Goal: Task Accomplishment & Management: Manage account settings

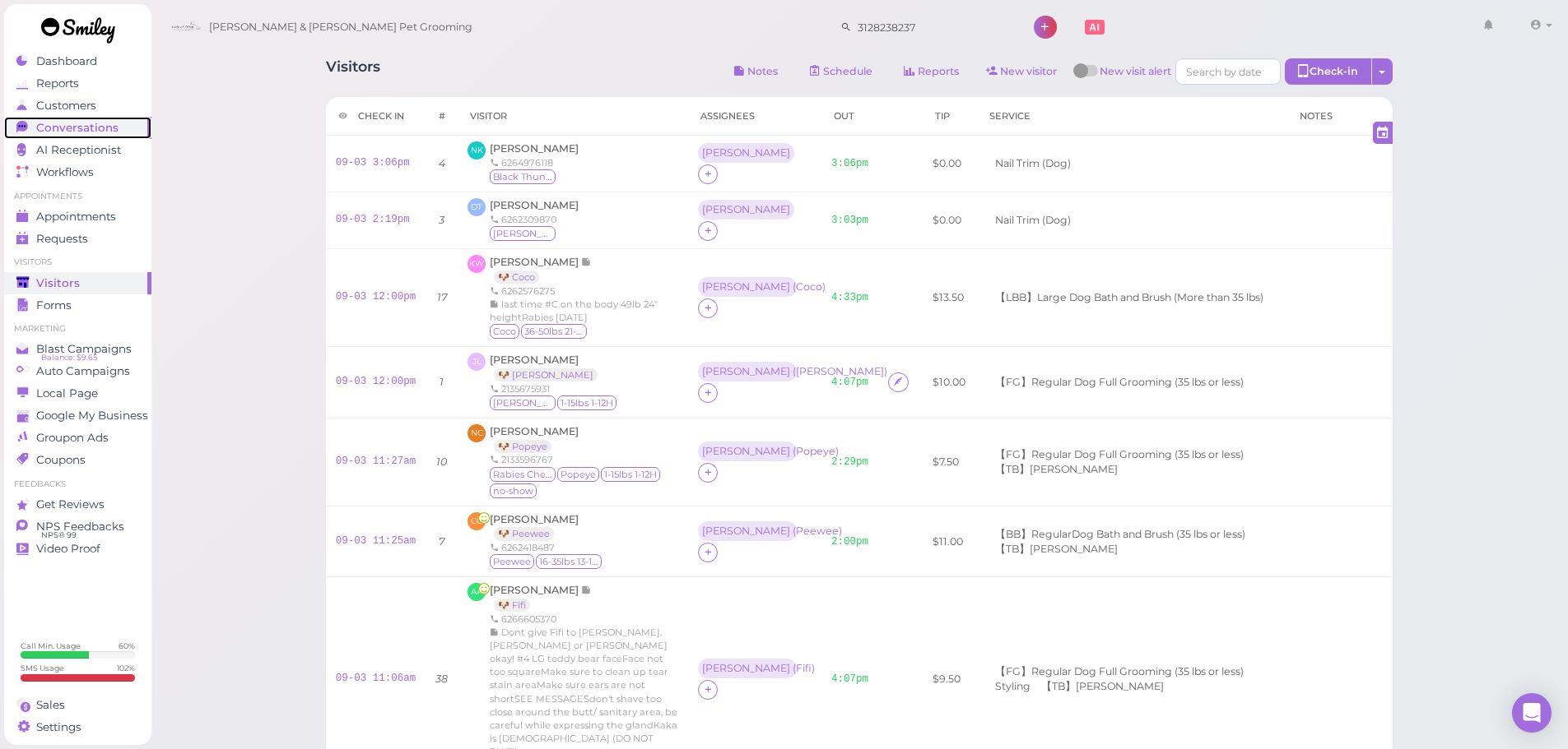
click at [107, 130] on span "Conversations" at bounding box center [77, 128] width 83 height 14
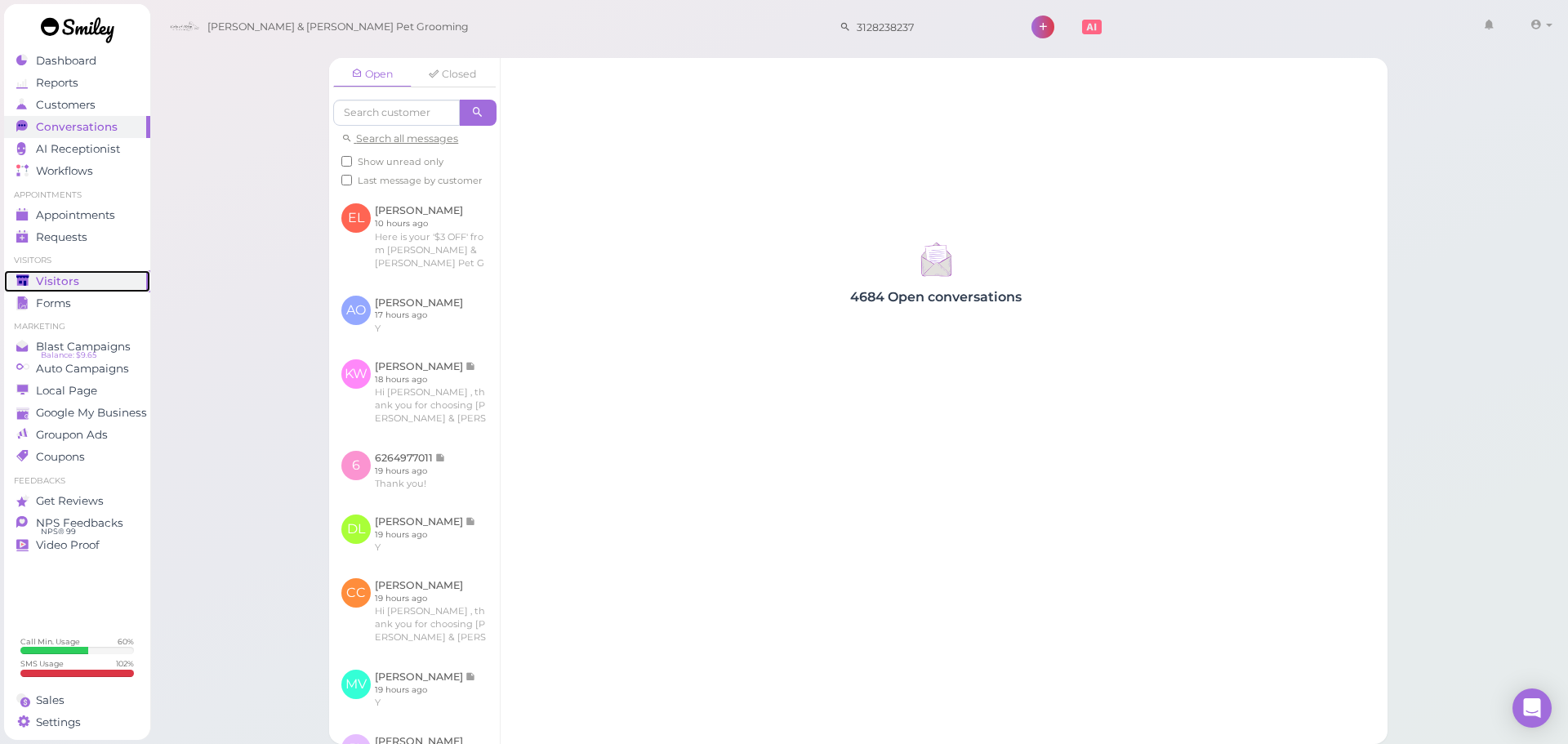
click at [89, 286] on div "Visitors" at bounding box center [75, 281] width 118 height 14
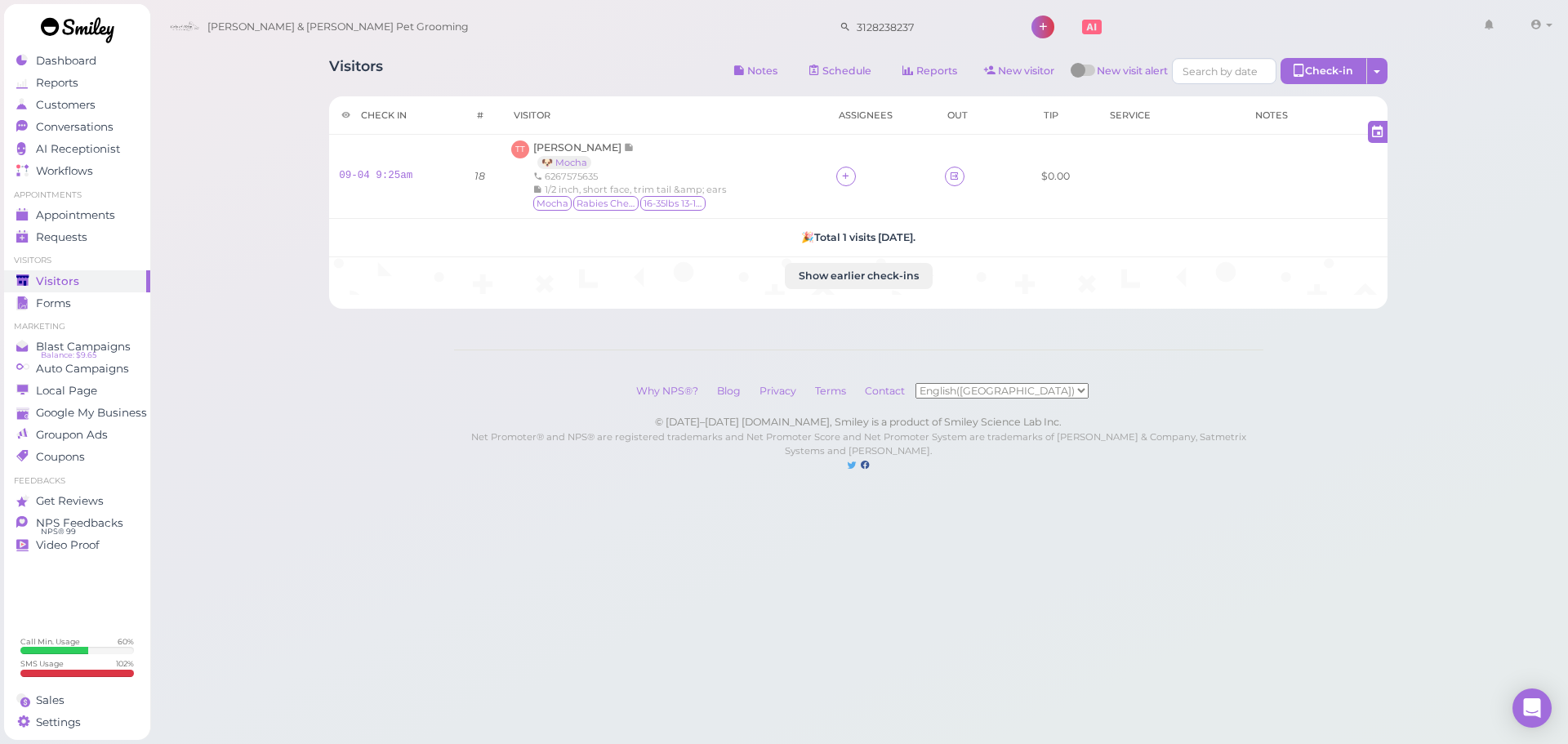
click at [391, 430] on div "Visitors Notes Schedule Reports New visitor New visit alert Check-in Customer c…" at bounding box center [859, 253] width 1420 height 505
click at [384, 411] on div "Visitors Notes Schedule Reports New visitor New visit alert Check-in Customer c…" at bounding box center [859, 253] width 1420 height 505
click at [566, 146] on span "[PERSON_NAME]" at bounding box center [578, 147] width 90 height 12
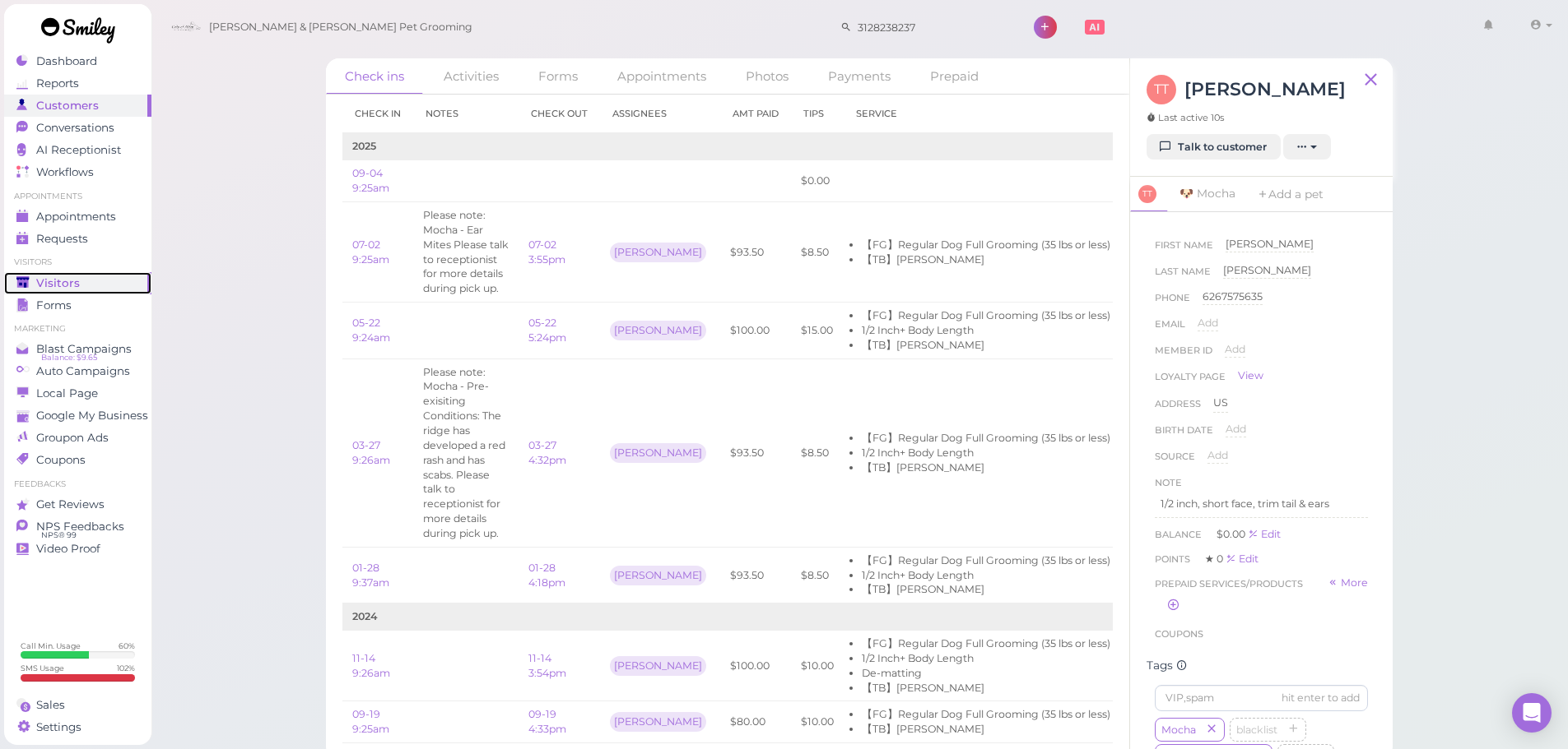
drag, startPoint x: 69, startPoint y: 289, endPoint x: 507, endPoint y: 9, distance: 519.8
click at [69, 289] on span "Visitors" at bounding box center [58, 283] width 43 height 14
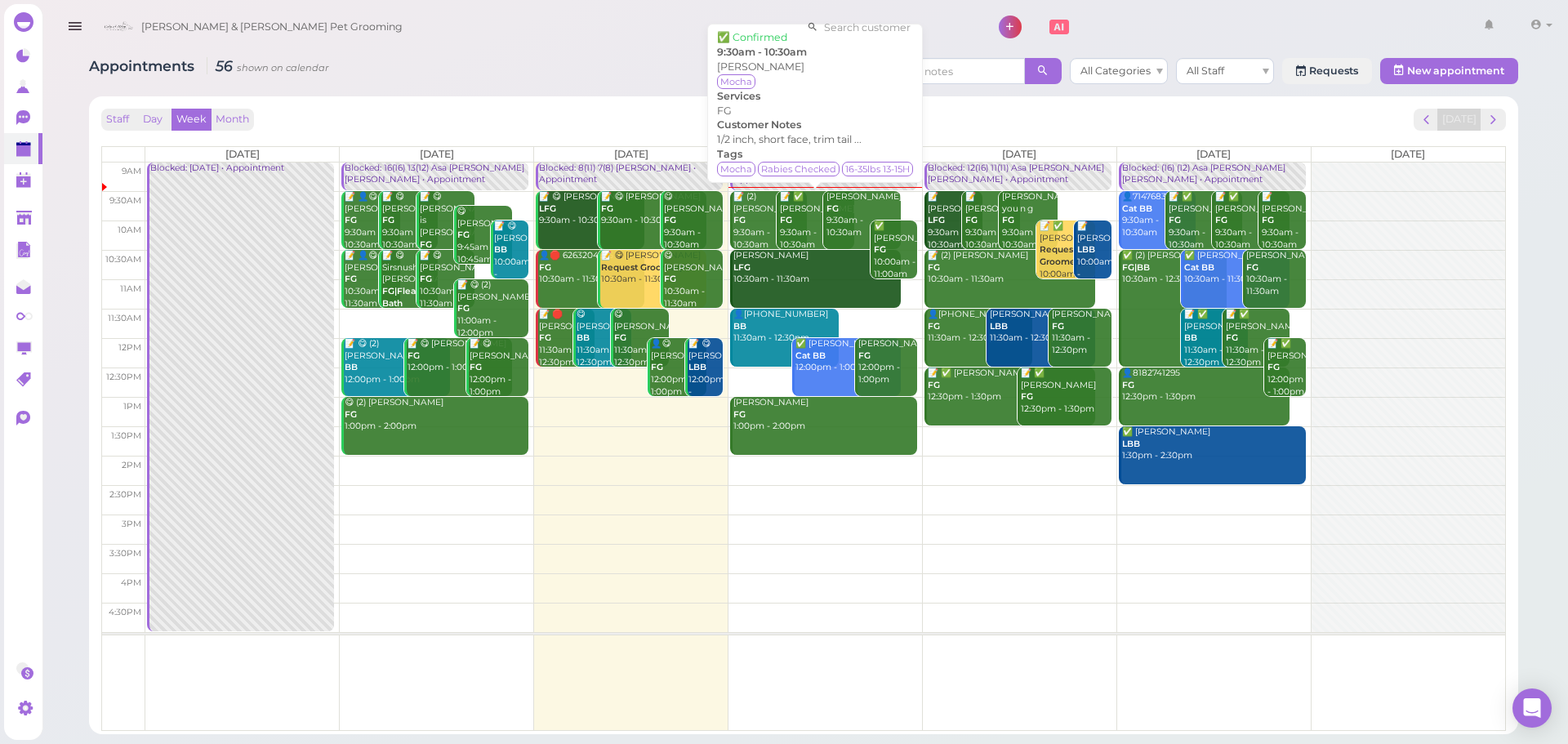
click at [789, 219] on div "📝 ✅ [PERSON_NAME] FG 9:30am - 10:30am" at bounding box center [817, 221] width 75 height 60
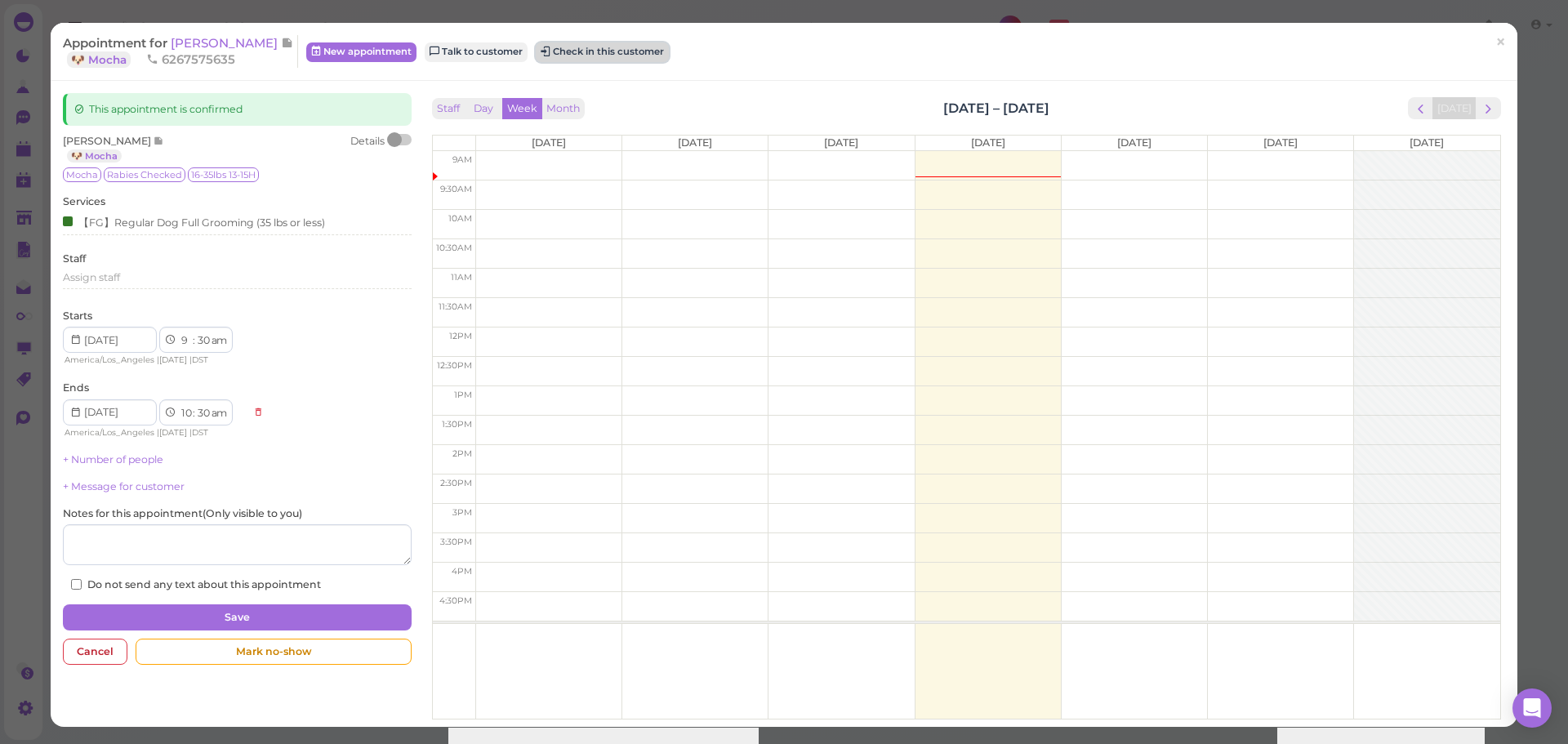
click at [594, 59] on button "Check in this customer" at bounding box center [602, 52] width 133 height 20
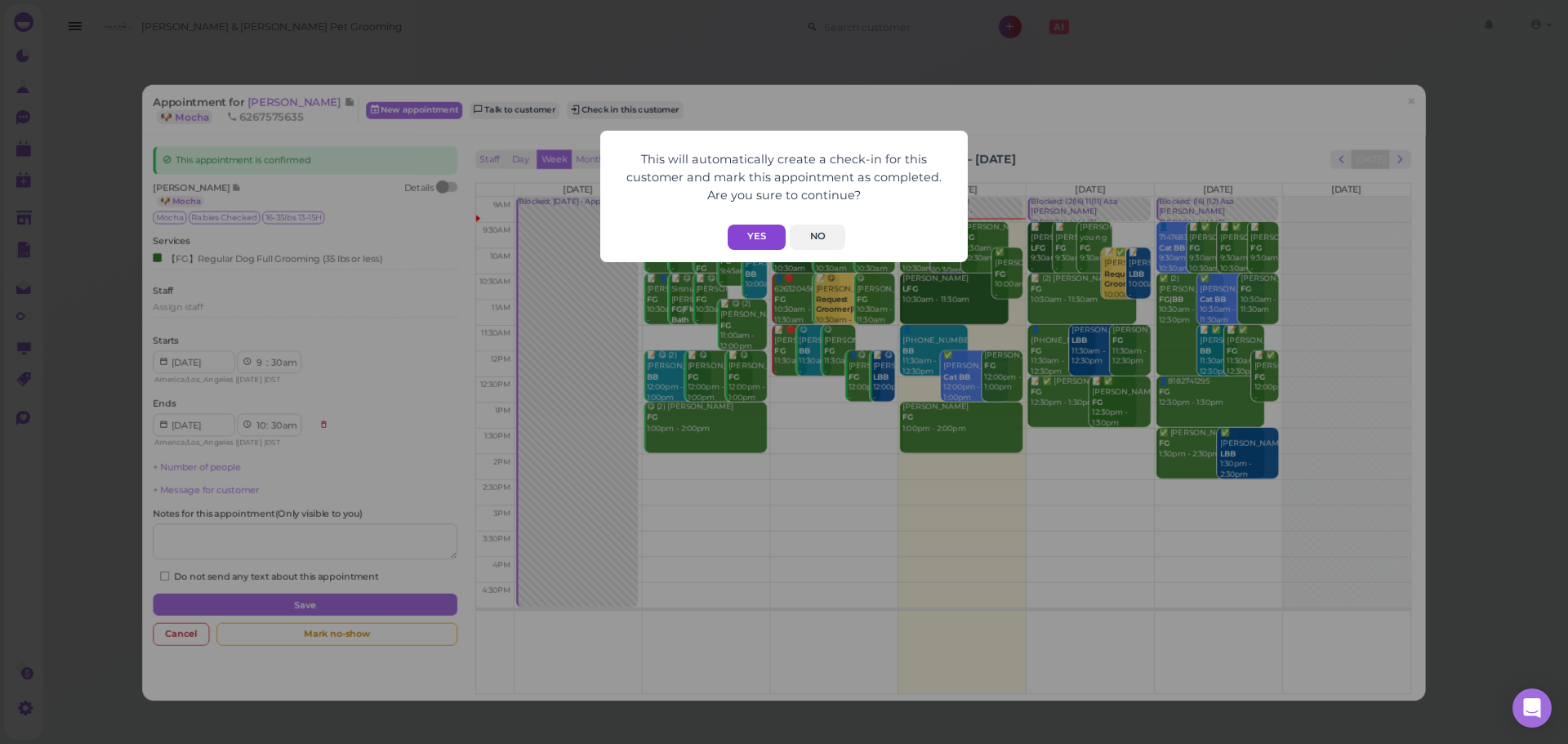
click at [763, 249] on button "Yes" at bounding box center [757, 237] width 58 height 26
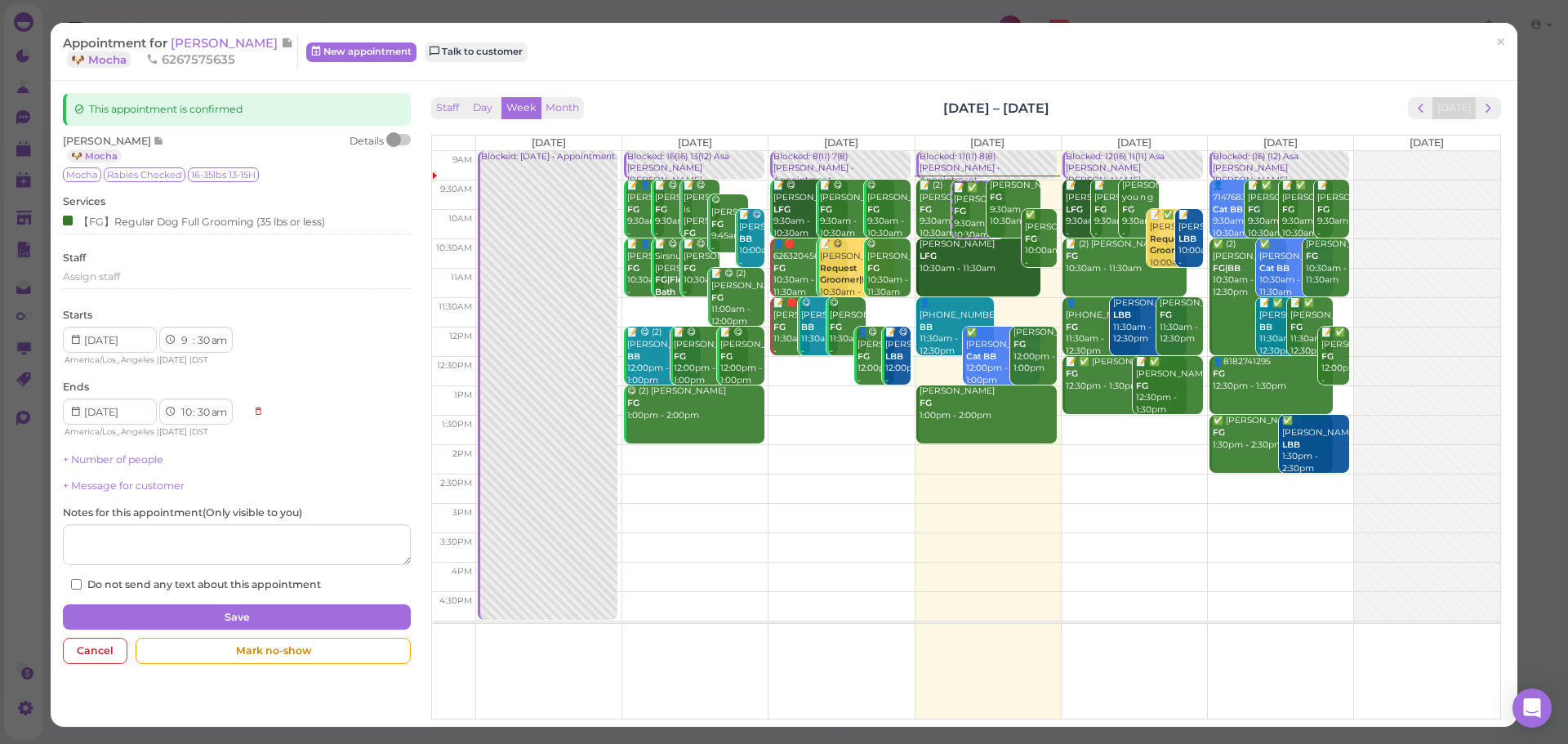
click at [1099, 94] on div "Staff Day Week Month [DATE] – [DATE] [DATE] [DATE] [DATE] [DATE] [DATE] [DATE] …" at bounding box center [967, 403] width 1078 height 621
click at [1110, 94] on div "Staff Day Week Month Sep 1 – 7, 2025 Today Mon 9/1 Tue 9/2 Wed 9/3 Thu 9/4 Fri …" at bounding box center [967, 403] width 1078 height 621
click at [1111, 94] on div "Staff Day Week Month Sep 1 – 7, 2025 Today Mon 9/1 Tue 9/2 Wed 9/3 Thu 9/4 Fri …" at bounding box center [967, 403] width 1078 height 621
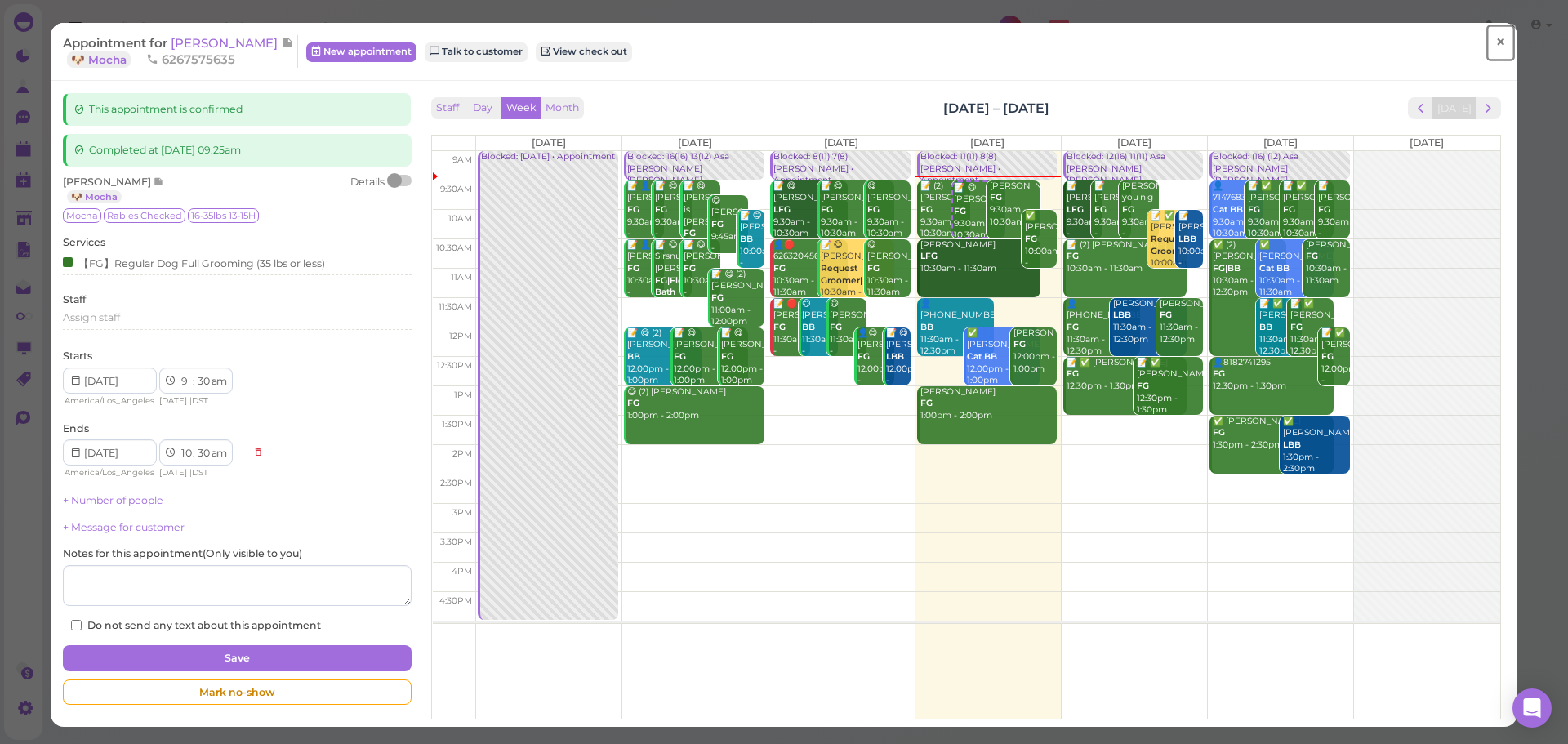
click at [1496, 39] on span "×" at bounding box center [1501, 42] width 11 height 23
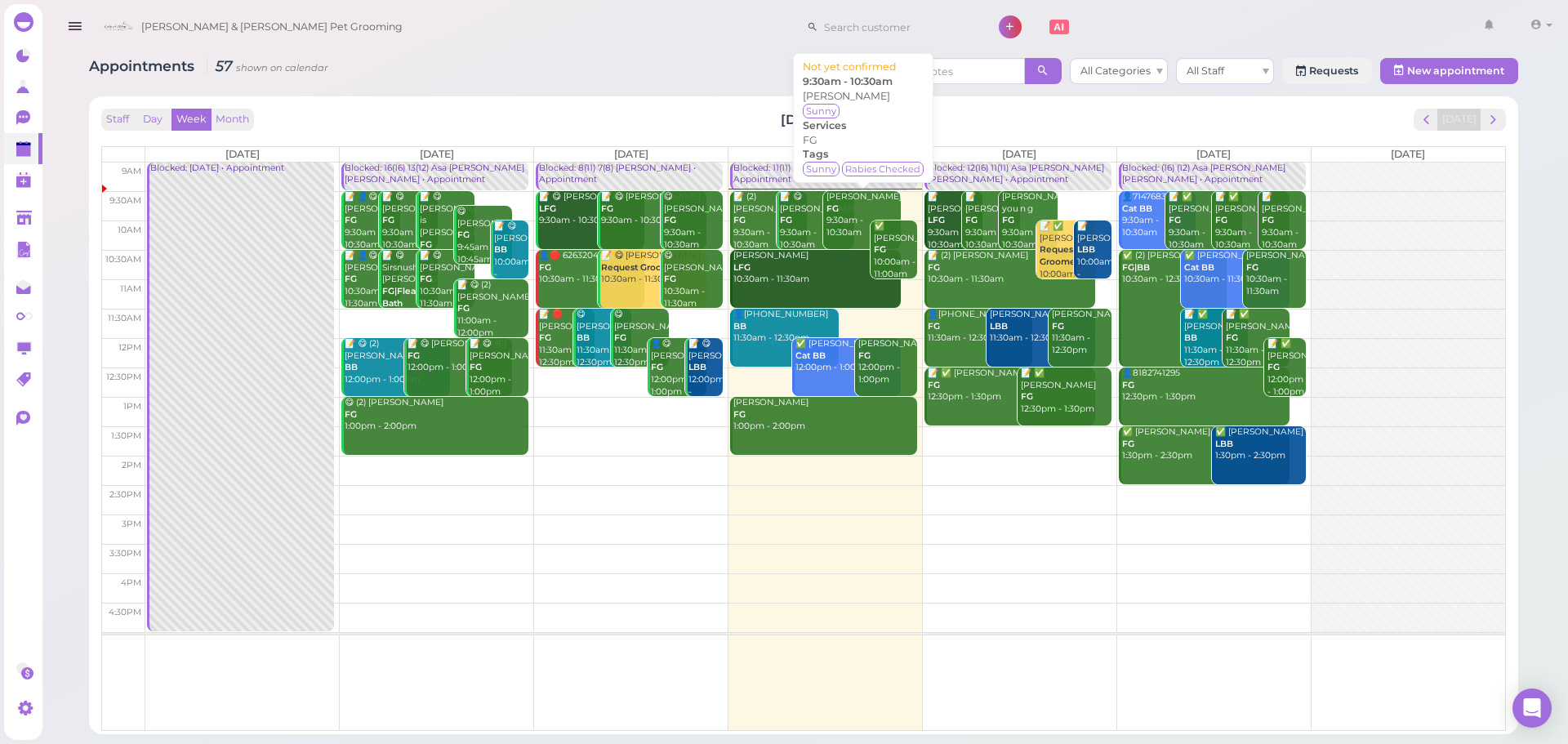
click at [828, 225] on div "Helen Au FG 9:30am - 10:30am" at bounding box center [863, 215] width 75 height 48
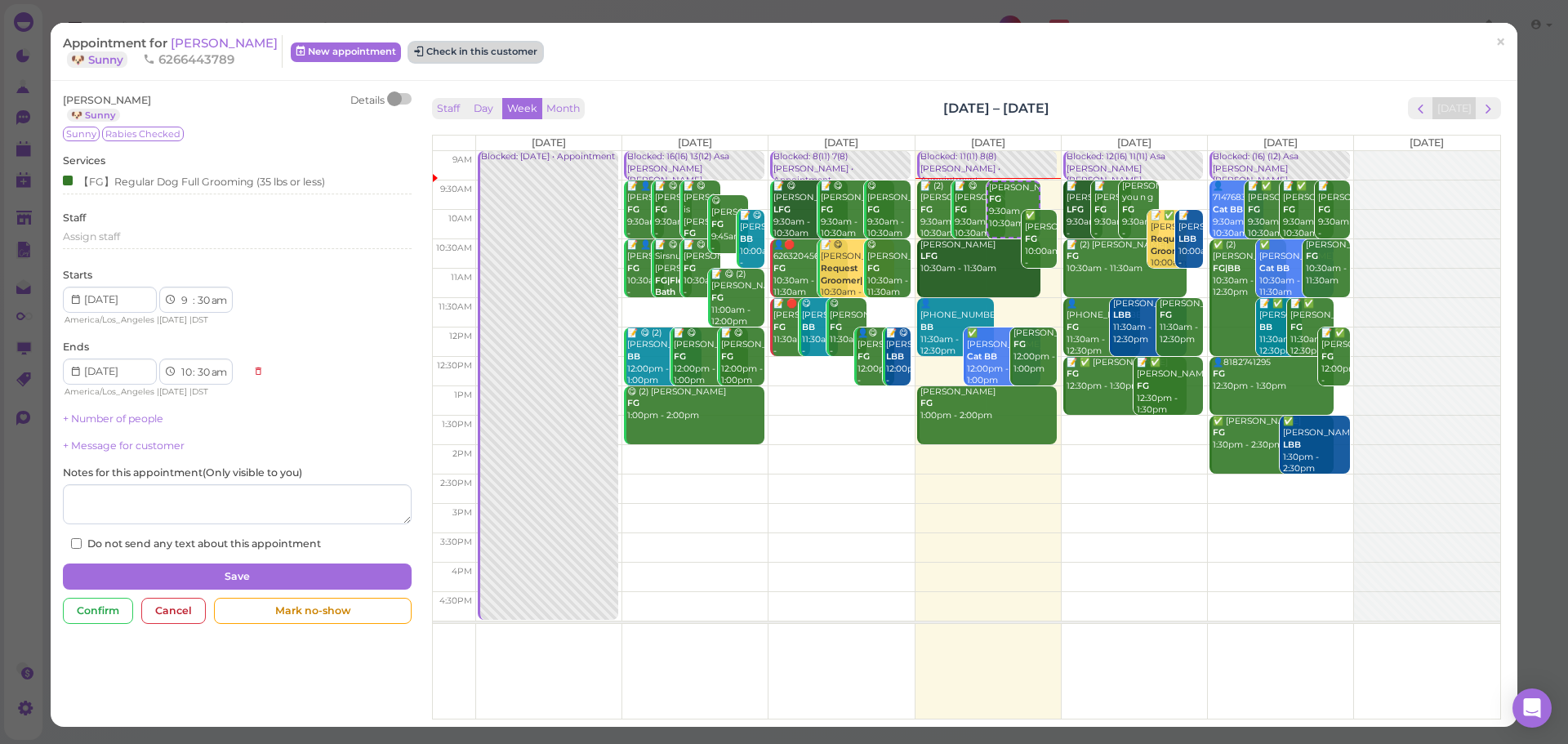
click at [429, 54] on button "Check in this customer" at bounding box center [475, 52] width 133 height 20
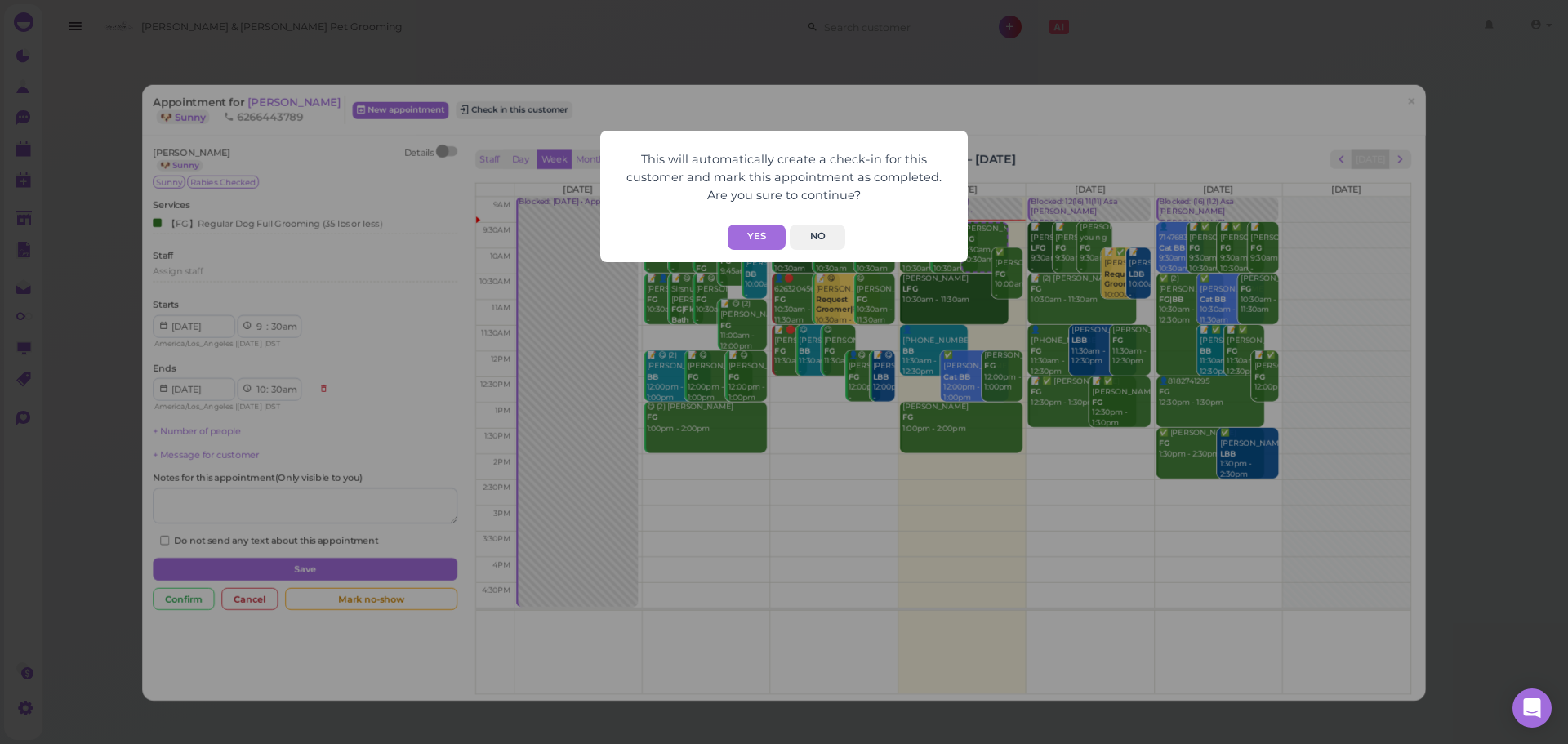
click at [753, 223] on form "This will automatically create a check-in for this customer and mark this appoi…" at bounding box center [784, 196] width 335 height 107
click at [758, 249] on button "Yes" at bounding box center [757, 237] width 58 height 26
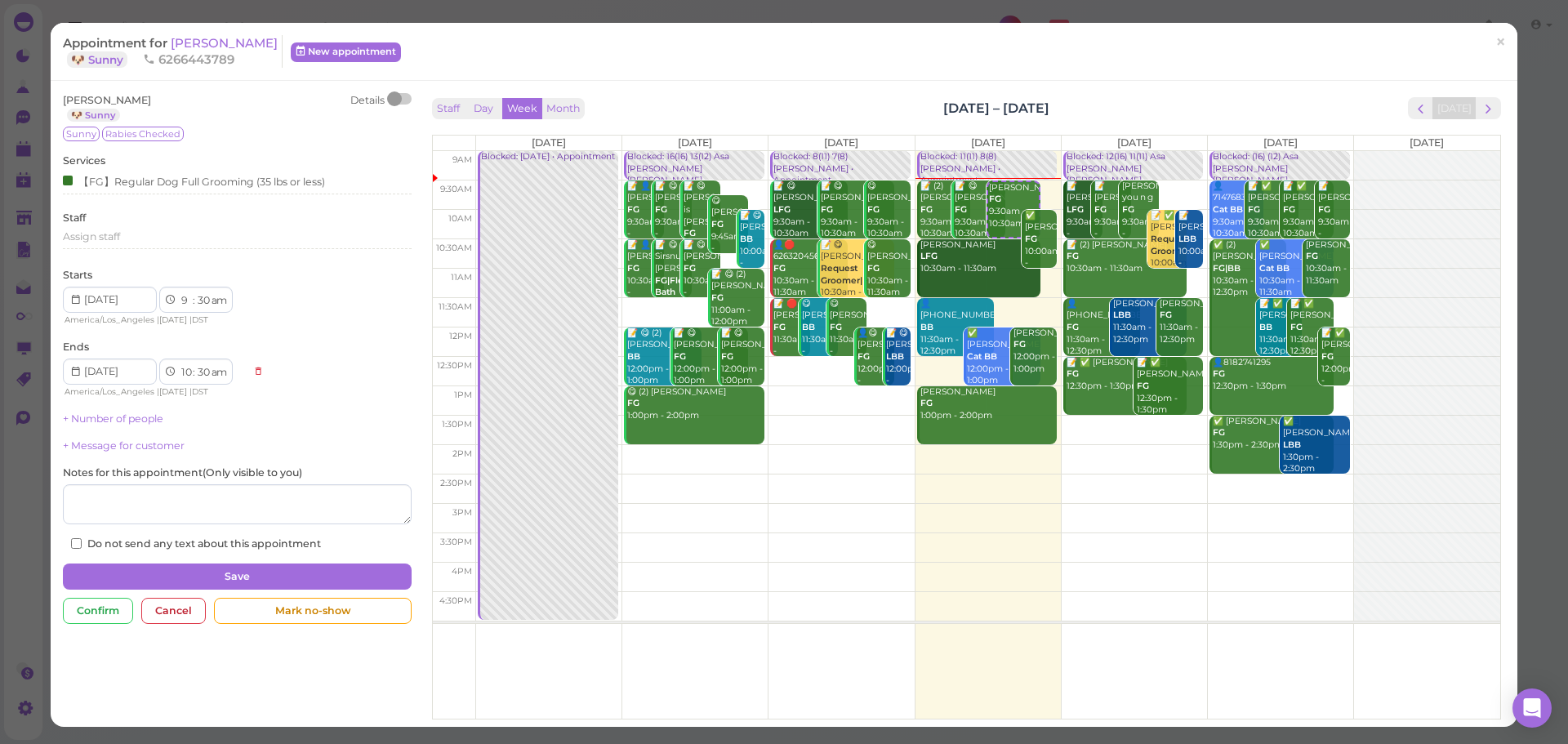
click at [1132, 104] on div "Staff Day Week Month Sep 1 – 7, 2025 Today" at bounding box center [967, 108] width 1069 height 22
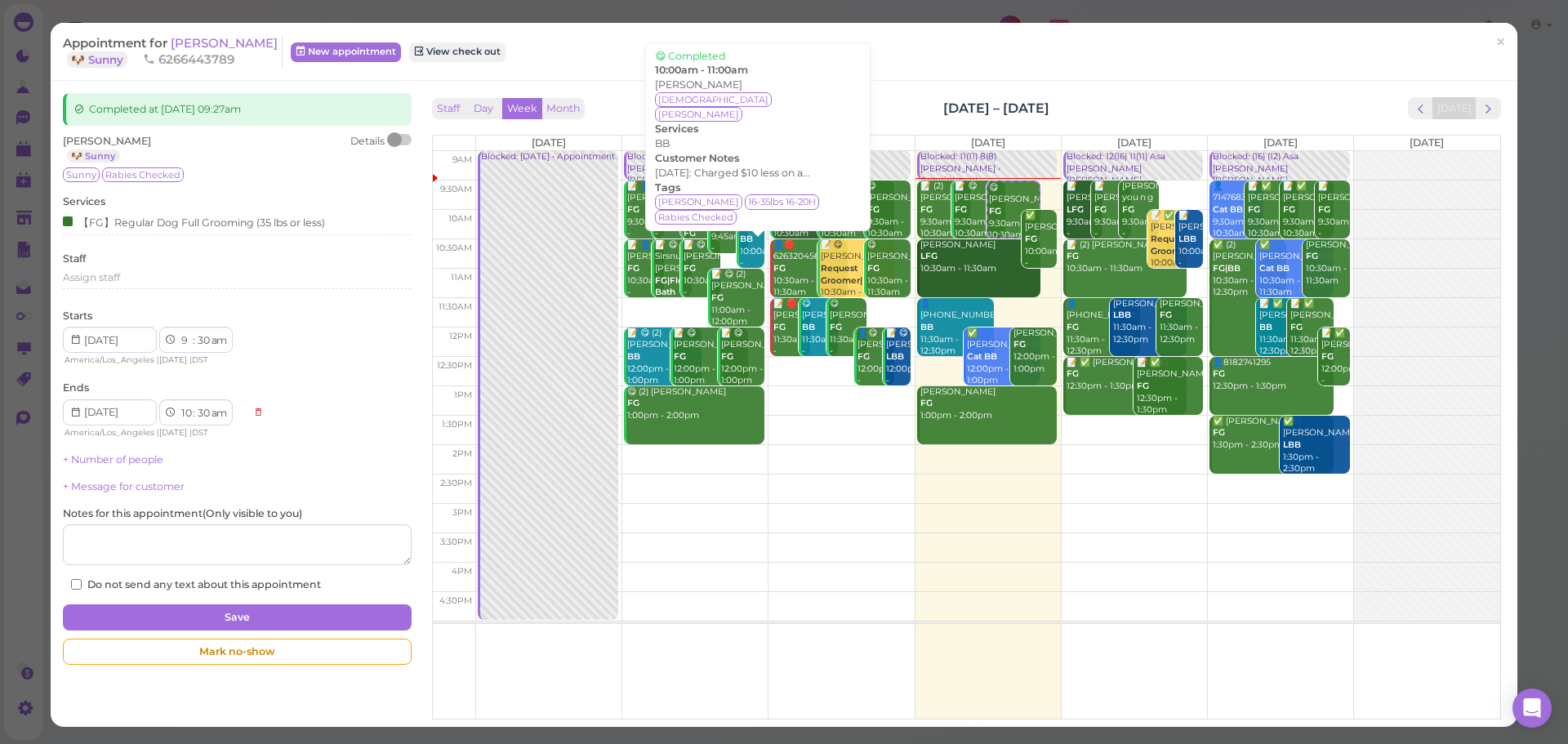
click at [610, 78] on div "Appointment for Helen Au 🐶 Sunny 6266443789 New appointment View check out ×" at bounding box center [784, 52] width 1467 height 58
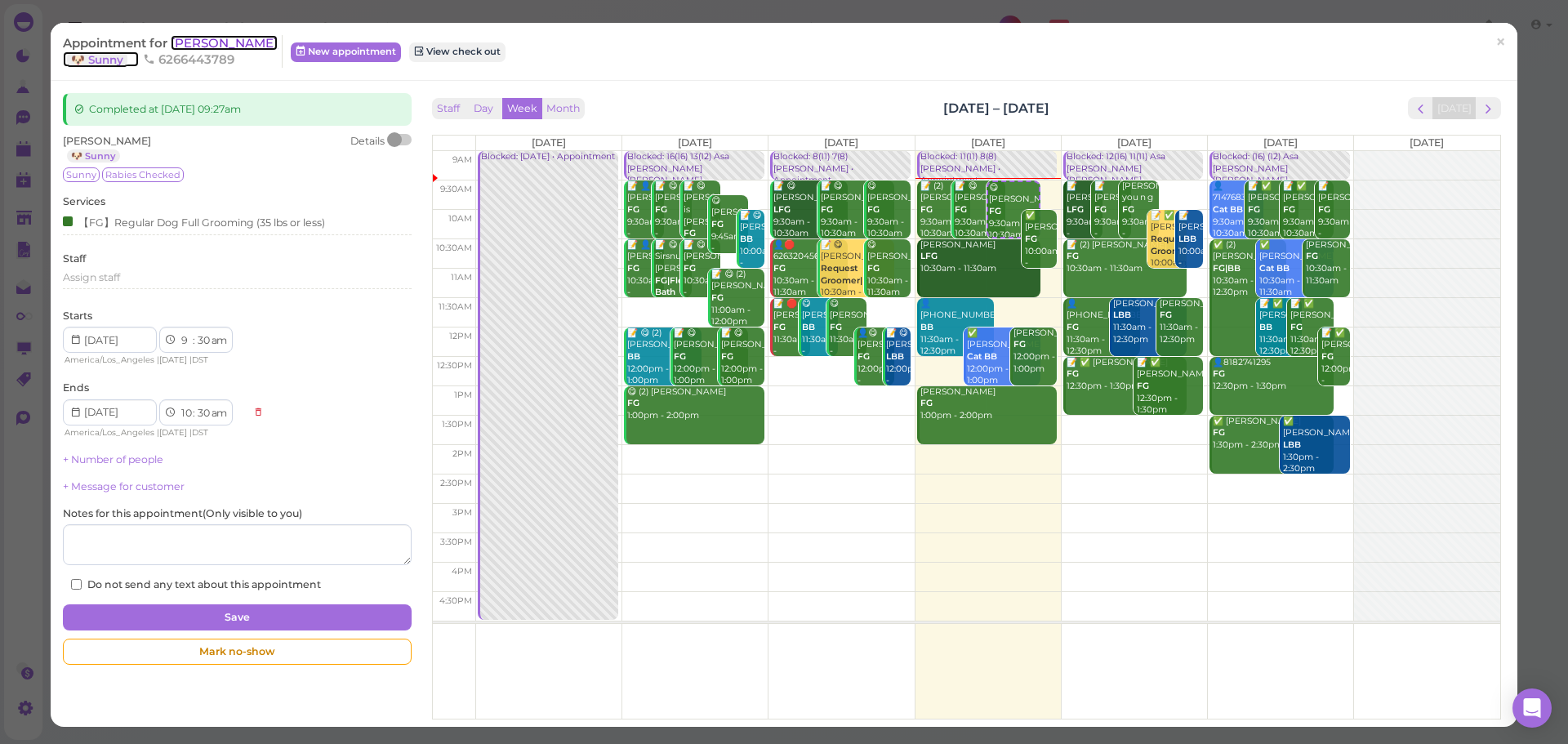
click at [204, 45] on span "[PERSON_NAME]" at bounding box center [224, 42] width 107 height 16
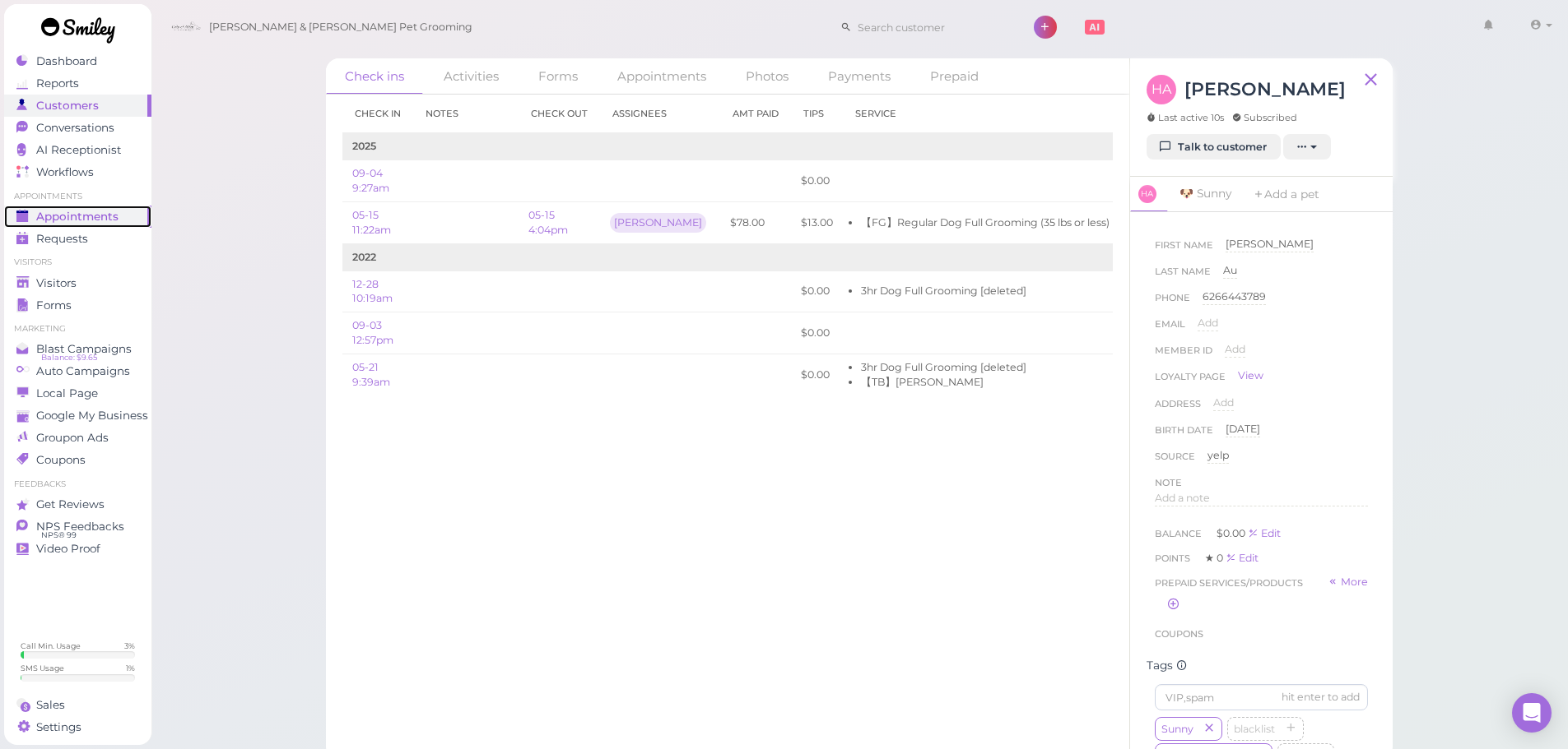
click at [117, 216] on span "Appointments" at bounding box center [77, 216] width 83 height 14
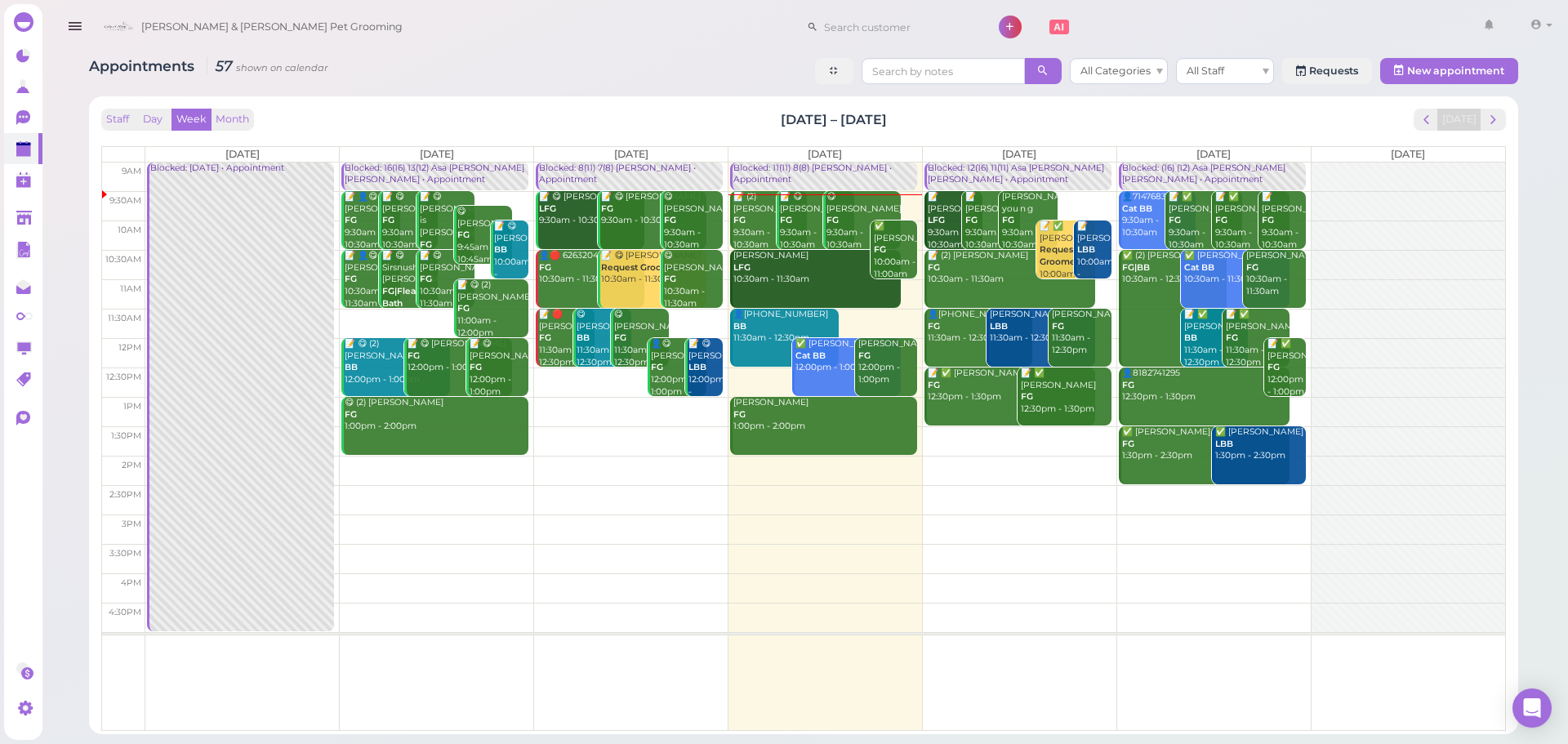
click at [695, 79] on div "Appointments 57 shown on calendar All Categories All Staff Requests New appoint…" at bounding box center [803, 73] width 1430 height 30
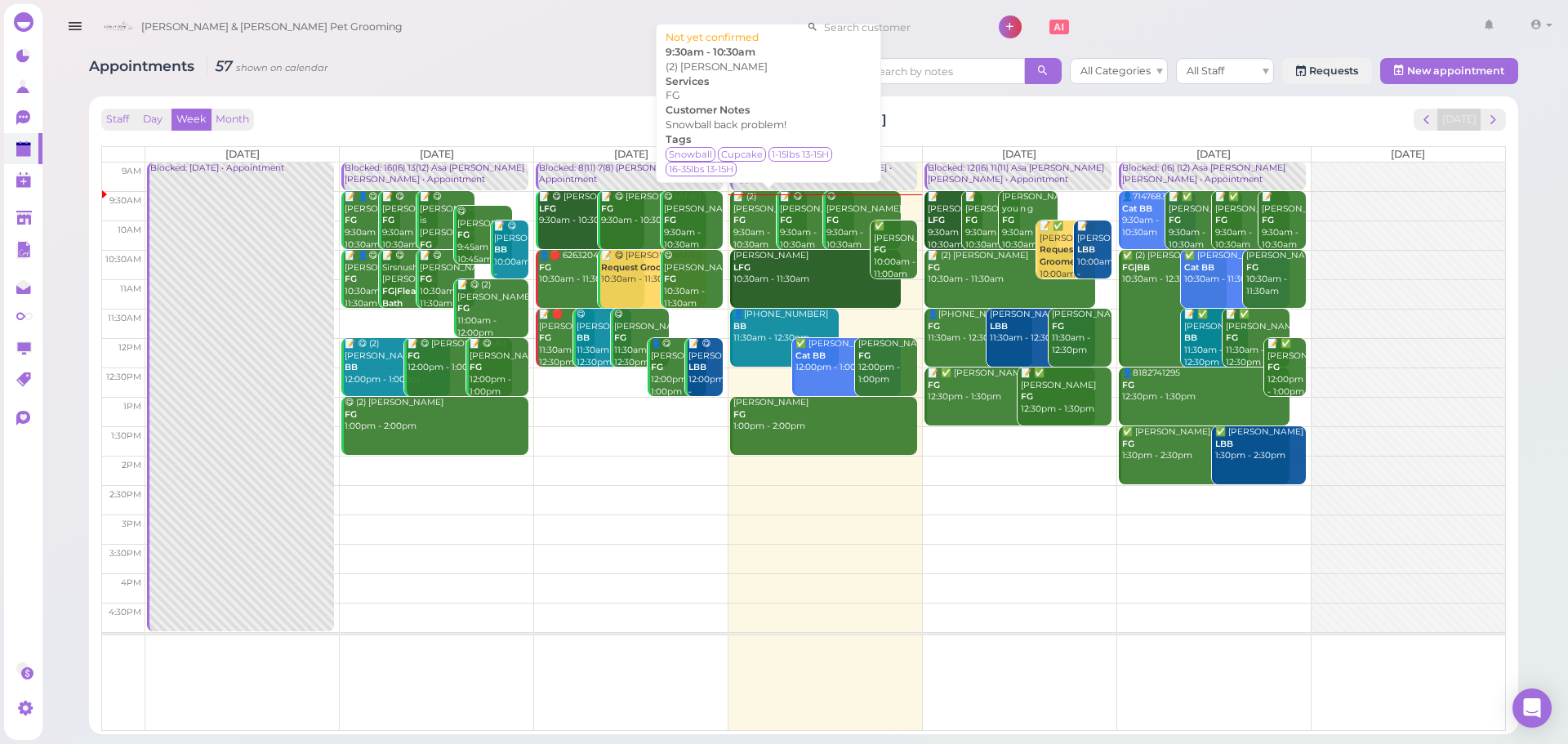
click at [755, 214] on div "📝 (2) Mari Carlon FG 9:30am - 10:30am" at bounding box center [770, 221] width 75 height 60
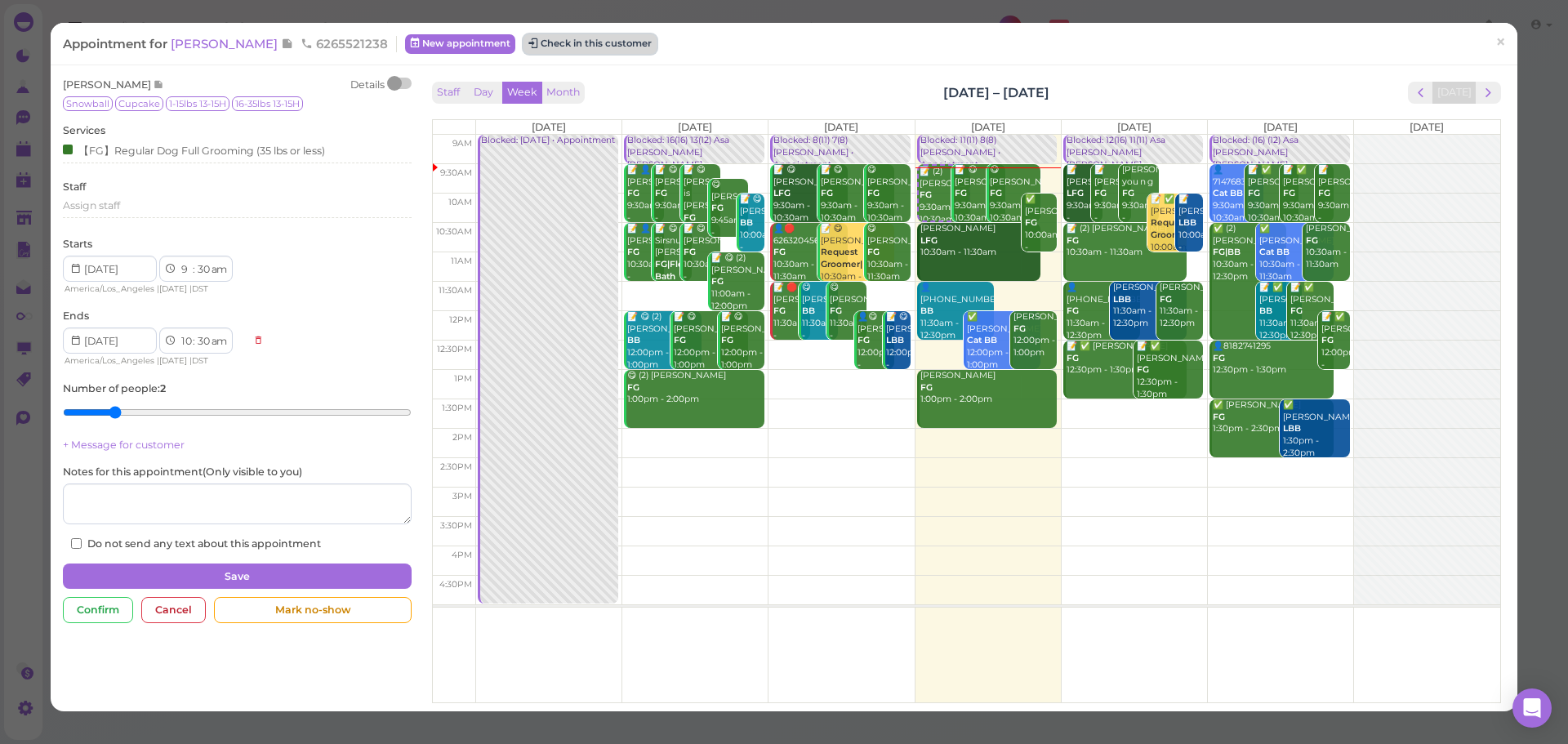
click at [551, 36] on button "Check in this customer" at bounding box center [590, 44] width 133 height 20
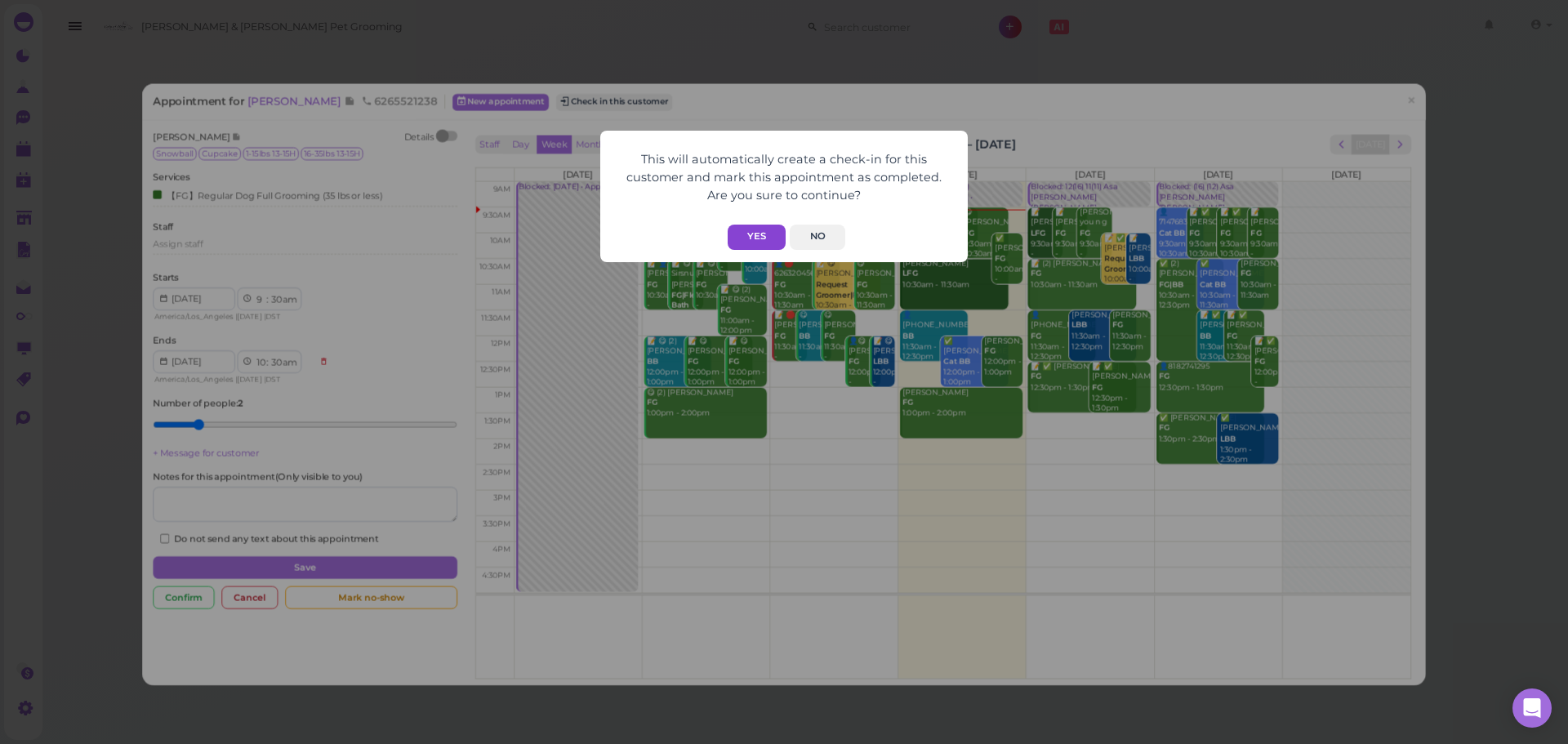
click at [774, 241] on button "Yes" at bounding box center [757, 237] width 58 height 26
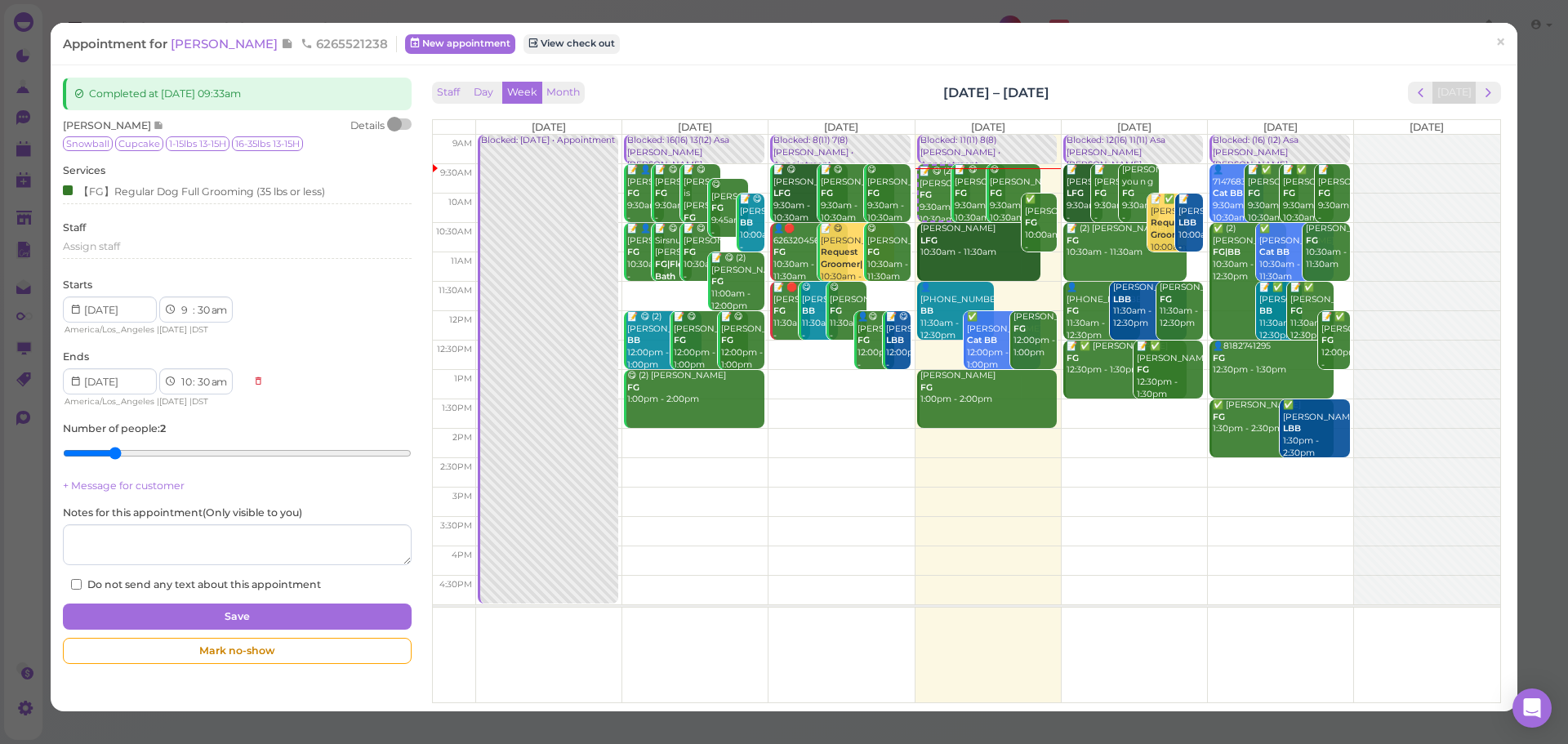
click at [787, 88] on div "Staff Day Week Month Sep 1 – 7, 2025 Today" at bounding box center [967, 93] width 1069 height 22
click at [852, 63] on div "Appointment for Mari Carlon 6265521238 New appointment View check out ×" at bounding box center [784, 44] width 1467 height 41
click at [191, 48] on span "[PERSON_NAME]" at bounding box center [225, 43] width 110 height 16
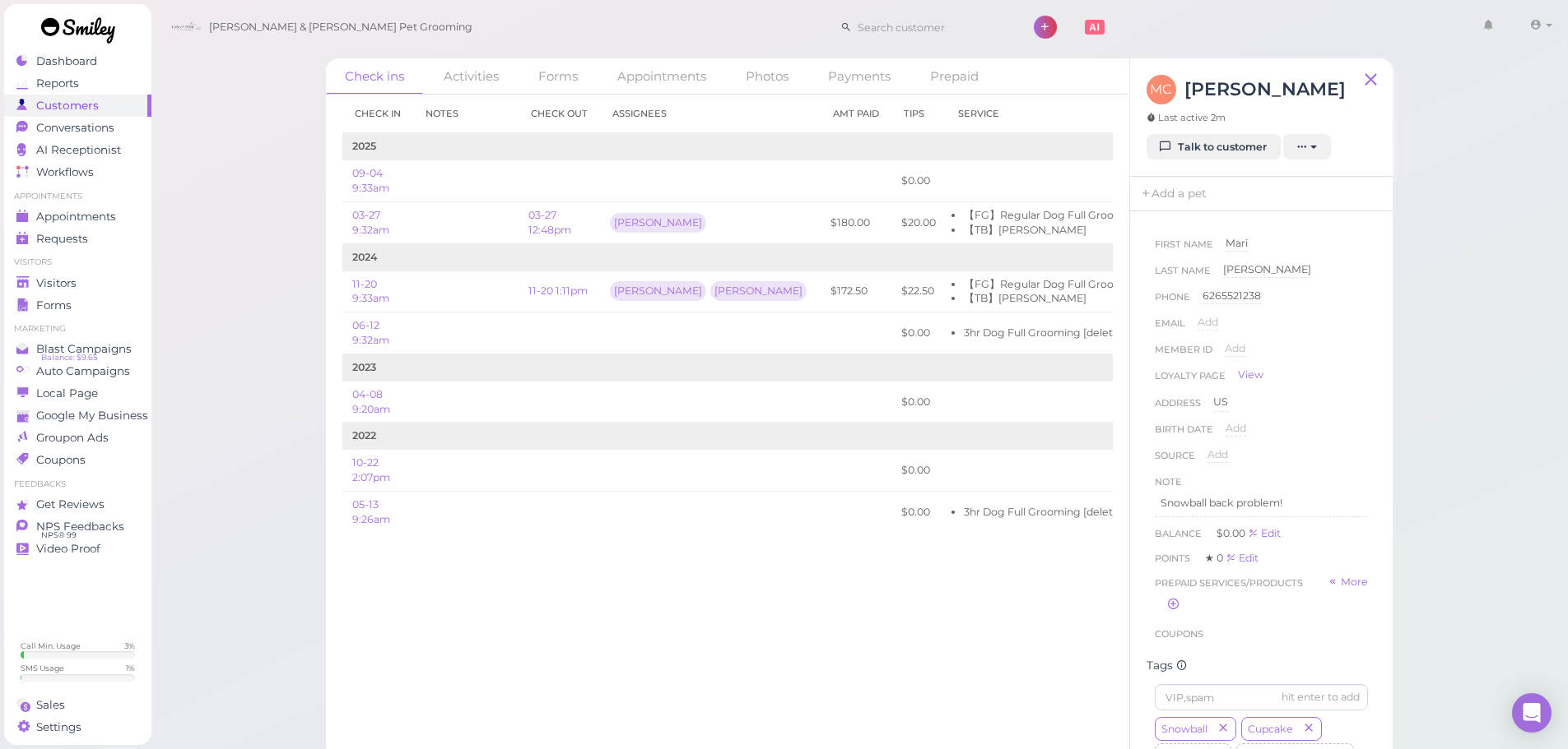
click at [244, 258] on div "Check ins Activities Forms Appointments Photos Payments Prepaid Check in Notes …" at bounding box center [859, 380] width 1418 height 759
click at [238, 238] on div "Check ins Activities Forms Appointments Photos Payments Prepaid Check in Notes …" at bounding box center [859, 380] width 1418 height 759
click at [103, 210] on span "Appointments" at bounding box center [77, 216] width 83 height 14
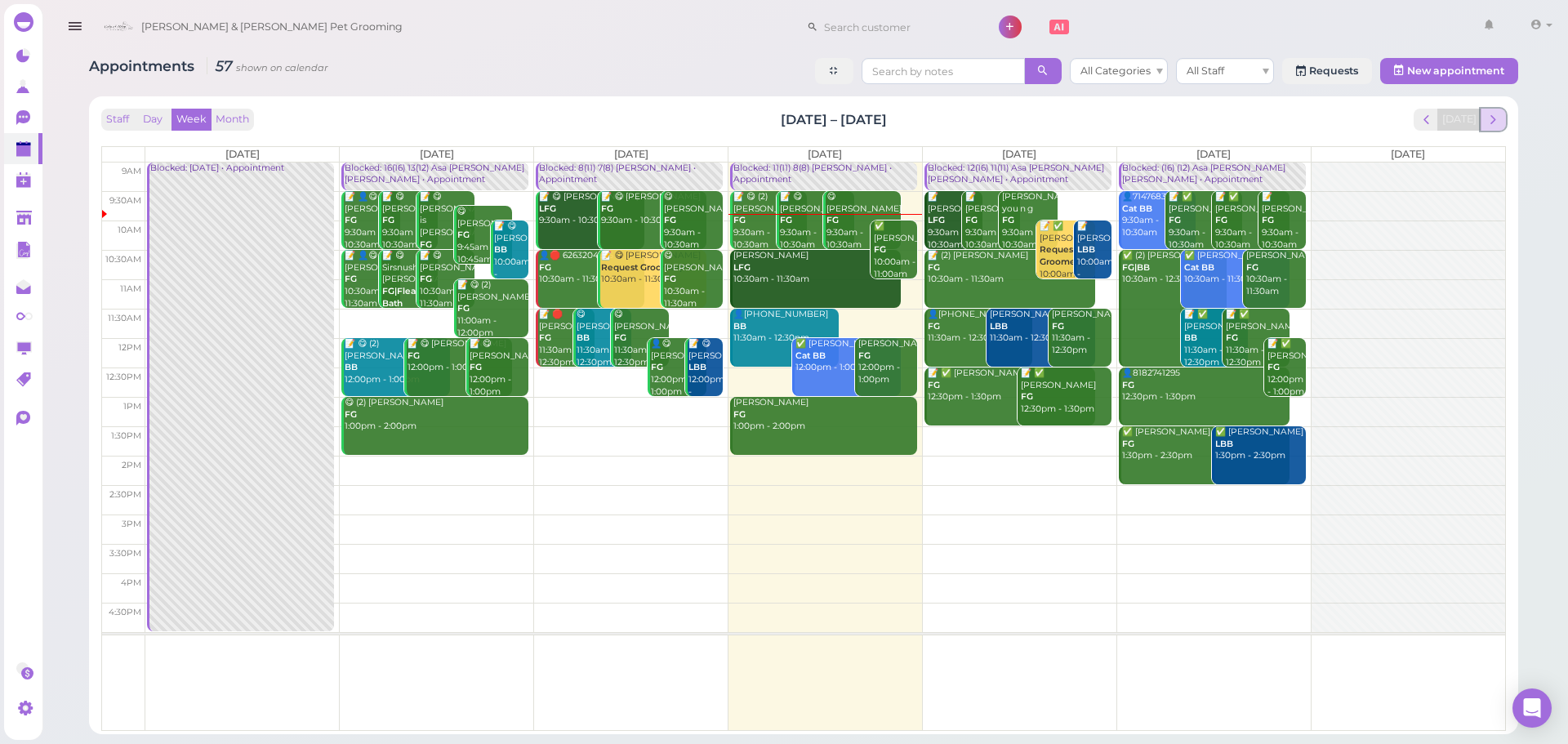
click at [1499, 120] on span "next" at bounding box center [1493, 119] width 16 height 16
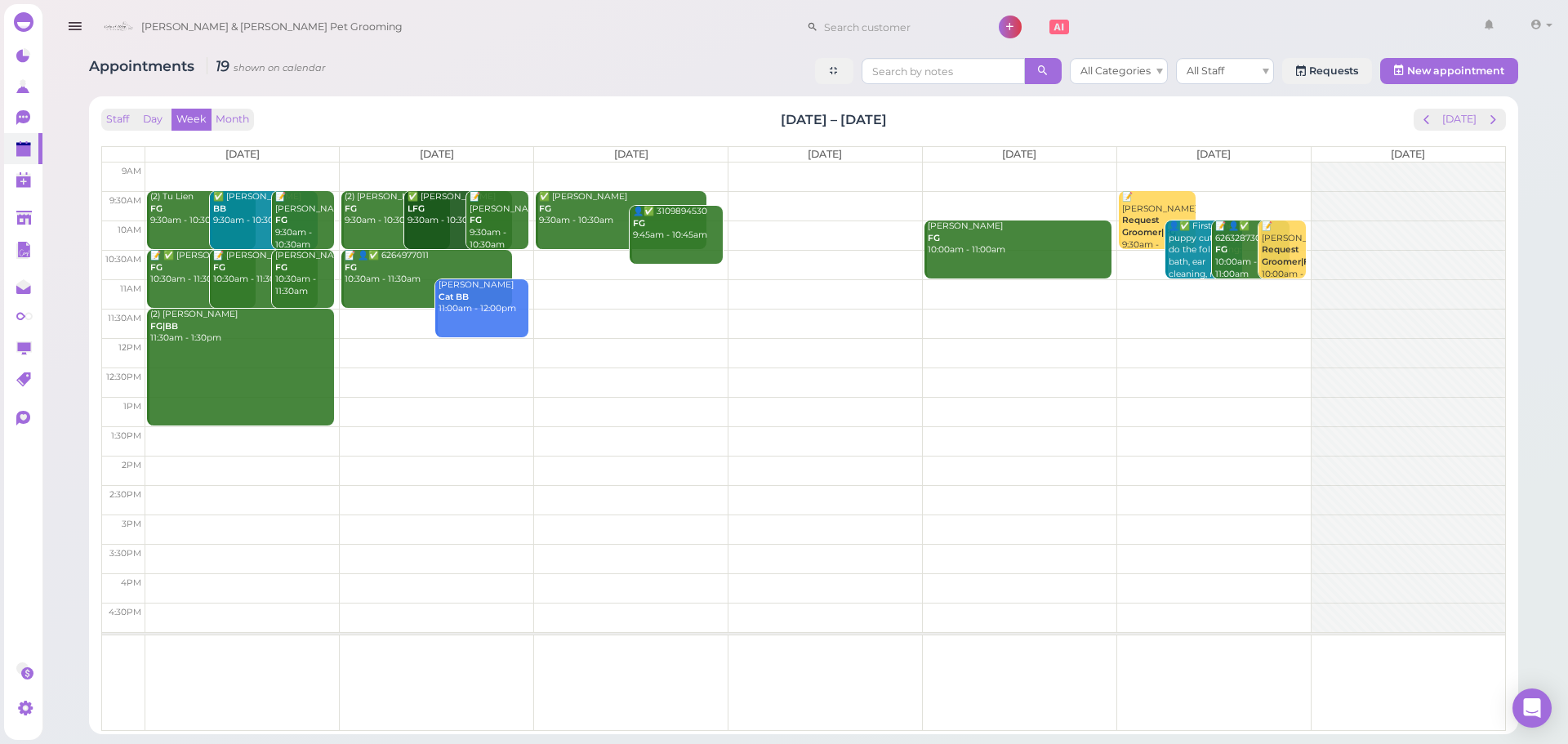
click at [587, 259] on td at bounding box center [826, 265] width 1360 height 30
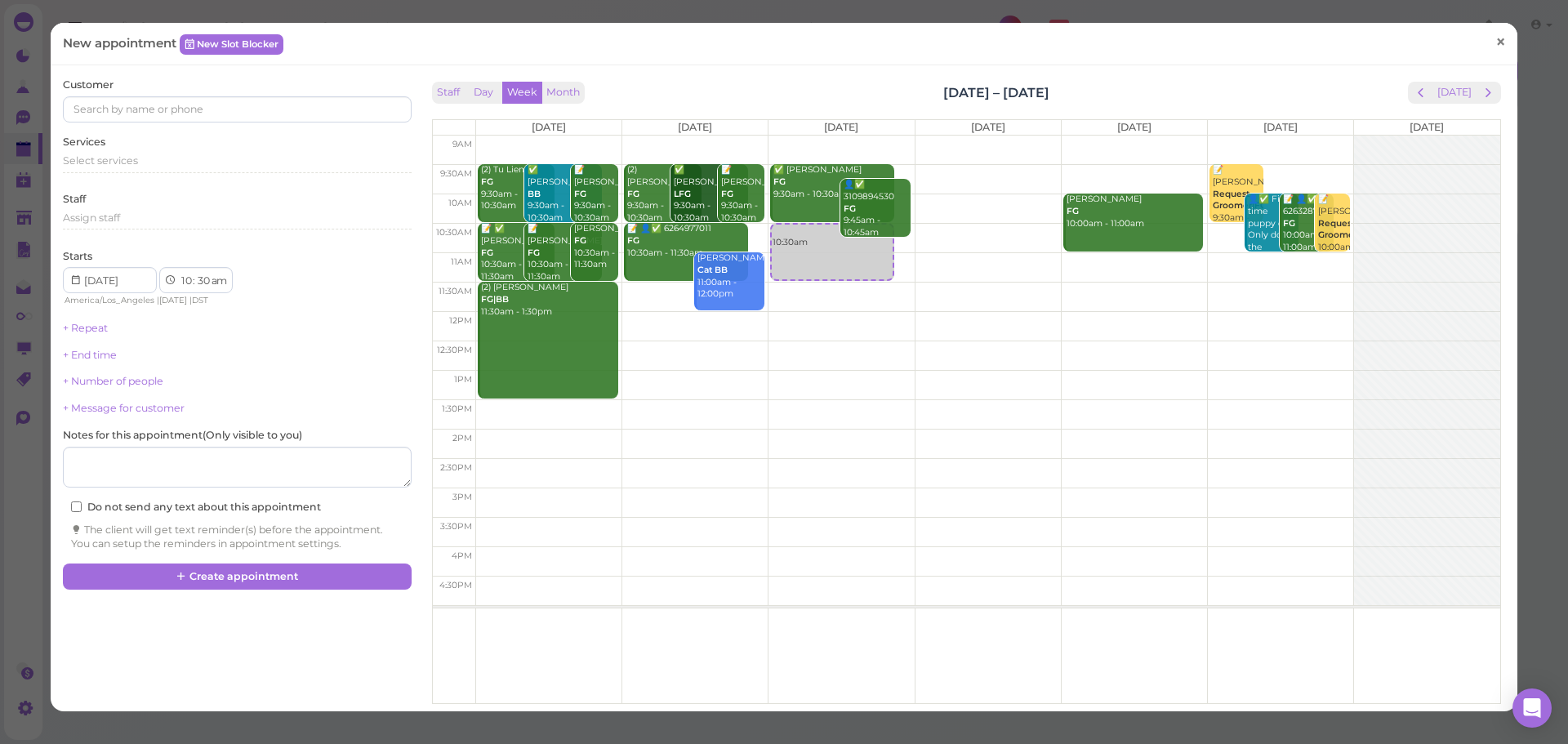
click at [1486, 44] on link "×" at bounding box center [1501, 43] width 30 height 38
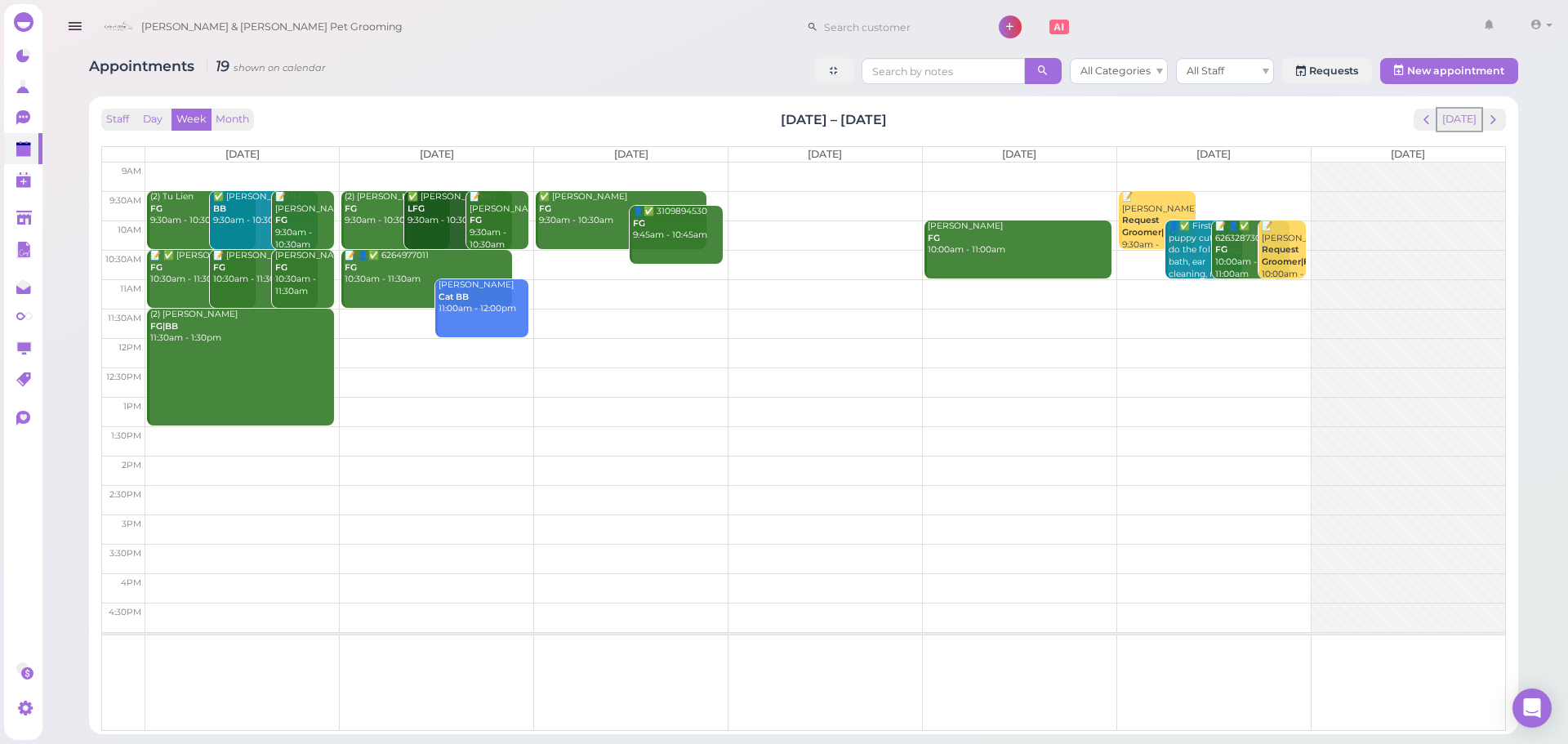
drag, startPoint x: 1460, startPoint y: 115, endPoint x: 1459, endPoint y: 107, distance: 8.1
click at [1460, 115] on button "Today" at bounding box center [1459, 119] width 44 height 22
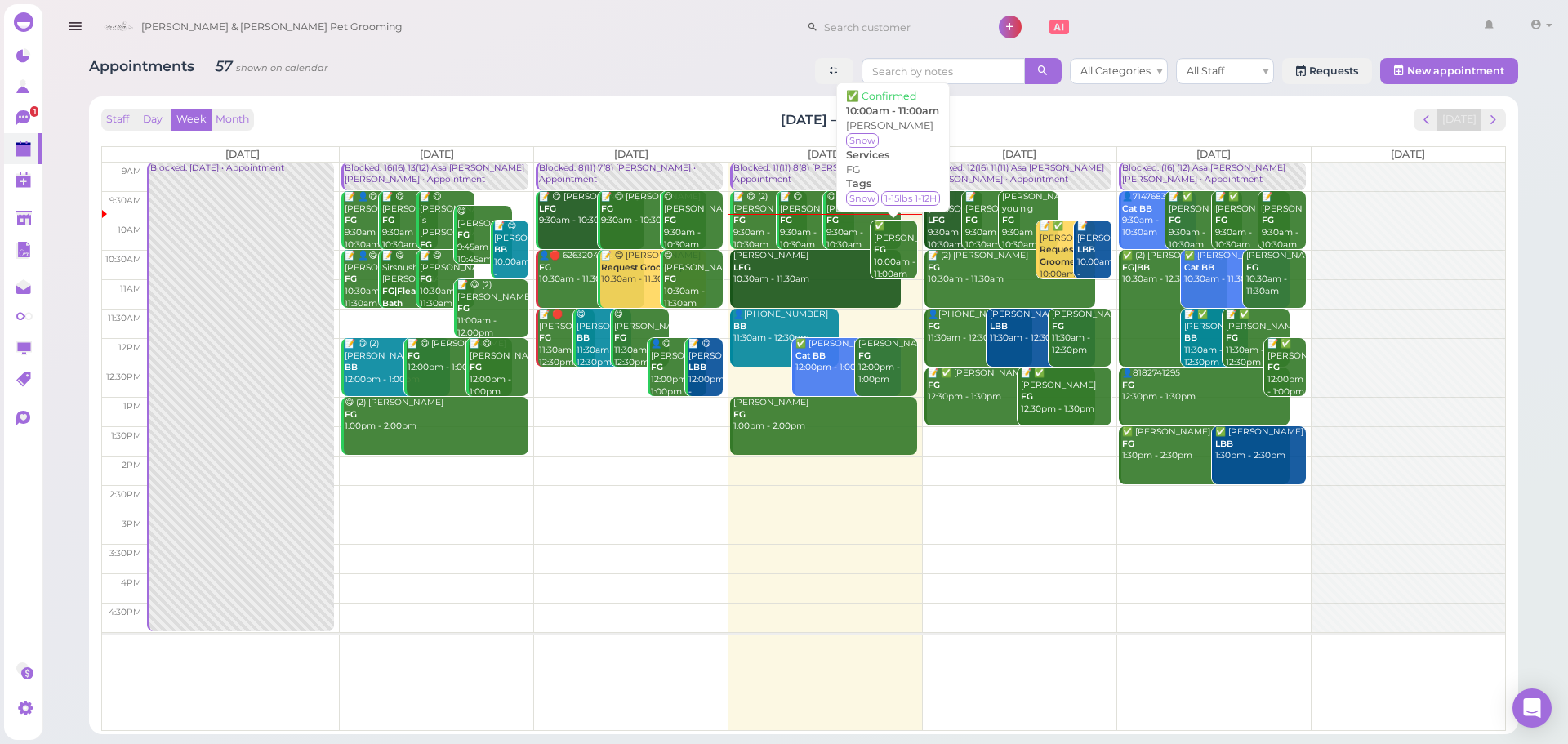
click at [913, 257] on div "✅ Julia Wong FG 10:00am - 11:00am" at bounding box center [895, 250] width 44 height 60
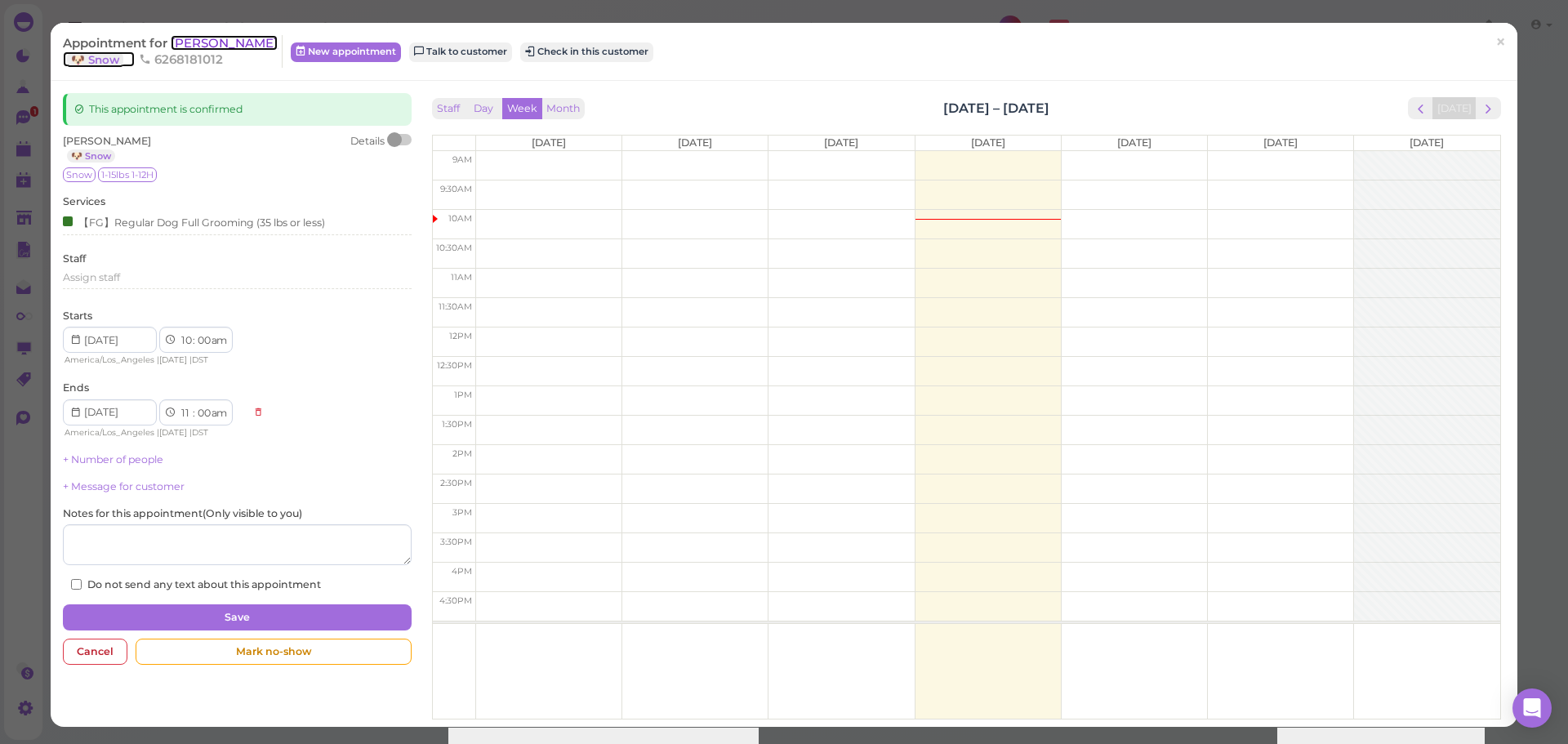
click at [222, 40] on span "[PERSON_NAME]" at bounding box center [224, 42] width 107 height 16
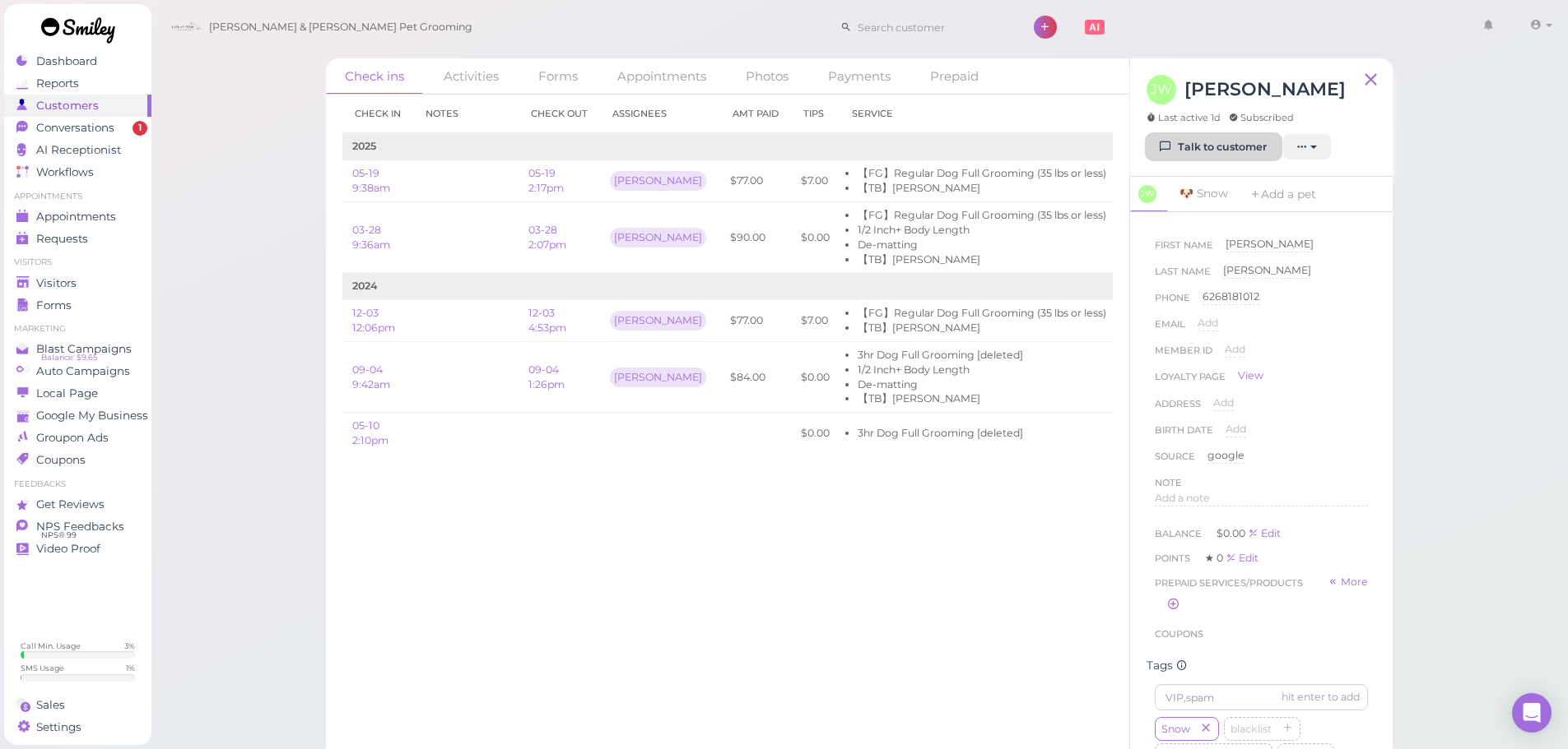
click at [1202, 149] on link "Talk to customer" at bounding box center [1213, 148] width 134 height 27
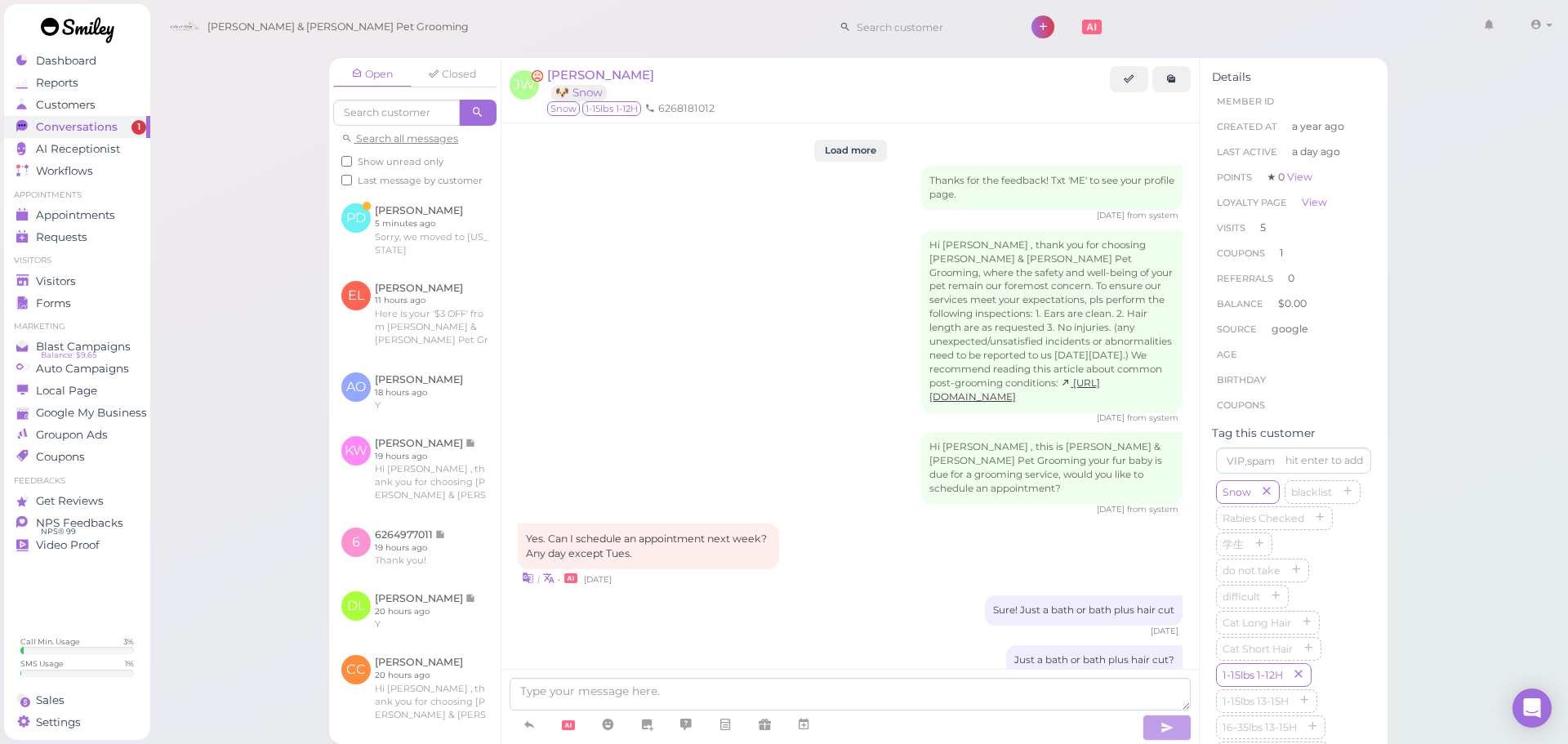
scroll to position [1960, 0]
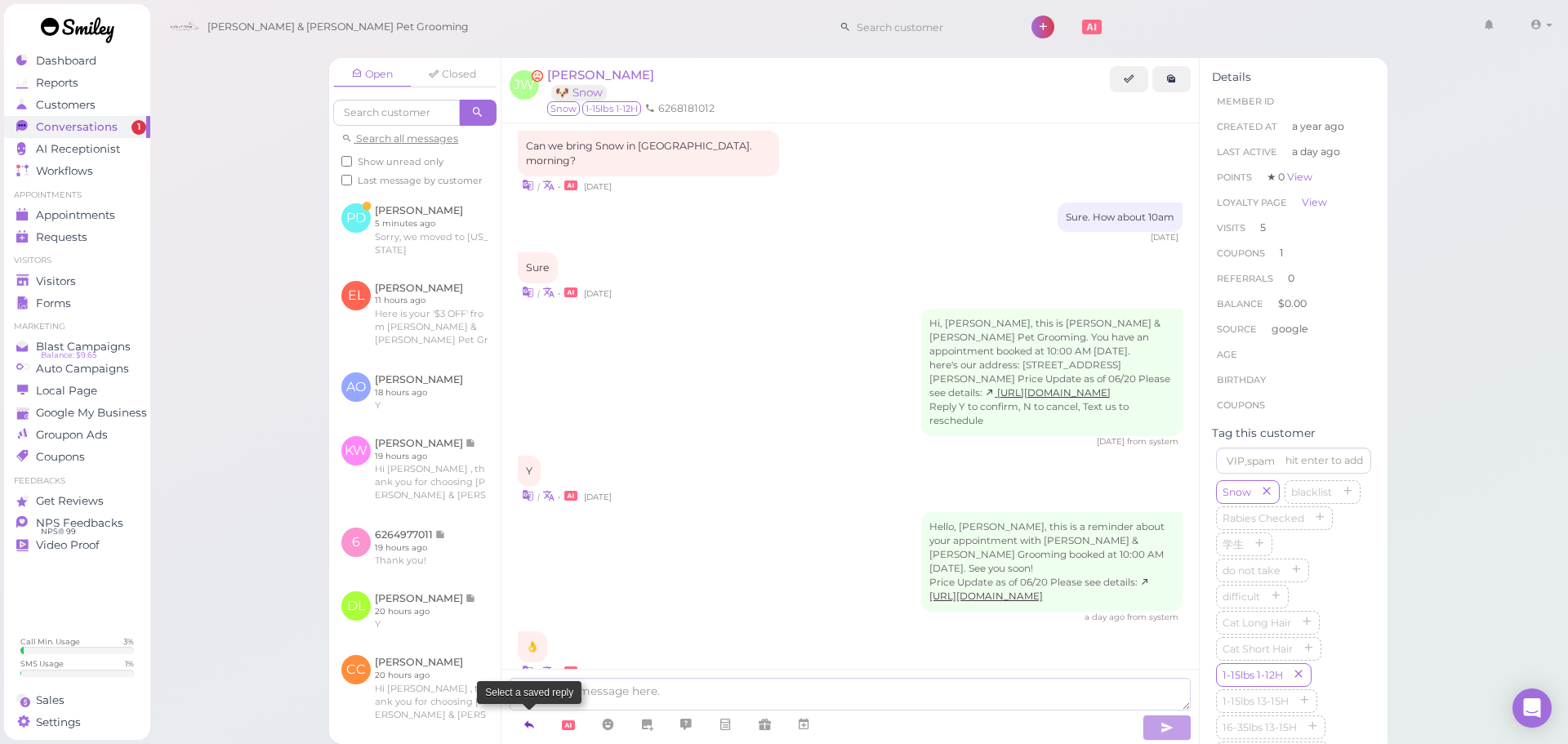
click at [523, 733] on icon at bounding box center [529, 725] width 13 height 17
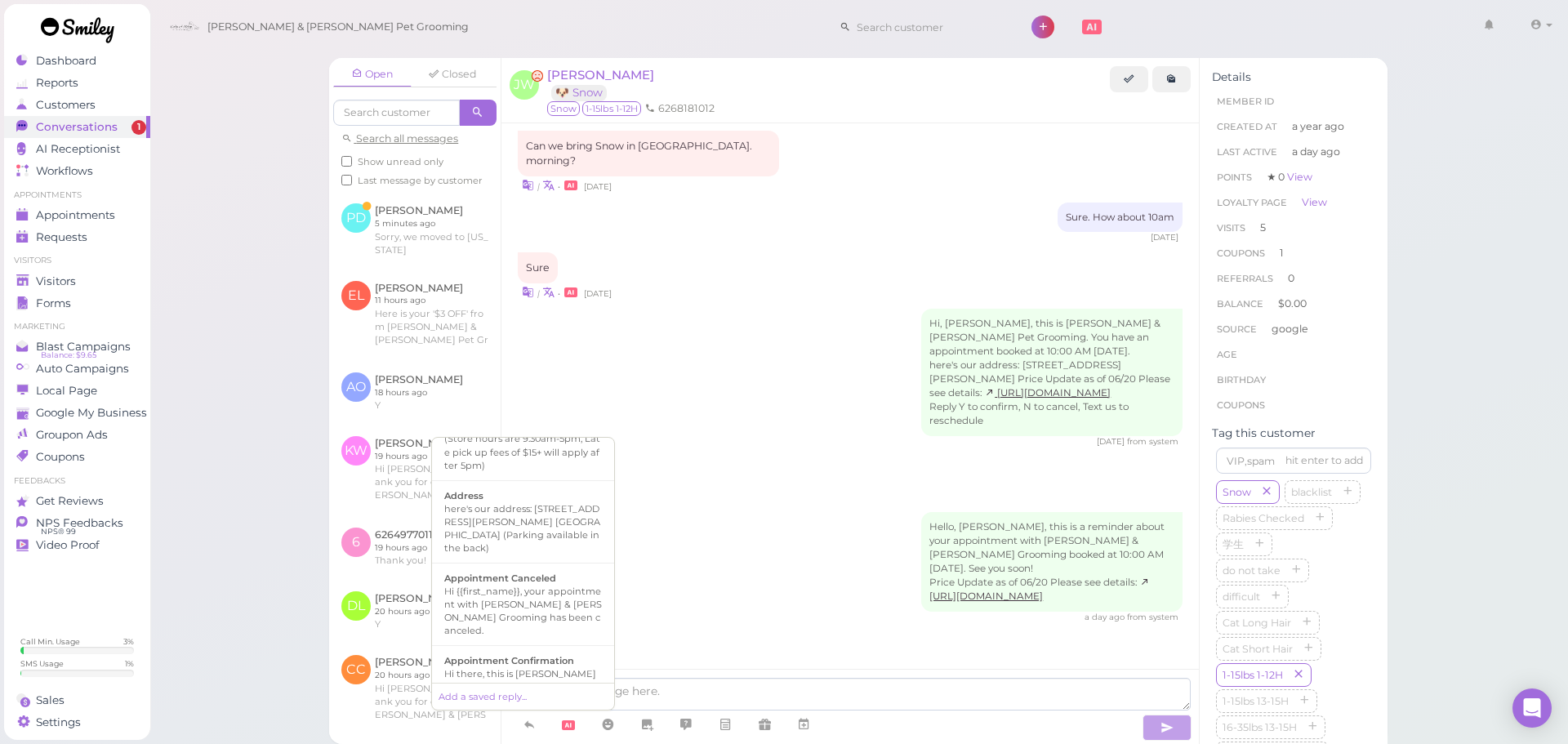
scroll to position [163, 0]
click at [520, 640] on div "Hi there, this is [PERSON_NAME] and [PERSON_NAME] Pet Grooming, please let us k…" at bounding box center [523, 672] width 157 height 65
type textarea "Hi there, this is [PERSON_NAME] and [PERSON_NAME] Pet Grooming, please let us k…"
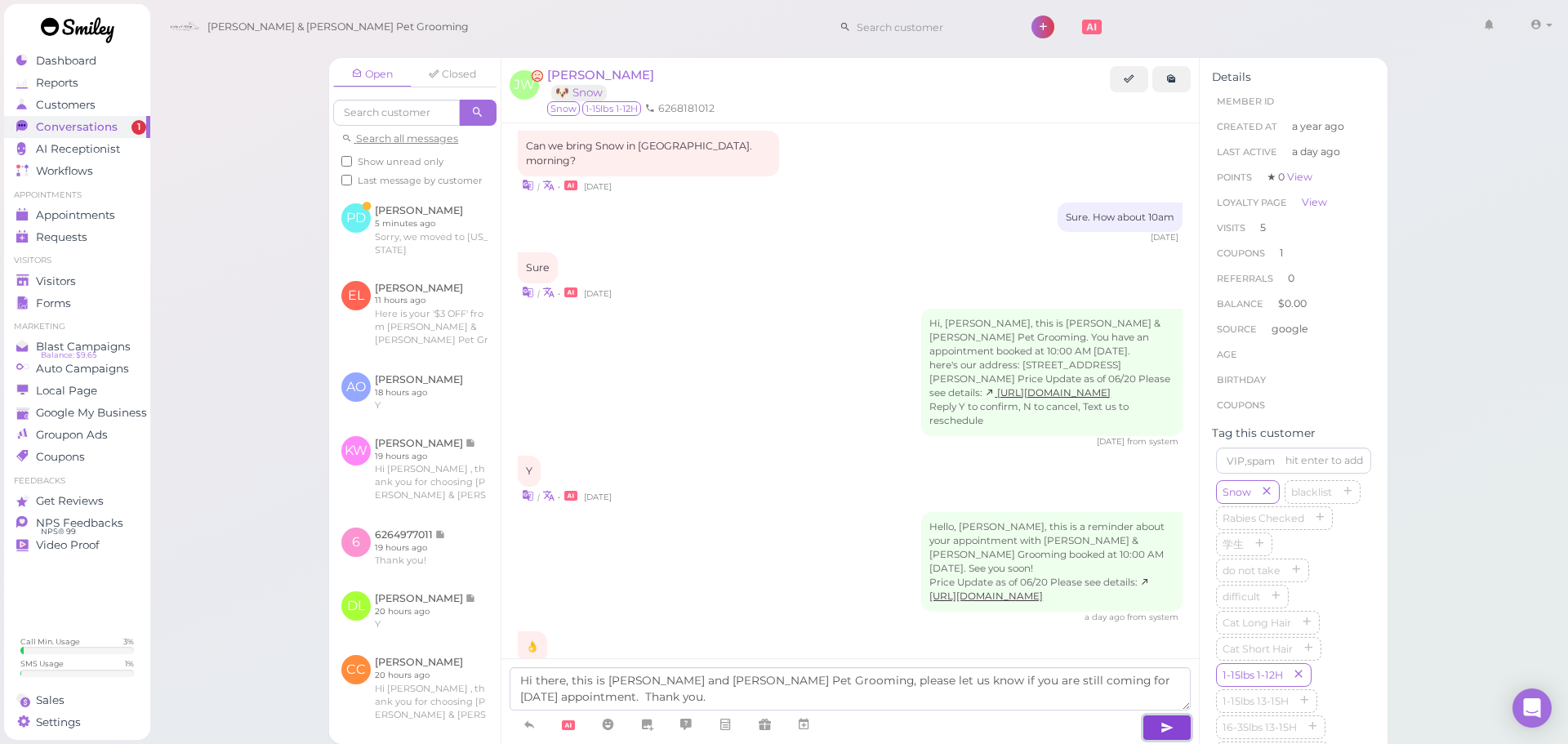
click at [1155, 724] on button "button" at bounding box center [1167, 728] width 49 height 27
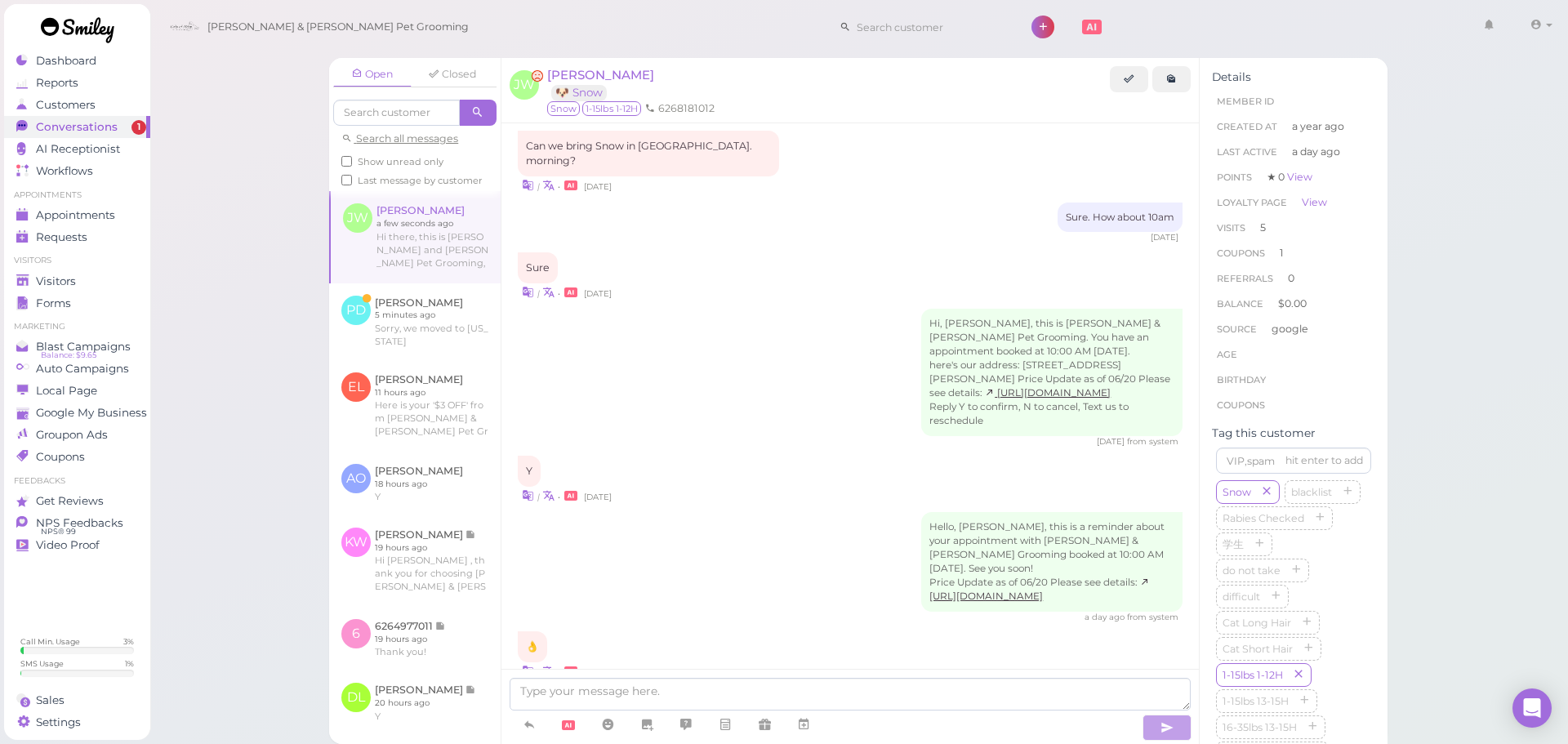
scroll to position [2026, 0]
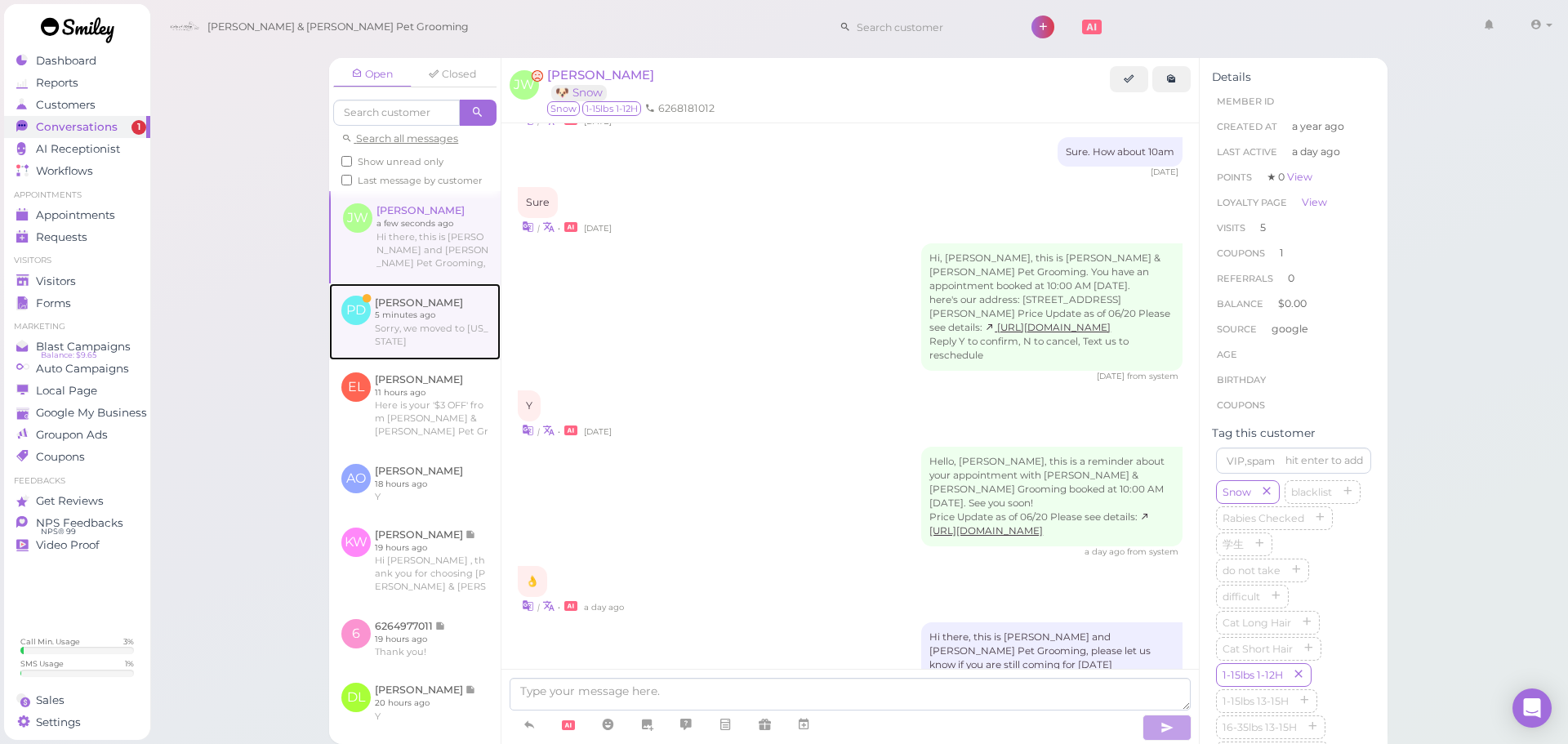
click at [376, 326] on link at bounding box center [414, 321] width 171 height 77
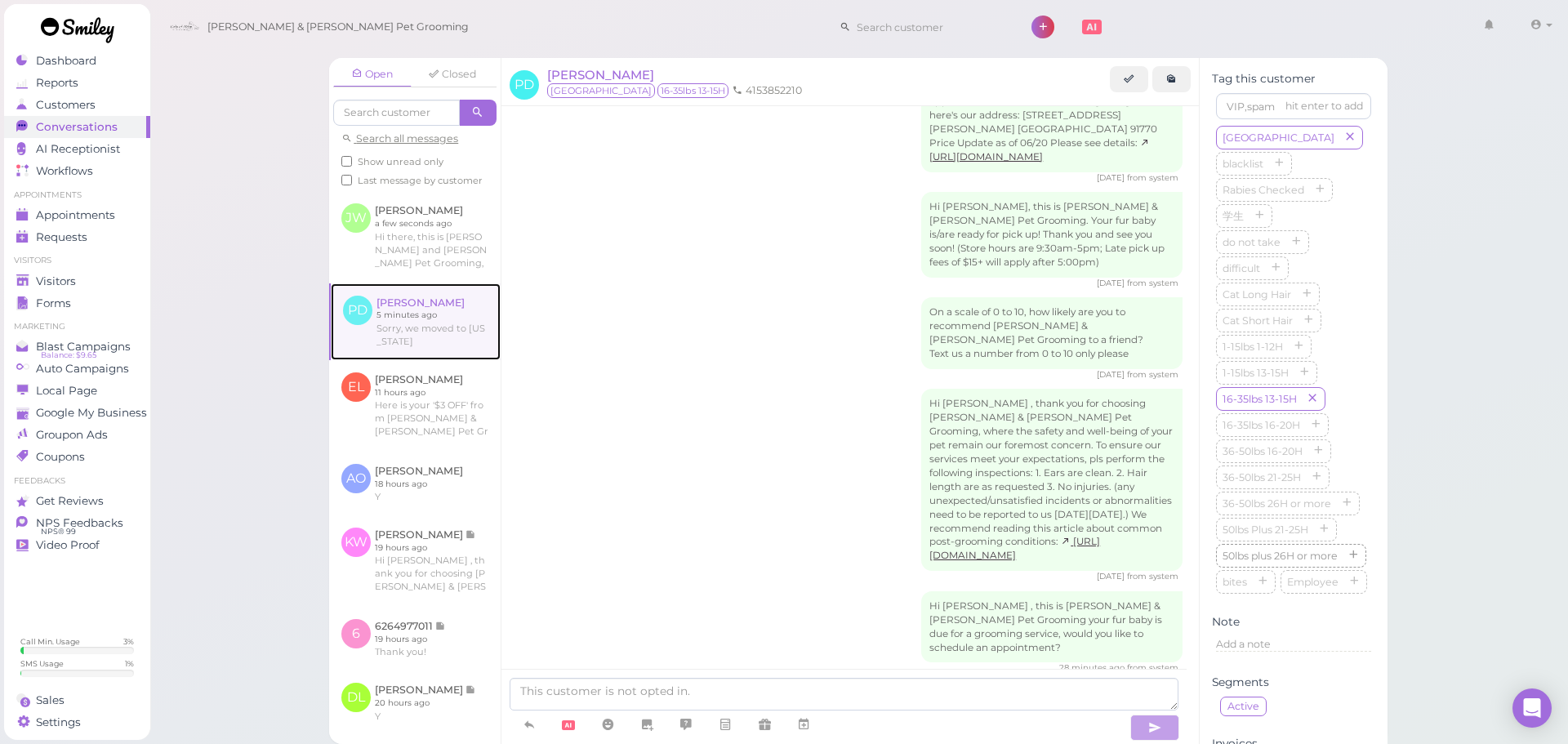
scroll to position [326, 0]
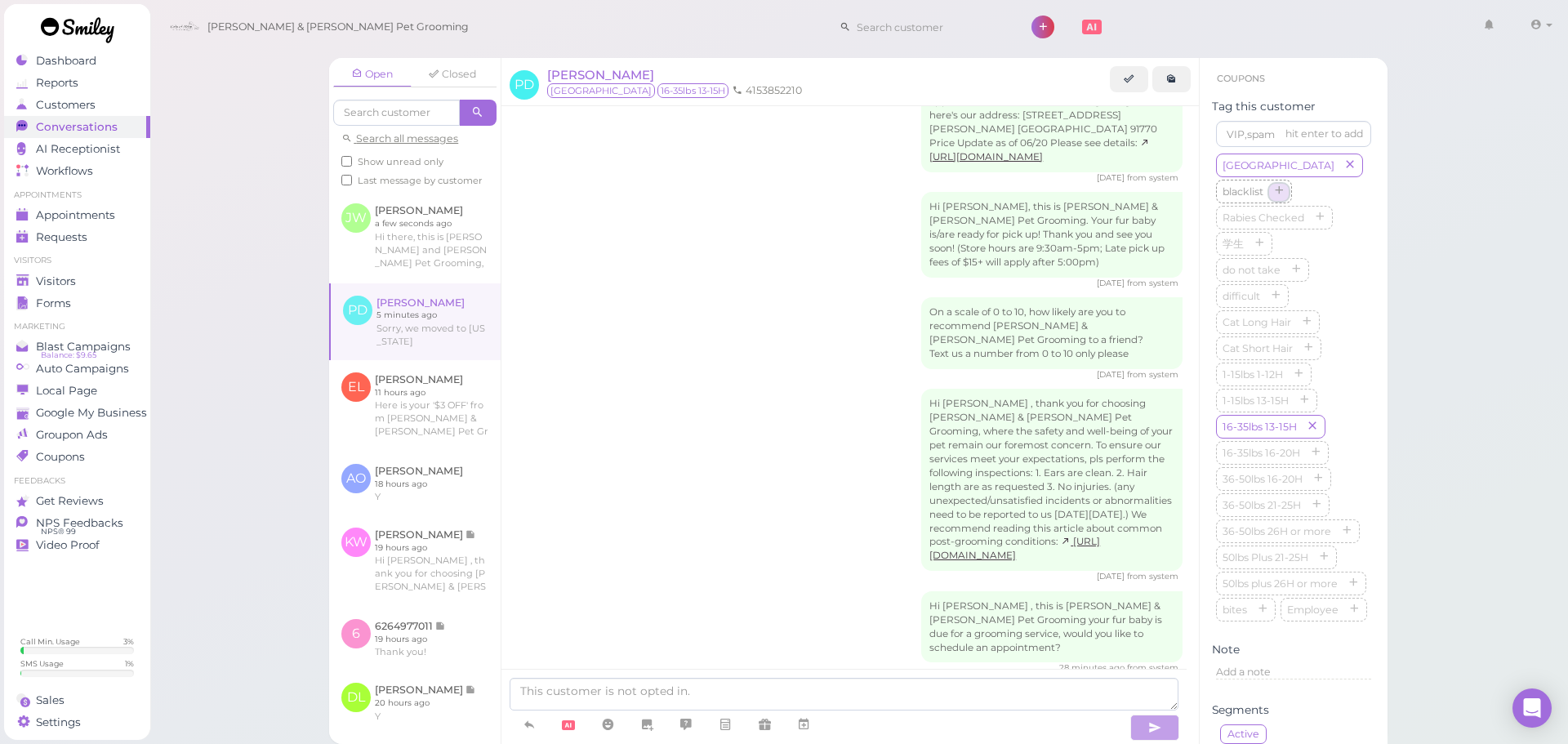
click at [1284, 186] on icon "button" at bounding box center [1279, 192] width 10 height 12
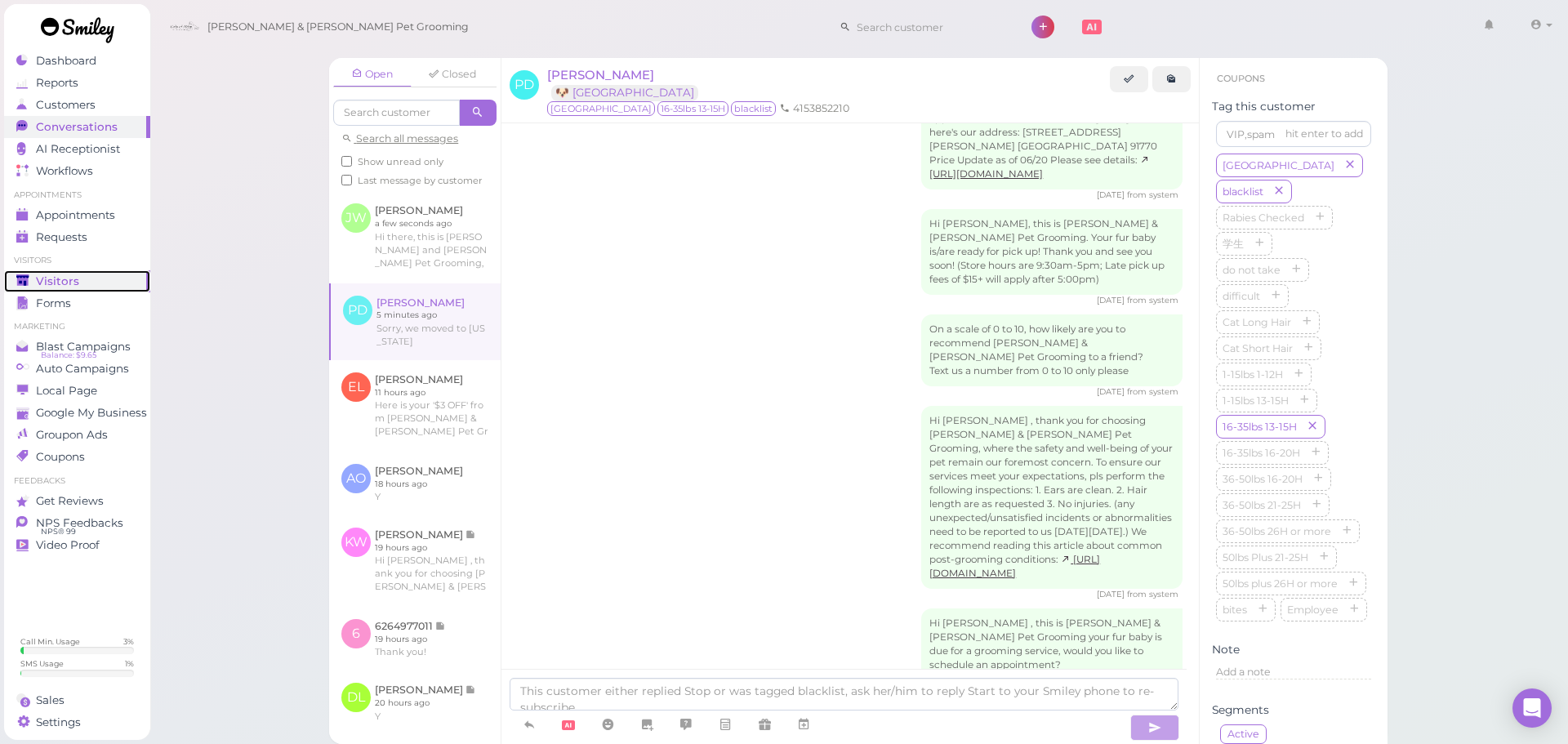
click at [77, 272] on link "Visitors" at bounding box center [77, 281] width 147 height 22
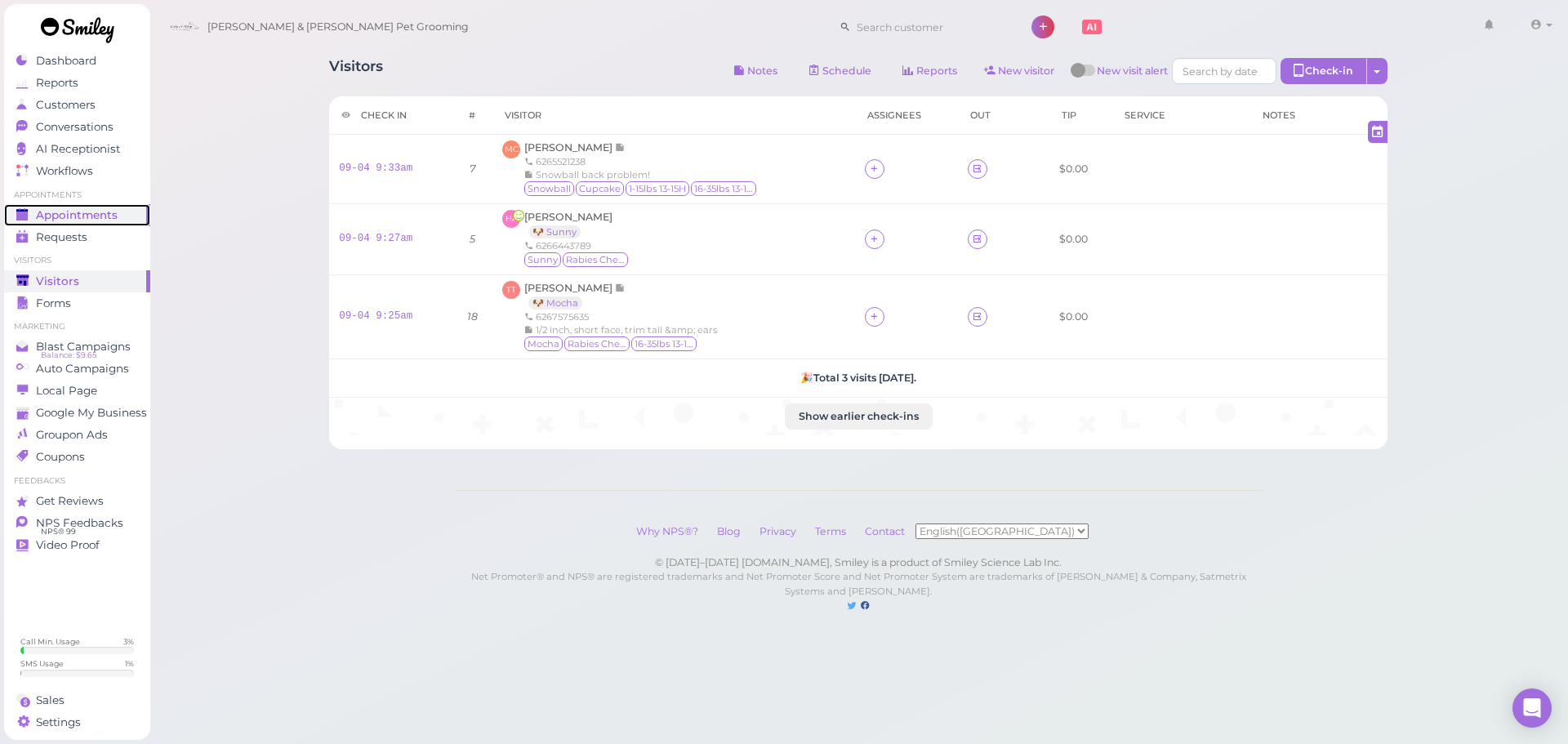
click at [113, 220] on span "Appointments" at bounding box center [76, 215] width 82 height 14
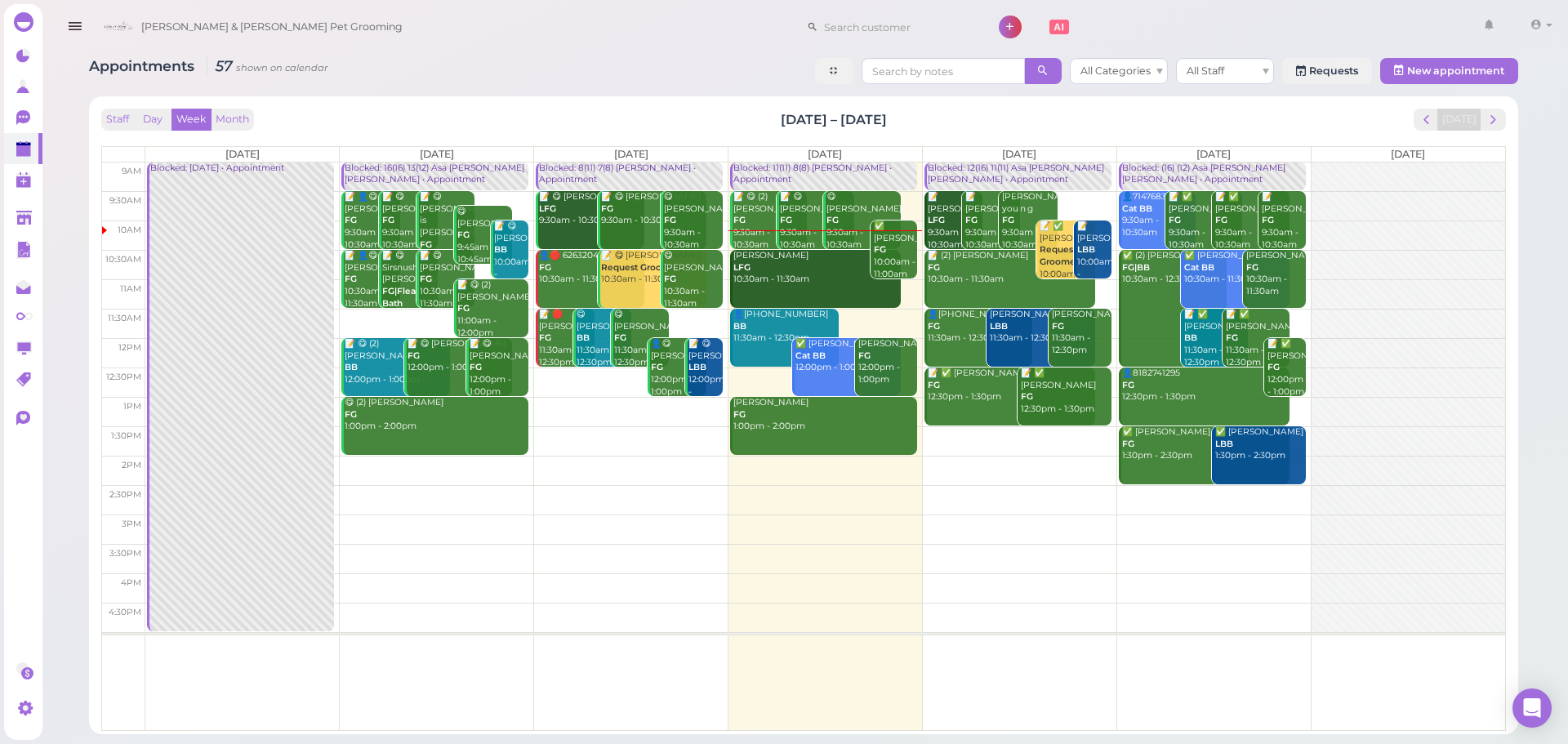
click at [1052, 475] on td at bounding box center [826, 471] width 1360 height 30
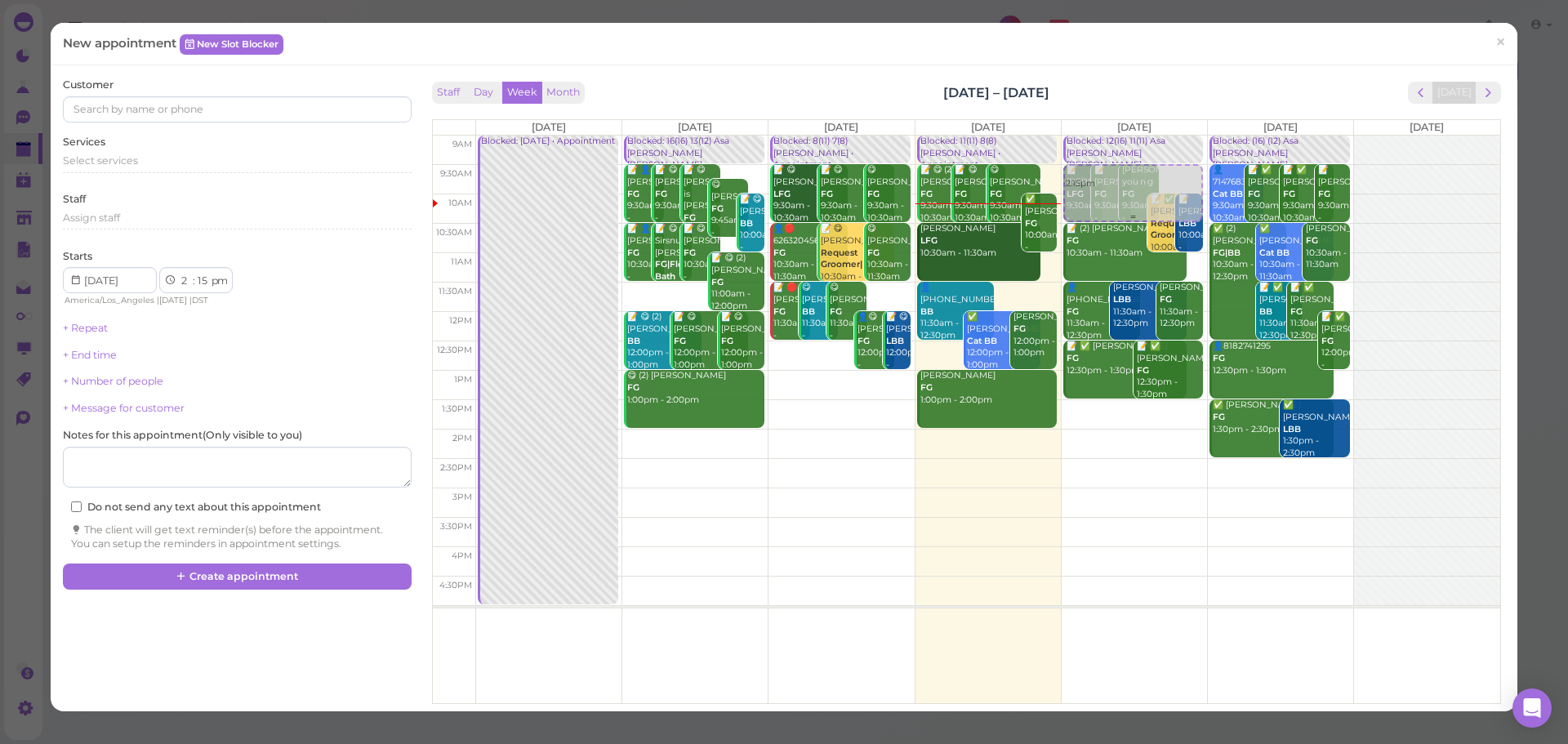
drag, startPoint x: 1115, startPoint y: 475, endPoint x: 1127, endPoint y: 203, distance: 272.3
click at [1127, 136] on div "2:15pm Blocked: 12(16) 11(11) Asa Helen Rebecca • Appointment 📝 Justin Mac LFG …" at bounding box center [1135, 136] width 146 height 0
select select "9"
select select "30"
select select "am"
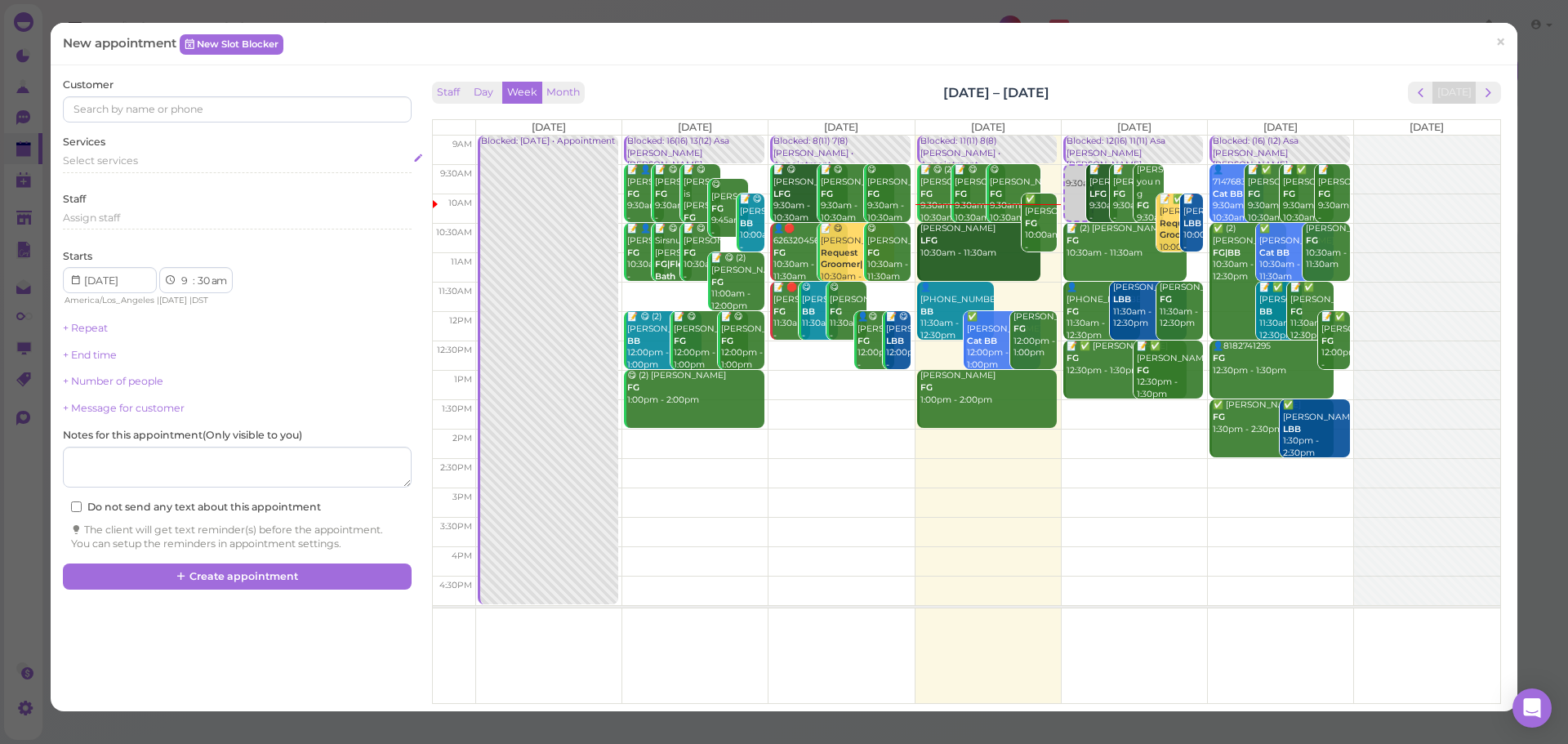
click at [212, 160] on div "Select services" at bounding box center [237, 161] width 348 height 15
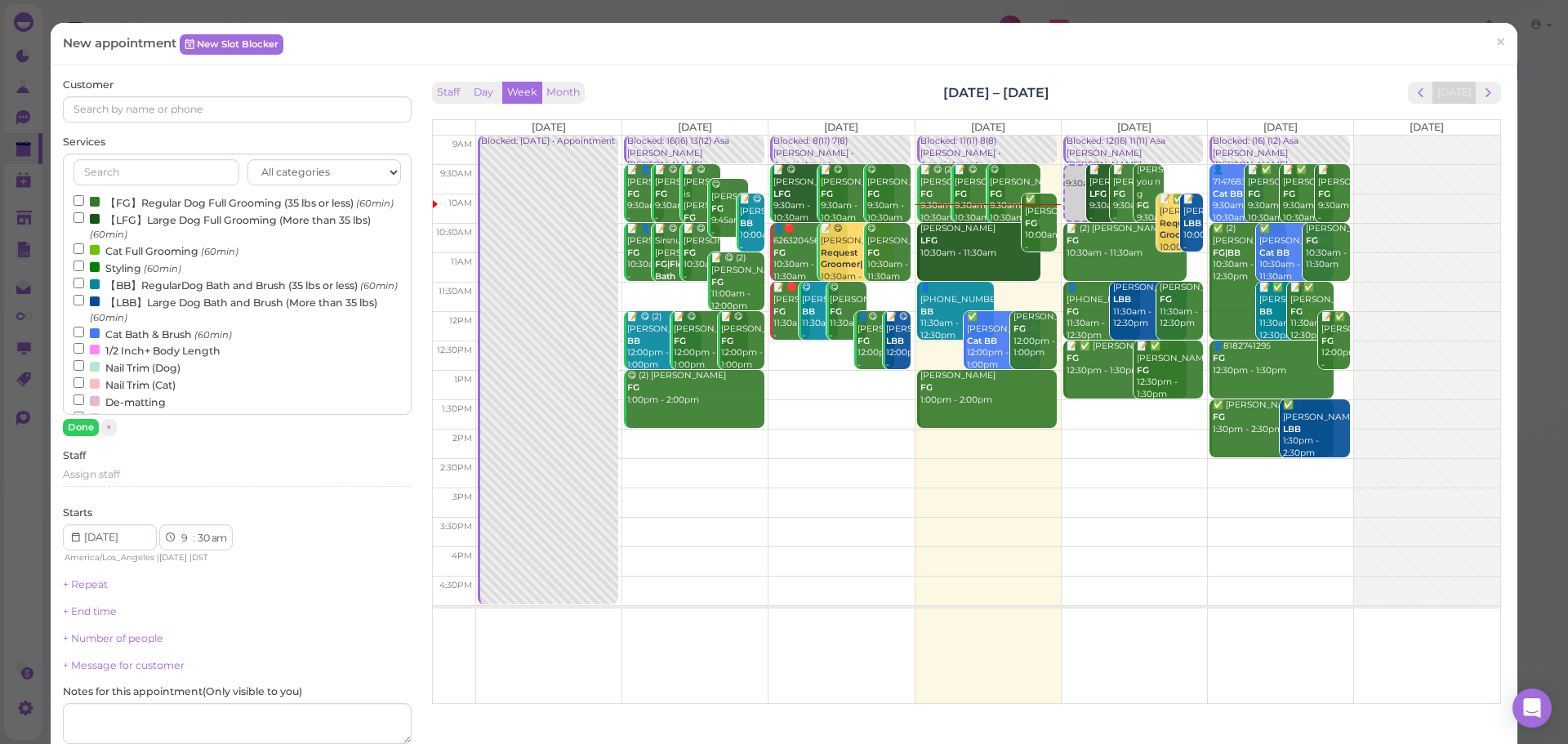
click at [185, 210] on label "【FG】Regular Dog Full Grooming (35 lbs or less) (60min)" at bounding box center [234, 202] width 321 height 17
click at [84, 206] on input "【FG】Regular Dog Full Grooming (35 lbs or less) (60min)" at bounding box center [79, 200] width 11 height 11
click at [86, 425] on button "Done" at bounding box center [80, 428] width 36 height 17
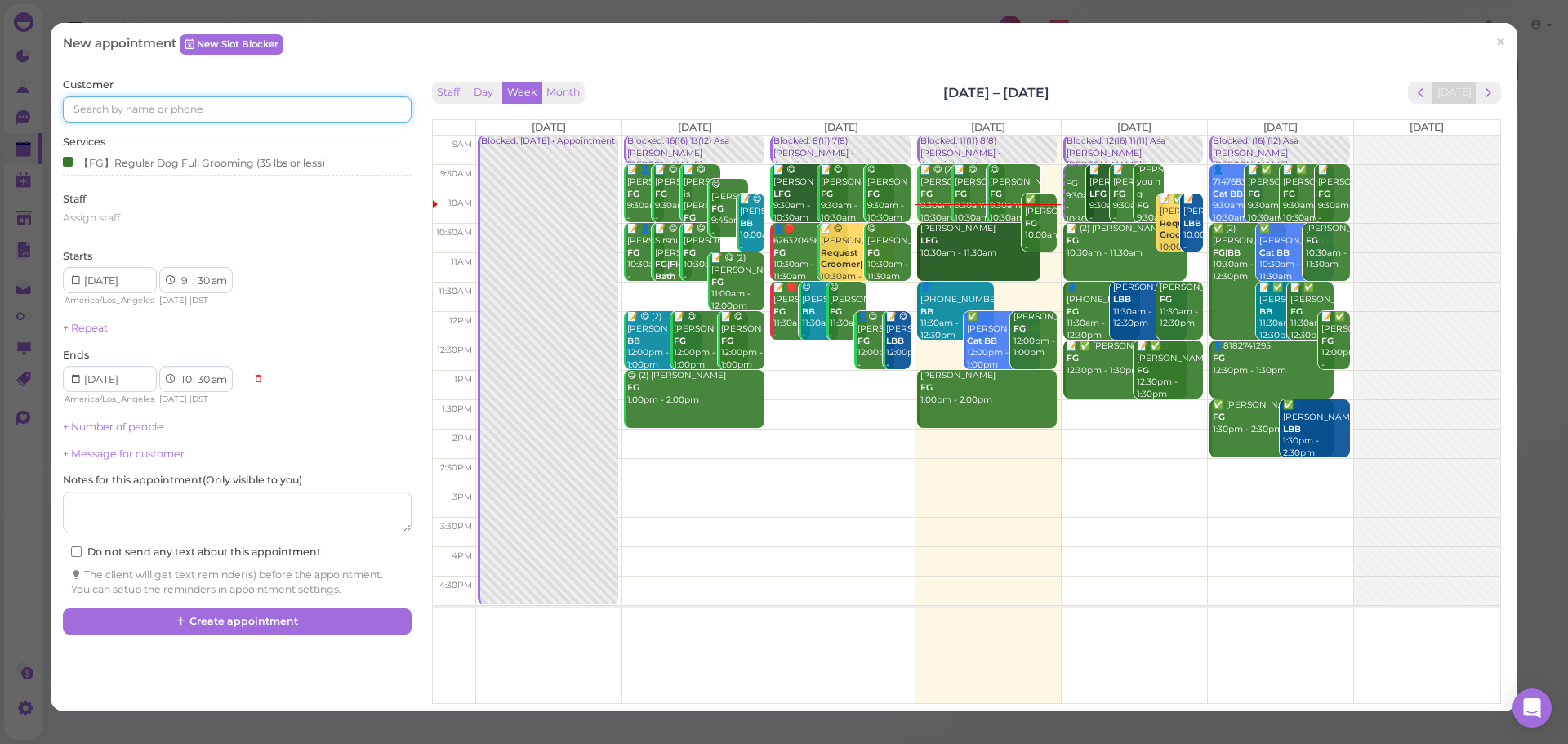
click at [178, 96] on input at bounding box center [237, 109] width 348 height 27
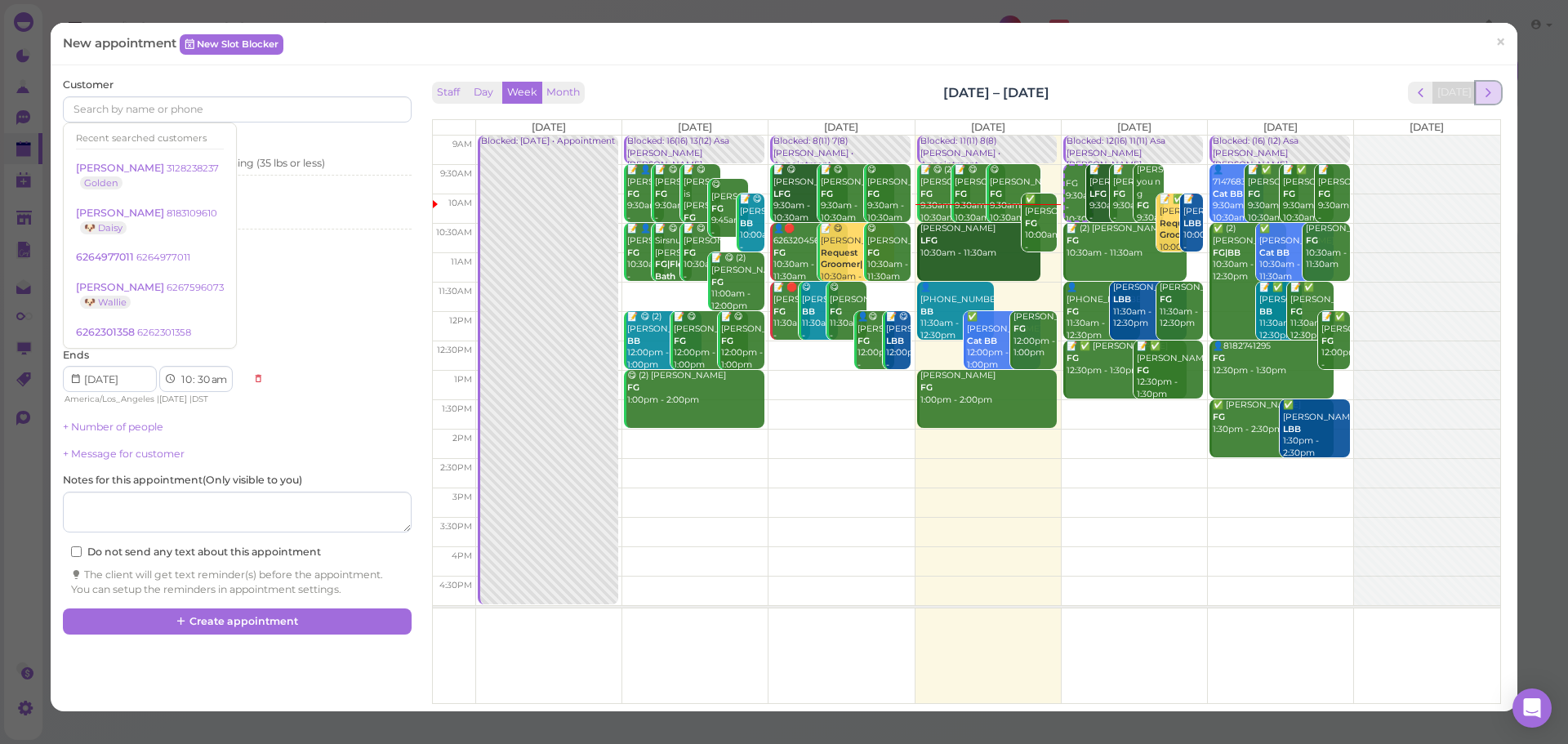
click at [1481, 86] on span "next" at bounding box center [1488, 93] width 16 height 16
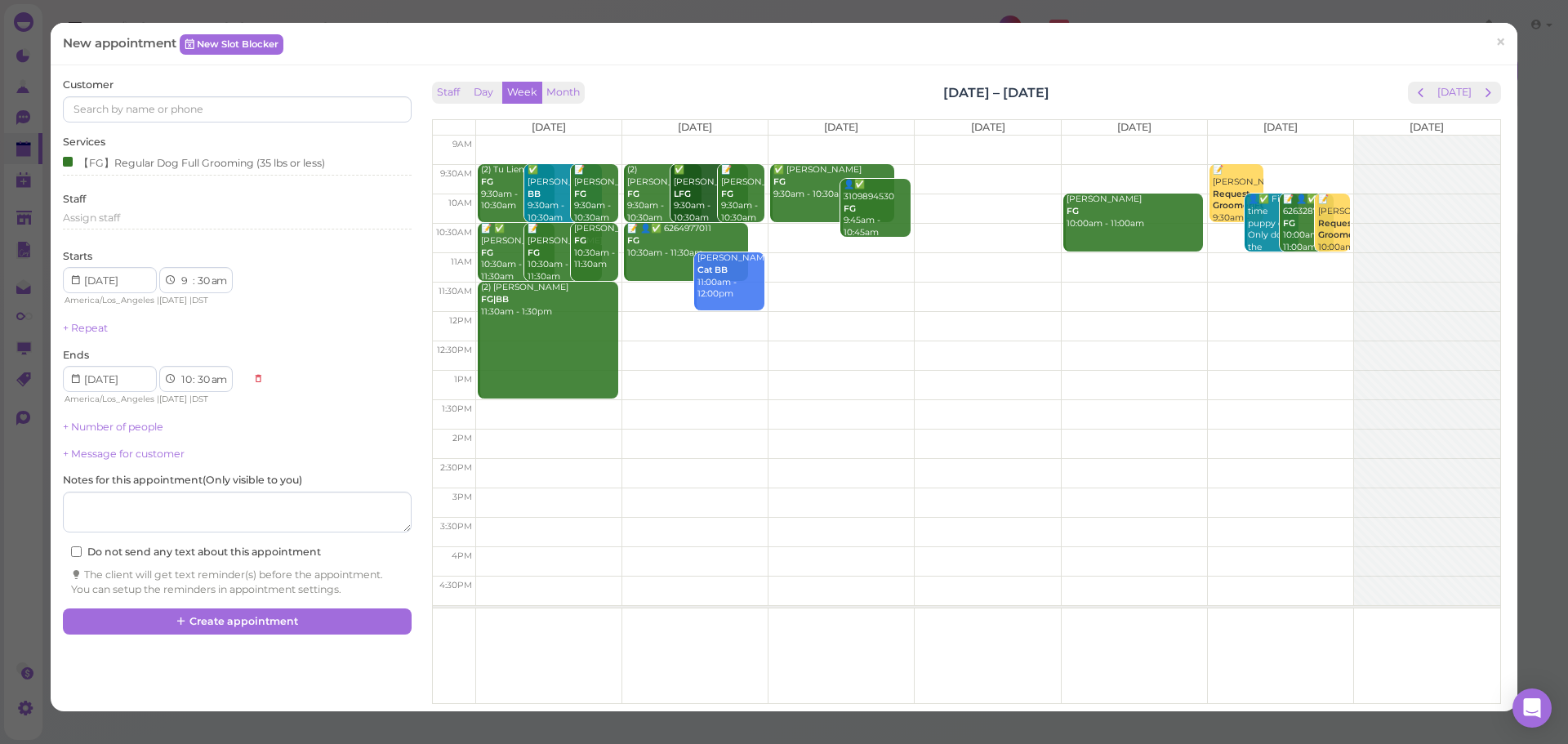
click at [967, 267] on td at bounding box center [987, 268] width 1025 height 30
type input "2025-09-11"
select select "11"
select select "00"
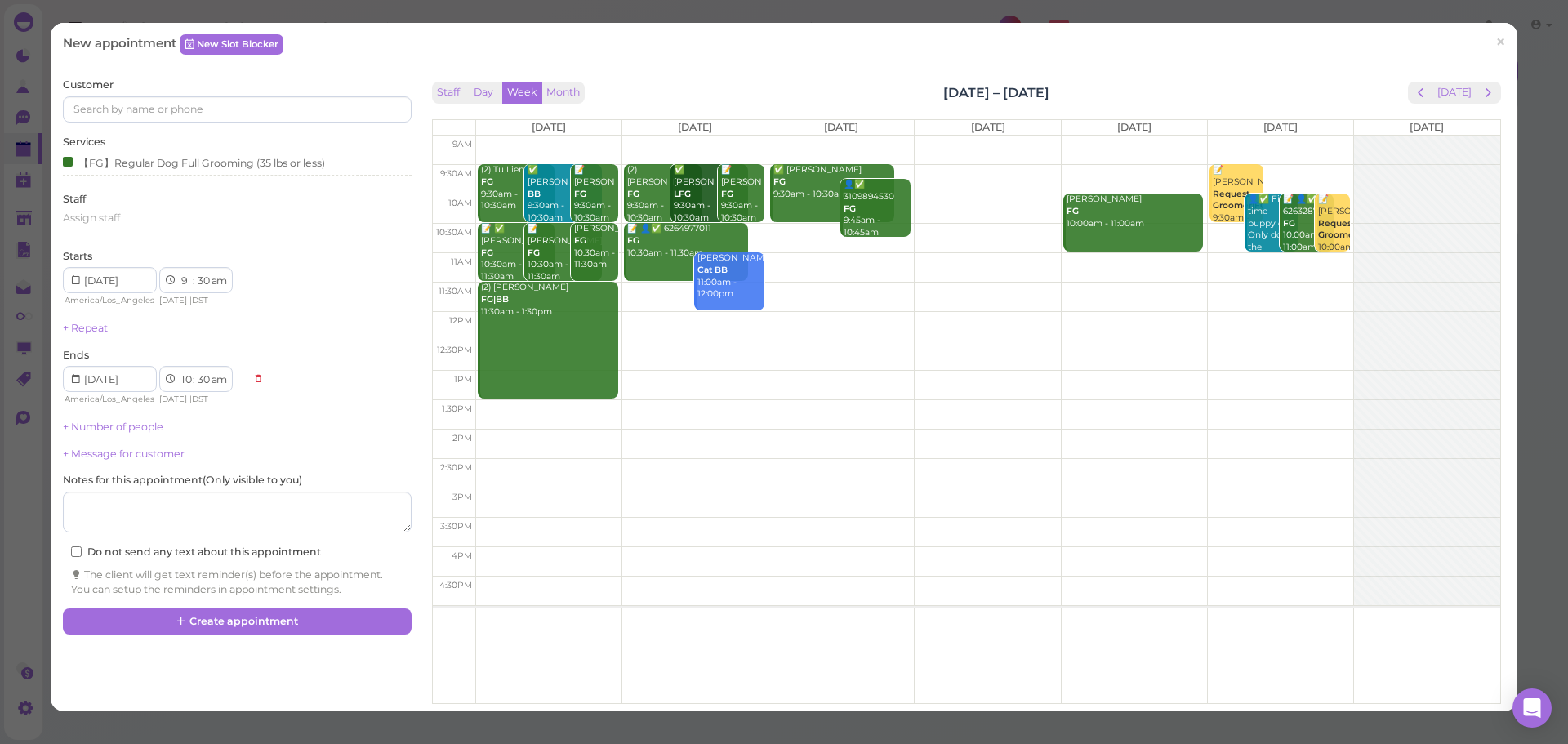
select select "12"
select select "00"
select select "pm"
drag, startPoint x: 999, startPoint y: 279, endPoint x: 645, endPoint y: 321, distance: 356.5
click at [645, 136] on tr "(2) Tu Lien FG 9:30am - 10:30am ✅ Qingshu Jiang BB 9:30am - 10:30am 📝 Linda Cho…" at bounding box center [967, 136] width 1068 height 0
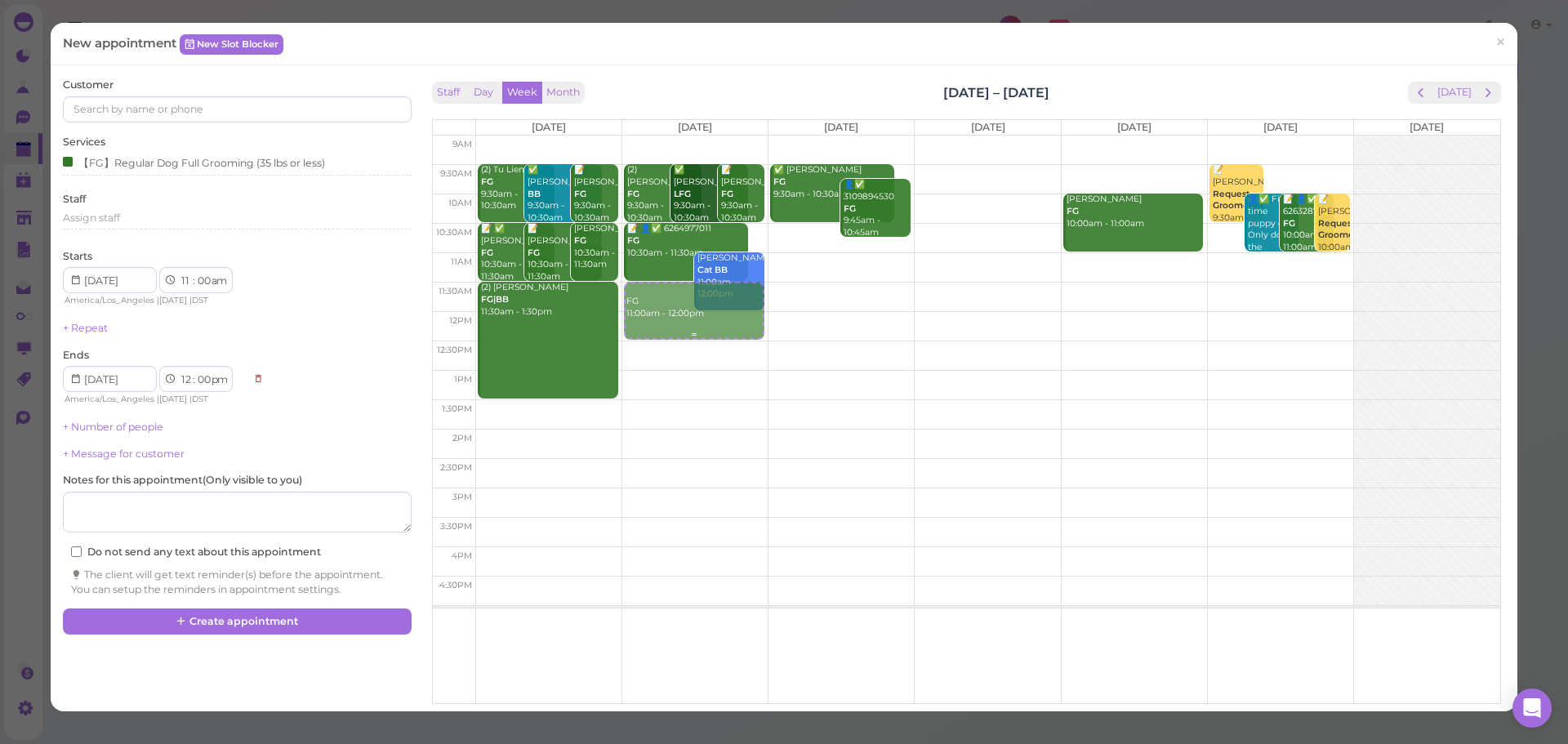
type input "2025-09-09"
select select "30"
click at [152, 123] on div "Customer Services 【FG】Regular Dog Full Grooming (35 lbs or less) Staff Assign s…" at bounding box center [237, 337] width 348 height 519
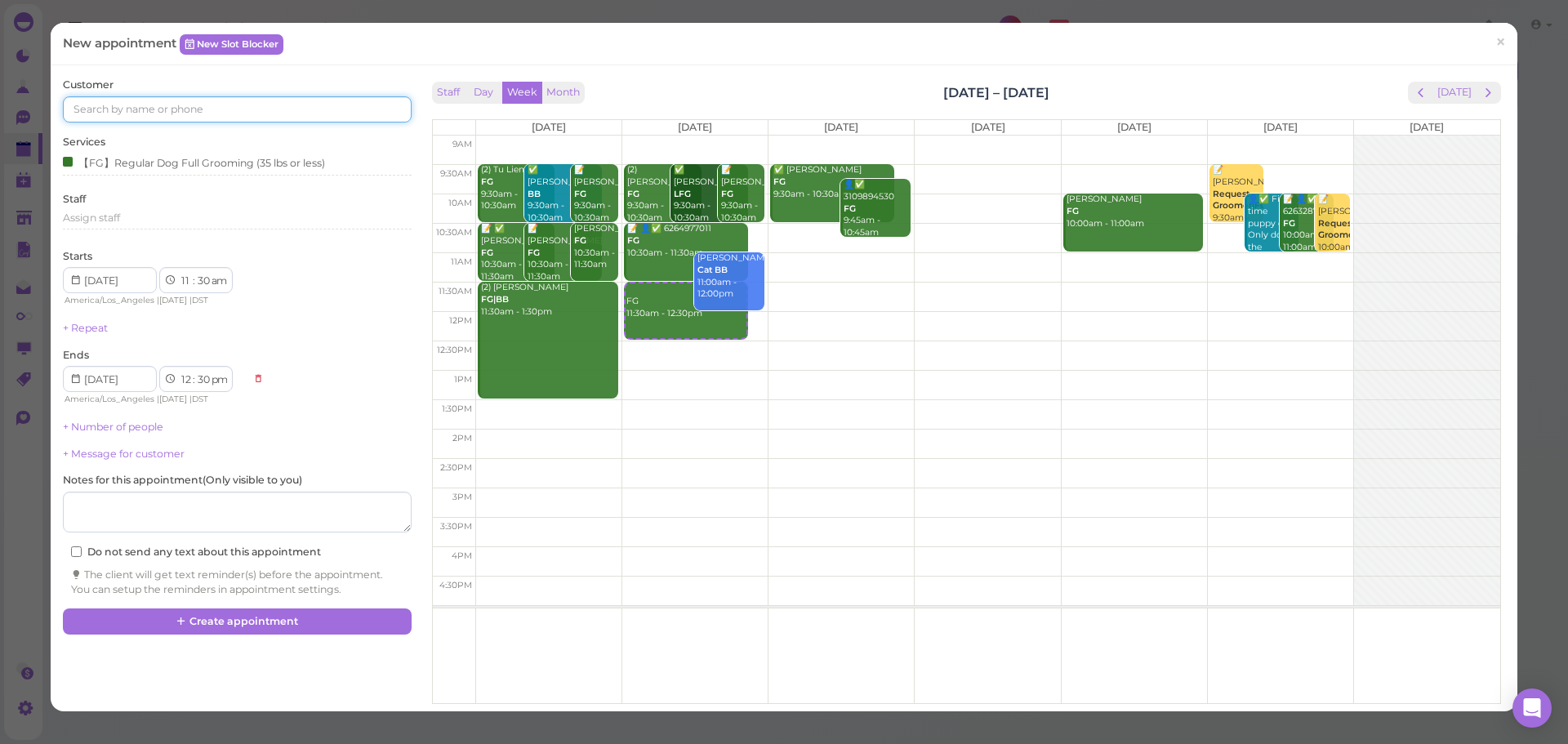
click at [156, 114] on input at bounding box center [237, 109] width 348 height 27
type input "3237197150"
click at [166, 134] on small "3237197150" at bounding box center [192, 139] width 51 height 12
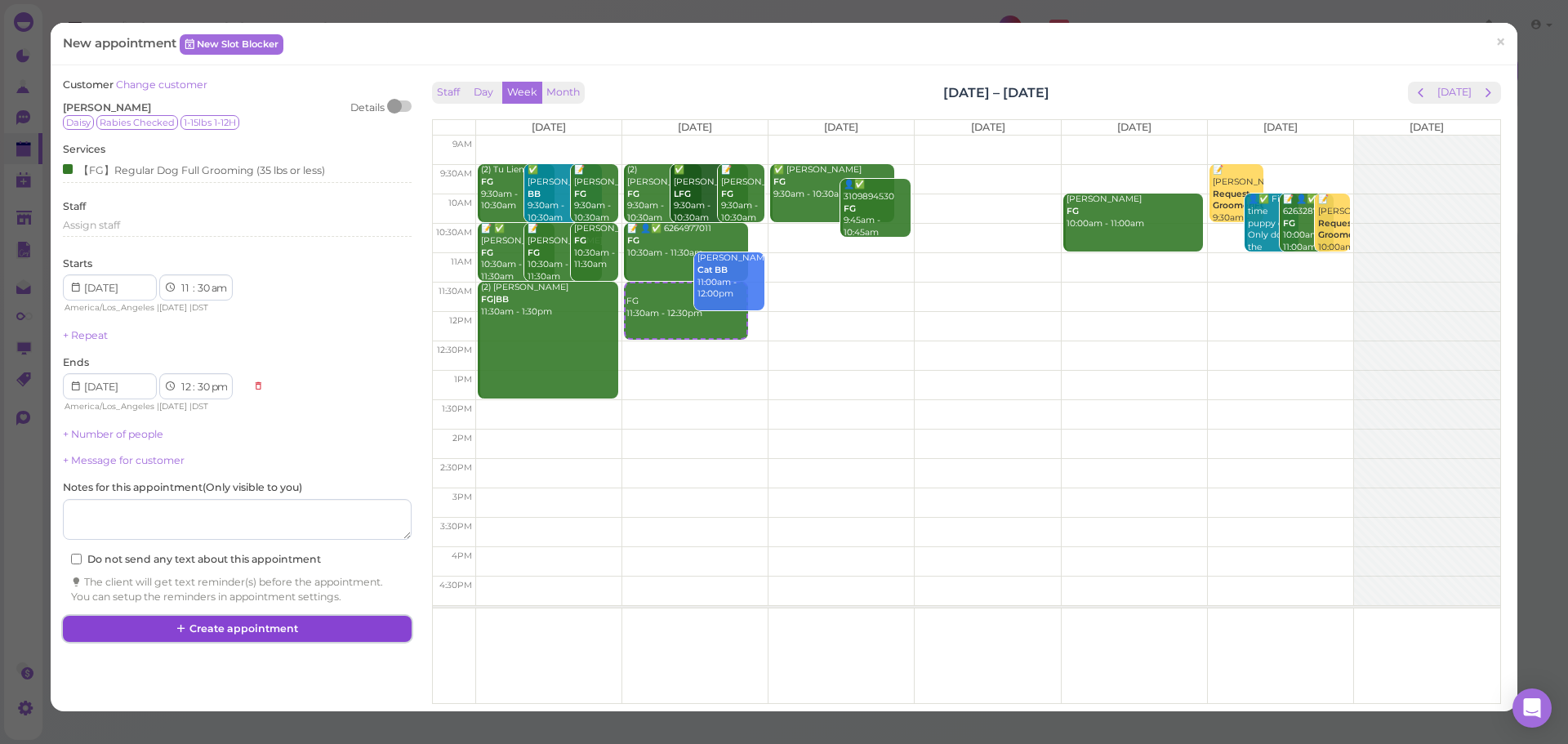
click at [332, 629] on button "Create appointment" at bounding box center [237, 630] width 348 height 27
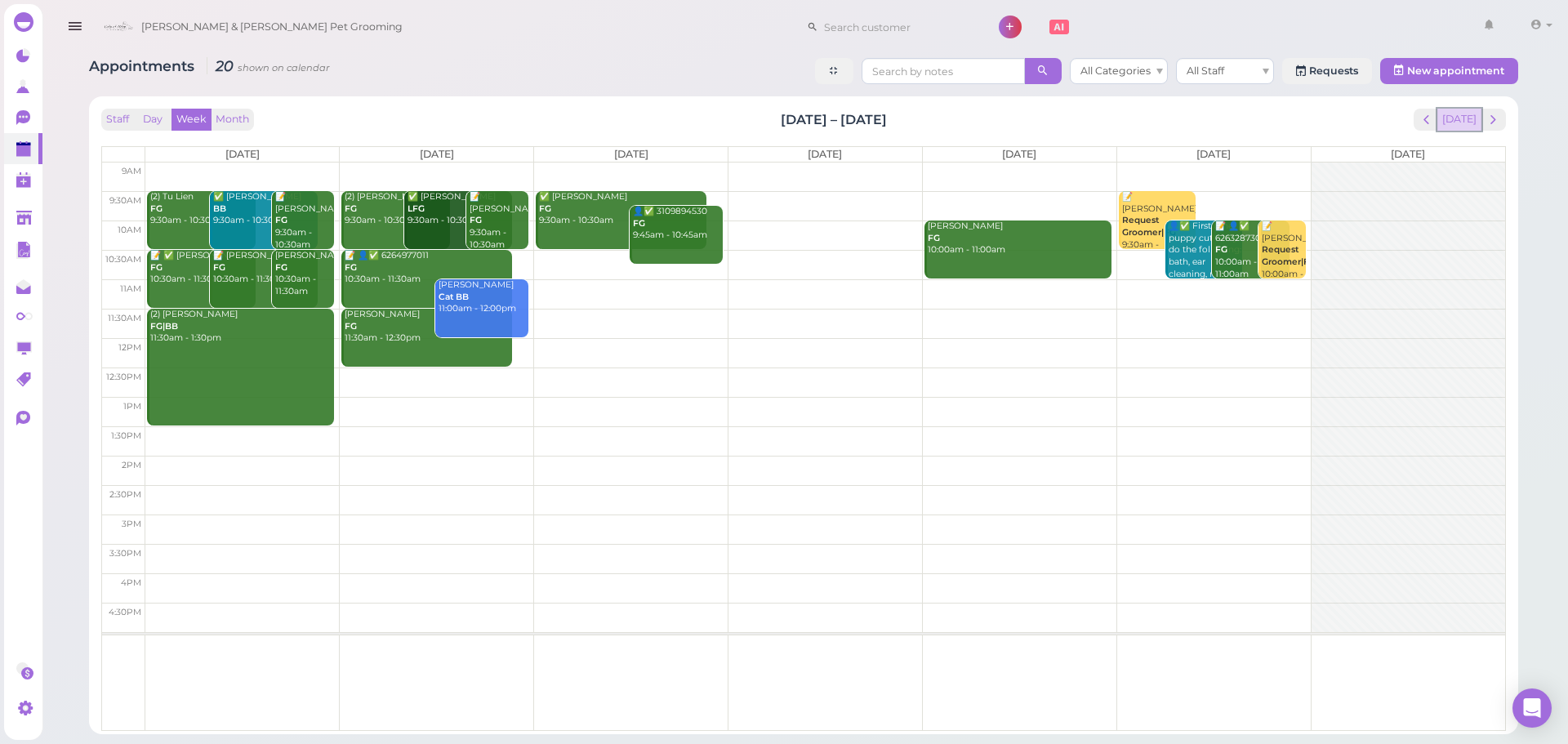
click at [1464, 120] on button "Today" at bounding box center [1459, 119] width 44 height 22
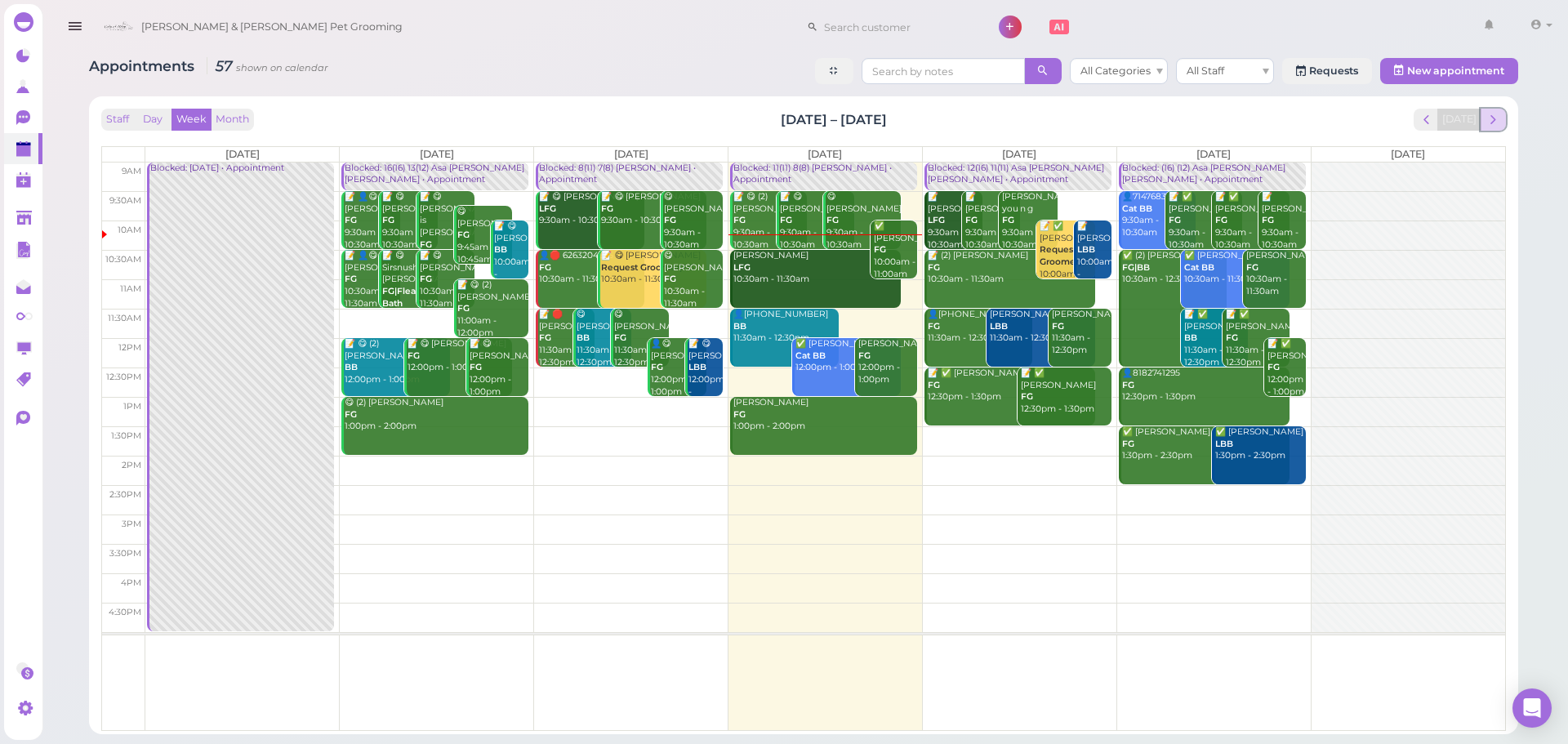
click at [1493, 122] on span "next" at bounding box center [1493, 119] width 16 height 16
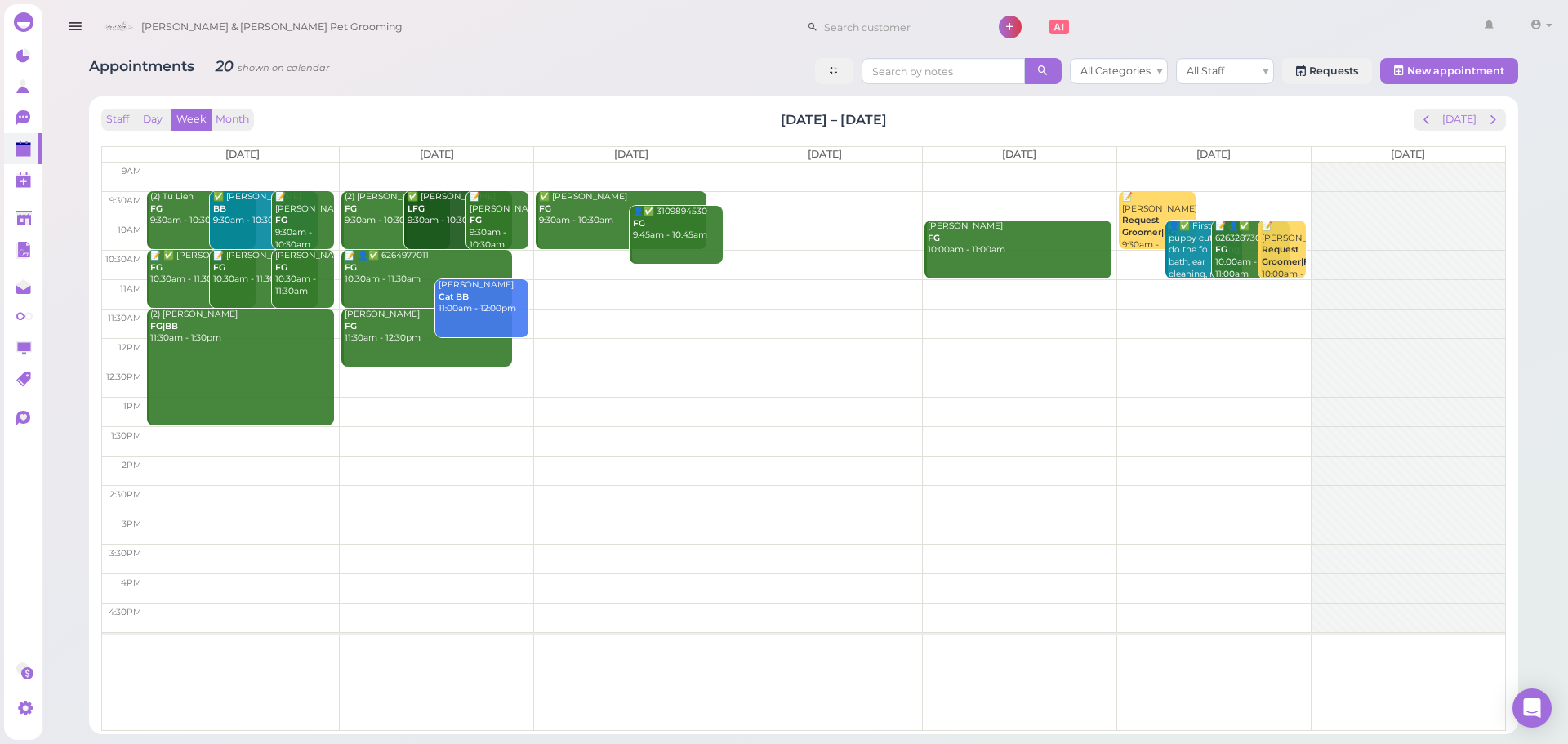
click at [525, 261] on td at bounding box center [826, 265] width 1360 height 30
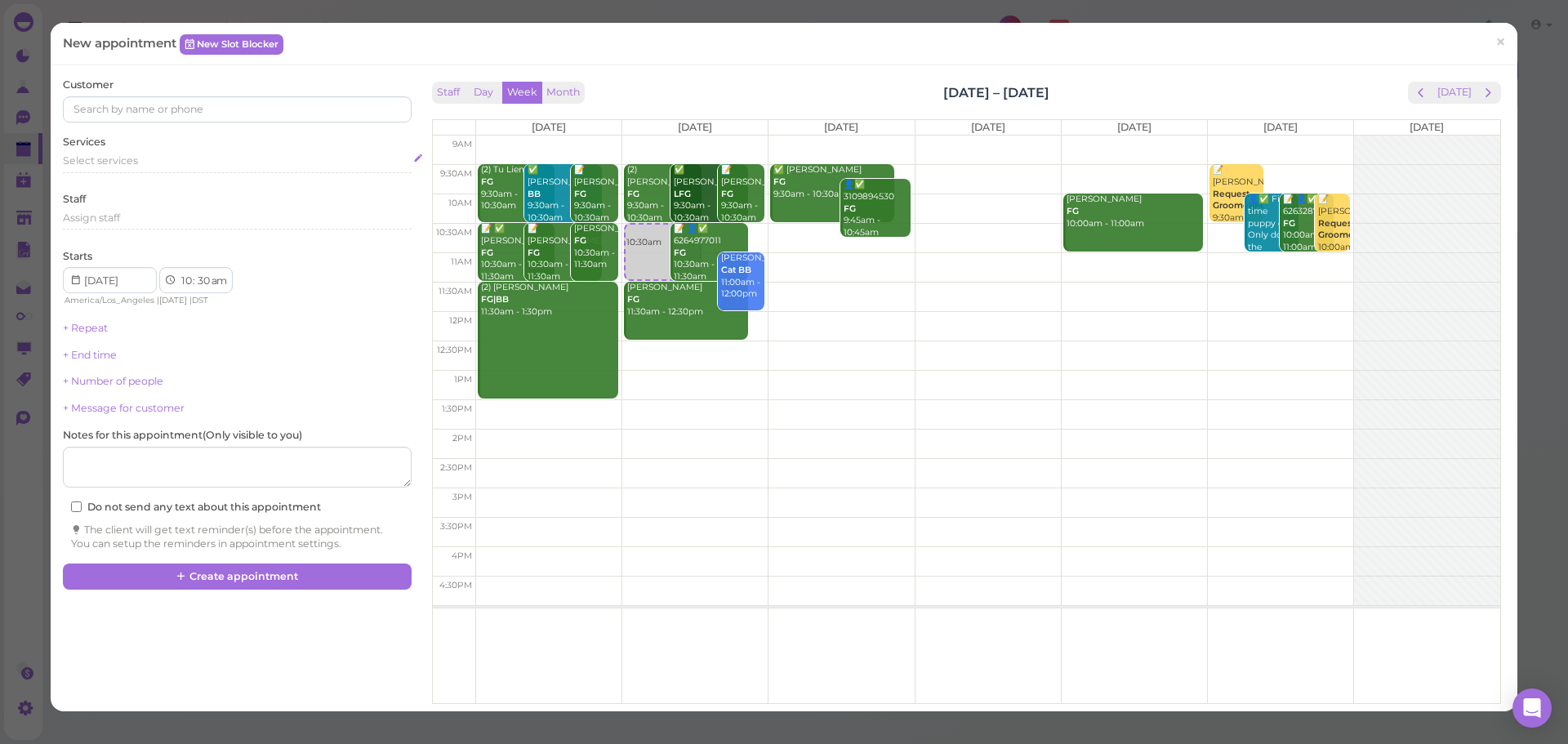
click at [117, 154] on span "Select services" at bounding box center [100, 160] width 75 height 12
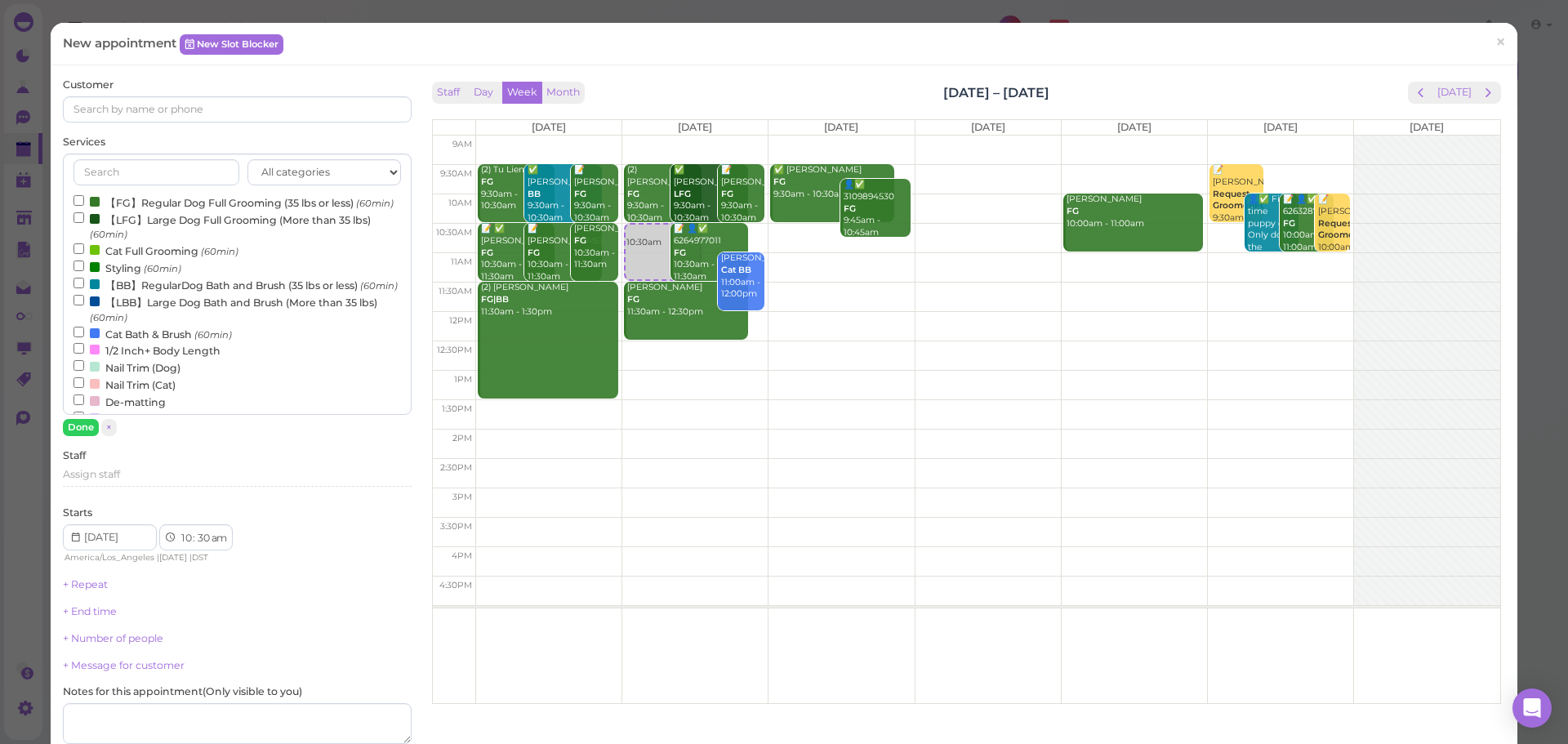
click at [117, 191] on div "All categories Full Grooming Bath & Brush Add-ons Dental Work Special Request I…" at bounding box center [237, 284] width 348 height 262
click at [112, 200] on label "【FG】Regular Dog Full Grooming (35 lbs or less) (60min)" at bounding box center [234, 202] width 321 height 17
click at [84, 200] on input "【FG】Regular Dog Full Grooming (35 lbs or less) (60min)" at bounding box center [79, 200] width 11 height 11
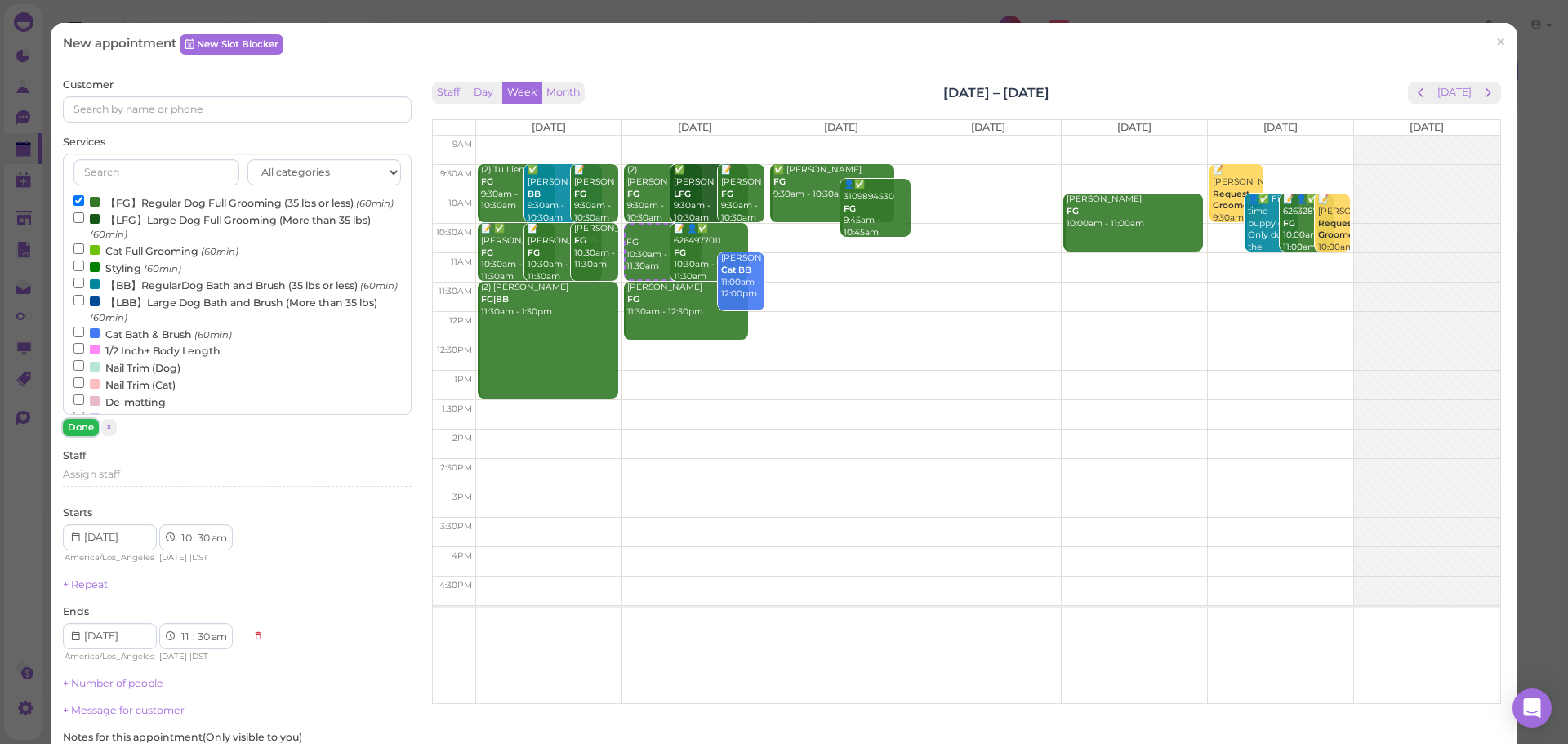
click at [85, 431] on button "Done" at bounding box center [80, 428] width 36 height 17
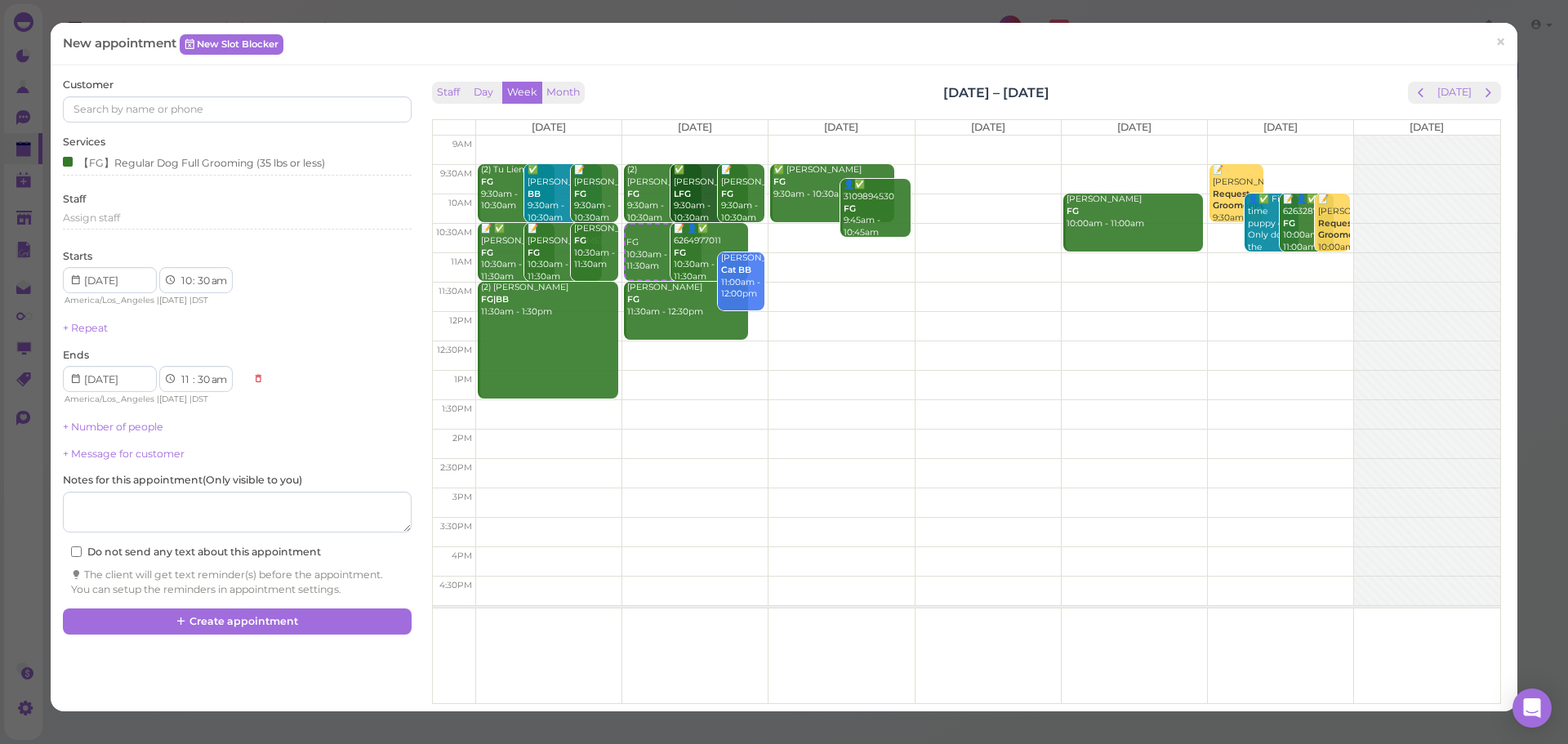
click at [194, 123] on div "Customer Services 【FG】Regular Dog Full Grooming (35 lbs or less) Staff Assign s…" at bounding box center [237, 337] width 348 height 519
click at [205, 105] on input at bounding box center [237, 109] width 348 height 27
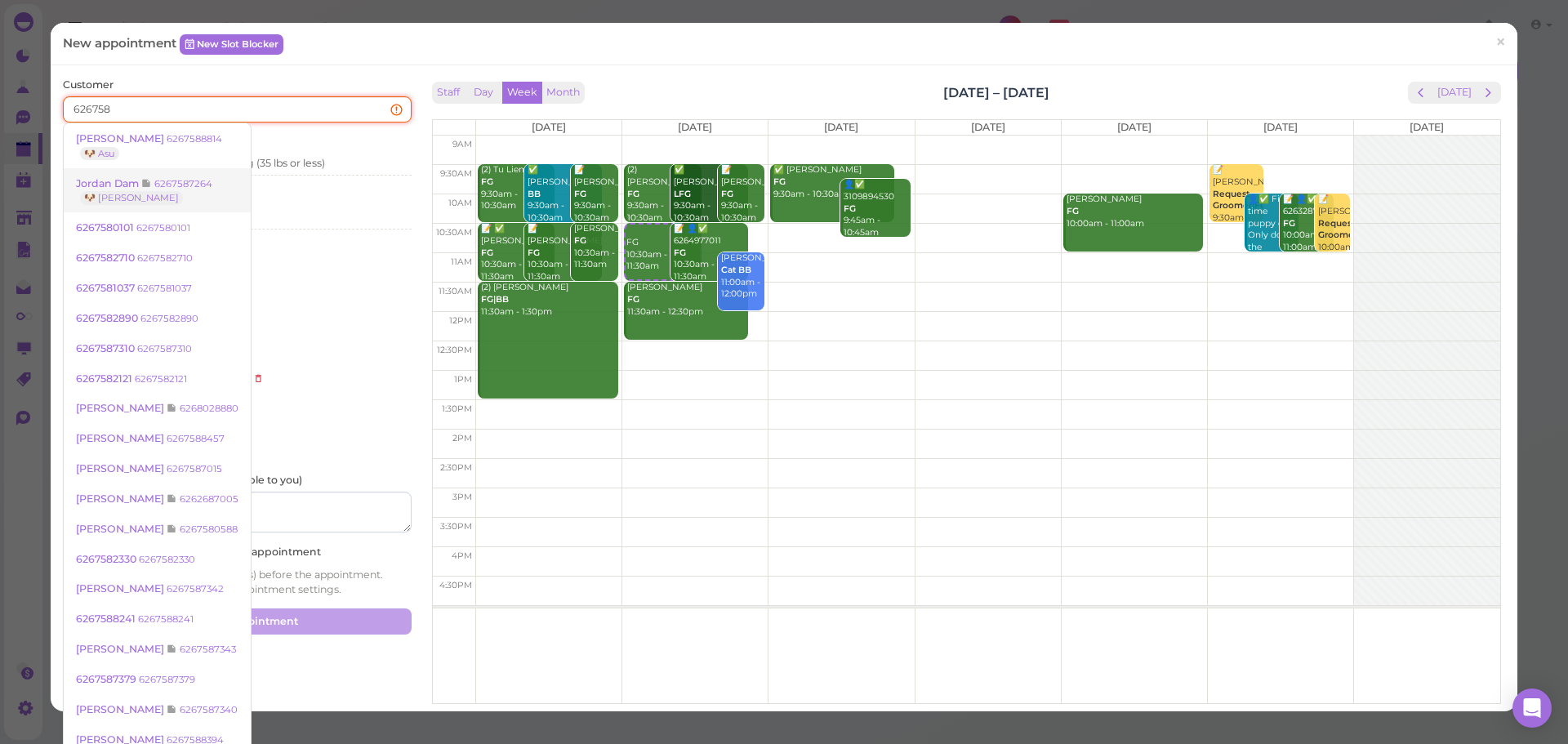
type input "626758"
click at [186, 190] on link "Jordan Dam 6267587264 🐶 Kingsley" at bounding box center [157, 191] width 187 height 46
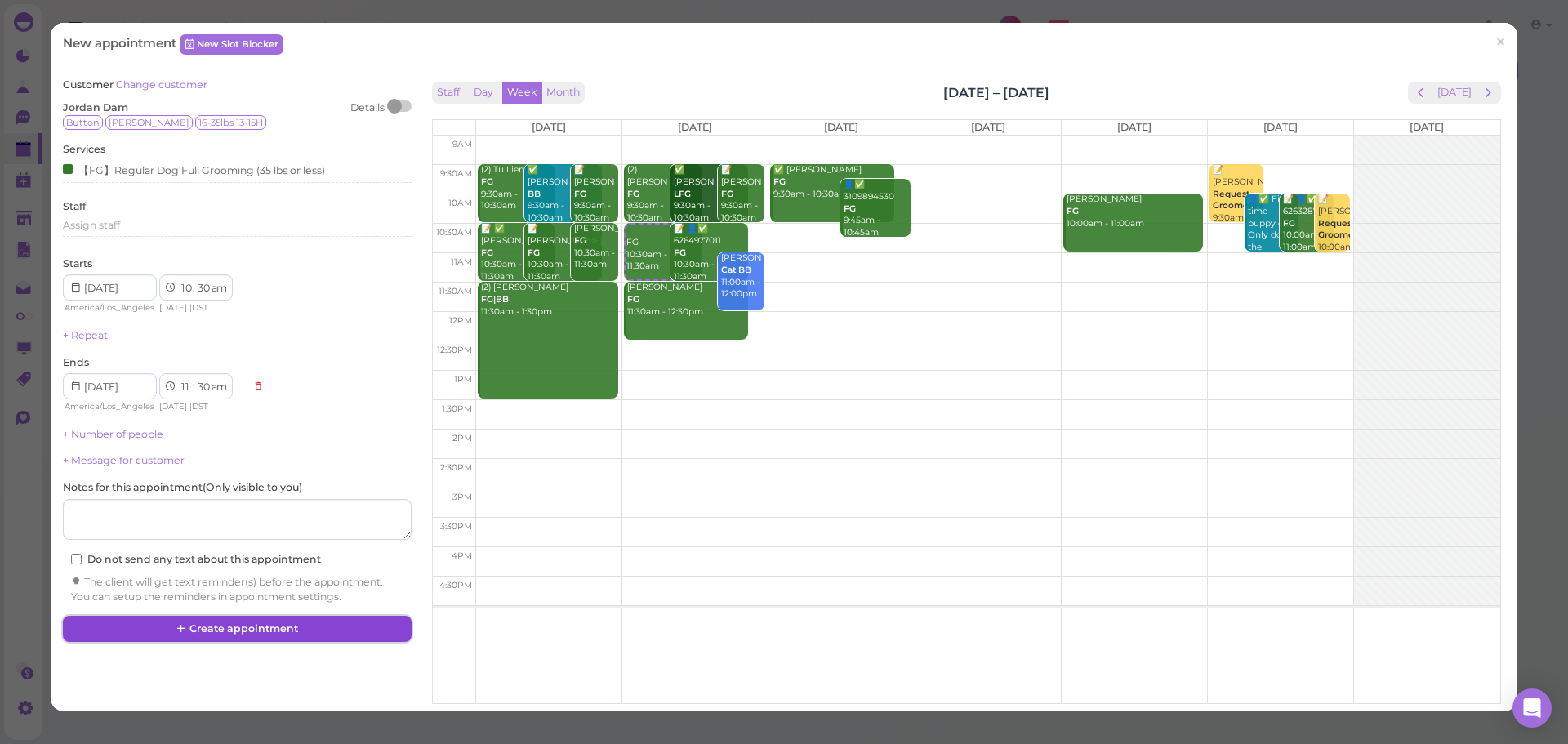
click at [295, 634] on button "Create appointment" at bounding box center [237, 630] width 348 height 27
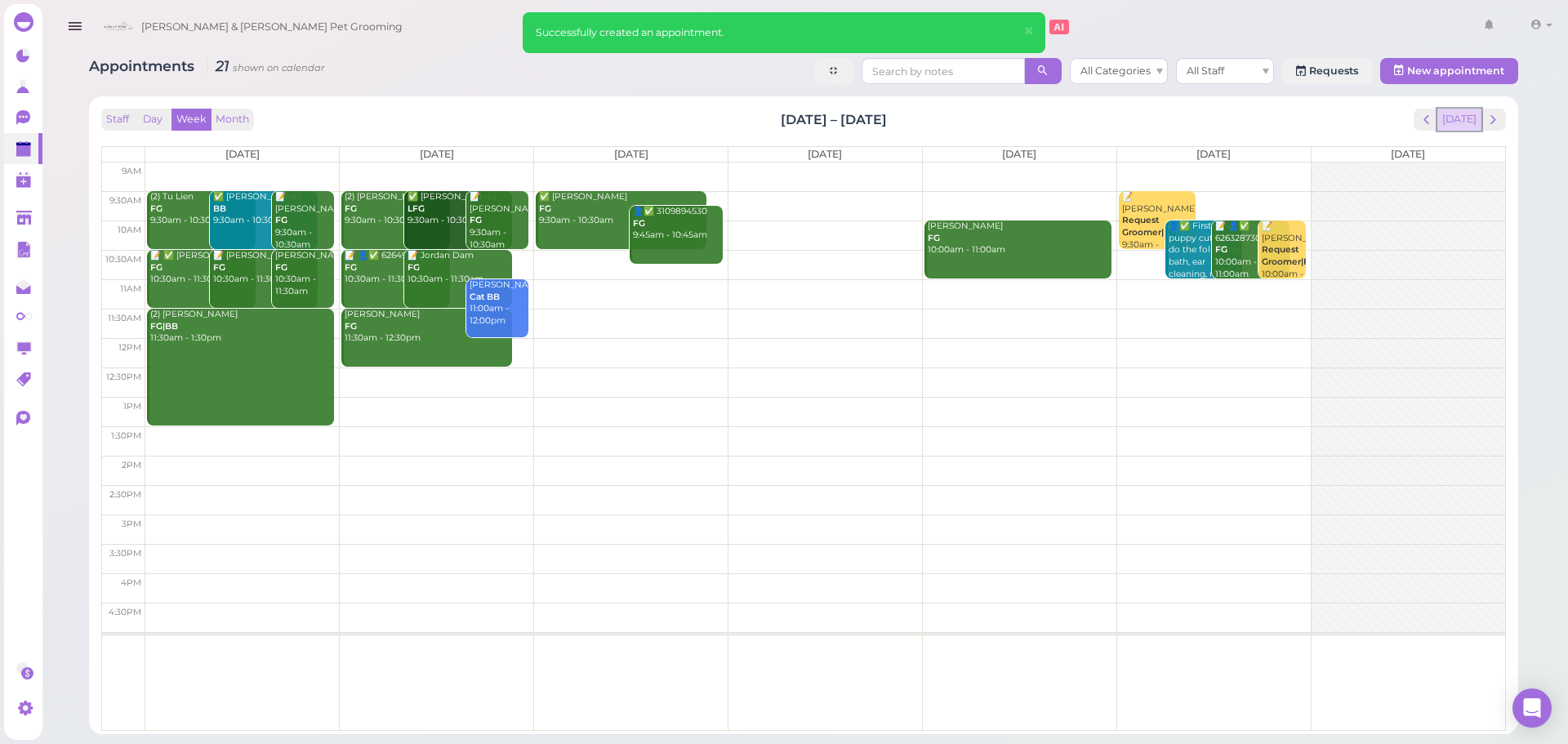
click at [1460, 113] on button "Today" at bounding box center [1459, 119] width 44 height 22
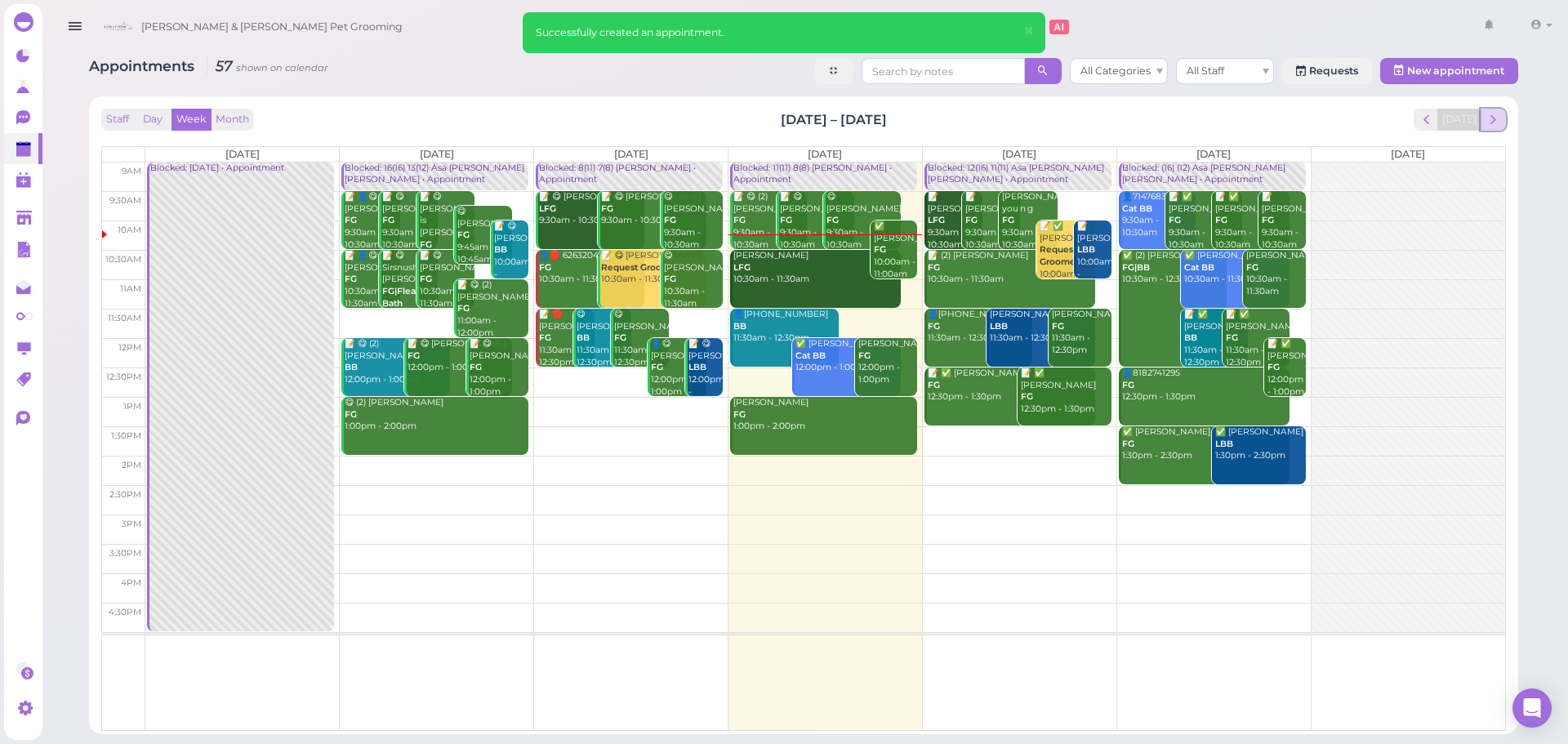
click at [1503, 117] on button "next" at bounding box center [1493, 119] width 26 height 22
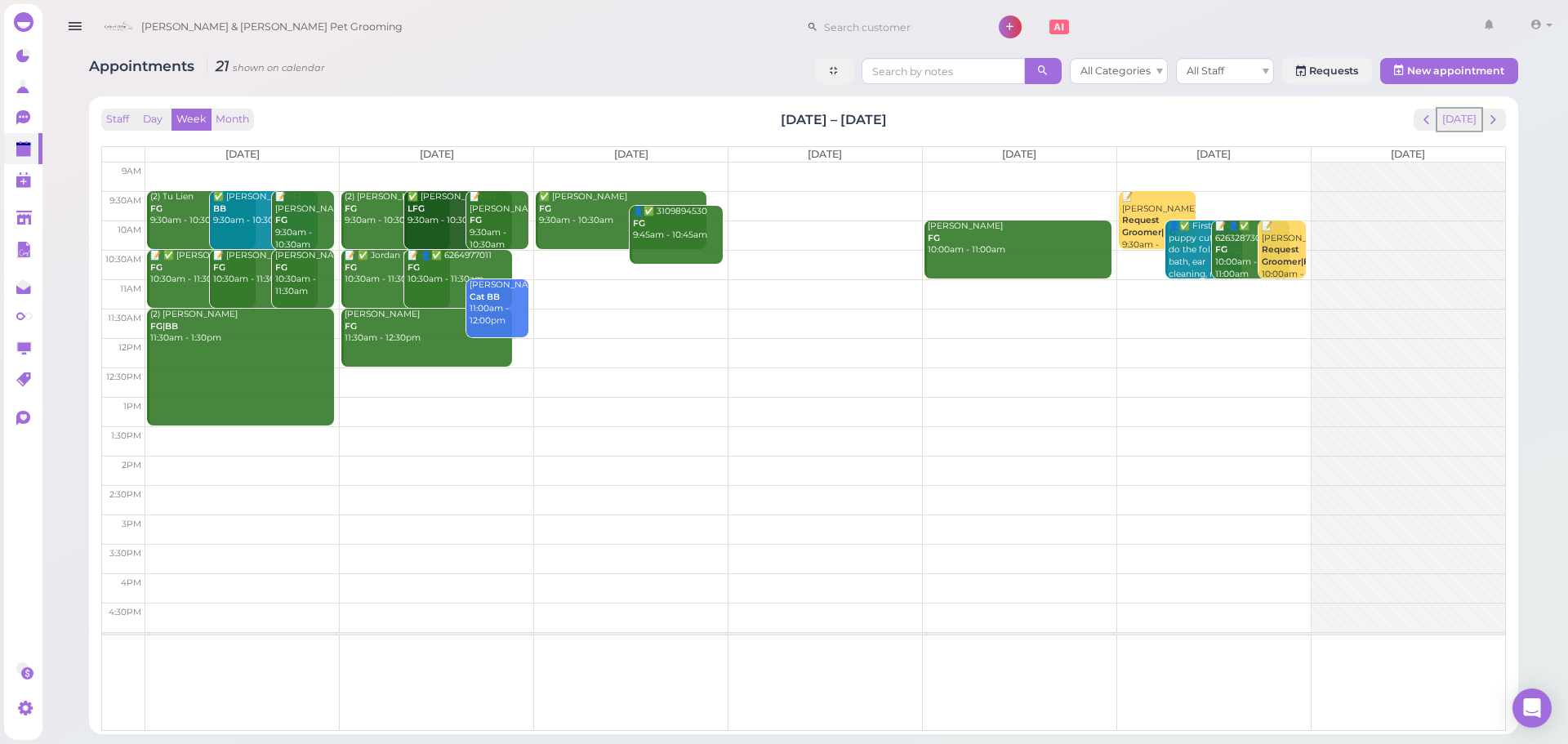
drag, startPoint x: 1446, startPoint y: 119, endPoint x: 1339, endPoint y: 9, distance: 153.5
click at [1445, 120] on button "Today" at bounding box center [1459, 119] width 44 height 22
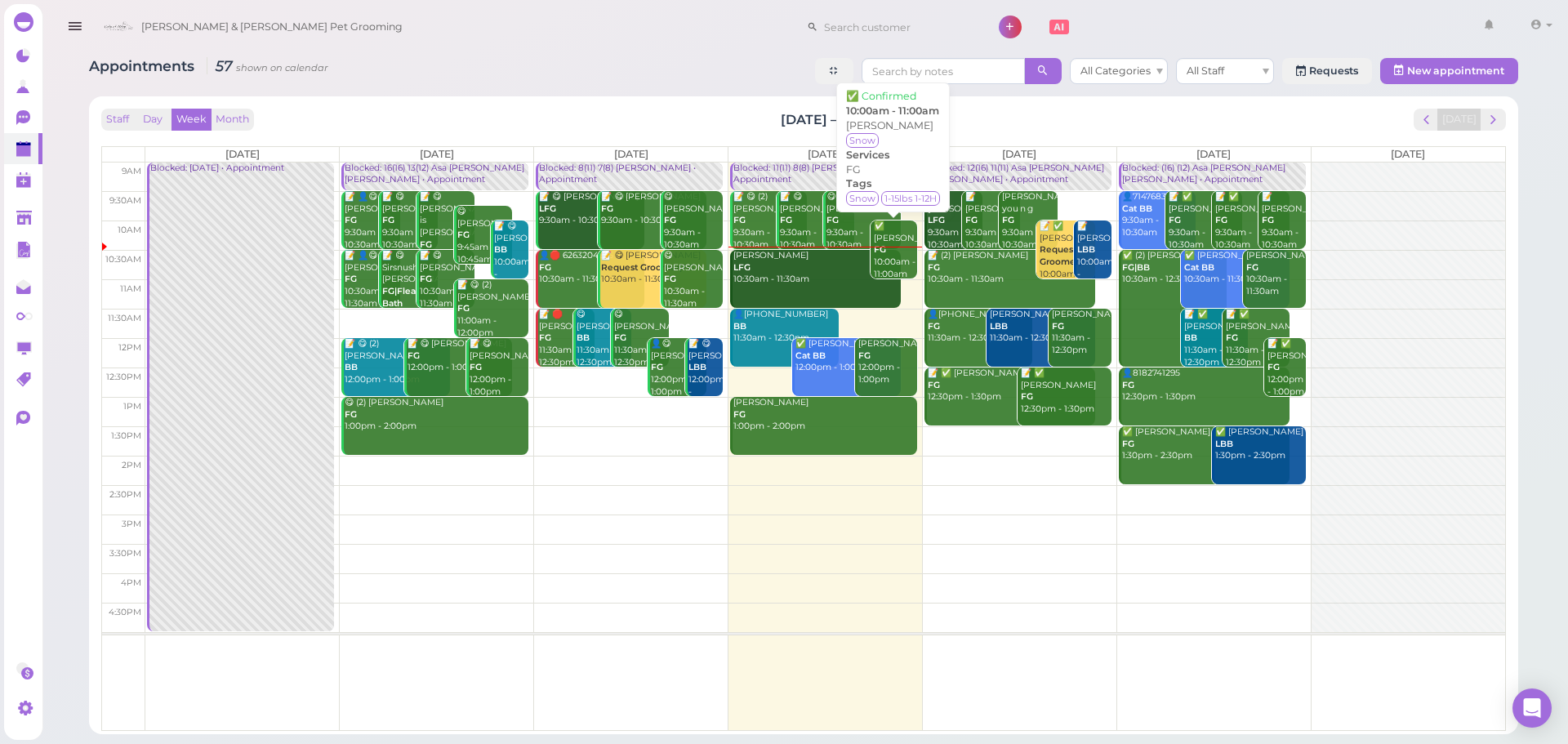
click at [900, 264] on div "✅ Julia Wong FG 10:00am - 11:00am" at bounding box center [895, 250] width 44 height 60
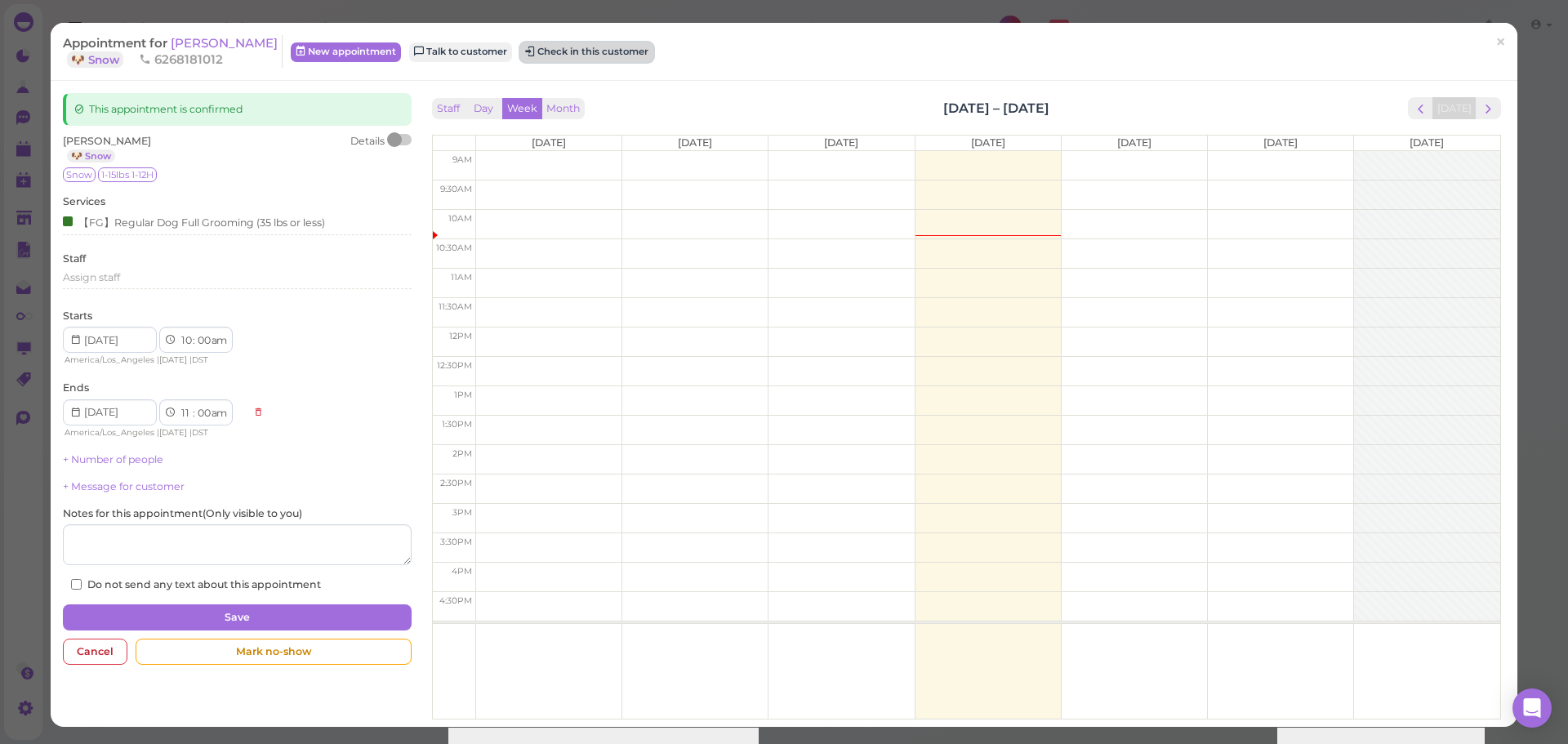
click at [538, 46] on button "Check in this customer" at bounding box center [586, 52] width 133 height 20
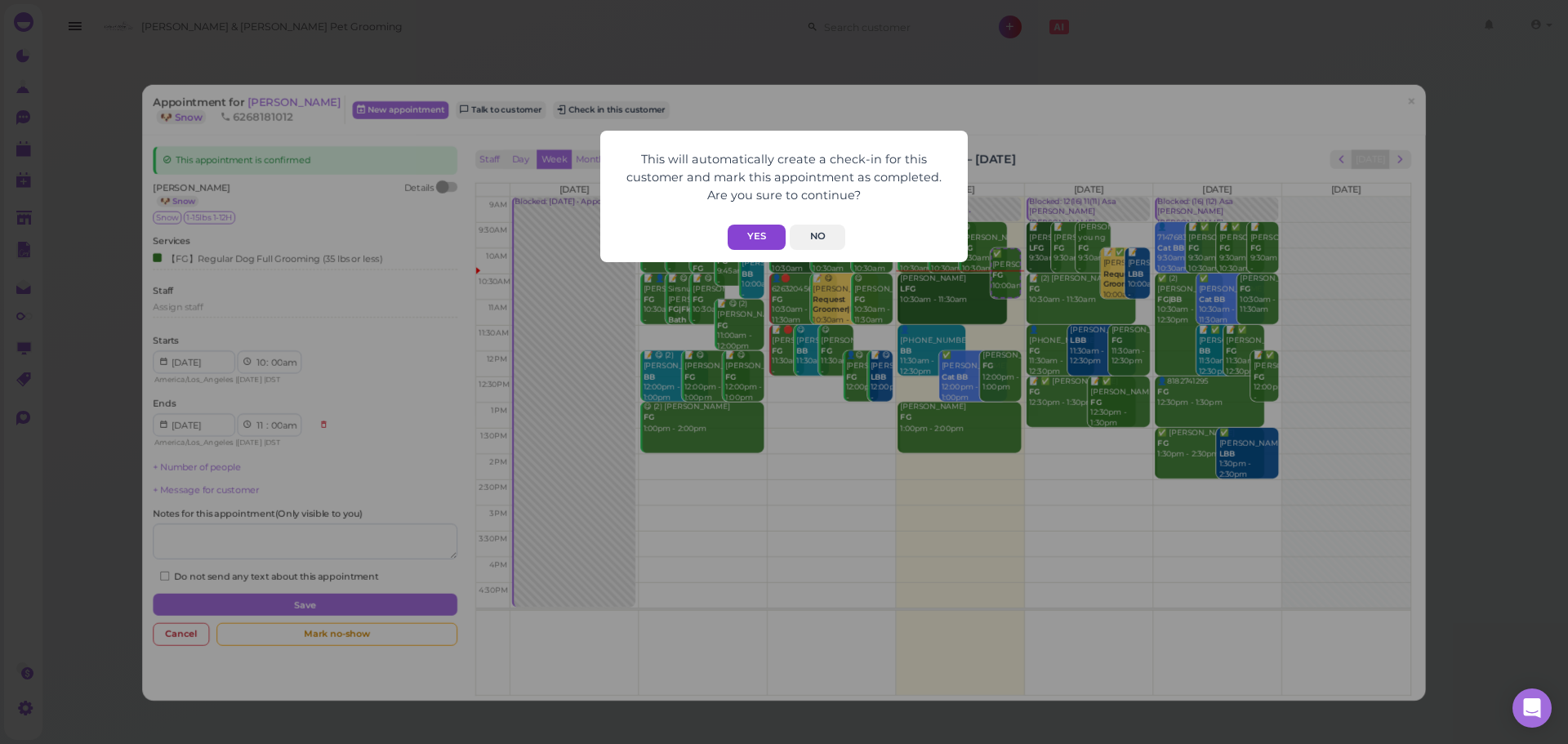
click at [775, 238] on button "Yes" at bounding box center [757, 237] width 58 height 26
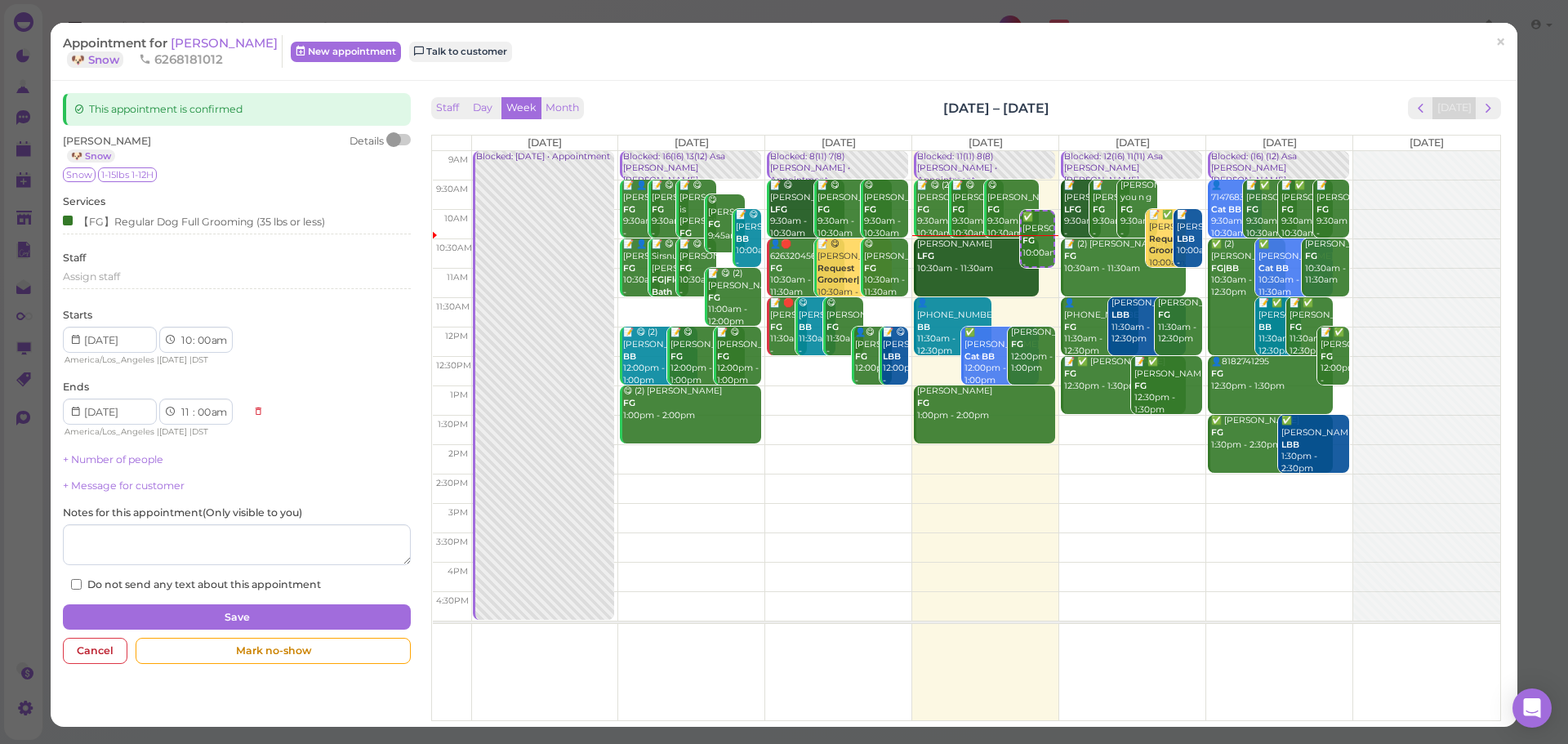
click at [869, 100] on div "Staff Day Week Month Sep 1 – 7, 2025 Today" at bounding box center [967, 108] width 1069 height 22
click at [210, 41] on span "[PERSON_NAME]" at bounding box center [224, 42] width 107 height 16
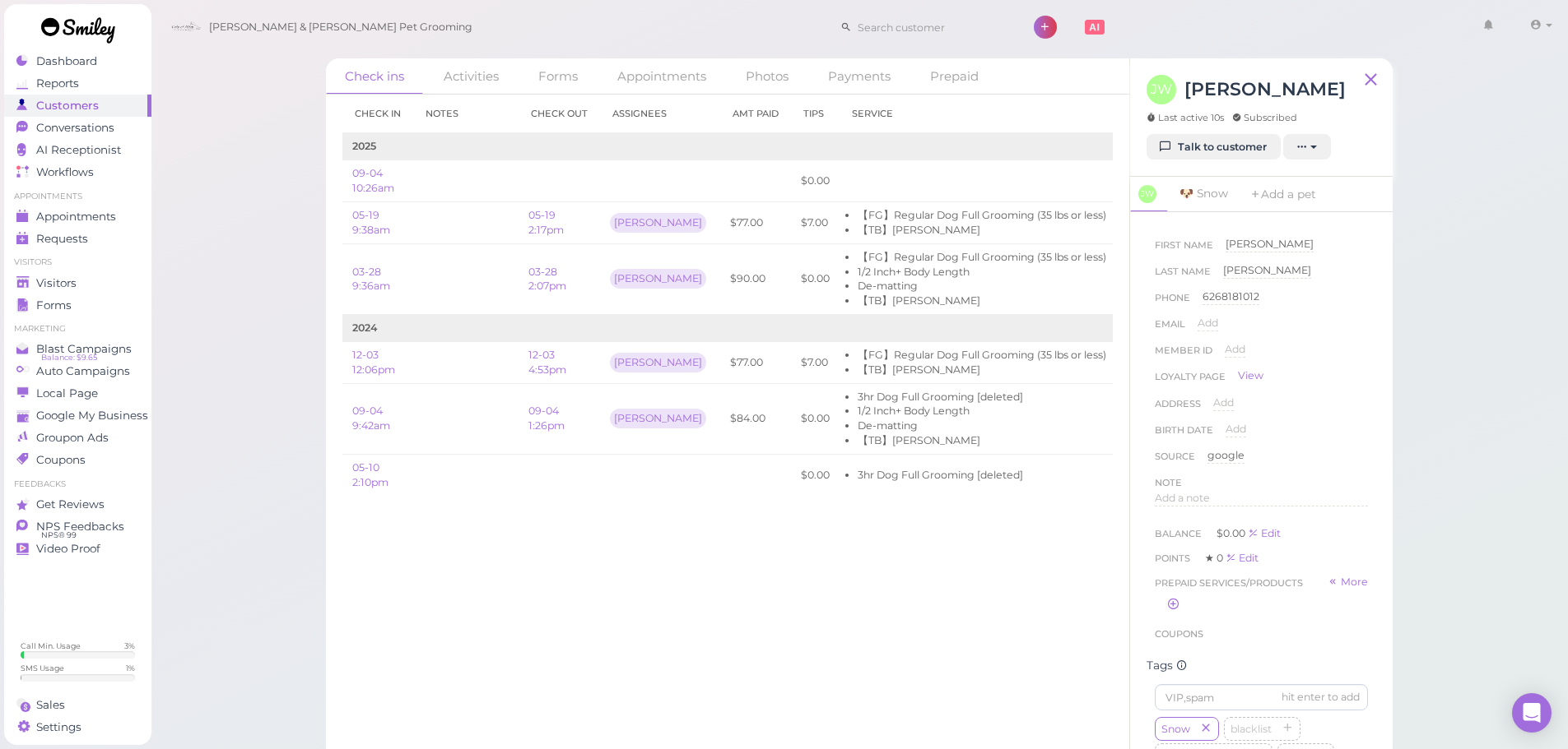
click at [830, 686] on div "Check in Notes Check out Assignees Amt Paid Tips Service 2025 09-04 10:26am $0.…" at bounding box center [728, 421] width 803 height 655
click at [745, 623] on div "Check in Notes Check out Assignees Amt Paid Tips Service 2025 09-04 10:26am $0.…" at bounding box center [728, 421] width 803 height 655
click at [774, 620] on div "Check in Notes Check out Assignees Amt Paid Tips Service 2025 09-04 10:26am $0.…" at bounding box center [728, 421] width 803 height 655
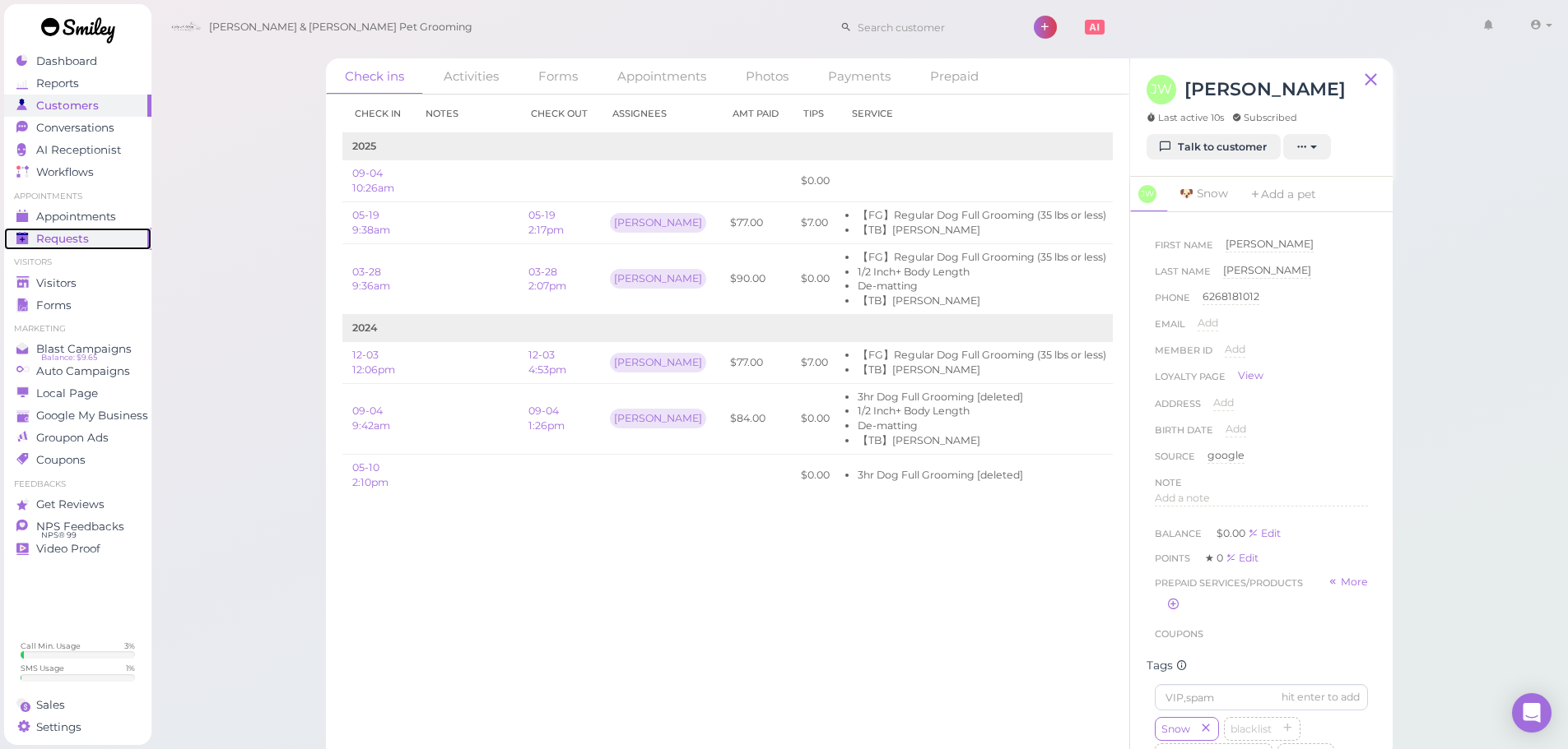
click at [130, 230] on link "Requests 0" at bounding box center [78, 239] width 148 height 23
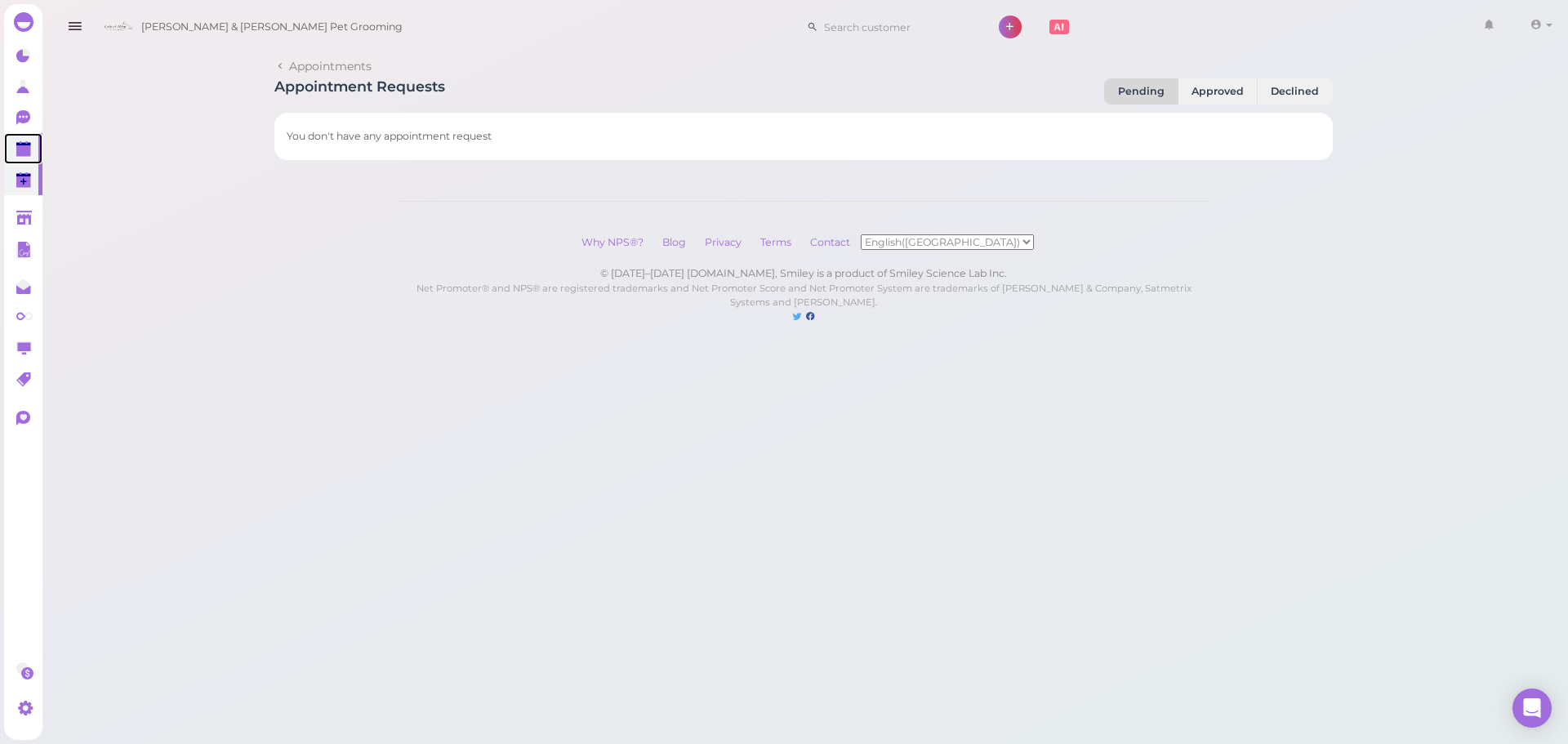
click at [35, 157] on link at bounding box center [23, 148] width 38 height 31
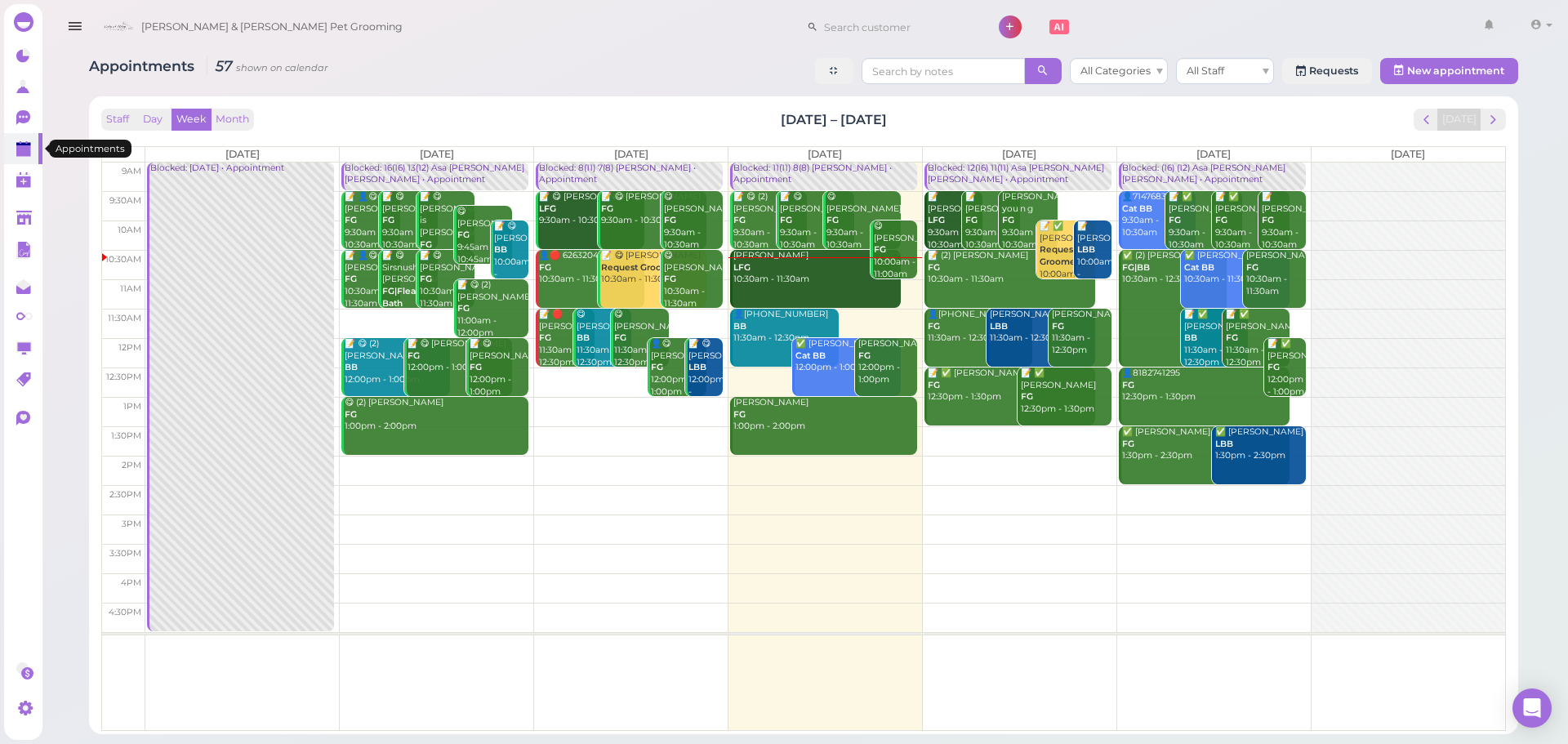
click at [790, 279] on div "Gracey Duarte LFG 10:30am - 11:30am" at bounding box center [817, 268] width 168 height 36
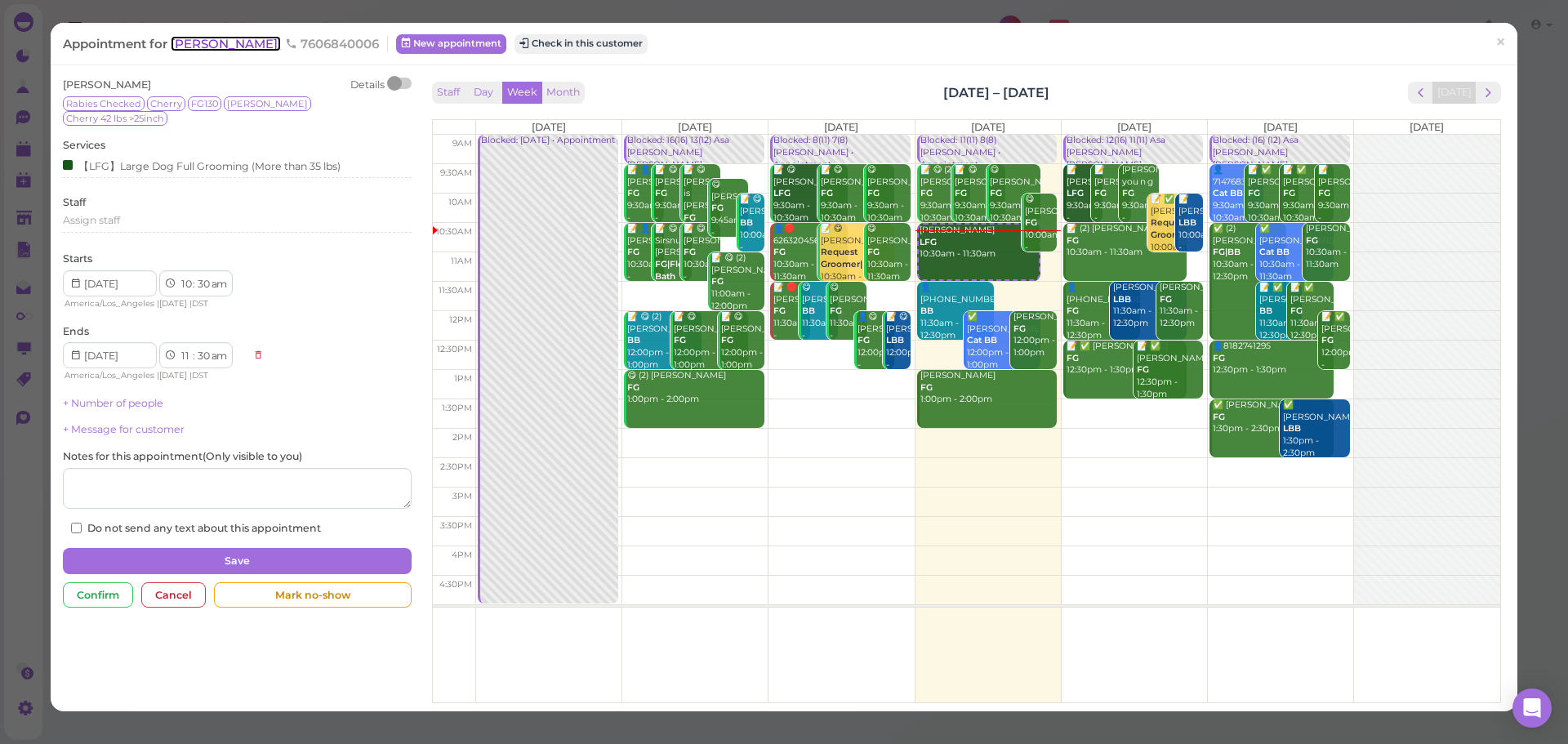
click at [224, 42] on span "[PERSON_NAME]" at bounding box center [225, 43] width 110 height 16
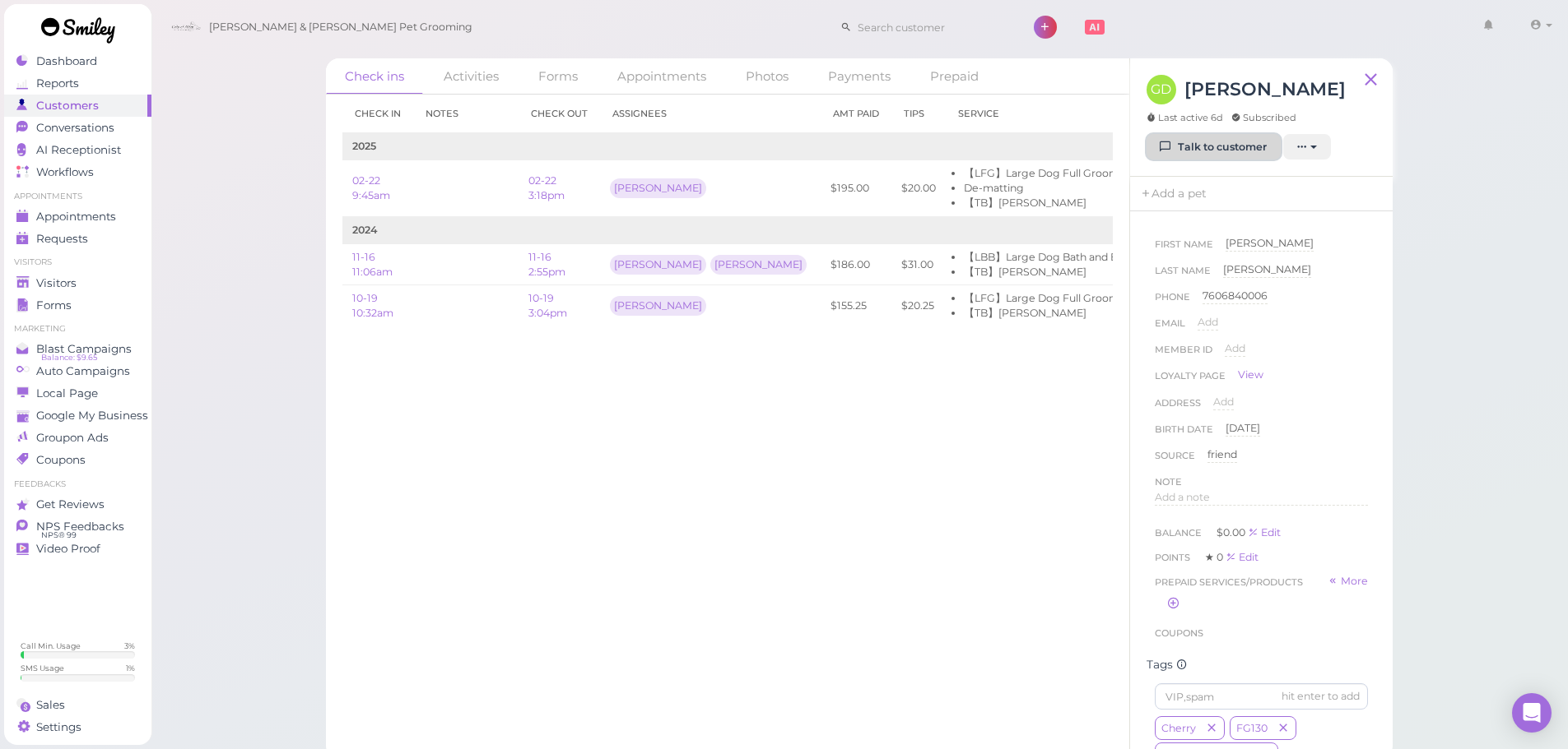
click at [1256, 142] on link "Talk to customer" at bounding box center [1213, 148] width 134 height 27
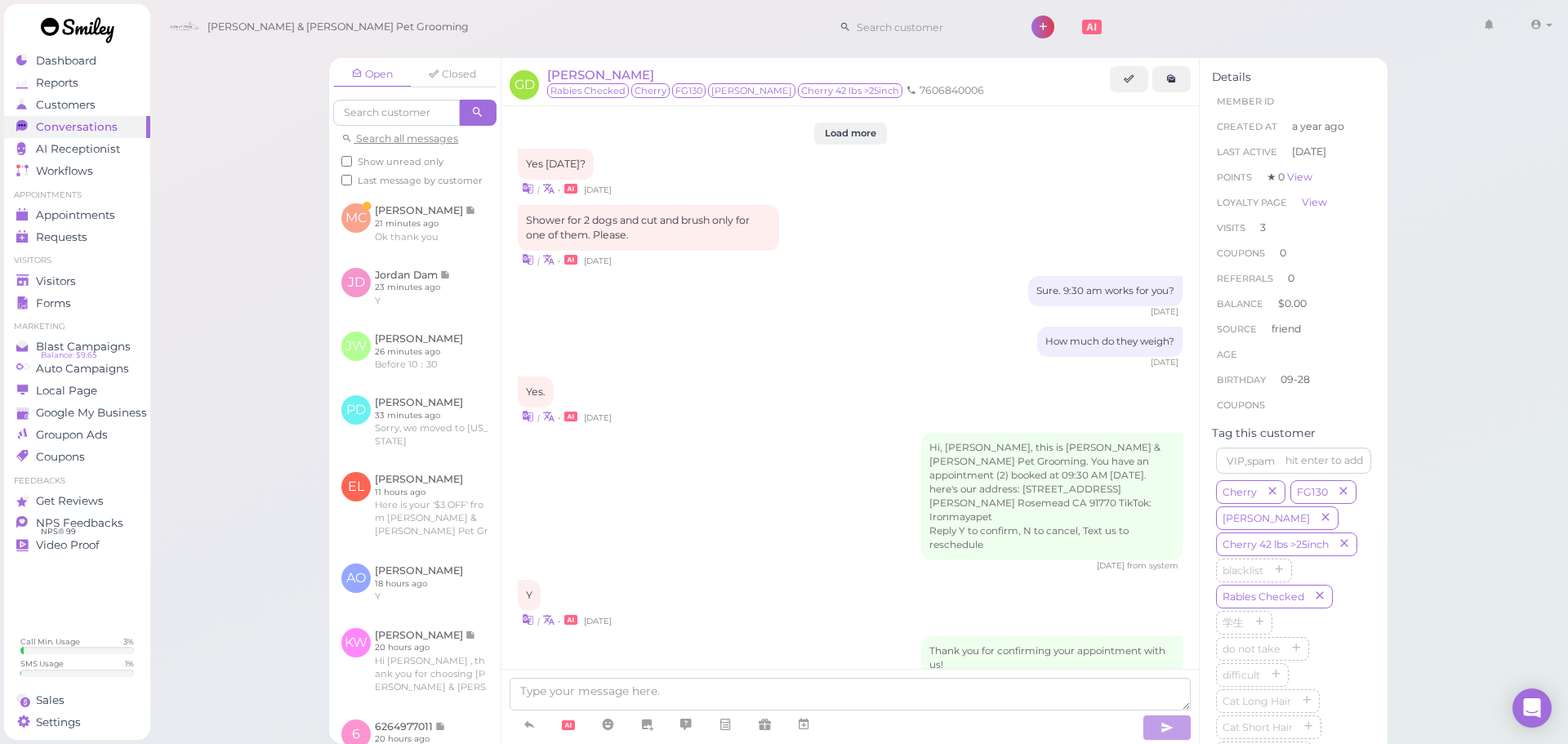
scroll to position [2029, 0]
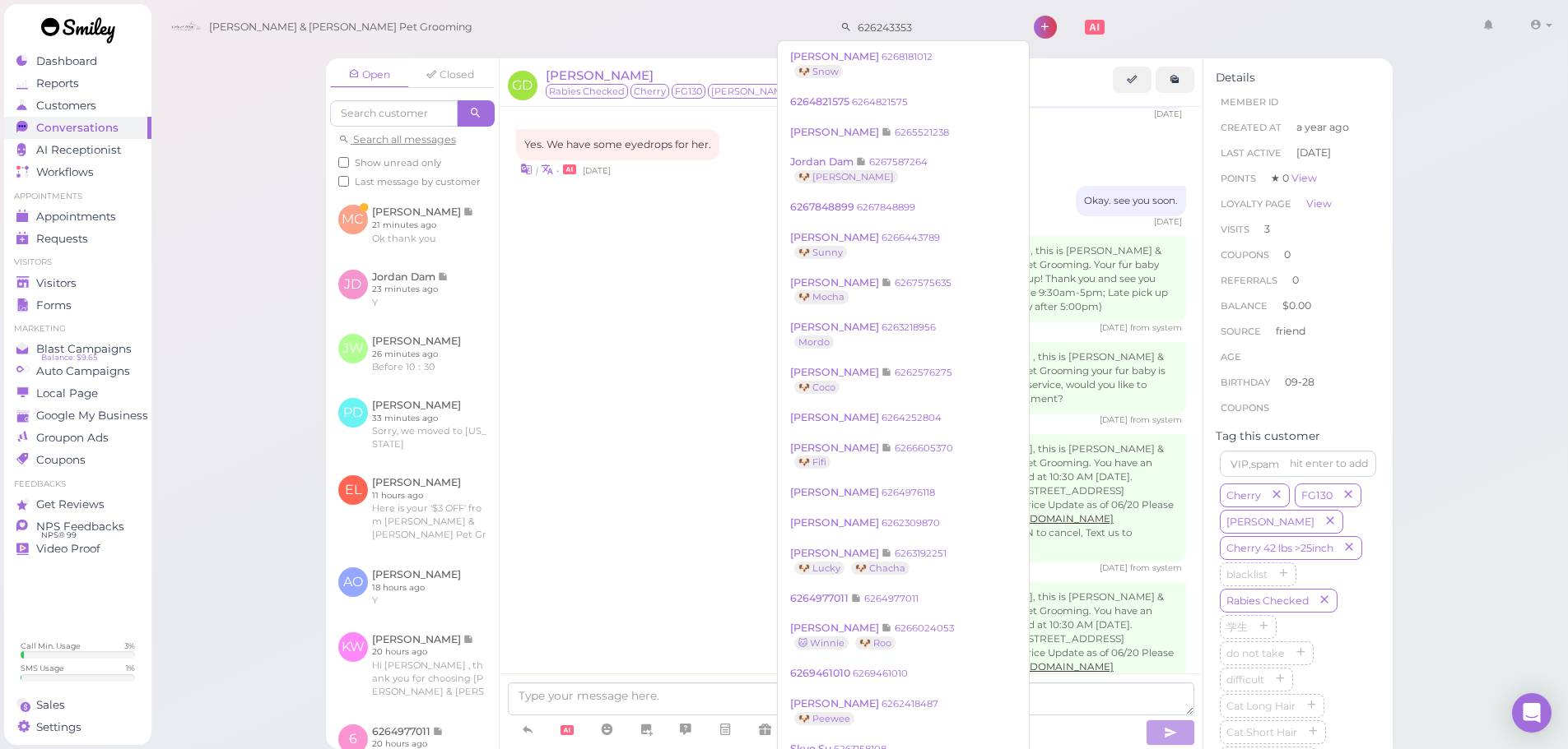
type input "6262433532"
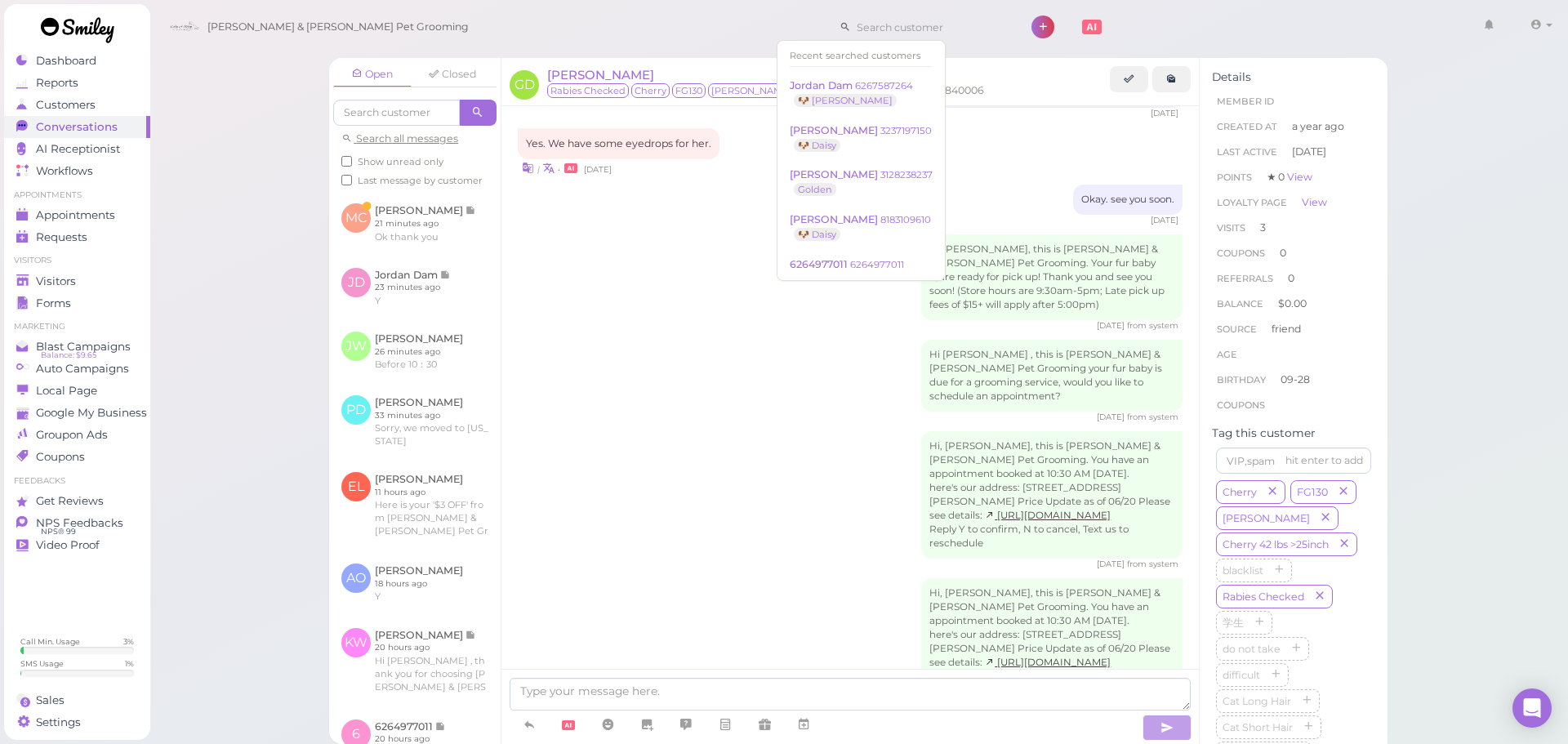
click at [208, 492] on div "Open Closed Search all messages Show unread only Last message by customer MC Ma…" at bounding box center [859, 372] width 1420 height 744
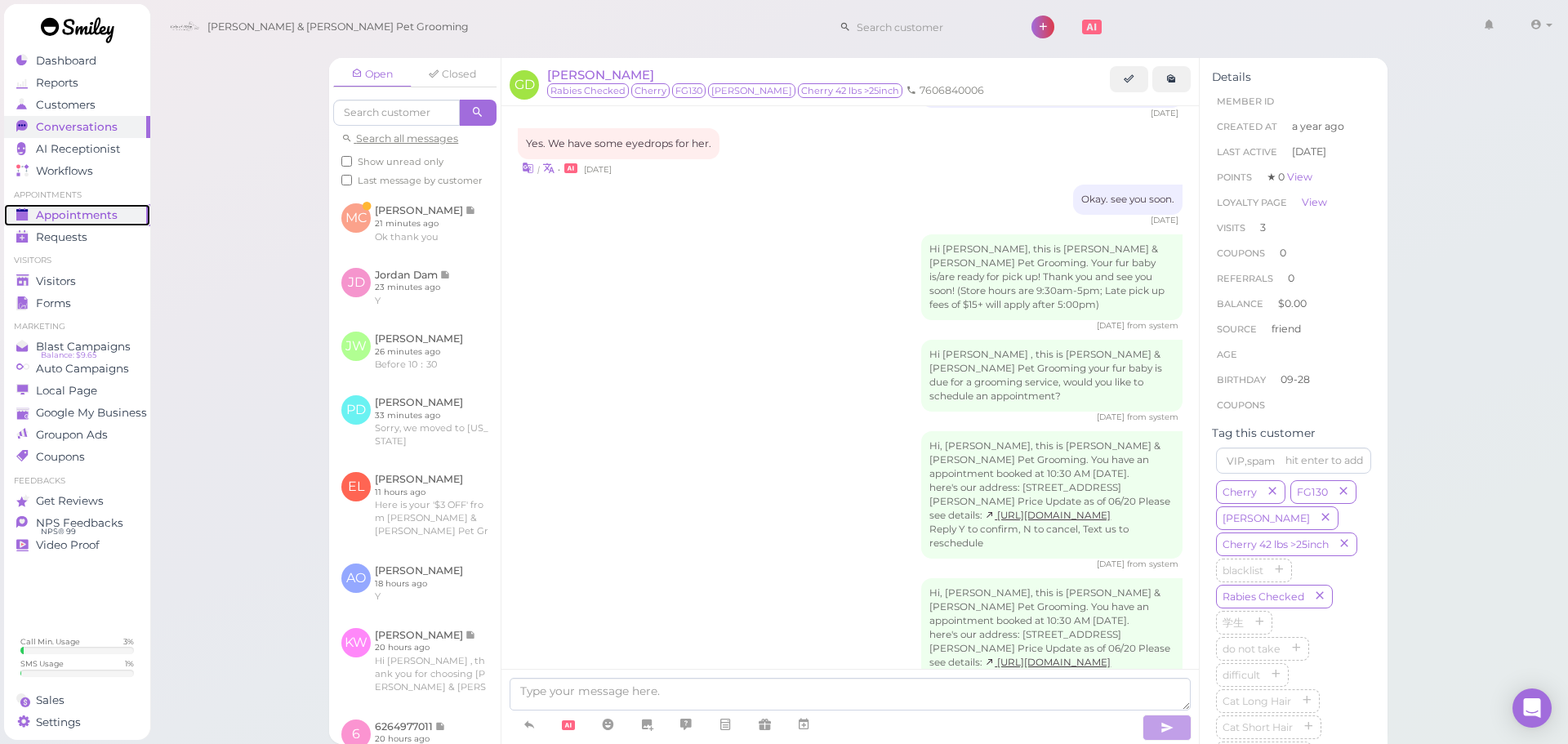
click at [69, 220] on span "Appointments" at bounding box center [76, 215] width 82 height 14
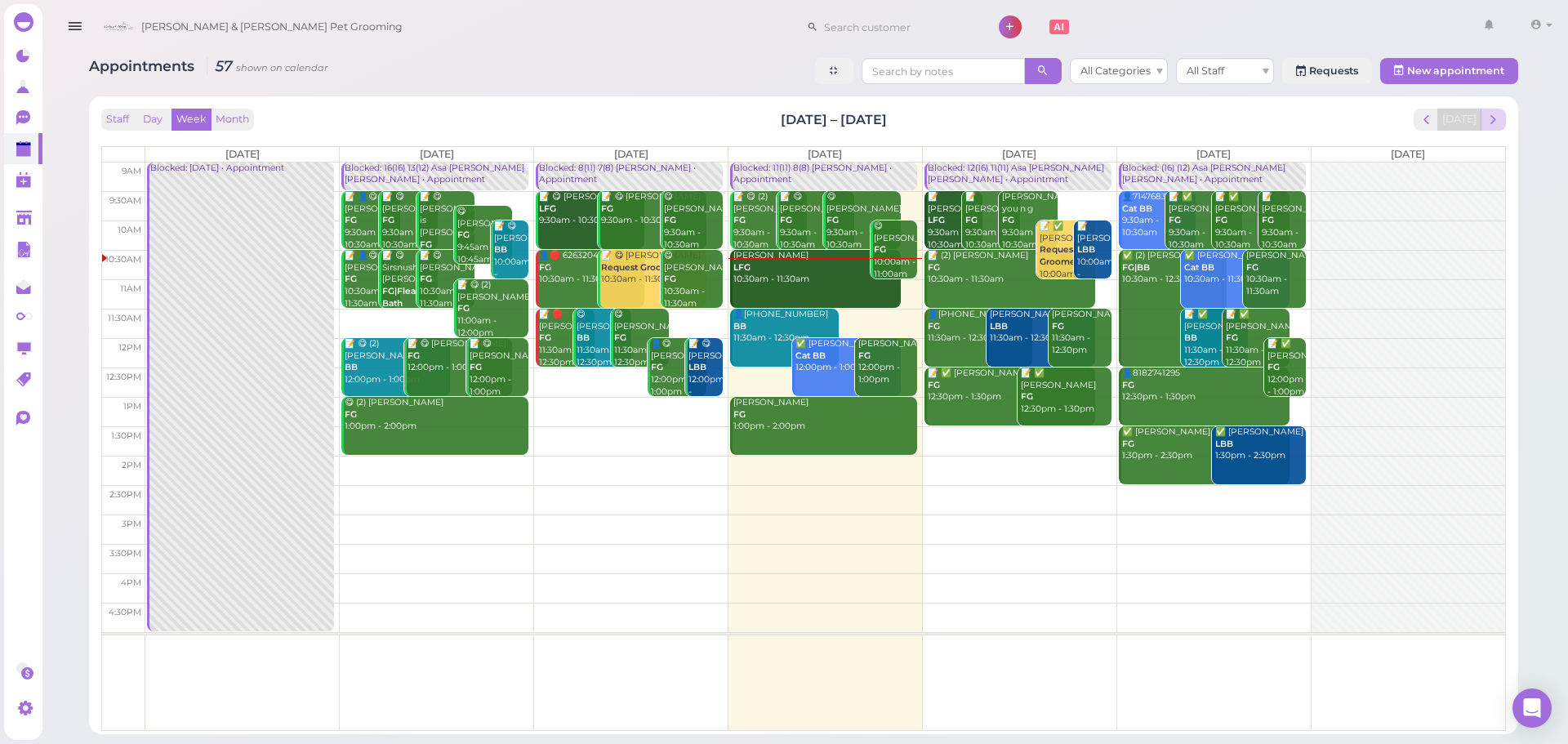
click at [1496, 120] on span "next" at bounding box center [1493, 119] width 16 height 16
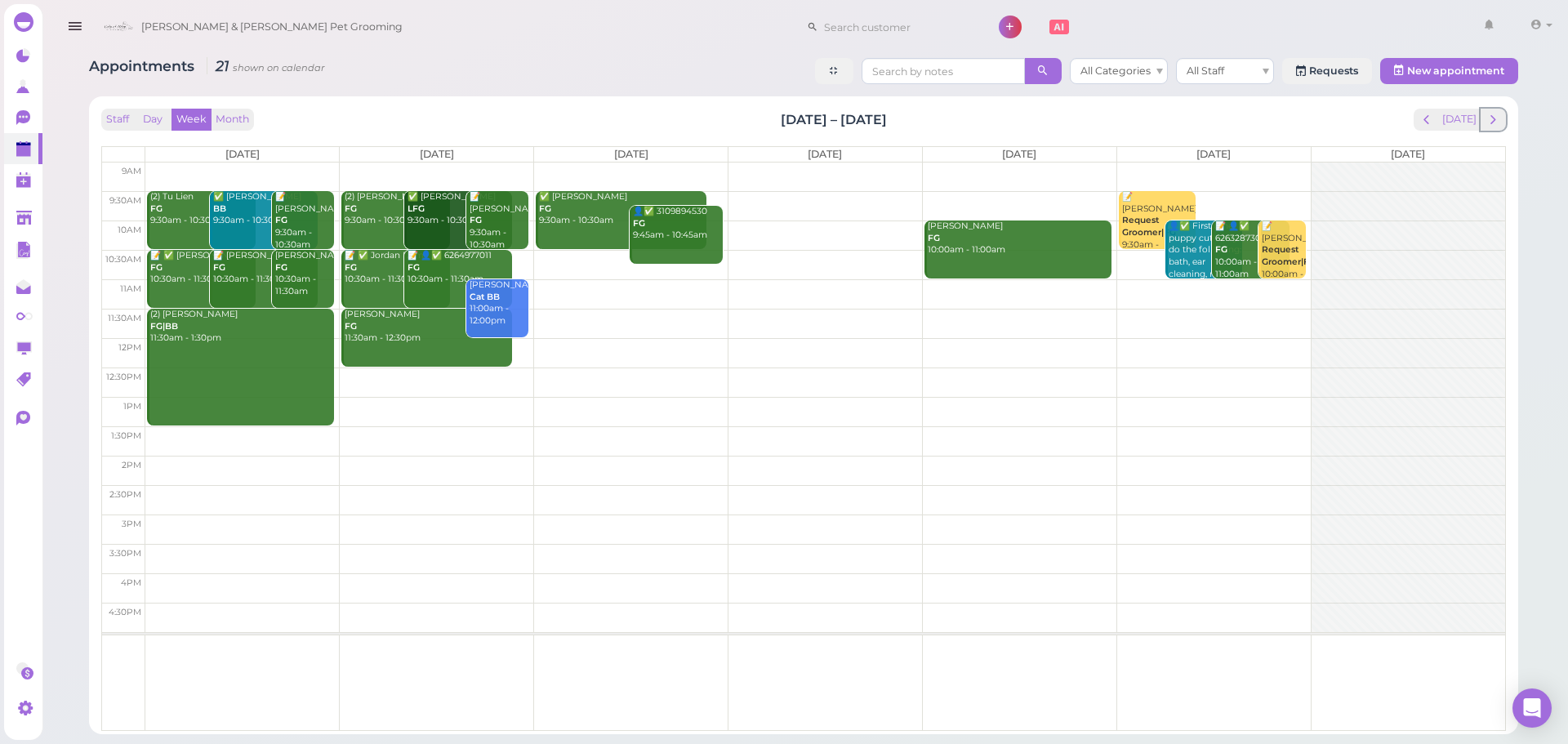
drag, startPoint x: 1495, startPoint y: 115, endPoint x: 1445, endPoint y: 132, distance: 52.8
click at [1496, 115] on span "next" at bounding box center [1493, 119] width 16 height 16
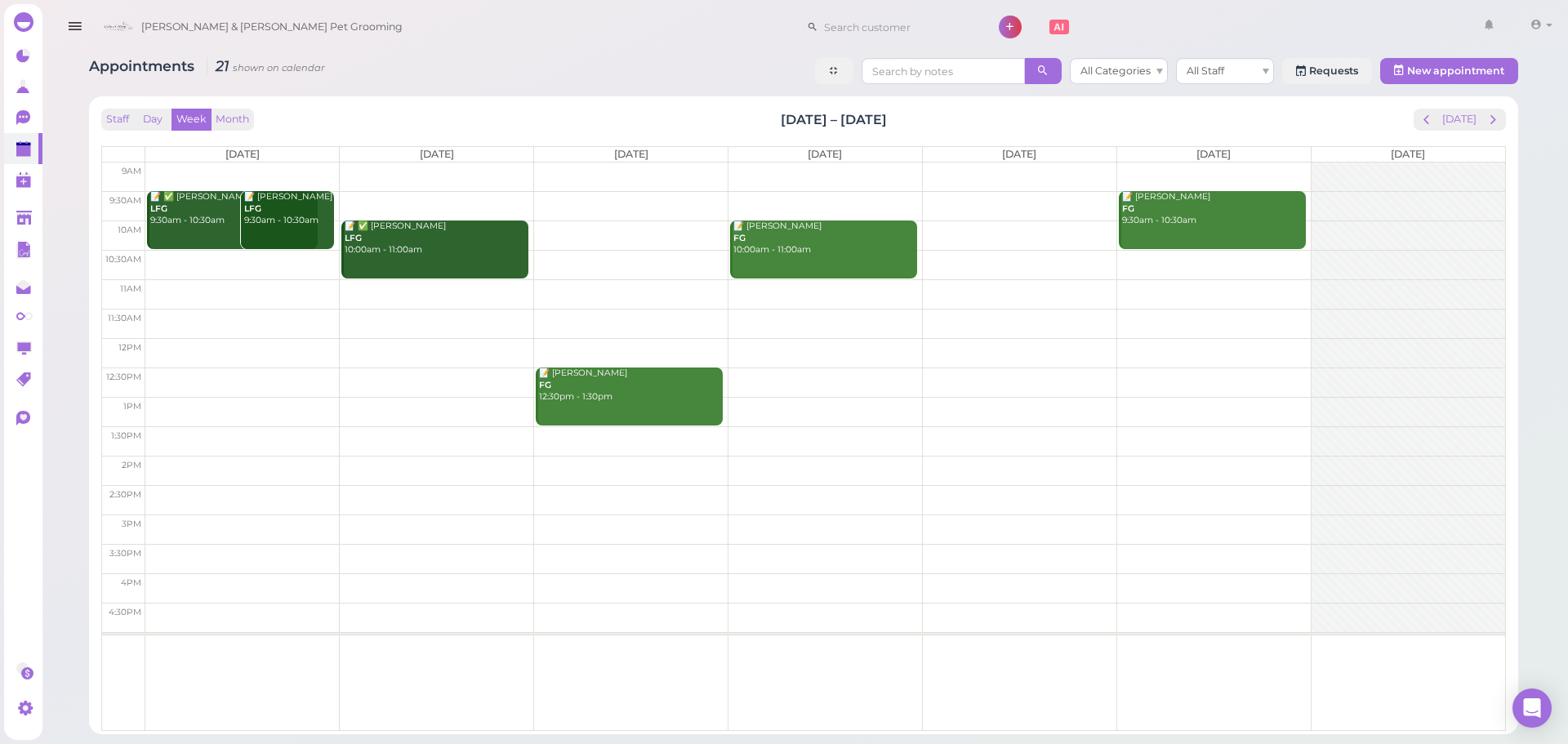
click at [203, 265] on td at bounding box center [826, 265] width 1360 height 30
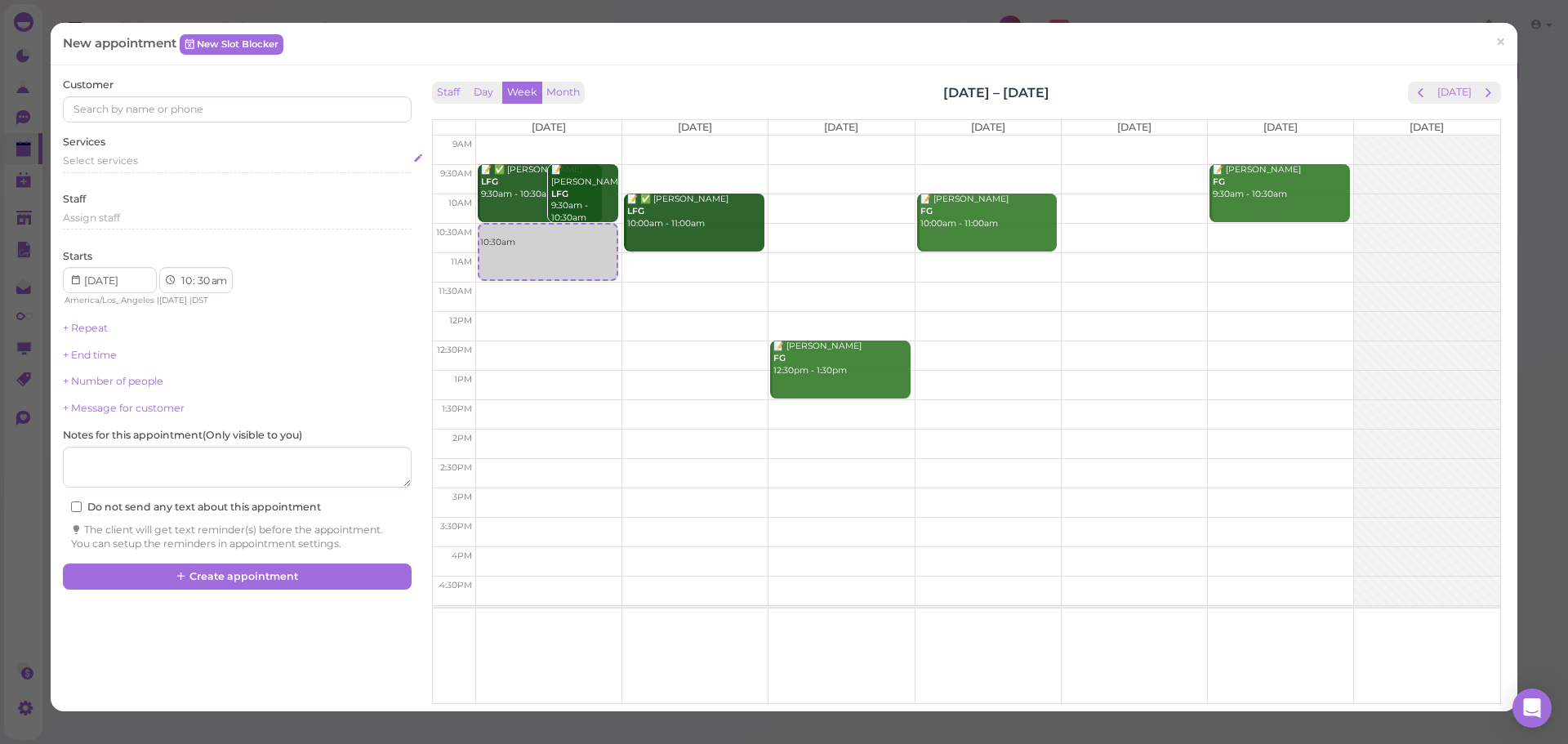
click at [182, 158] on div "Select services" at bounding box center [237, 161] width 348 height 15
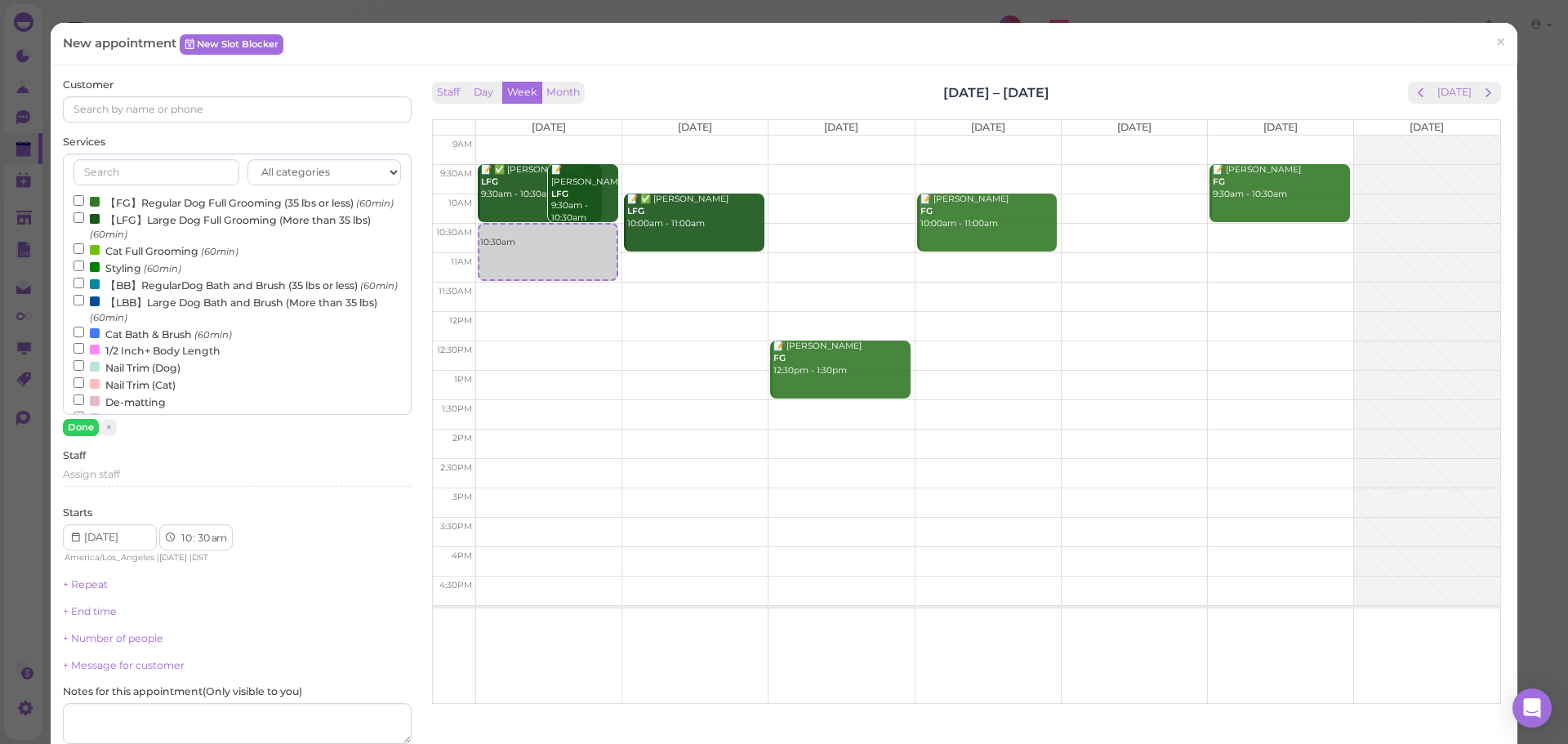
click at [166, 207] on label "【FG】Regular Dog Full Grooming (35 lbs or less) (60min)" at bounding box center [234, 202] width 321 height 17
click at [84, 206] on input "【FG】Regular Dog Full Grooming (35 lbs or less) (60min)" at bounding box center [79, 200] width 11 height 11
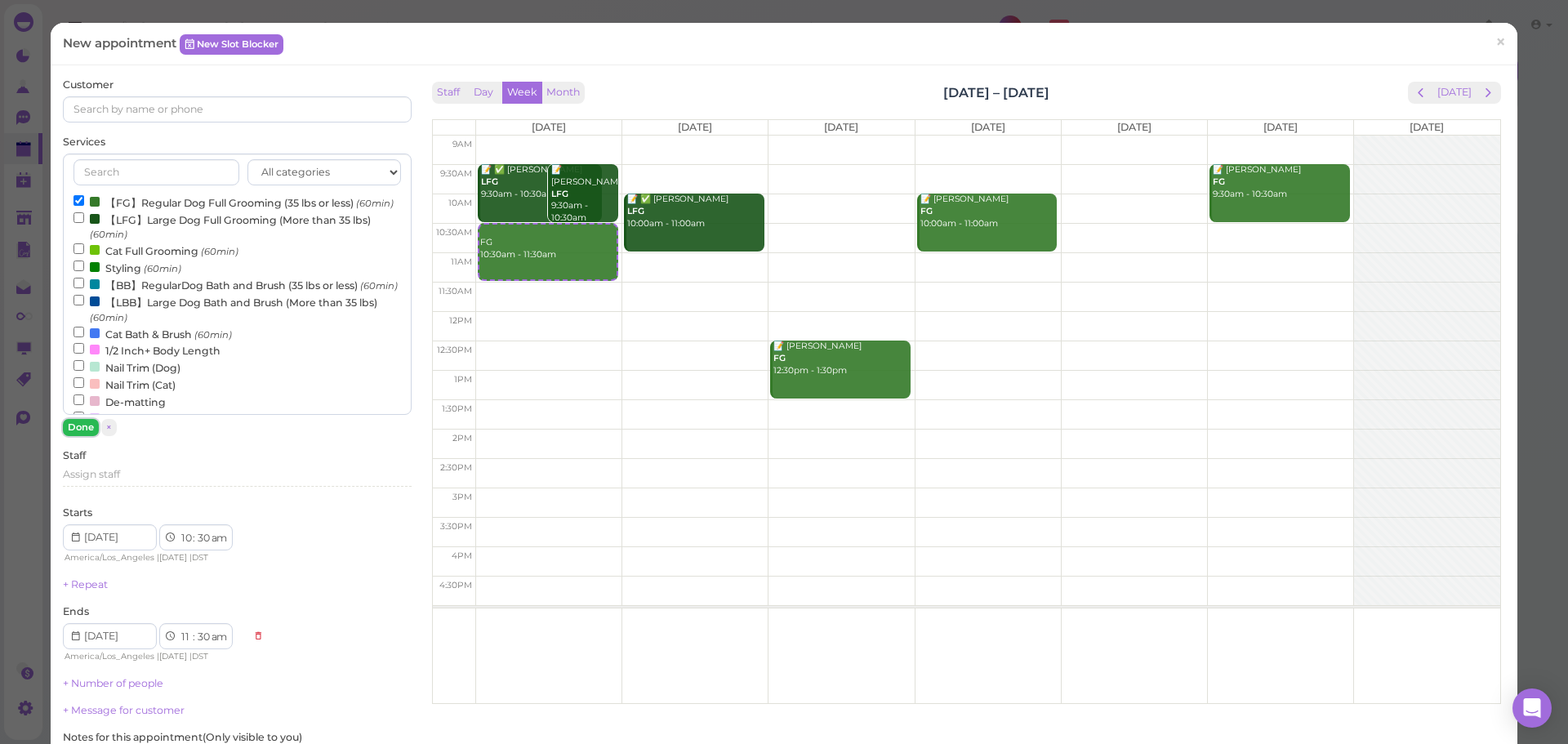
click at [89, 427] on button "Done" at bounding box center [80, 428] width 36 height 17
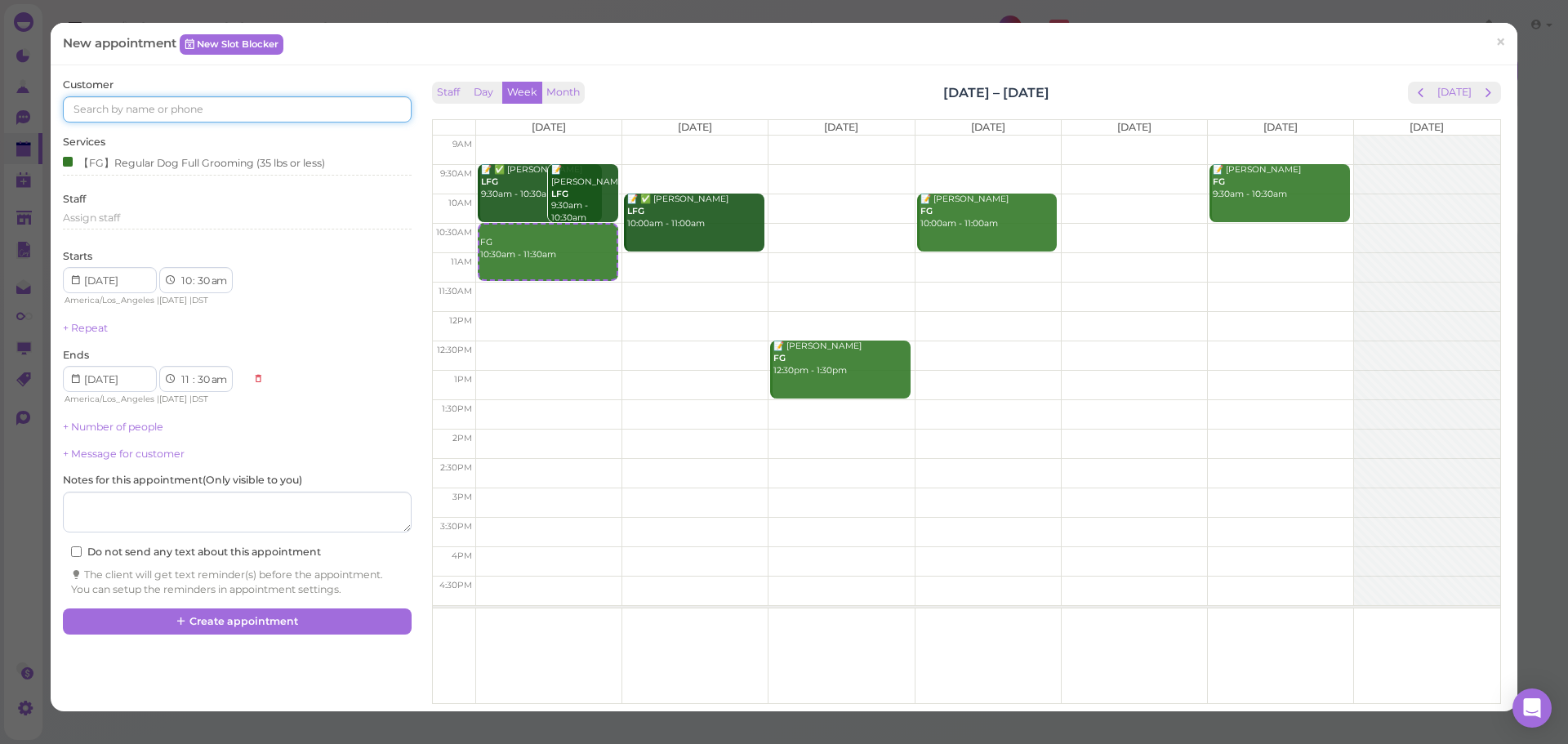
click at [219, 111] on input at bounding box center [237, 109] width 348 height 27
type input "6262433532"
click at [174, 135] on small "6262433532" at bounding box center [194, 139] width 55 height 12
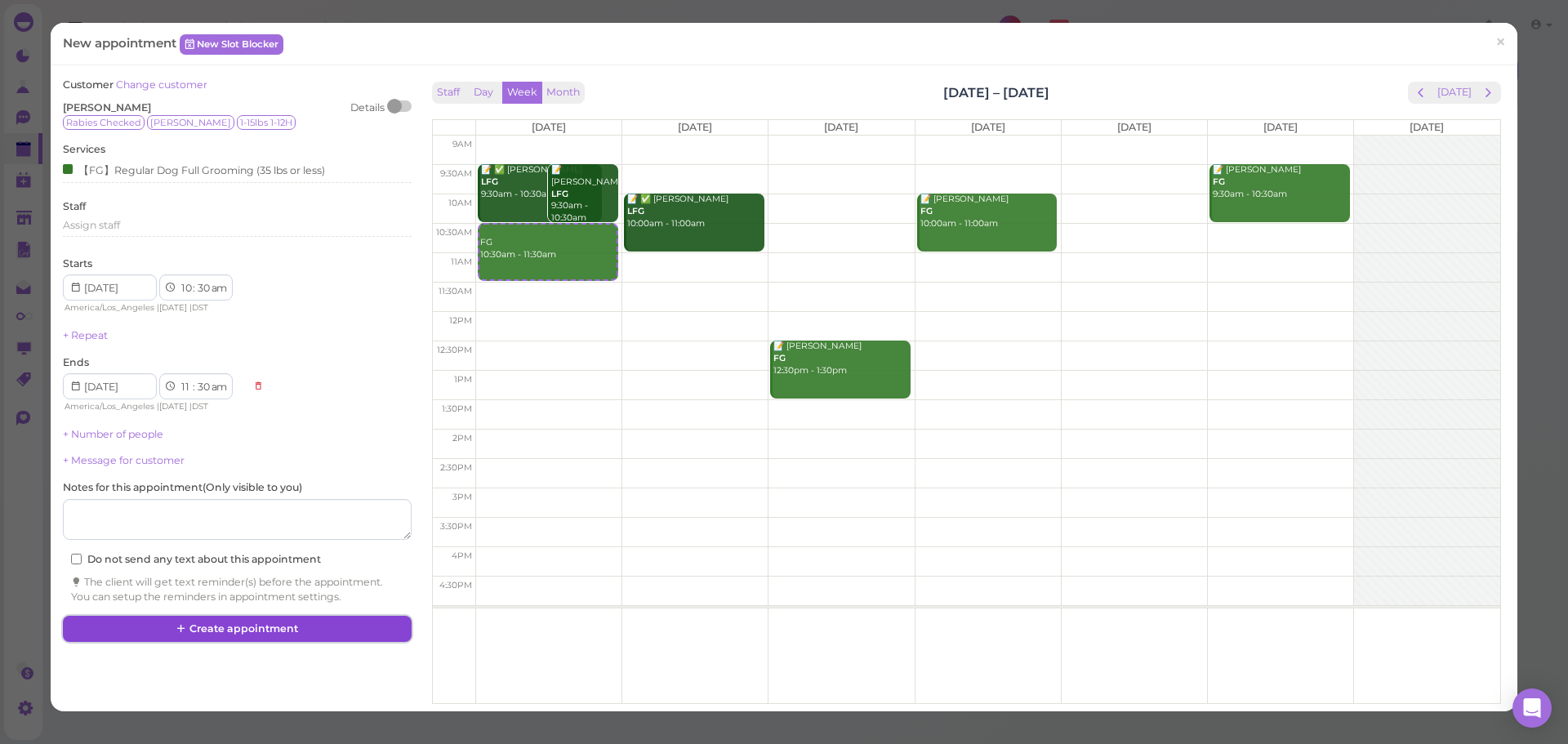
click at [247, 635] on button "Create appointment" at bounding box center [237, 630] width 348 height 27
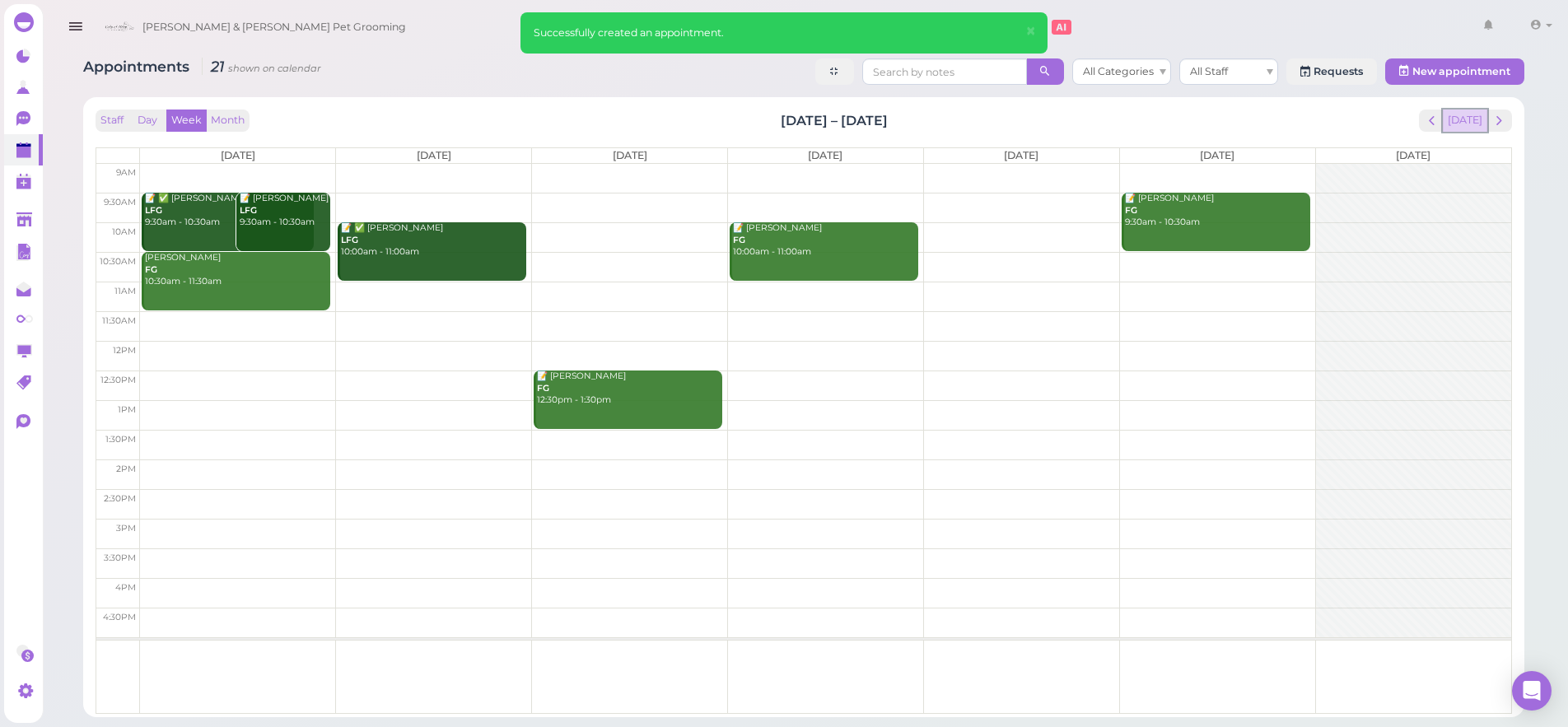
click at [1459, 124] on button "Today" at bounding box center [1464, 120] width 44 height 23
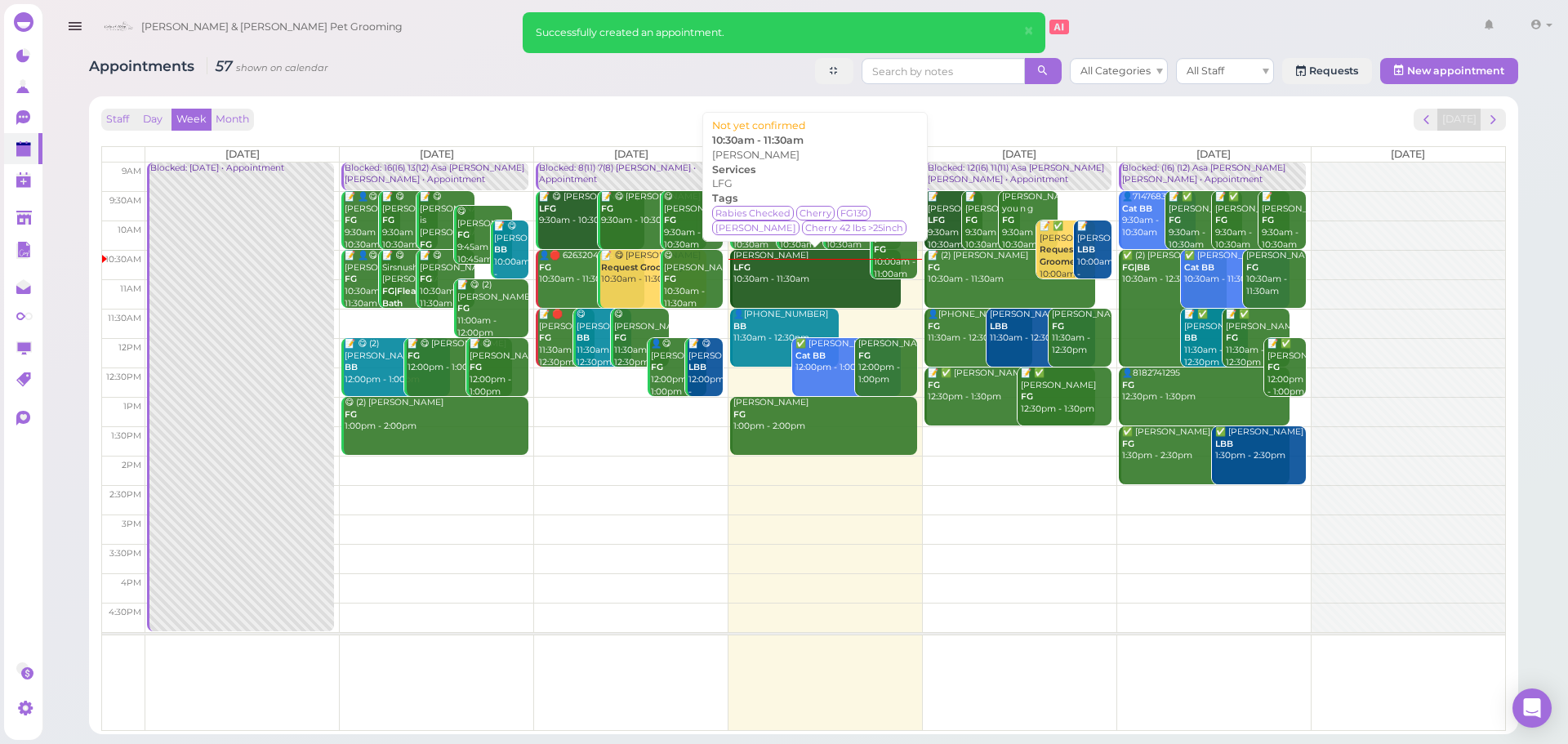
click at [818, 277] on div "Gracey Duarte LFG 10:30am - 11:30am" at bounding box center [817, 268] width 168 height 36
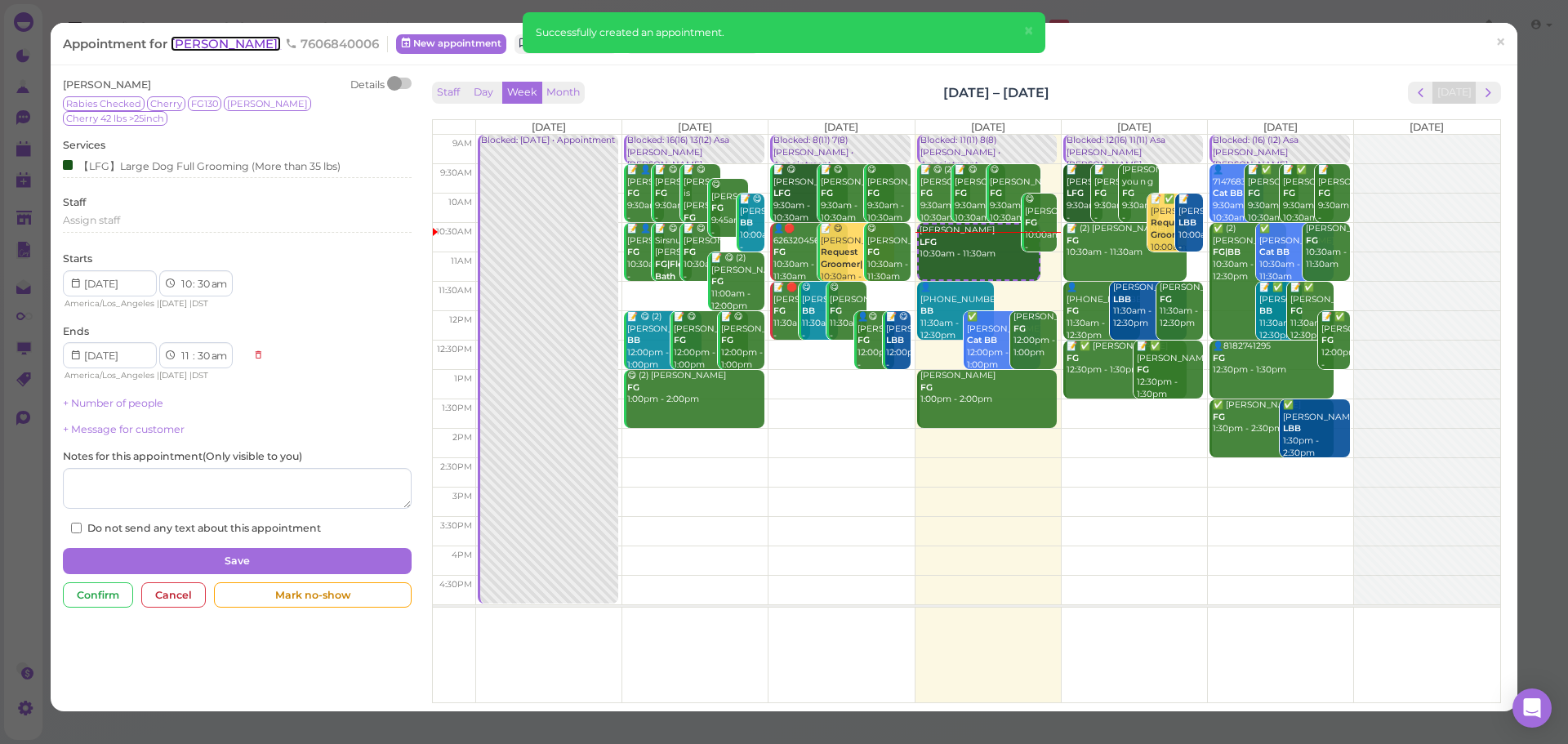
click at [247, 46] on span "[PERSON_NAME]" at bounding box center [225, 43] width 110 height 16
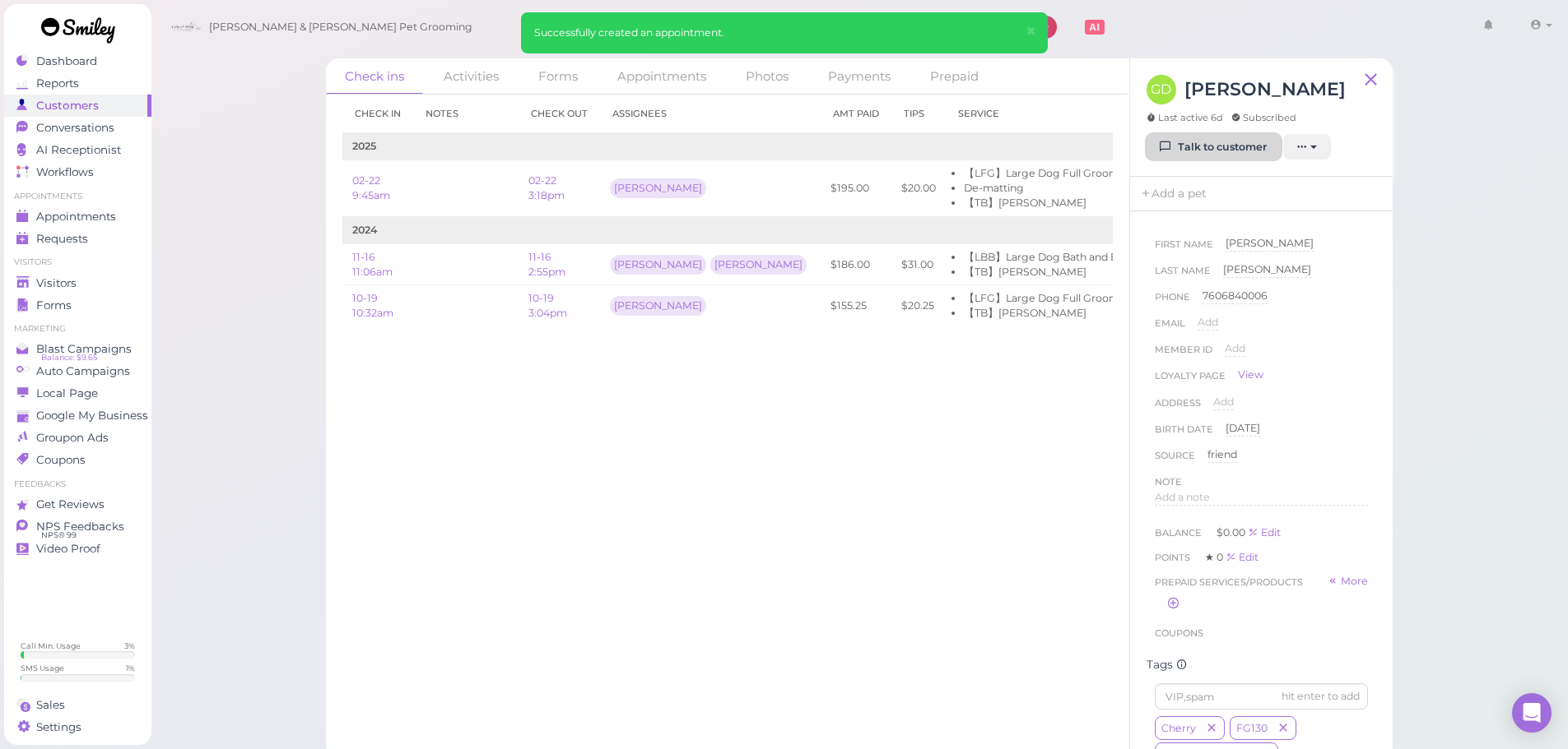
click at [1236, 143] on link "Talk to customer" at bounding box center [1213, 148] width 134 height 27
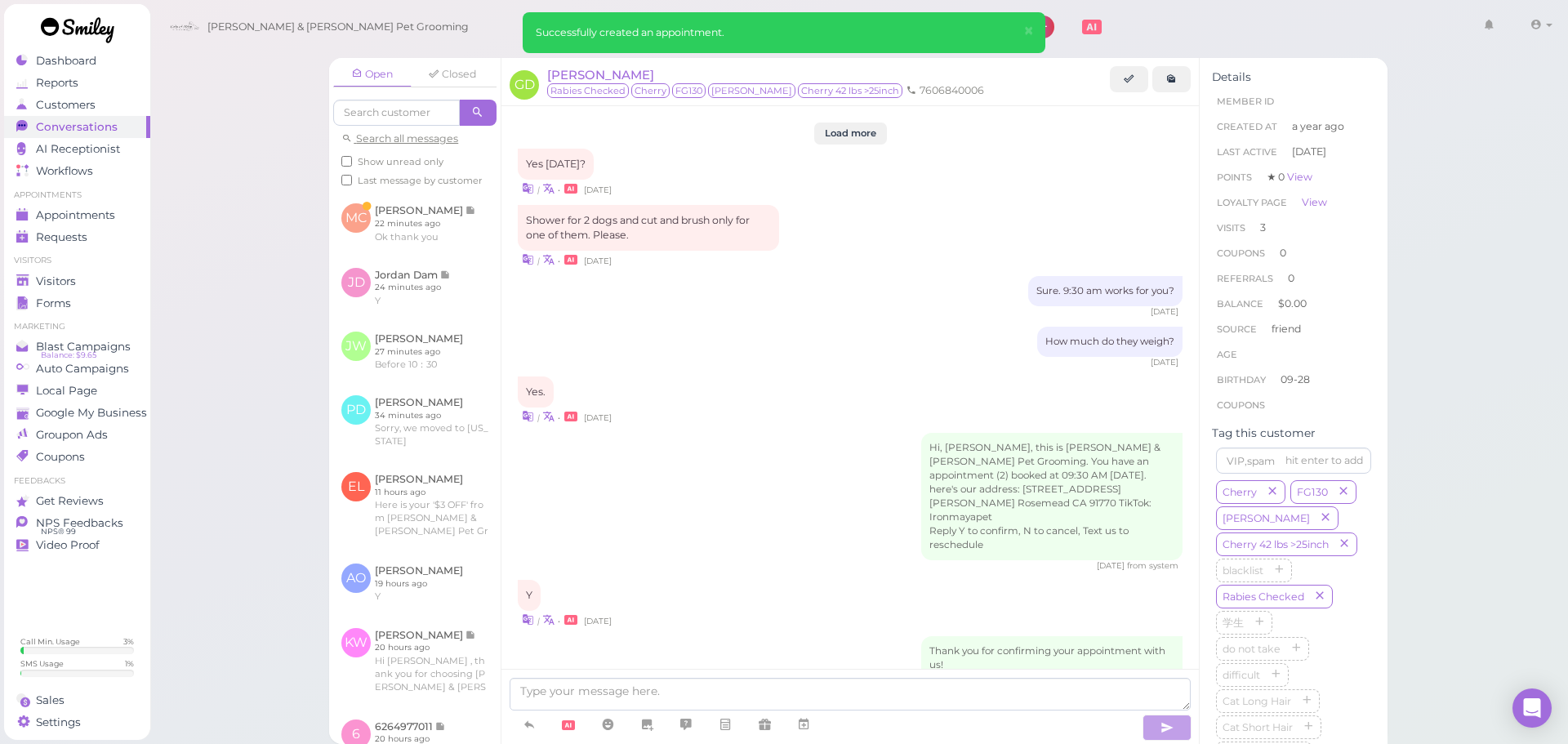
scroll to position [2029, 0]
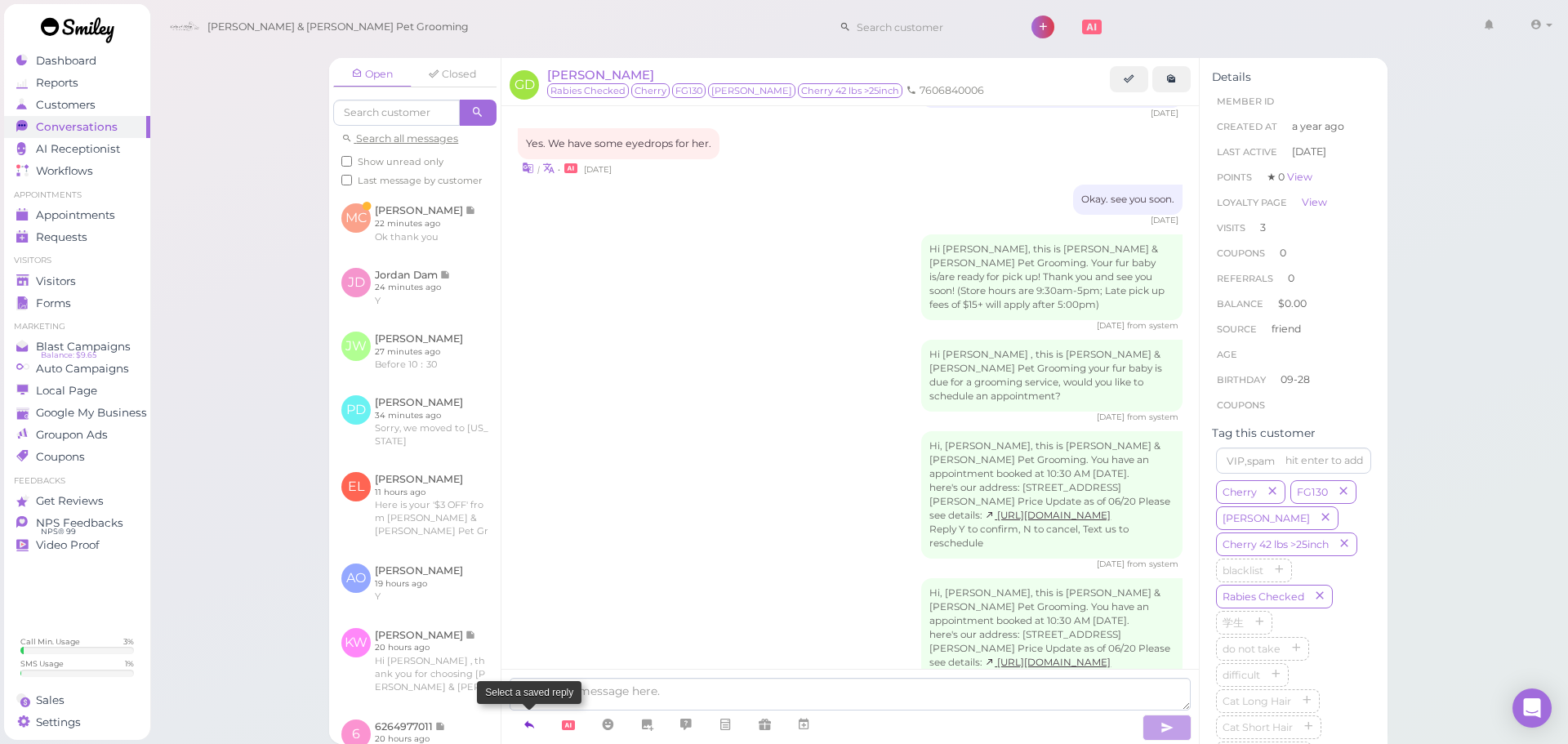
click at [521, 727] on link at bounding box center [528, 725] width 39 height 29
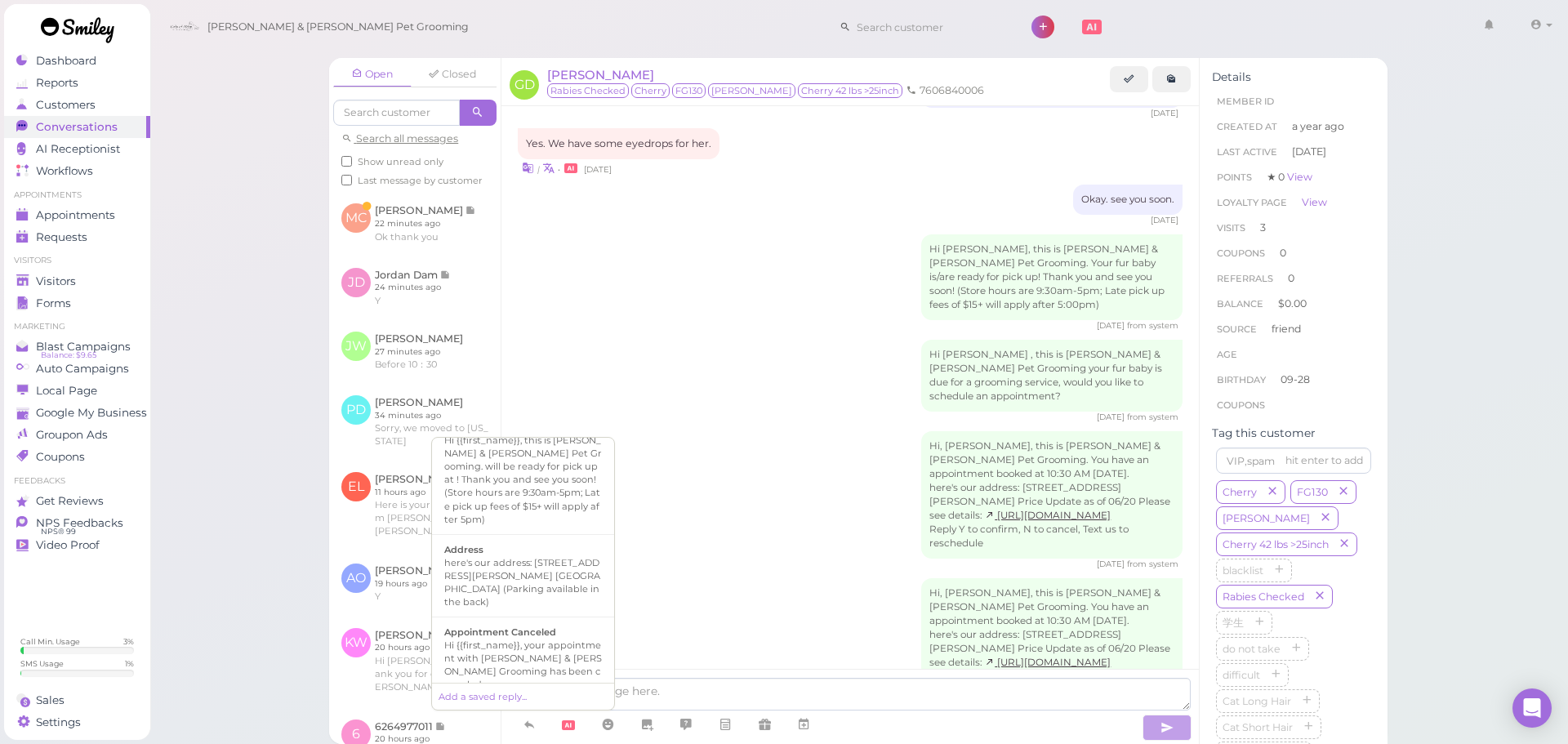
click at [821, 578] on div "Hi, Gracey, this is Cody & Miley Pet Grooming. You have an appointment booked a…" at bounding box center [850, 634] width 665 height 111
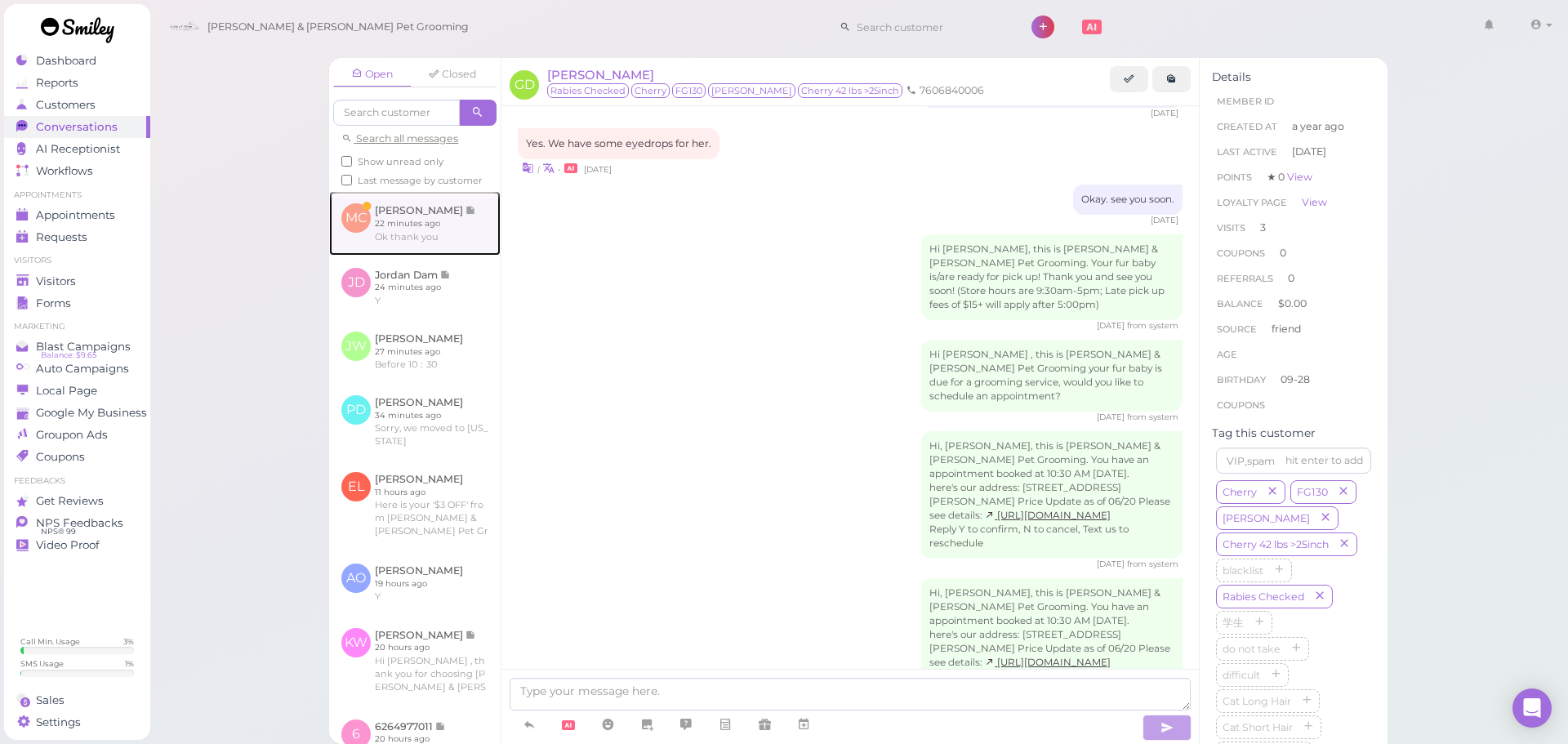
click at [442, 234] on link at bounding box center [414, 223] width 171 height 64
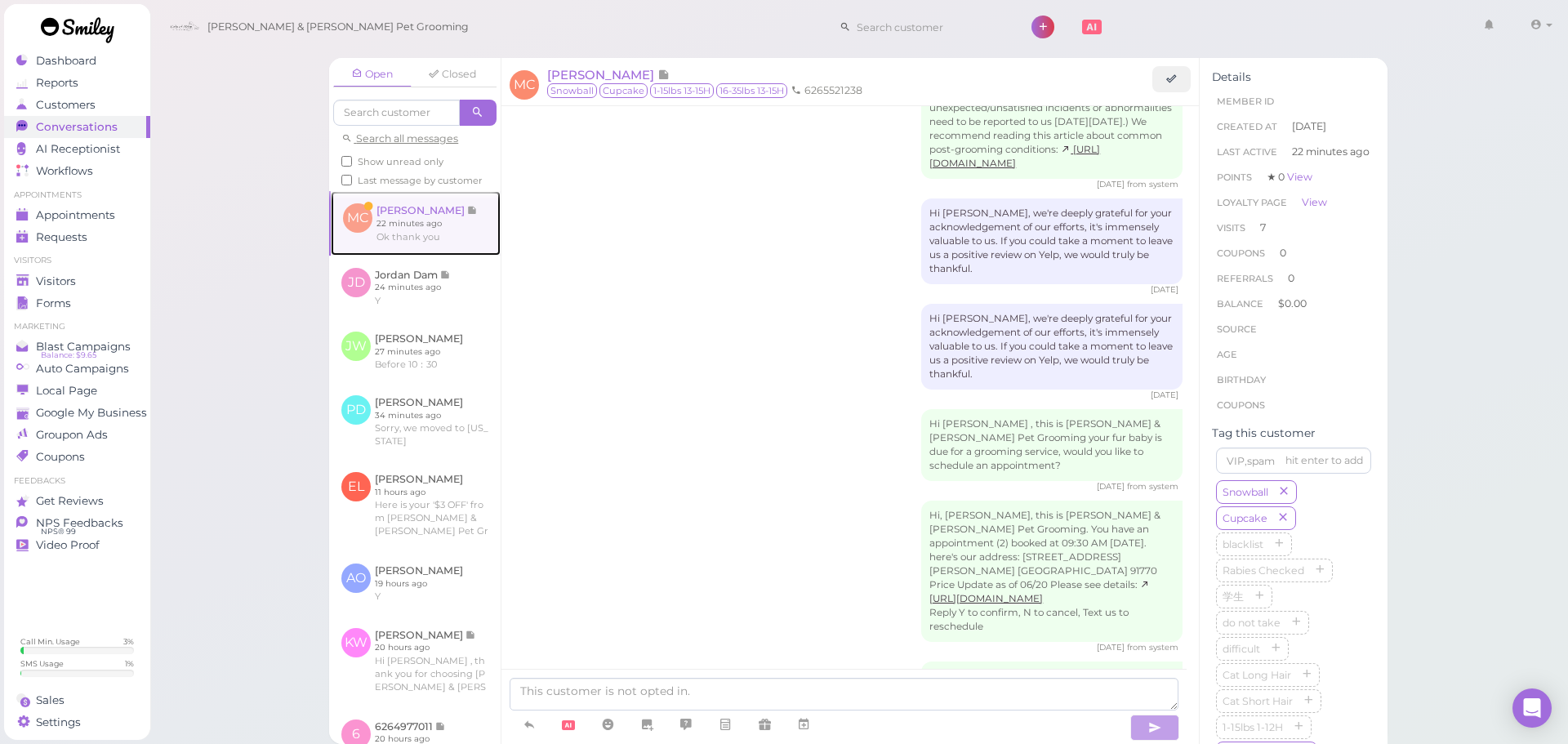
scroll to position [2612, 0]
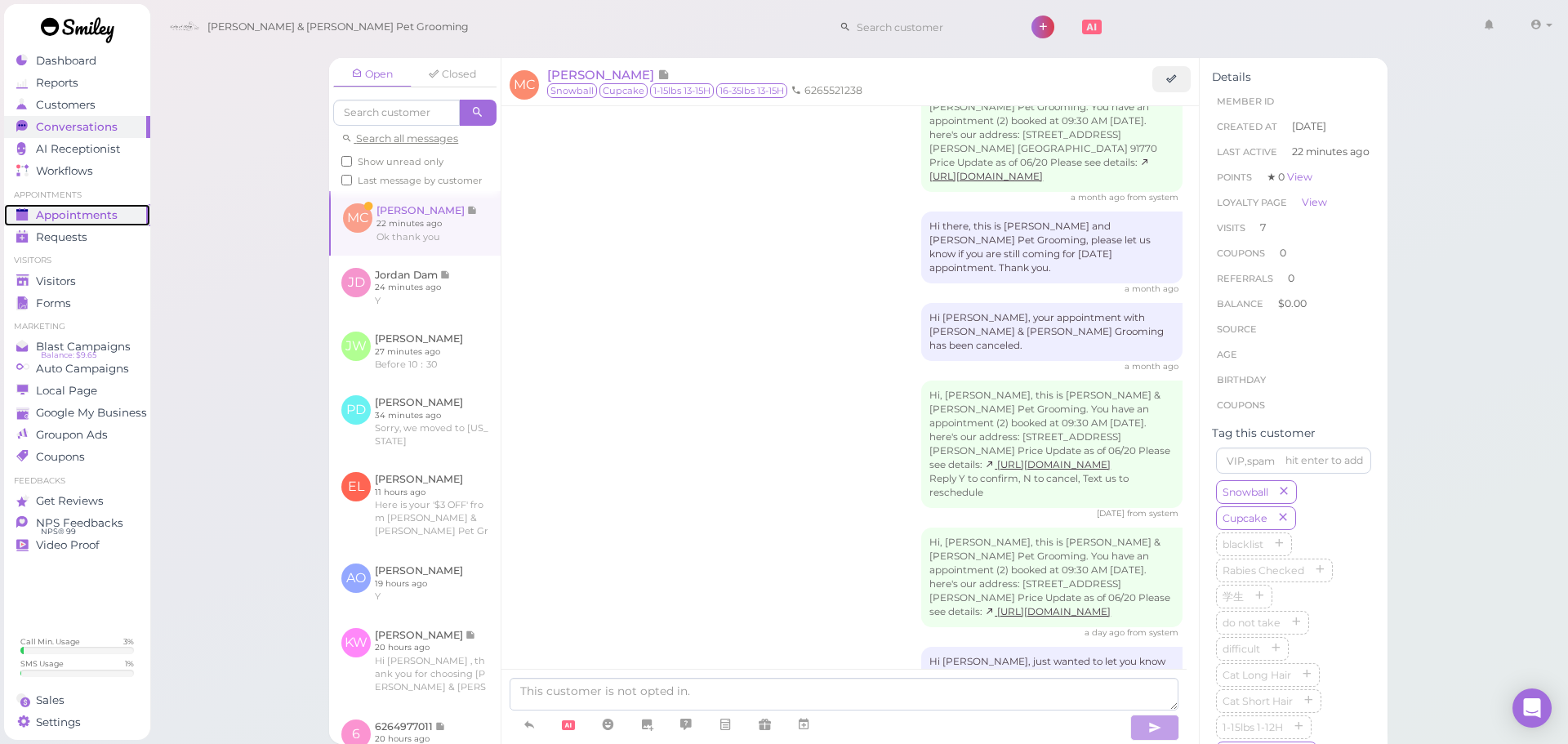
click at [87, 220] on span "Appointments" at bounding box center [76, 215] width 82 height 14
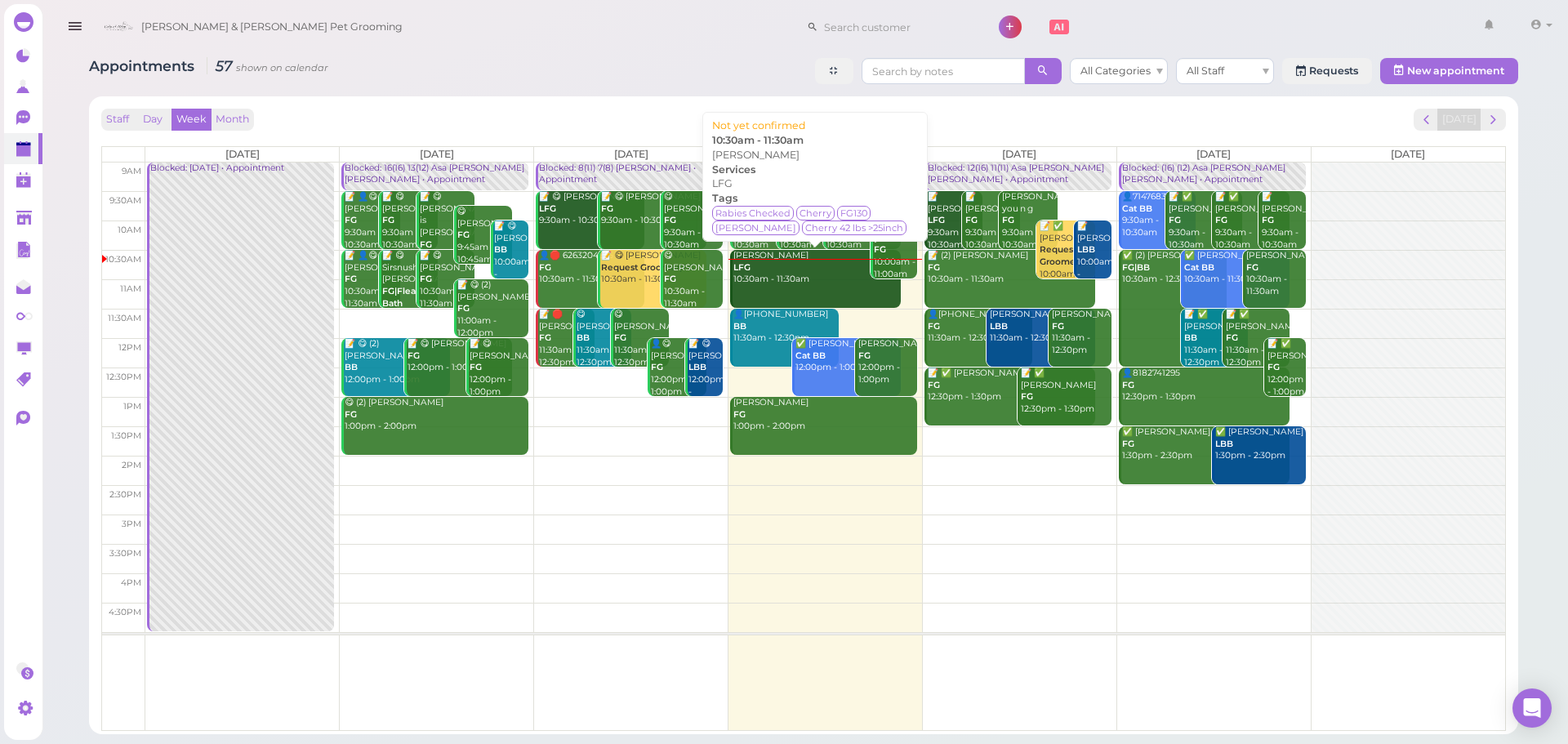
click at [827, 265] on div "Gracey Duarte LFG 10:30am - 11:30am" at bounding box center [817, 268] width 168 height 36
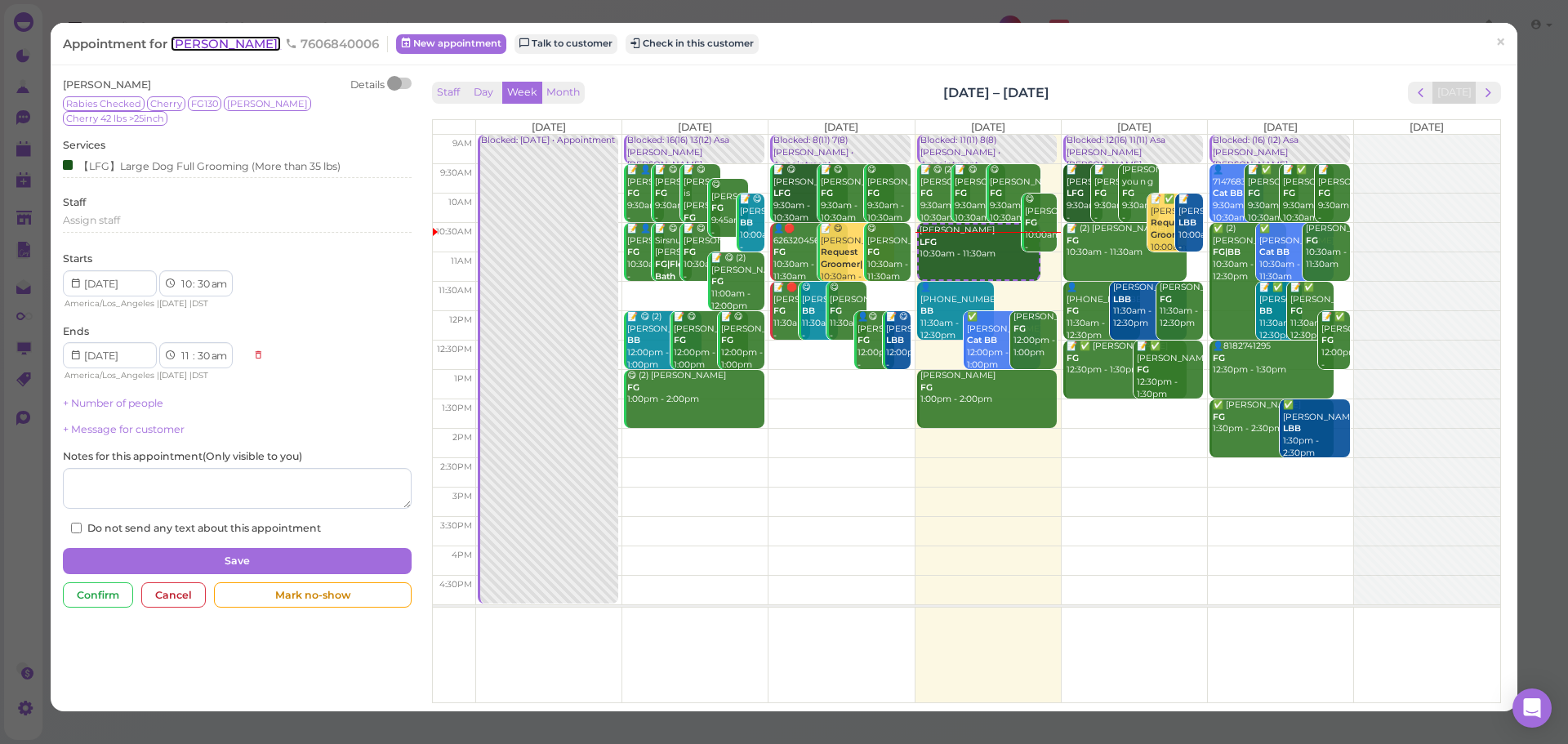
click at [229, 49] on span "[PERSON_NAME]" at bounding box center [225, 43] width 110 height 16
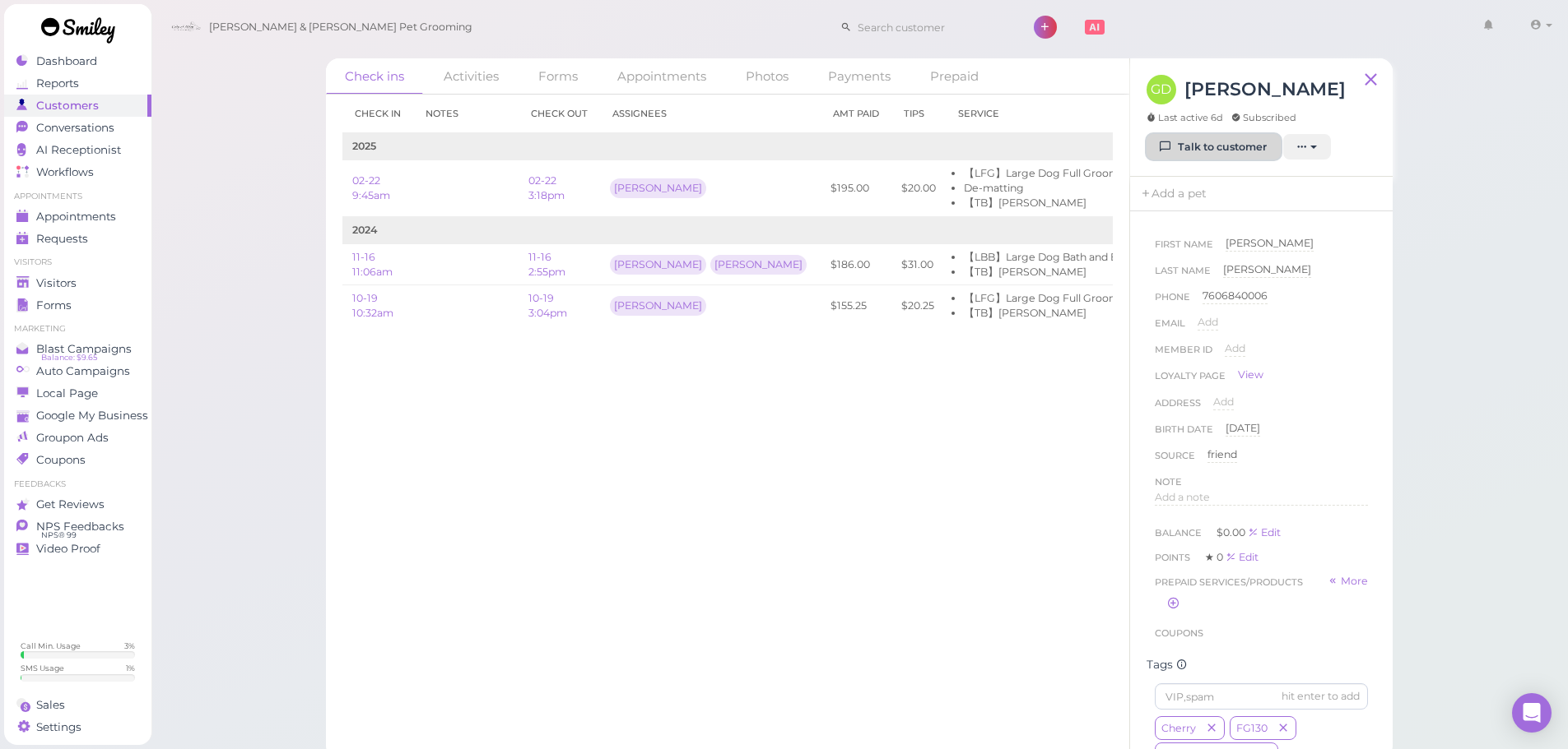
click at [1228, 141] on link "Talk to customer" at bounding box center [1213, 148] width 134 height 27
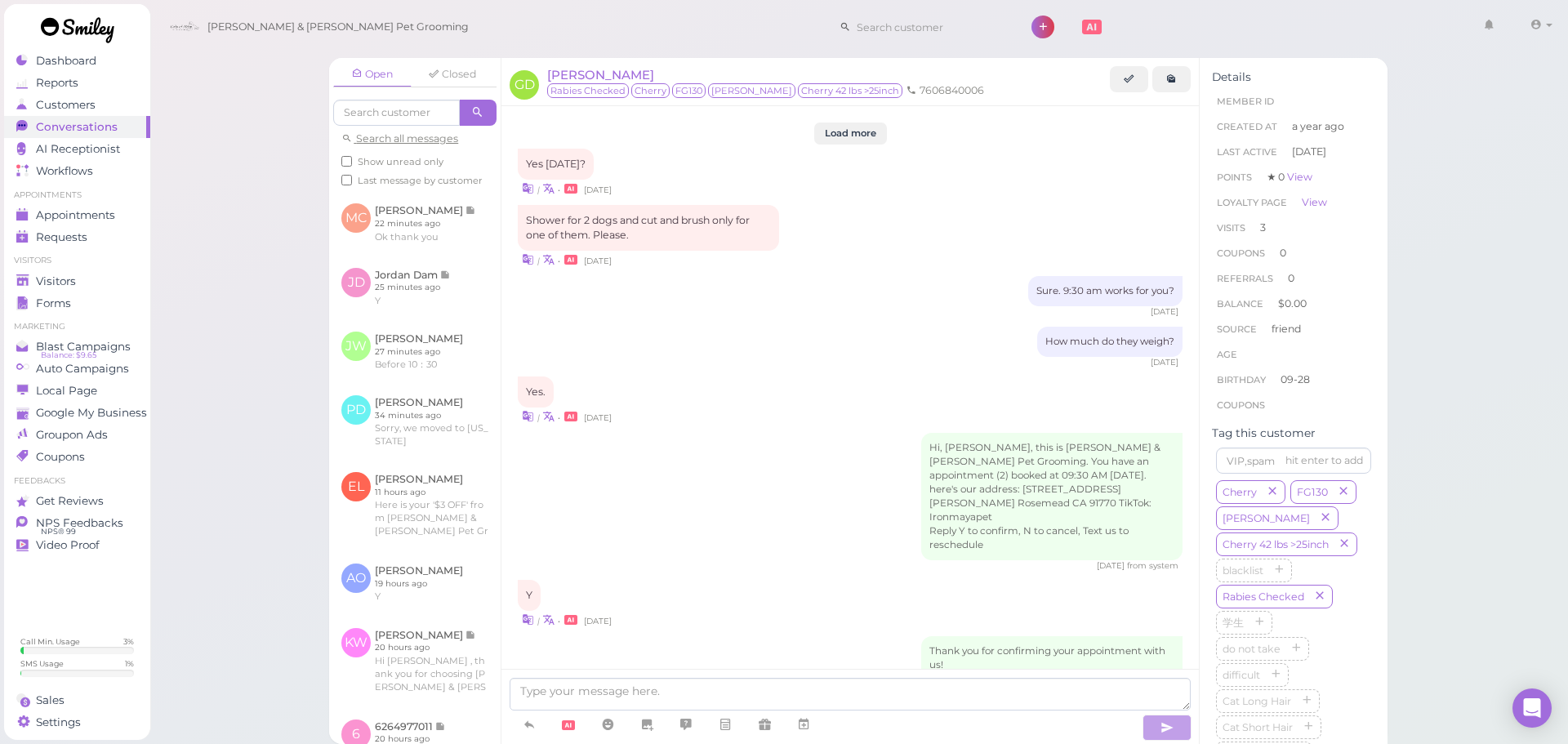
scroll to position [2029, 0]
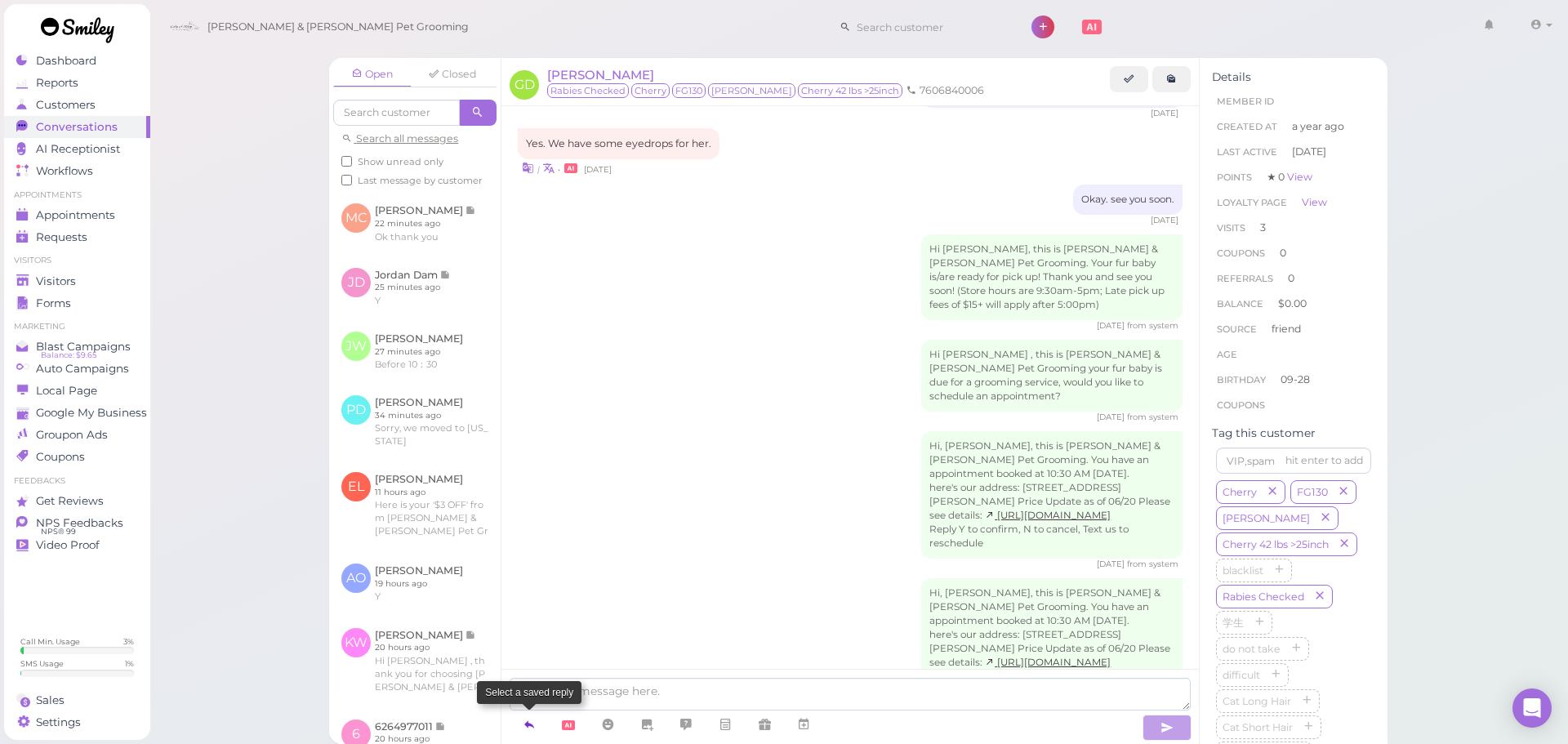
click at [515, 726] on link at bounding box center [528, 725] width 39 height 29
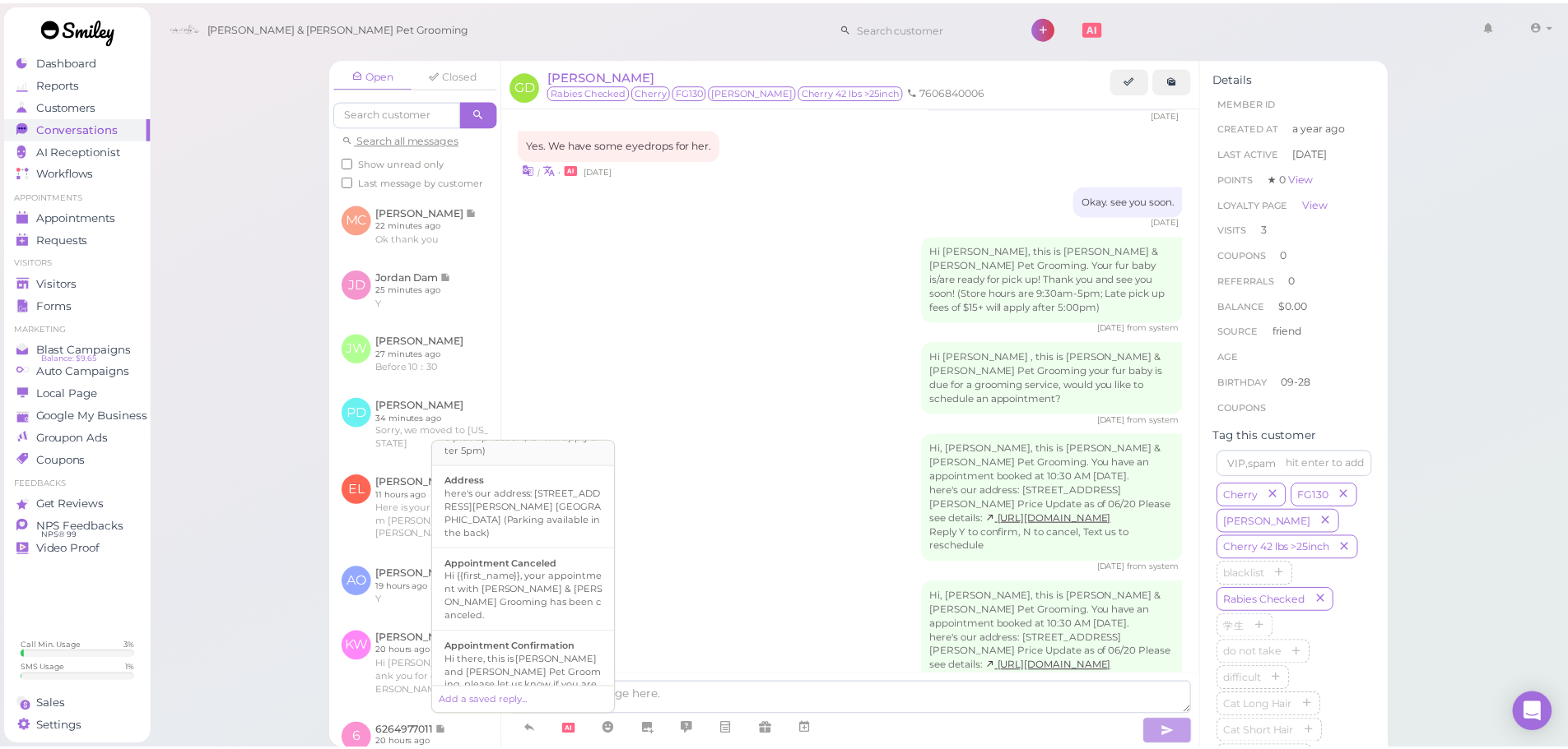
scroll to position [164, 0]
click at [552, 644] on div "Hi there, this is [PERSON_NAME] and [PERSON_NAME] Pet Grooming, please let us k…" at bounding box center [527, 676] width 159 height 66
type textarea "Hi there, this is [PERSON_NAME] and [PERSON_NAME] Pet Grooming, please let us k…"
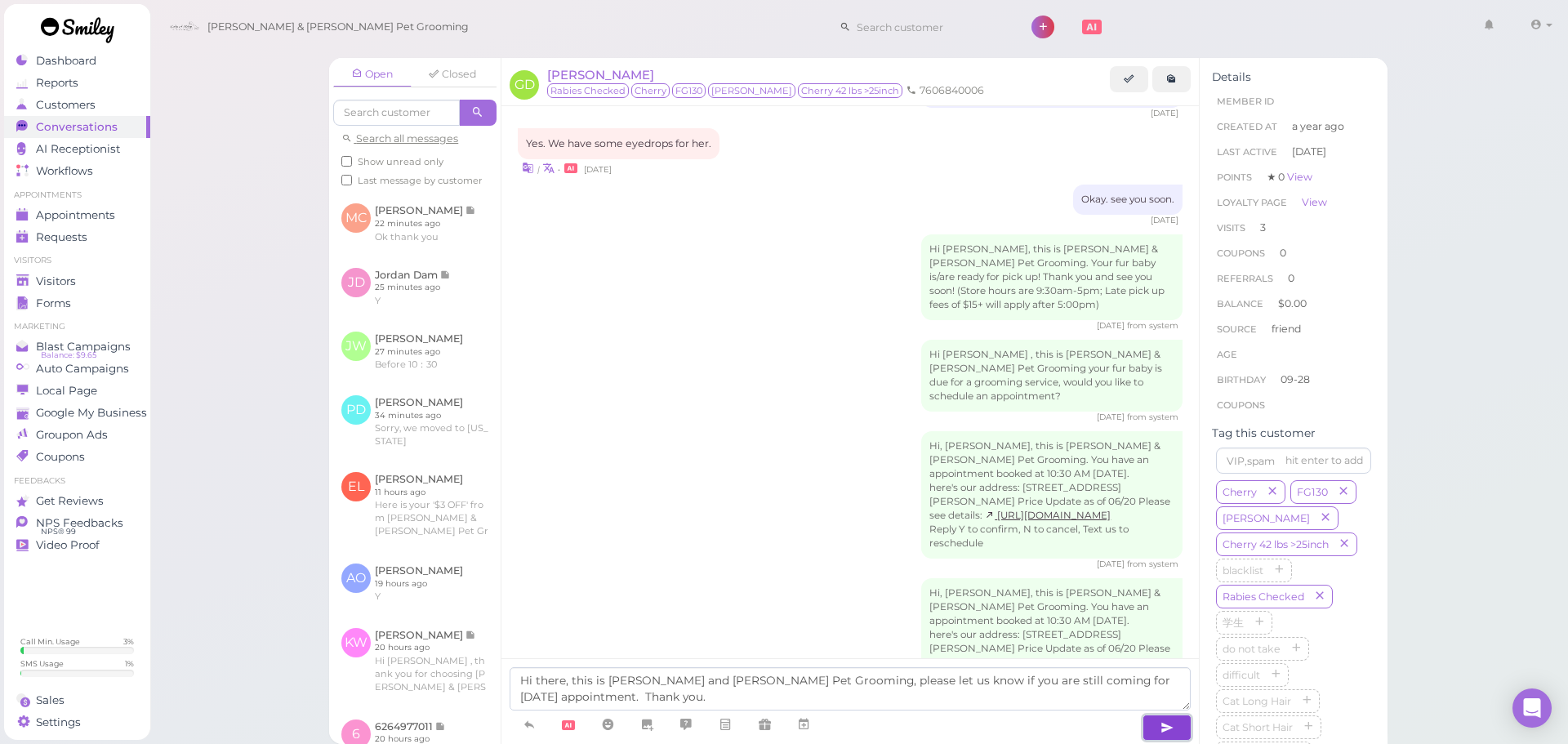
click at [1165, 735] on icon "button" at bounding box center [1167, 728] width 13 height 17
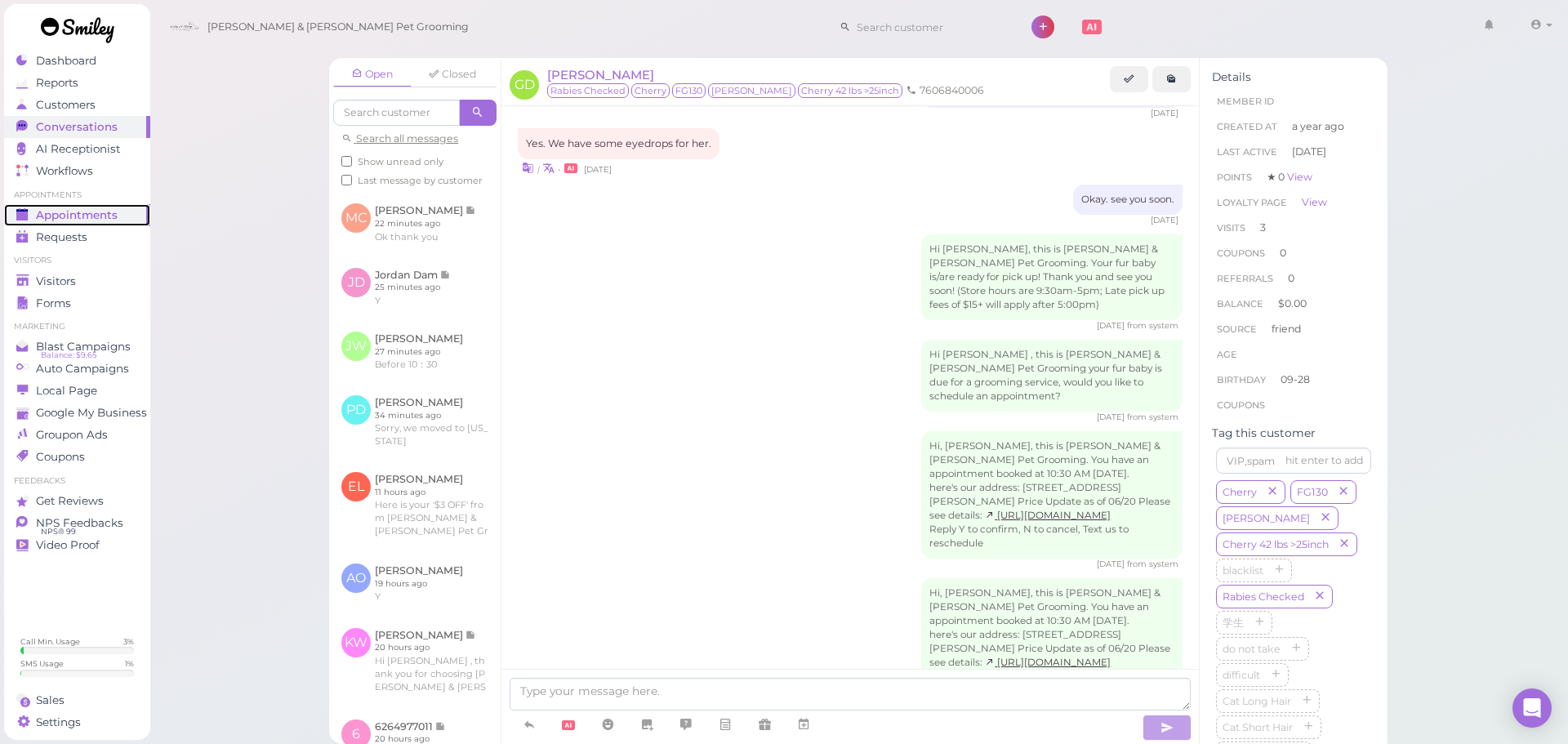
click at [114, 205] on link "Appointments" at bounding box center [77, 215] width 147 height 22
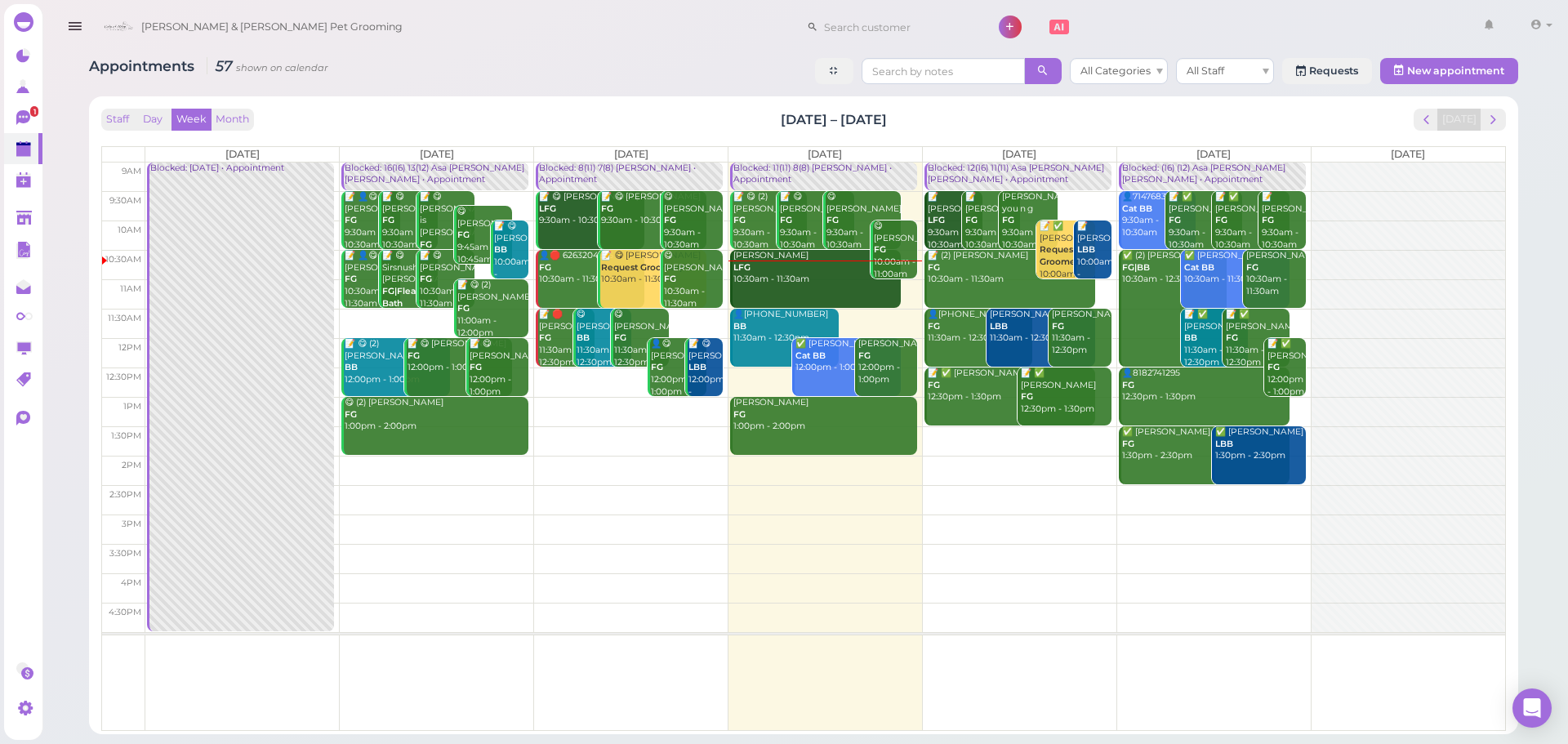
click at [774, 267] on div "Gracey Duarte LFG 10:30am - 11:30am" at bounding box center [817, 268] width 168 height 36
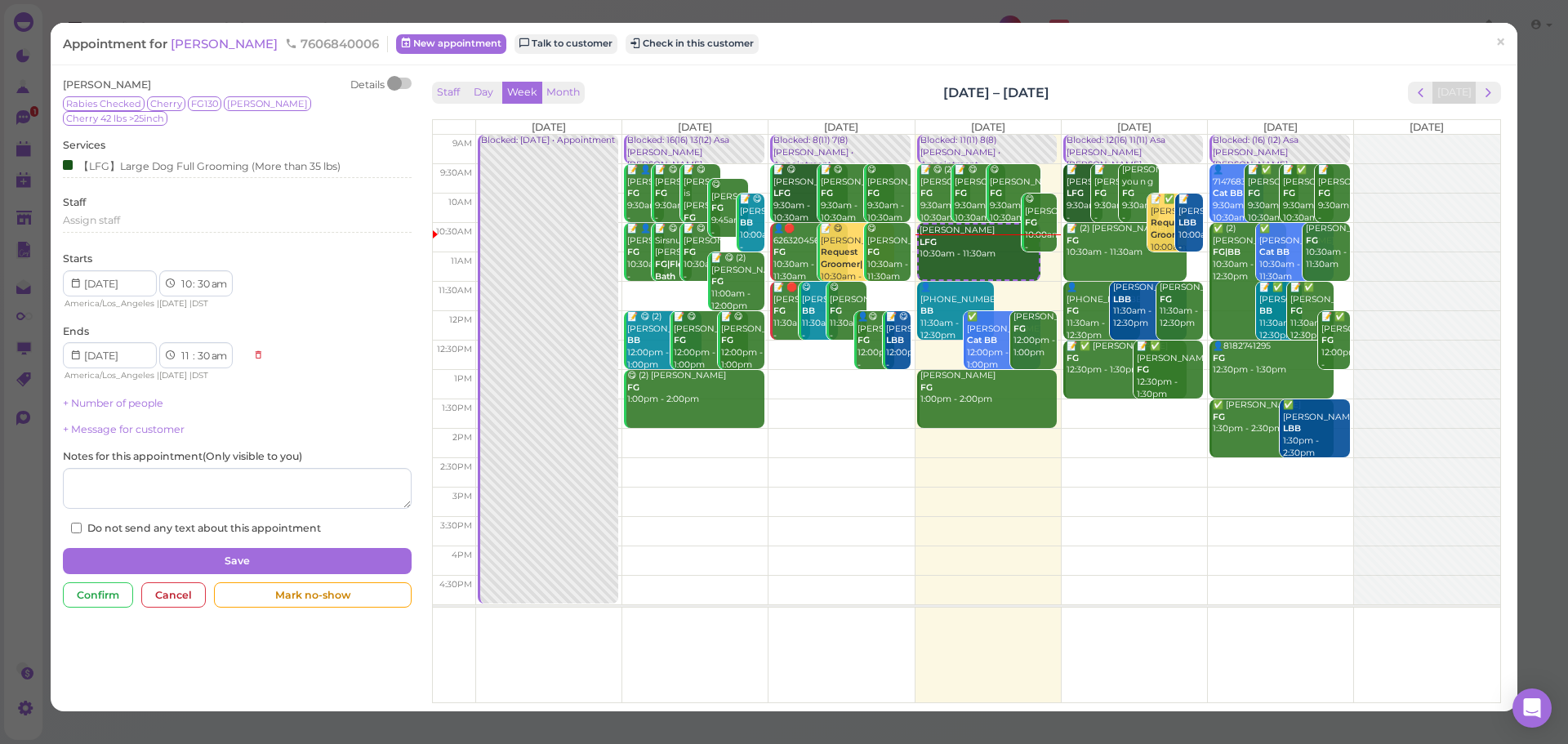
click at [878, 104] on div "Staff Day Week Month Sep 1 – 7, 2025 Today Mon 9/1 Tue 9/2 Wed 9/3 Thu 9/4 Fri …" at bounding box center [967, 393] width 1069 height 622
click at [675, 45] on button "Check in this customer" at bounding box center [692, 44] width 133 height 20
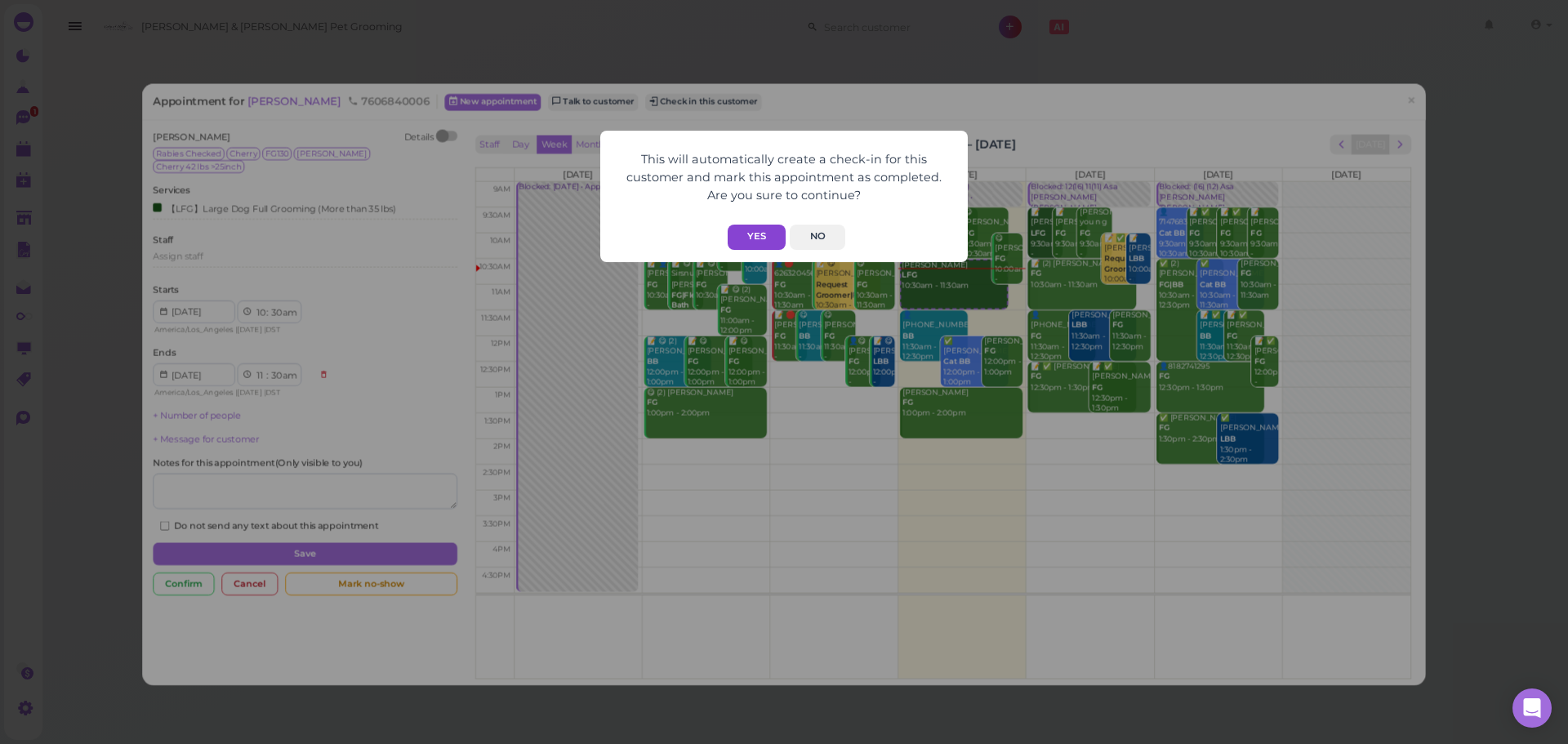
click at [747, 231] on button "Yes" at bounding box center [757, 237] width 58 height 26
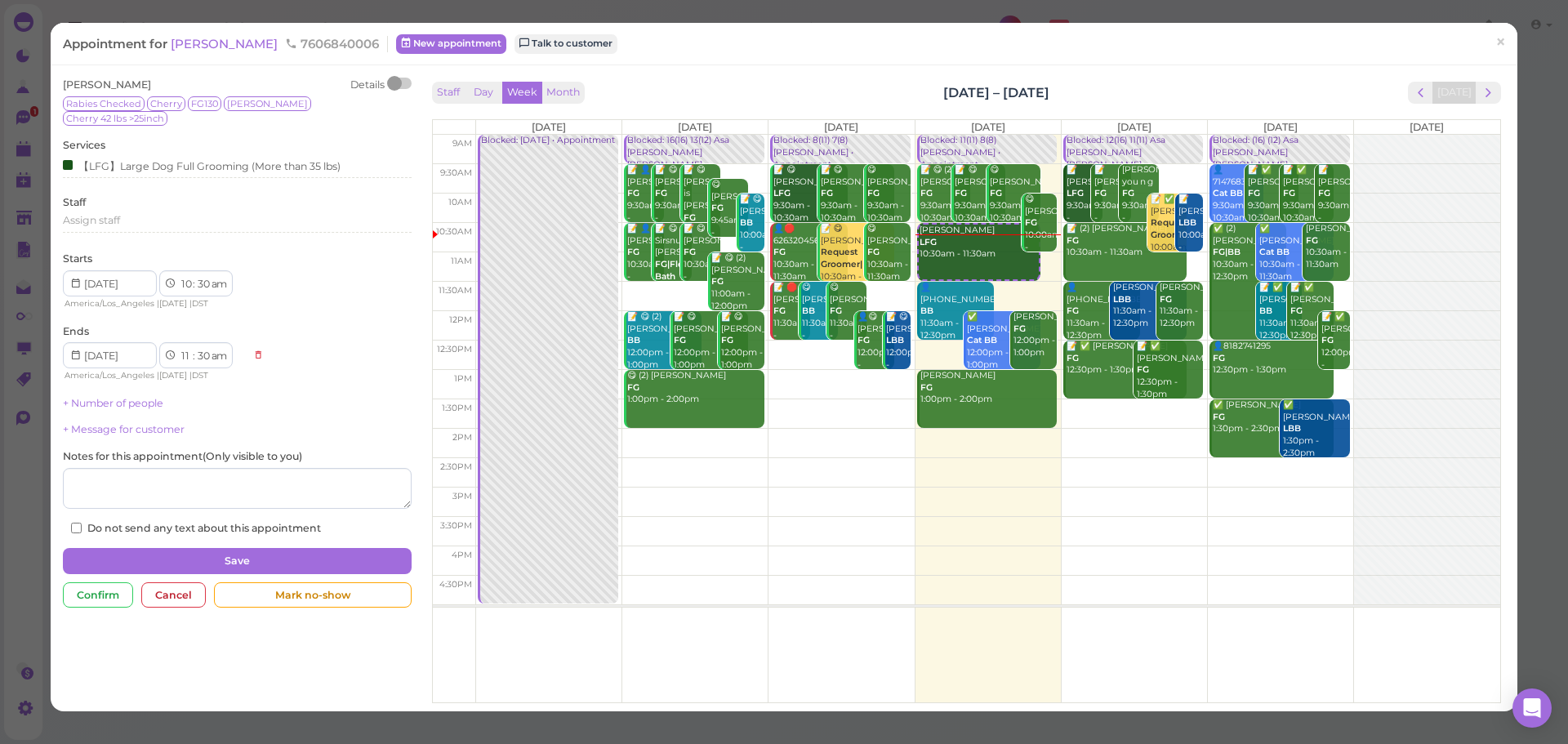
click at [1137, 86] on div "Staff Day Week Month Sep 1 – 7, 2025 Today" at bounding box center [967, 93] width 1069 height 22
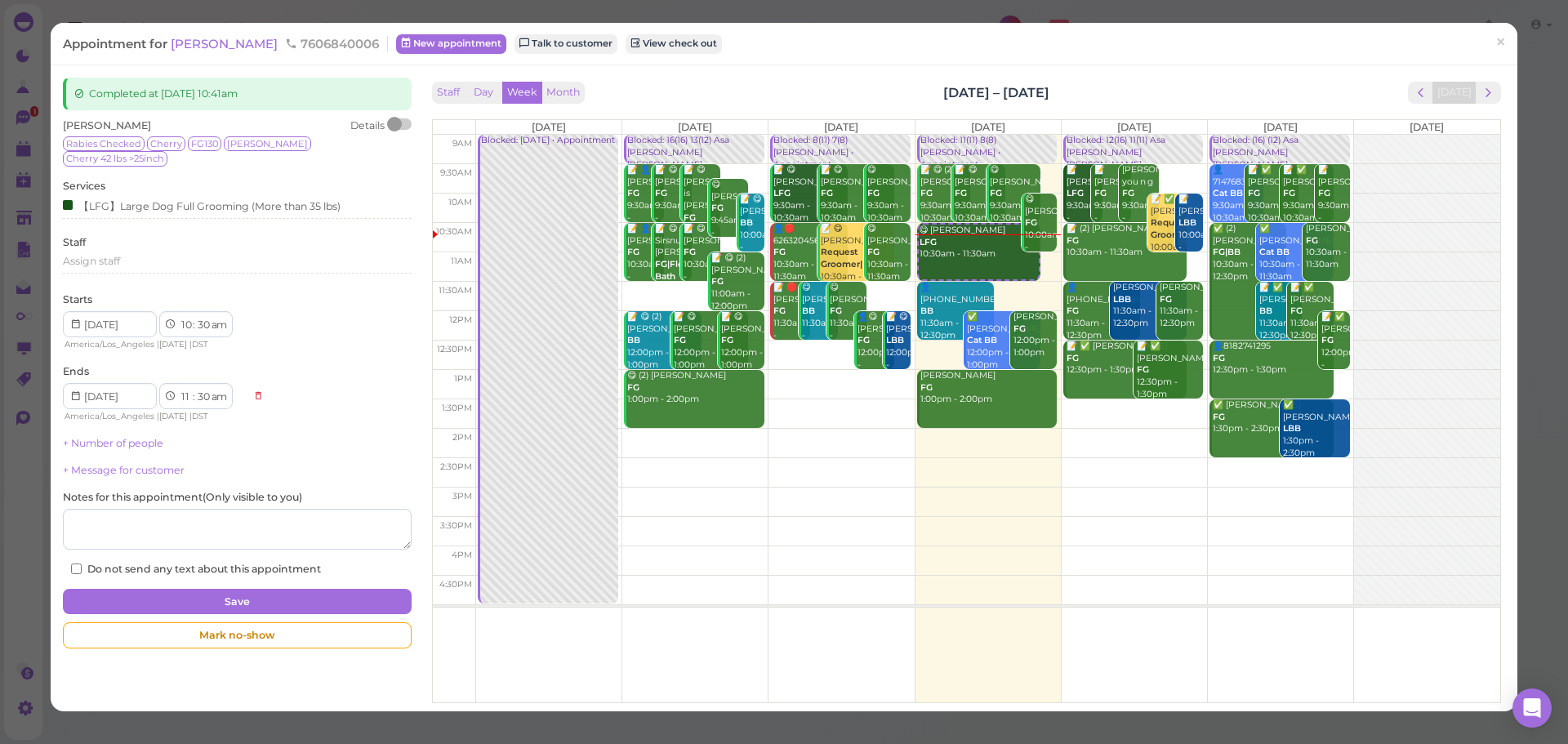
click at [812, 43] on div "Appointment for Gracey Duarte 7606840006 New appointment Talk to customer View …" at bounding box center [775, 43] width 1426 height 17
click at [215, 50] on span "[PERSON_NAME]" at bounding box center [225, 43] width 110 height 16
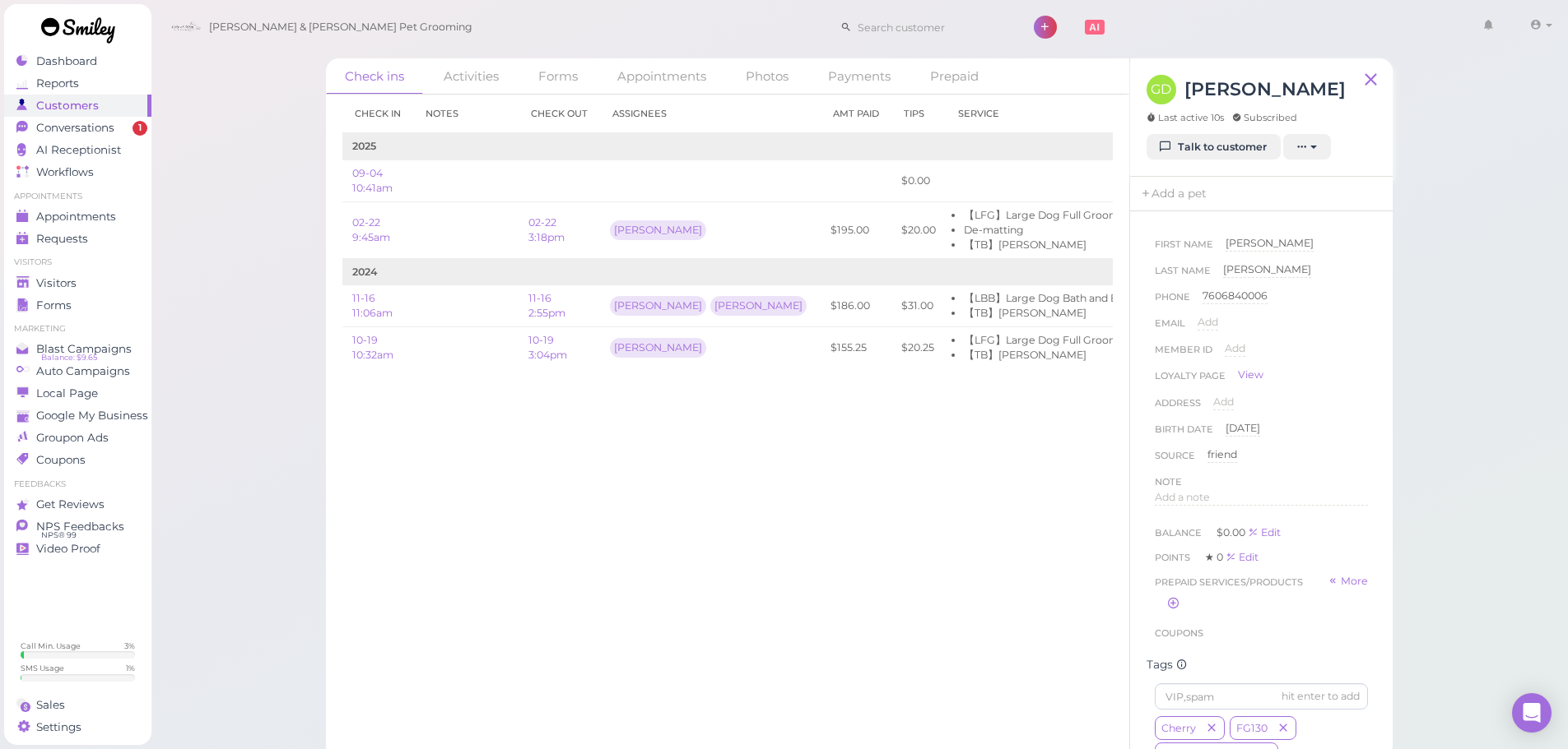
click at [710, 556] on div "Check in Notes Check out Assignees Amt Paid Tips Service 2025 09-04 10:41am $0.…" at bounding box center [728, 421] width 803 height 655
click at [713, 556] on div "Check in Notes Check out Assignees Amt Paid Tips Service 2025 09-04 10:41am $0.…" at bounding box center [728, 421] width 803 height 655
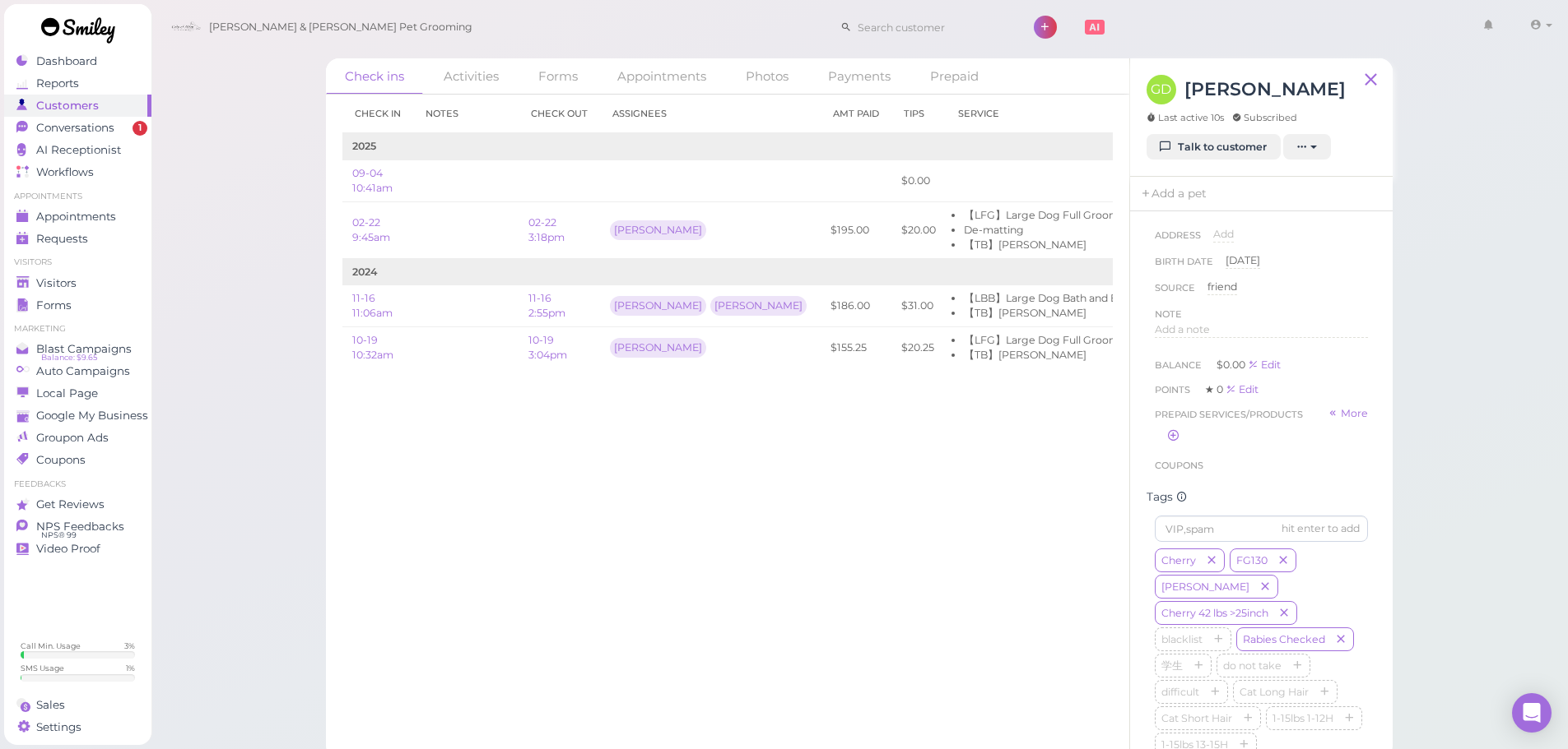
scroll to position [322, 0]
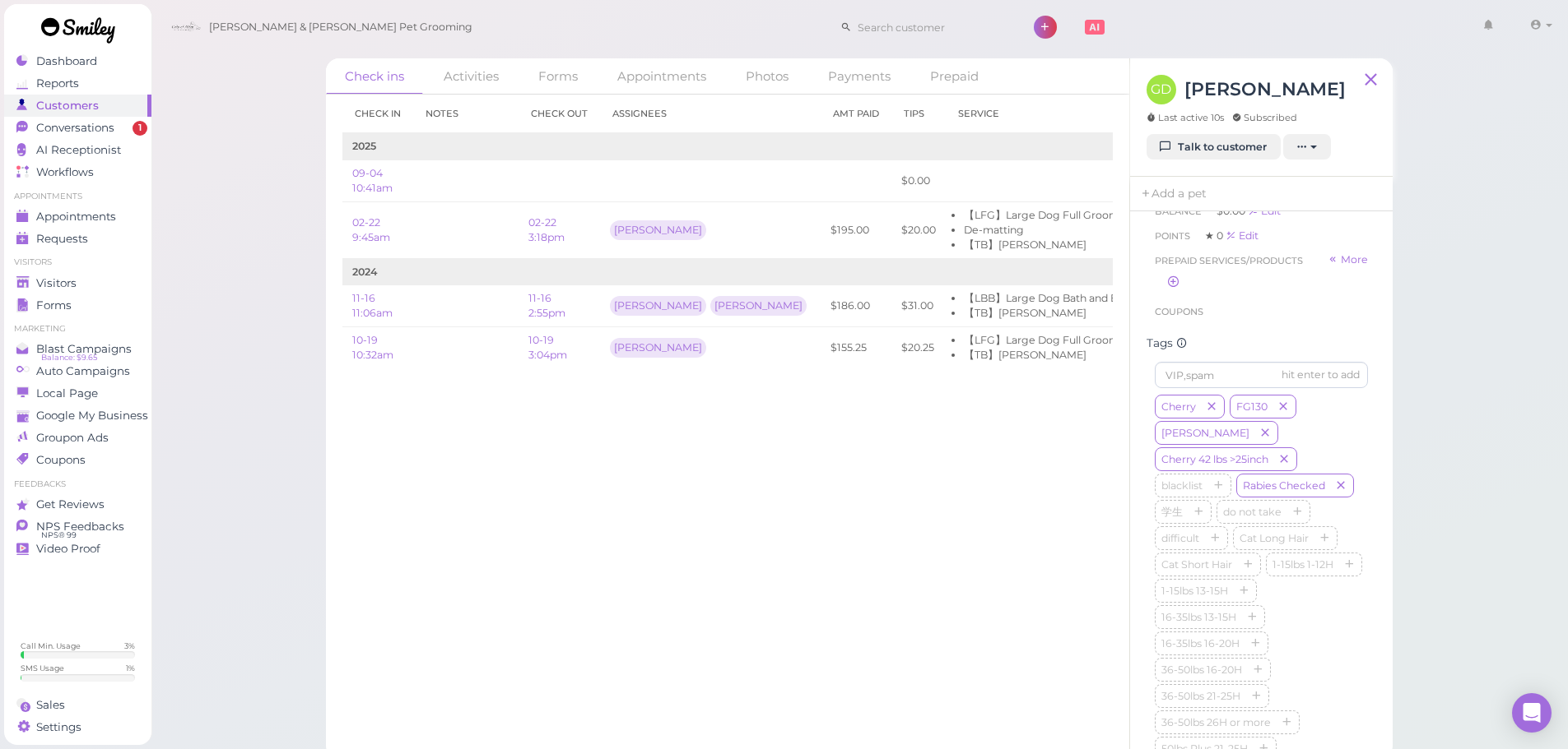
click at [1479, 423] on div "Check ins Activities Forms Appointments Photos Payments Prepaid Check in Notes …" at bounding box center [859, 380] width 1418 height 759
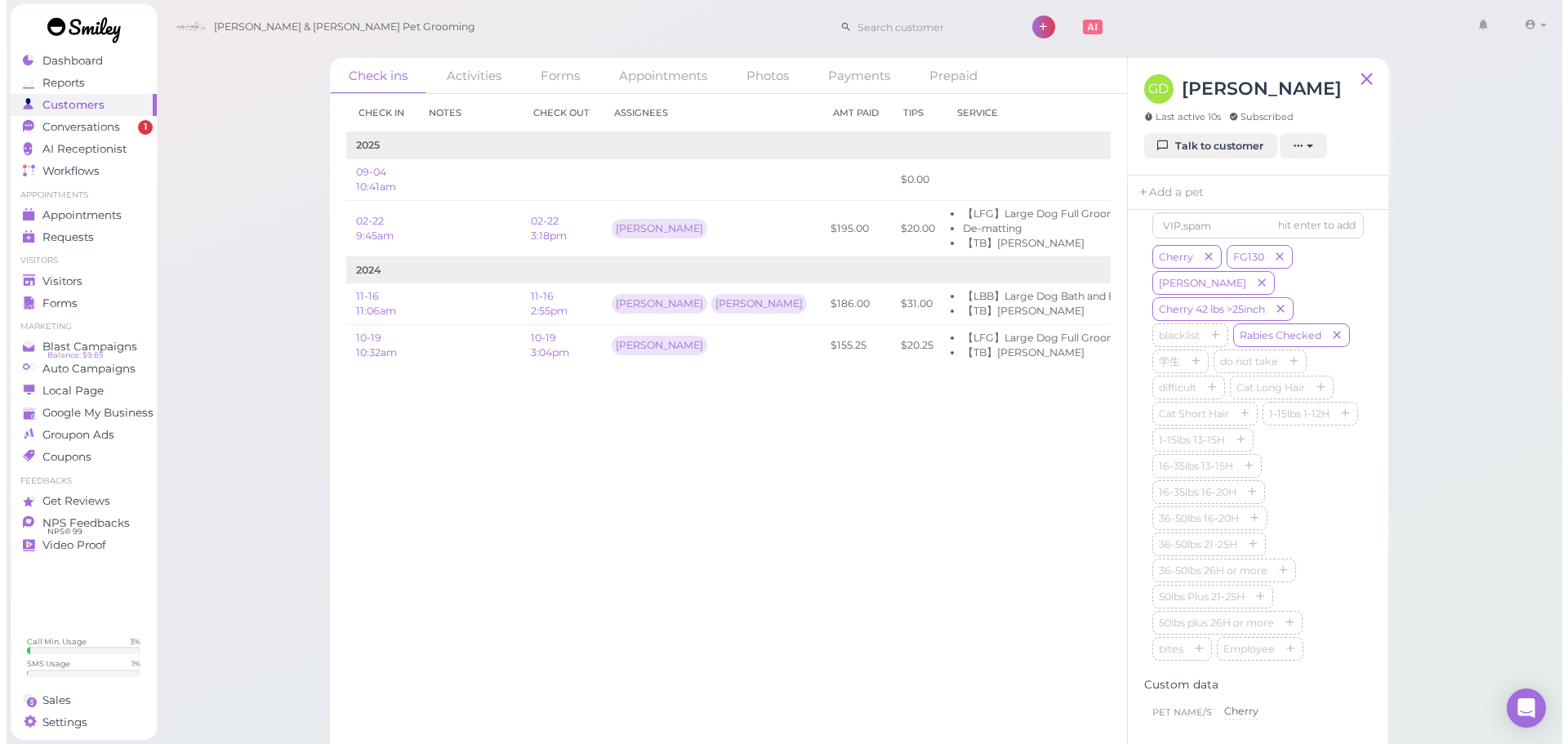
scroll to position [468, 0]
drag, startPoint x: 90, startPoint y: 213, endPoint x: 294, endPoint y: 4, distance: 292.1
click at [90, 213] on span "Appointments" at bounding box center [76, 215] width 82 height 14
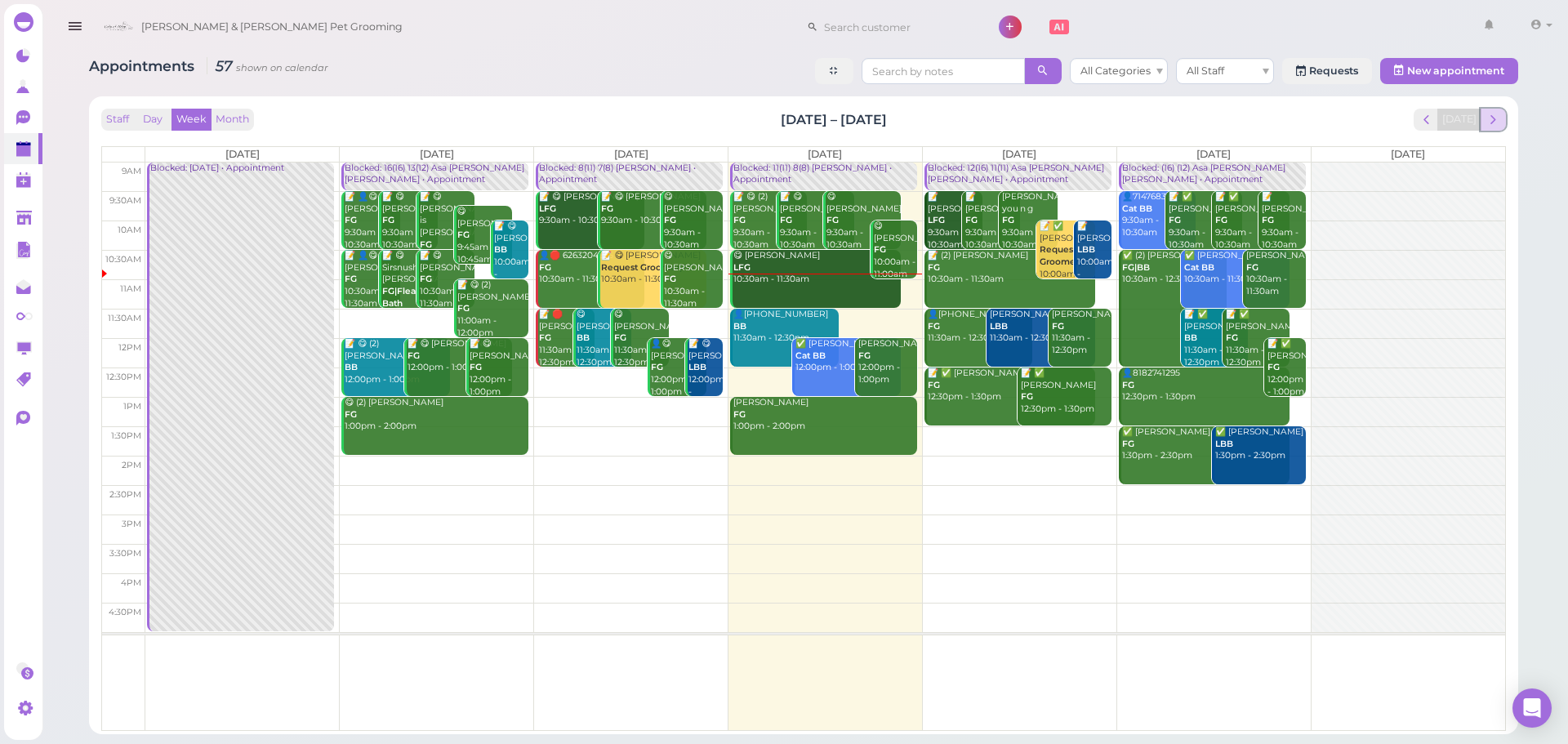
click at [1489, 126] on span "next" at bounding box center [1493, 119] width 16 height 16
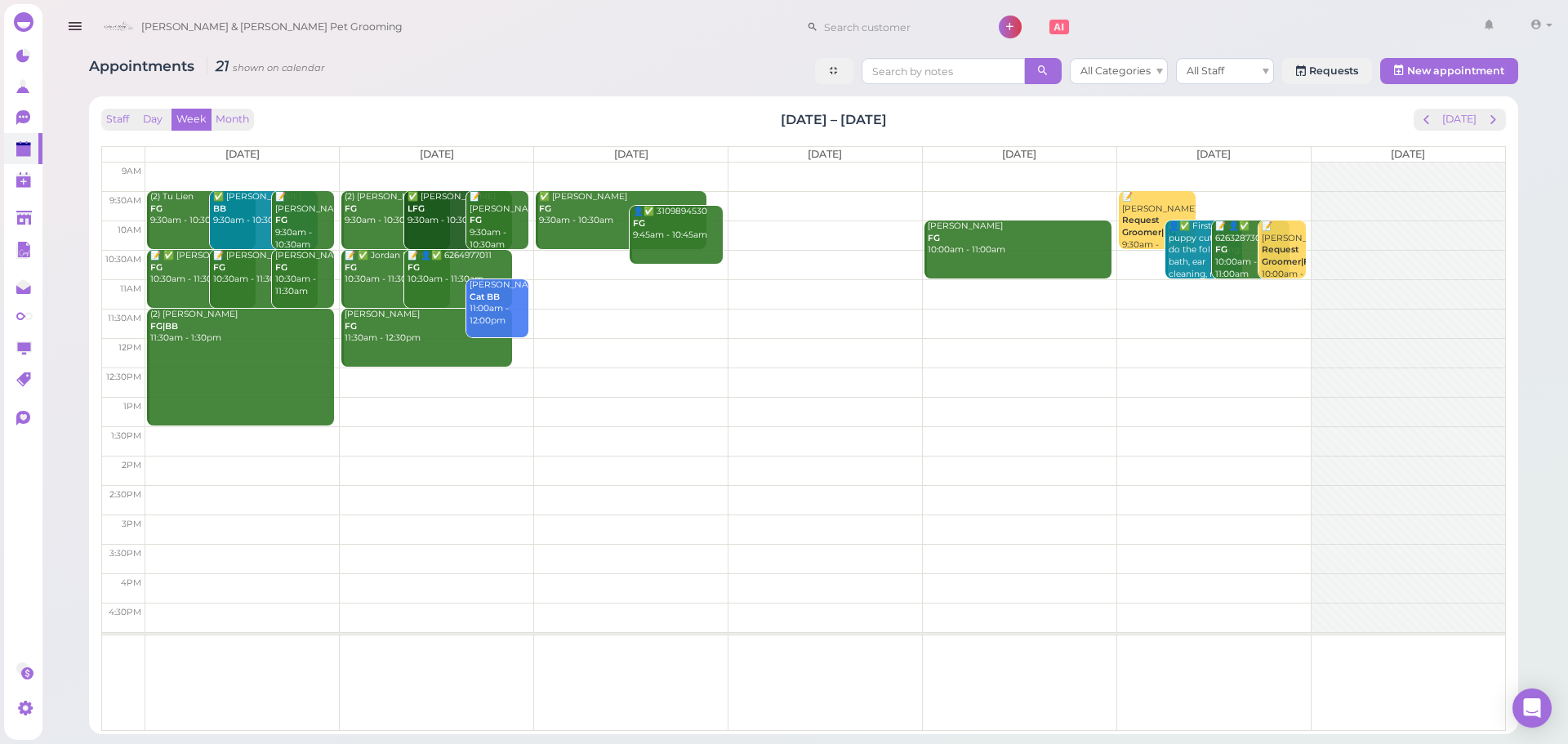
click at [581, 321] on td at bounding box center [826, 324] width 1360 height 30
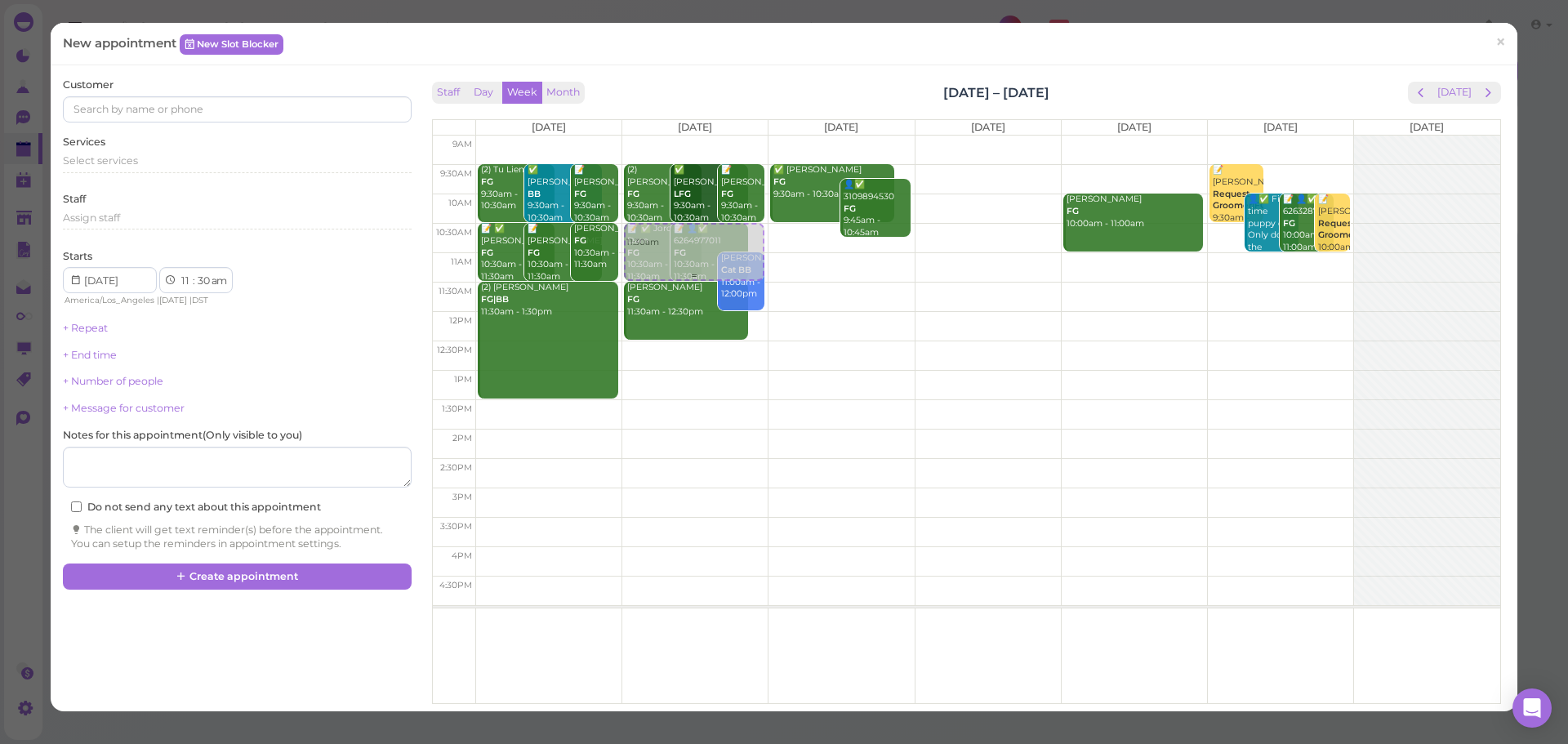
drag, startPoint x: 823, startPoint y: 311, endPoint x: 709, endPoint y: 256, distance: 126.6
click at [709, 136] on tr "(2) Tu Lien FG 9:30am - 10:30am ✅ Qingshu Jiang BB 9:30am - 10:30am 📝 Linda Cho…" at bounding box center [967, 136] width 1068 height 0
type input "2025-09-09"
select select "10"
click at [148, 156] on div "Select services" at bounding box center [237, 161] width 348 height 15
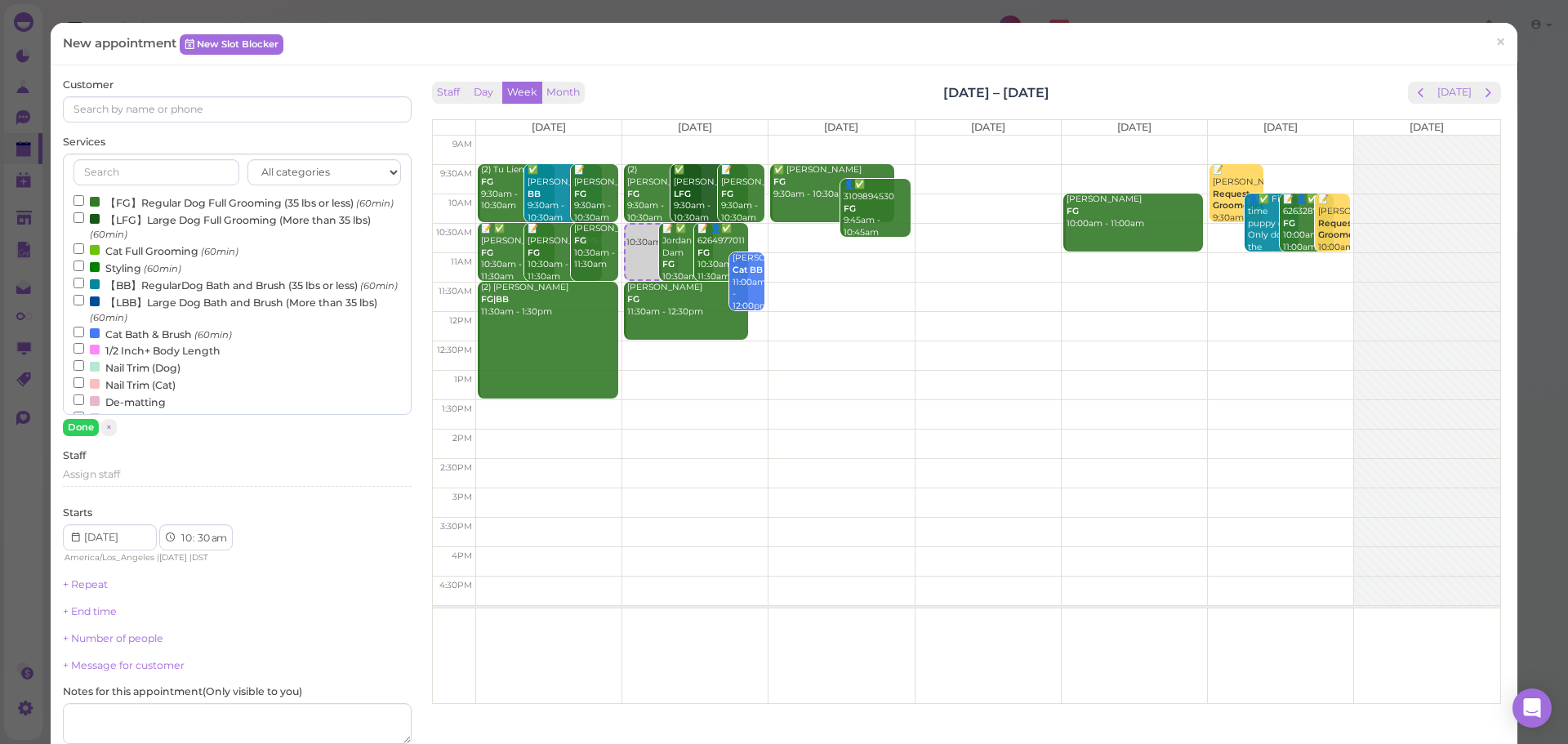
click at [148, 210] on label "【FG】Regular Dog Full Grooming (35 lbs or less) (60min)" at bounding box center [234, 202] width 321 height 17
click at [84, 206] on input "【FG】Regular Dog Full Grooming (35 lbs or less) (60min)" at bounding box center [79, 200] width 11 height 11
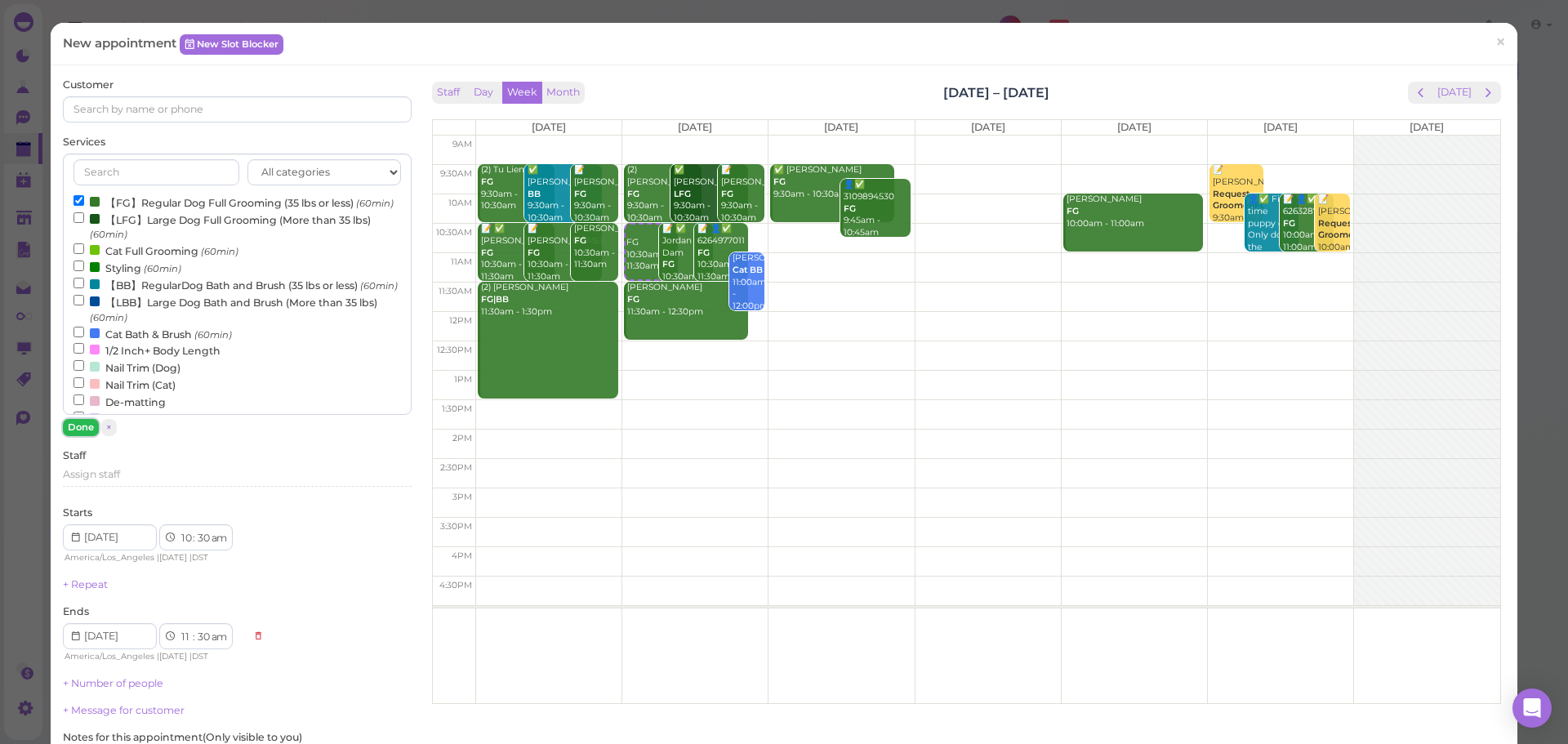
click at [78, 432] on button "Done" at bounding box center [80, 428] width 36 height 17
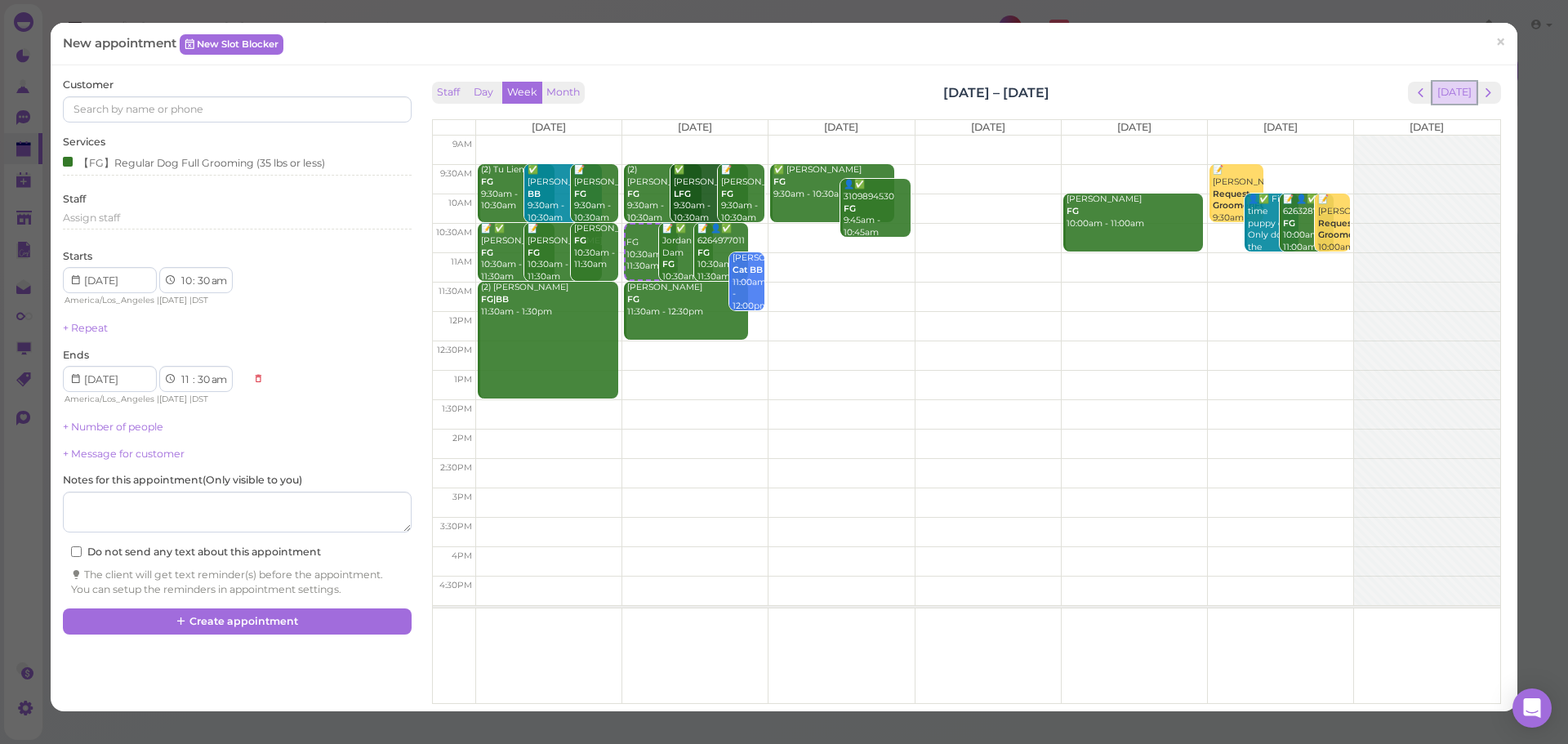
click at [1445, 99] on button "Today" at bounding box center [1455, 93] width 44 height 22
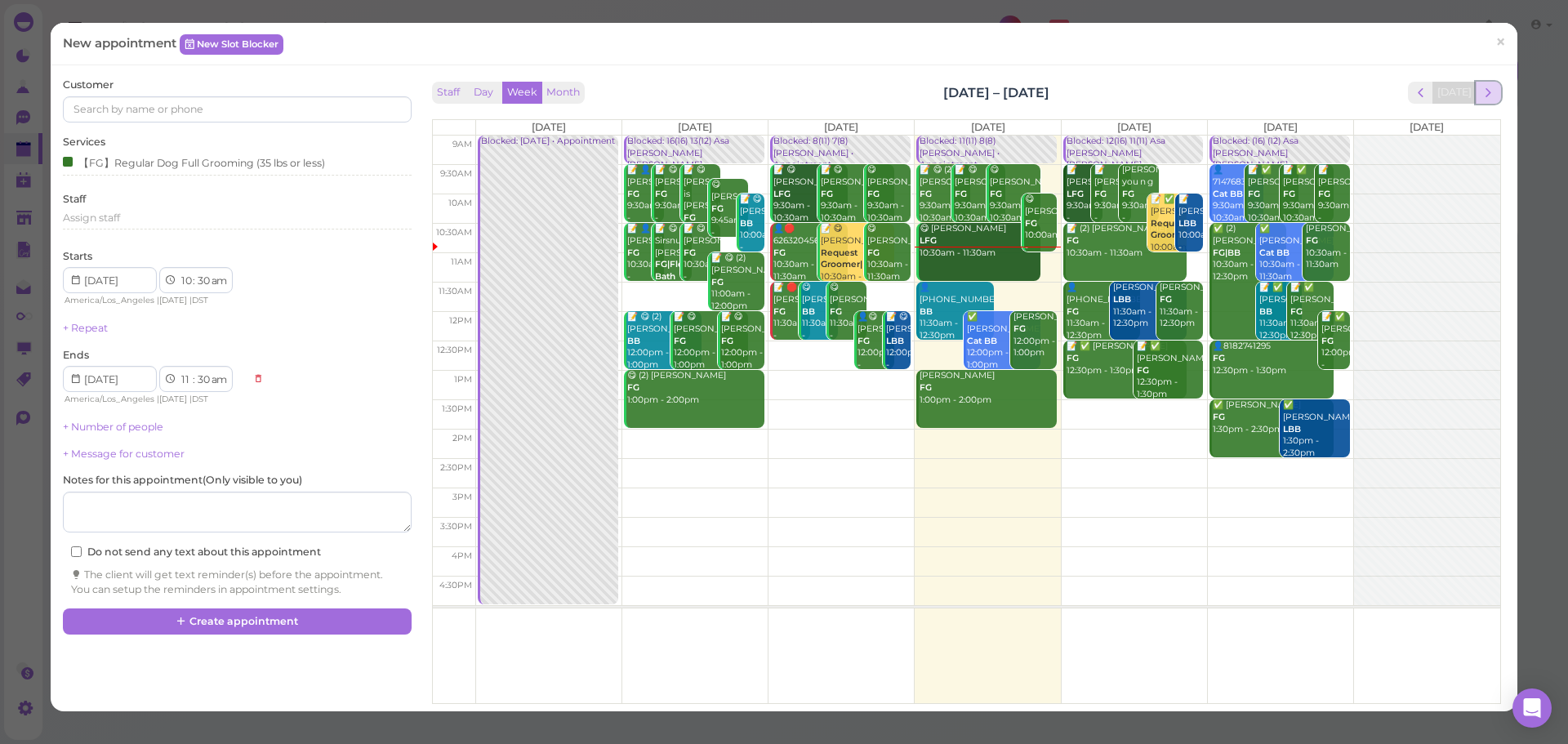
click at [1484, 92] on span "next" at bounding box center [1488, 93] width 16 height 16
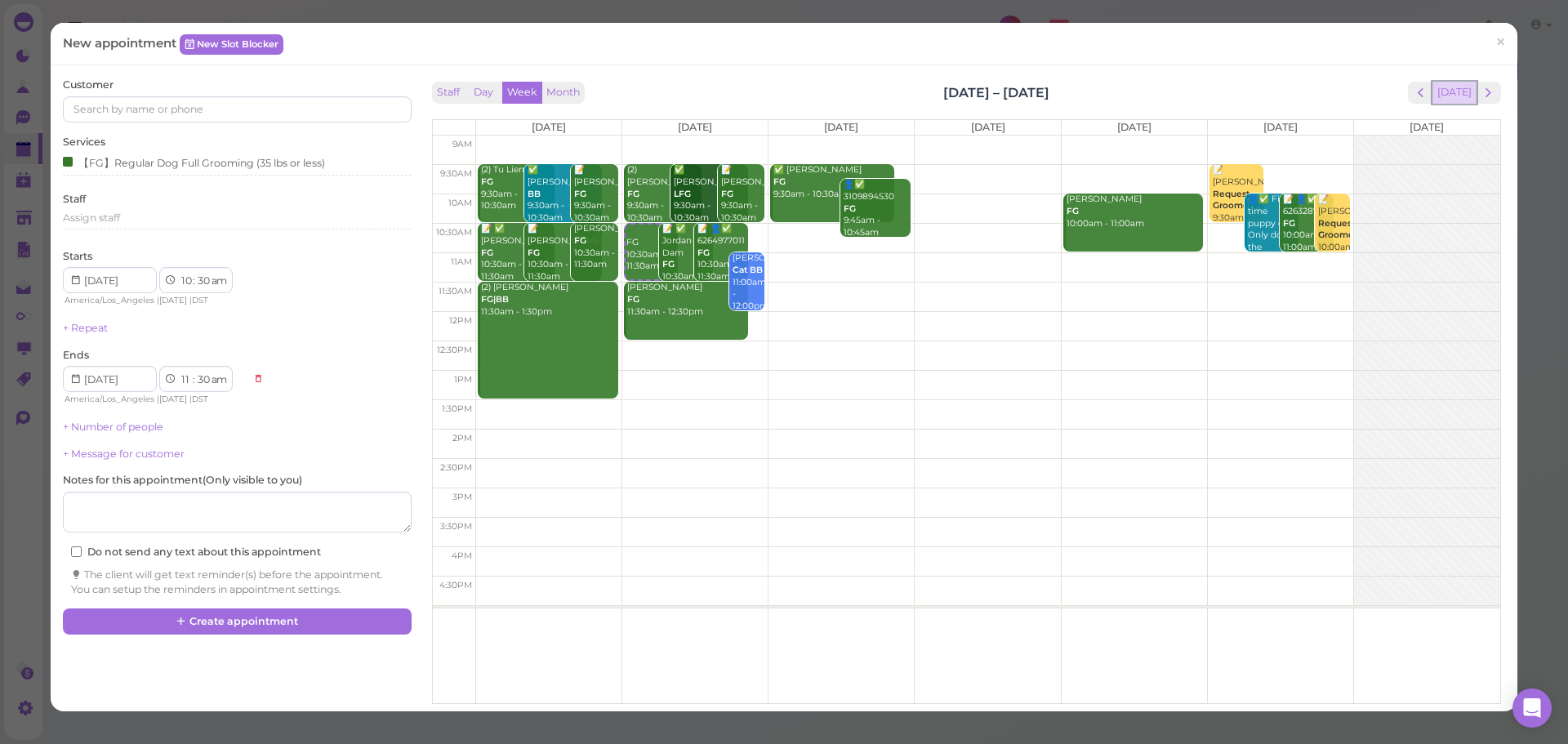
click at [1454, 92] on button "Today" at bounding box center [1455, 93] width 44 height 22
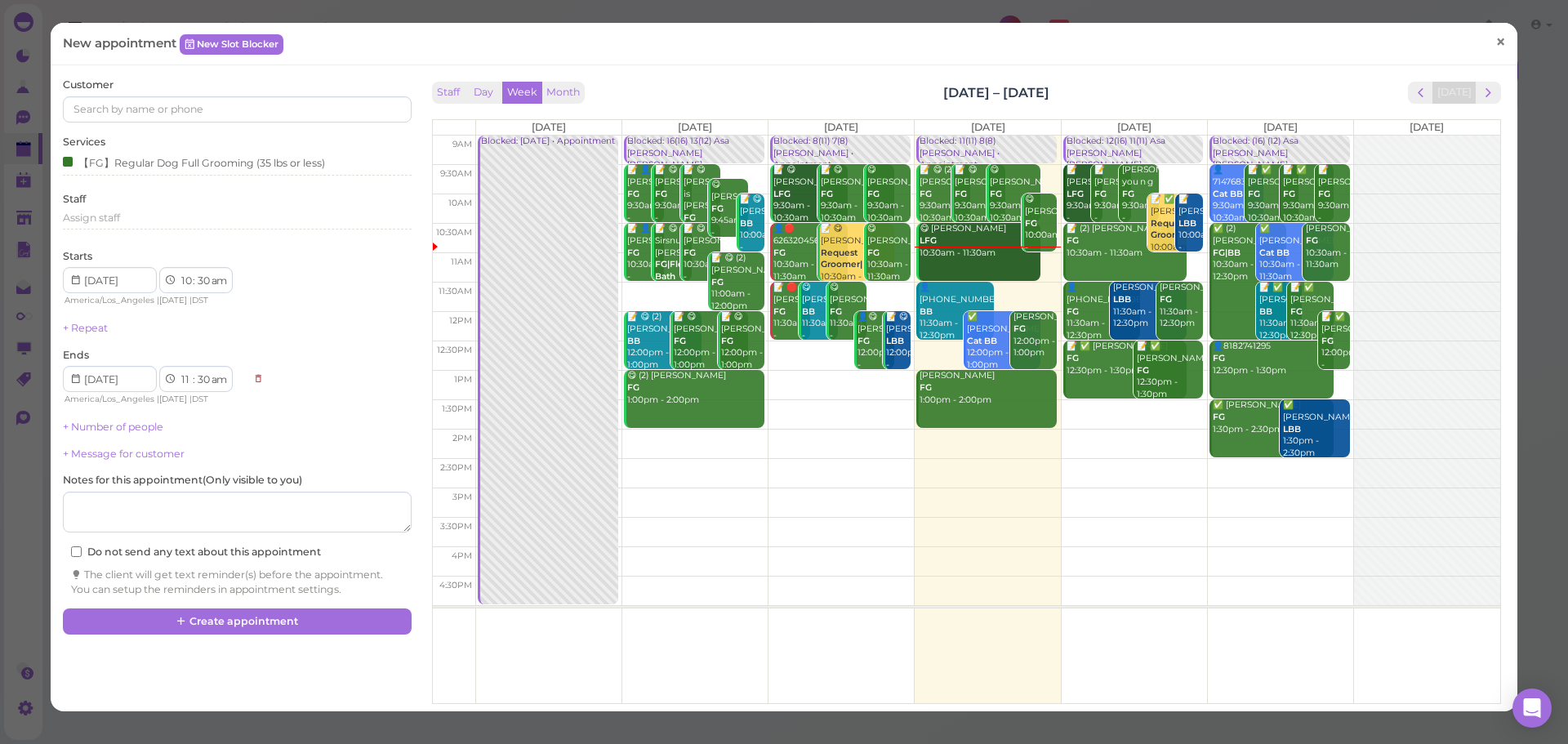
click at [1486, 49] on link "×" at bounding box center [1501, 43] width 30 height 38
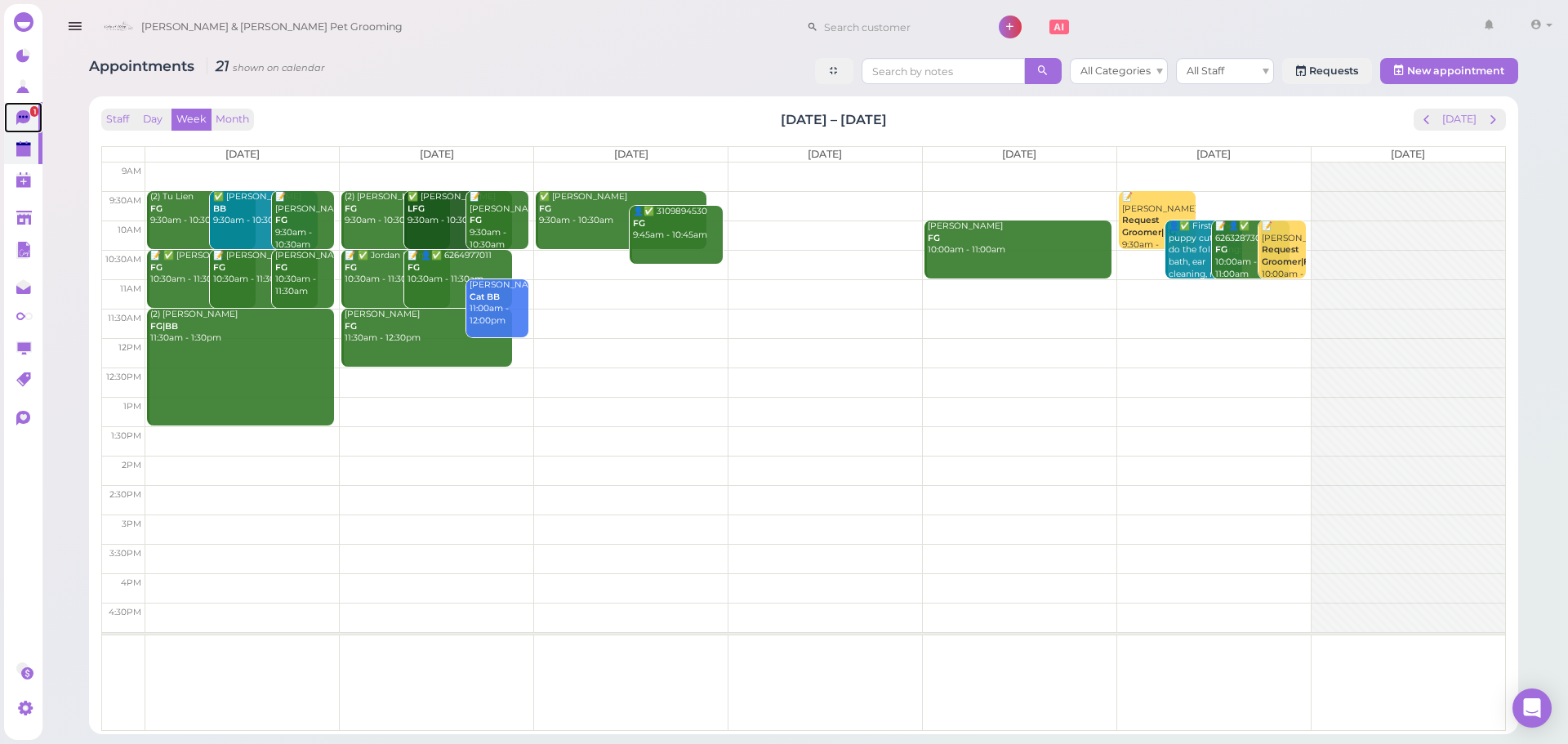
click at [34, 111] on span "1" at bounding box center [34, 111] width 8 height 11
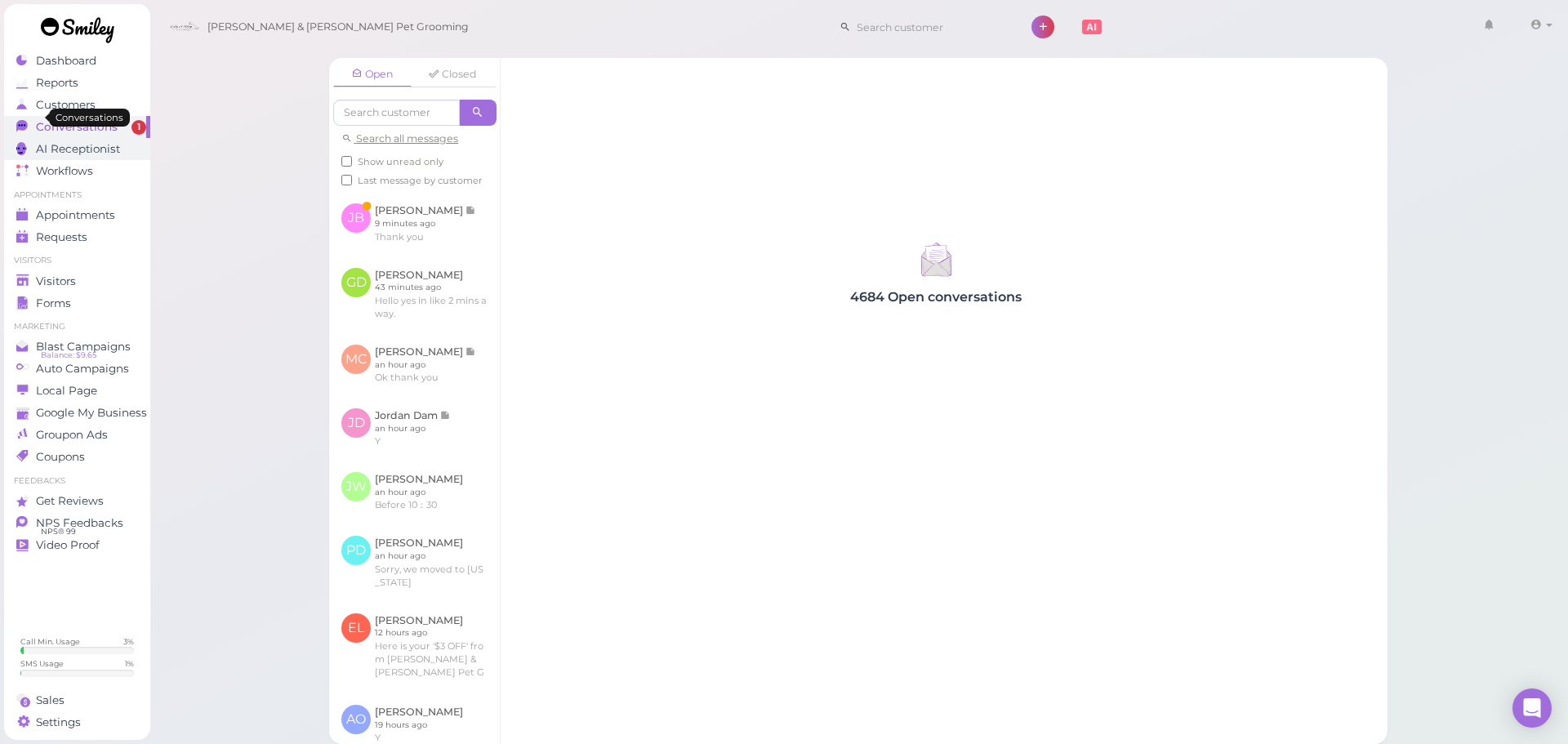
click at [144, 146] on link "AI Receptionist" at bounding box center [77, 149] width 147 height 22
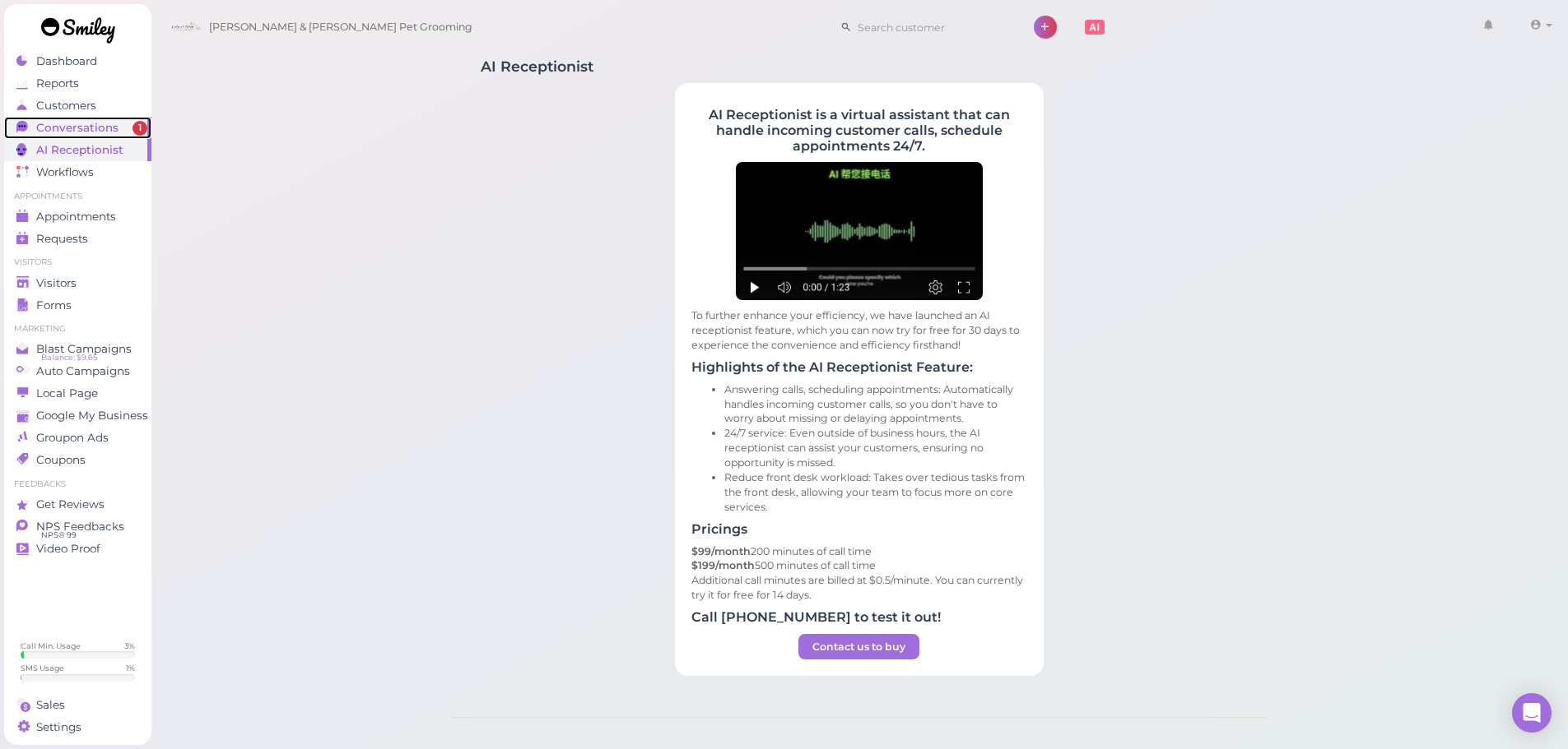
click at [103, 129] on span "Conversations" at bounding box center [77, 128] width 83 height 14
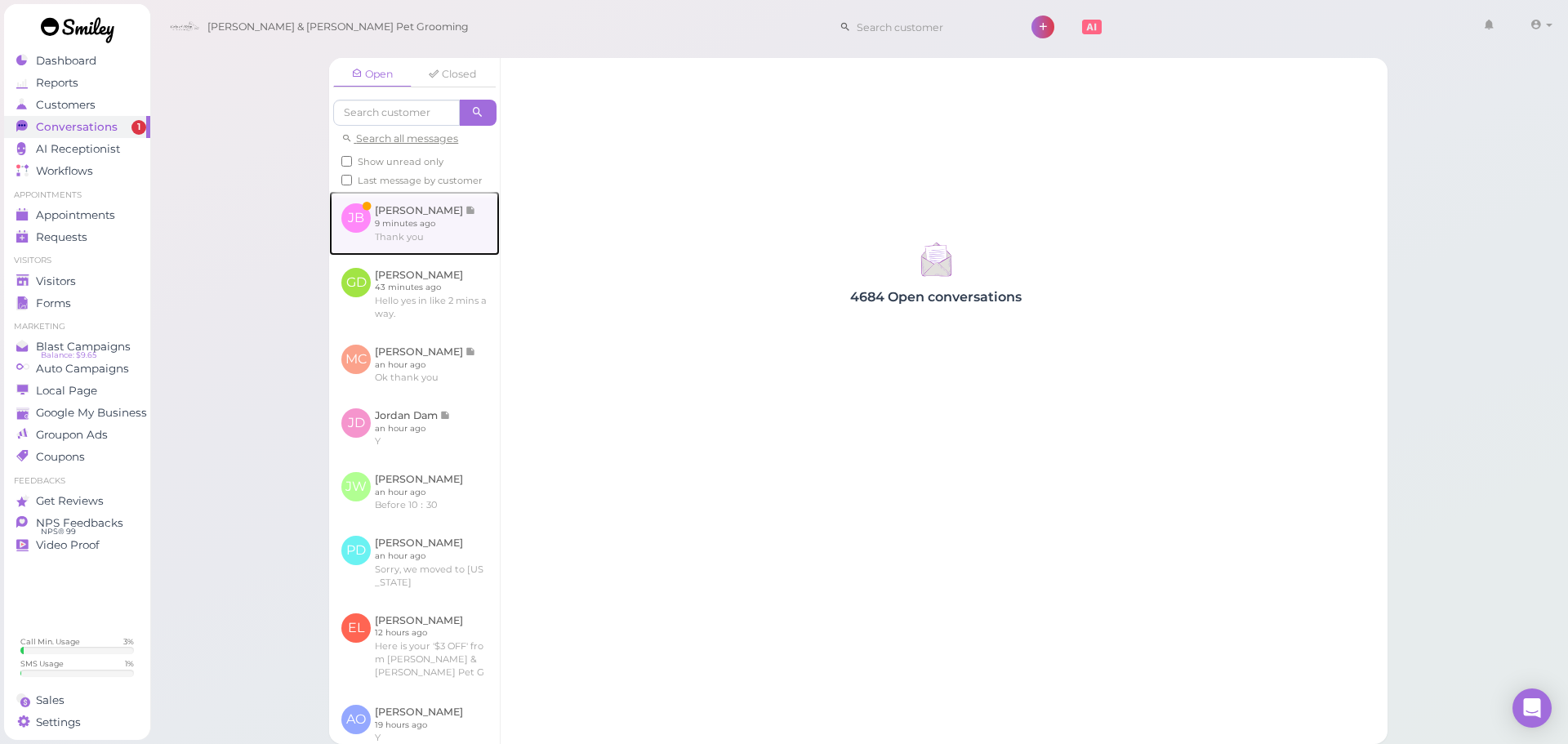
click at [419, 239] on link at bounding box center [414, 223] width 171 height 64
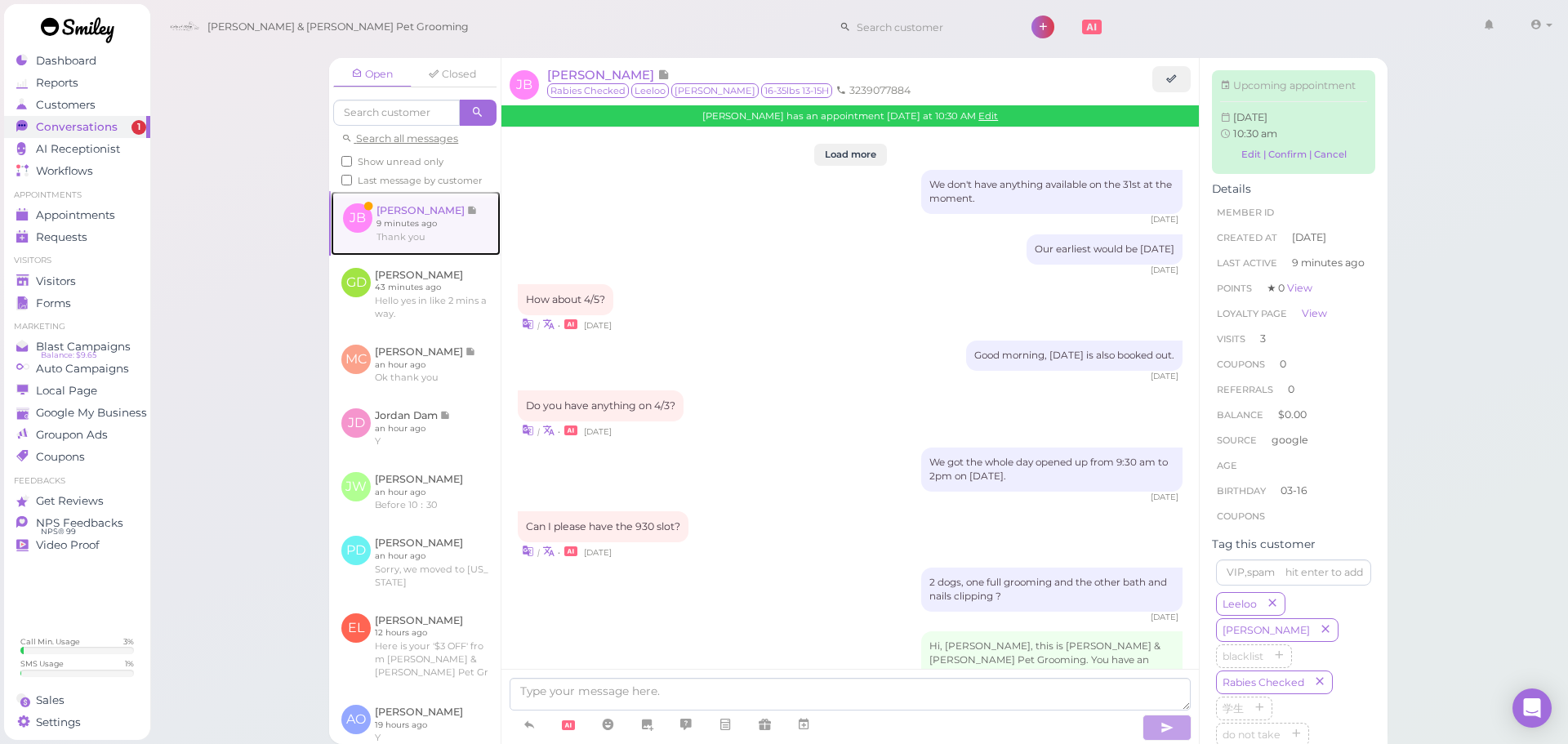
scroll to position [1779, 0]
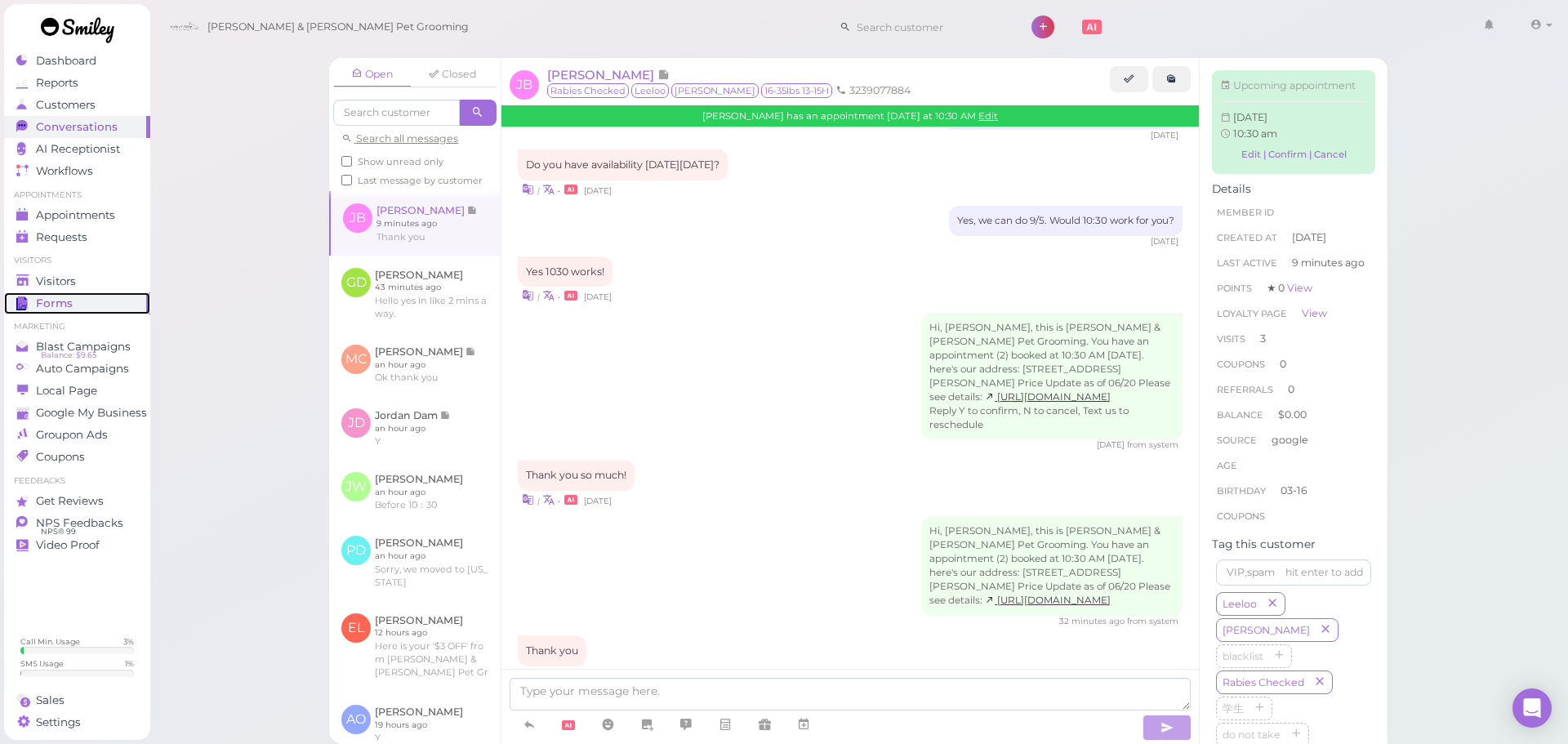
click at [70, 297] on span "Forms" at bounding box center [54, 303] width 36 height 14
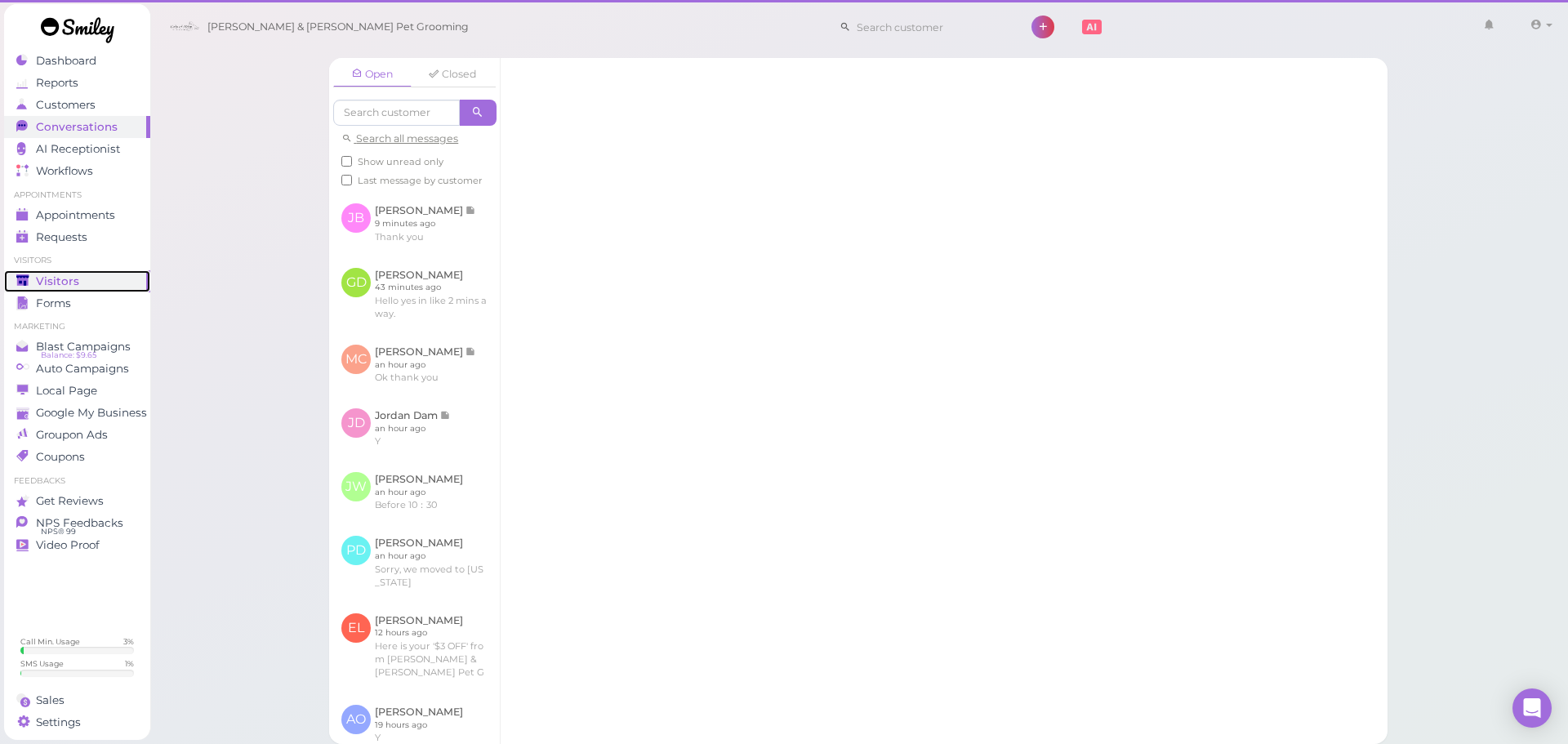
click at [59, 281] on span "Visitors" at bounding box center [57, 281] width 43 height 14
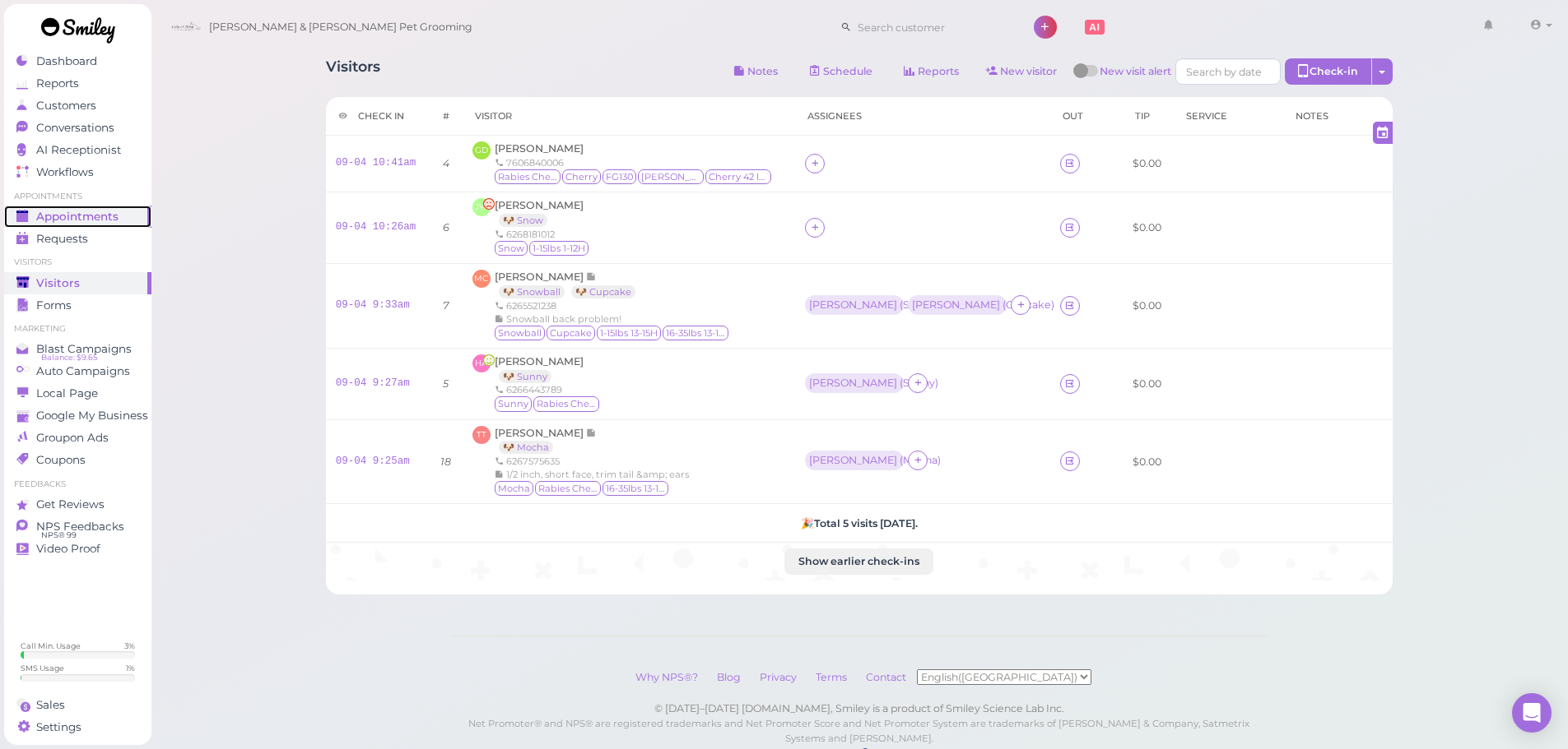
click at [113, 215] on span "Appointments" at bounding box center [77, 216] width 83 height 14
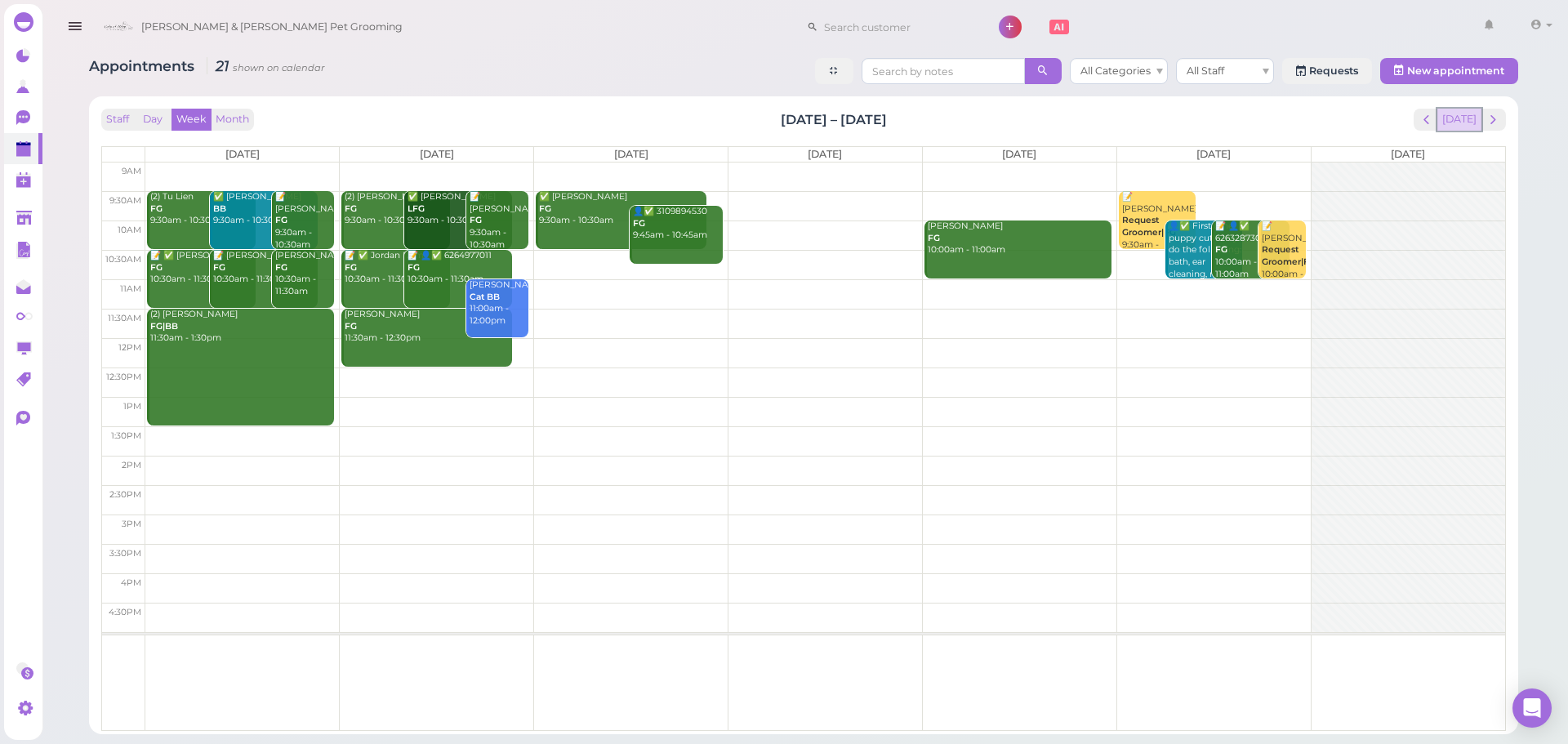
click at [1454, 117] on button "Today" at bounding box center [1459, 119] width 44 height 22
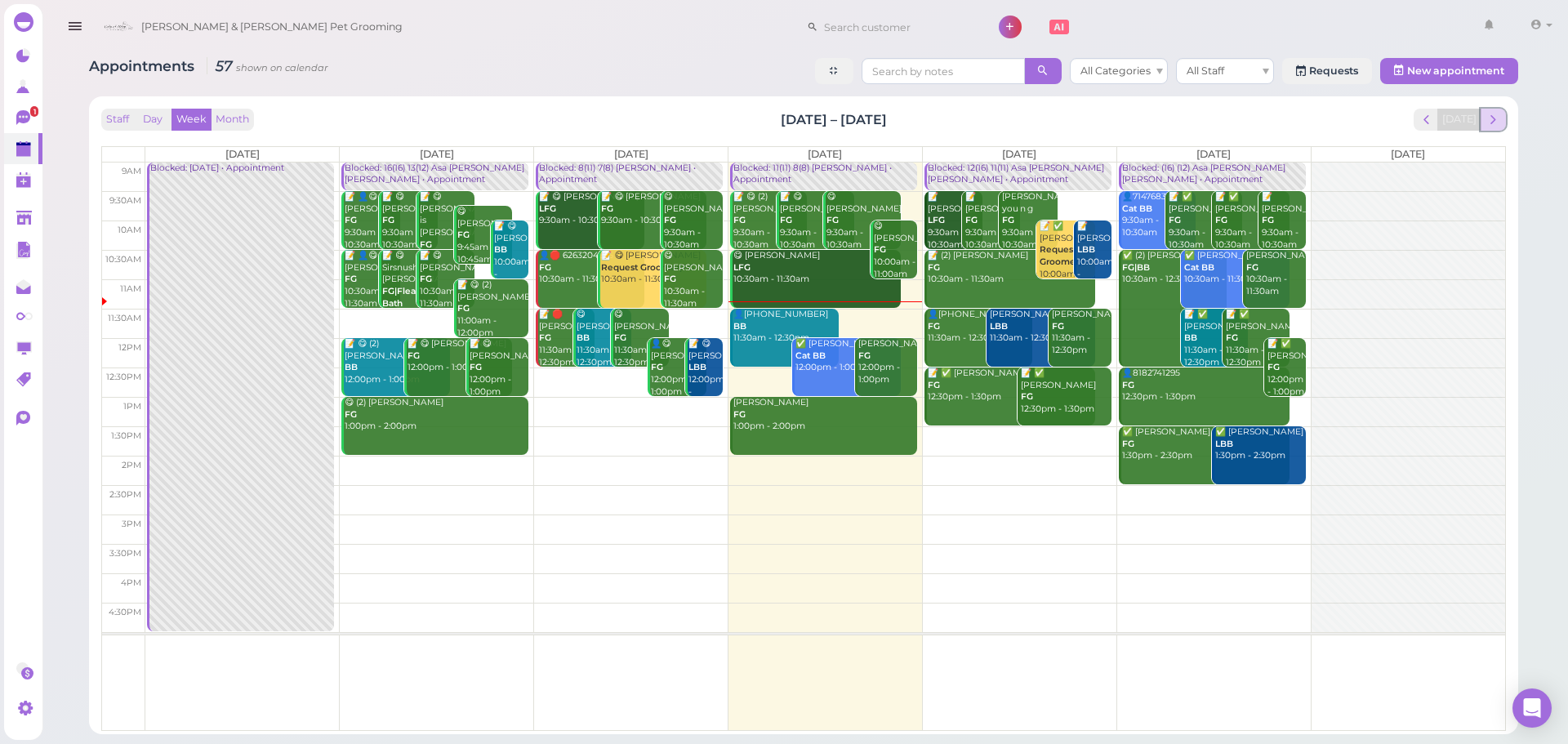
click at [1493, 113] on span "next" at bounding box center [1493, 119] width 16 height 16
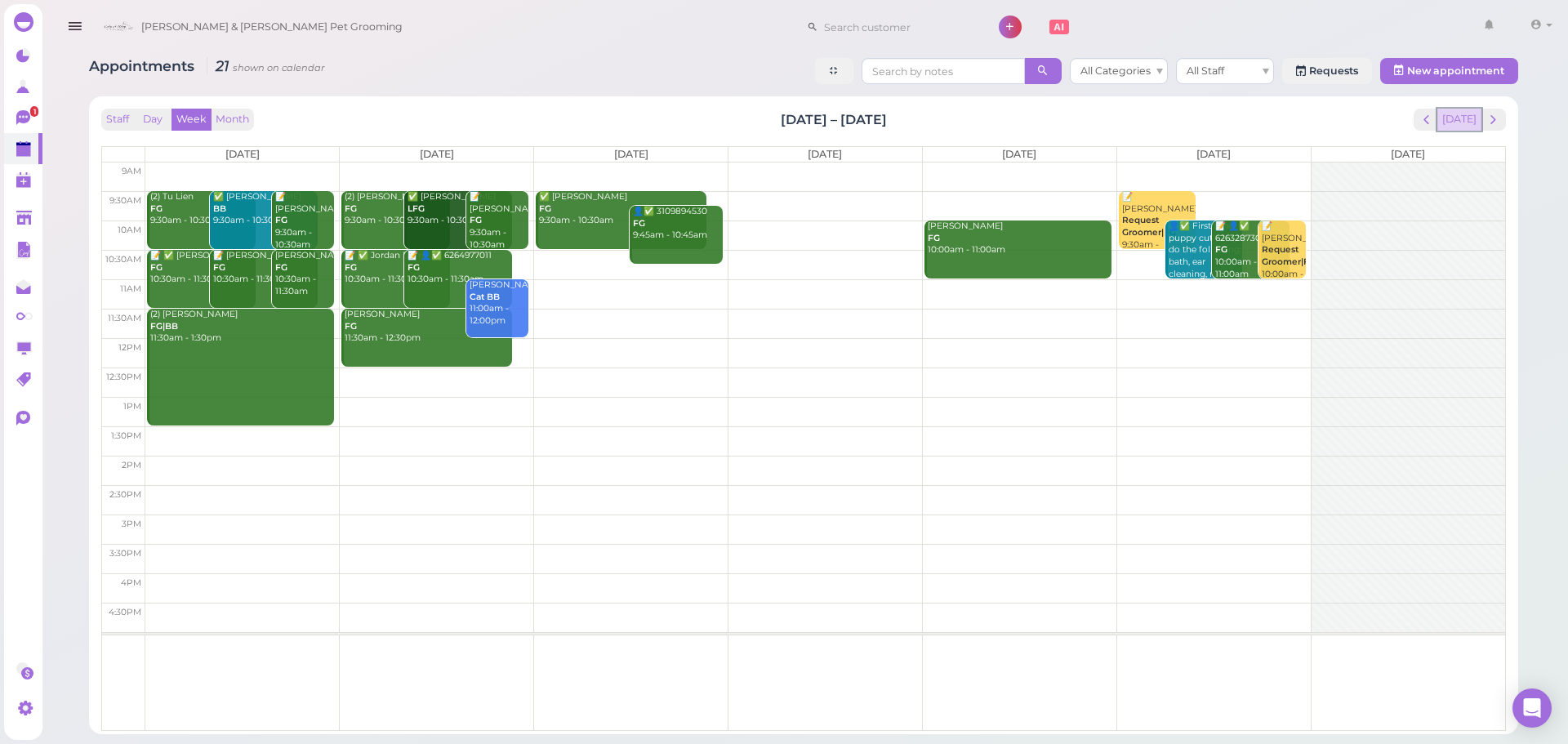
click at [1462, 122] on button "Today" at bounding box center [1459, 119] width 44 height 22
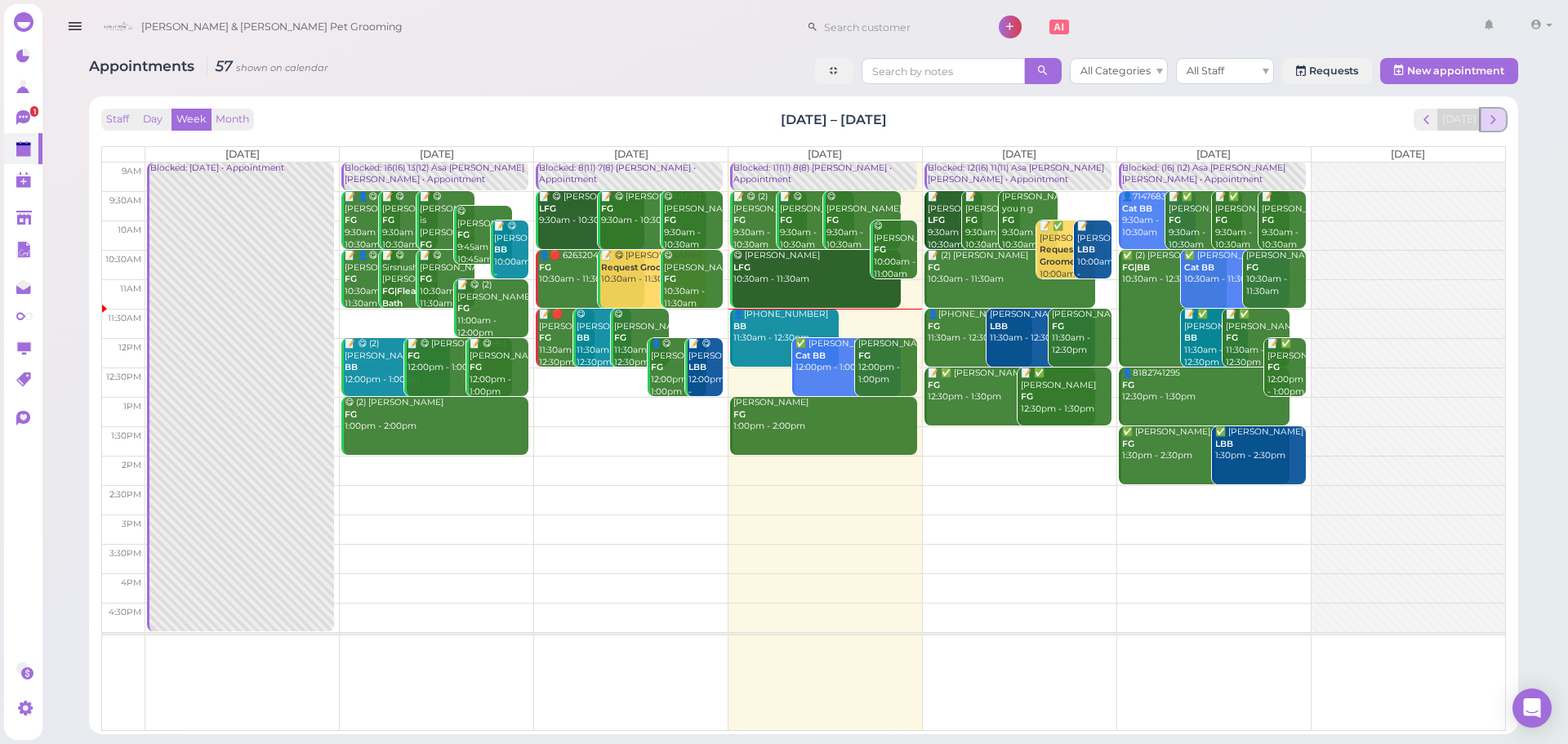
click at [1488, 125] on span "next" at bounding box center [1493, 119] width 16 height 16
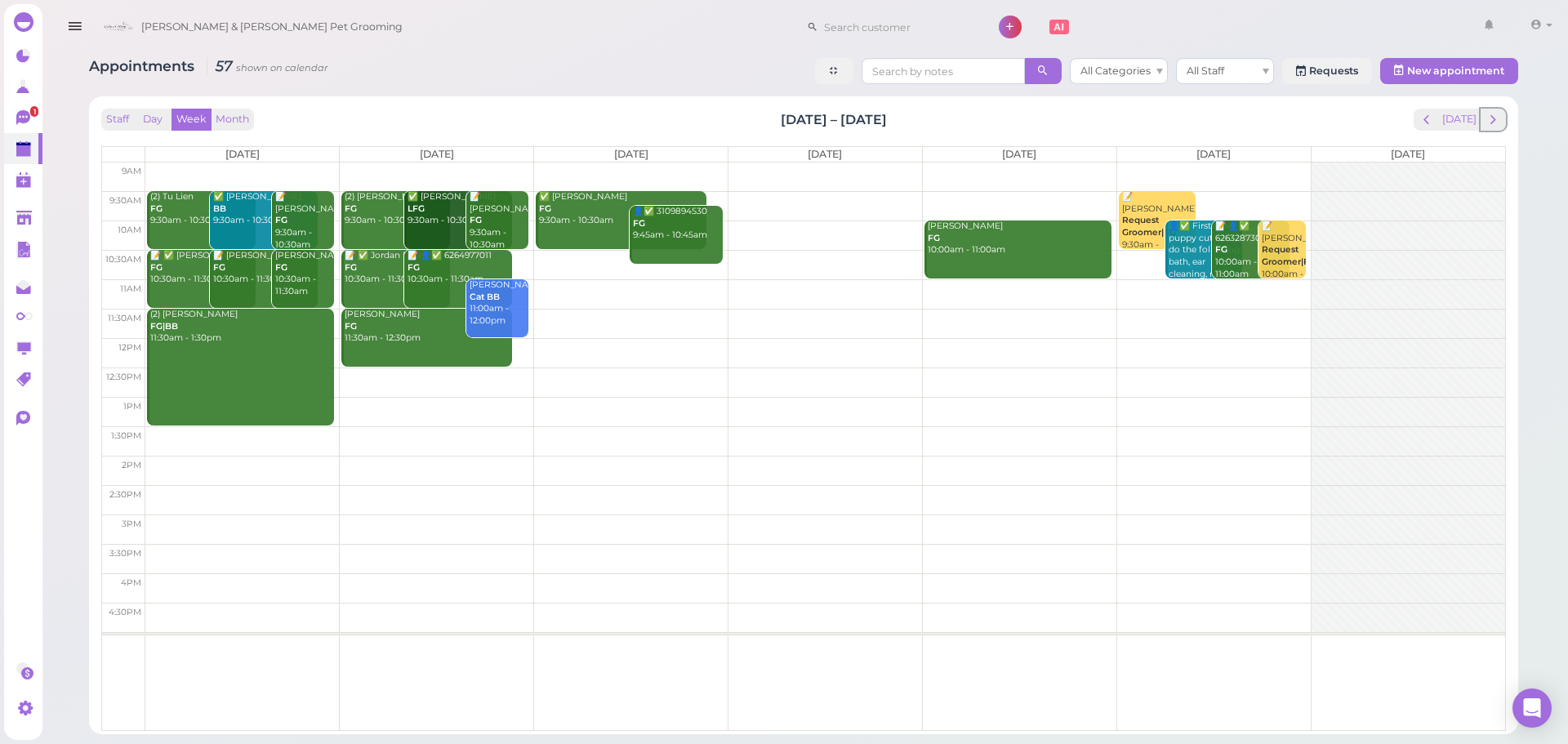
click at [1488, 125] on span "next" at bounding box center [1493, 119] width 16 height 16
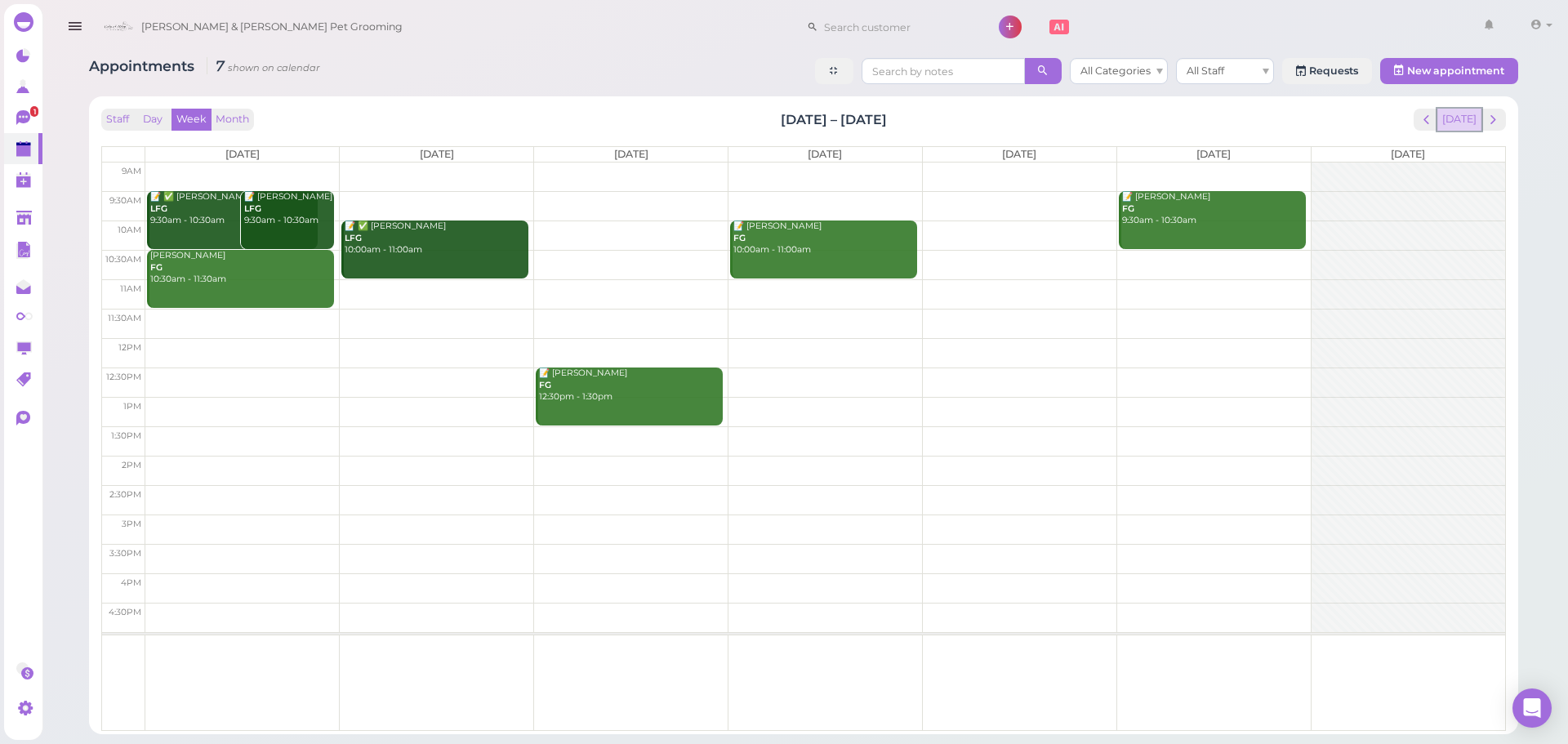
click at [1464, 120] on button "Today" at bounding box center [1459, 119] width 44 height 22
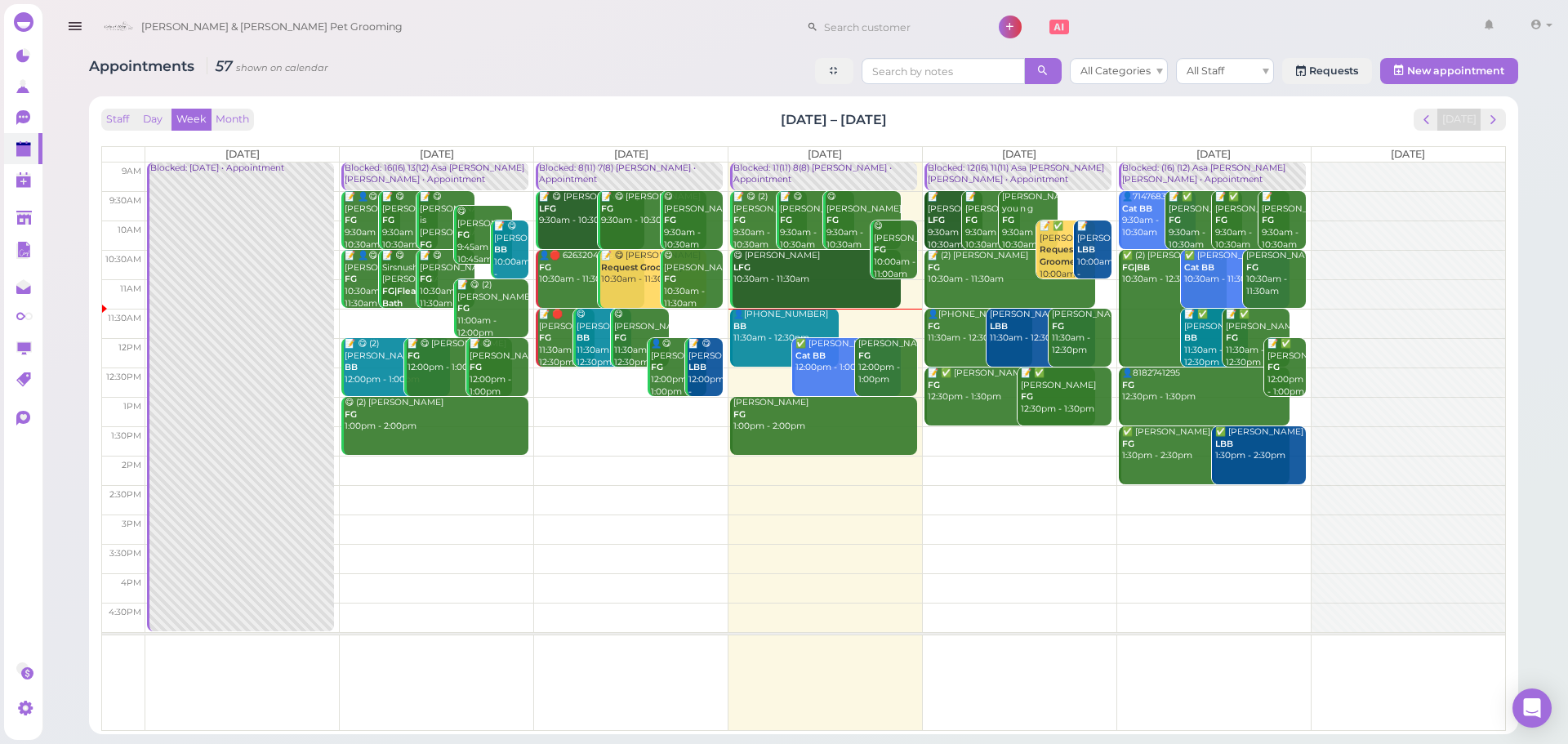
click at [589, 94] on div "Appointments 57 shown on calendar All Categories All Staff Requests New appoint…" at bounding box center [803, 389] width 1470 height 688
click at [897, 249] on div "😋 Julia Wong FG 10:00am - 11:00am" at bounding box center [895, 250] width 44 height 60
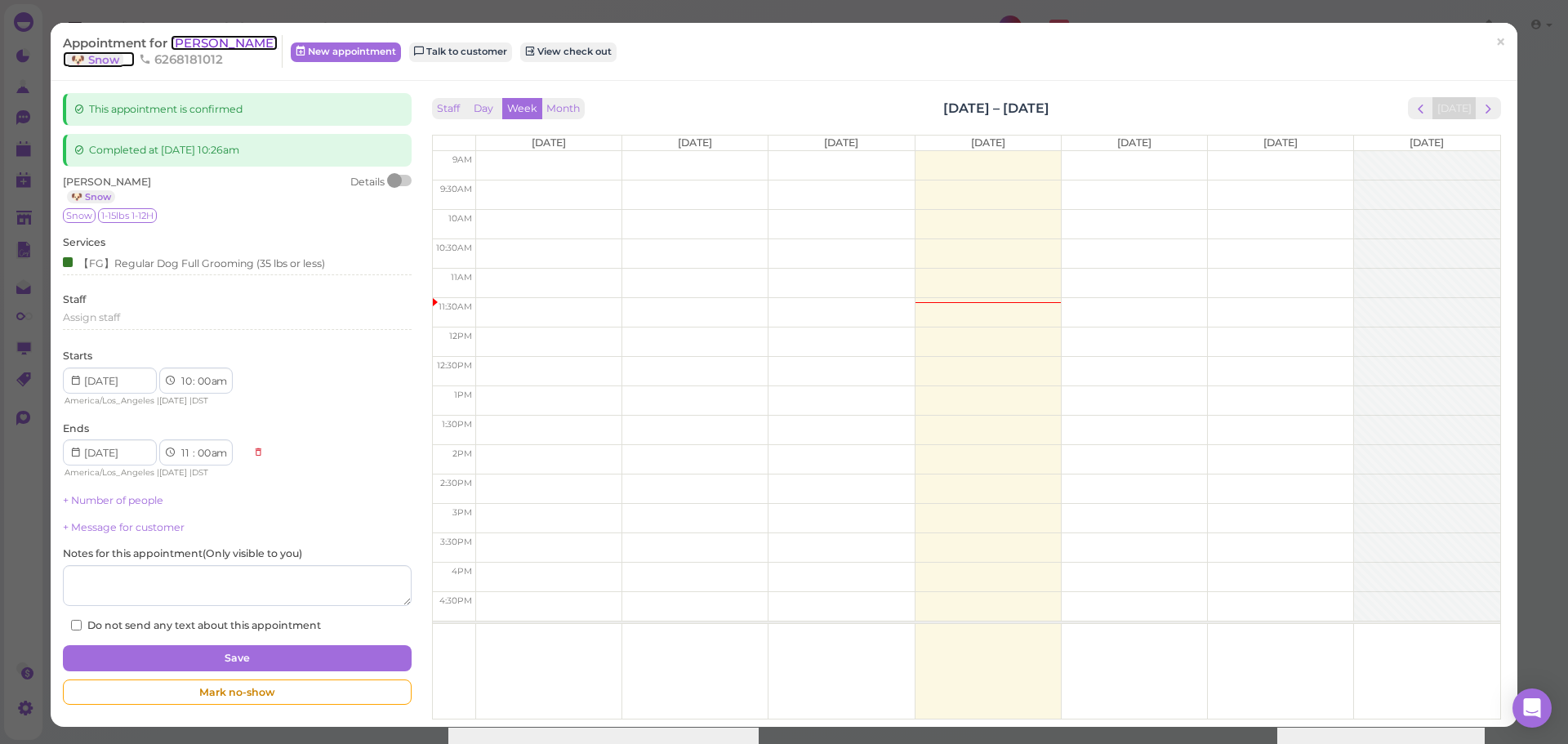
click at [224, 38] on span "[PERSON_NAME]" at bounding box center [224, 42] width 107 height 16
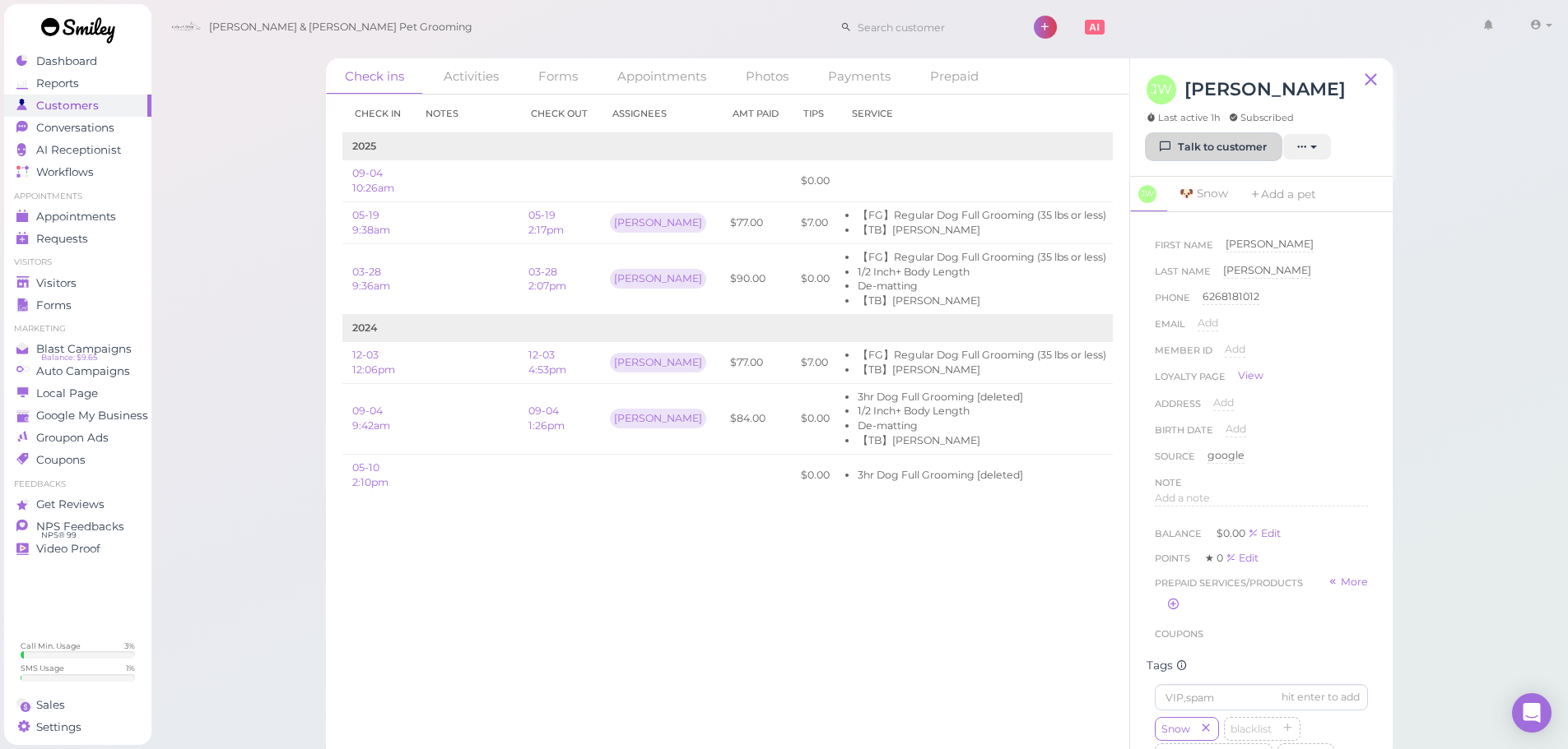
click at [1210, 148] on link "Talk to customer" at bounding box center [1213, 148] width 134 height 27
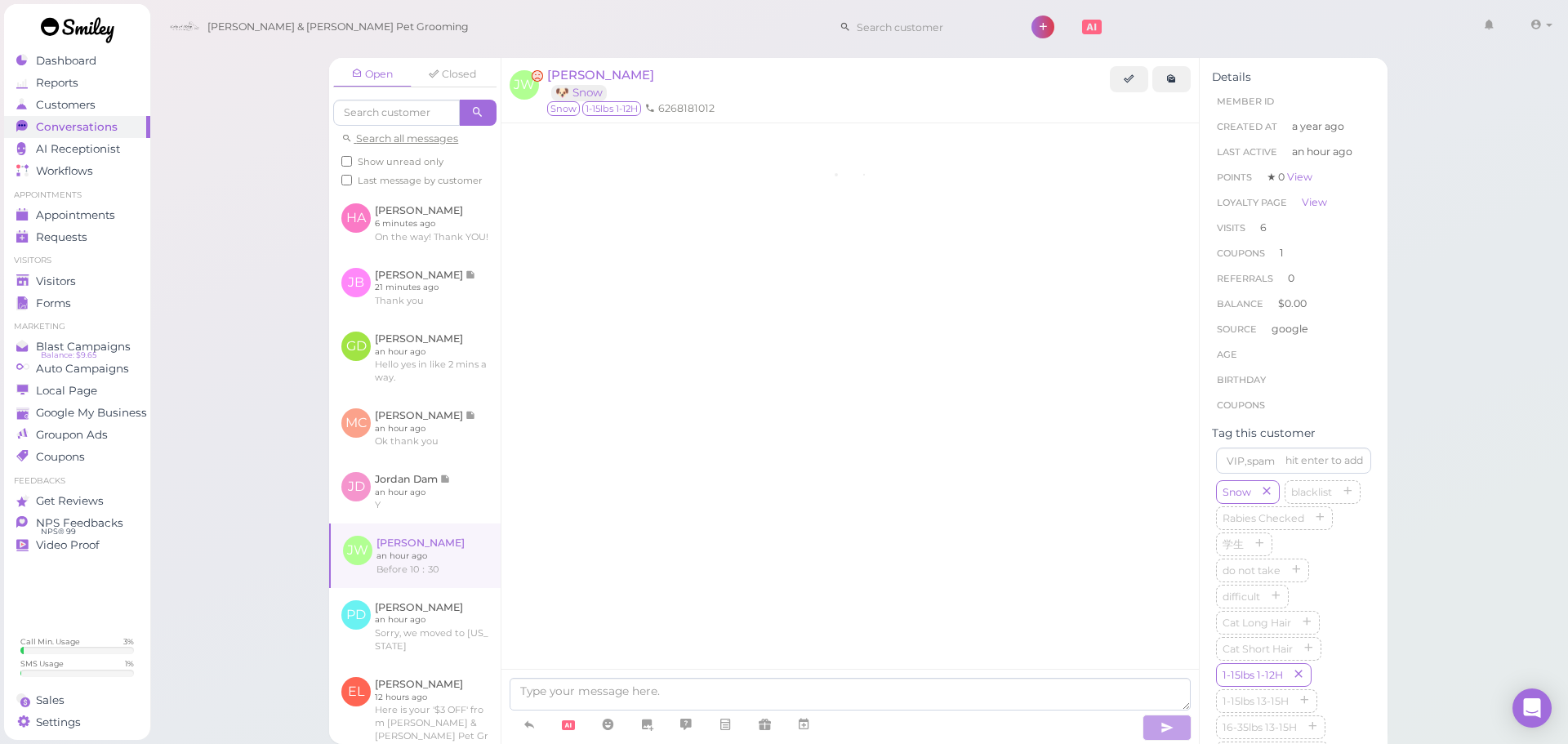
scroll to position [1792, 0]
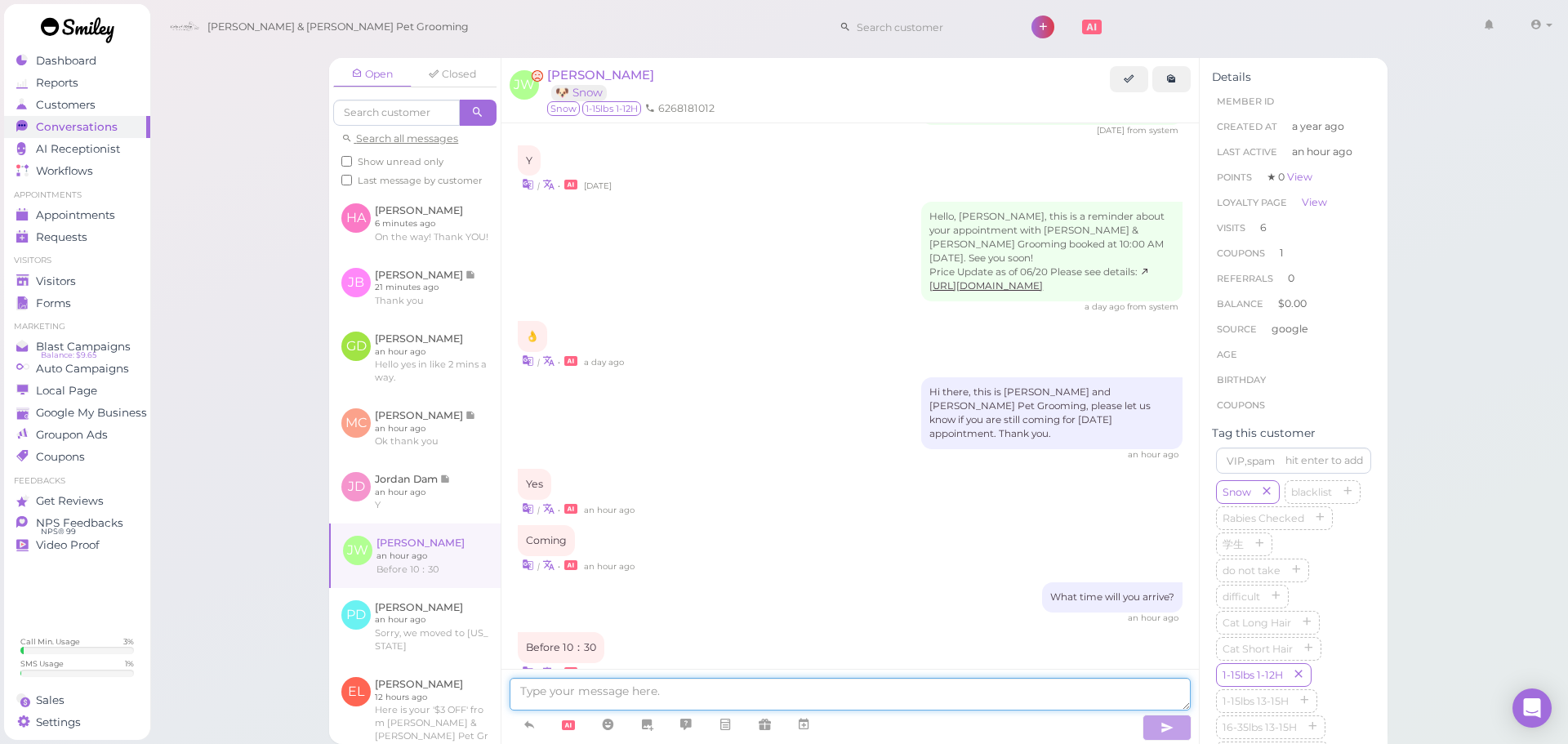
click at [762, 693] on textarea at bounding box center [850, 694] width 681 height 32
type textarea "Hi Julia, snow has some mattings on the head and the tail. Would you like for u…"
click at [211, 258] on div "Open Closed Search all messages Show unread only Last message by customer HA He…" at bounding box center [859, 372] width 1420 height 744
click at [101, 277] on div "Visitors" at bounding box center [75, 281] width 118 height 14
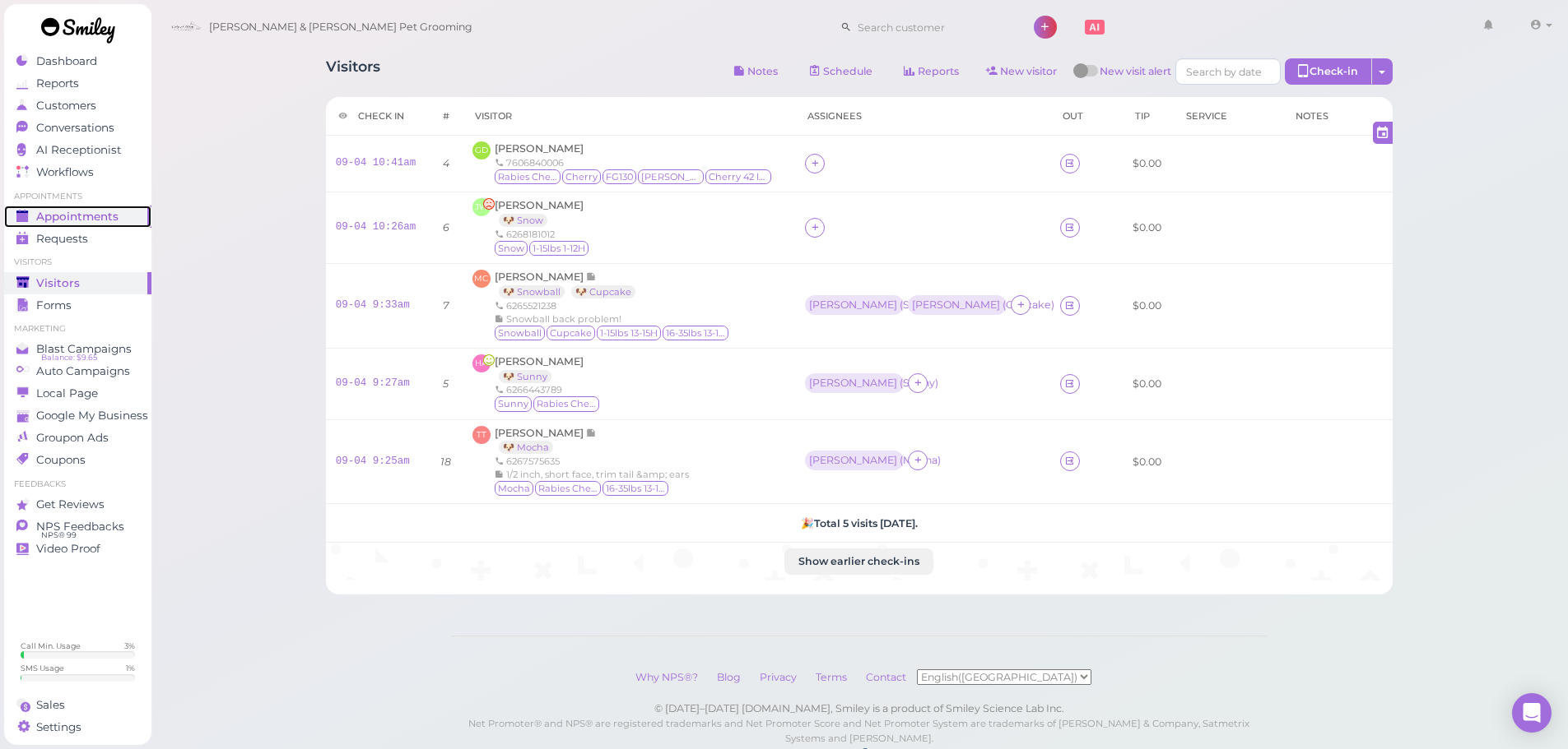
click at [132, 214] on div "Appointments" at bounding box center [76, 216] width 118 height 14
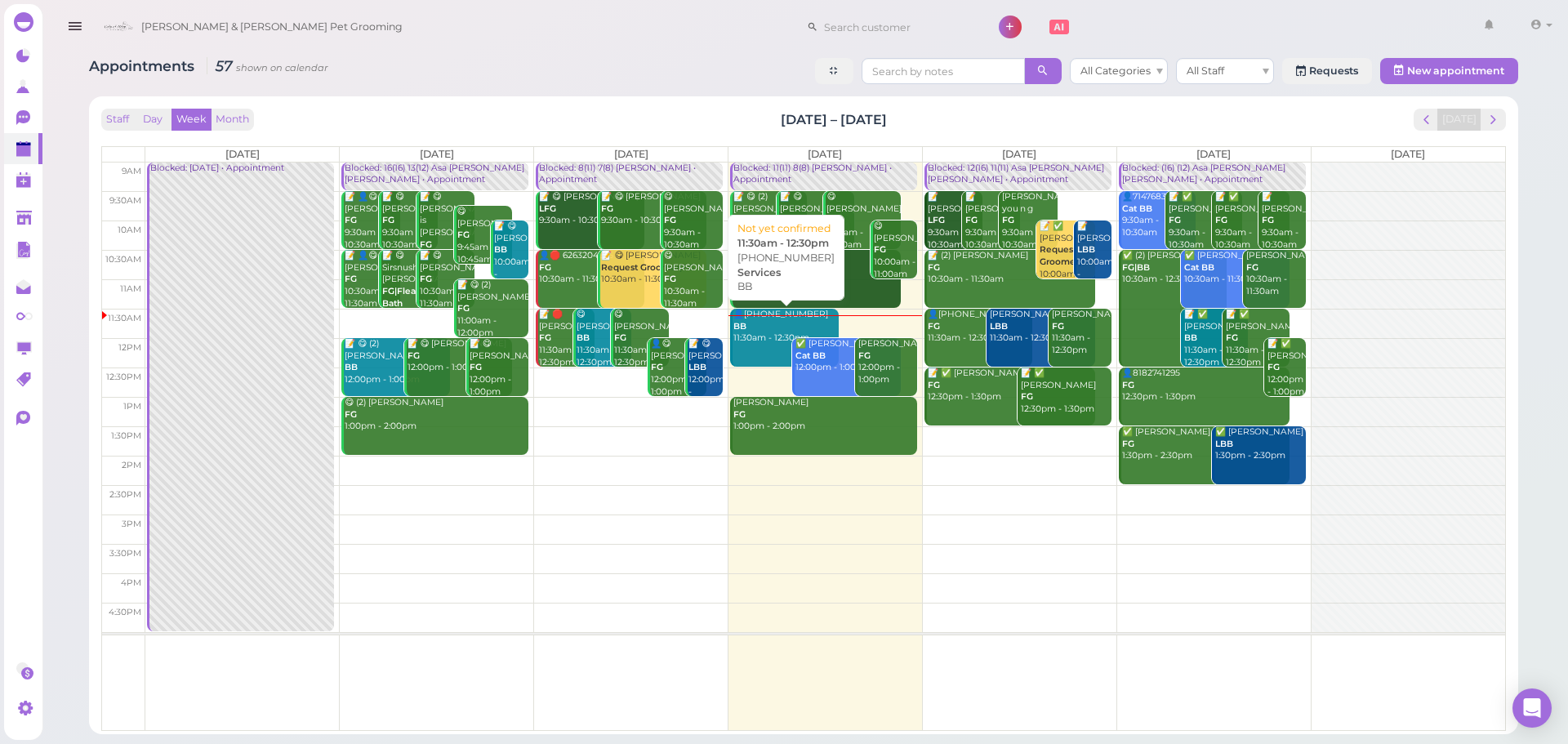
click at [770, 333] on div "👤(2) 6262301358 BB 11:30am - 12:30pm" at bounding box center [786, 326] width 106 height 36
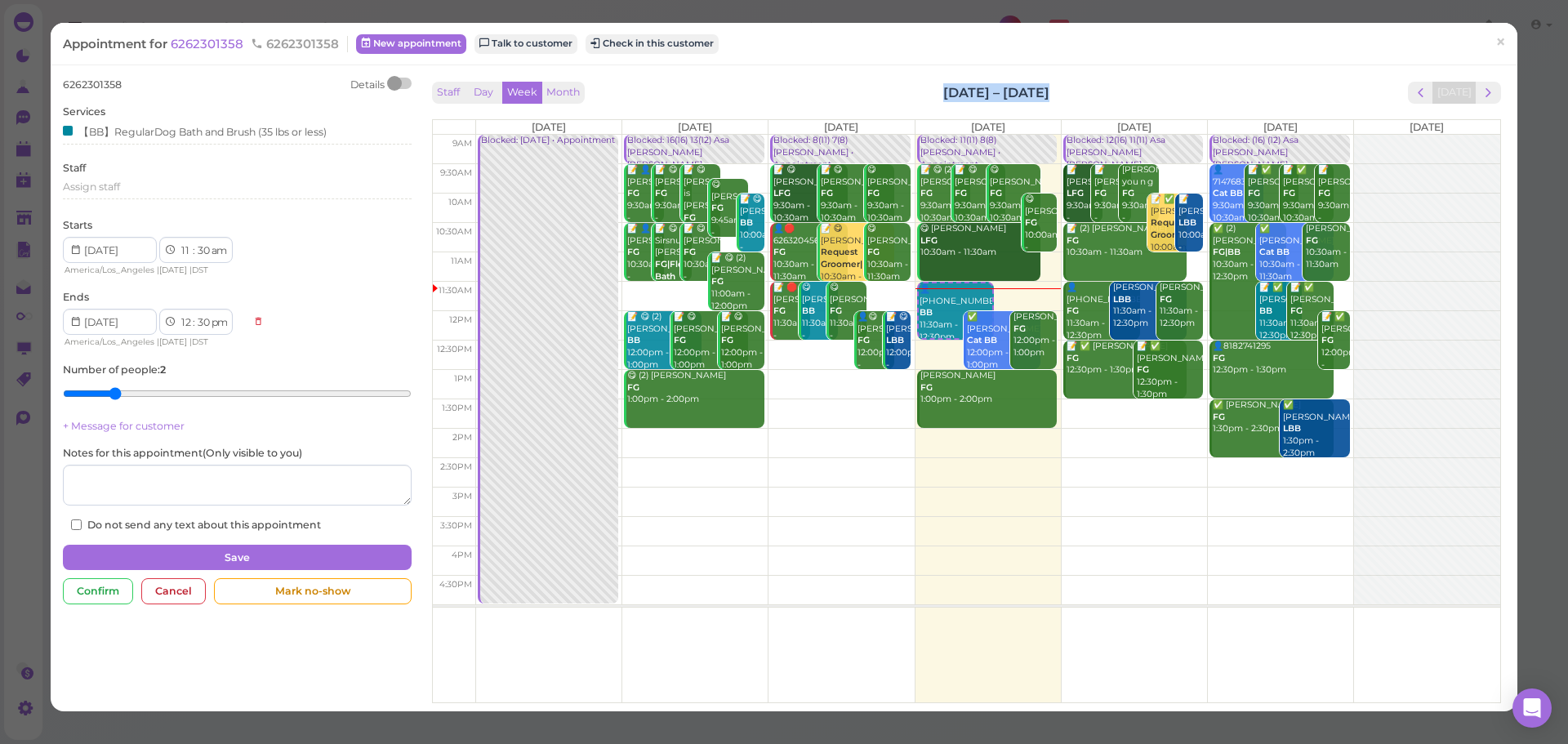
drag, startPoint x: 1124, startPoint y: 83, endPoint x: 815, endPoint y: 80, distance: 309.0
click at [815, 80] on div "Staff Day Week Month Sep 1 – 7, 2025 Today Mon 9/1 Tue 9/2 Wed 9/3 Thu 9/4 Fri …" at bounding box center [967, 389] width 1078 height 621
click at [818, 80] on div "Staff Day Week Month Sep 1 – 7, 2025 Today Mon 9/1 Tue 9/2 Wed 9/3 Thu 9/4 Fri …" at bounding box center [967, 389] width 1078 height 621
click at [1496, 43] on span "×" at bounding box center [1501, 42] width 11 height 23
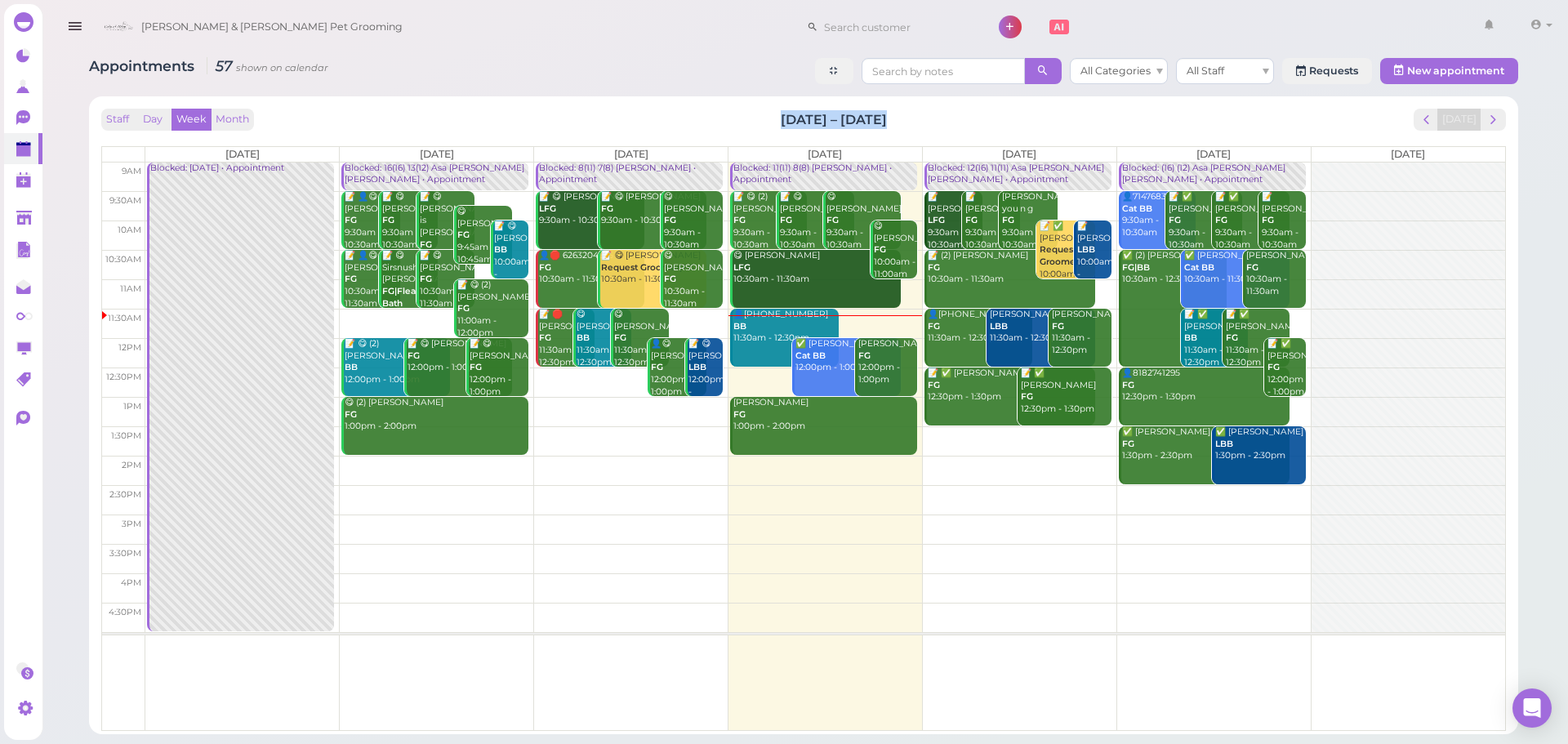
drag, startPoint x: 696, startPoint y: 111, endPoint x: 909, endPoint y: 129, distance: 213.8
click at [909, 129] on div "Staff Day Week Month Sep 1 – 7, 2025 Today" at bounding box center [803, 119] width 1405 height 22
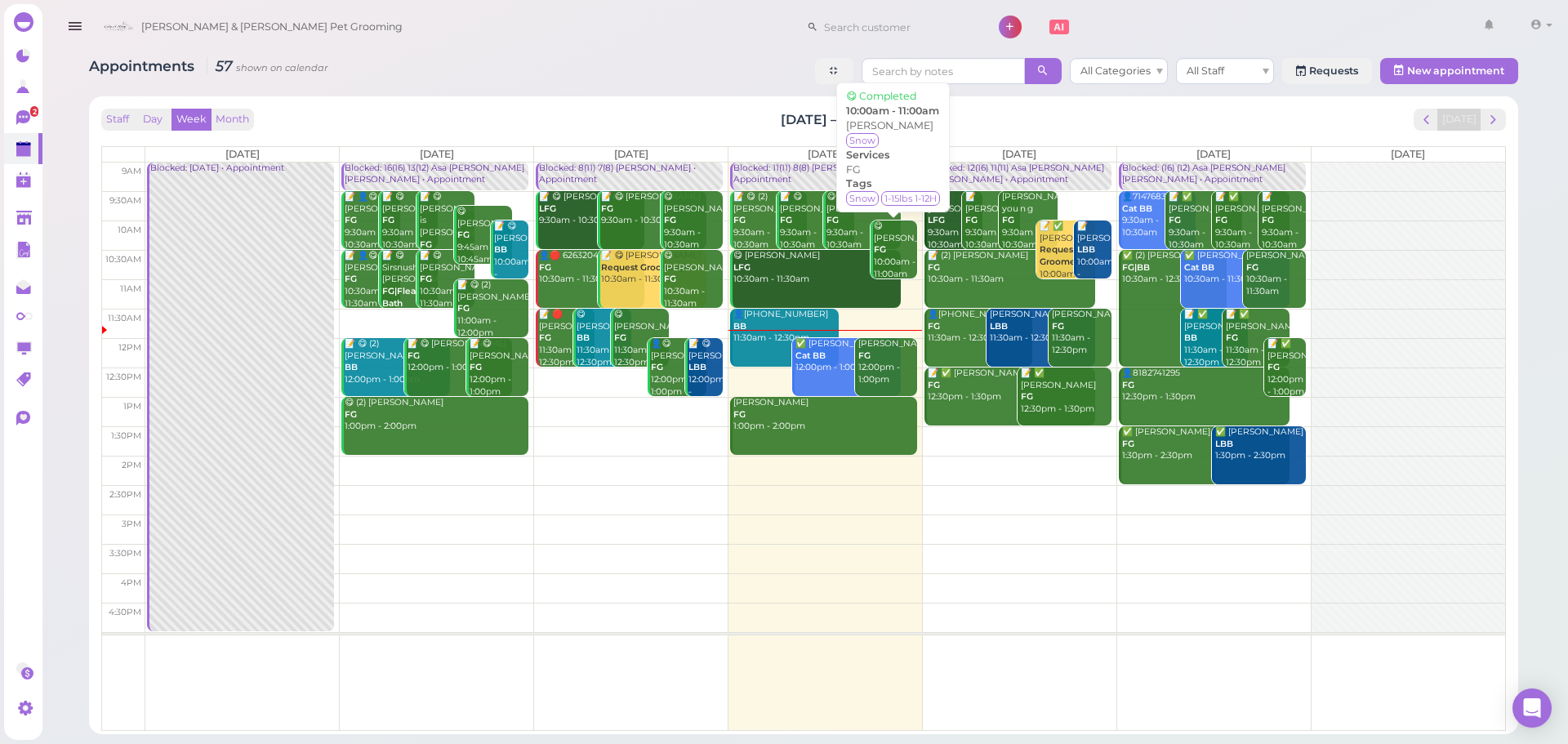
click at [833, 355] on div "✅ Cindy Chen Cat BB 12:00pm - 1:00pm" at bounding box center [848, 355] width 106 height 36
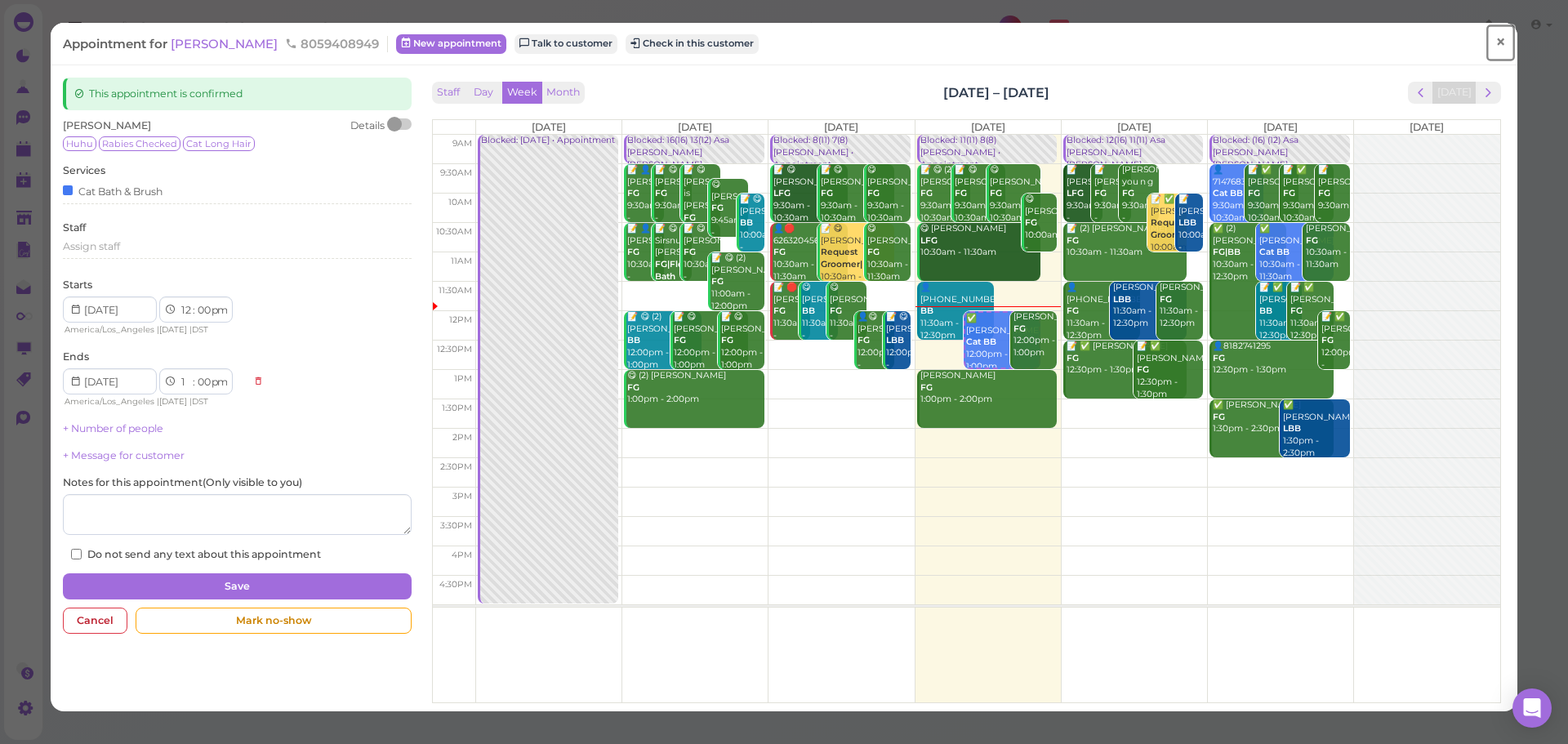
click at [1496, 44] on span "×" at bounding box center [1501, 42] width 11 height 23
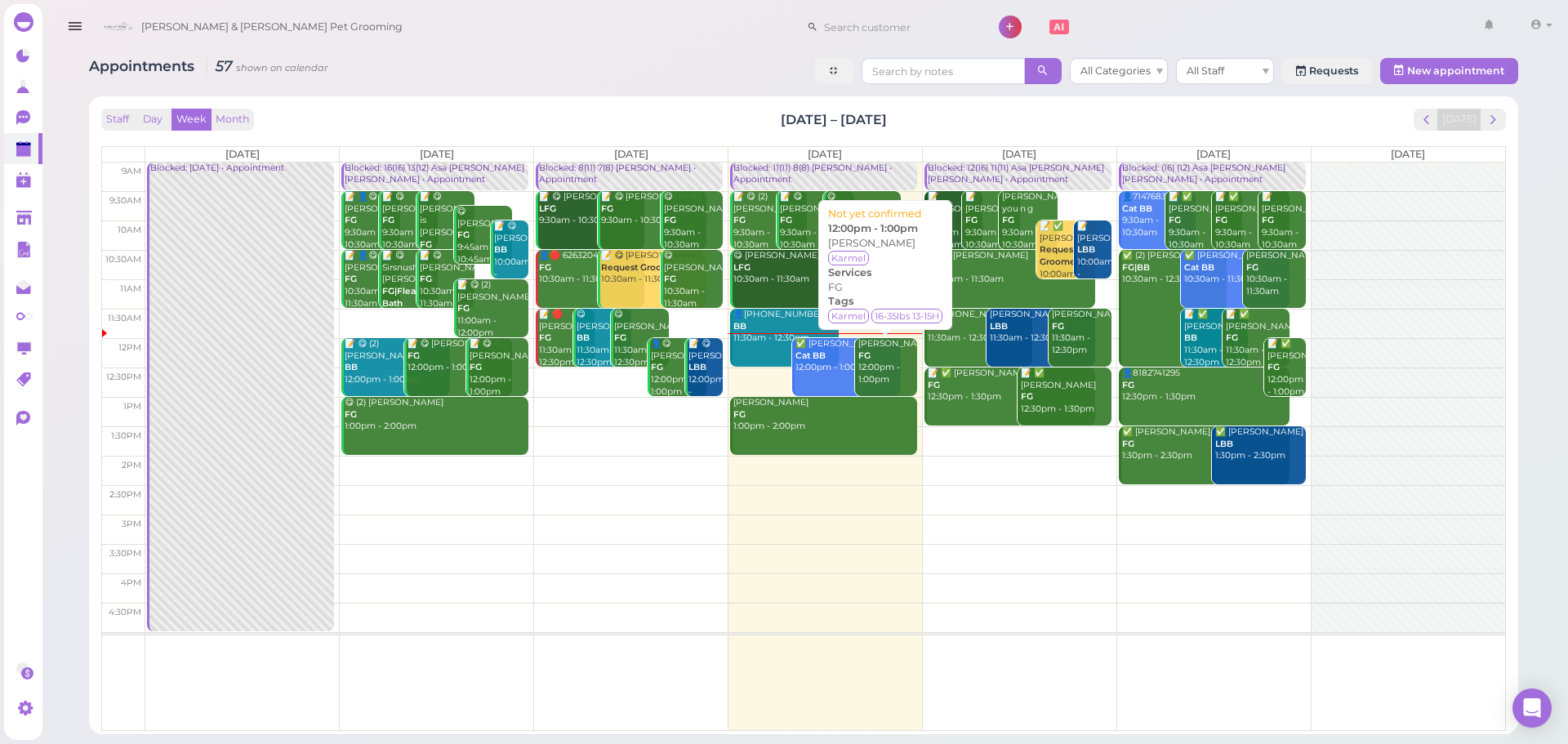
click at [905, 365] on div "Julia Byrne FG 12:00pm - 1:00pm" at bounding box center [887, 362] width 60 height 48
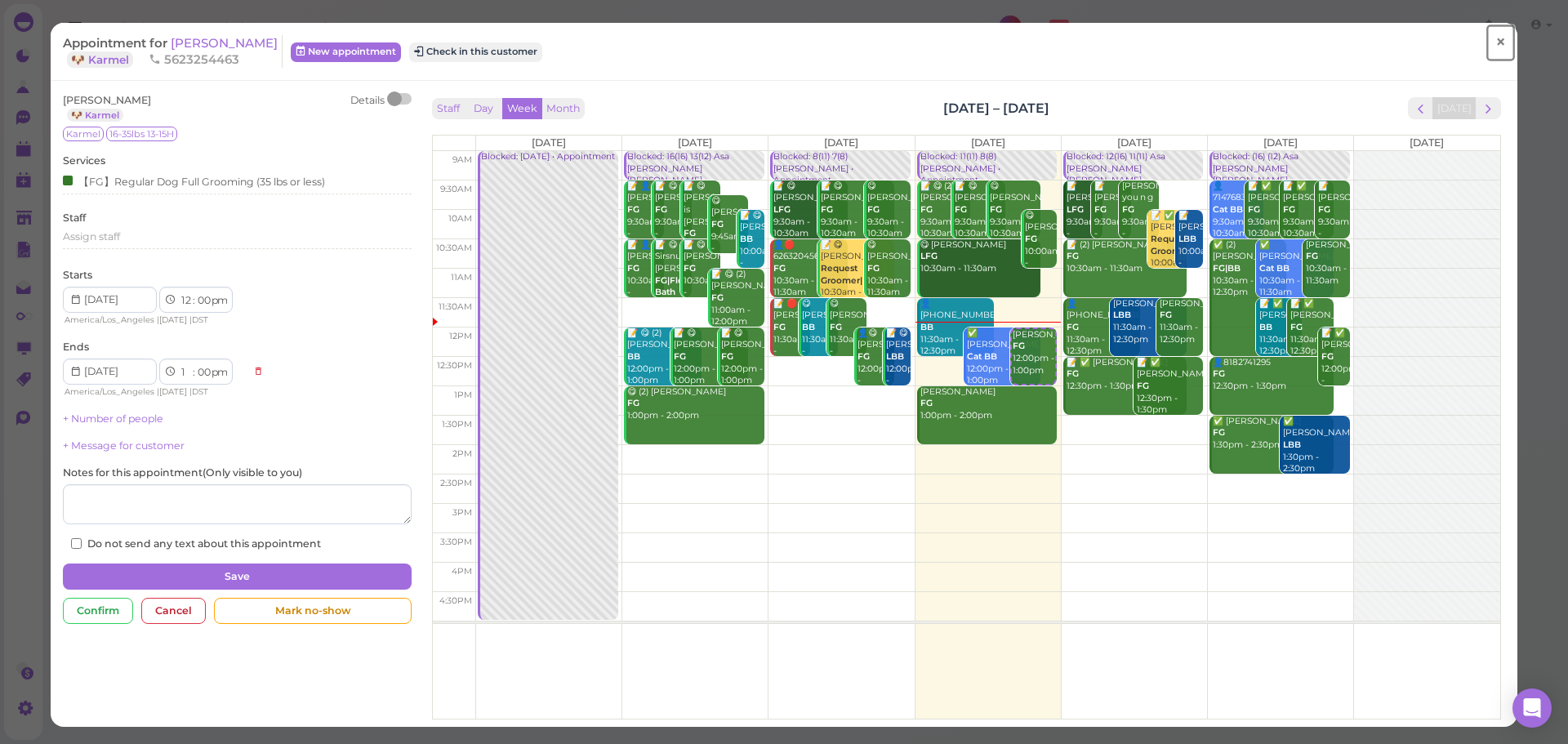
click at [1496, 37] on span "×" at bounding box center [1501, 42] width 11 height 23
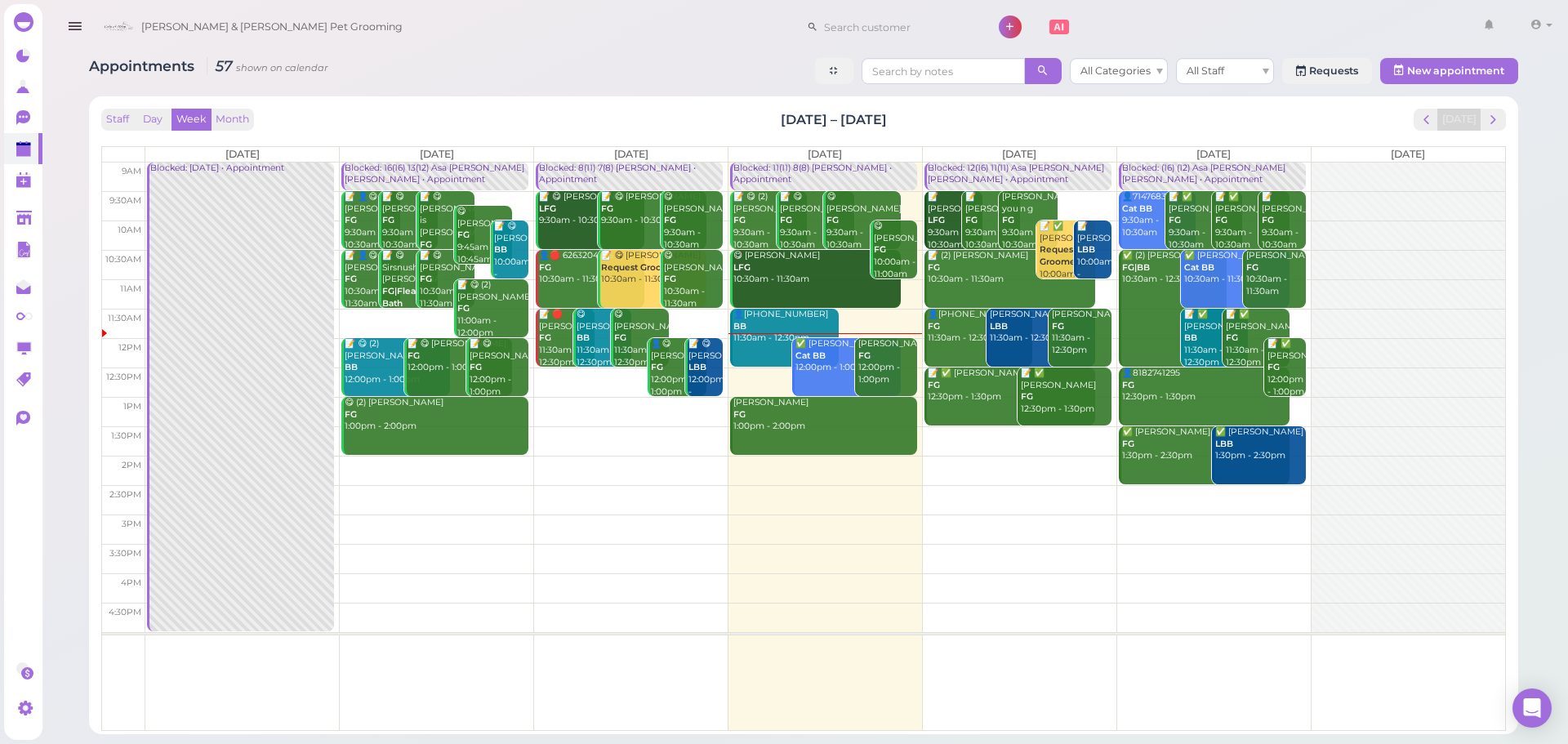
click at [836, 373] on div "✅ Cindy Chen Cat BB 12:00pm - 1:00pm" at bounding box center [848, 355] width 106 height 36
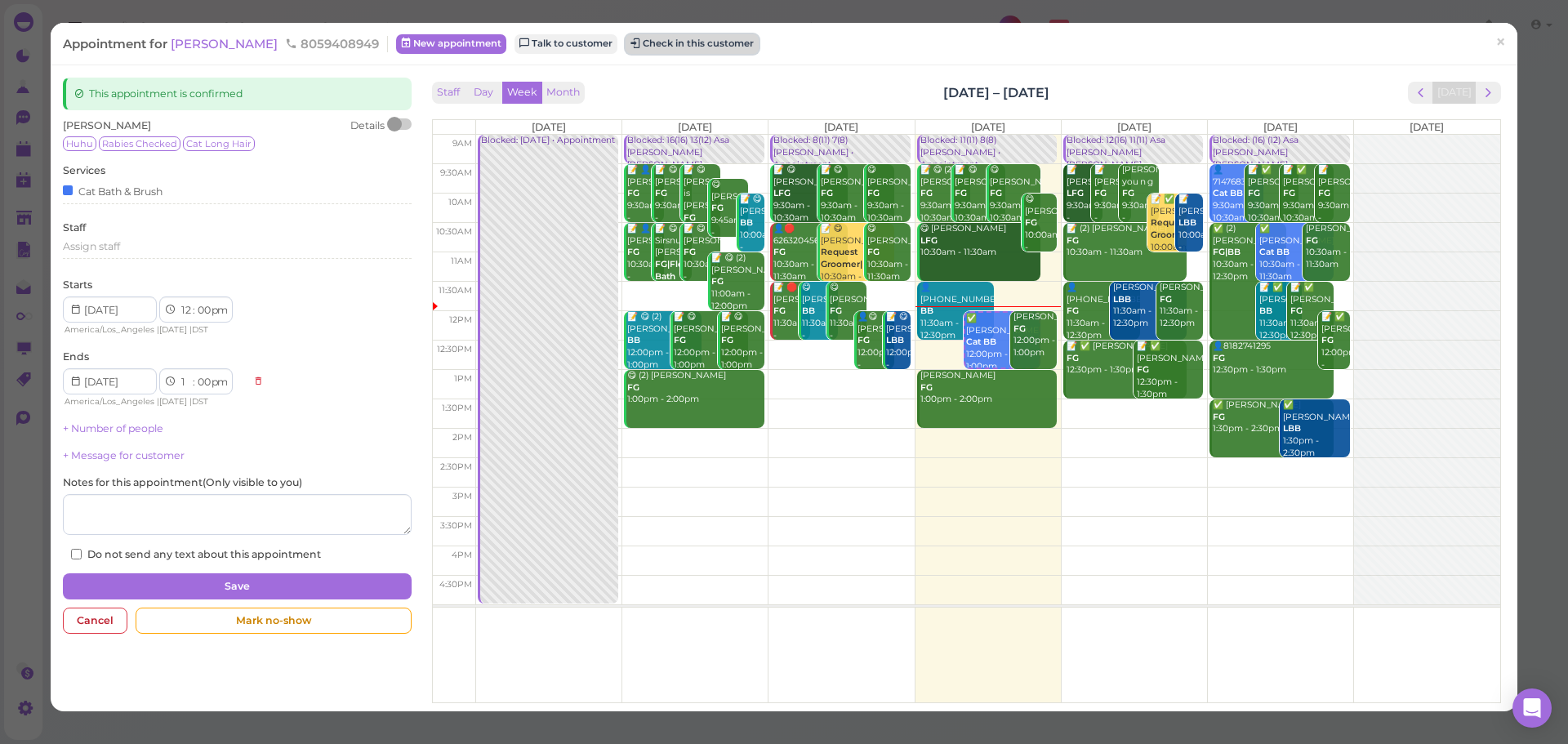
click at [625, 51] on button "Check in this customer" at bounding box center [692, 44] width 133 height 20
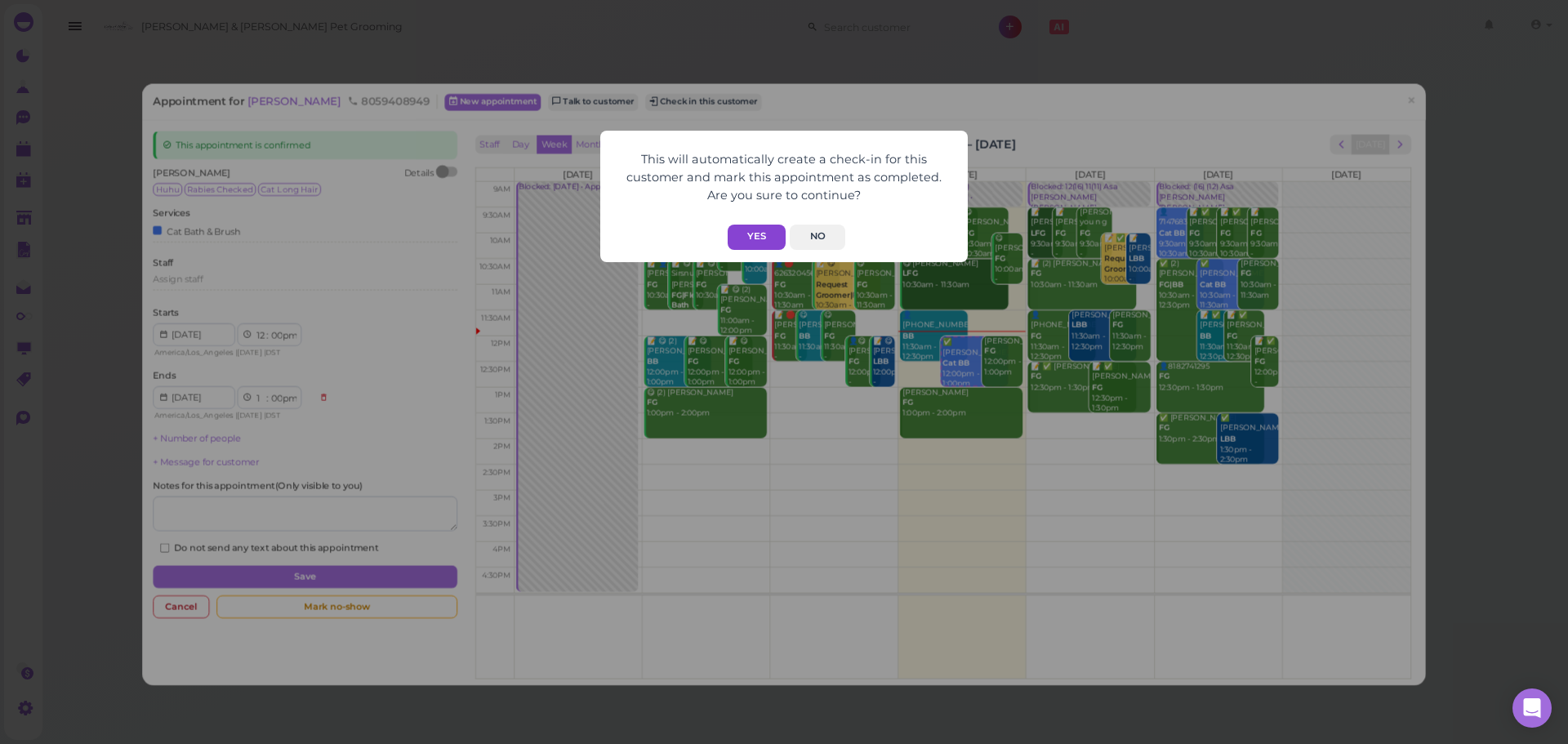
click at [770, 244] on button "Yes" at bounding box center [757, 237] width 58 height 26
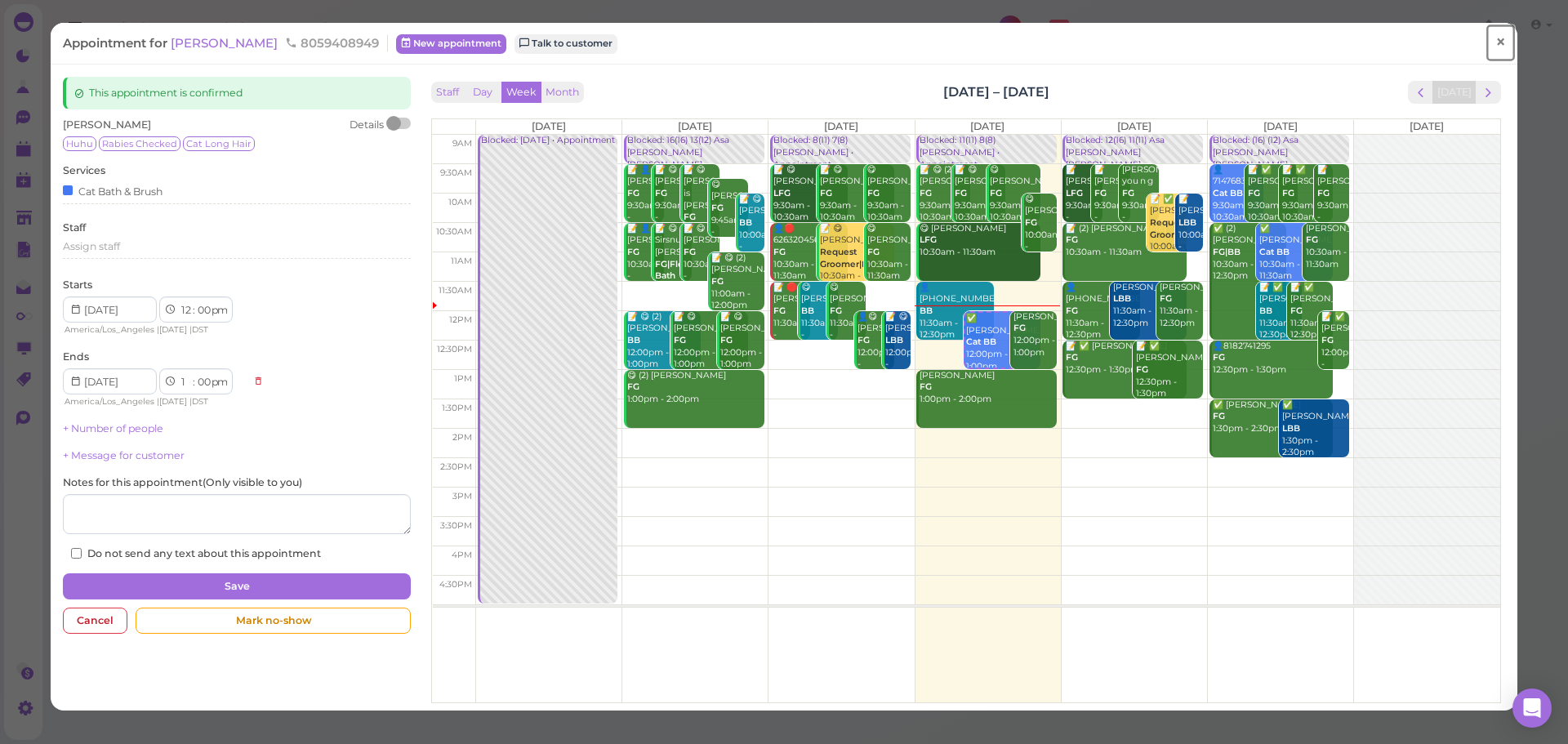
click at [1496, 42] on span "×" at bounding box center [1501, 42] width 11 height 23
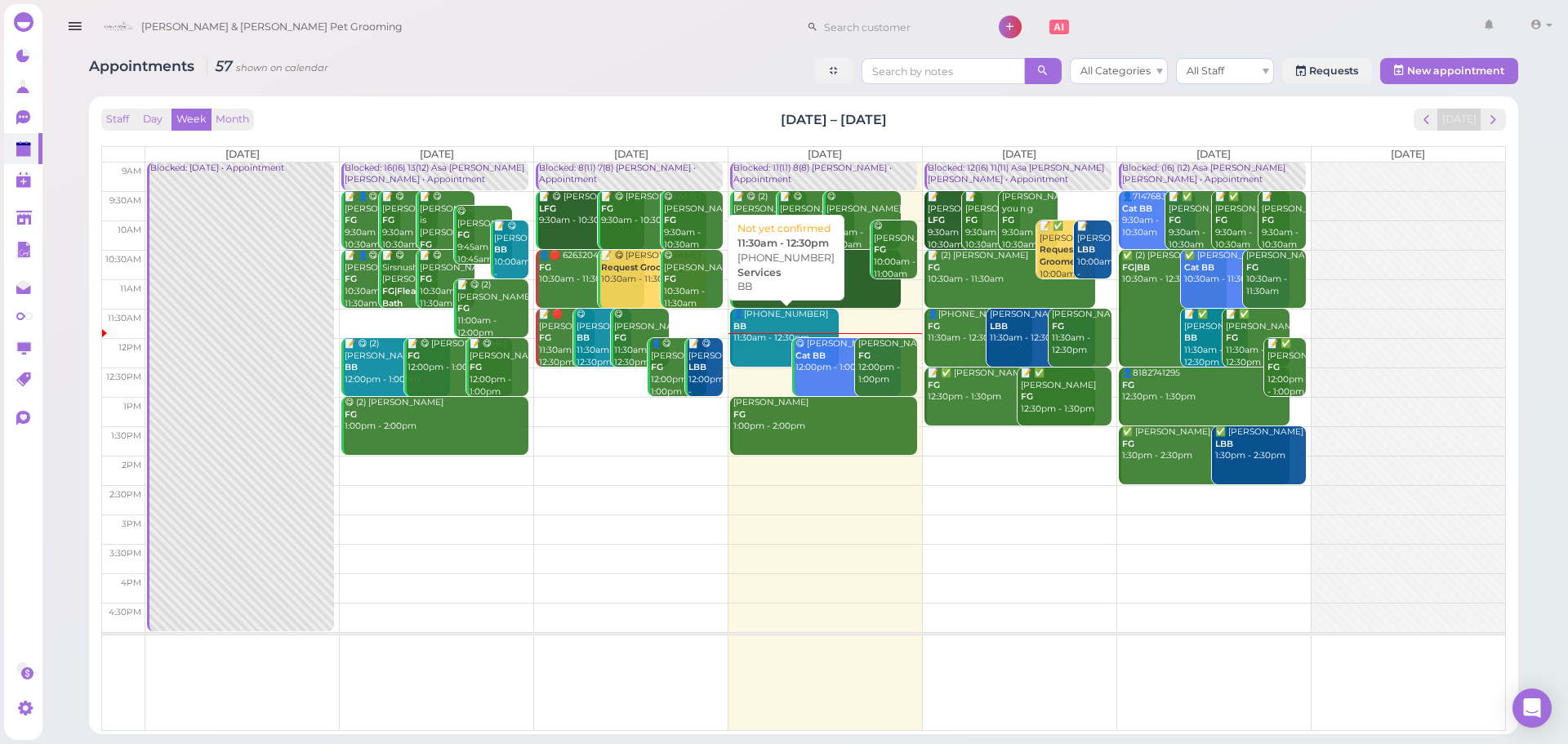
click at [835, 360] on div "😋 Cindy Chen Cat BB 12:00pm - 1:00pm" at bounding box center [848, 355] width 106 height 36
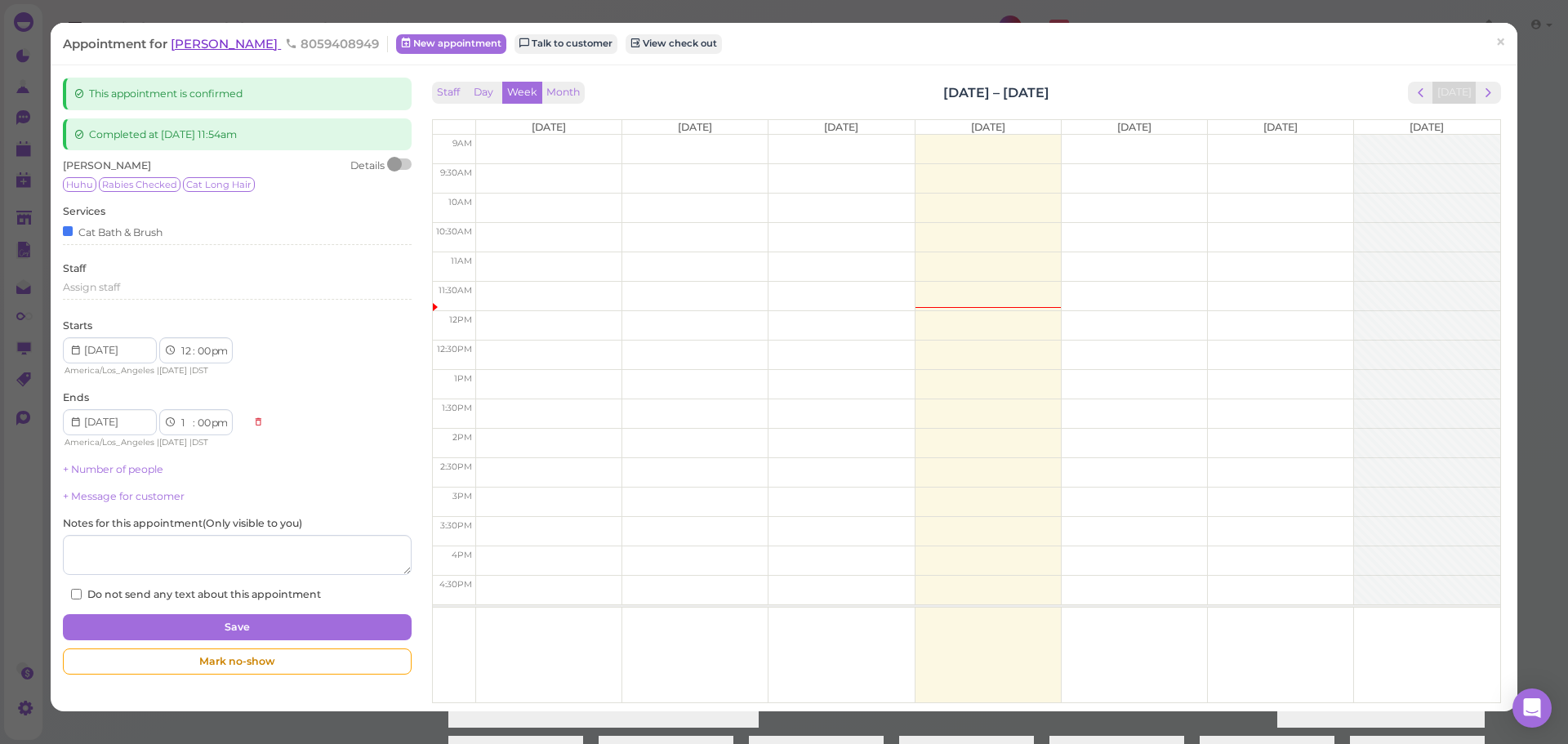
click at [246, 43] on span "[PERSON_NAME]" at bounding box center [225, 43] width 110 height 16
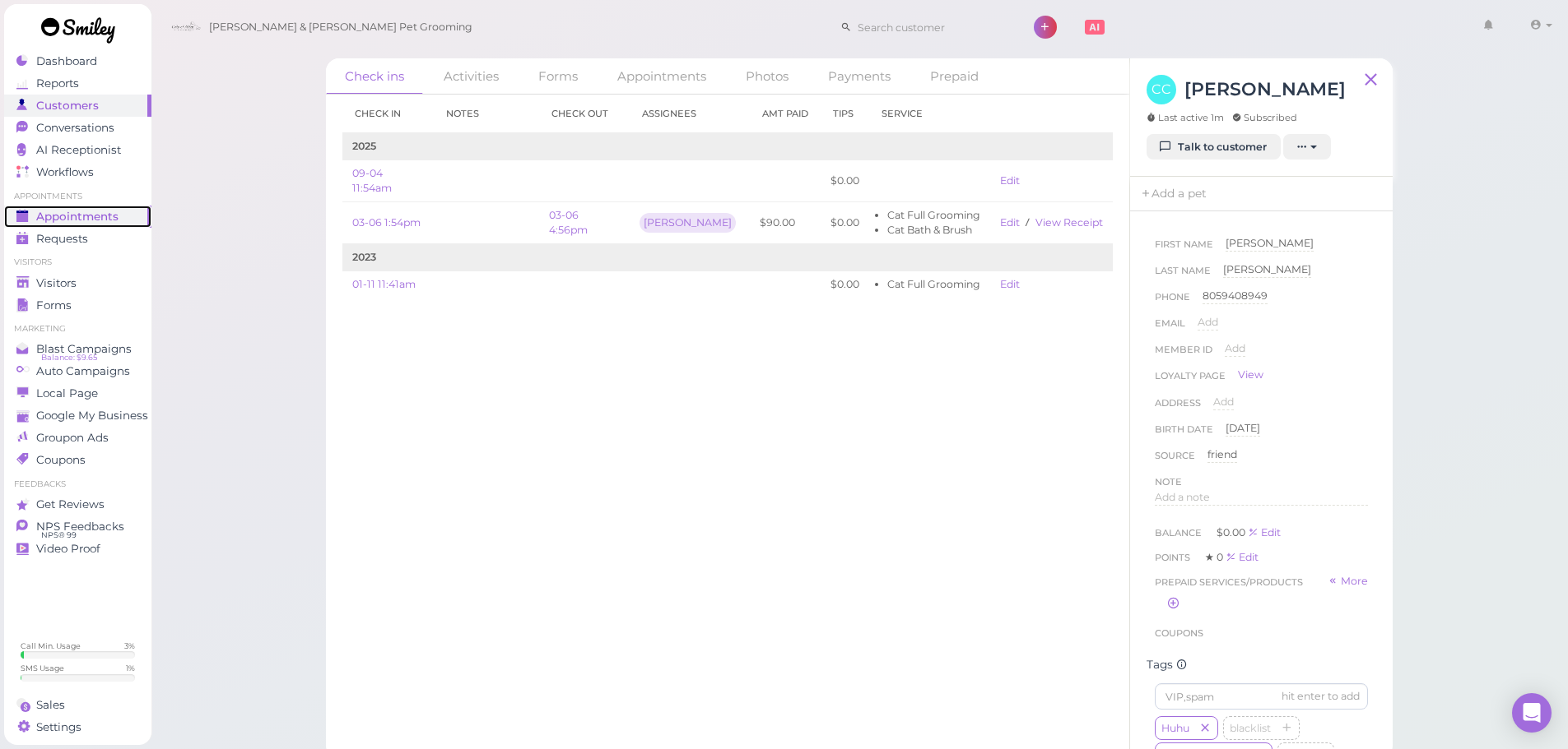
click at [111, 216] on span "Appointments" at bounding box center [77, 216] width 83 height 14
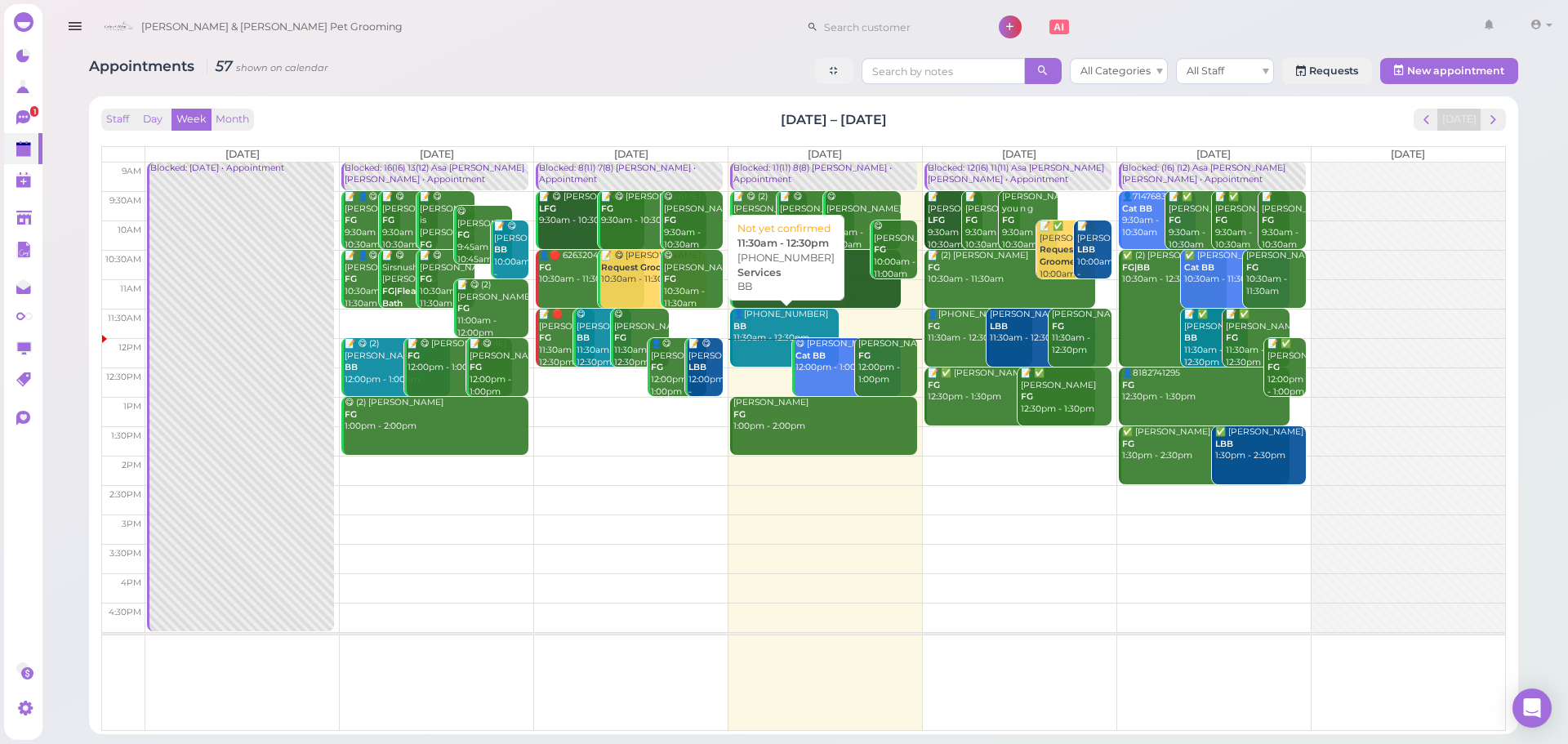
click at [885, 367] on div "Julia Byrne FG 12:00pm - 1:00pm" at bounding box center [887, 362] width 60 height 48
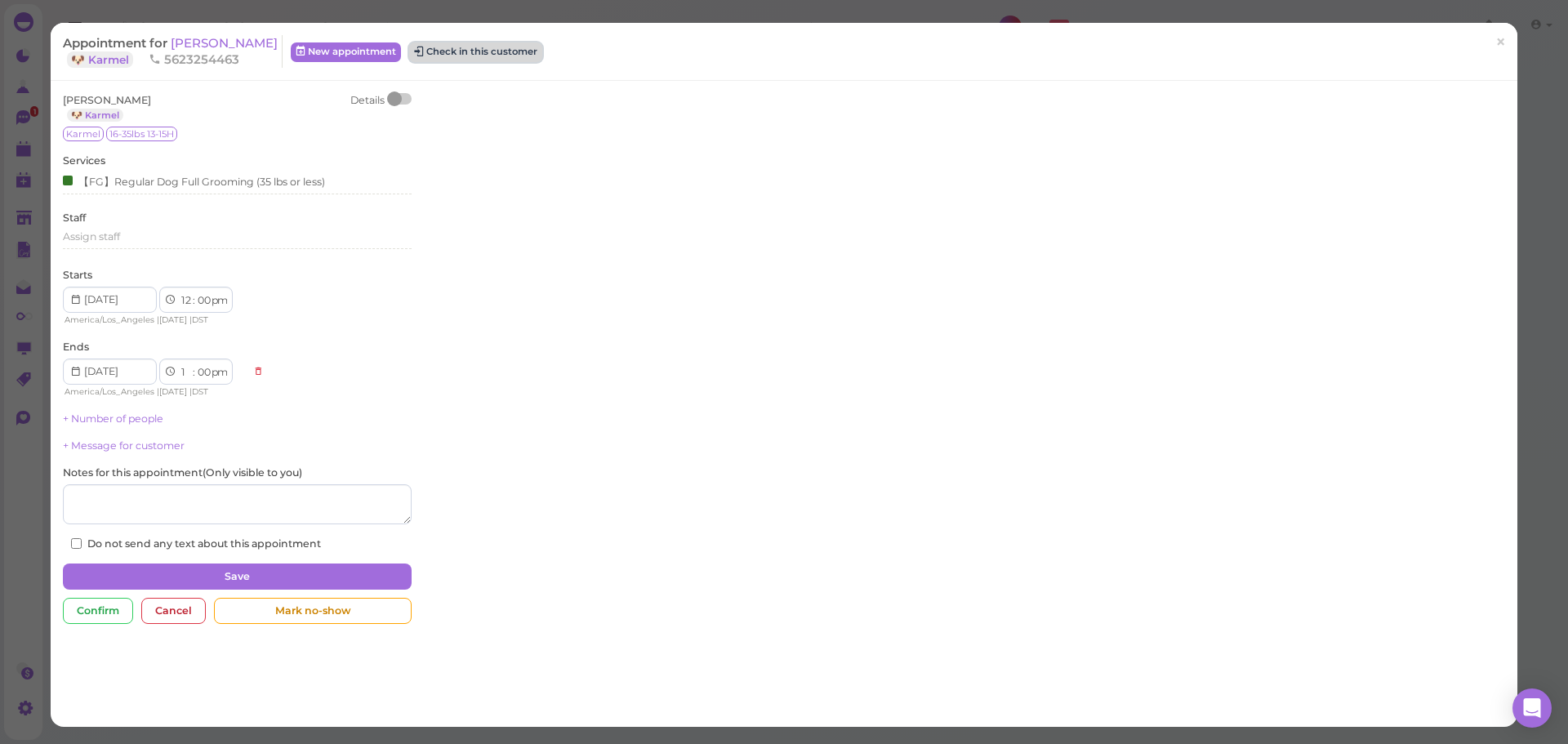
click at [441, 51] on button "Check in this customer" at bounding box center [475, 52] width 133 height 20
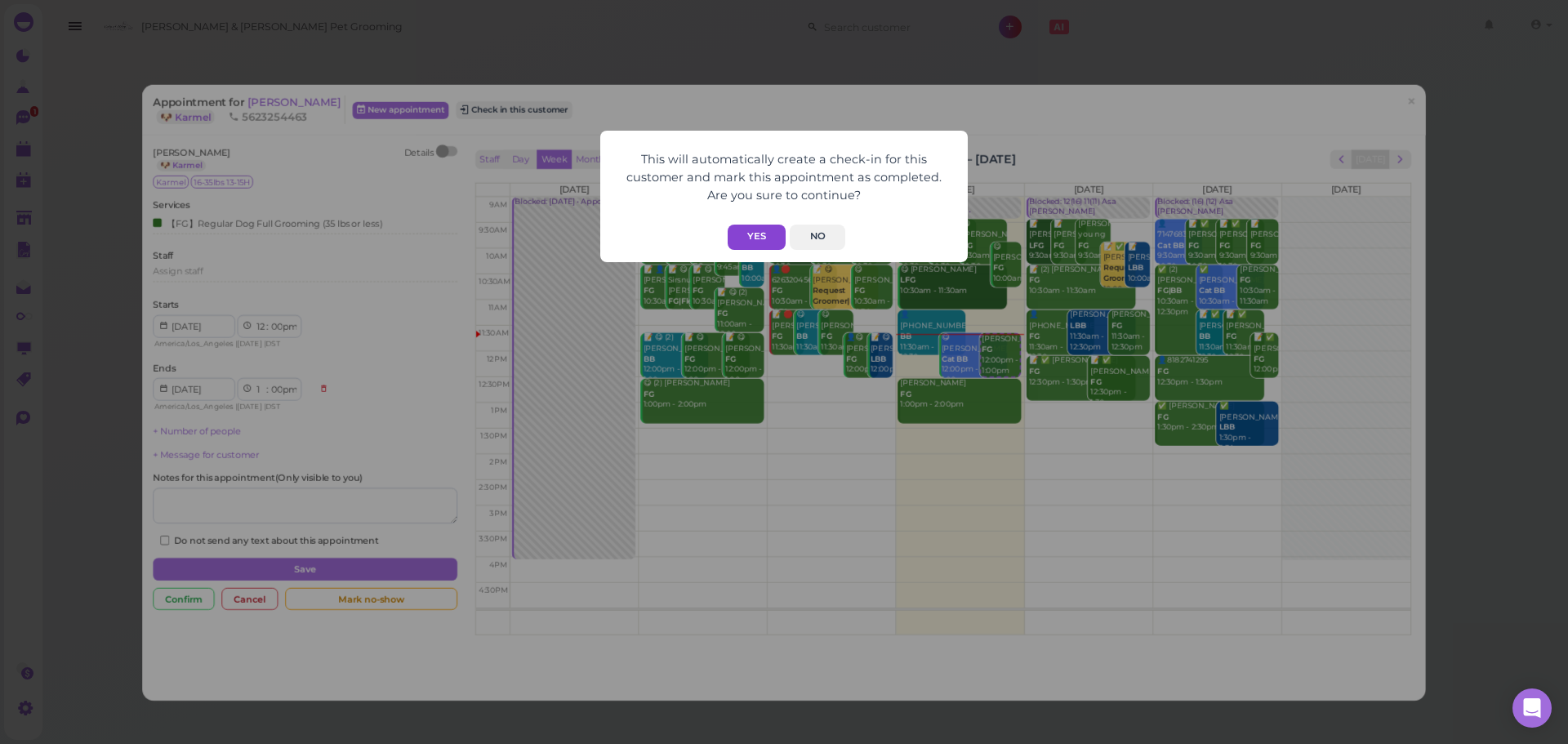
click at [731, 235] on button "Yes" at bounding box center [757, 237] width 58 height 26
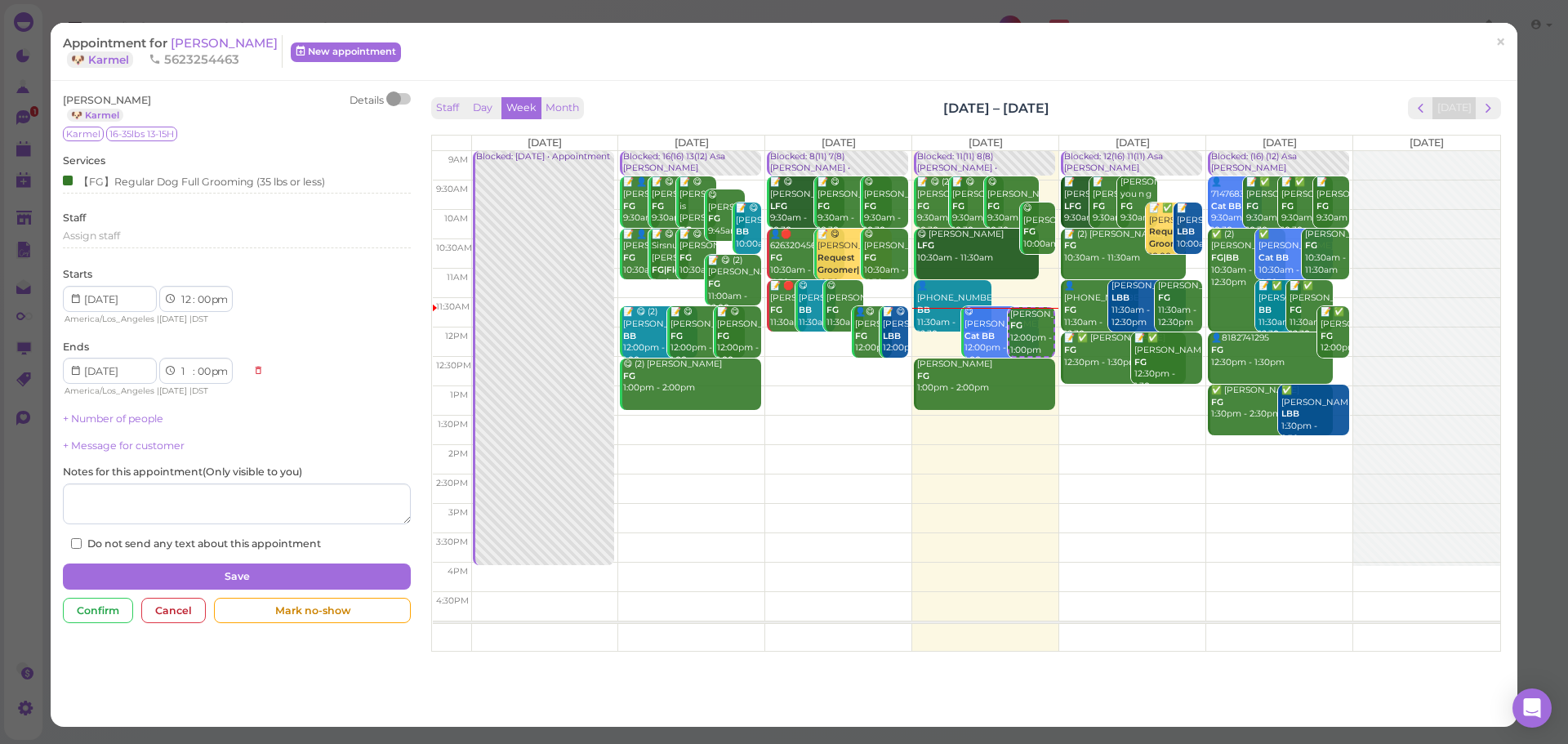
click at [828, 65] on div "Appointment for Julia Byrne 🐶 Karmel 5623254463 New appointment" at bounding box center [775, 51] width 1426 height 32
click at [220, 38] on span "[PERSON_NAME]" at bounding box center [224, 42] width 107 height 16
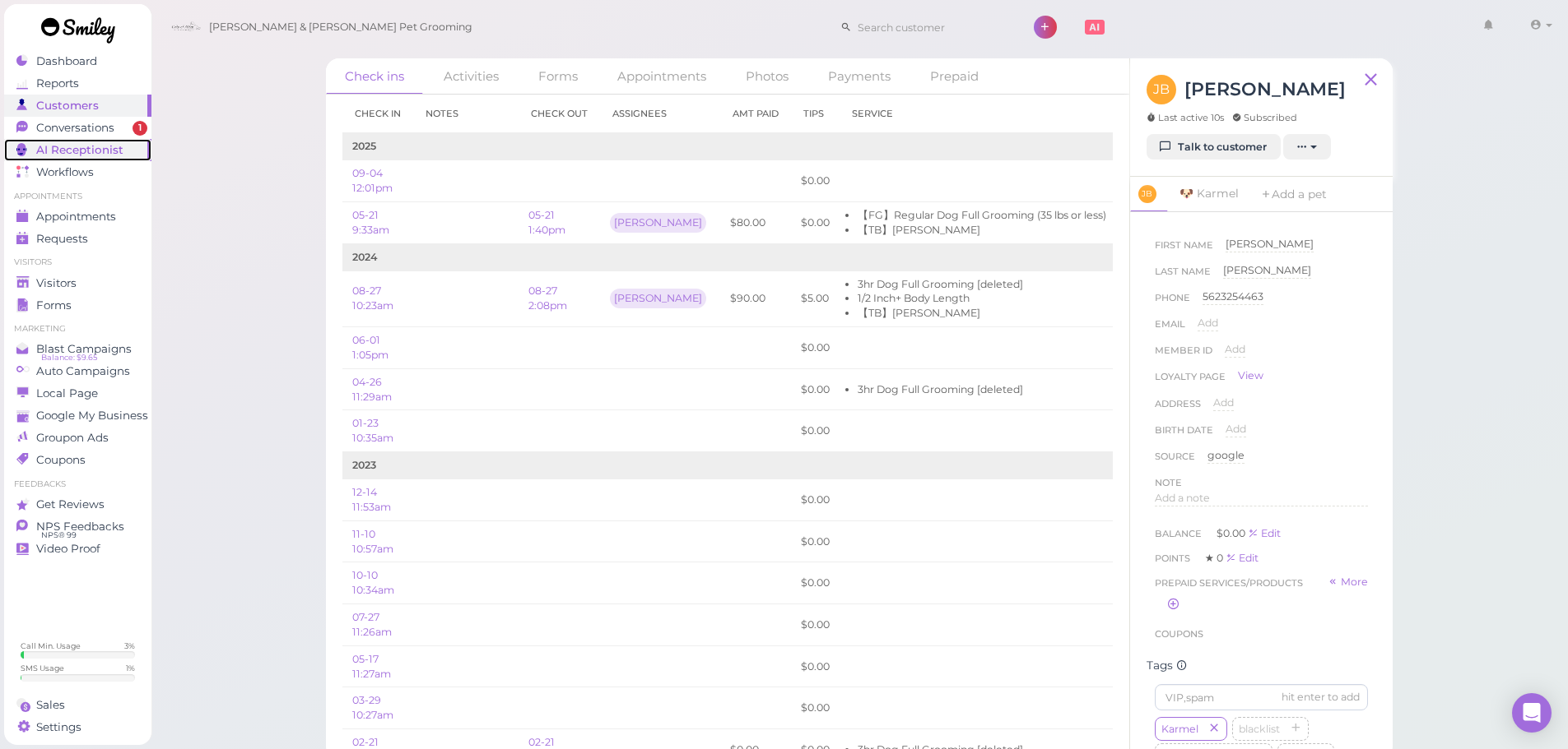
click at [110, 143] on span "AI Receptionist" at bounding box center [79, 150] width 88 height 14
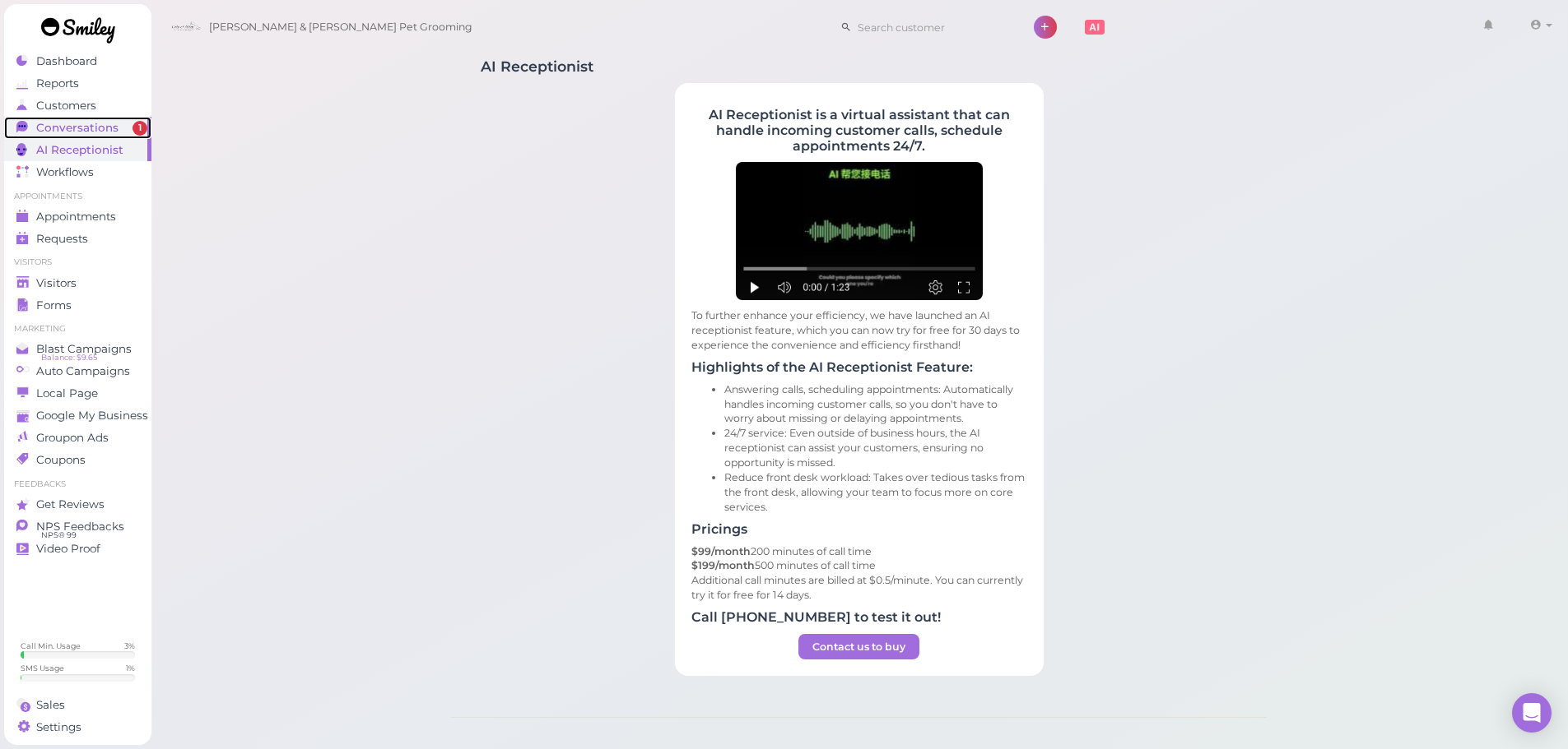
click at [118, 123] on div "Conversations" at bounding box center [76, 128] width 118 height 14
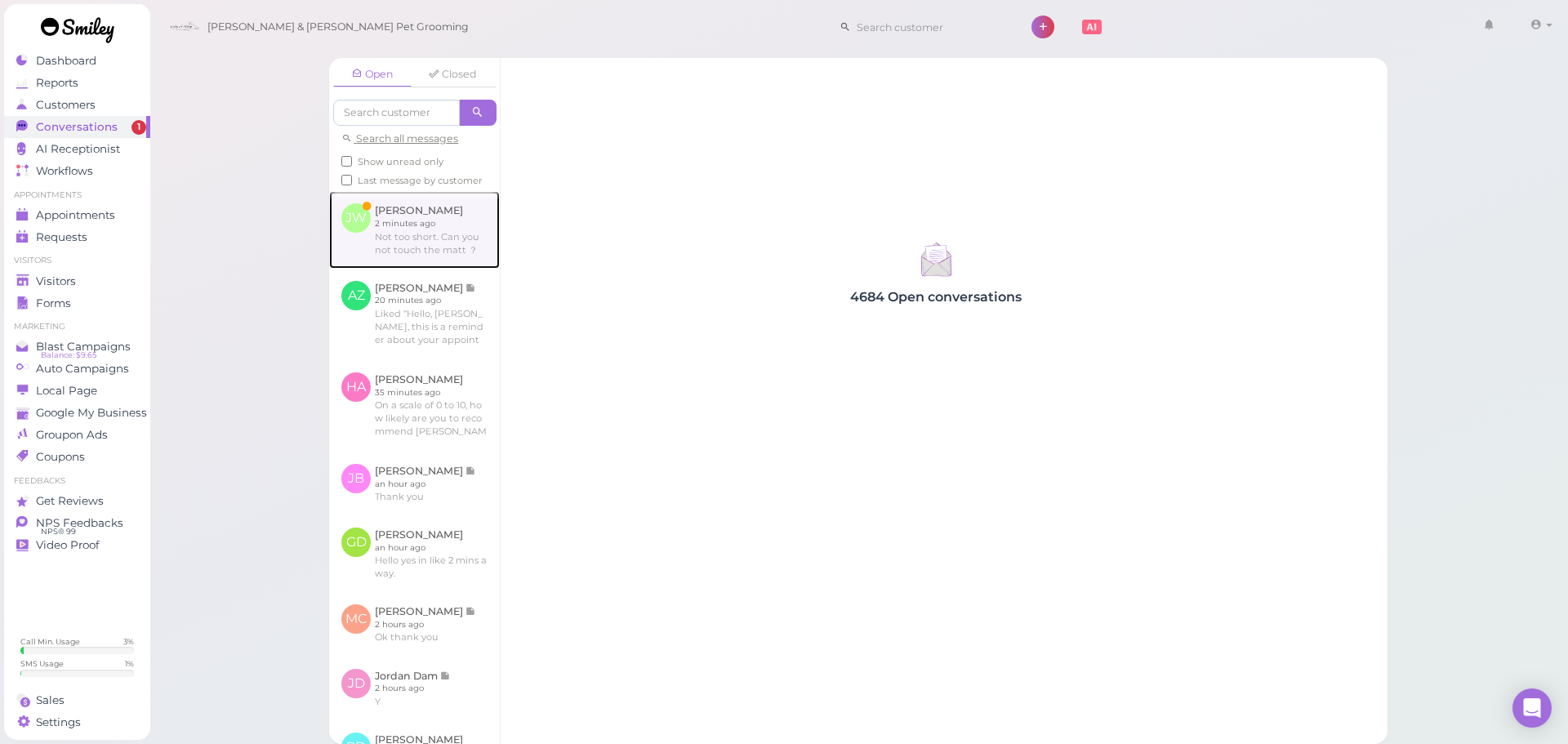
click at [457, 221] on link at bounding box center [414, 229] width 171 height 77
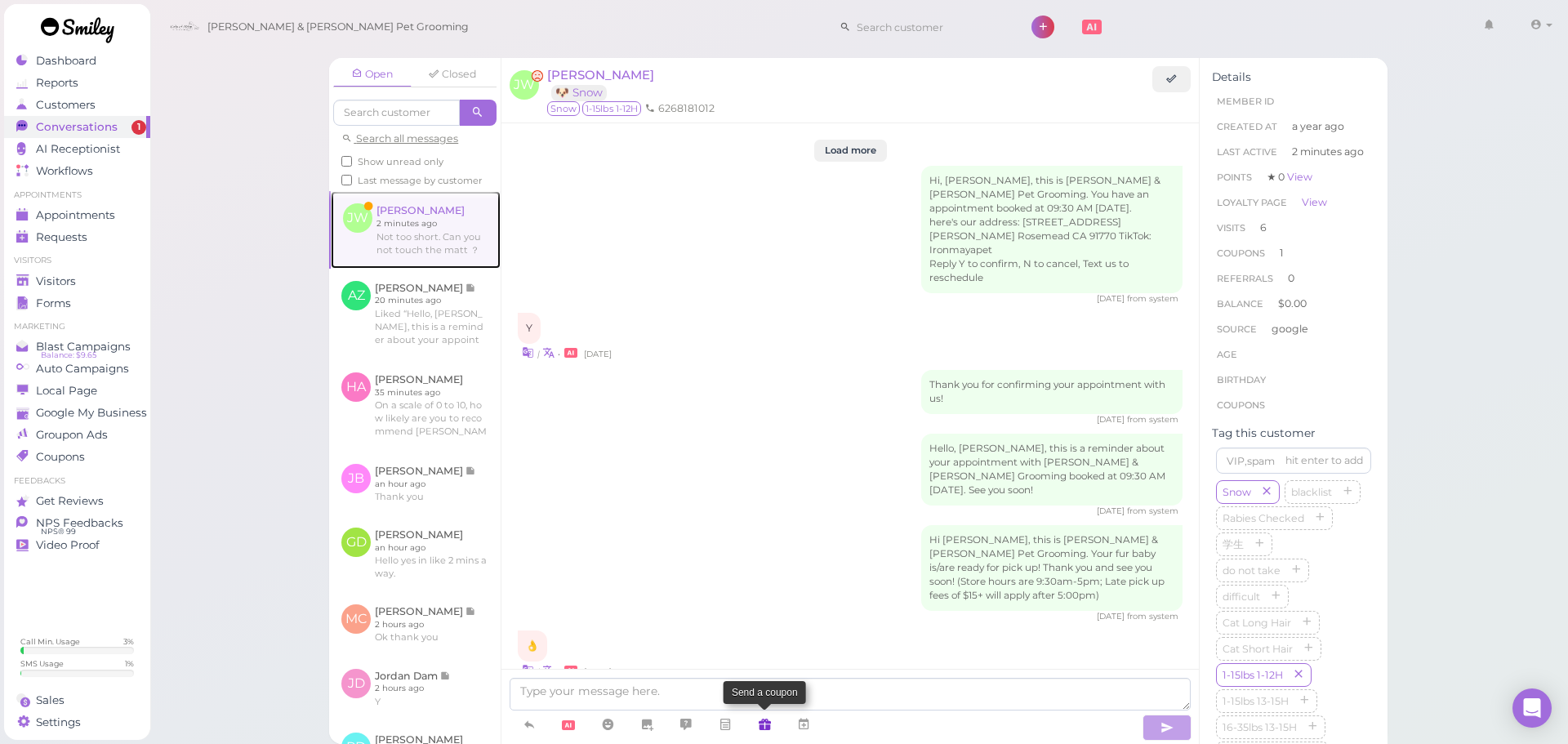
scroll to position [1805, 0]
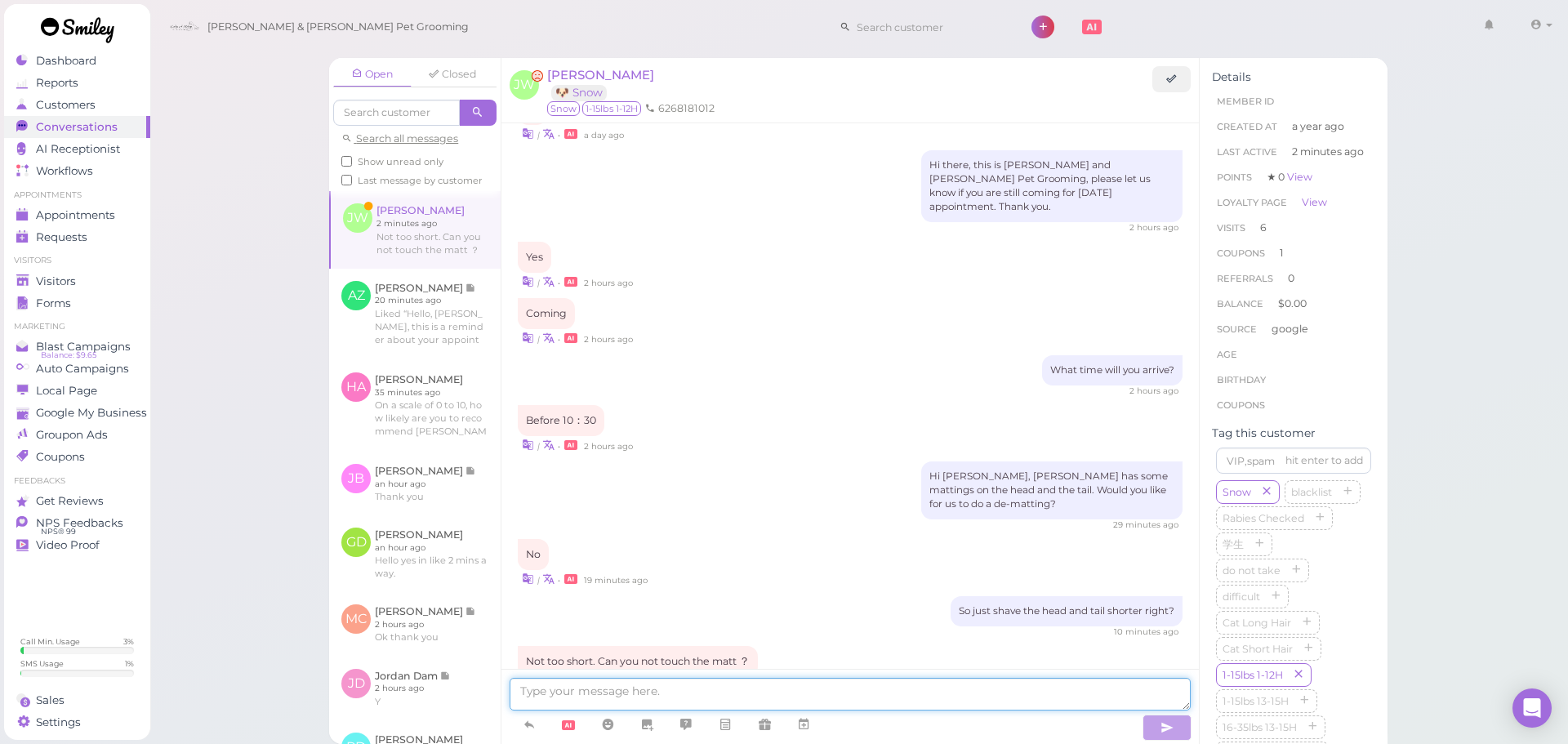
click at [769, 690] on textarea at bounding box center [850, 694] width 681 height 32
type textarea "Okay, we won't touch that area"
click at [72, 278] on span "Visitors" at bounding box center [57, 281] width 43 height 14
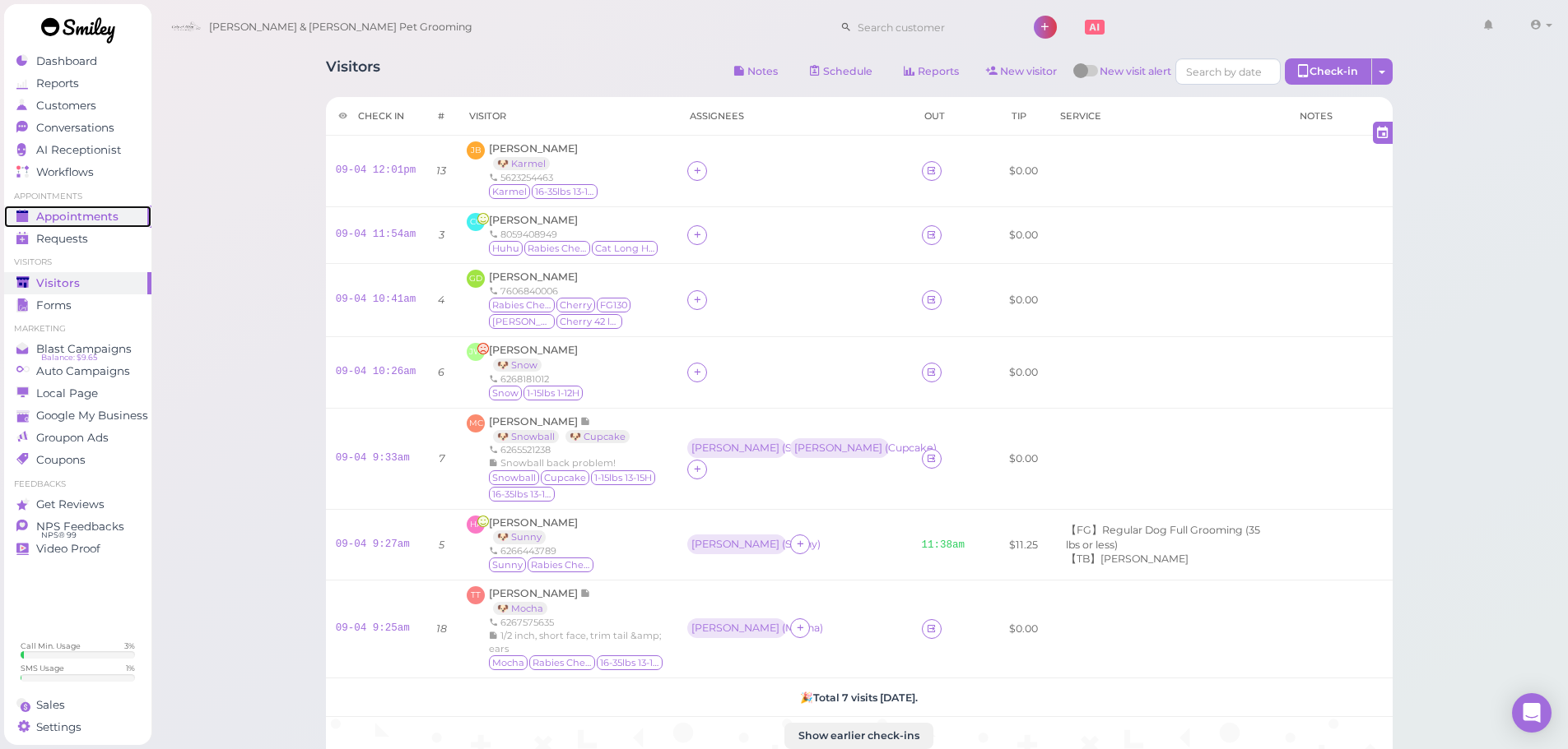
click at [101, 213] on span "Appointments" at bounding box center [77, 216] width 83 height 14
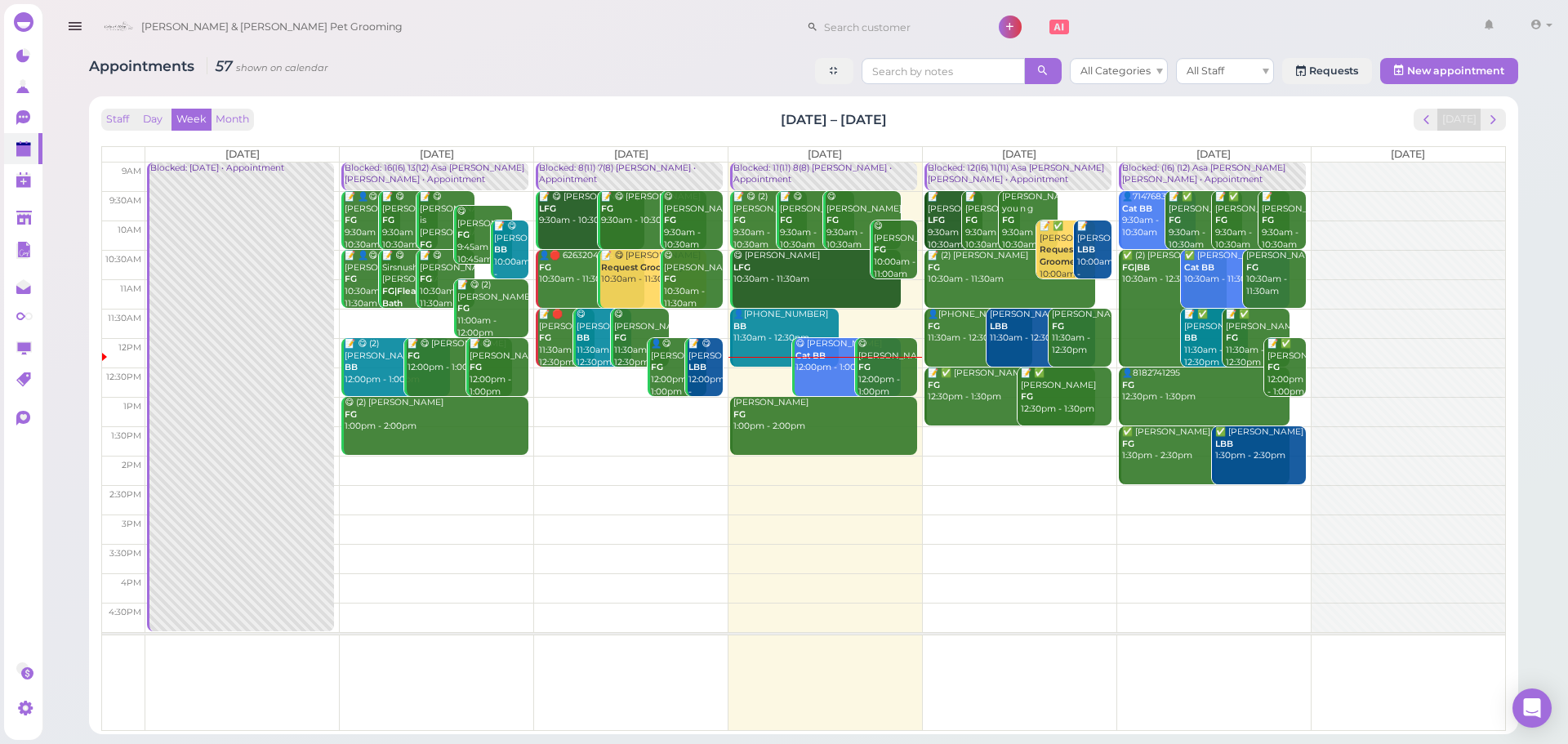
click at [1054, 436] on td at bounding box center [826, 442] width 1360 height 30
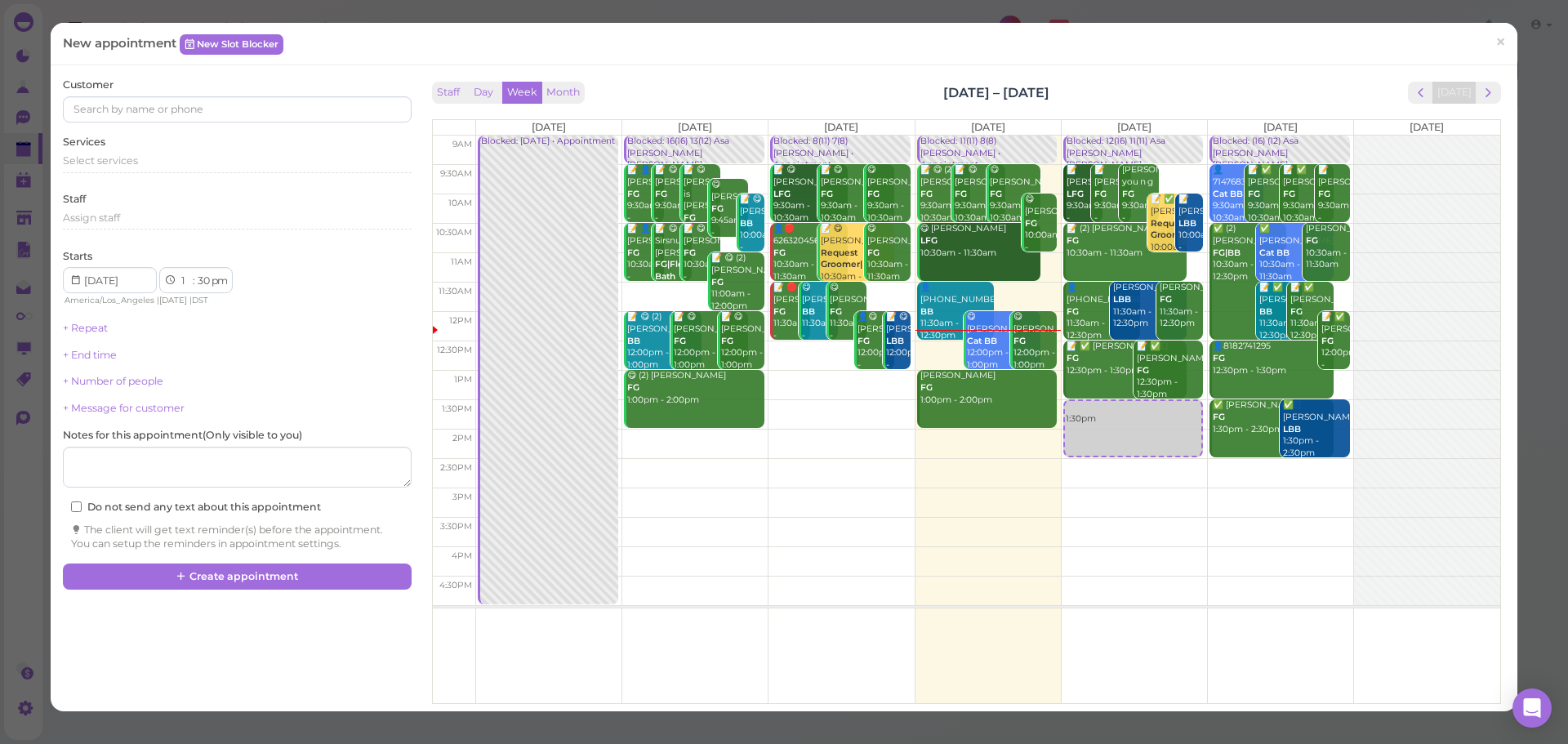
click at [1329, 290] on td at bounding box center [987, 297] width 1025 height 30
type input "2025-09-06"
select select "11"
select select "am"
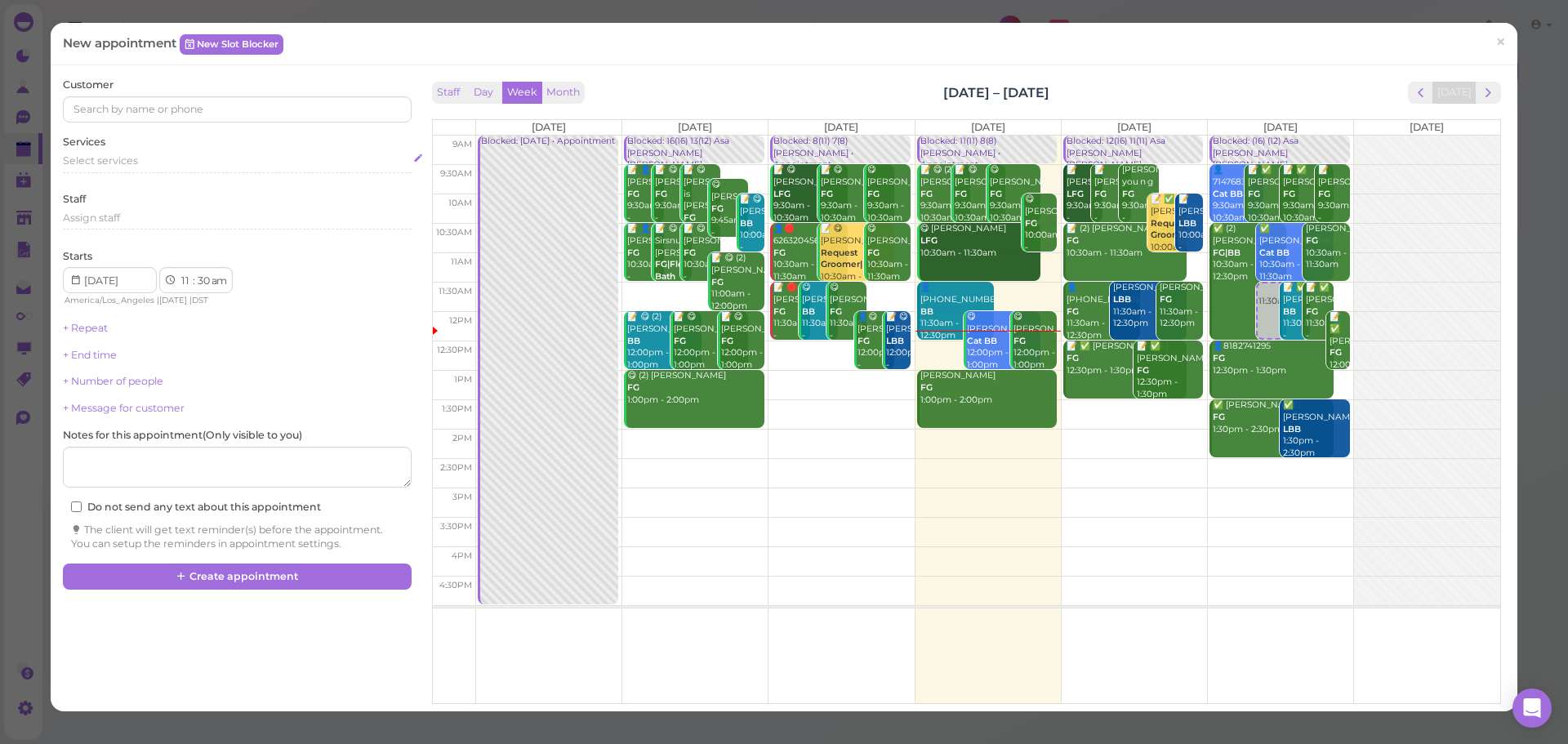
click at [189, 160] on div "Select services" at bounding box center [237, 161] width 348 height 15
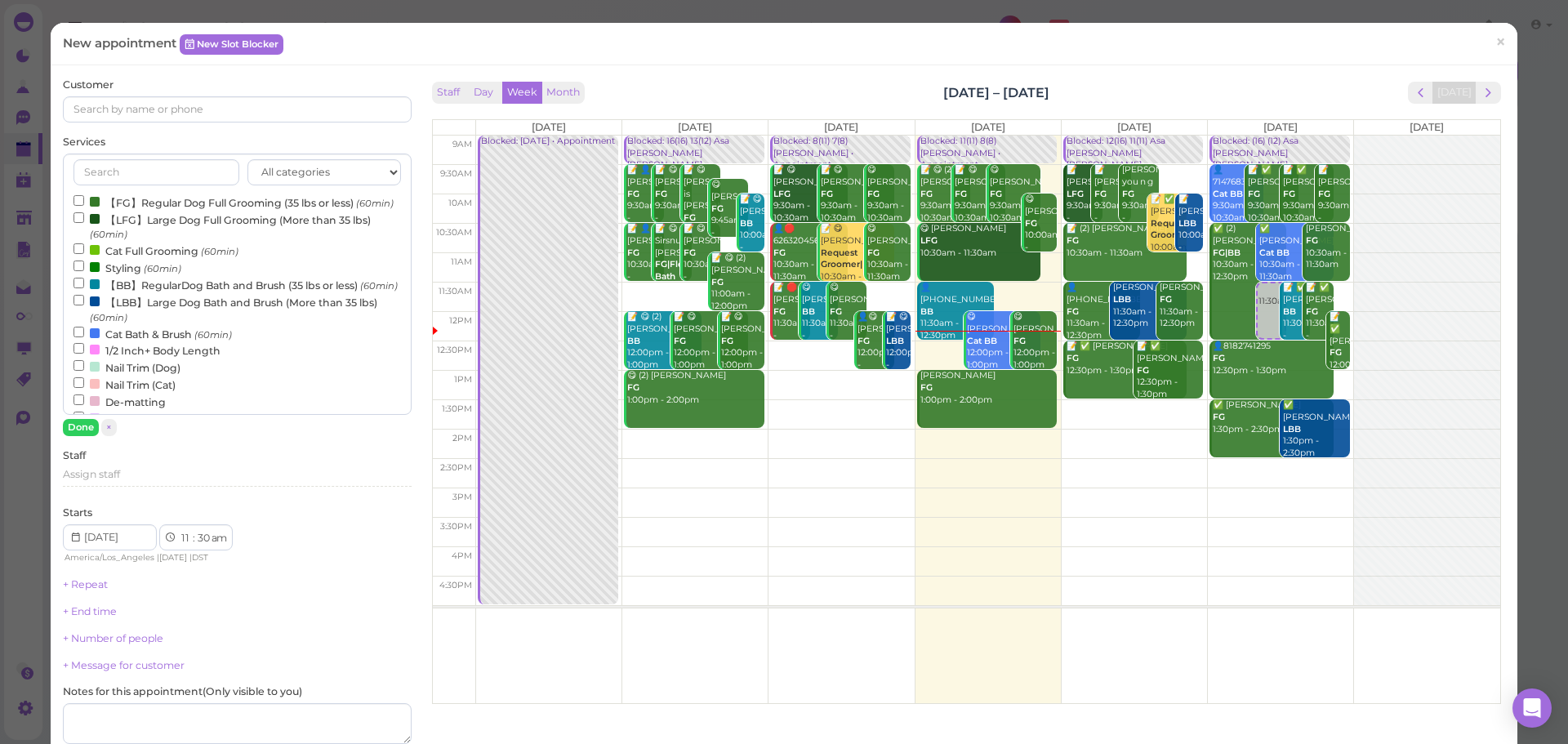
click at [114, 325] on label "【LBB】Large Dog Bath and Brush (More than 35 lbs) (60min)" at bounding box center [237, 309] width 326 height 31
click at [84, 306] on input "【LBB】Large Dog Bath and Brush (More than 35 lbs) (60min)" at bounding box center [79, 300] width 11 height 11
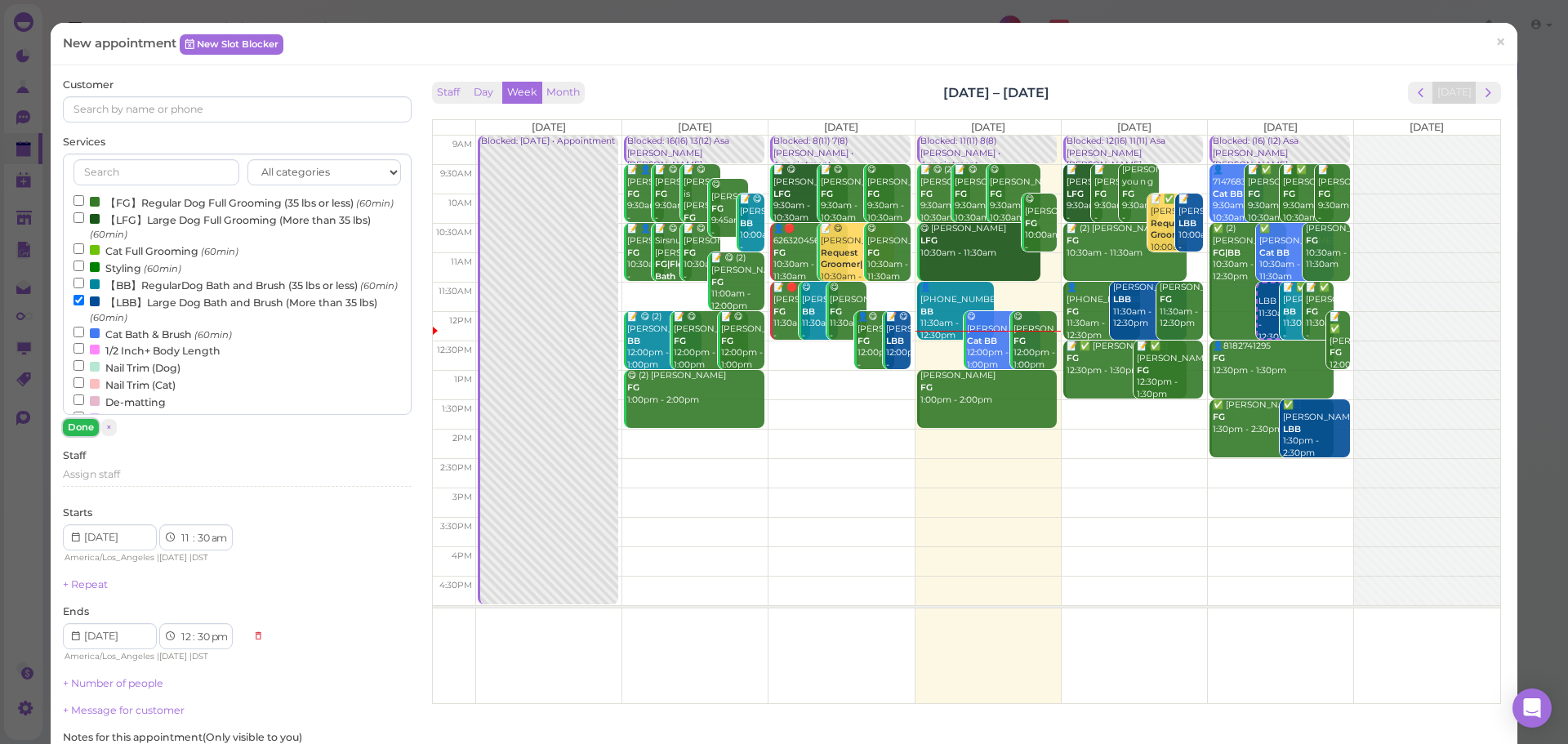
click at [81, 428] on button "Done" at bounding box center [80, 428] width 36 height 17
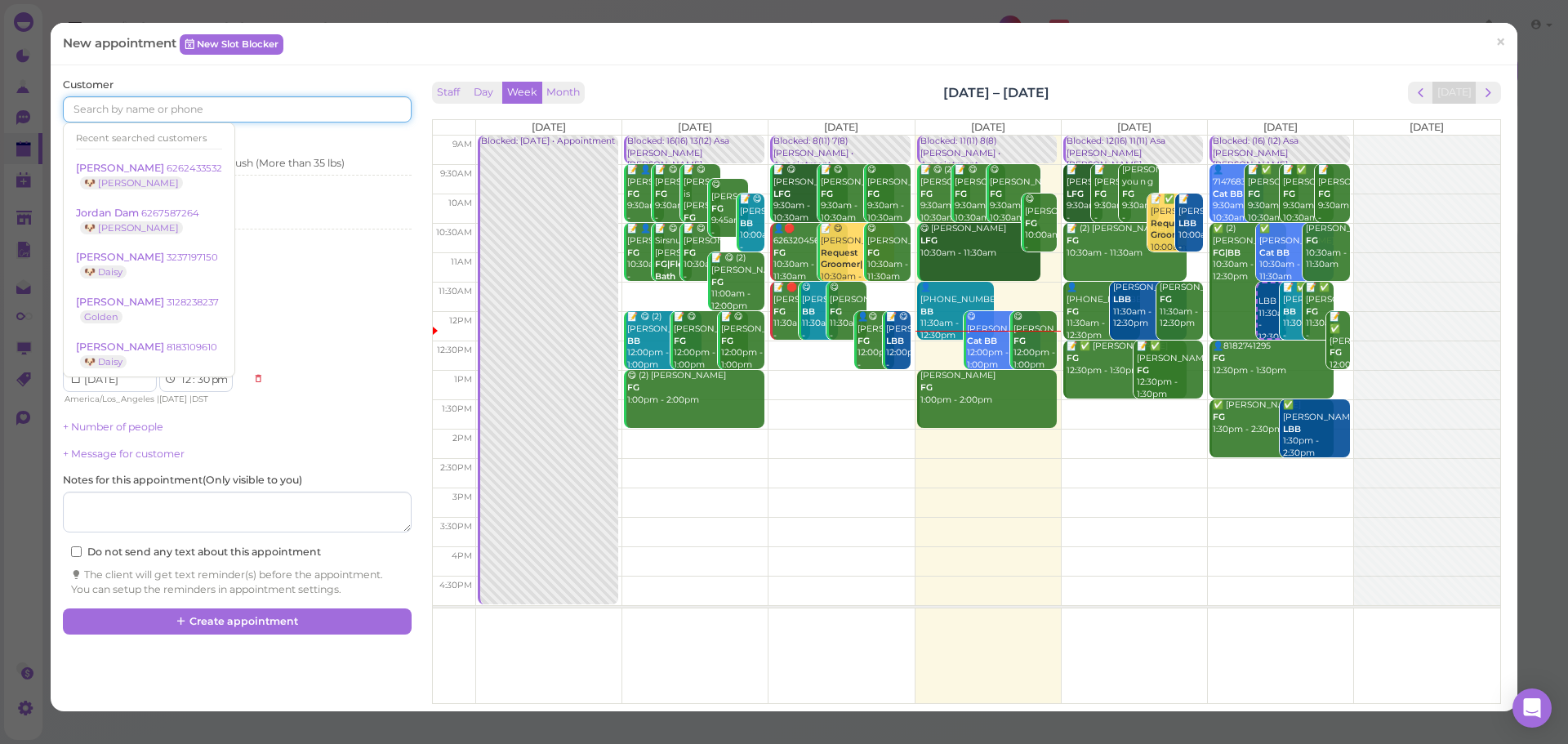
click at [220, 112] on input at bounding box center [237, 109] width 348 height 27
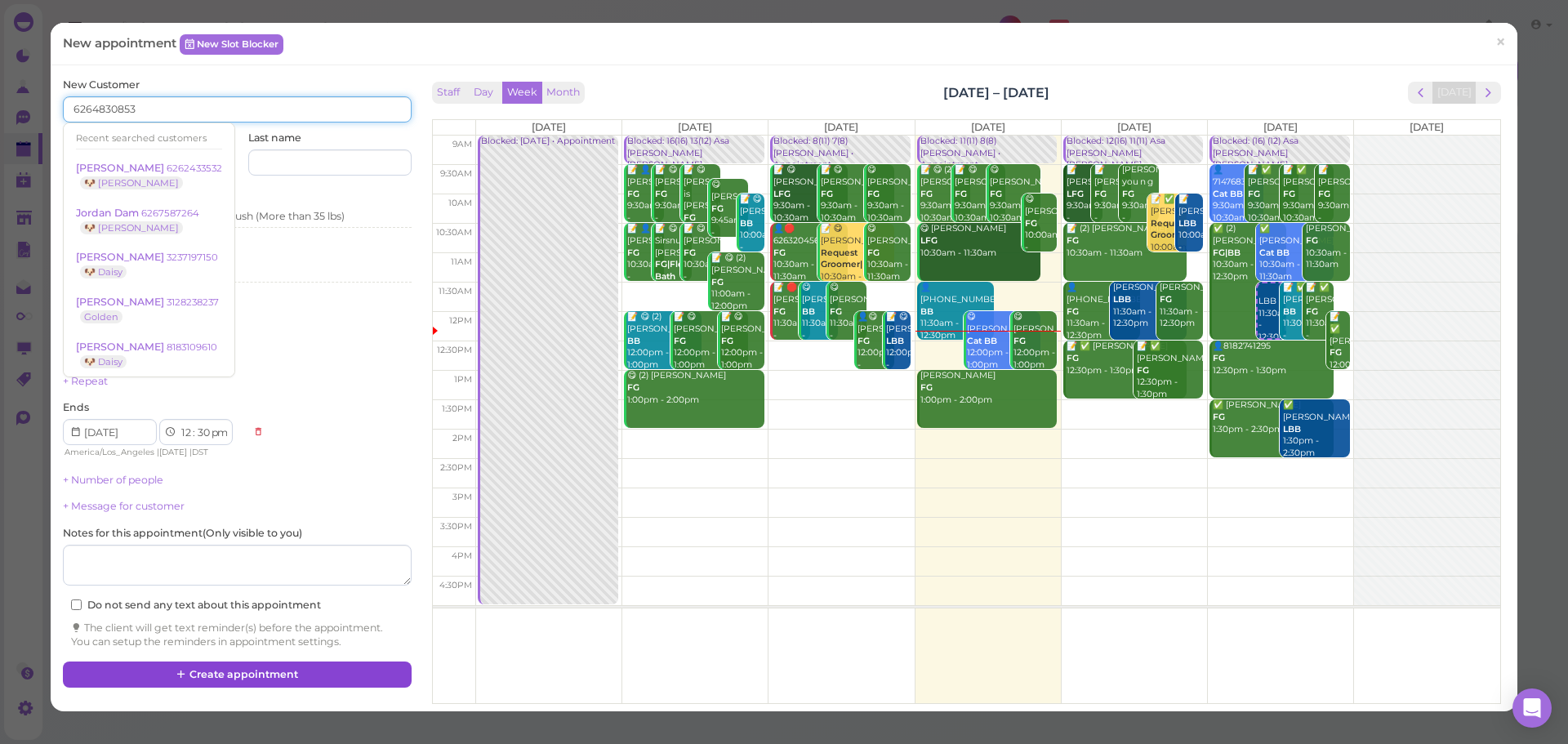
type input "6264830853"
click at [325, 669] on button "Create appointment" at bounding box center [237, 675] width 348 height 27
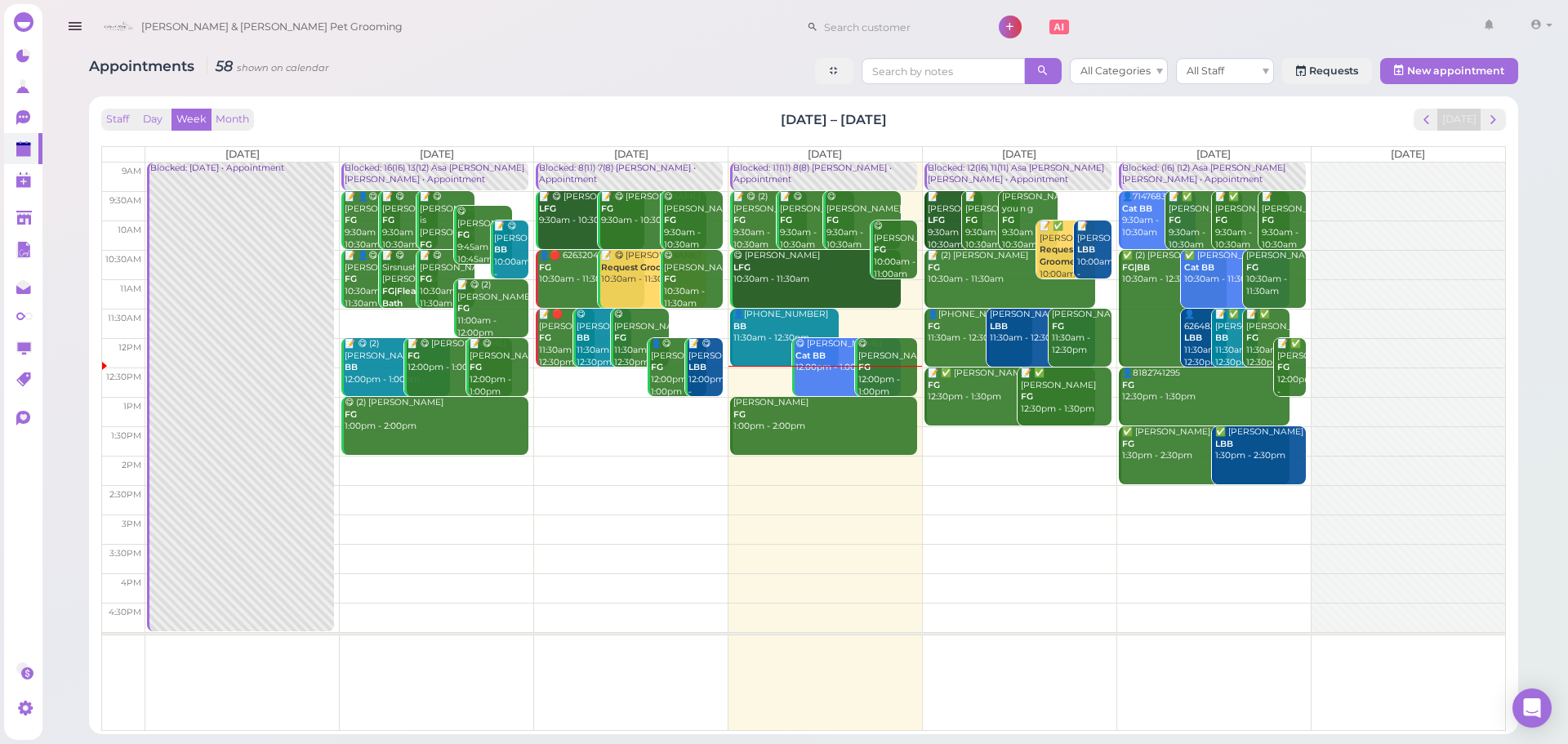
click at [486, 109] on div "Staff Day Week Month Sep 1 – 7, 2025 Today" at bounding box center [803, 119] width 1405 height 22
click at [751, 230] on div "📝 😋 (2) Mari Carlon FG 9:30am - 10:30am" at bounding box center [770, 221] width 75 height 60
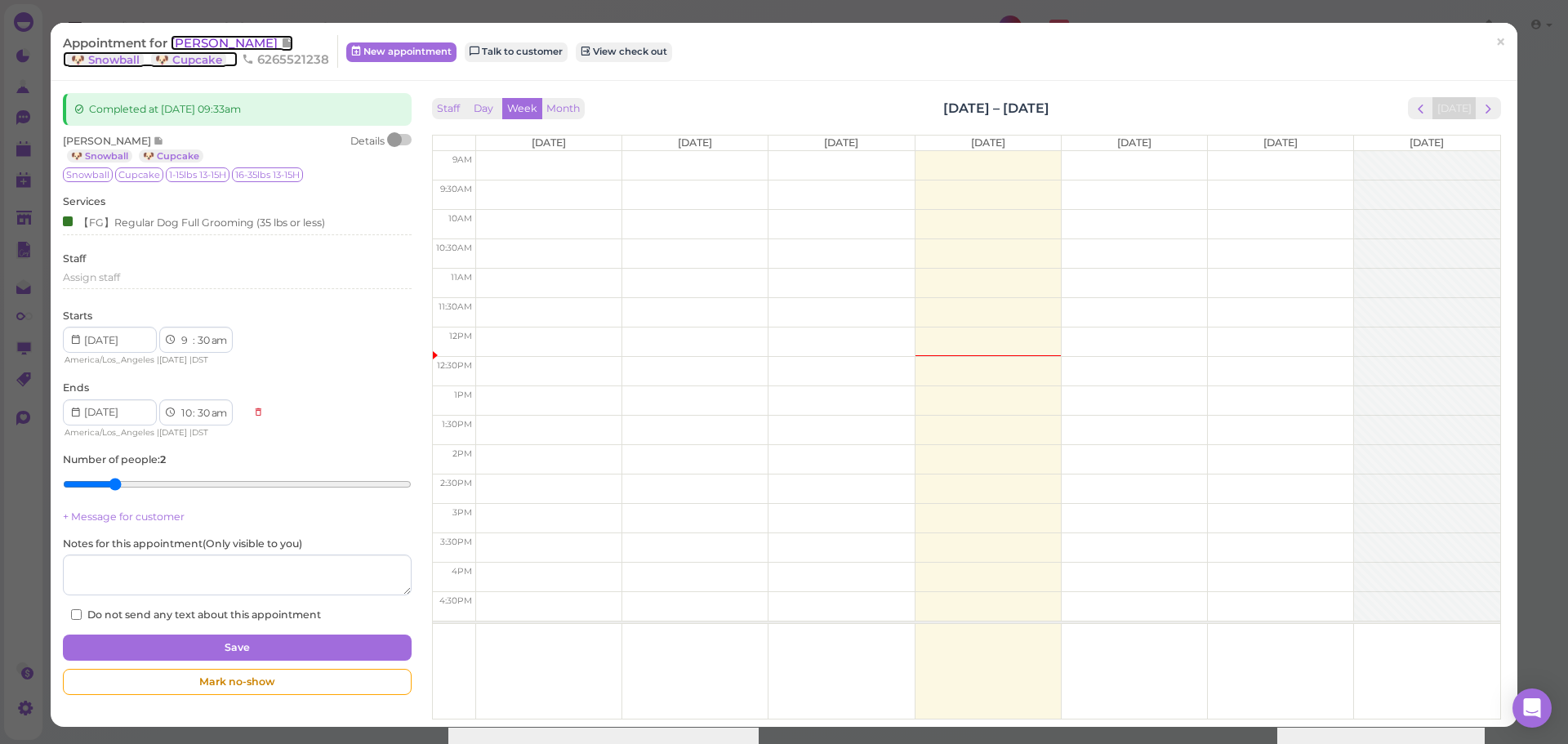
click at [209, 42] on span "[PERSON_NAME]" at bounding box center [225, 42] width 110 height 16
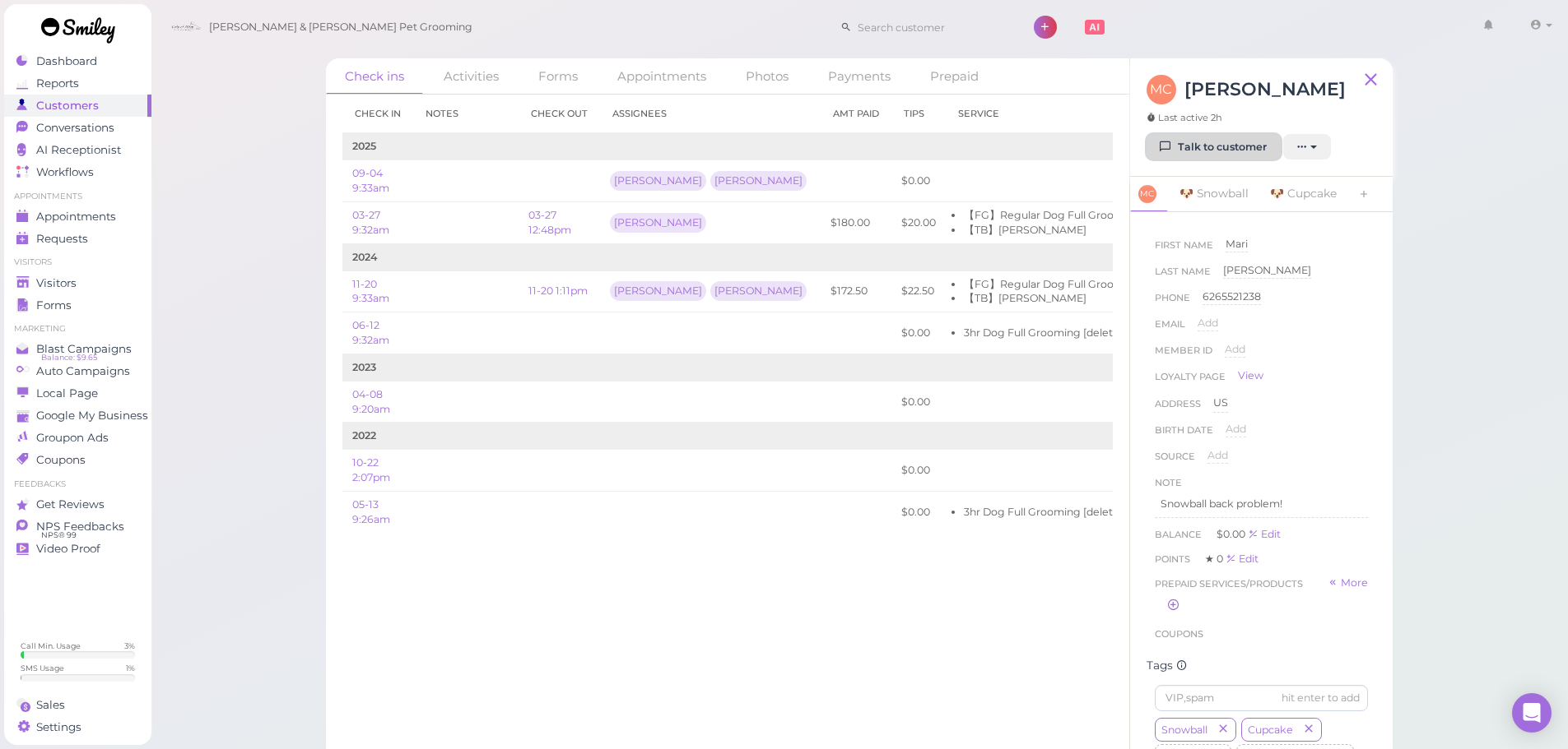
click at [1220, 147] on link "Talk to customer" at bounding box center [1213, 148] width 134 height 27
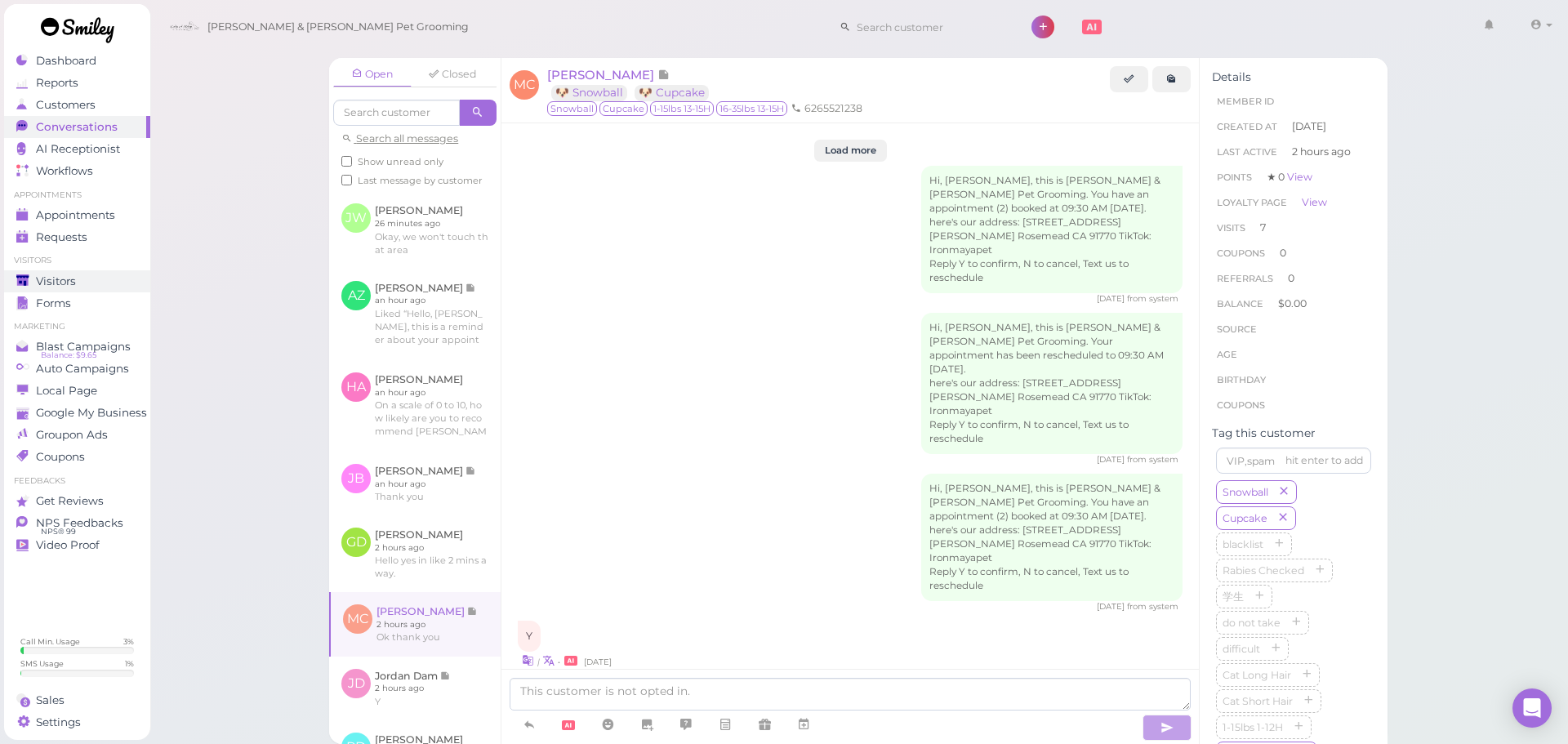
scroll to position [2612, 0]
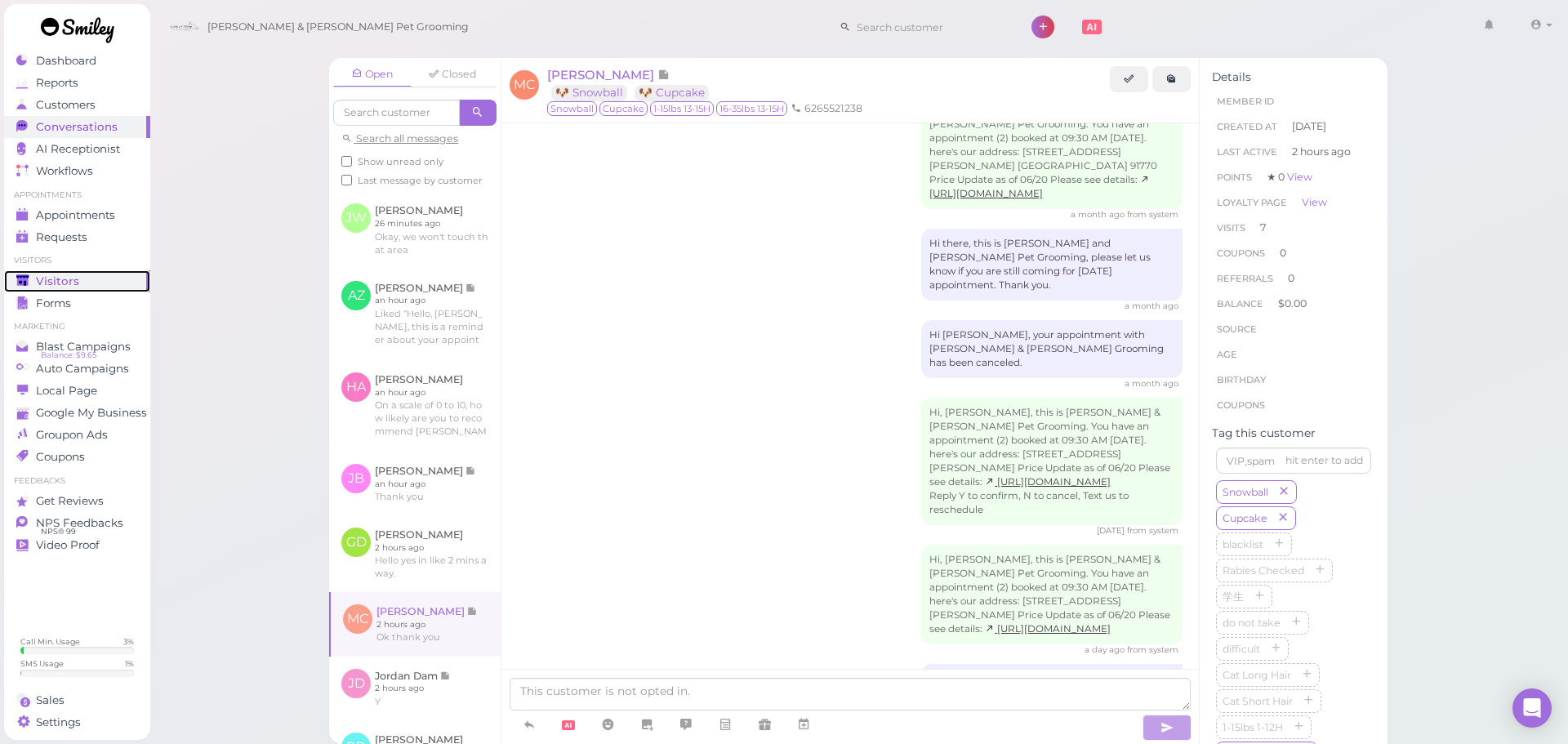
click at [59, 272] on link "Visitors" at bounding box center [77, 281] width 147 height 22
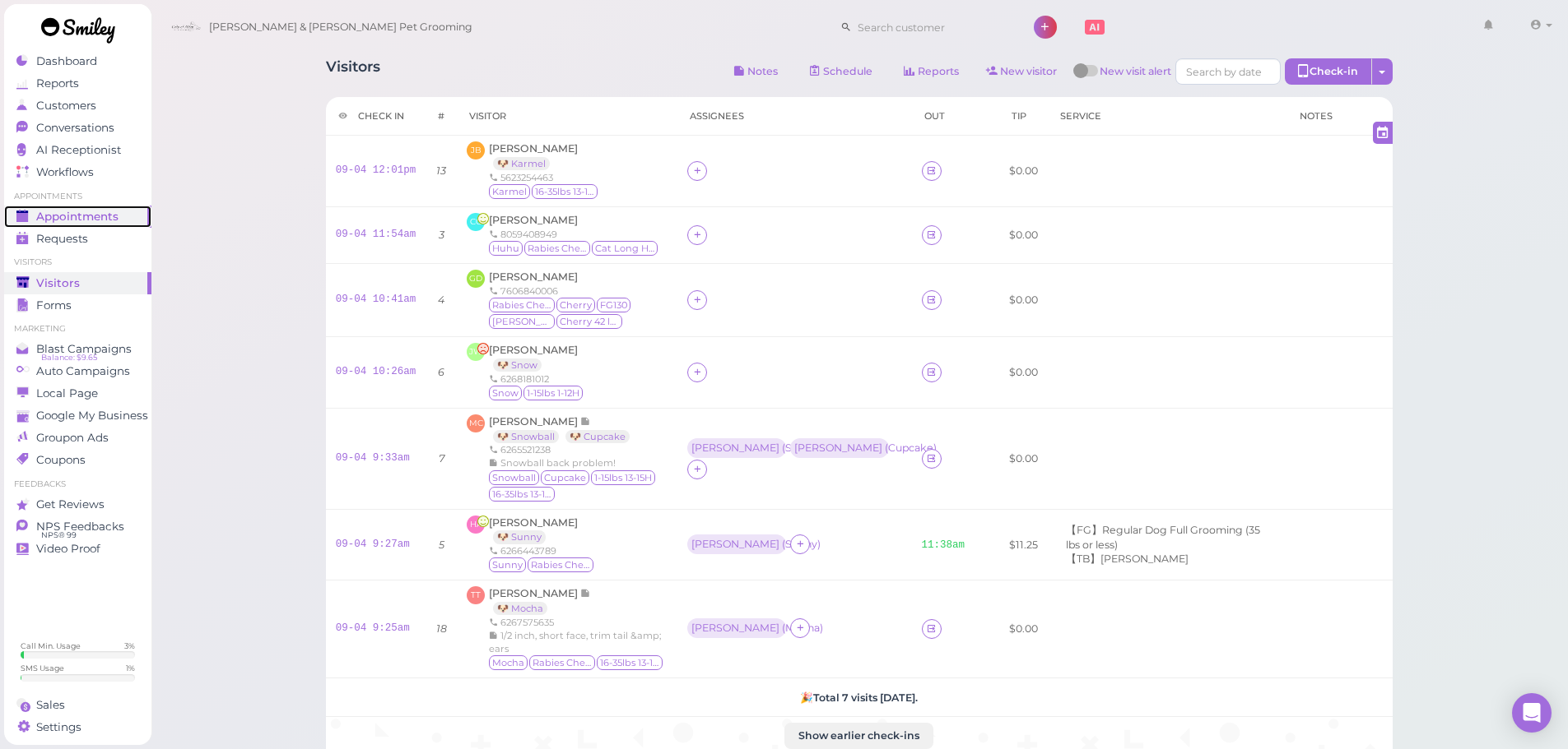
click at [112, 219] on span "Appointments" at bounding box center [77, 216] width 83 height 14
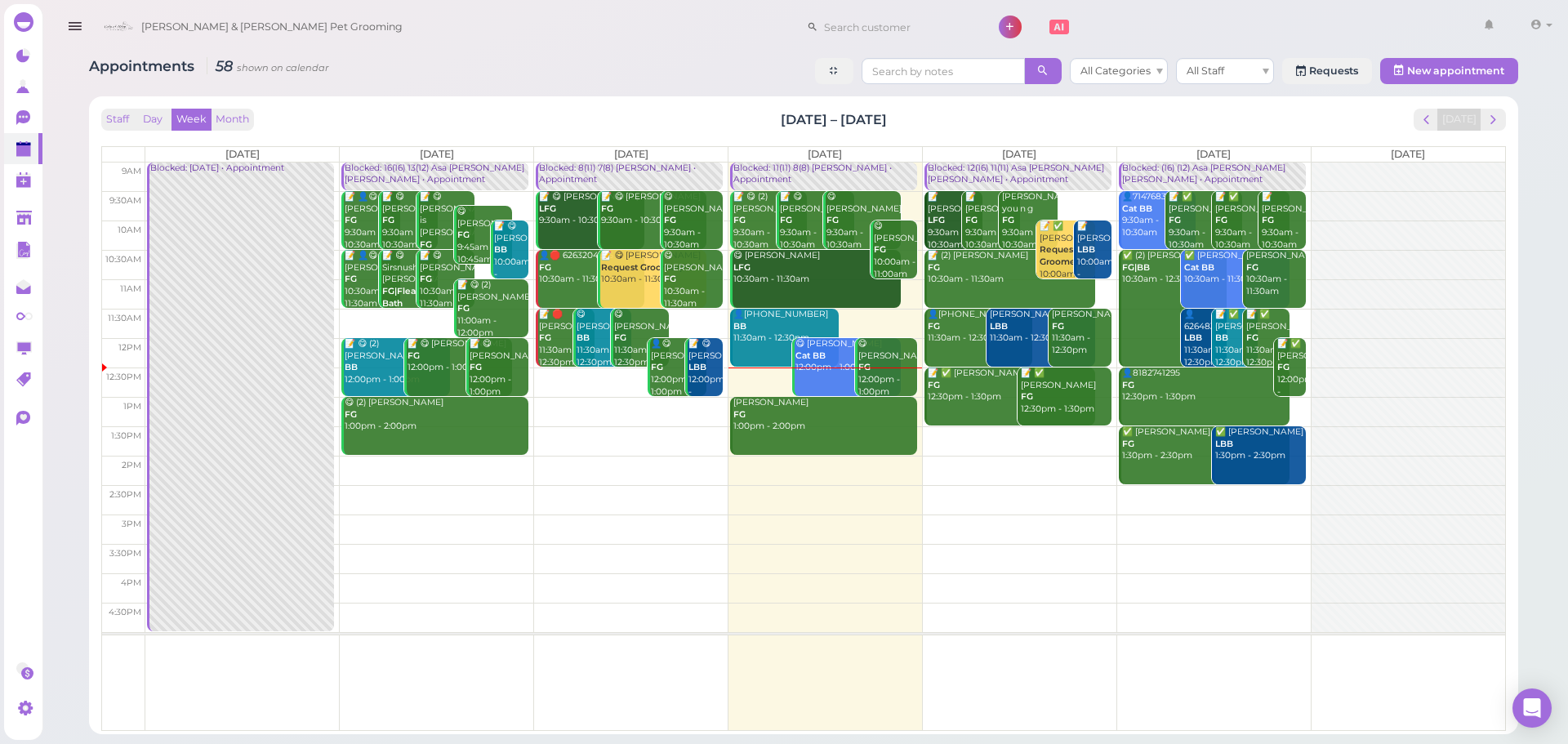
click at [755, 225] on div "📝 😋 (2) Mari Carlon FG 9:30am - 10:30am" at bounding box center [770, 221] width 75 height 60
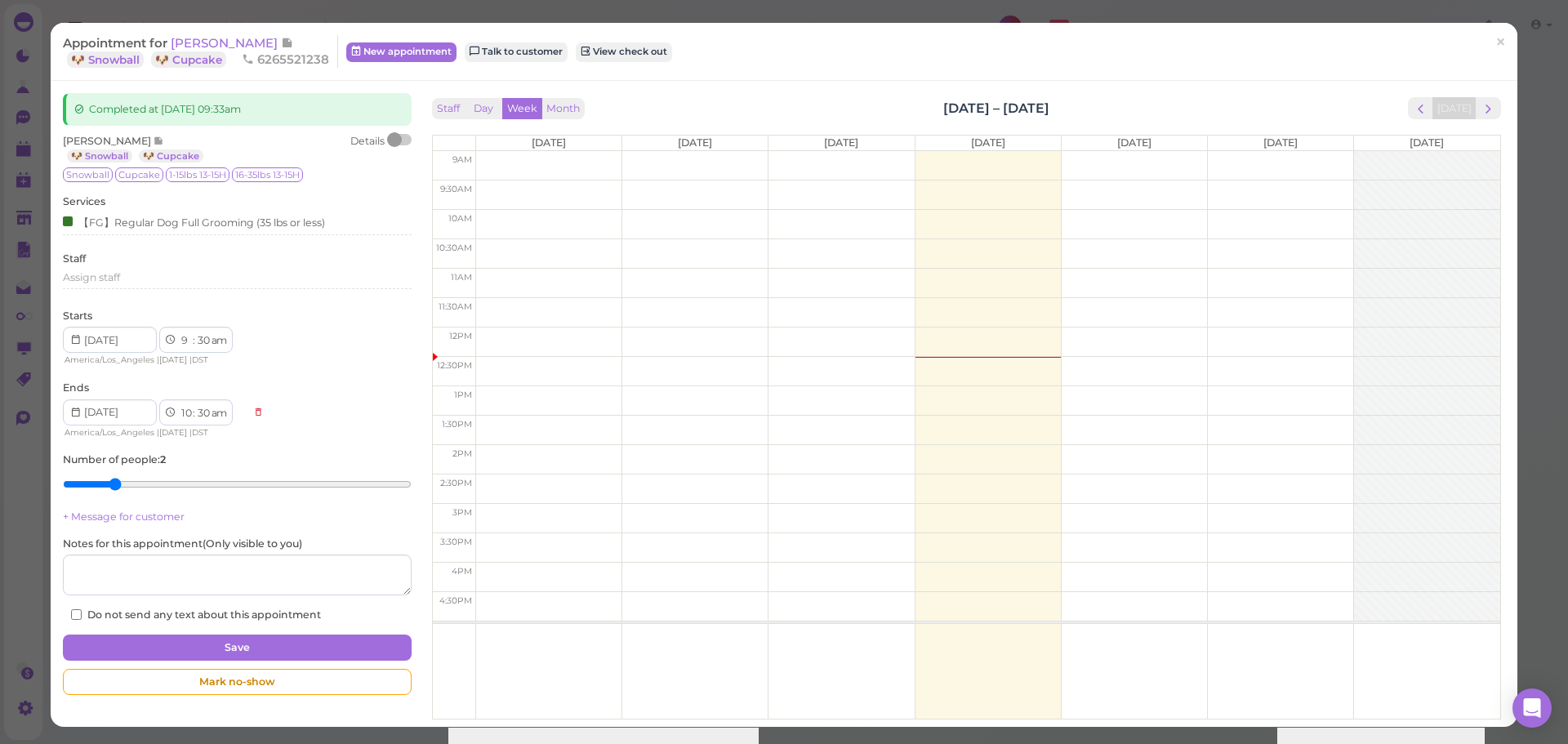
click at [200, 31] on div "Appointment for Mari Carlon 🐶 Snowball 🐶 Cupcake 6265521238 New appointment Tal…" at bounding box center [784, 52] width 1467 height 58
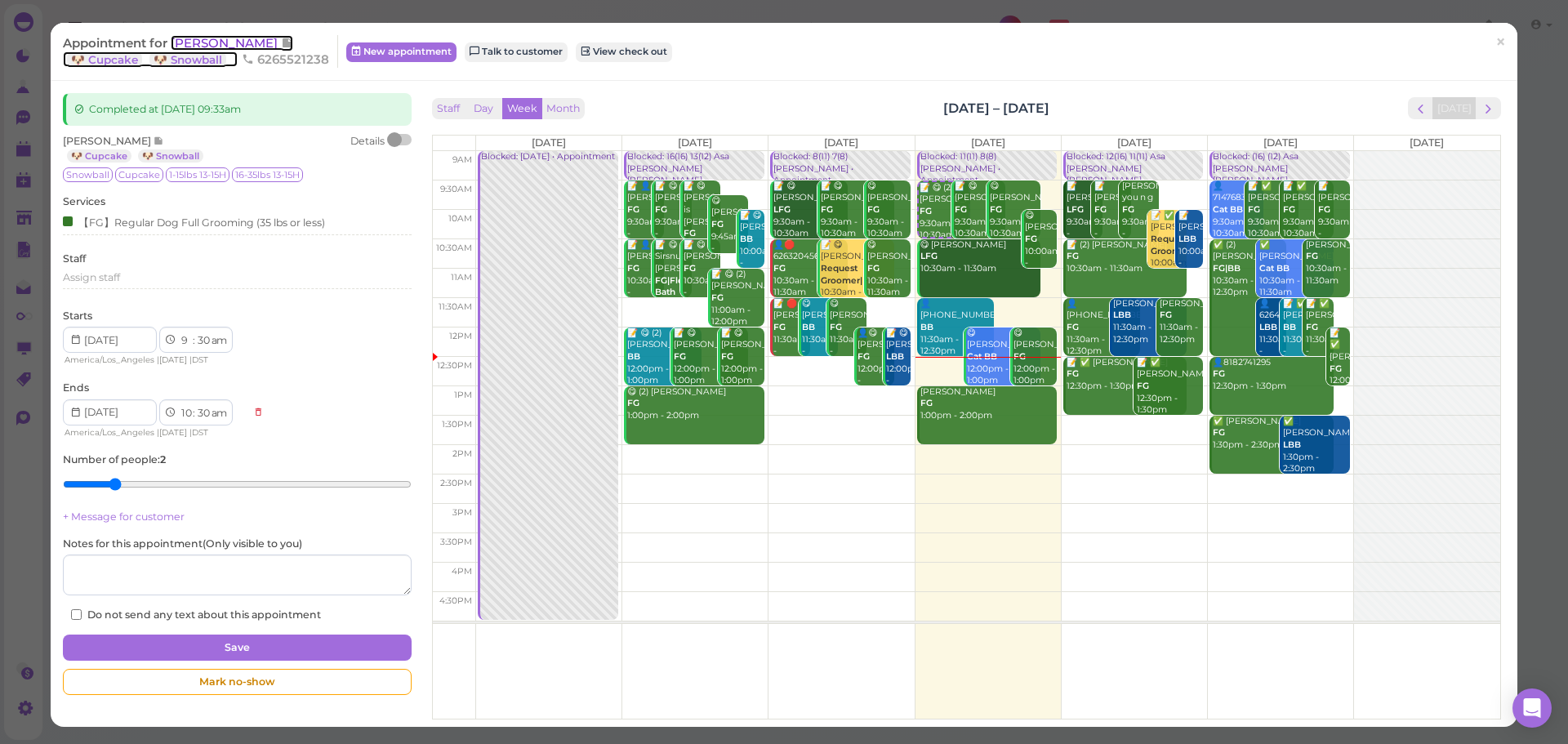
click at [198, 38] on span "[PERSON_NAME]" at bounding box center [225, 42] width 110 height 16
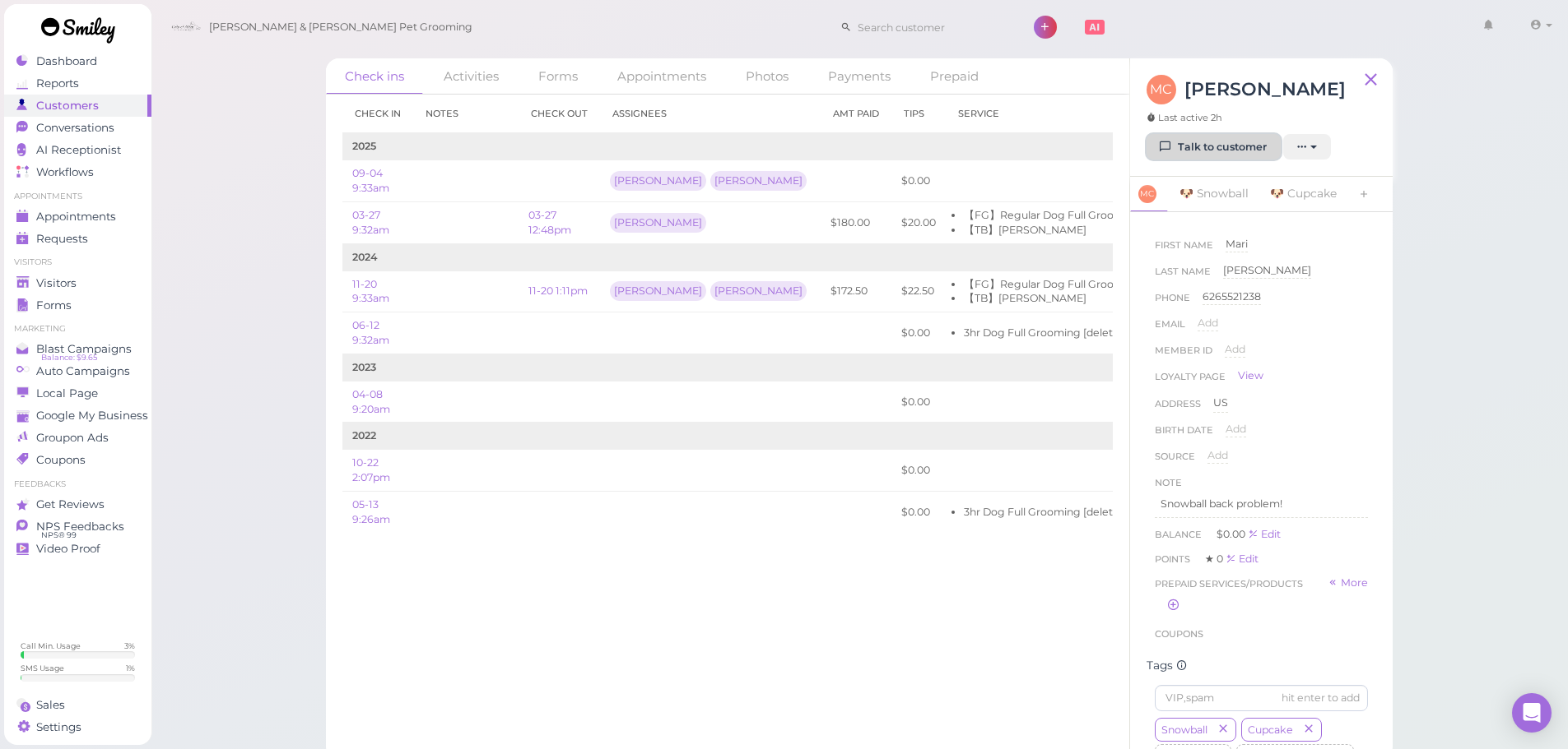
click at [1226, 143] on link "Talk to customer" at bounding box center [1213, 148] width 134 height 27
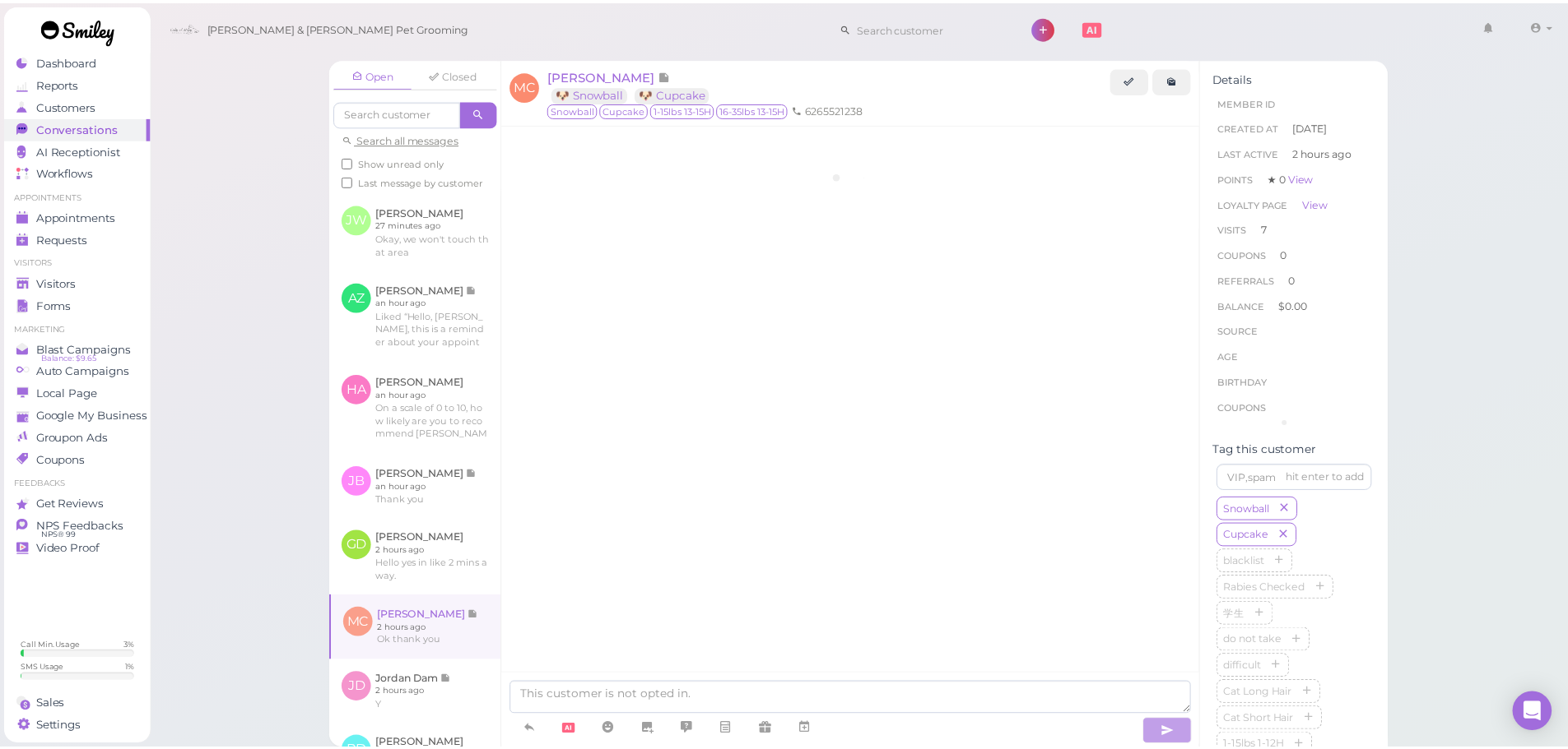
scroll to position [2630, 0]
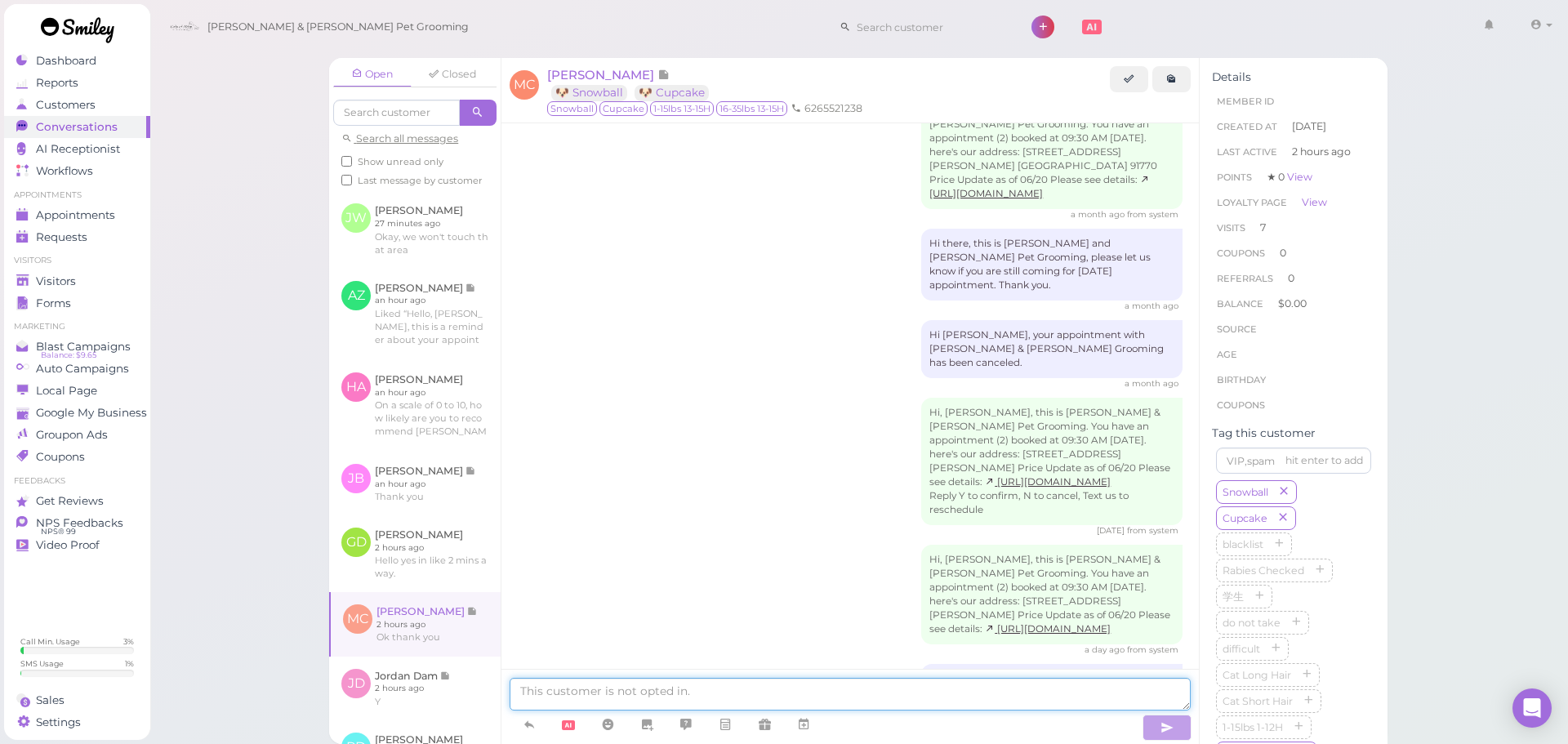
click at [687, 690] on textarea at bounding box center [850, 694] width 681 height 32
type textarea "Hi [PERSON_NAME], Cupcake and Snowball will be ready for pickup at 1 PM [DATE]"
click at [61, 213] on span "Appointments" at bounding box center [76, 215] width 82 height 14
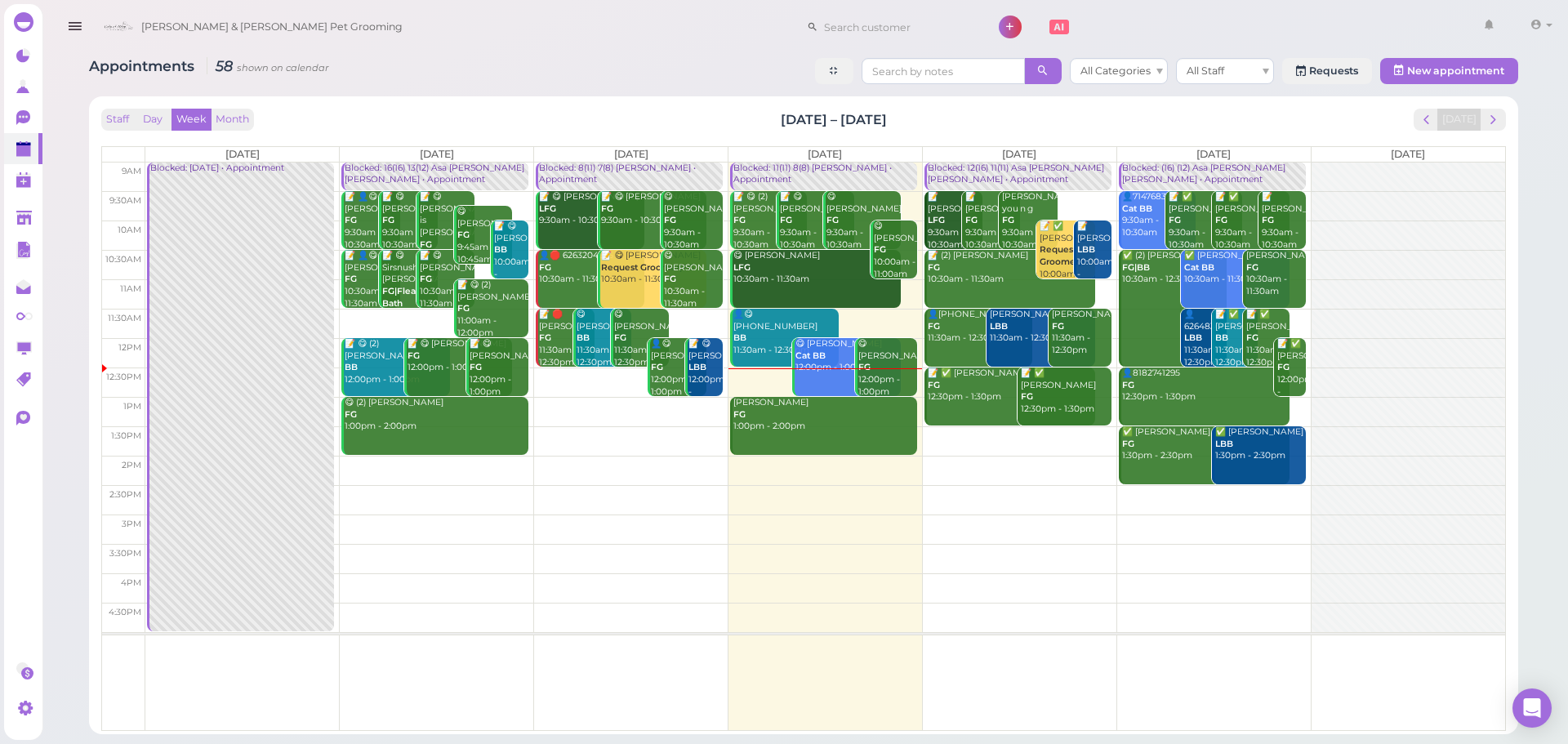
click at [522, 89] on div "Appointments 58 shown on calendar All Categories All Staff Requests New appoint…" at bounding box center [803, 389] width 1470 height 688
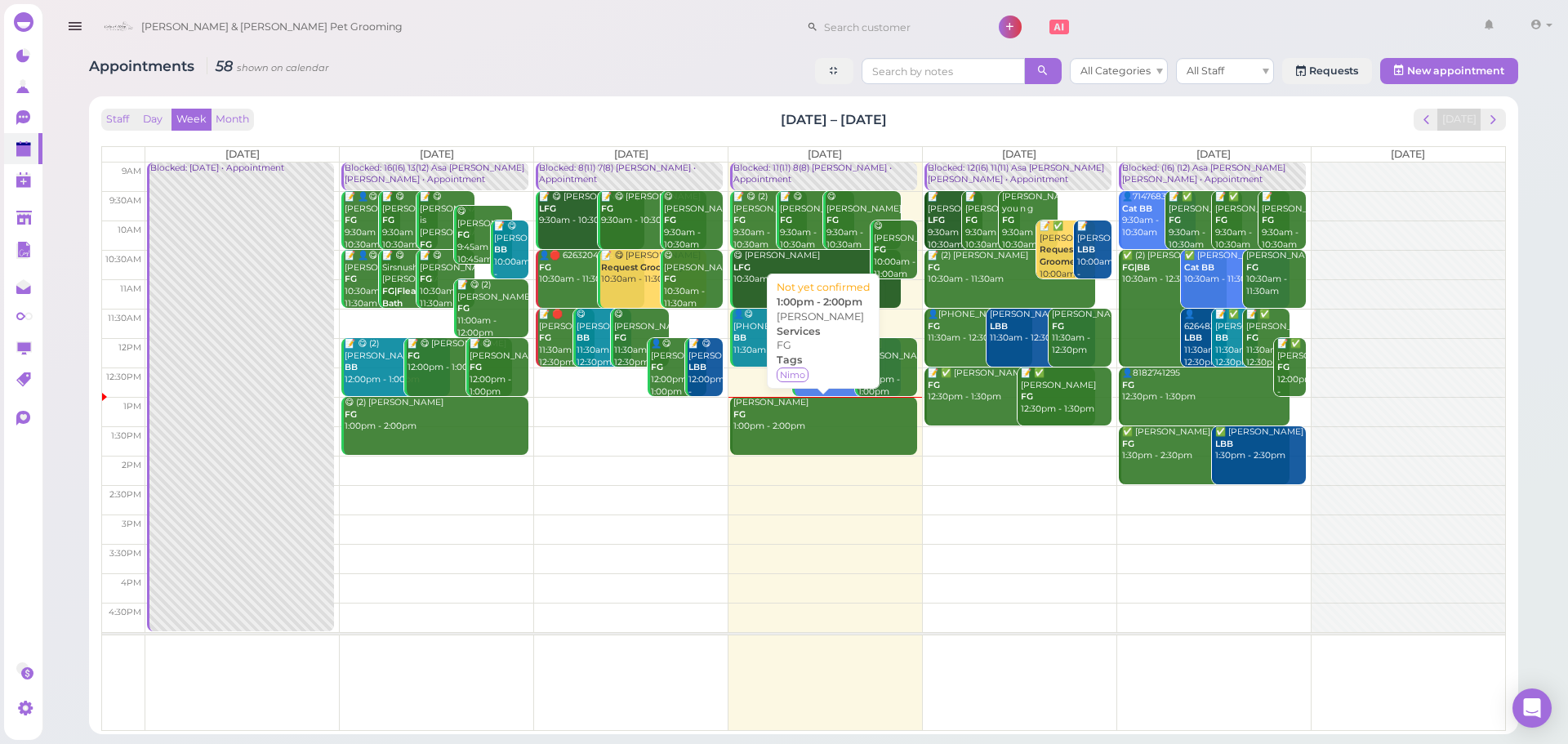
click at [786, 413] on div "Sonnet Chang FG 1:00pm - 2:00pm" at bounding box center [825, 414] width 185 height 36
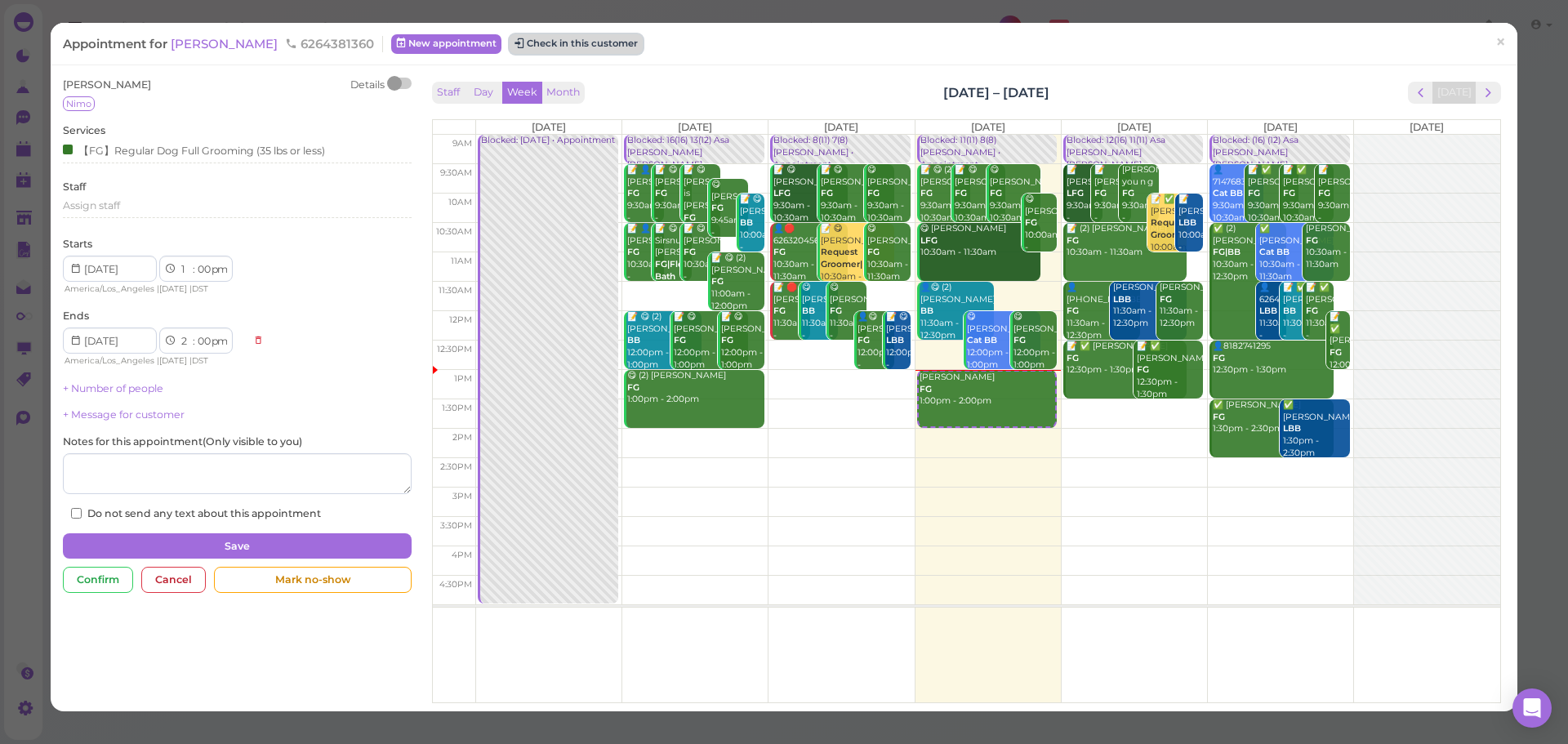
click at [616, 49] on button "Check in this customer" at bounding box center [576, 44] width 133 height 20
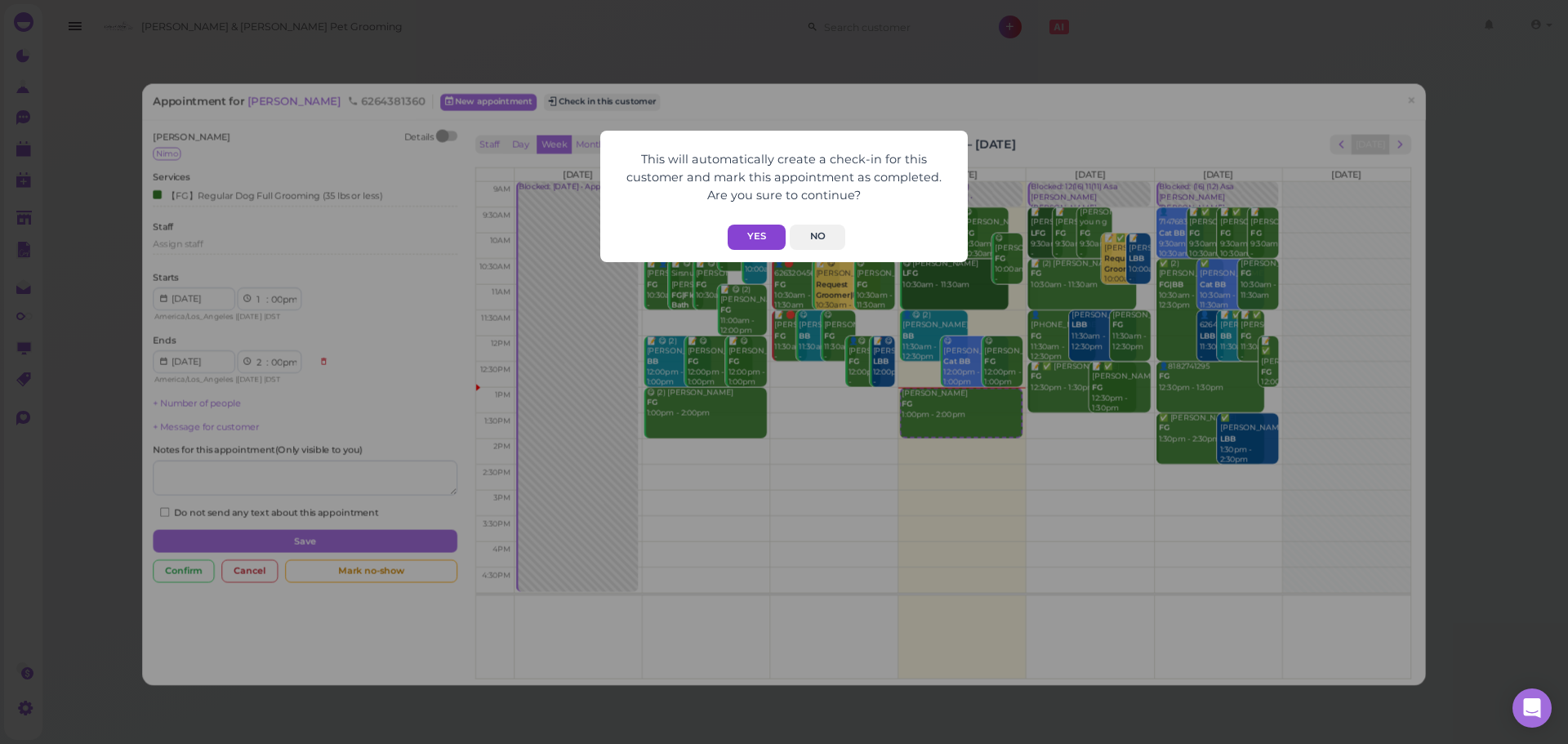
click at [755, 237] on button "Yes" at bounding box center [757, 237] width 58 height 26
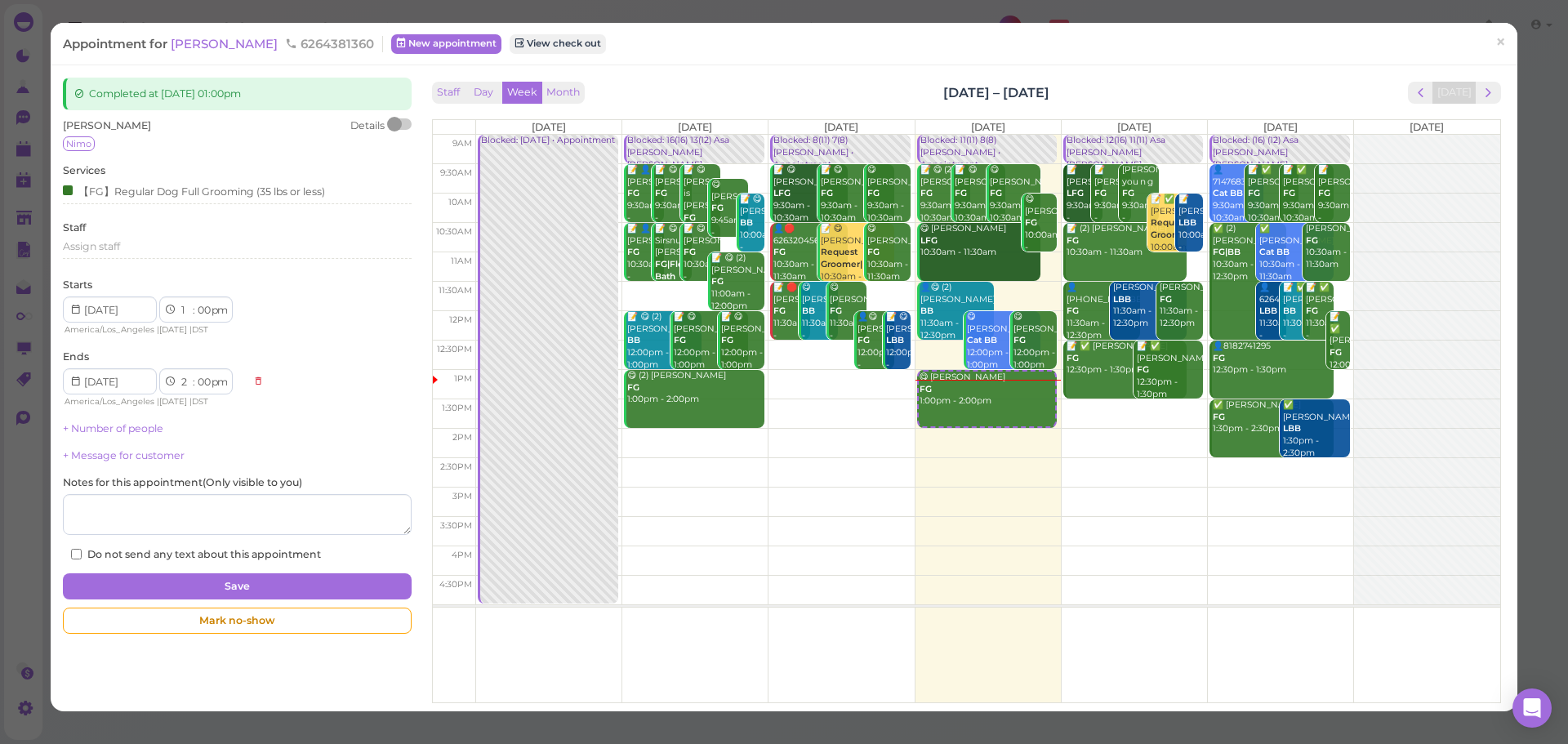
click at [1057, 68] on div "Completed at 2025-09-04 01:00pm Sonnet Chang Details Nimo Services 【FG】Regular …" at bounding box center [784, 389] width 1467 height 646
click at [847, 73] on div "Completed at 2025-09-04 01:00pm Sonnet Chang Details Nimo Services 【FG】Regular …" at bounding box center [784, 389] width 1467 height 646
click at [1495, 49] on link "×" at bounding box center [1501, 43] width 30 height 38
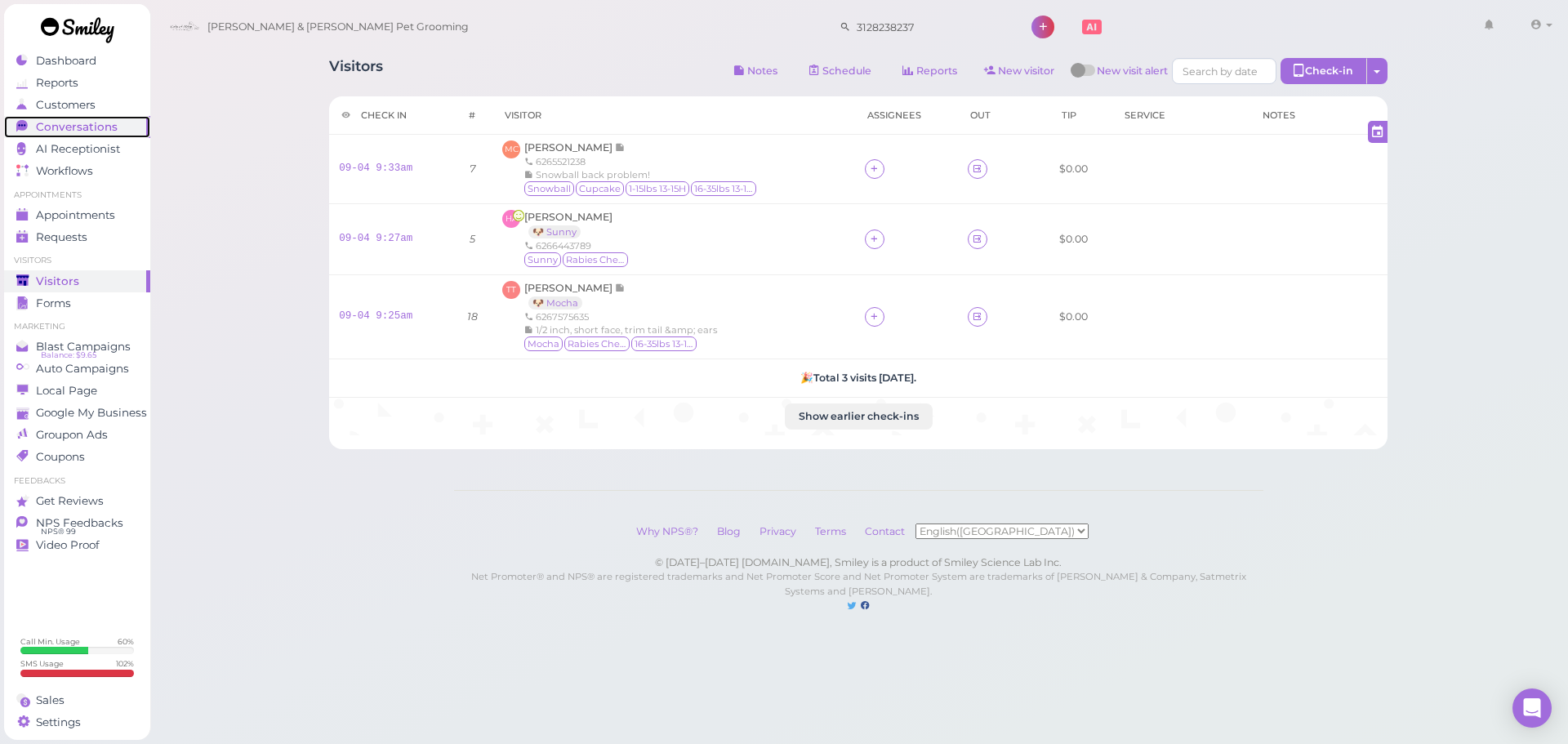
click at [89, 123] on span "Conversations" at bounding box center [76, 127] width 82 height 14
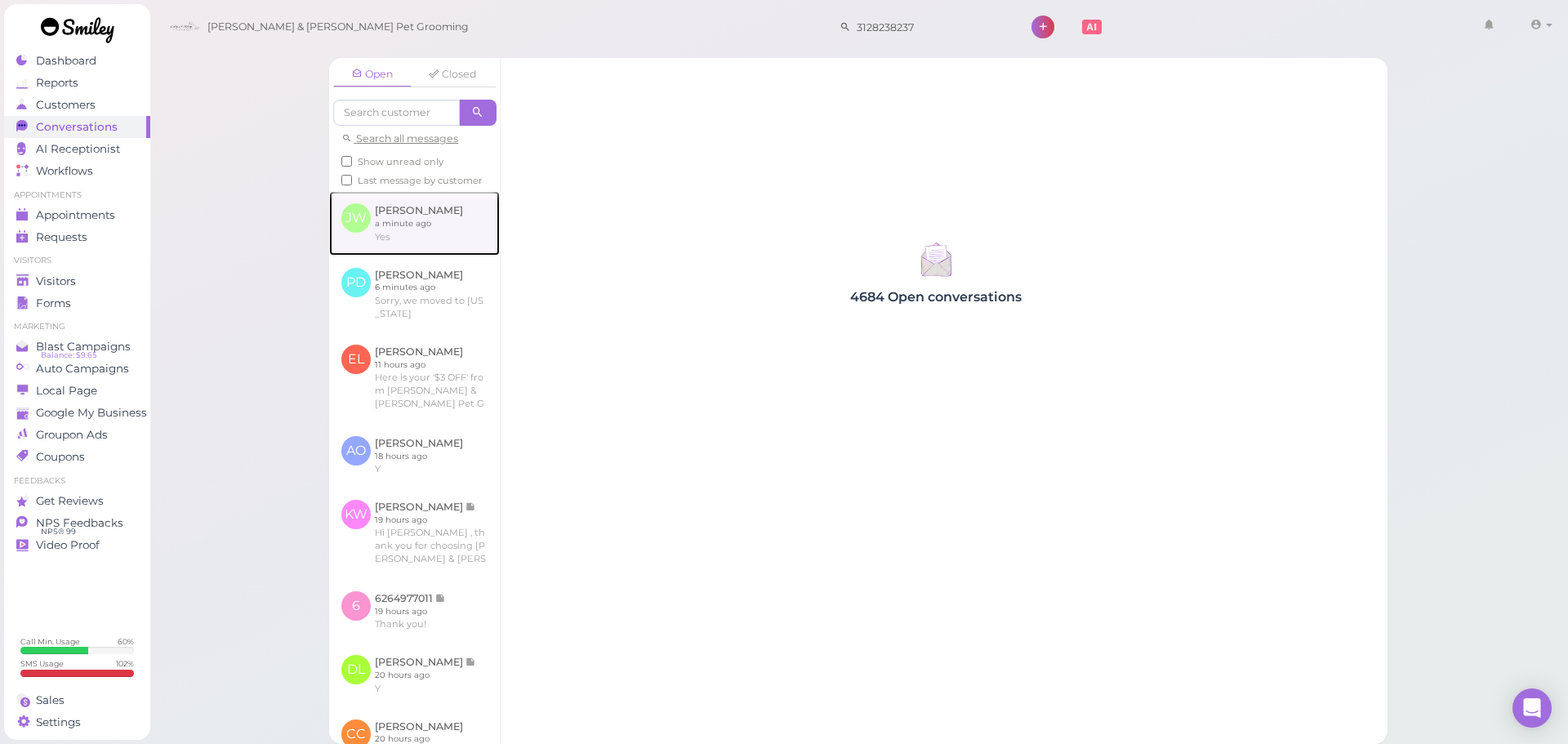
click at [430, 249] on link at bounding box center [414, 223] width 171 height 64
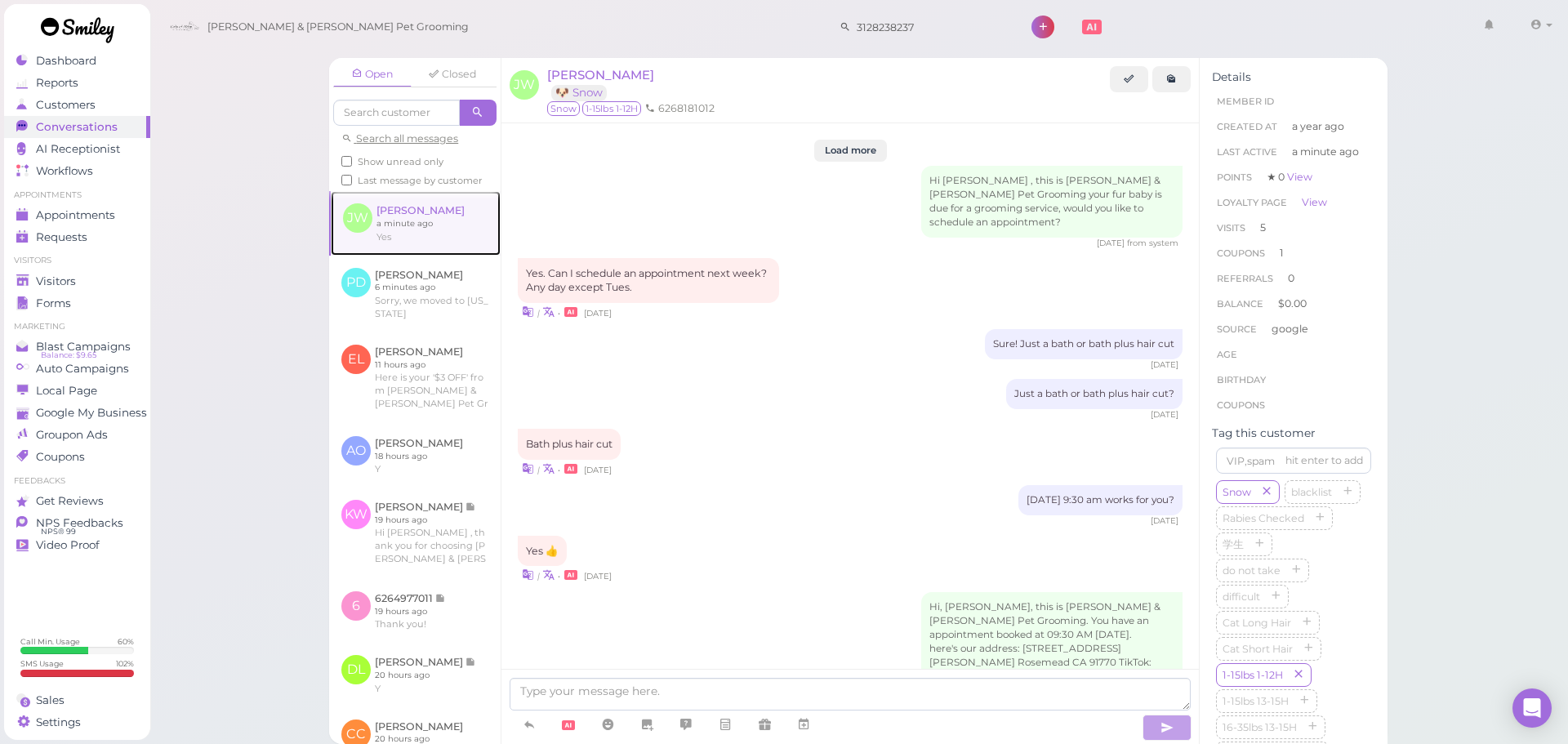
scroll to position [1828, 0]
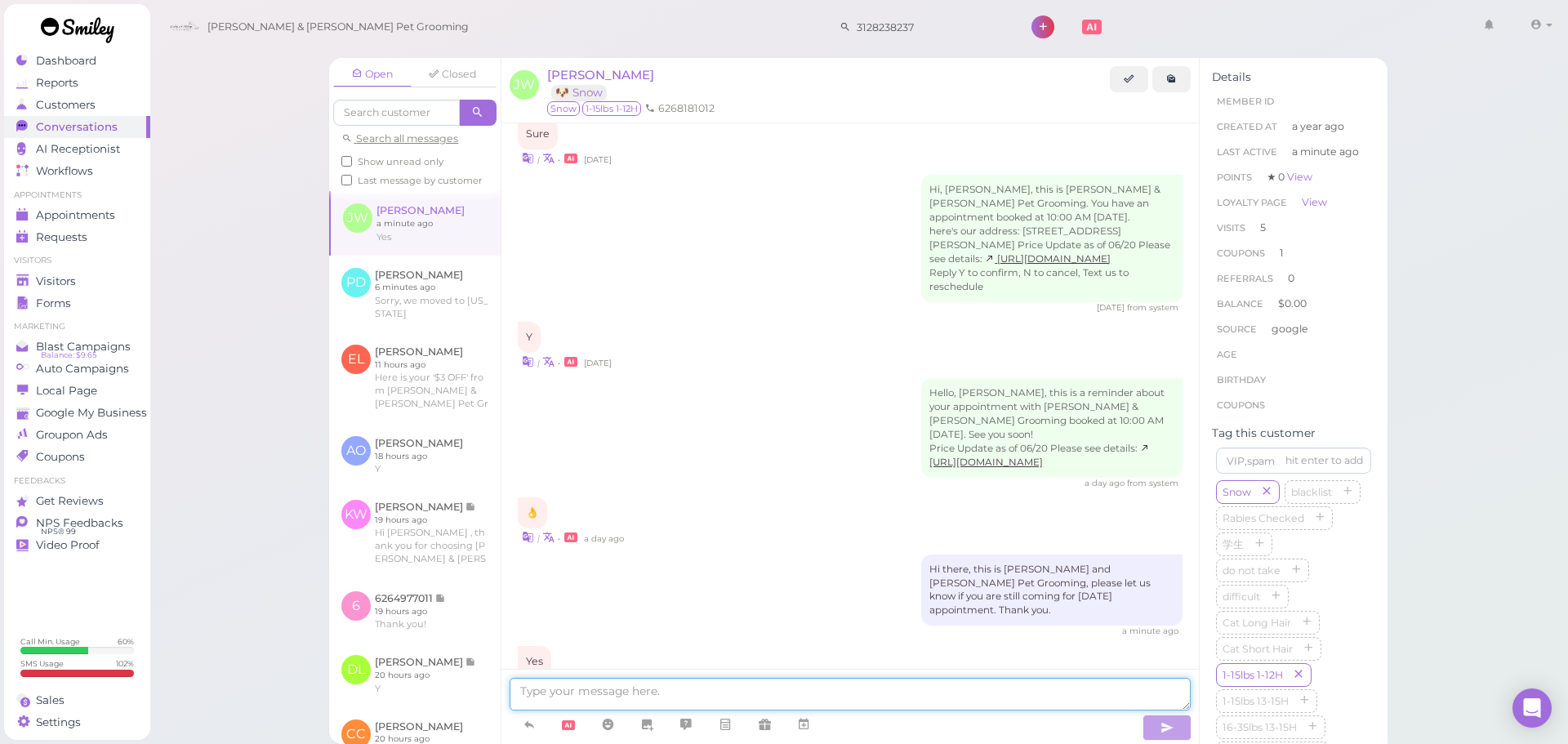
click at [948, 697] on textarea at bounding box center [850, 694] width 681 height 32
type textarea "What time will you arrive?"
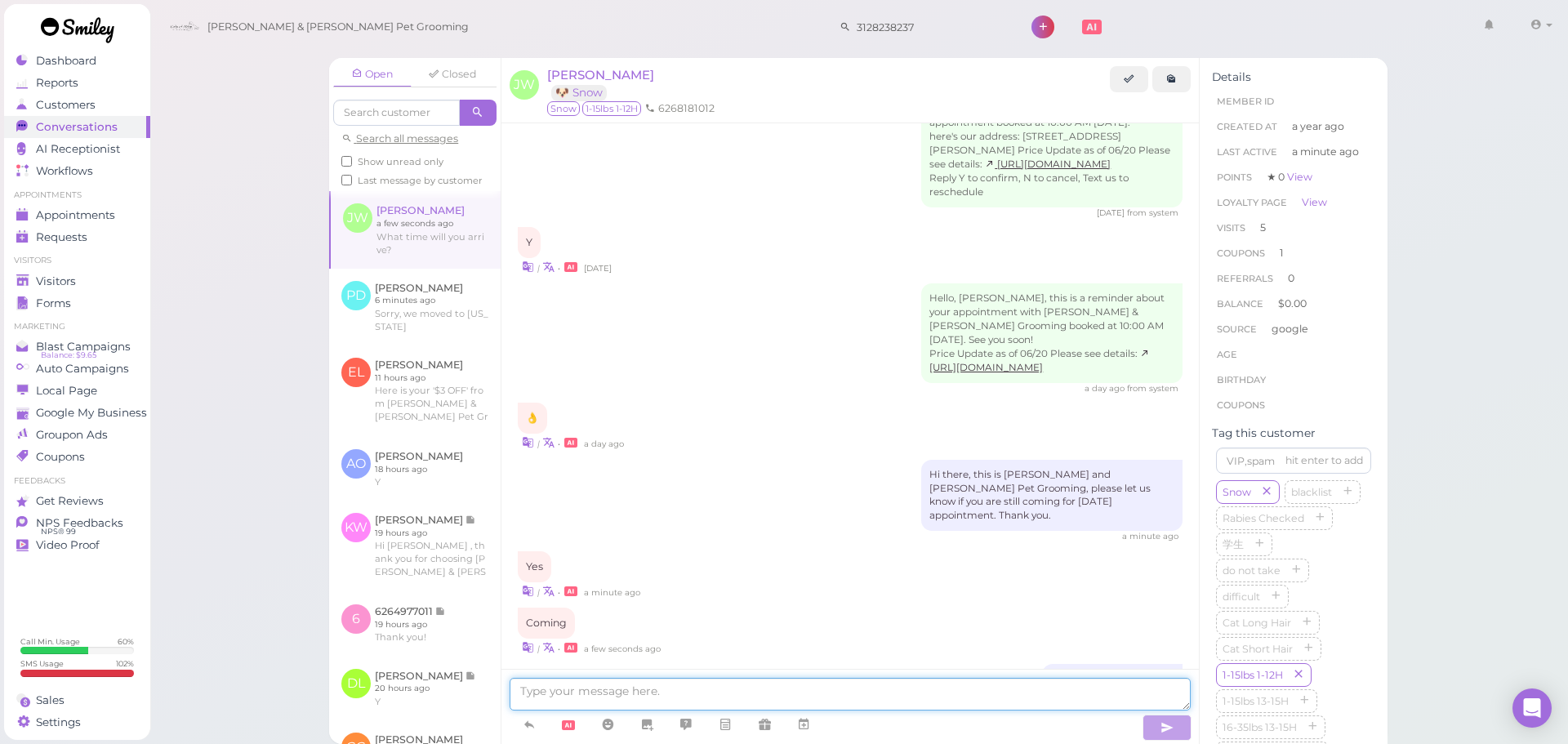
scroll to position [1991, 0]
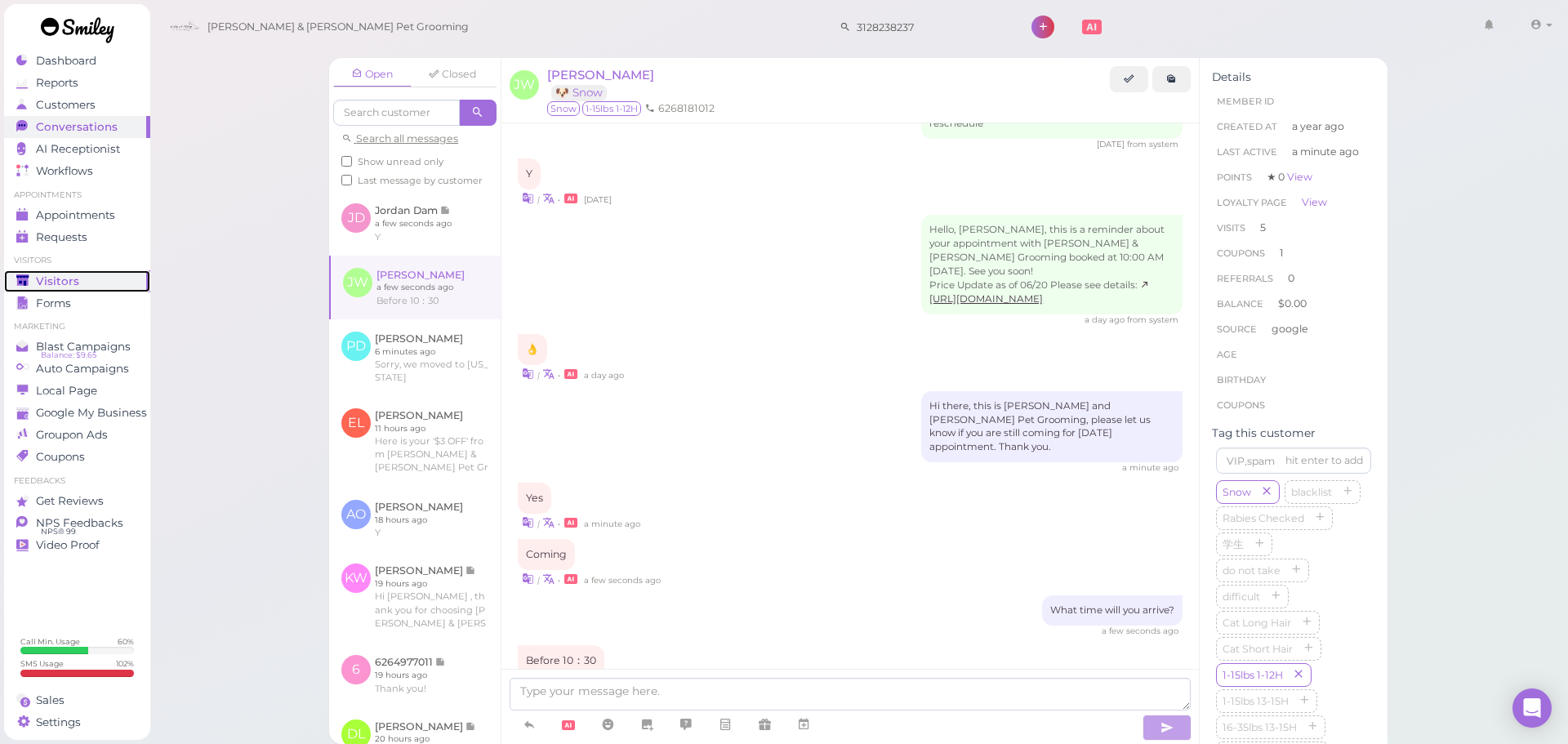
drag, startPoint x: 65, startPoint y: 287, endPoint x: 690, endPoint y: 426, distance: 640.3
click at [65, 287] on span "Visitors" at bounding box center [57, 281] width 43 height 14
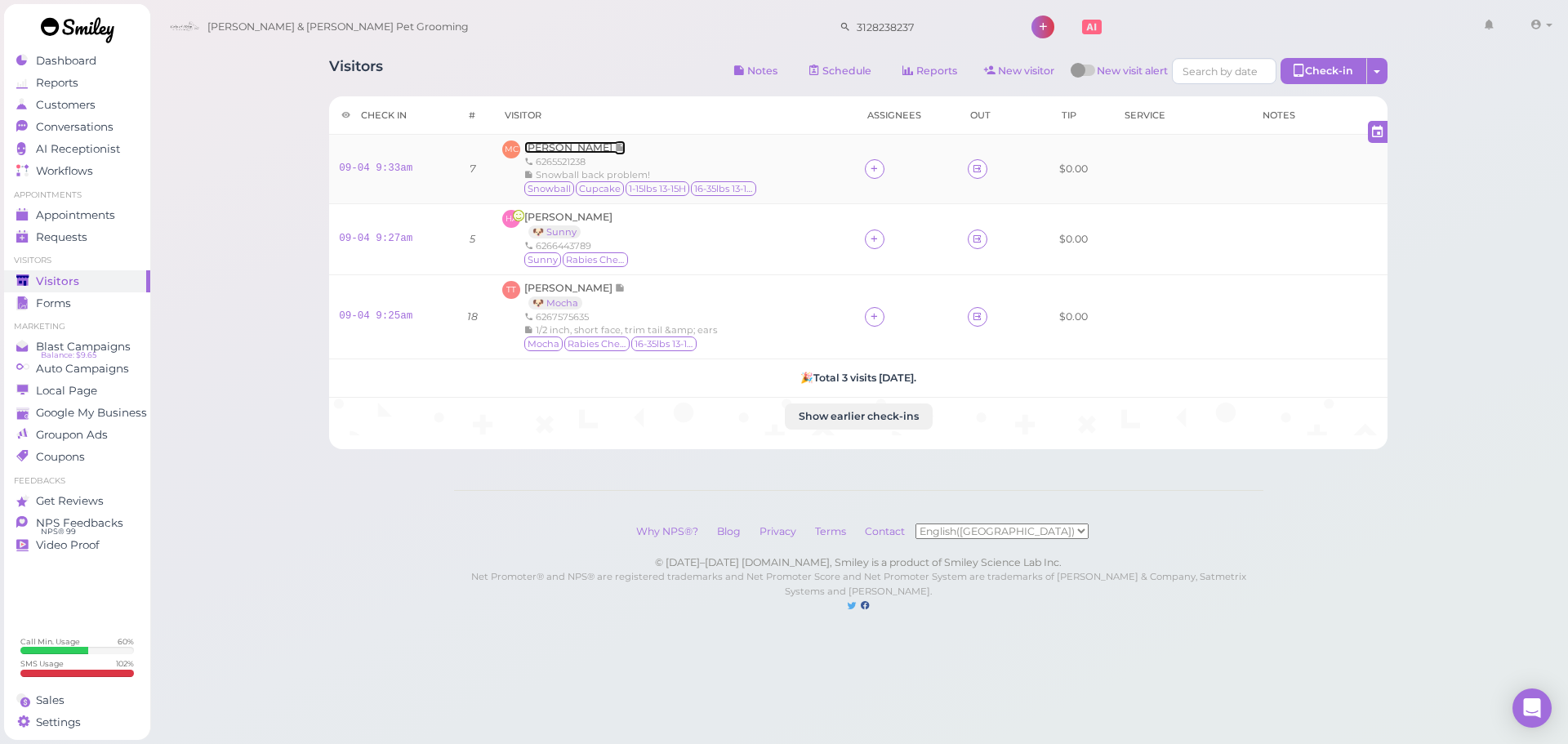
click at [560, 147] on span "[PERSON_NAME]" at bounding box center [569, 147] width 90 height 12
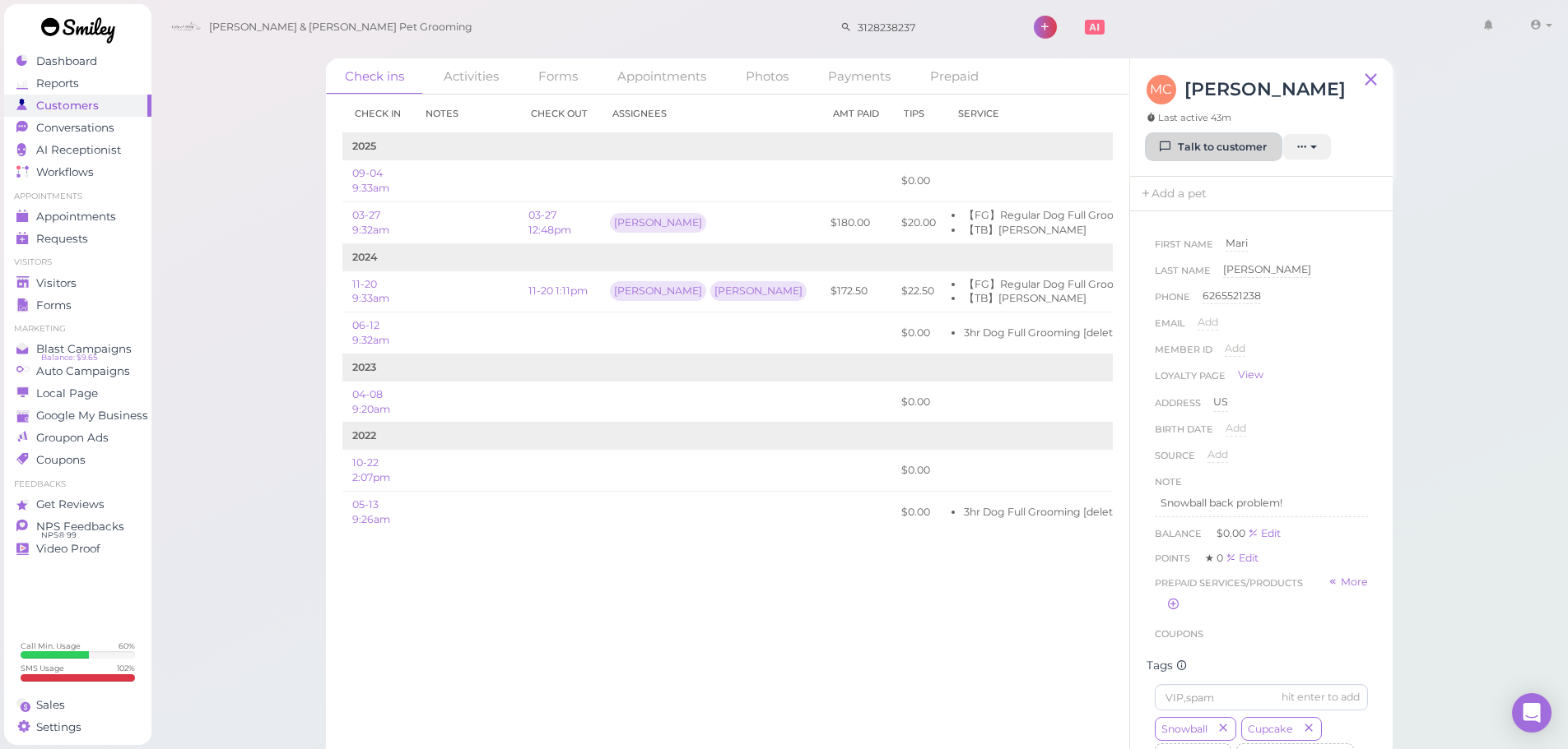
click at [1194, 149] on link "Talk to customer" at bounding box center [1213, 148] width 134 height 27
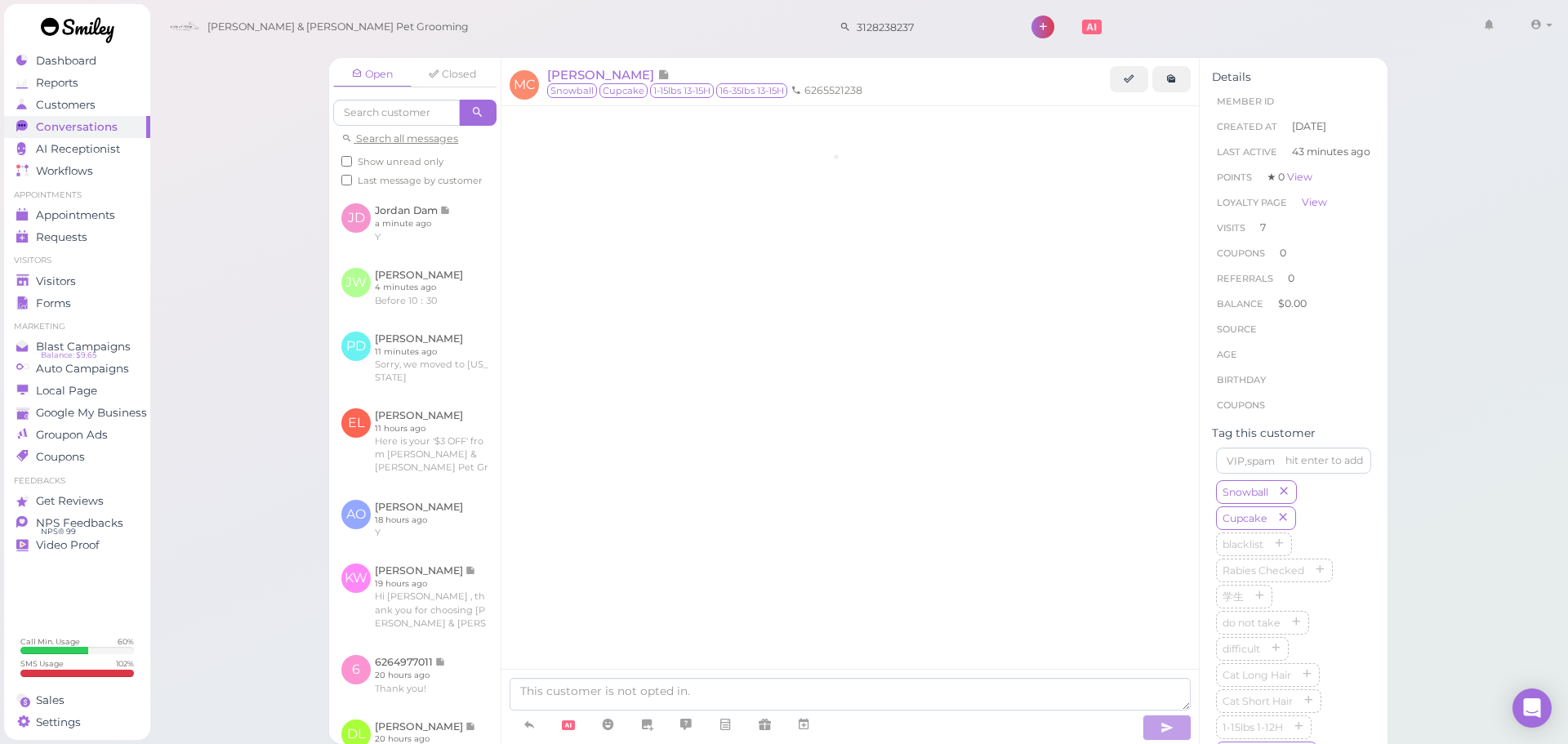
scroll to position [2689, 0]
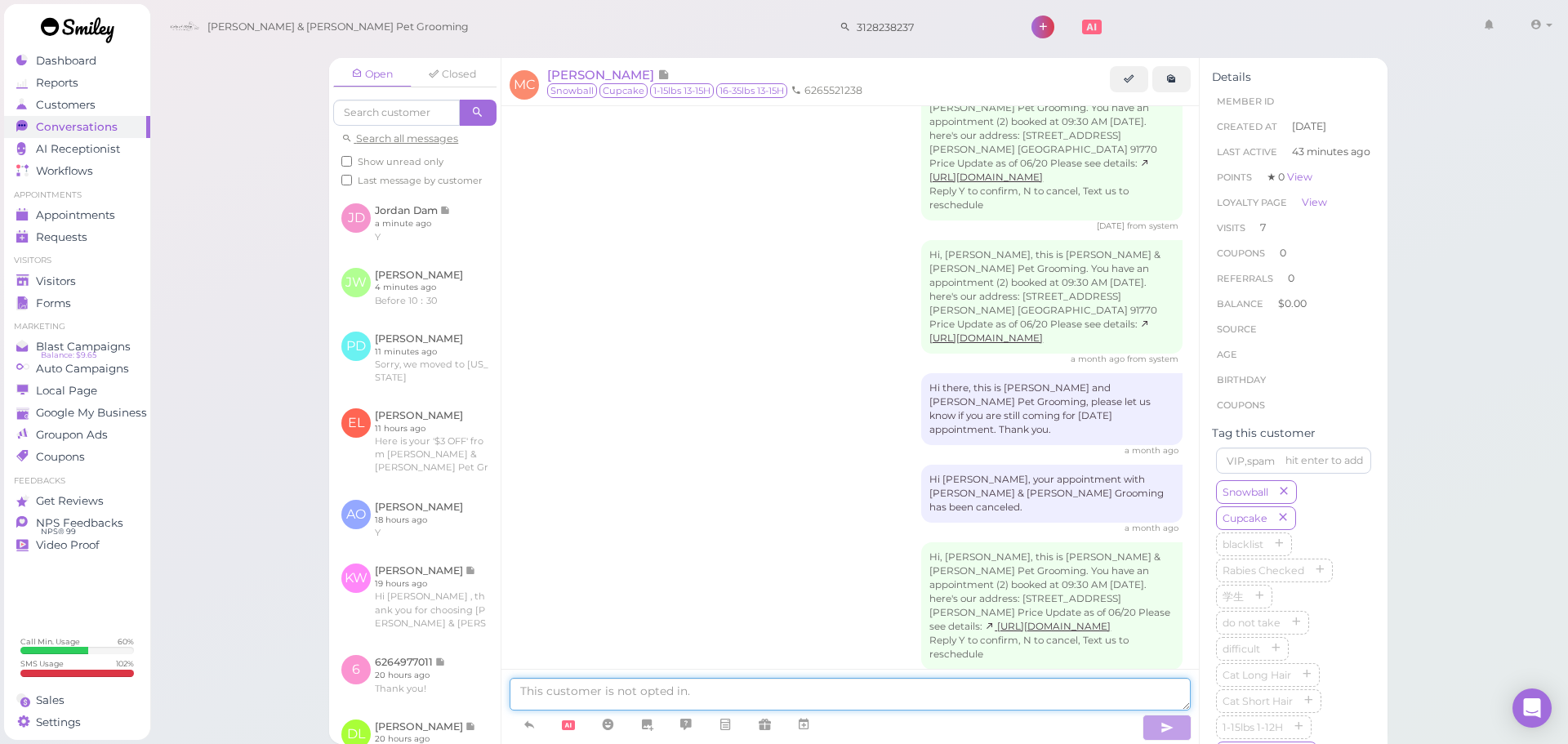
click at [623, 686] on textarea at bounding box center [850, 694] width 681 height 32
type textarea "Hi [PERSON_NAME], just wanted to let you know that Snowball and Cupcake both ha…"
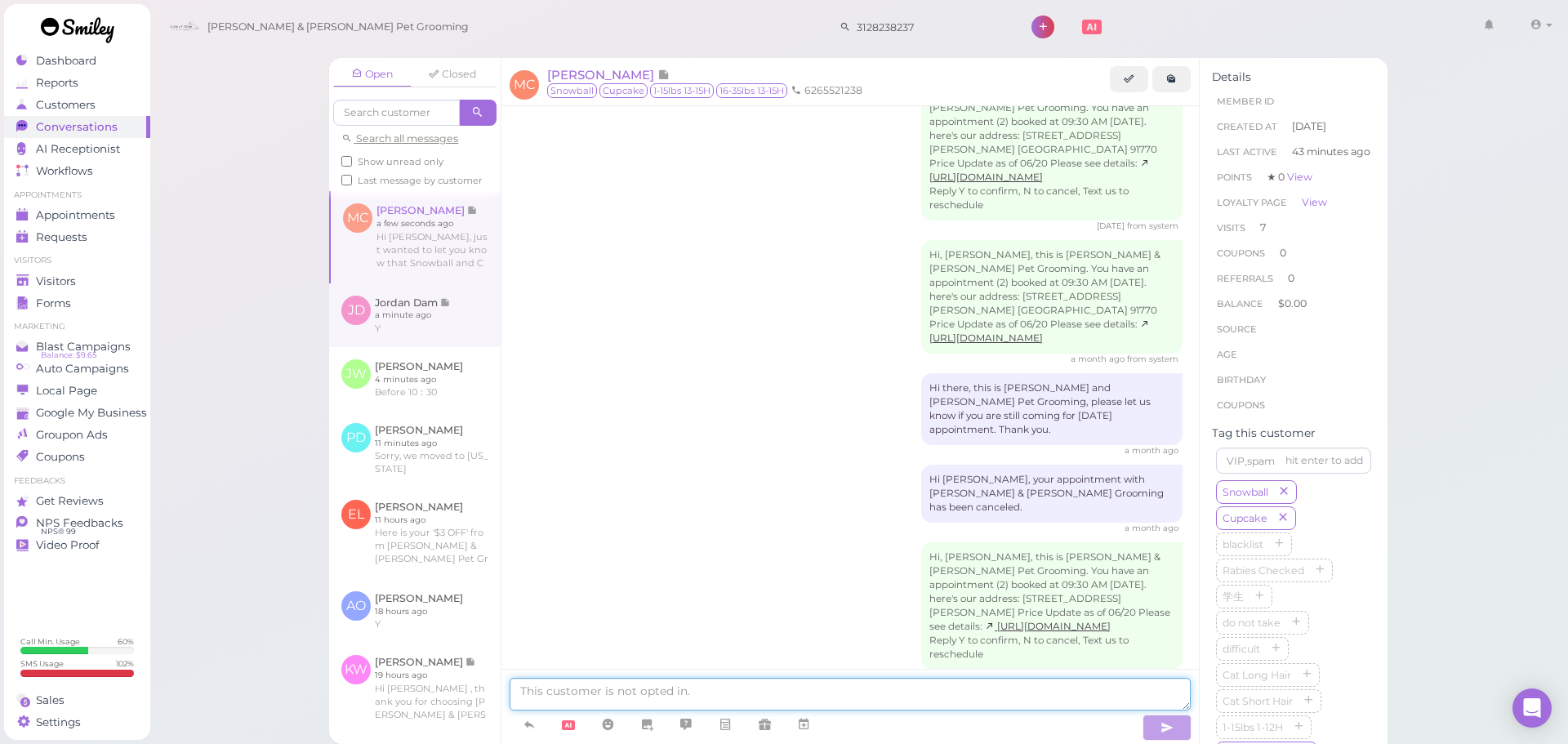
scroll to position [2755, 0]
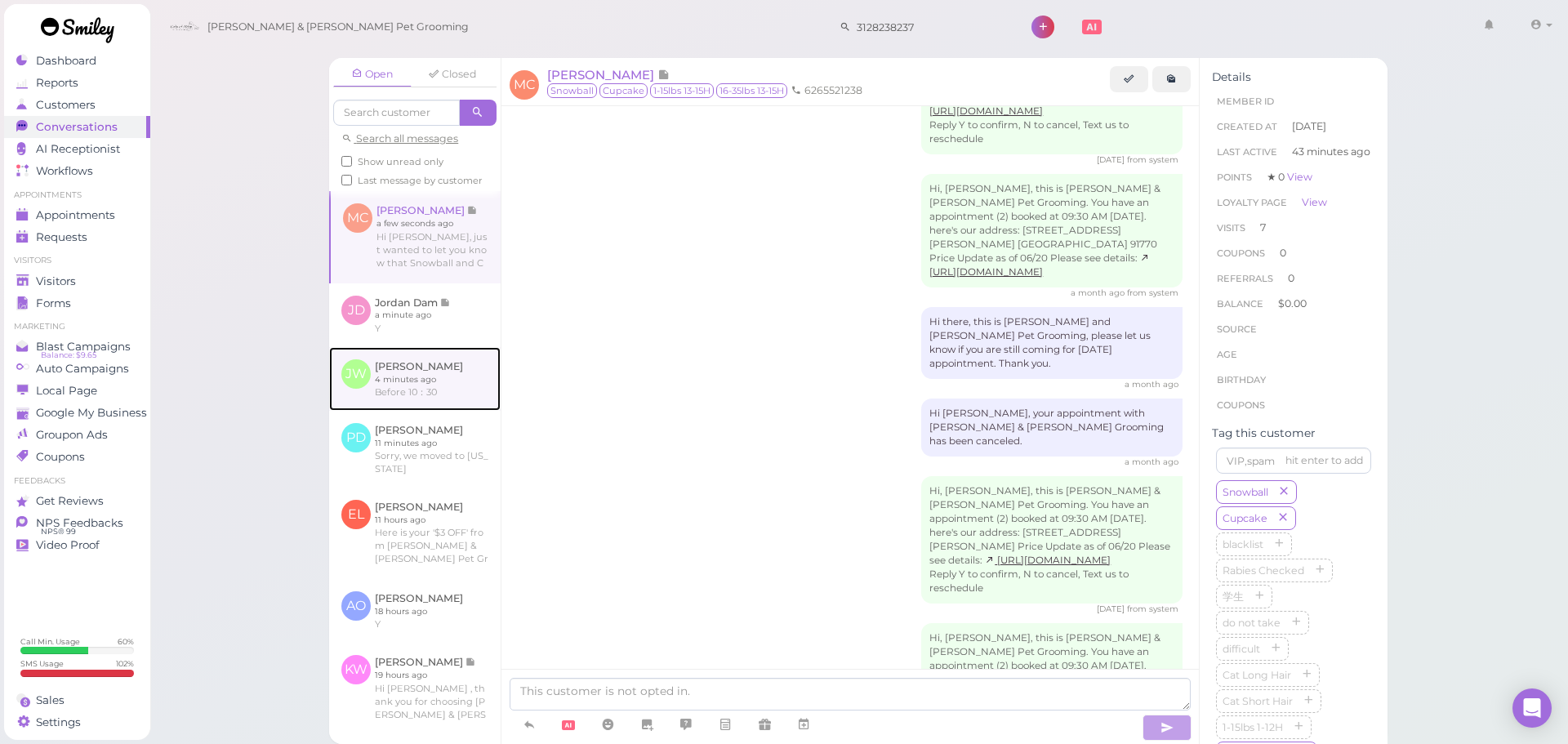
click at [407, 391] on link at bounding box center [414, 379] width 171 height 64
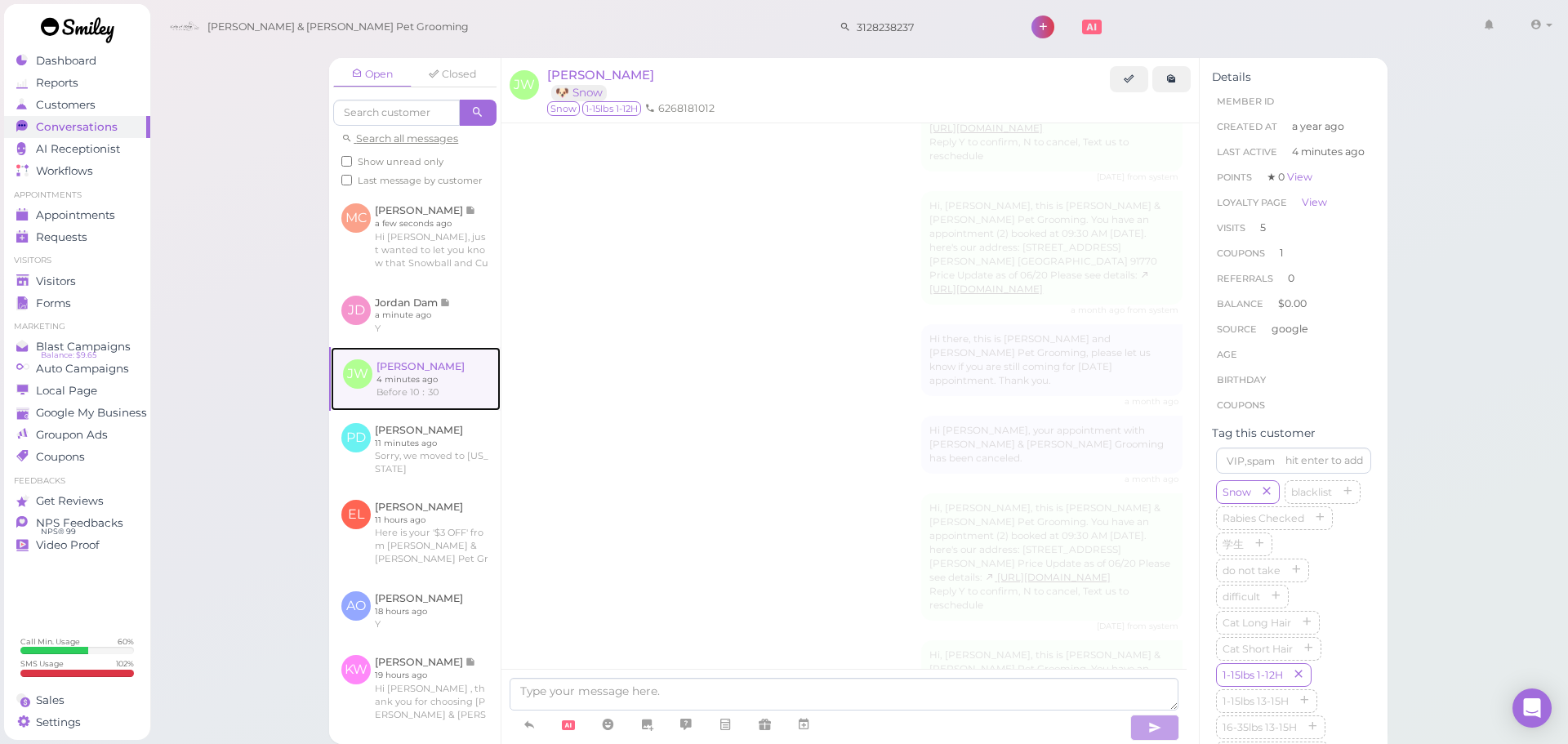
scroll to position [1792, 0]
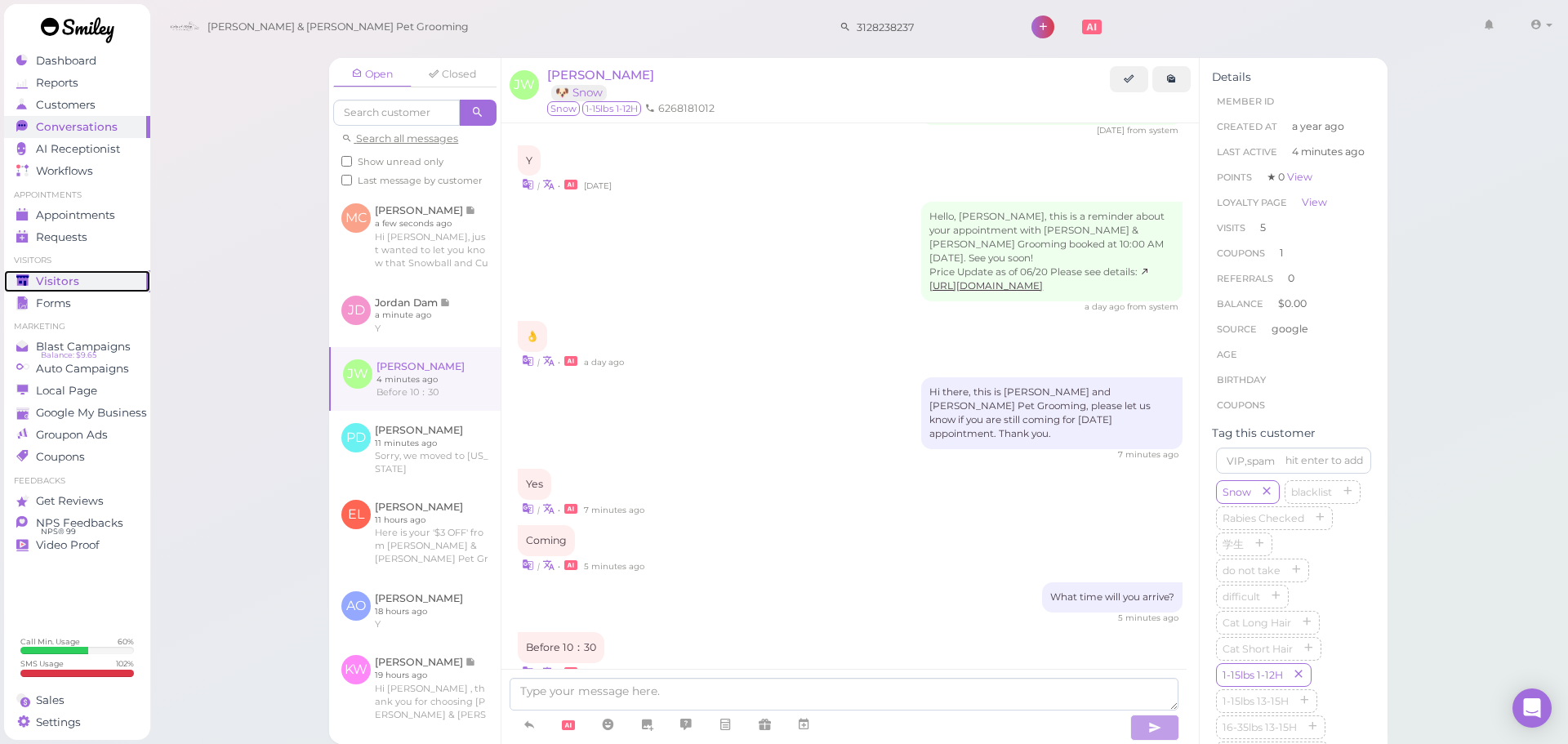
click at [68, 286] on span "Visitors" at bounding box center [57, 281] width 43 height 14
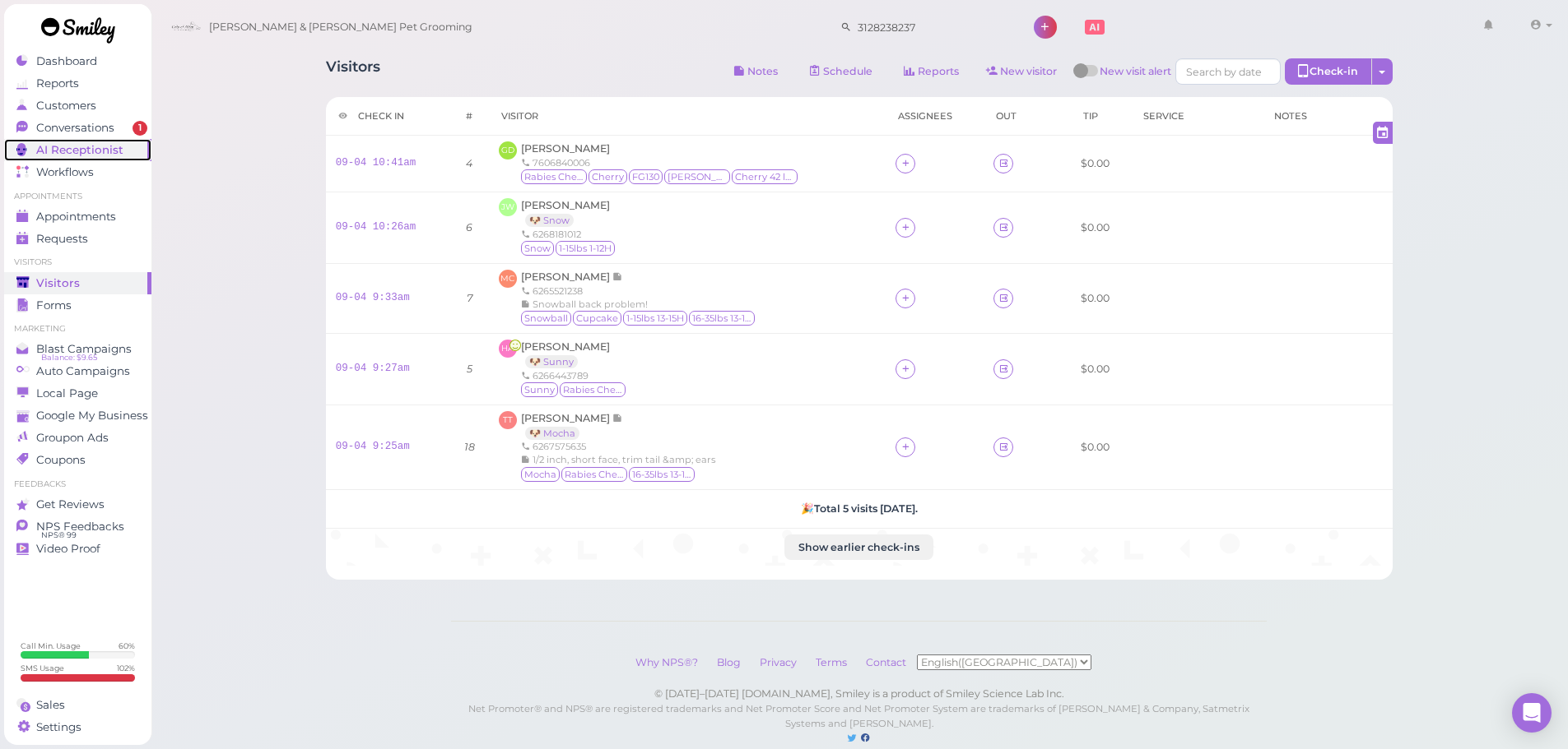
click at [83, 140] on link "AI Receptionist" at bounding box center [78, 150] width 148 height 23
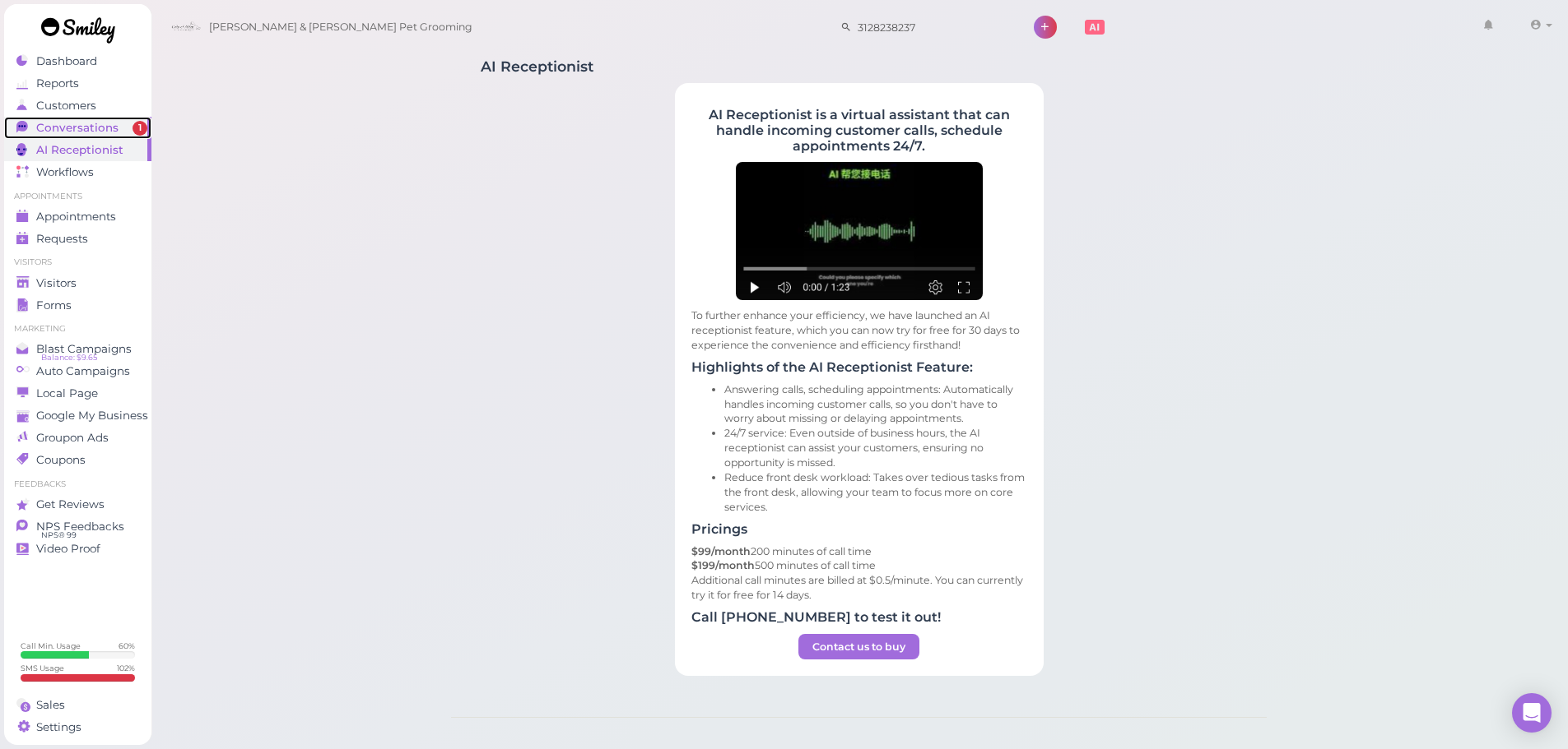
click at [103, 131] on span "Conversations" at bounding box center [77, 128] width 83 height 14
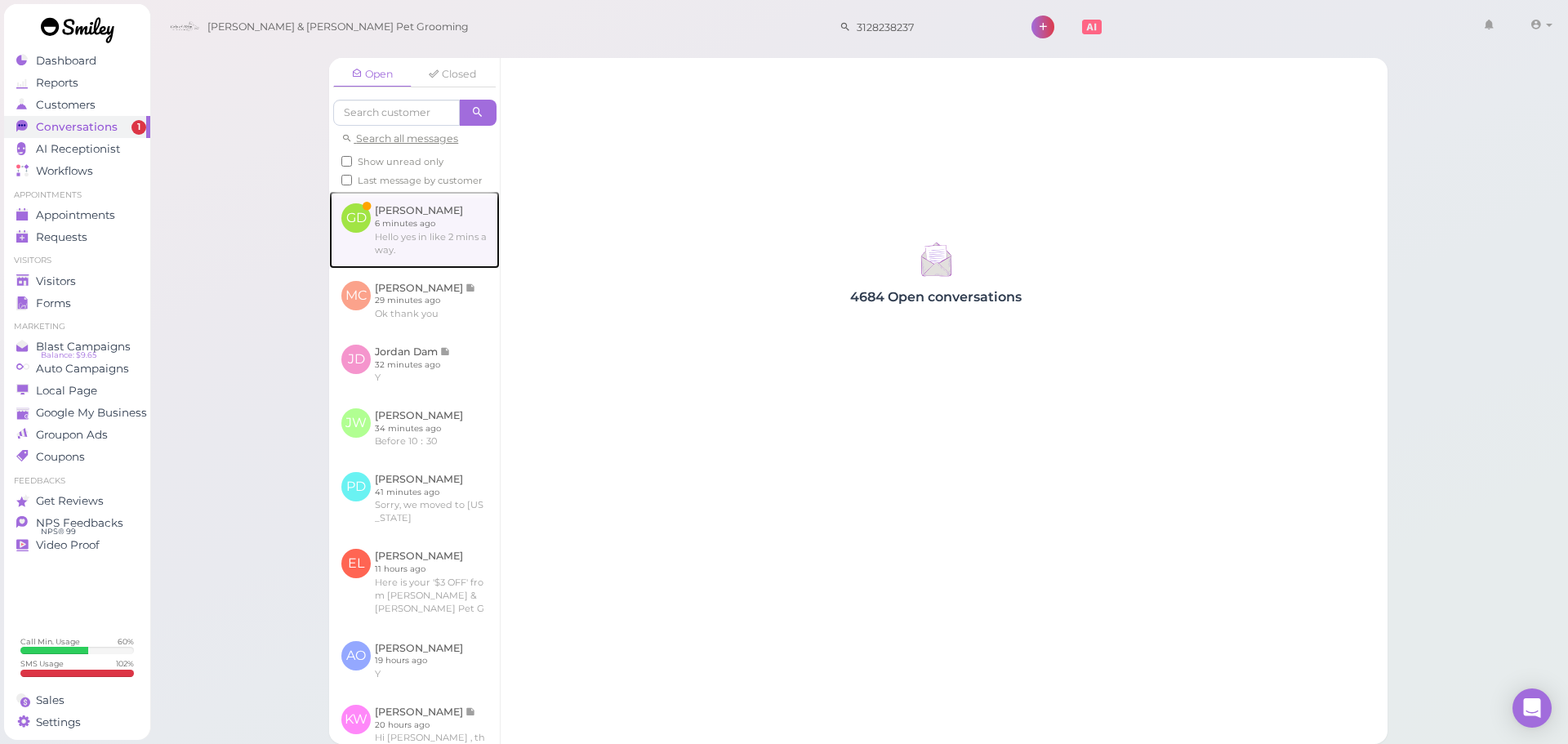
click at [362, 223] on link at bounding box center [414, 229] width 171 height 77
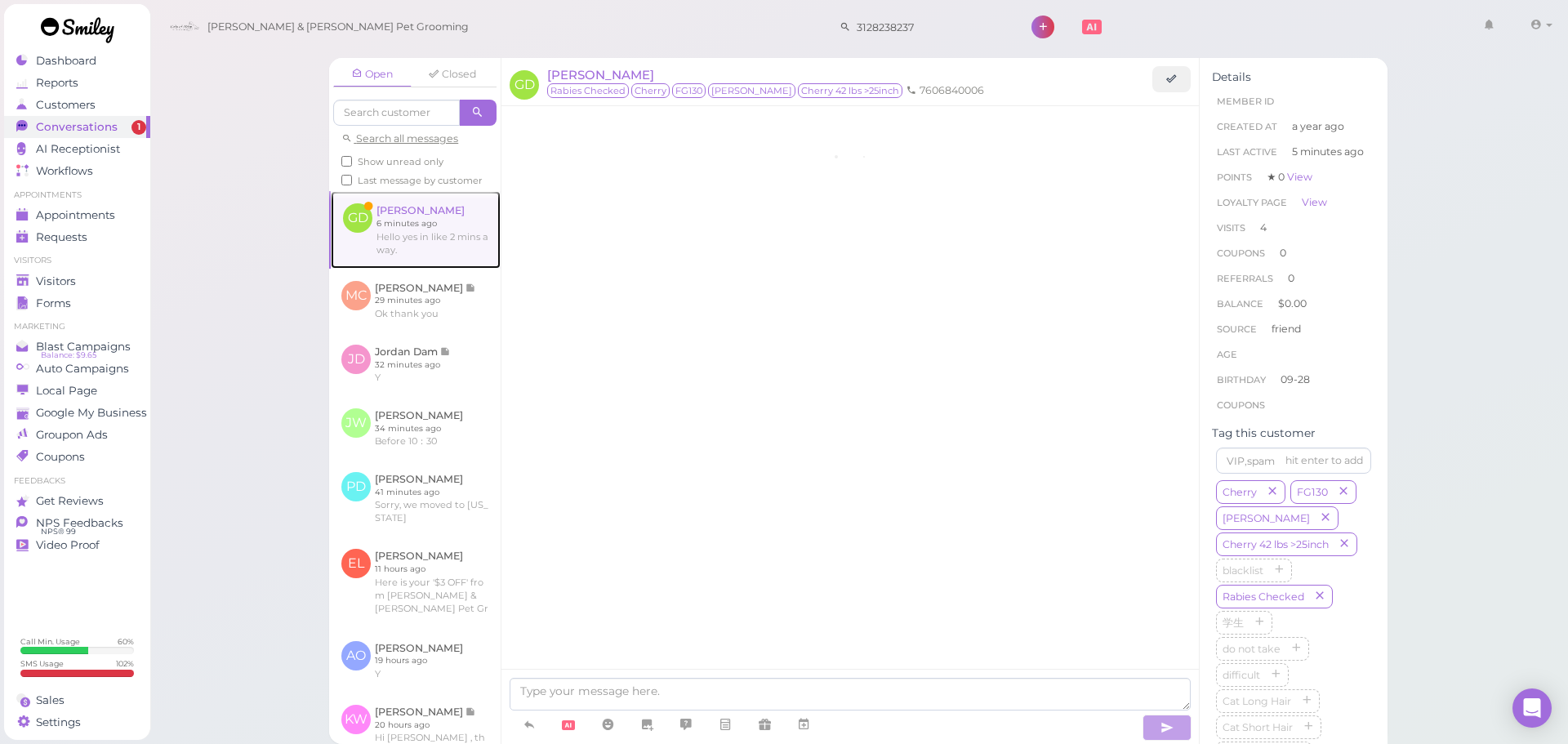
scroll to position [2035, 0]
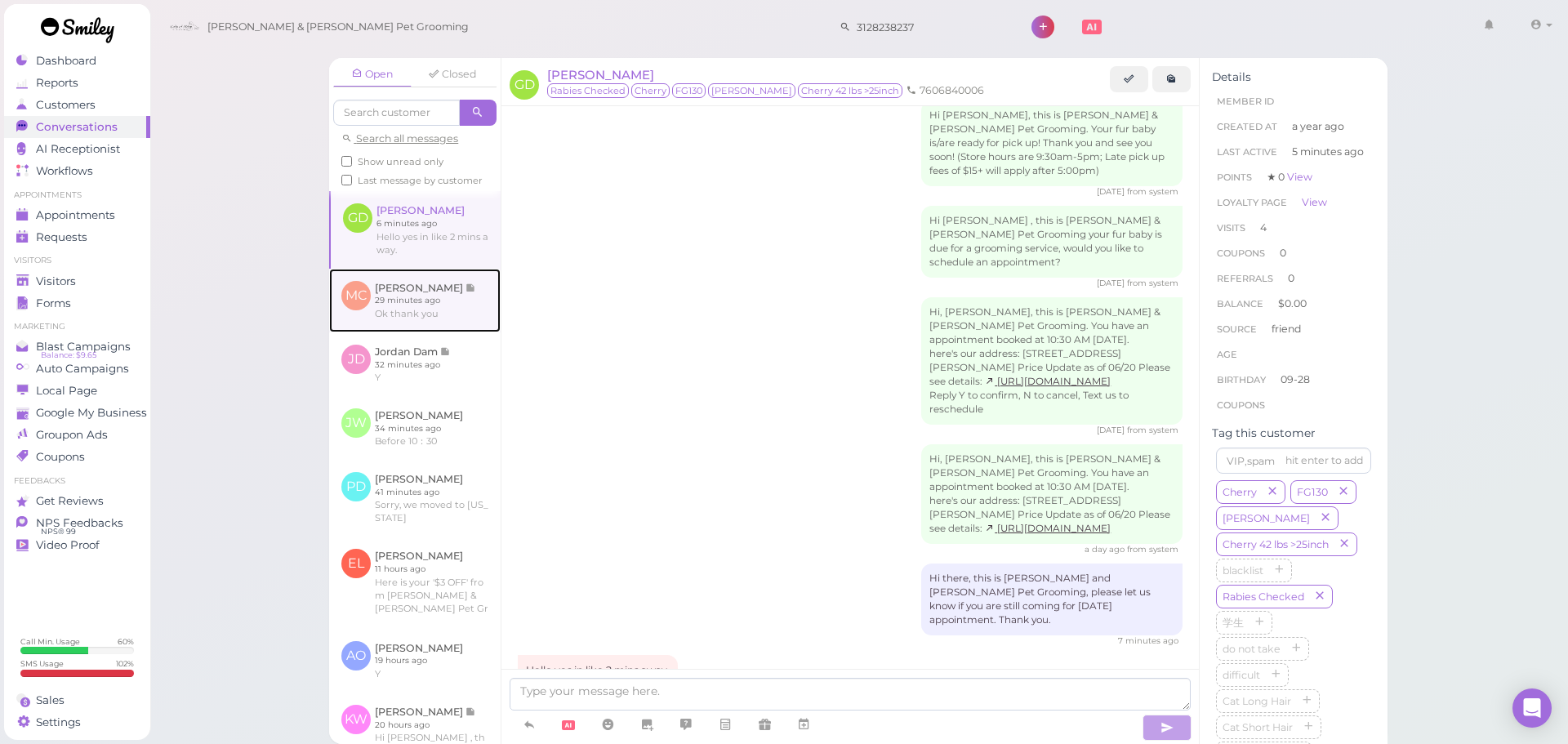
click at [388, 323] on link at bounding box center [414, 300] width 171 height 64
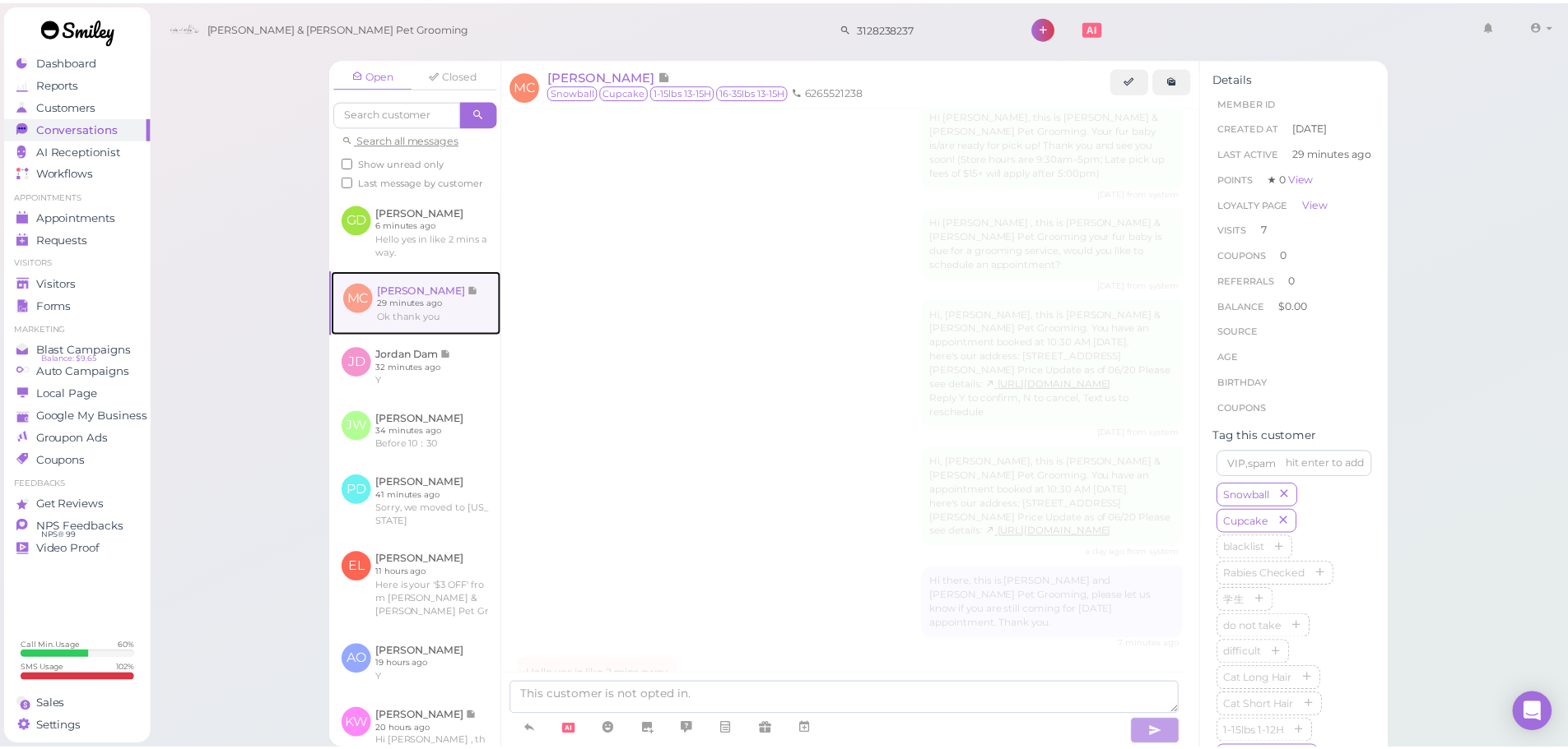
scroll to position [2630, 0]
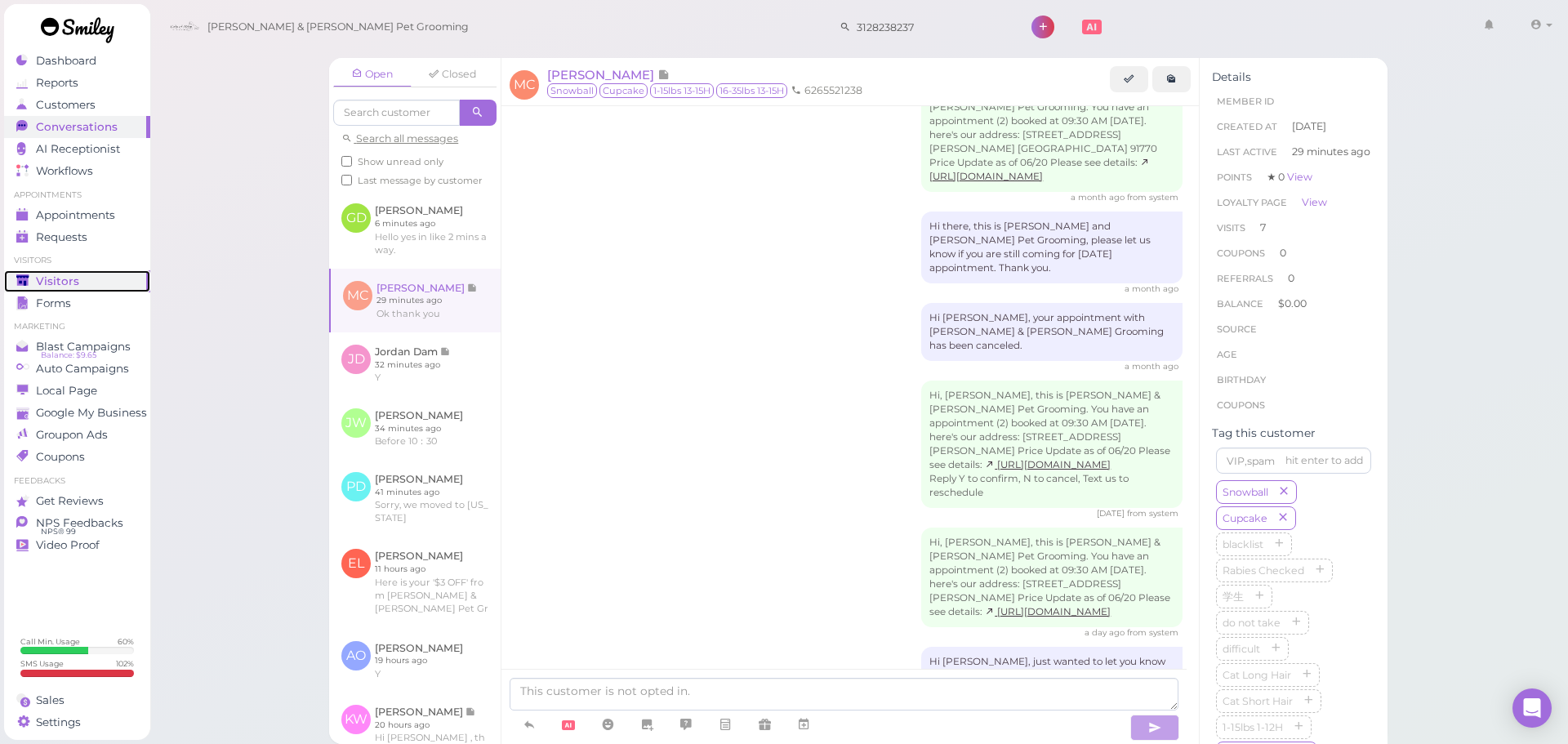
click at [98, 285] on div "Visitors" at bounding box center [75, 281] width 118 height 14
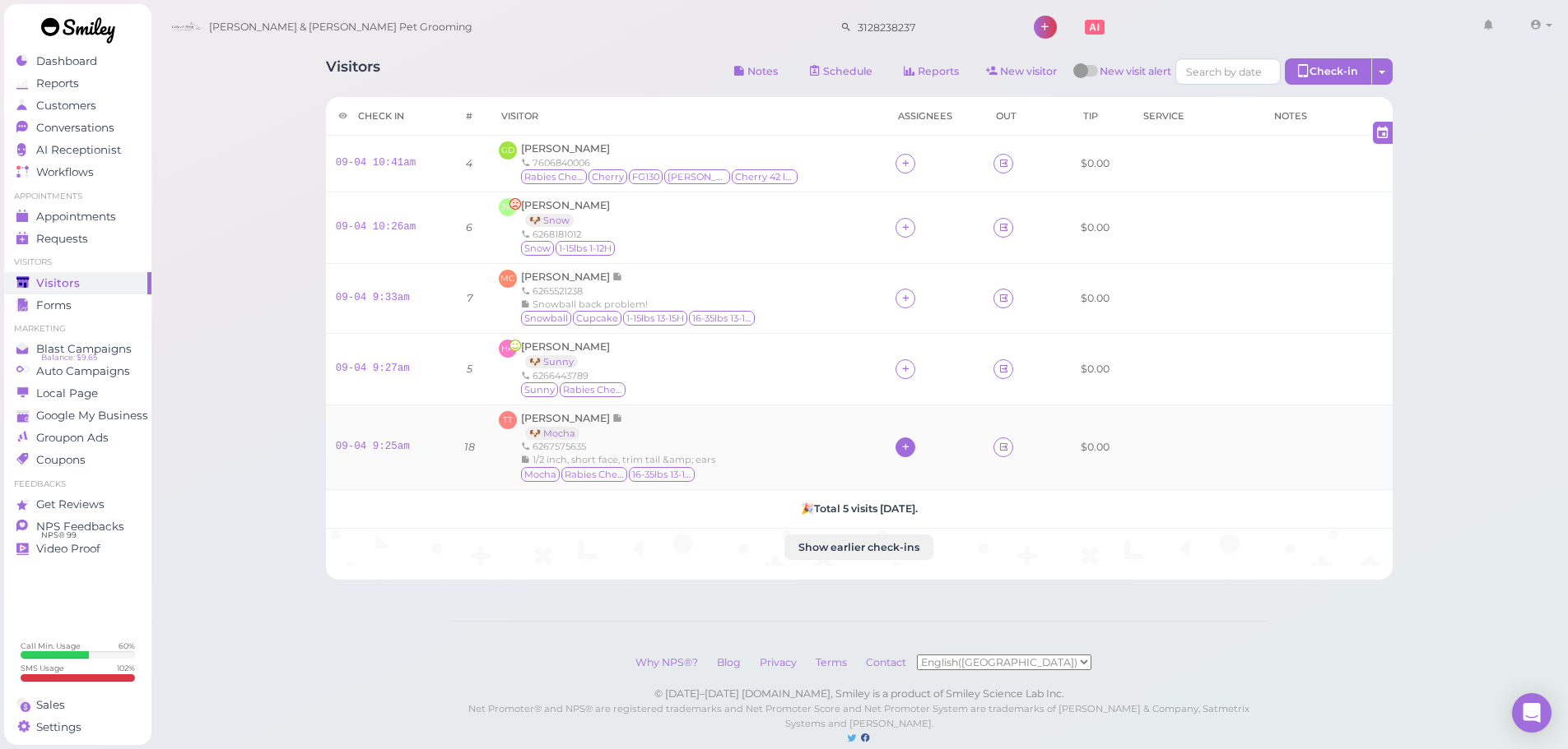
click at [900, 448] on icon at bounding box center [905, 447] width 11 height 13
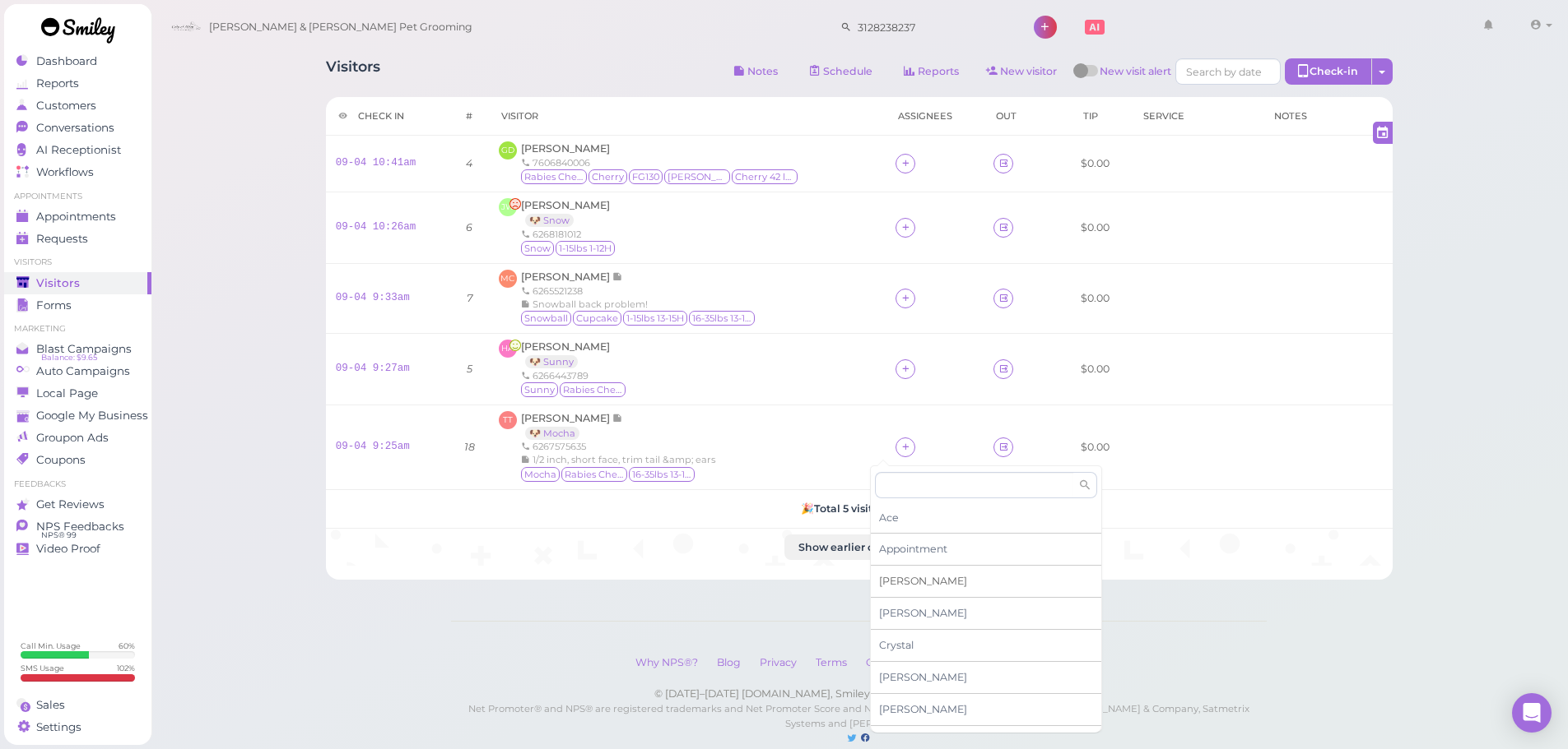
click at [890, 584] on span "[PERSON_NAME]" at bounding box center [923, 581] width 88 height 13
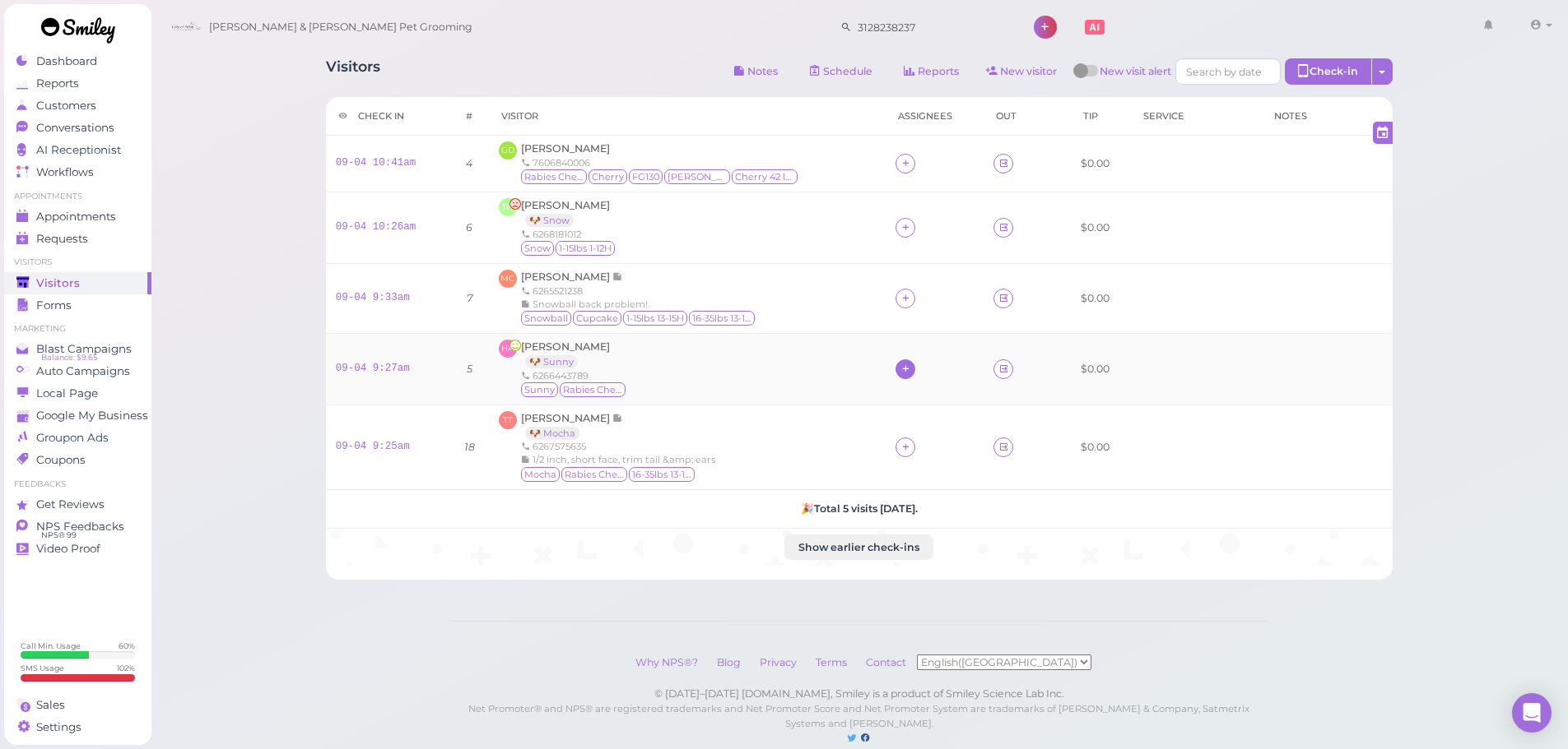
click at [900, 375] on icon at bounding box center [905, 369] width 11 height 13
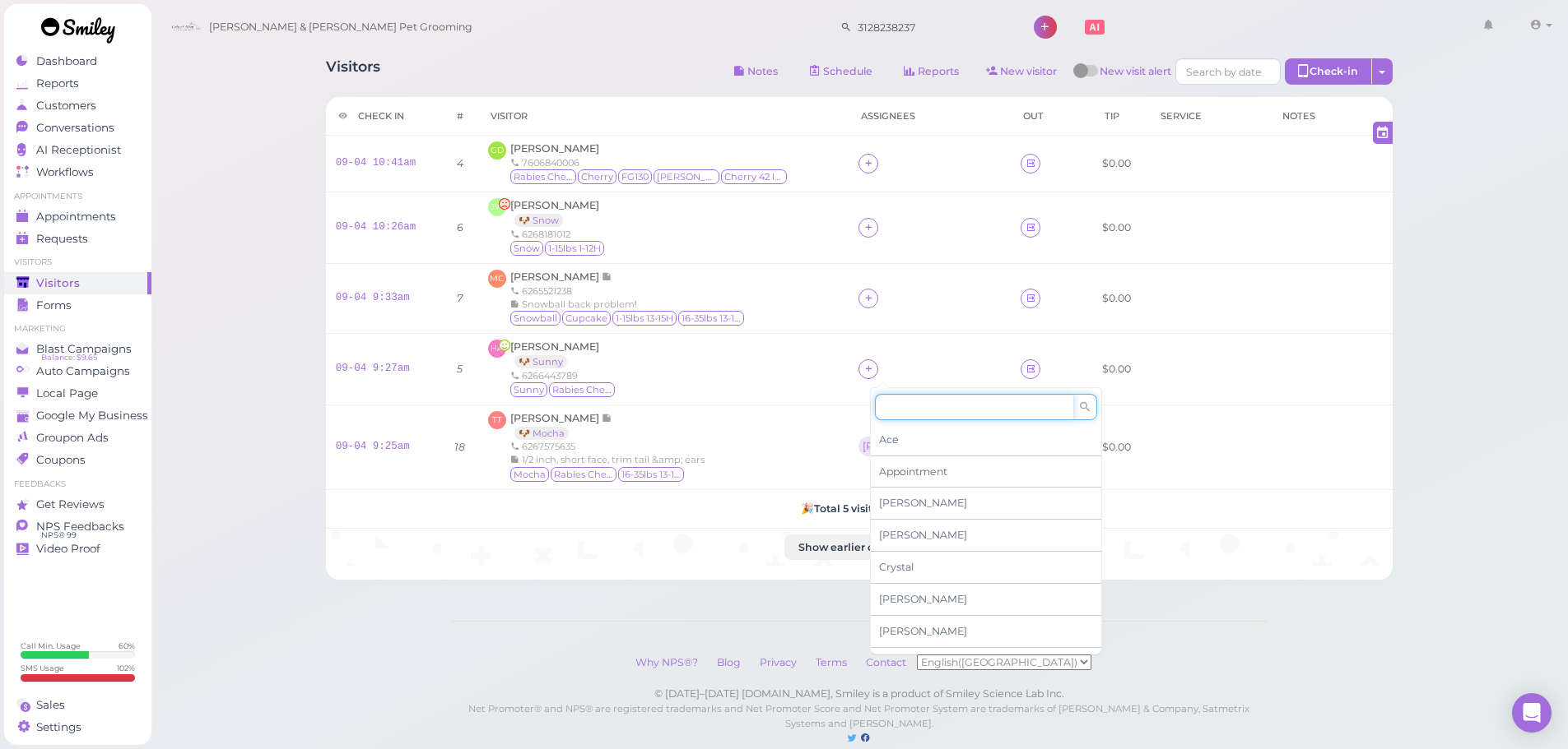
click at [881, 408] on input at bounding box center [974, 407] width 199 height 27
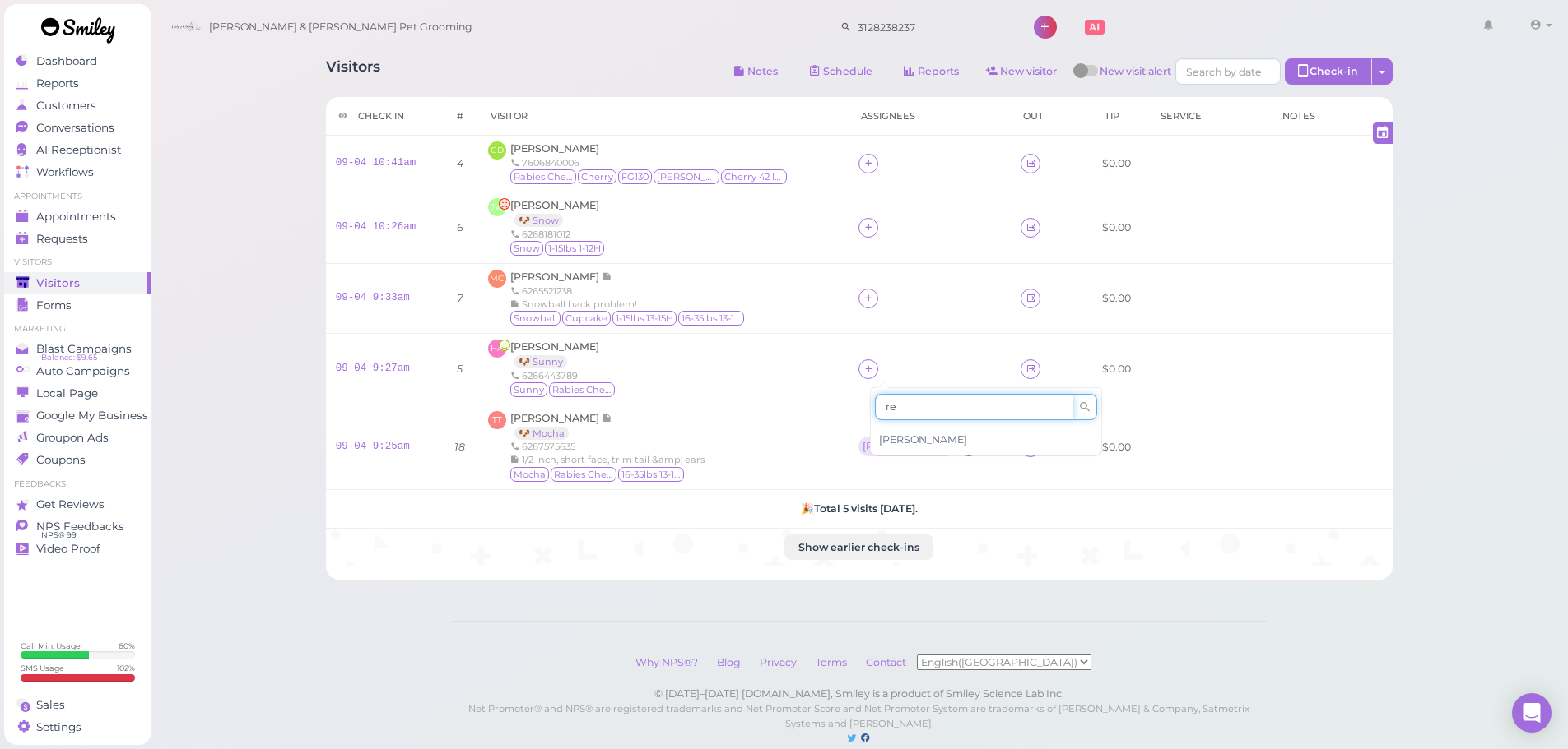
type input "re"
click at [892, 435] on span "[PERSON_NAME]" at bounding box center [923, 440] width 88 height 13
click at [876, 287] on td at bounding box center [930, 299] width 162 height 70
click at [876, 299] on div at bounding box center [869, 299] width 20 height 20
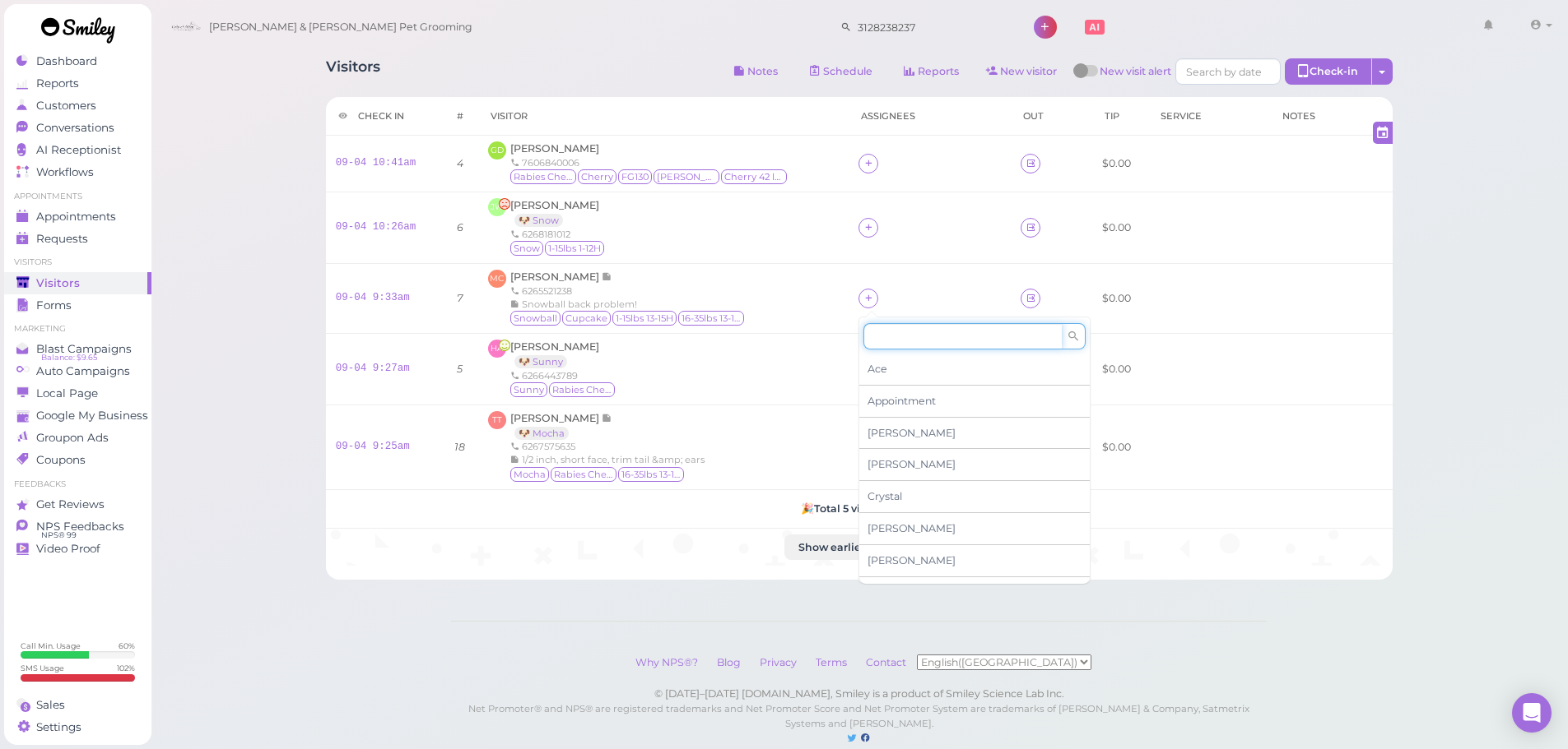
click at [896, 339] on input at bounding box center [962, 337] width 199 height 27
type input "[PERSON_NAME]"
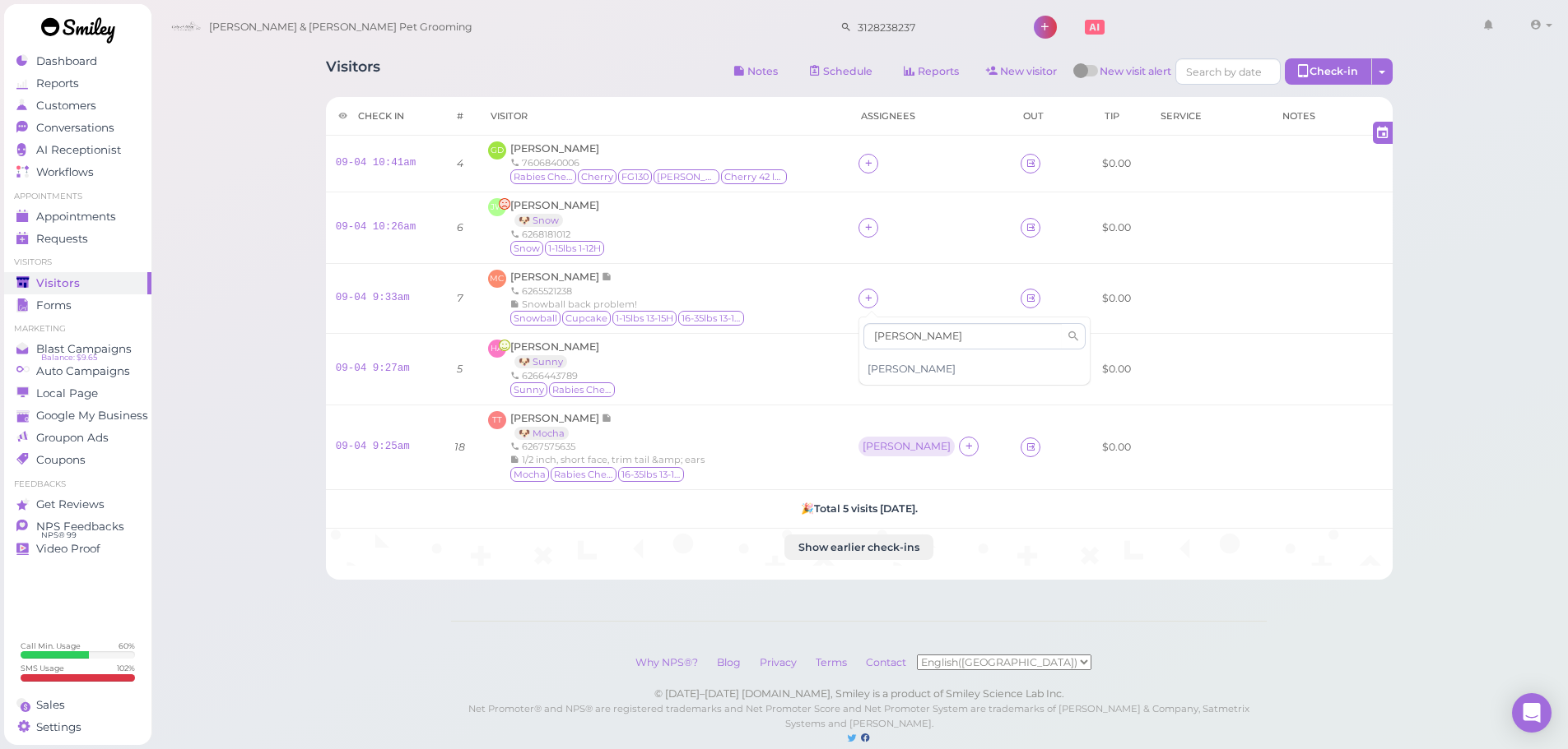
click at [903, 380] on div "[PERSON_NAME]" at bounding box center [975, 369] width 230 height 31
drag, startPoint x: 850, startPoint y: 306, endPoint x: 859, endPoint y: 303, distance: 9.5
click at [855, 306] on td "[PERSON_NAME]" at bounding box center [930, 299] width 162 height 70
drag, startPoint x: 860, startPoint y: 300, endPoint x: 914, endPoint y: 296, distance: 54.1
click at [860, 300] on div "[PERSON_NAME]" at bounding box center [906, 298] width 96 height 20
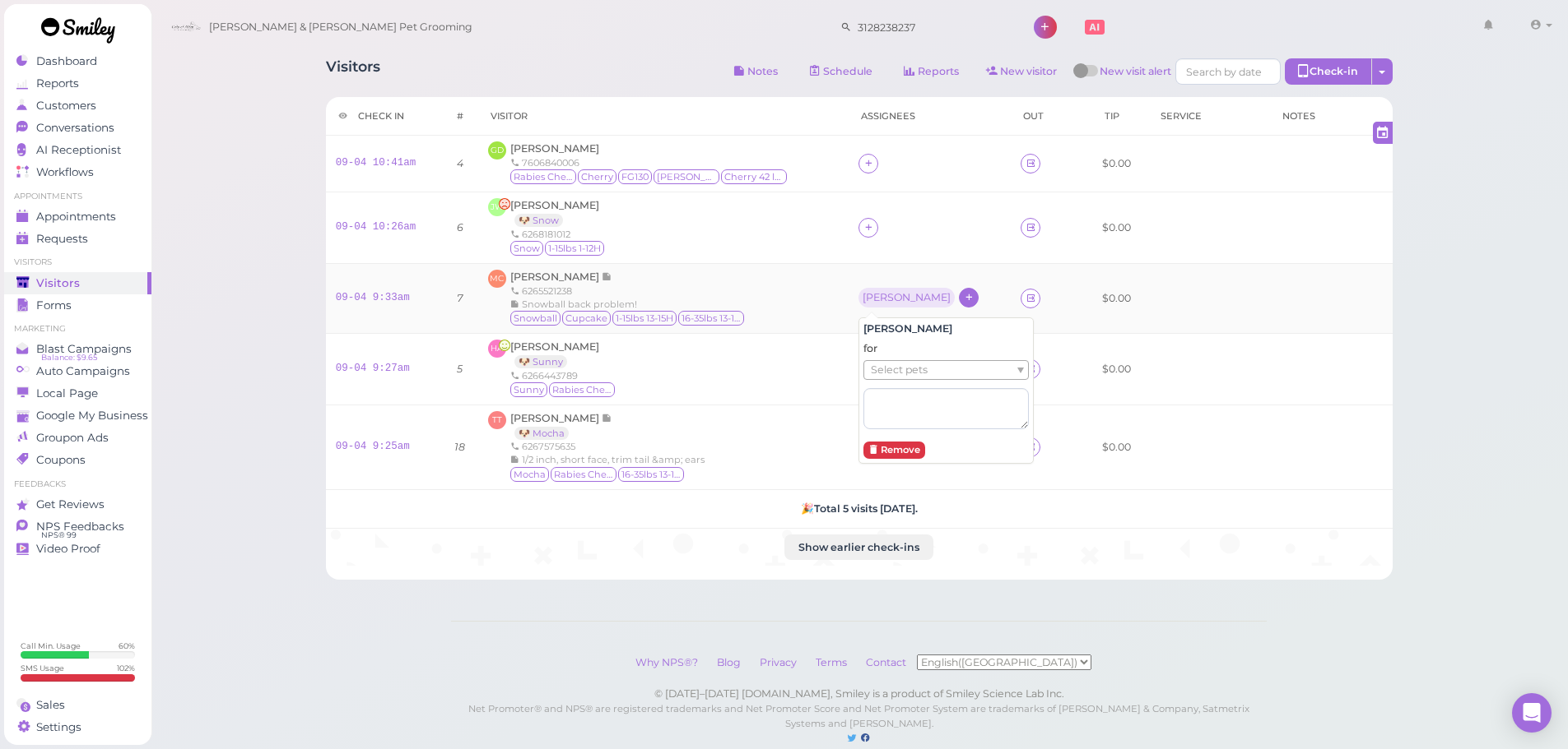
click at [959, 299] on div at bounding box center [969, 298] width 20 height 20
drag, startPoint x: 918, startPoint y: 328, endPoint x: 893, endPoint y: 307, distance: 32.6
click at [911, 325] on td "[PERSON_NAME]" at bounding box center [930, 299] width 162 height 70
click at [964, 302] on icon at bounding box center [969, 297] width 11 height 13
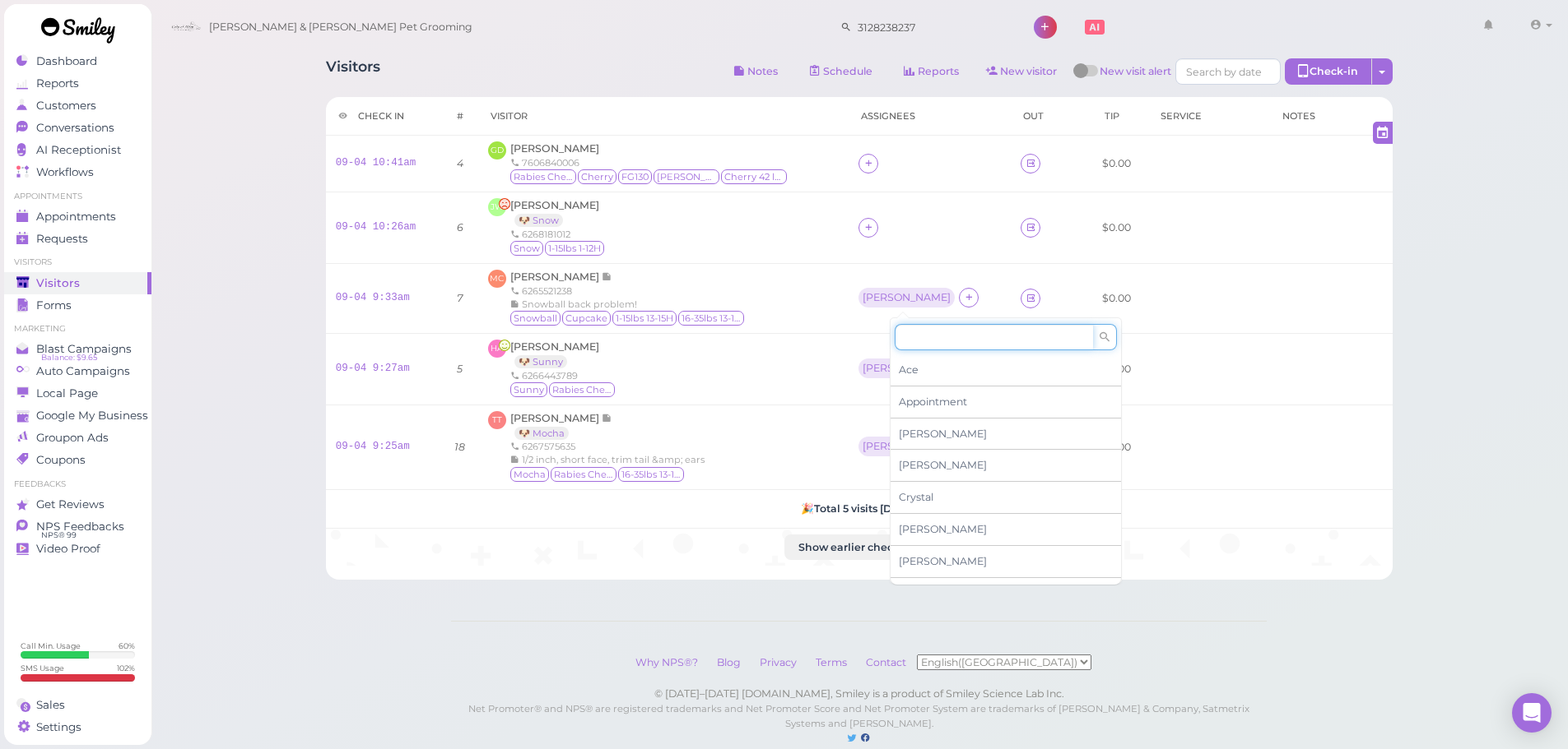
click at [919, 337] on input at bounding box center [994, 338] width 199 height 27
type input "re"
click at [961, 370] on div "[PERSON_NAME]" at bounding box center [1006, 369] width 230 height 31
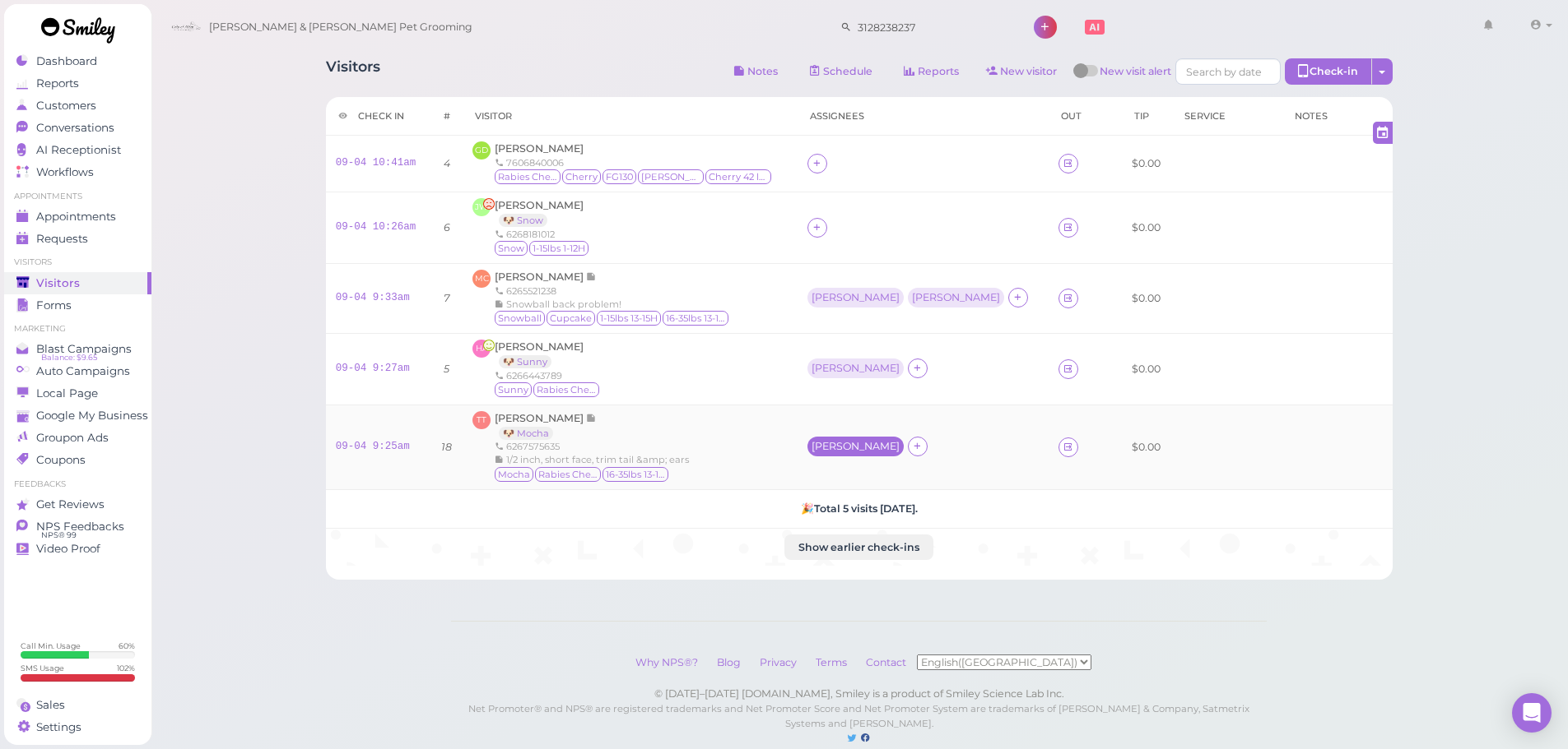
click at [850, 451] on div "[PERSON_NAME]" at bounding box center [855, 447] width 88 height 12
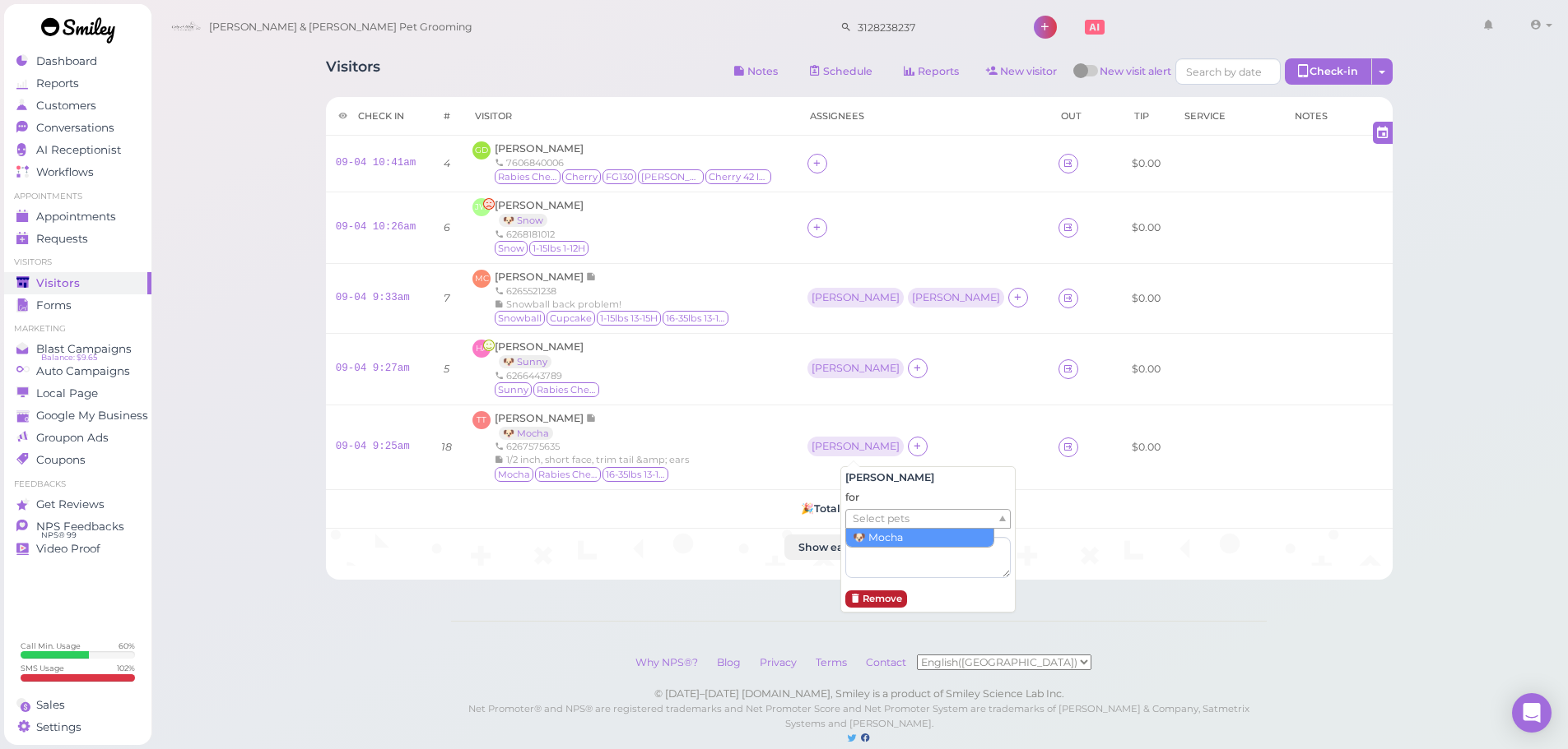
click at [865, 517] on span "Select pets" at bounding box center [881, 519] width 57 height 18
click at [859, 405] on td "Asa ( Mocha )" at bounding box center [923, 447] width 251 height 85
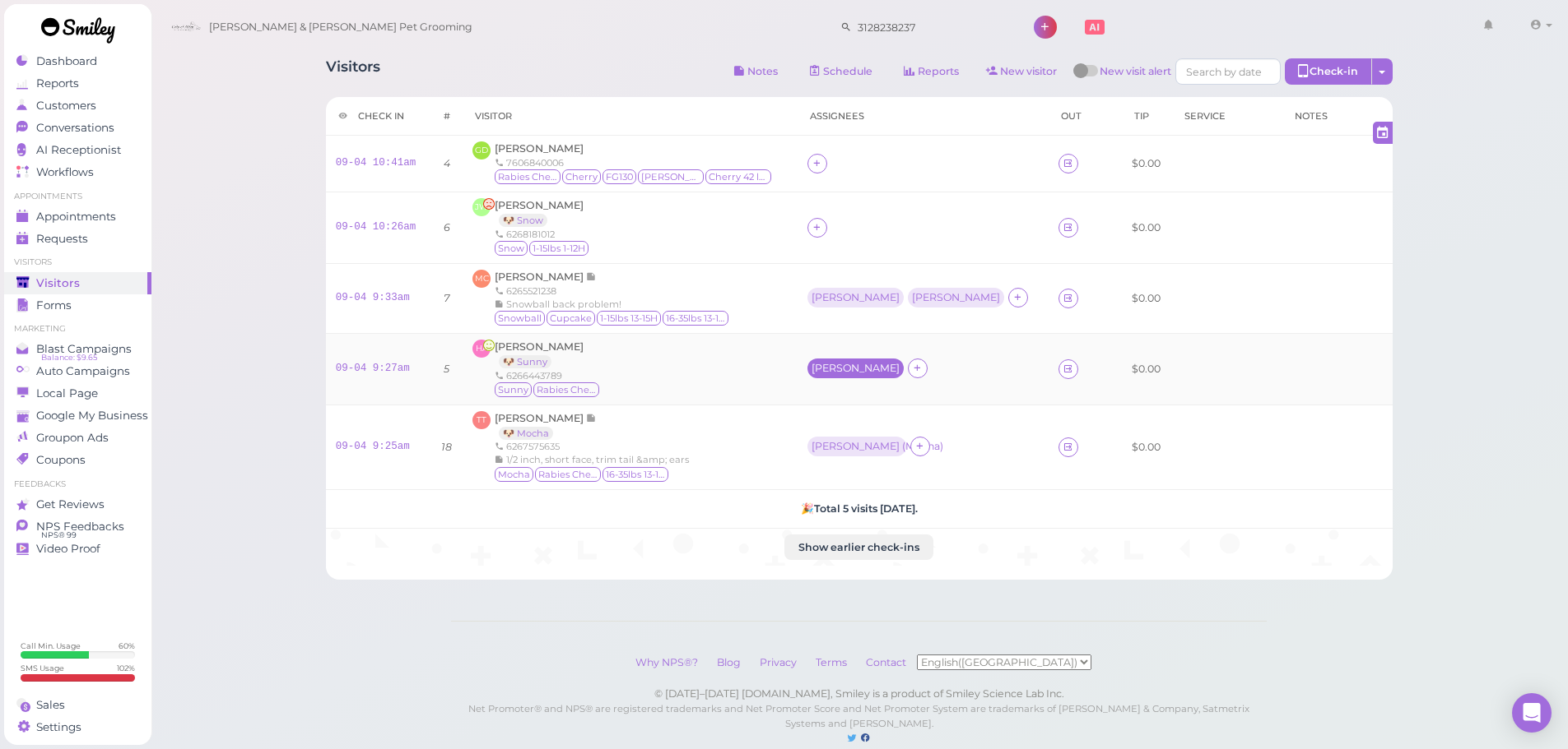
click at [880, 377] on div "[PERSON_NAME]" at bounding box center [855, 369] width 96 height 20
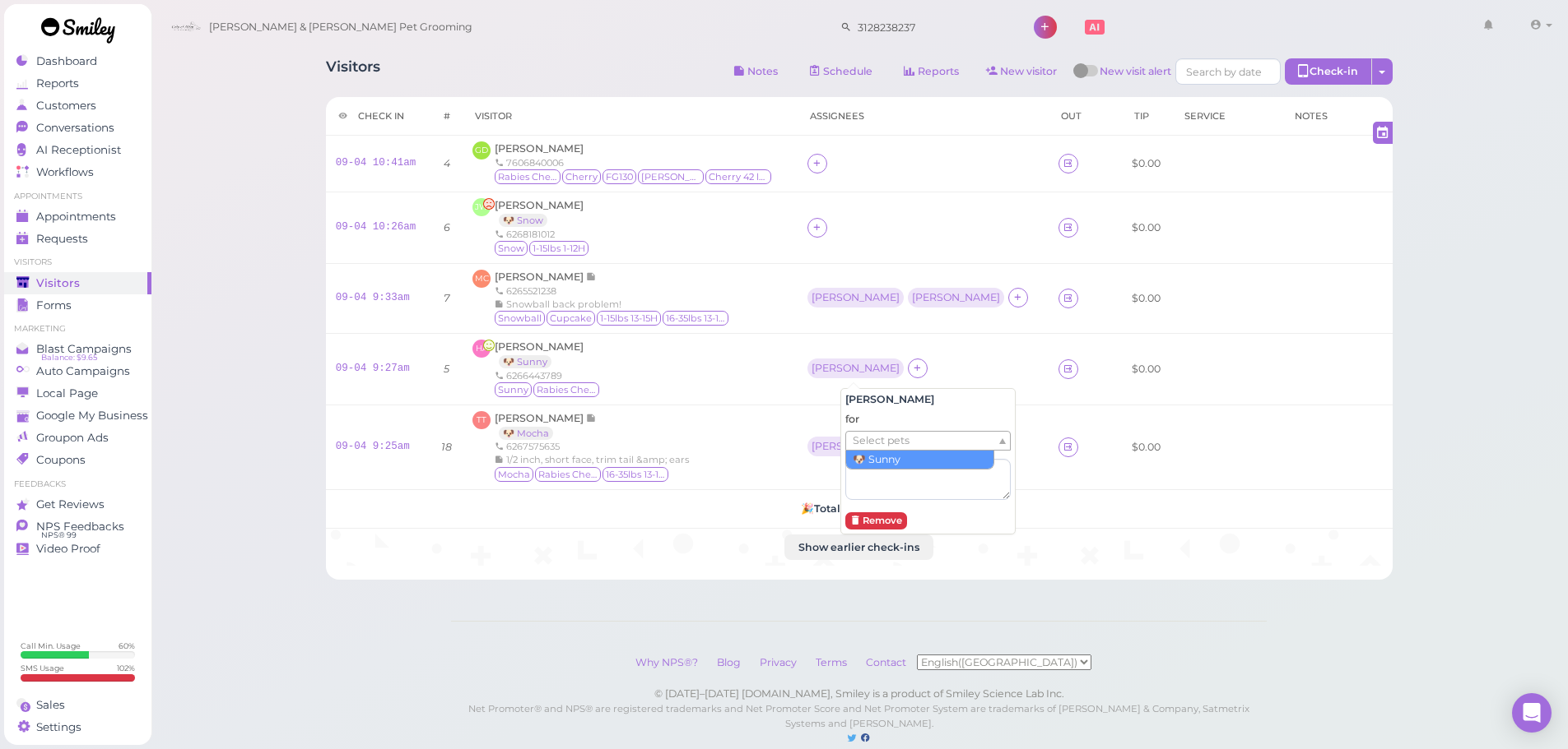
click at [875, 445] on span "Select pets" at bounding box center [881, 441] width 57 height 18
click at [532, 272] on span "[PERSON_NAME]" at bounding box center [540, 276] width 91 height 13
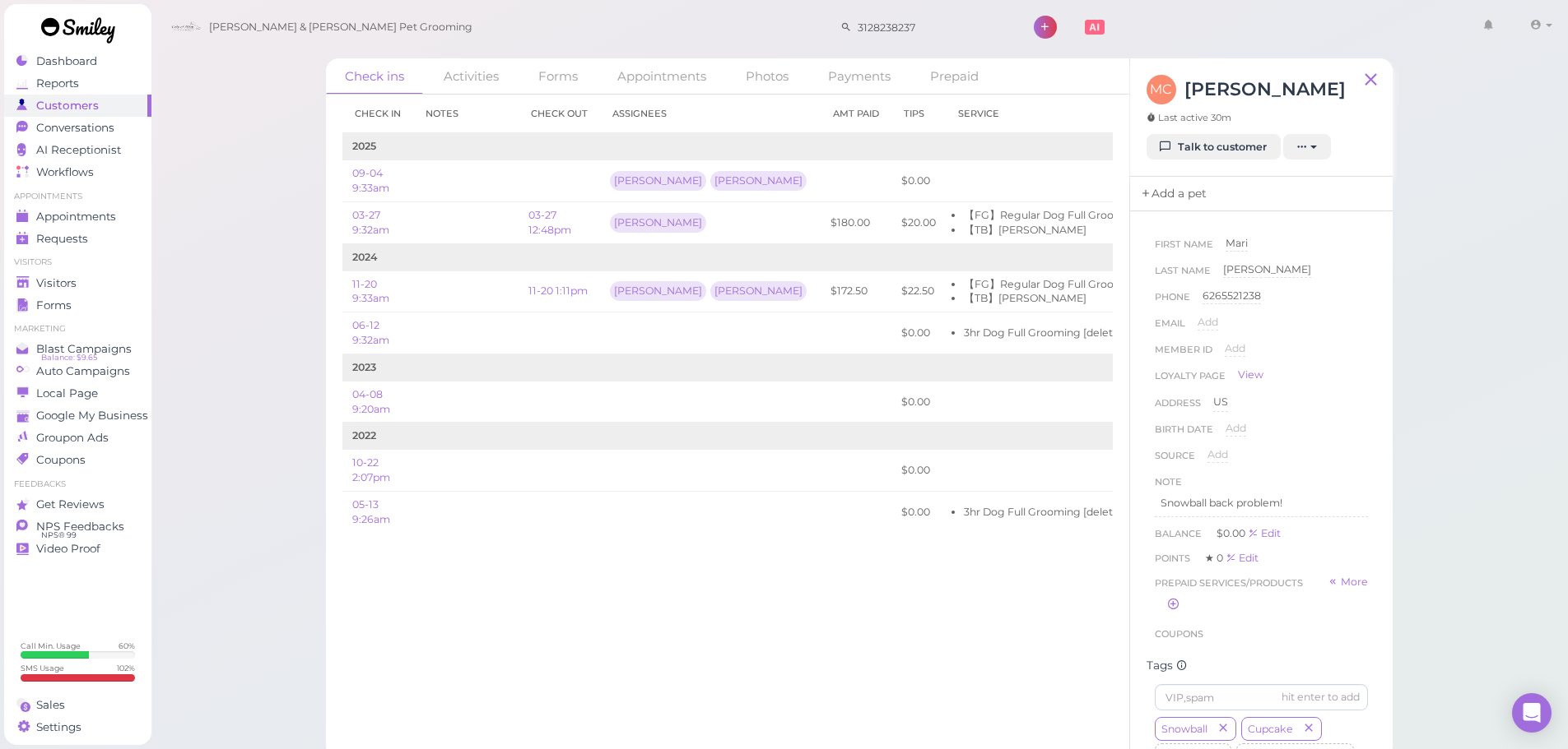
click at [1167, 199] on link "Add a pet" at bounding box center [1173, 194] width 87 height 34
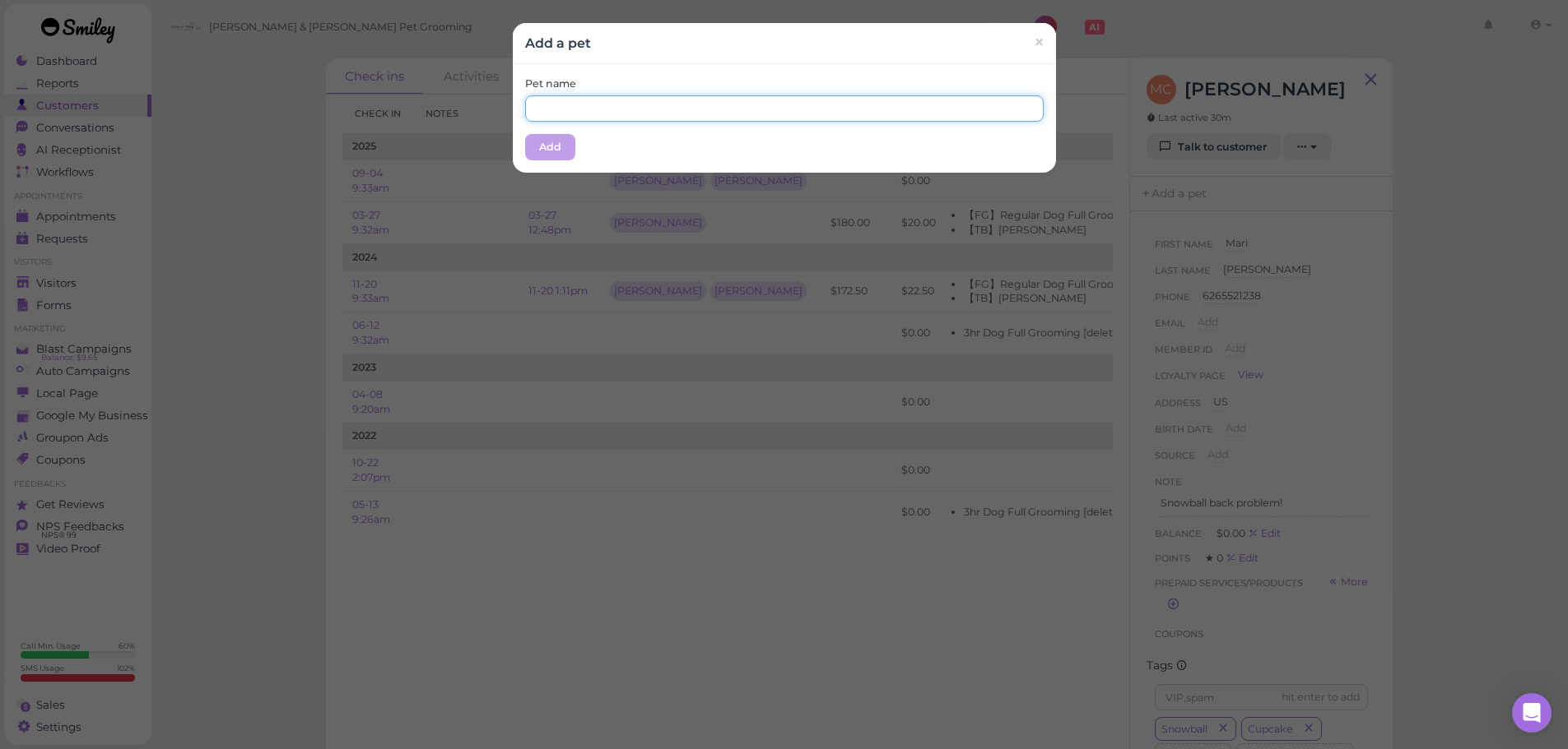
click at [728, 115] on input "text" at bounding box center [784, 108] width 518 height 27
type input "Snowball"
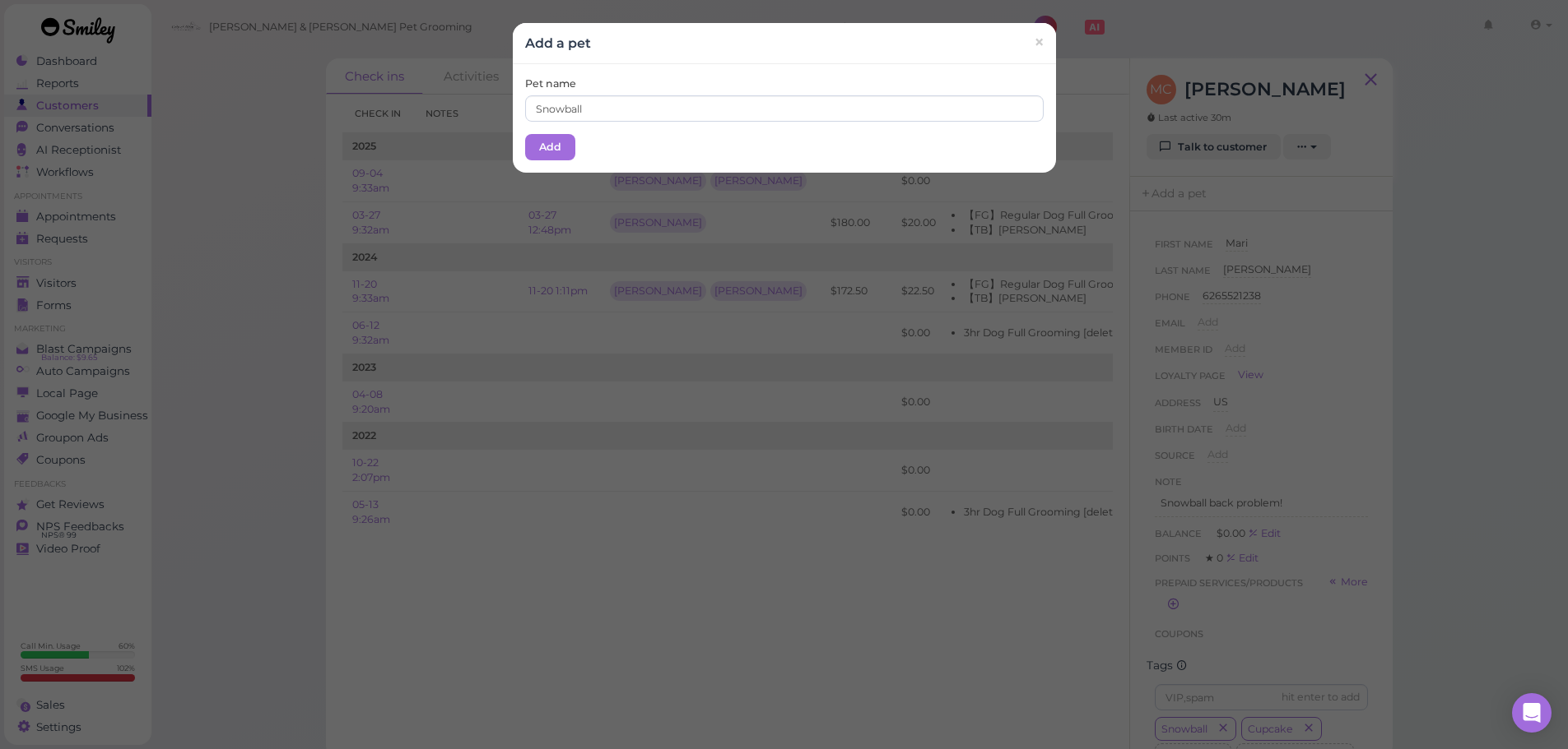
click at [698, 50] on div "Add a pet ×" at bounding box center [784, 43] width 518 height 16
click at [531, 149] on button "Add" at bounding box center [550, 148] width 50 height 27
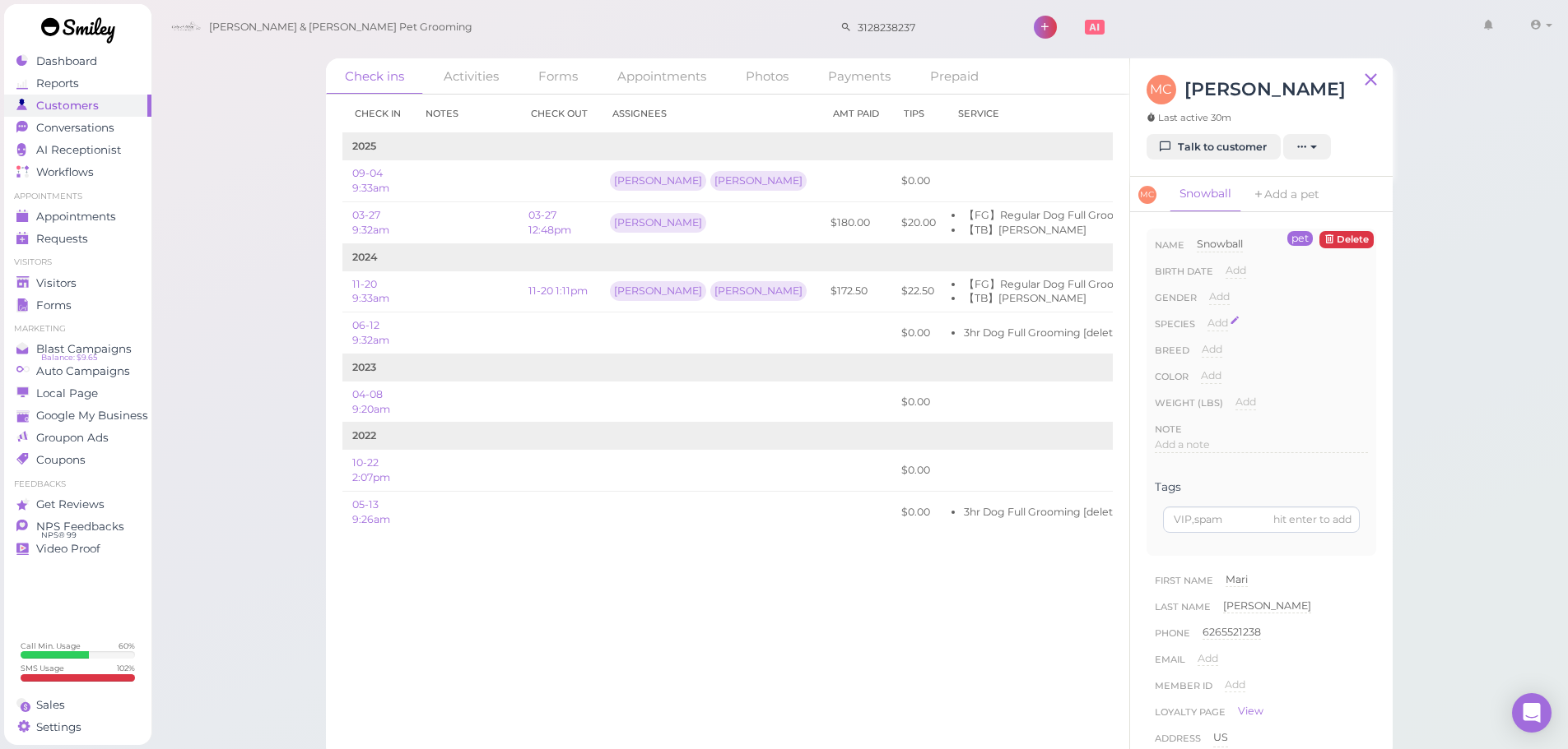
click at [1218, 322] on span "Add" at bounding box center [1218, 323] width 21 height 13
click at [1228, 329] on select "Dog Cat Bird Other" at bounding box center [1288, 329] width 160 height 25
select select "Dog"
click at [1208, 316] on select "Dog Cat Bird Other" at bounding box center [1288, 329] width 160 height 25
click at [1225, 348] on button "Done" at bounding box center [1227, 352] width 36 height 18
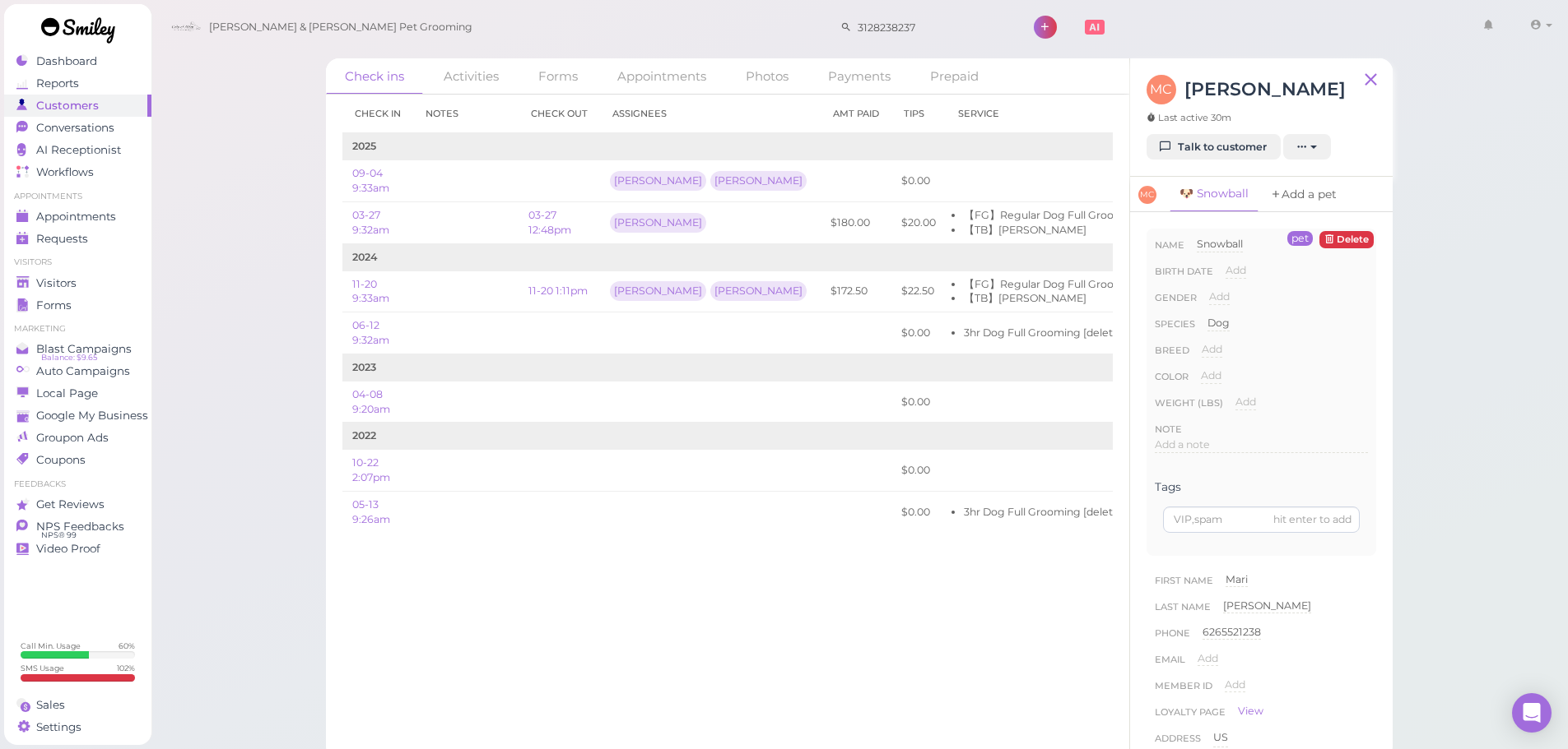
click at [1292, 195] on link "Add a pet" at bounding box center [1303, 194] width 87 height 35
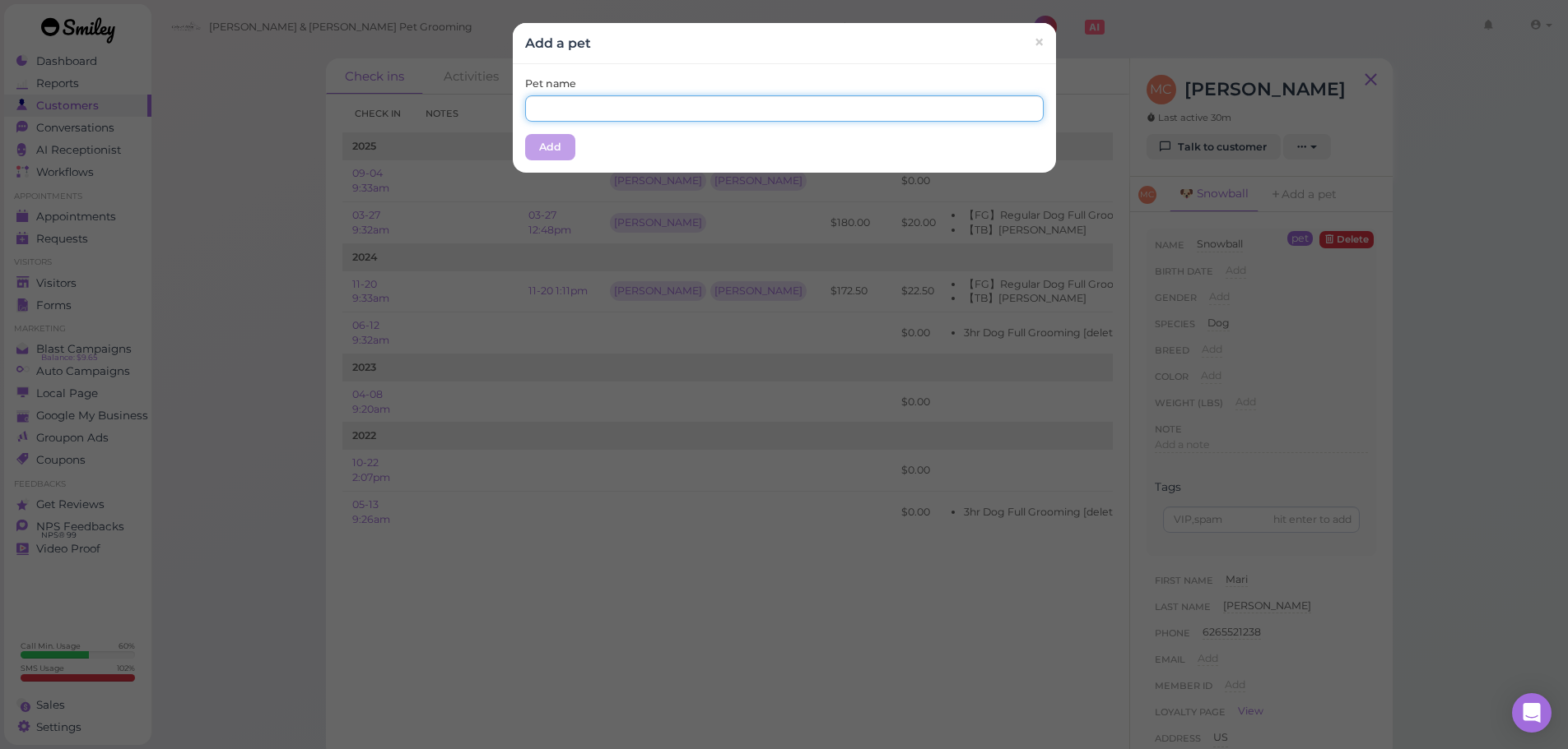
click at [734, 106] on input "text" at bounding box center [784, 108] width 518 height 27
type input "Cupcake"
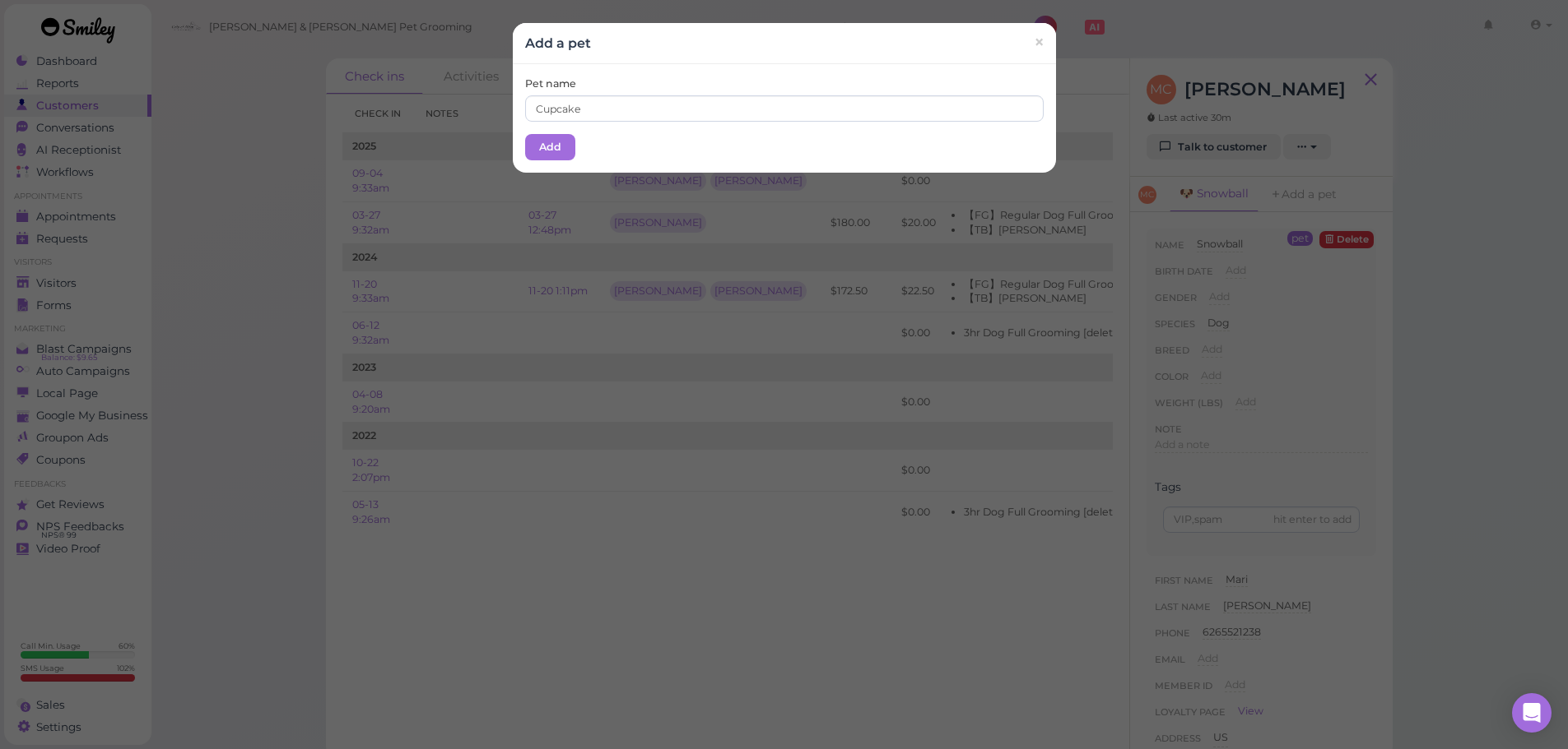
click at [725, 62] on div "Add a pet ×" at bounding box center [784, 43] width 543 height 41
click at [551, 145] on button "Add" at bounding box center [550, 148] width 50 height 27
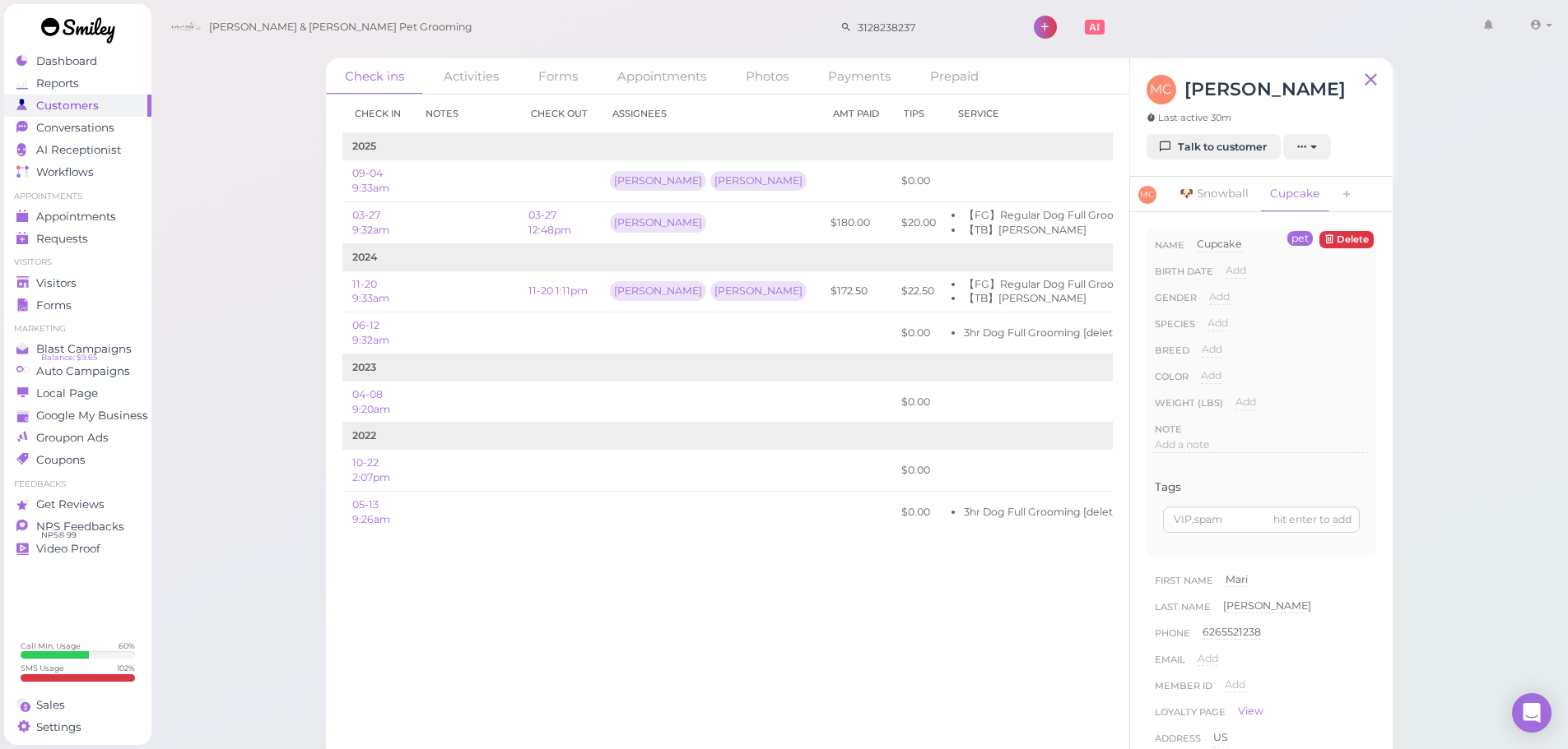
click at [1234, 340] on div "Species Add Dog Cat Bird Other" at bounding box center [1261, 329] width 213 height 27
click at [1227, 333] on div "Add Dog Cat Bird Other" at bounding box center [1218, 329] width 21 height 27
click at [1223, 329] on div "Add" at bounding box center [1218, 324] width 21 height 16
click at [1238, 333] on select "Dog Cat Bird Other" at bounding box center [1288, 329] width 160 height 25
select select "Dog"
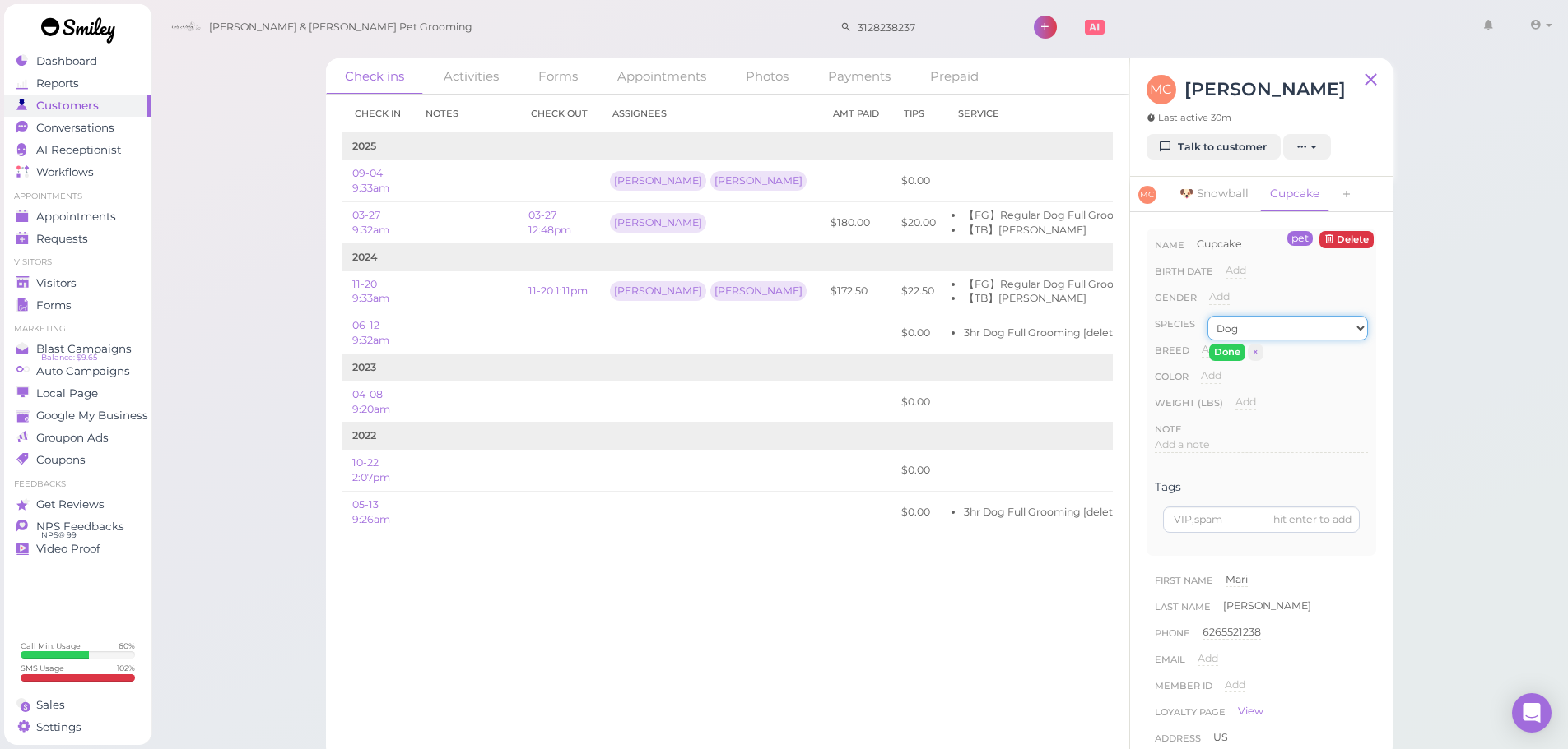
click at [1208, 316] on select "Dog Cat Bird Other" at bounding box center [1288, 329] width 160 height 25
click at [1222, 354] on button "Done" at bounding box center [1227, 352] width 36 height 18
click at [124, 281] on div "Visitors" at bounding box center [76, 283] width 118 height 14
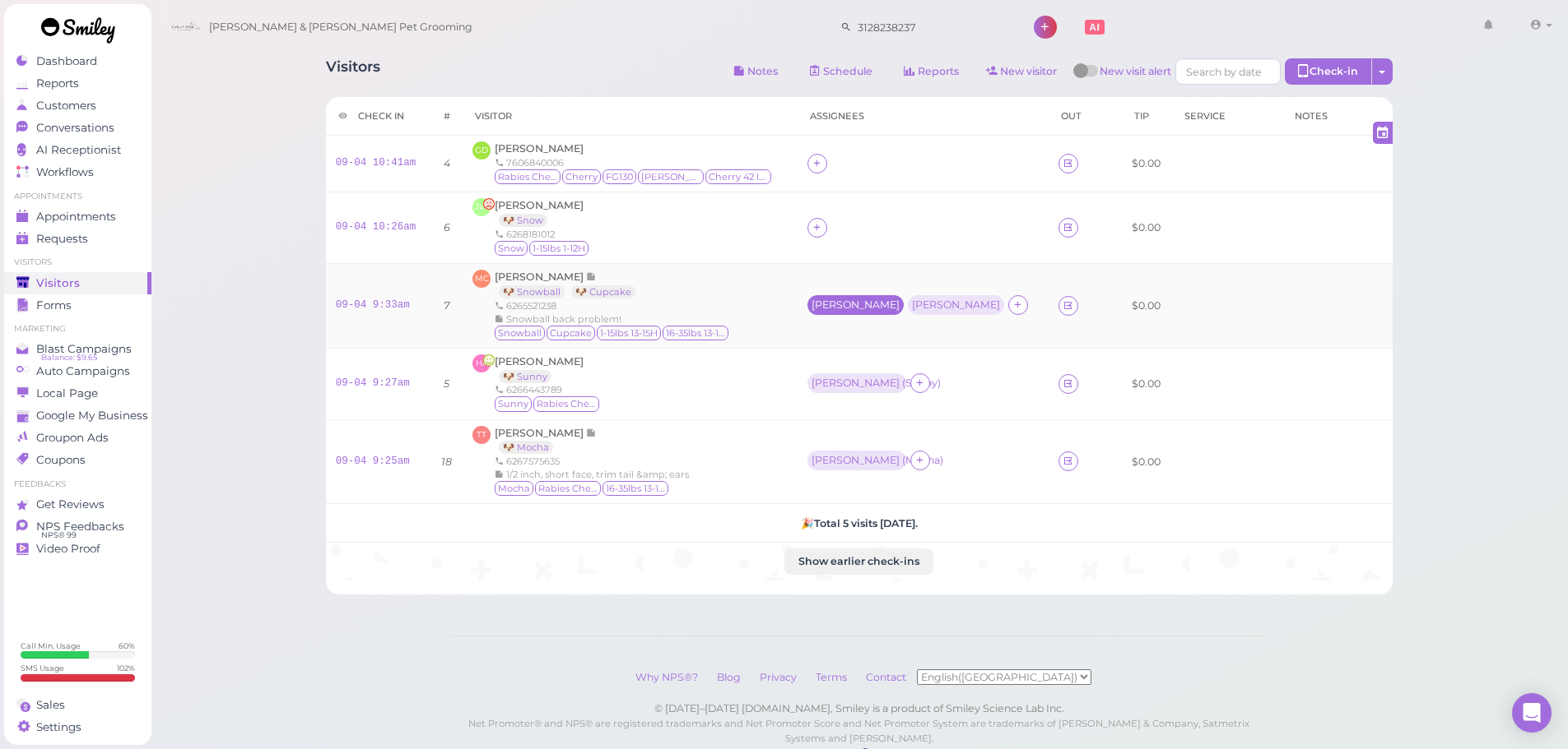
click at [846, 310] on div "[PERSON_NAME]" at bounding box center [855, 305] width 88 height 12
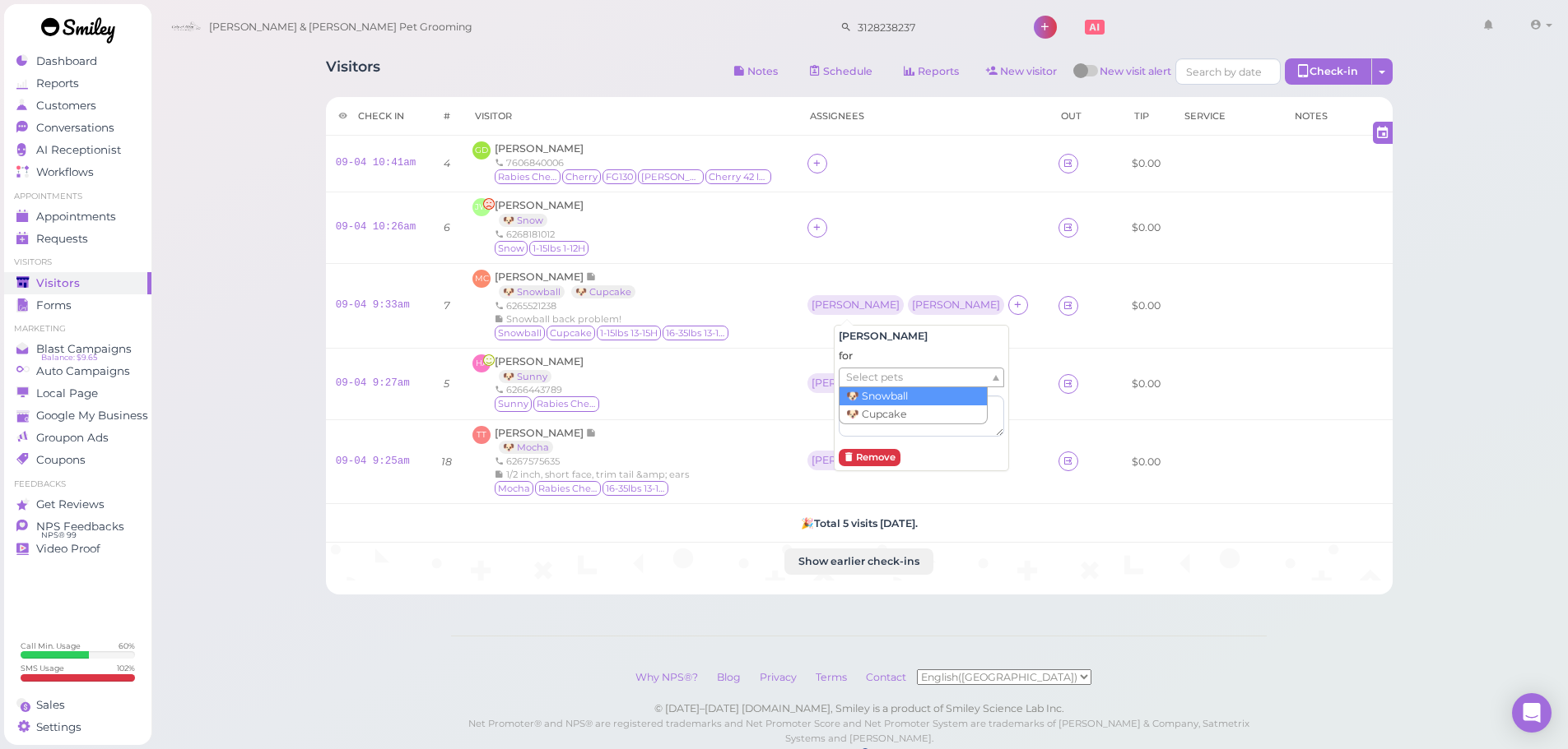
drag, startPoint x: 852, startPoint y: 372, endPoint x: 854, endPoint y: 385, distance: 13.2
click at [852, 374] on span "Select pets" at bounding box center [875, 378] width 57 height 18
drag, startPoint x: 890, startPoint y: 249, endPoint x: 896, endPoint y: 255, distance: 8.5
click at [893, 251] on td at bounding box center [922, 229] width 253 height 72
click at [928, 314] on div "[PERSON_NAME]" at bounding box center [956, 305] width 96 height 20
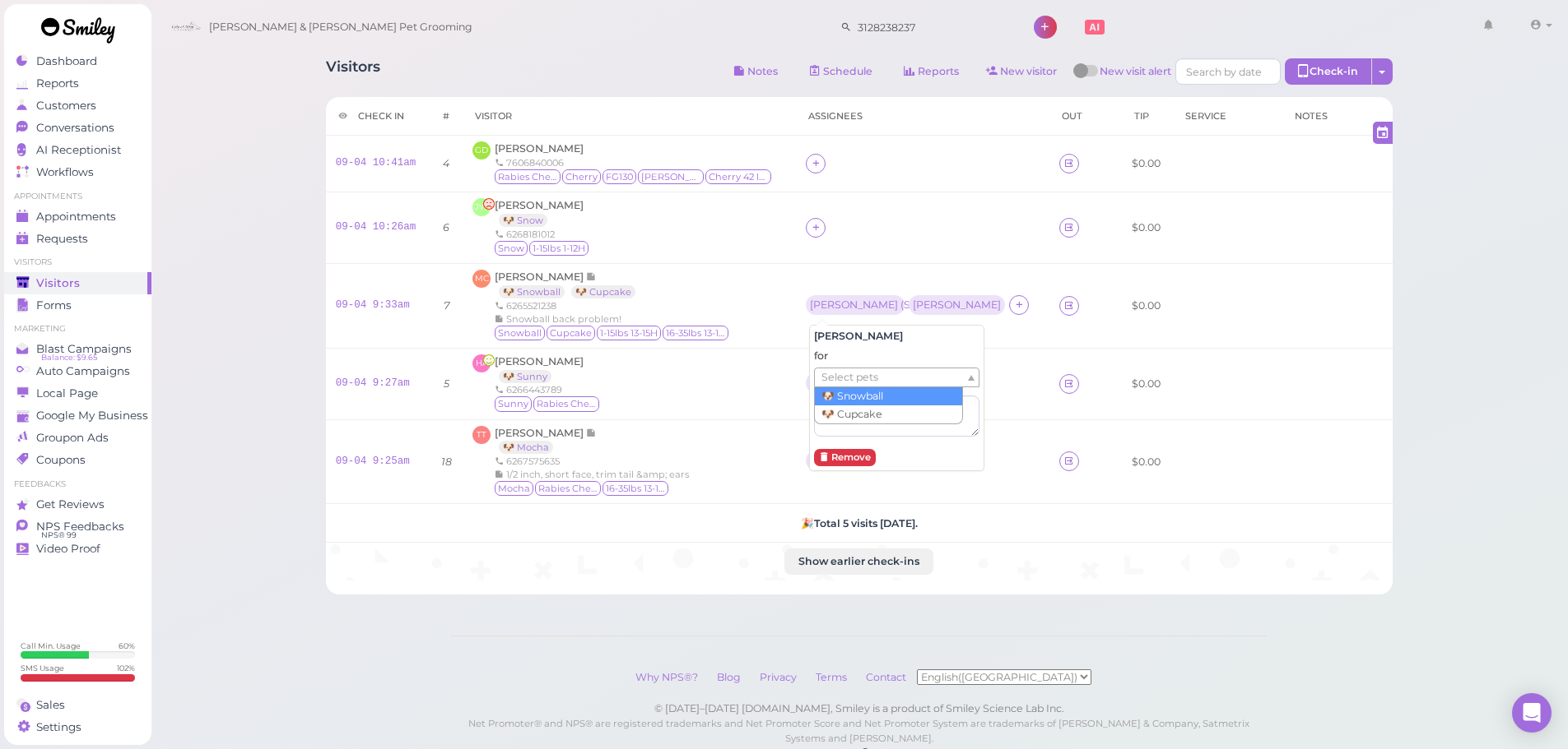
click at [923, 379] on ul "Select pets" at bounding box center [890, 378] width 150 height 18
click at [736, 365] on div "HA Helen Au 🐶 Sunny 6266443789 Sunny Rabies Checked" at bounding box center [628, 384] width 313 height 59
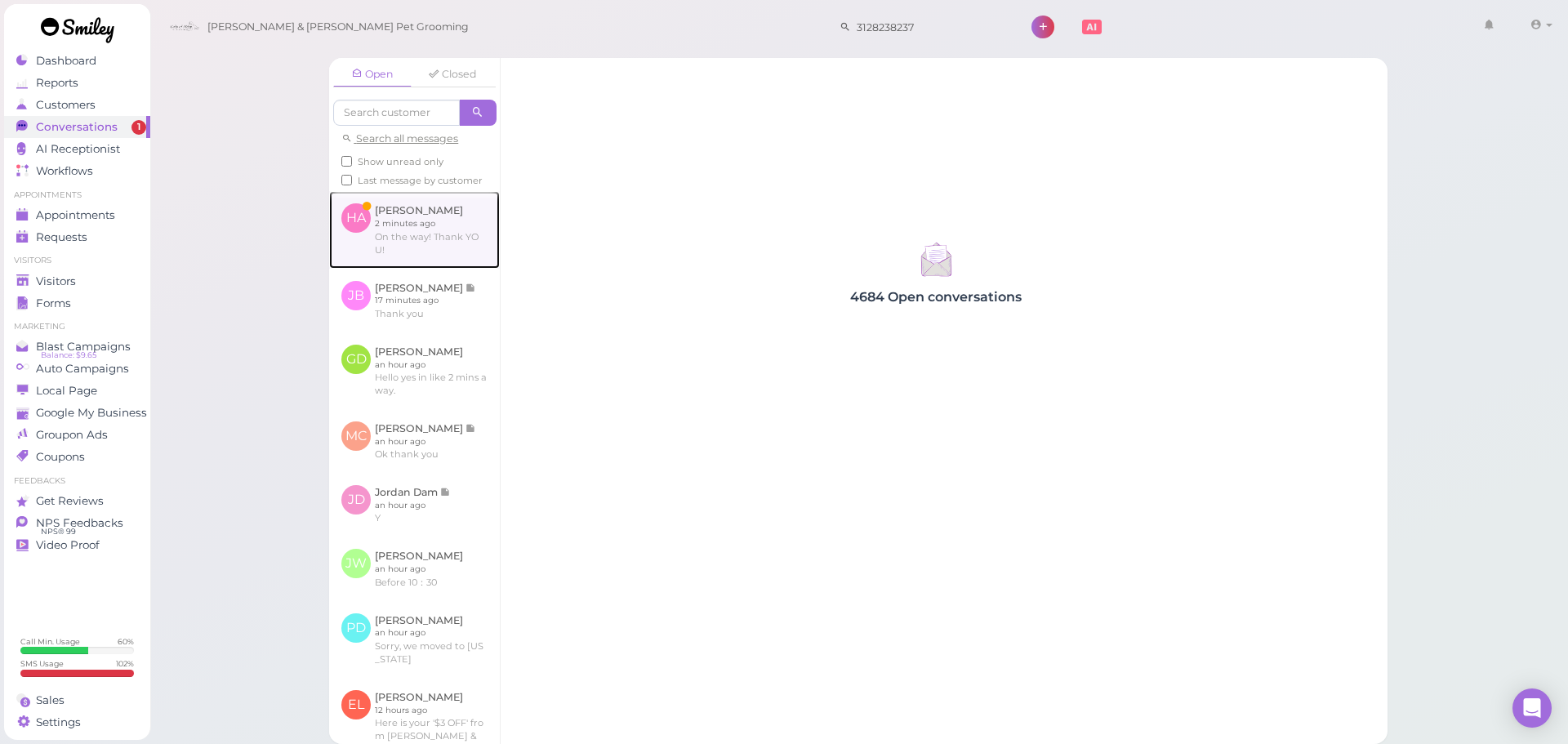
click at [458, 249] on link at bounding box center [414, 229] width 171 height 77
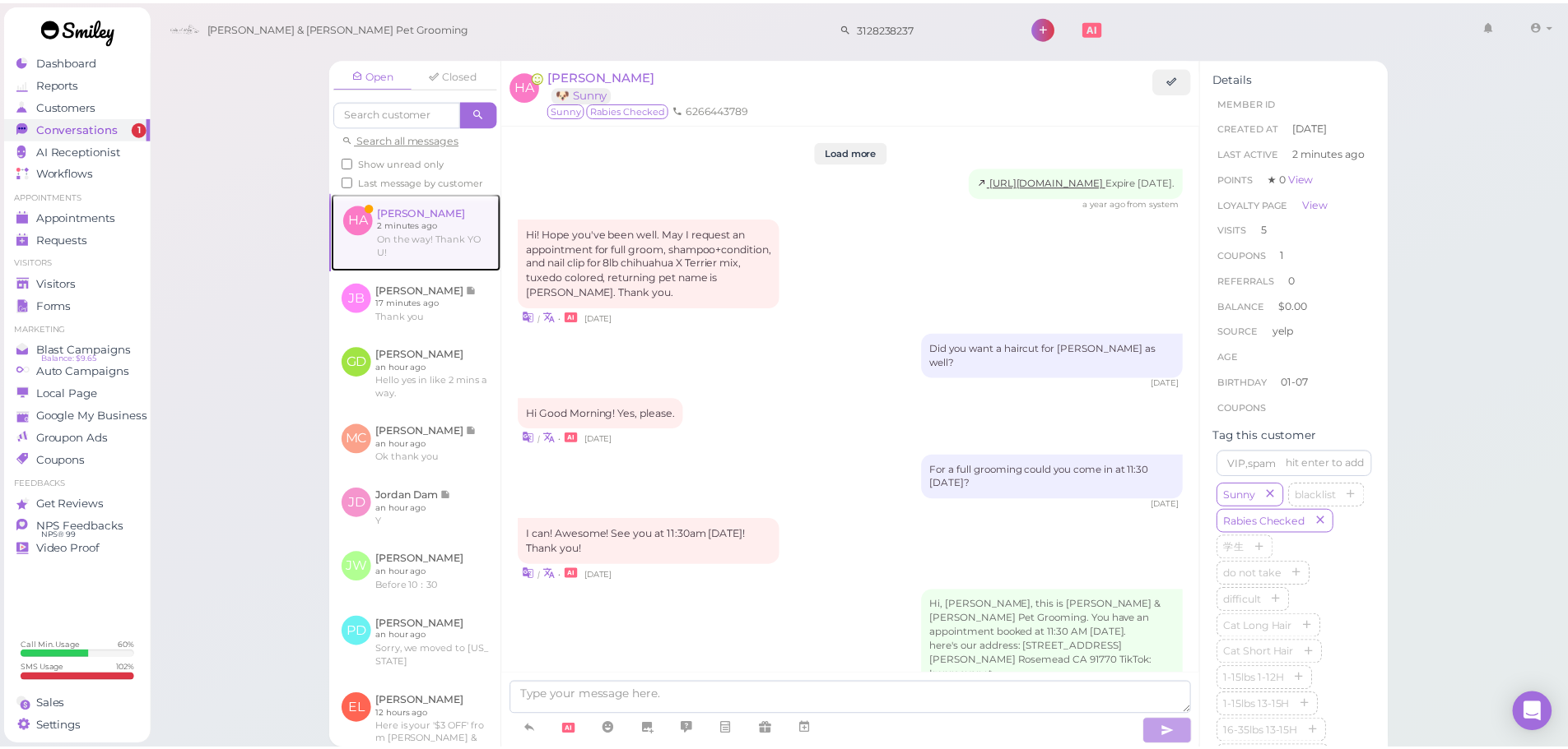
scroll to position [2016, 0]
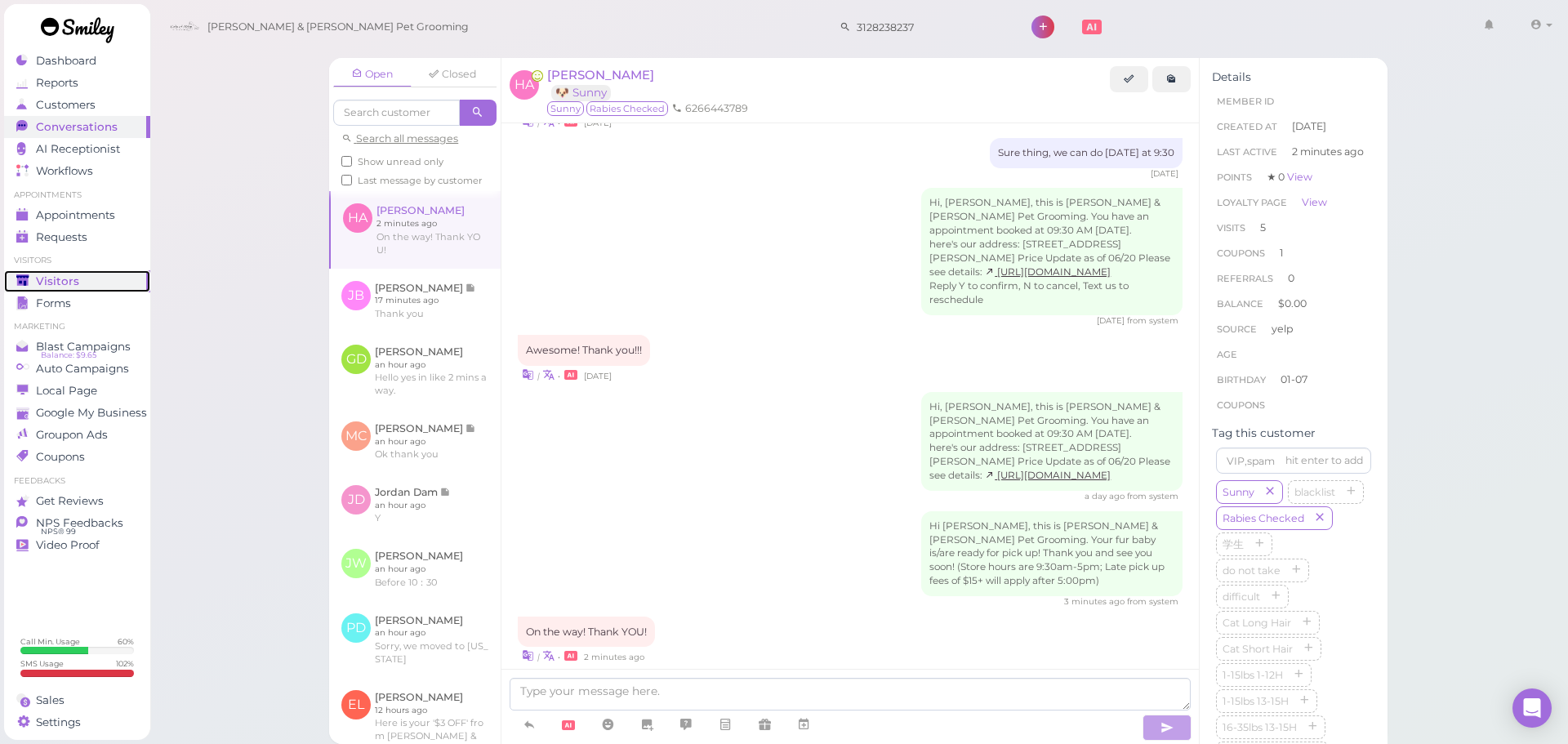
click at [94, 282] on div "Visitors" at bounding box center [75, 281] width 118 height 14
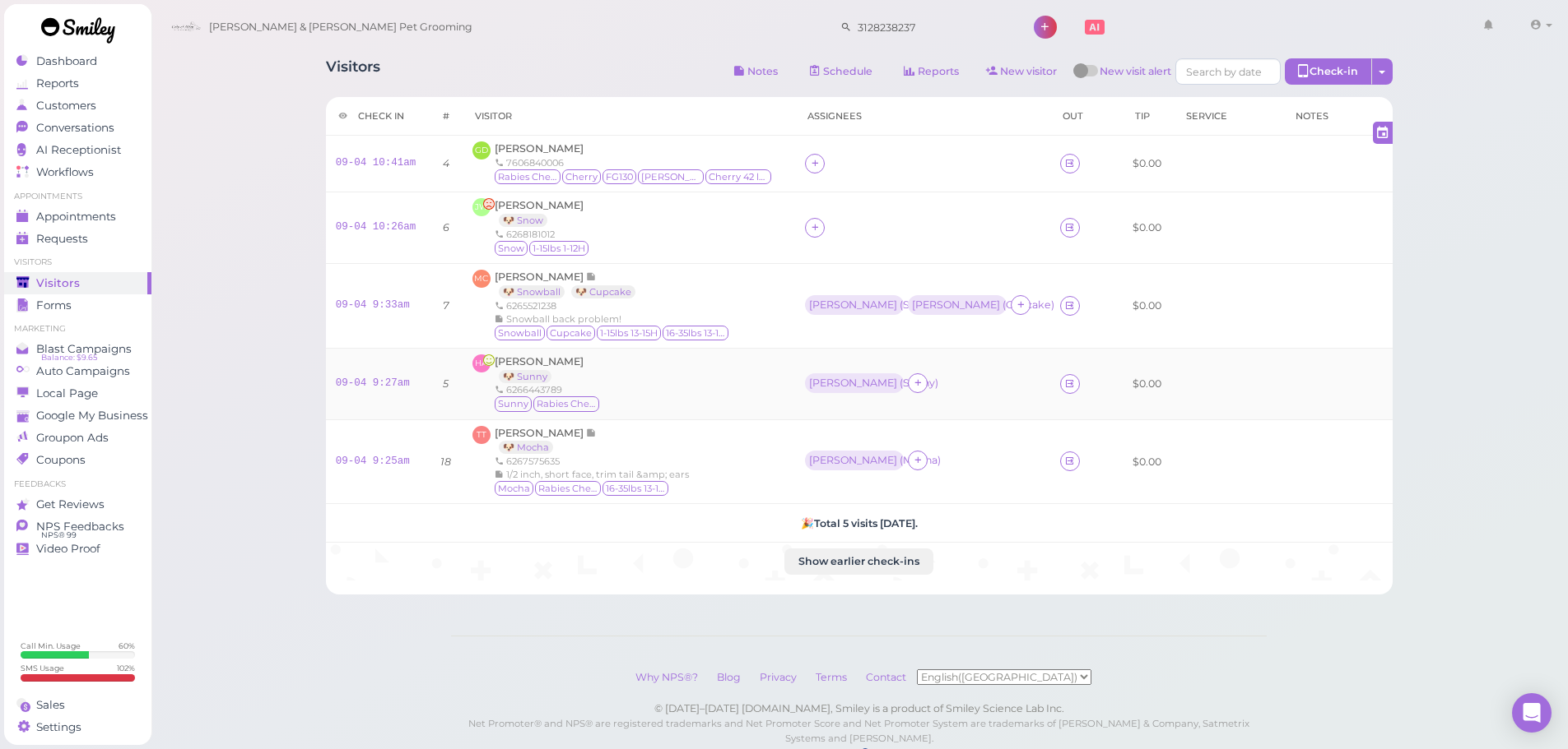
click at [383, 389] on div "09-04 9:27am" at bounding box center [377, 385] width 84 height 15
drag, startPoint x: 382, startPoint y: 385, endPoint x: 689, endPoint y: 221, distance: 348.1
click at [382, 385] on link "09-04 9:27am" at bounding box center [372, 384] width 74 height 12
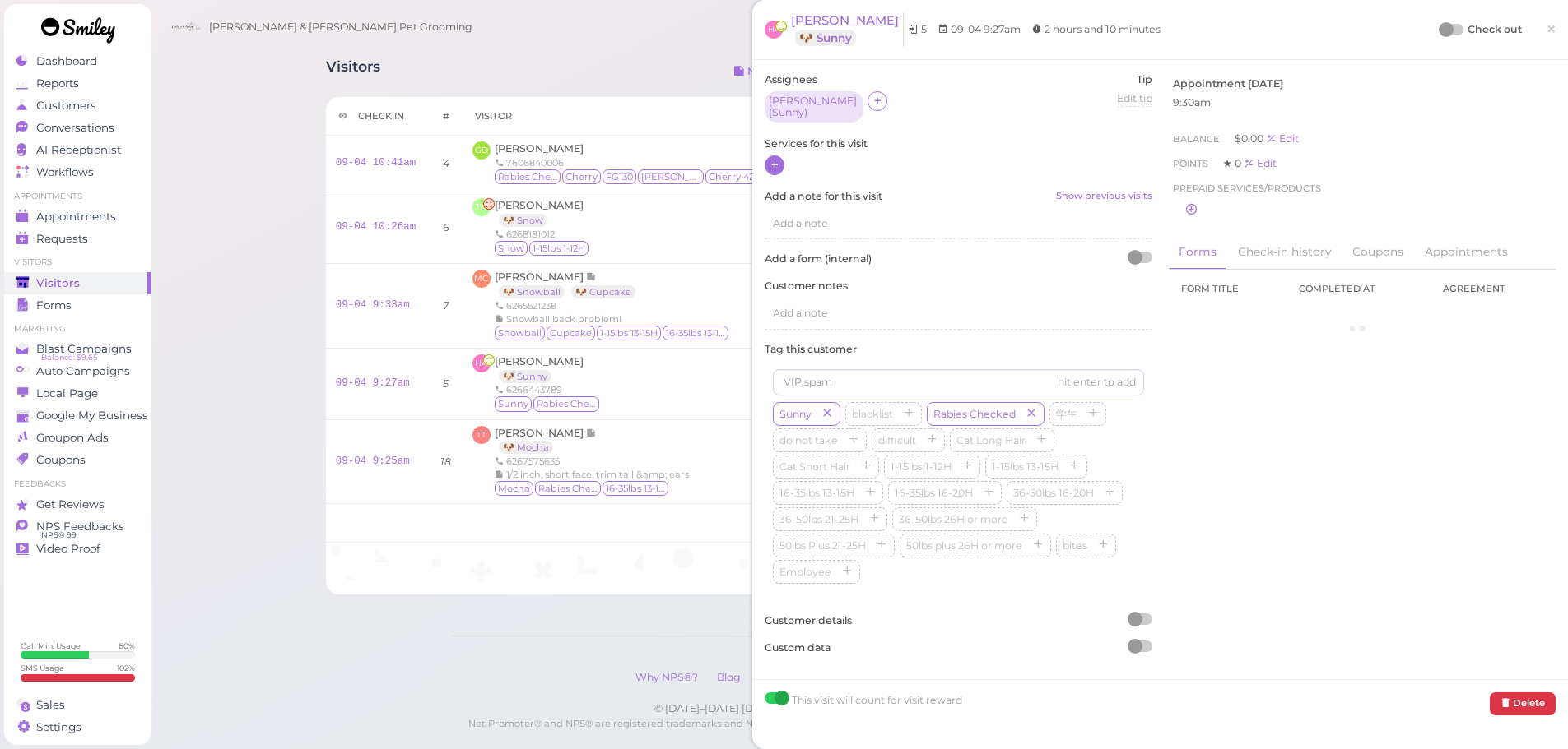
click at [778, 158] on icon at bounding box center [774, 164] width 11 height 13
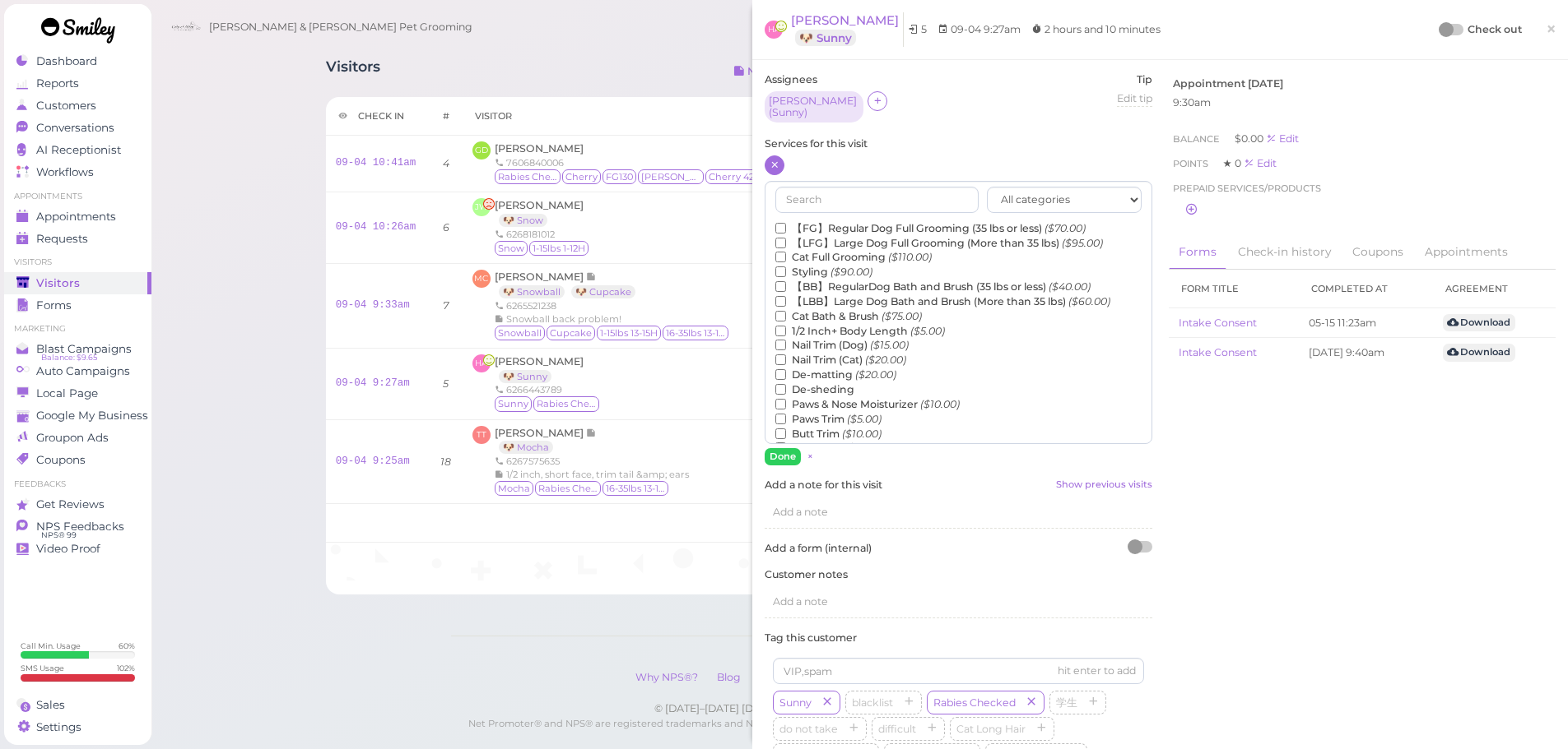
click at [834, 221] on label "【FG】Regular Dog Full Grooming (35 lbs or less) ($70.00)" at bounding box center [930, 229] width 310 height 15
click at [786, 223] on input "【FG】Regular Dog Full Grooming (35 lbs or less) ($70.00)" at bounding box center [780, 228] width 11 height 11
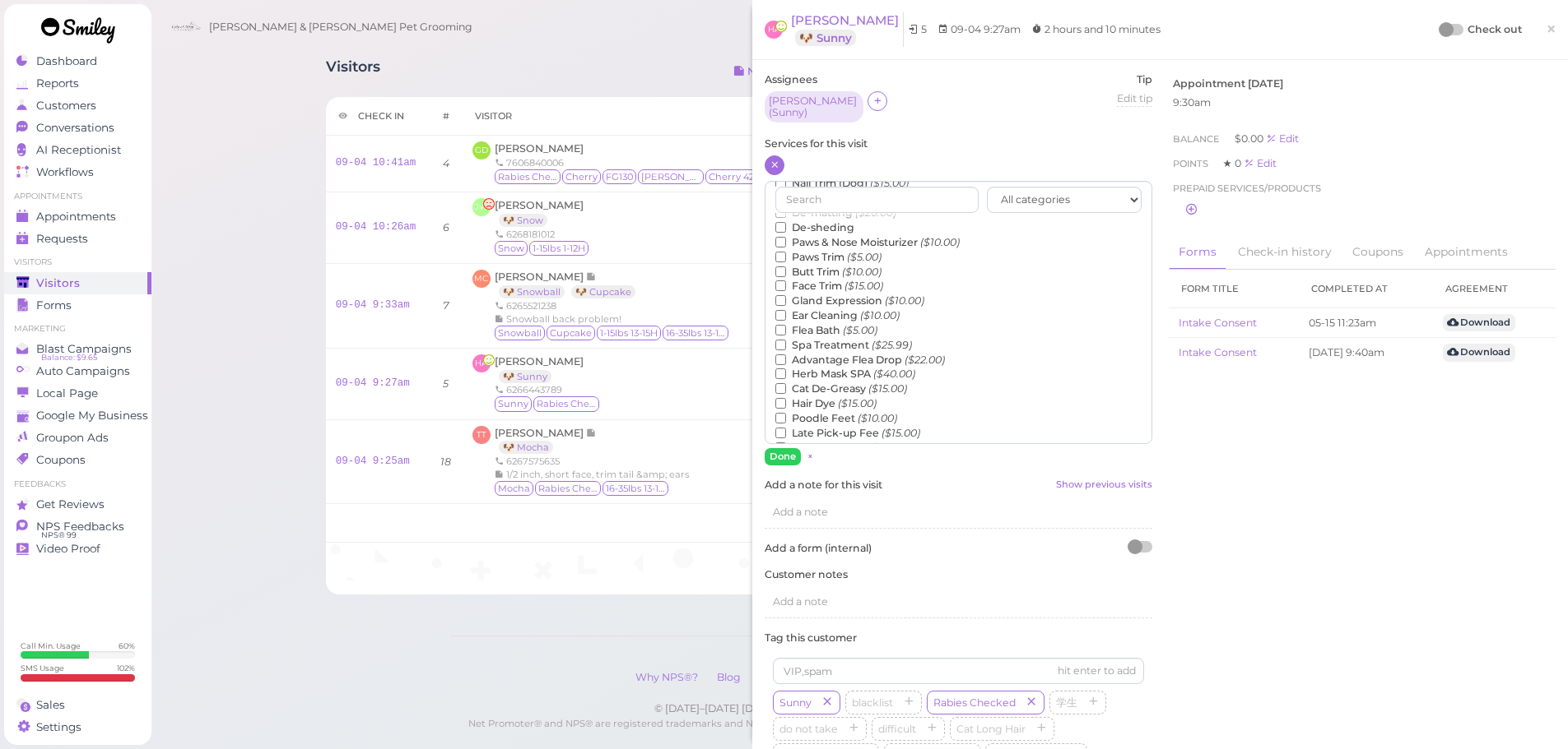
scroll to position [374, 0]
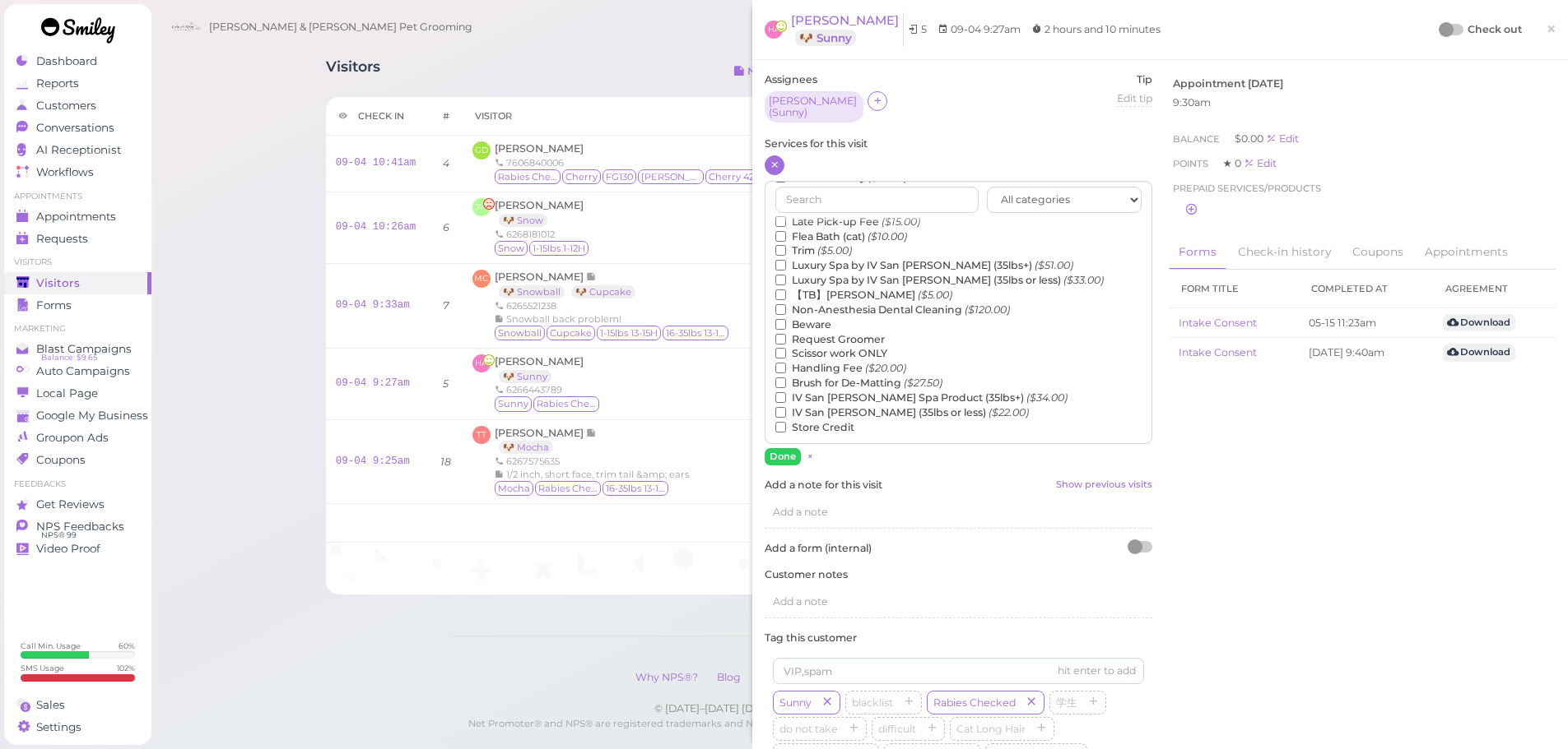
click at [809, 288] on label "【TB】Teeth Brushing ($5.00)" at bounding box center [864, 295] width 177 height 15
click at [786, 289] on input "【TB】Teeth Brushing ($5.00)" at bounding box center [780, 294] width 11 height 11
click at [778, 450] on button "Done" at bounding box center [782, 456] width 36 height 18
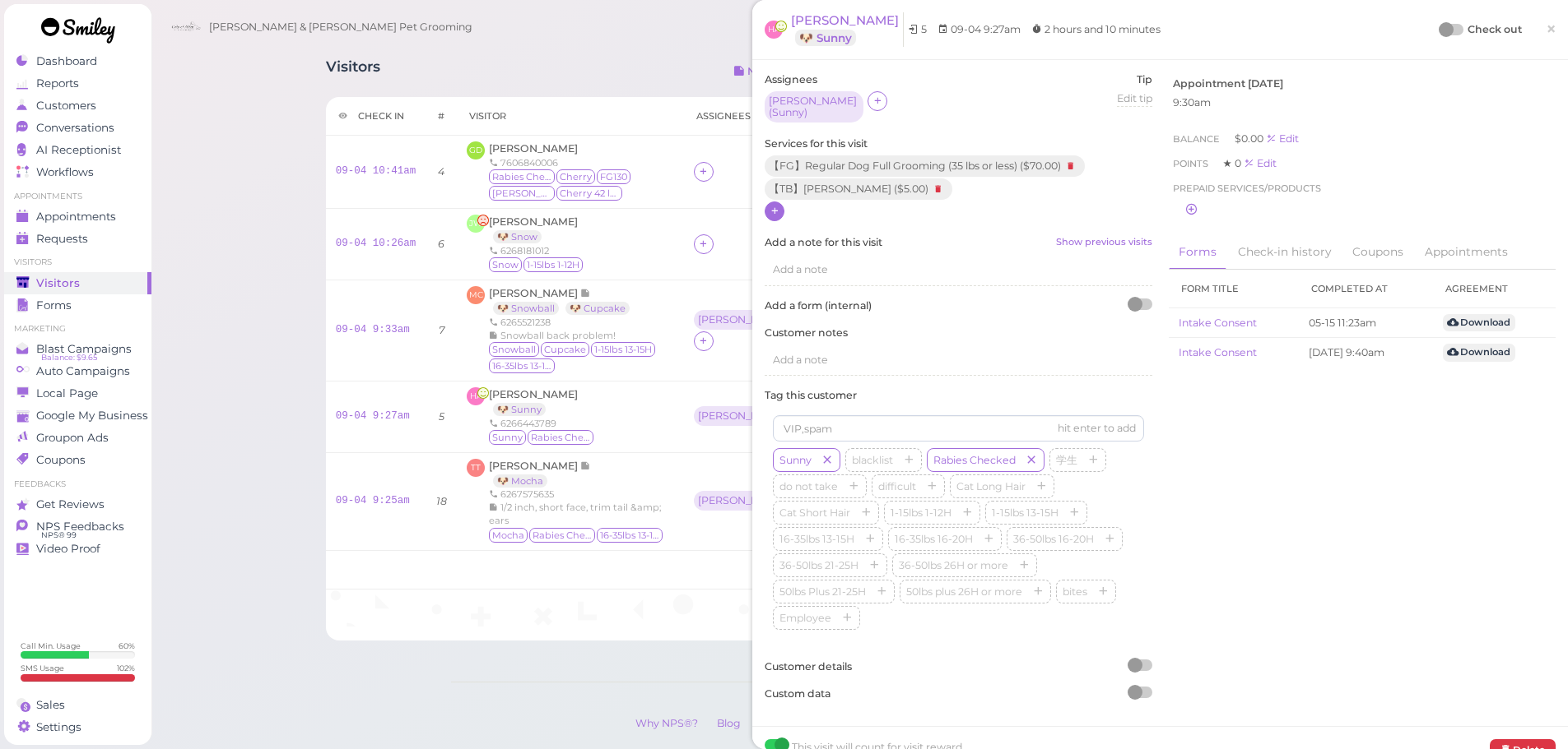
click at [1439, 26] on div at bounding box center [1446, 30] width 15 height 15
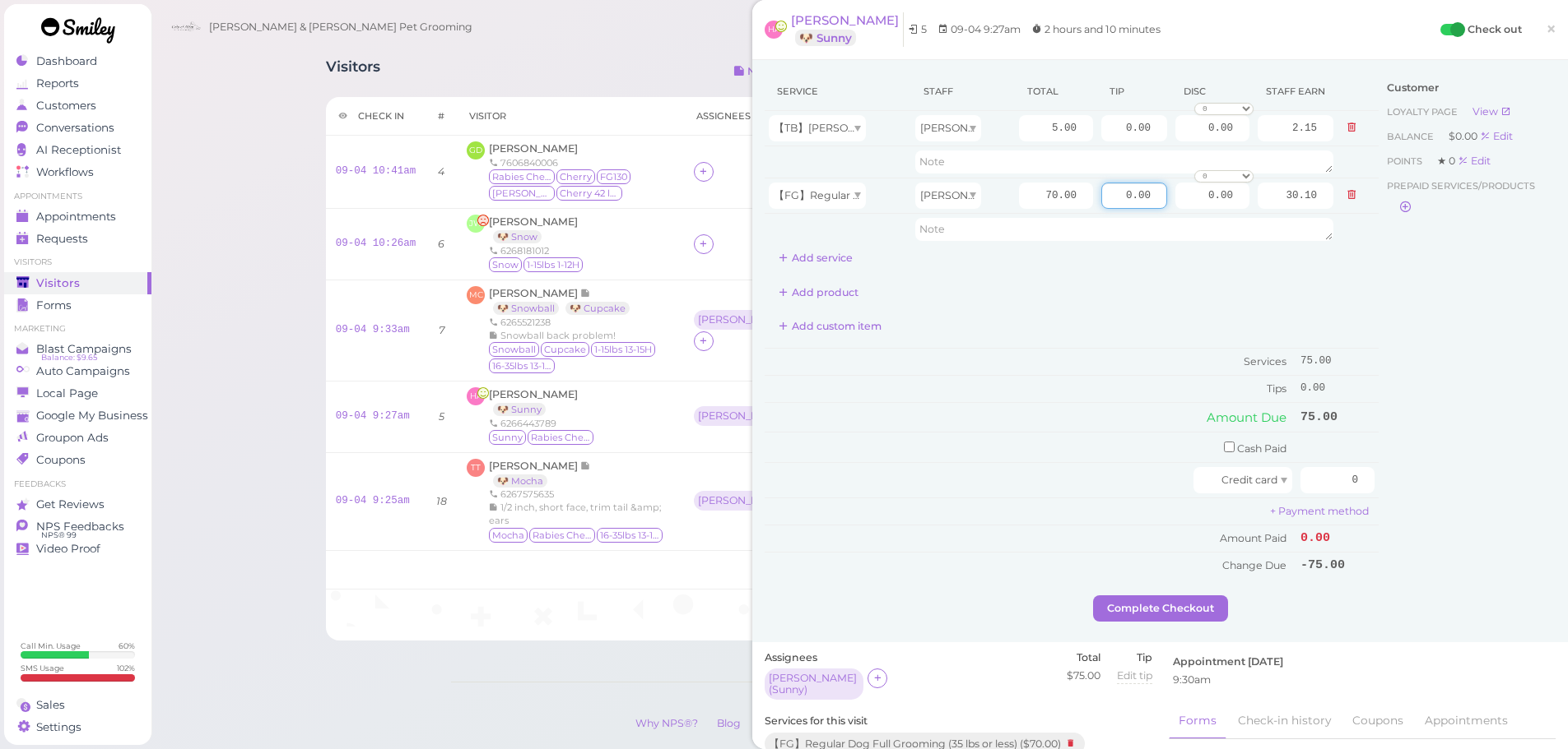
drag, startPoint x: 1106, startPoint y: 194, endPoint x: 1571, endPoint y: 231, distance: 466.5
click at [1567, 230] on html "Dashboard Reports Customers Conversations 0" at bounding box center [784, 420] width 1568 height 840
type input "11.25"
click at [1422, 480] on div "Customer Loyalty page View Balance $0.00 Edit Points ★ 0 Edit Prepaid services/…" at bounding box center [1467, 334] width 177 height 523
drag, startPoint x: 1313, startPoint y: 491, endPoint x: 1417, endPoint y: 493, distance: 104.0
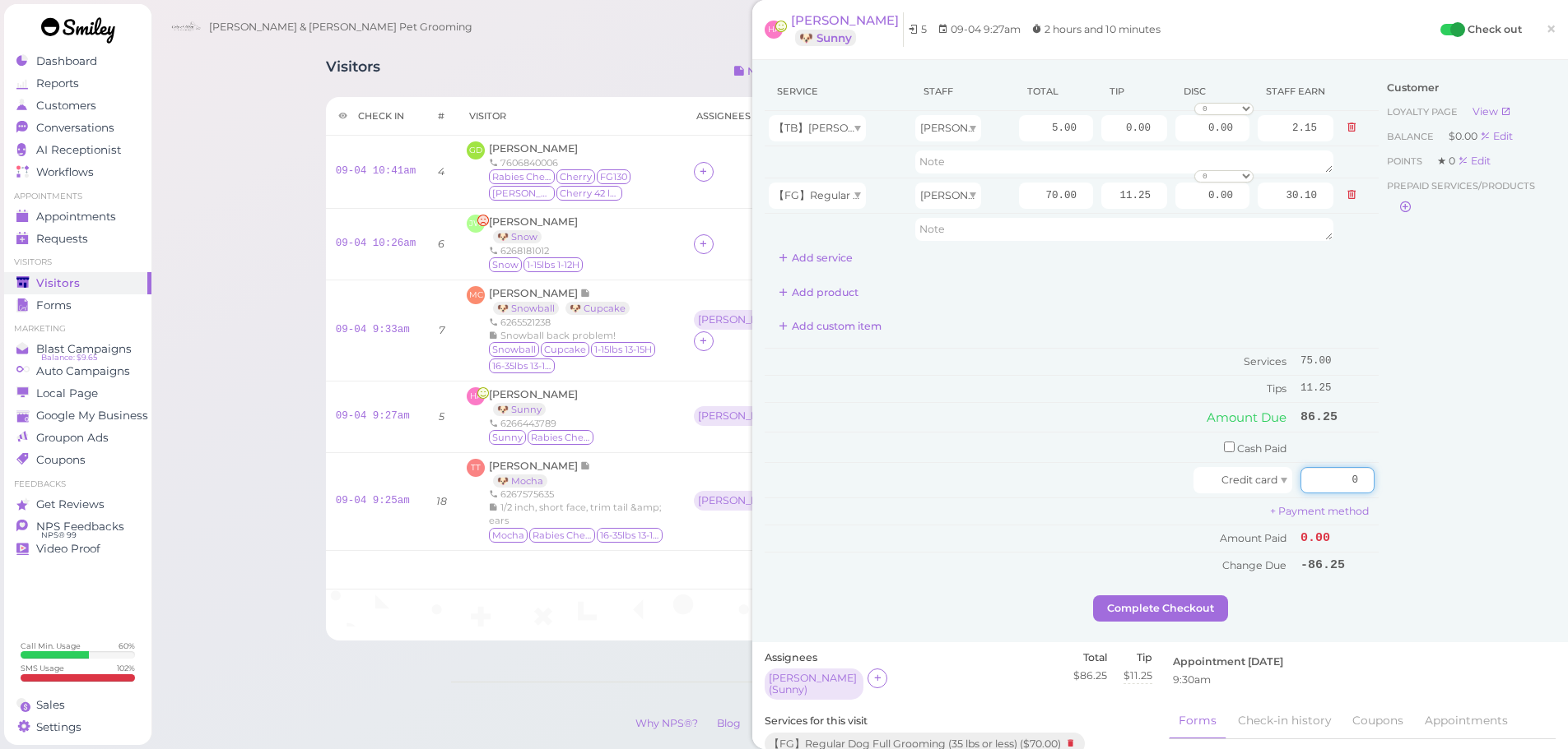
click at [1416, 493] on div "Service Staff Total Tip Disc Staff earn 【TB】Teeth Brushing Rebecca 5.00 0.00 0.…" at bounding box center [1160, 334] width 791 height 523
click at [1406, 490] on div "Customer Loyalty page View Balance $0.00 Edit Points ★ 0 Edit Prepaid services/…" at bounding box center [1467, 334] width 177 height 523
click at [1332, 485] on input "86.235" at bounding box center [1337, 480] width 74 height 27
type input "86.25"
click at [1435, 526] on div "Customer Loyalty page View Balance $0.00 Edit Points ★ 0 Edit Prepaid services/…" at bounding box center [1467, 334] width 177 height 523
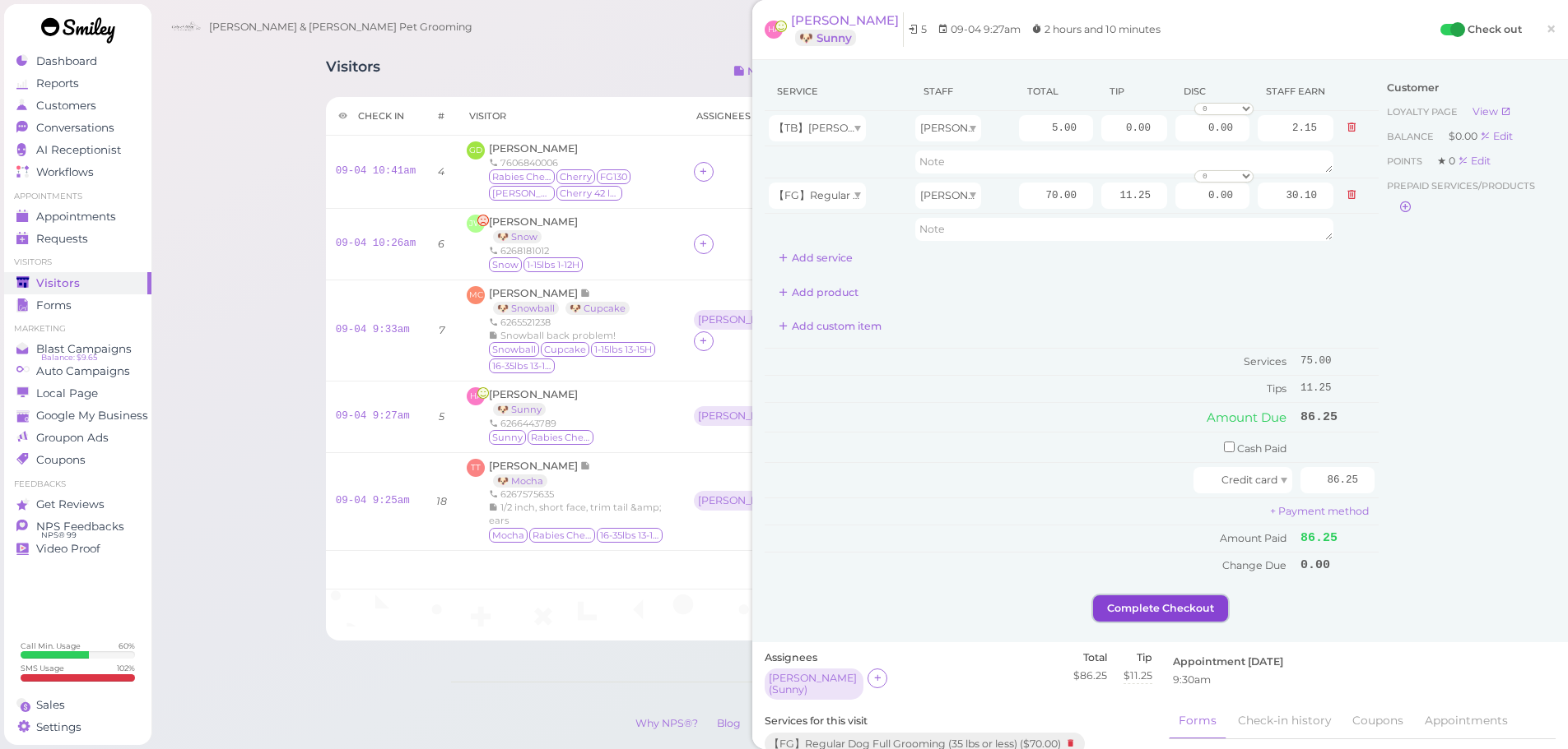
click at [1122, 610] on button "Complete Checkout" at bounding box center [1161, 609] width 135 height 27
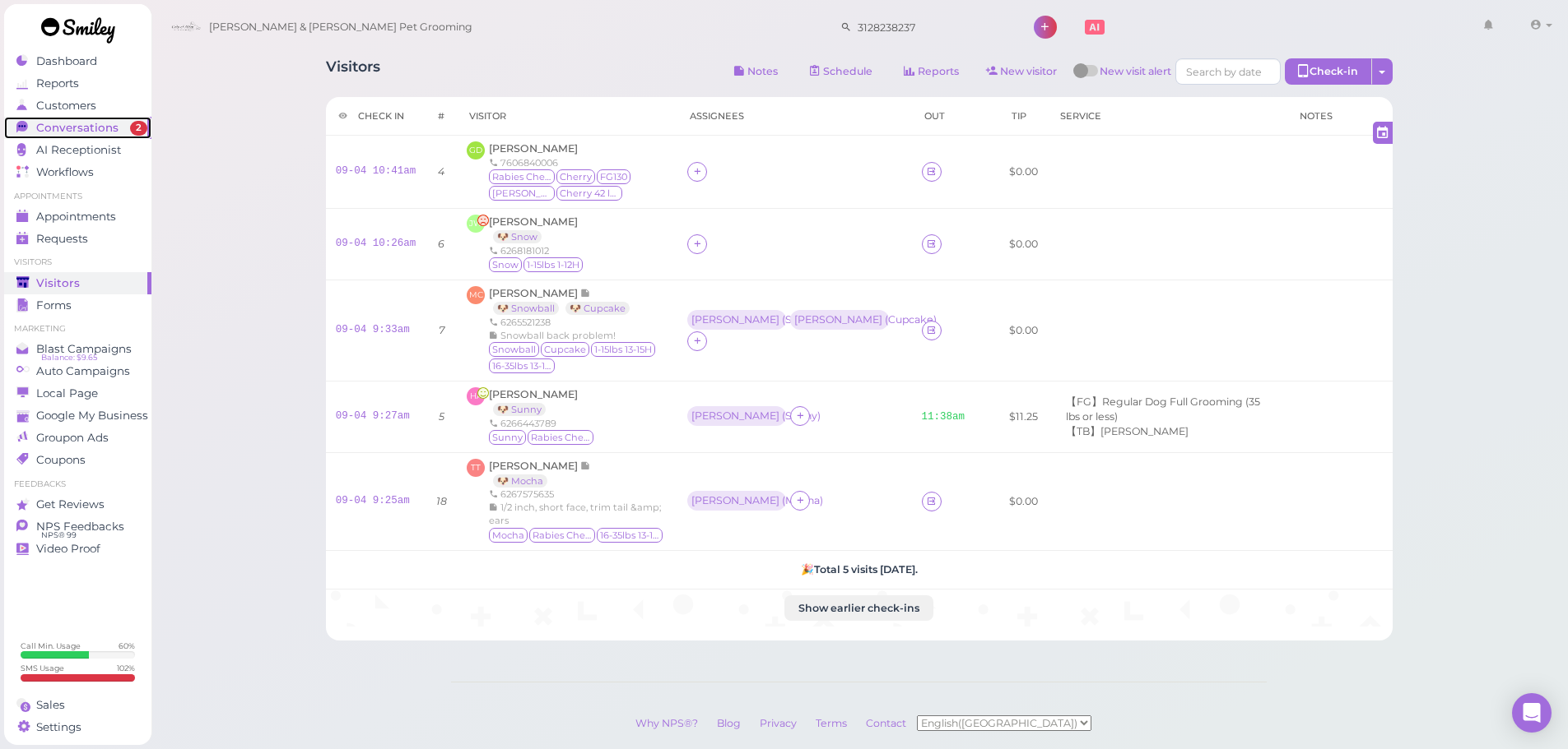
click at [110, 128] on span "Conversations" at bounding box center [77, 128] width 83 height 14
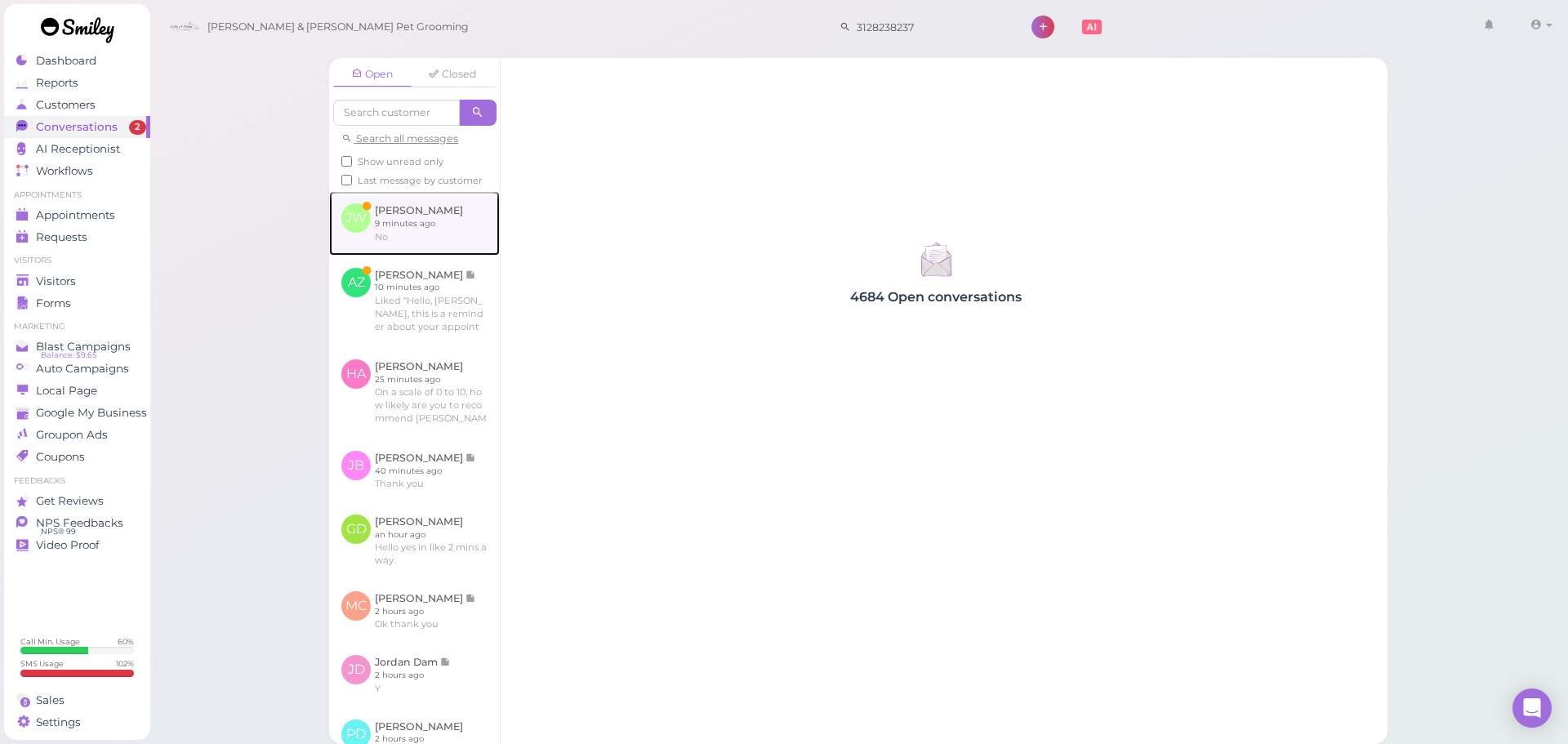
click at [435, 255] on link at bounding box center [414, 223] width 171 height 64
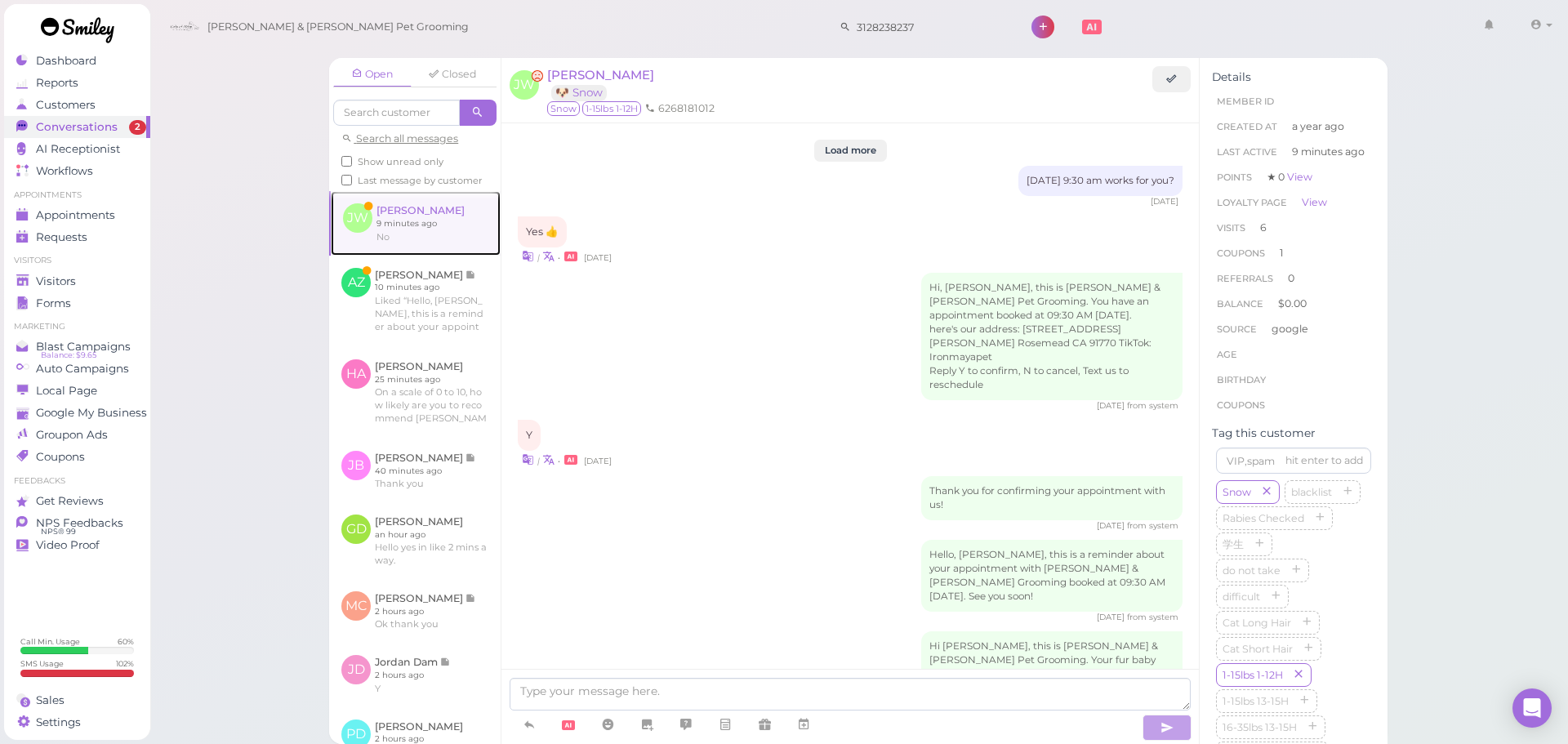
scroll to position [1805, 0]
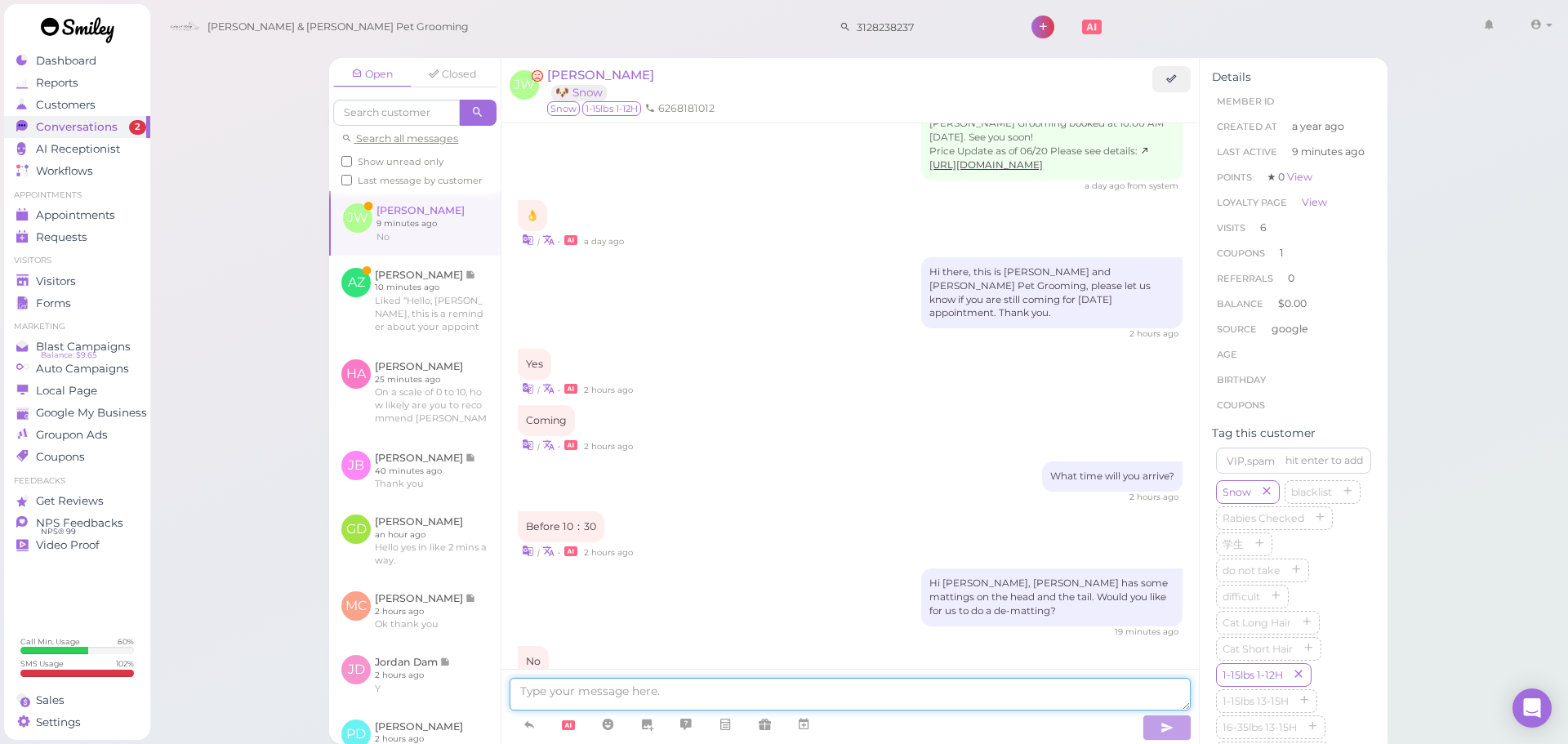
click at [703, 694] on textarea at bounding box center [850, 694] width 681 height 32
type textarea "So just shave the head and tail shorter right?"
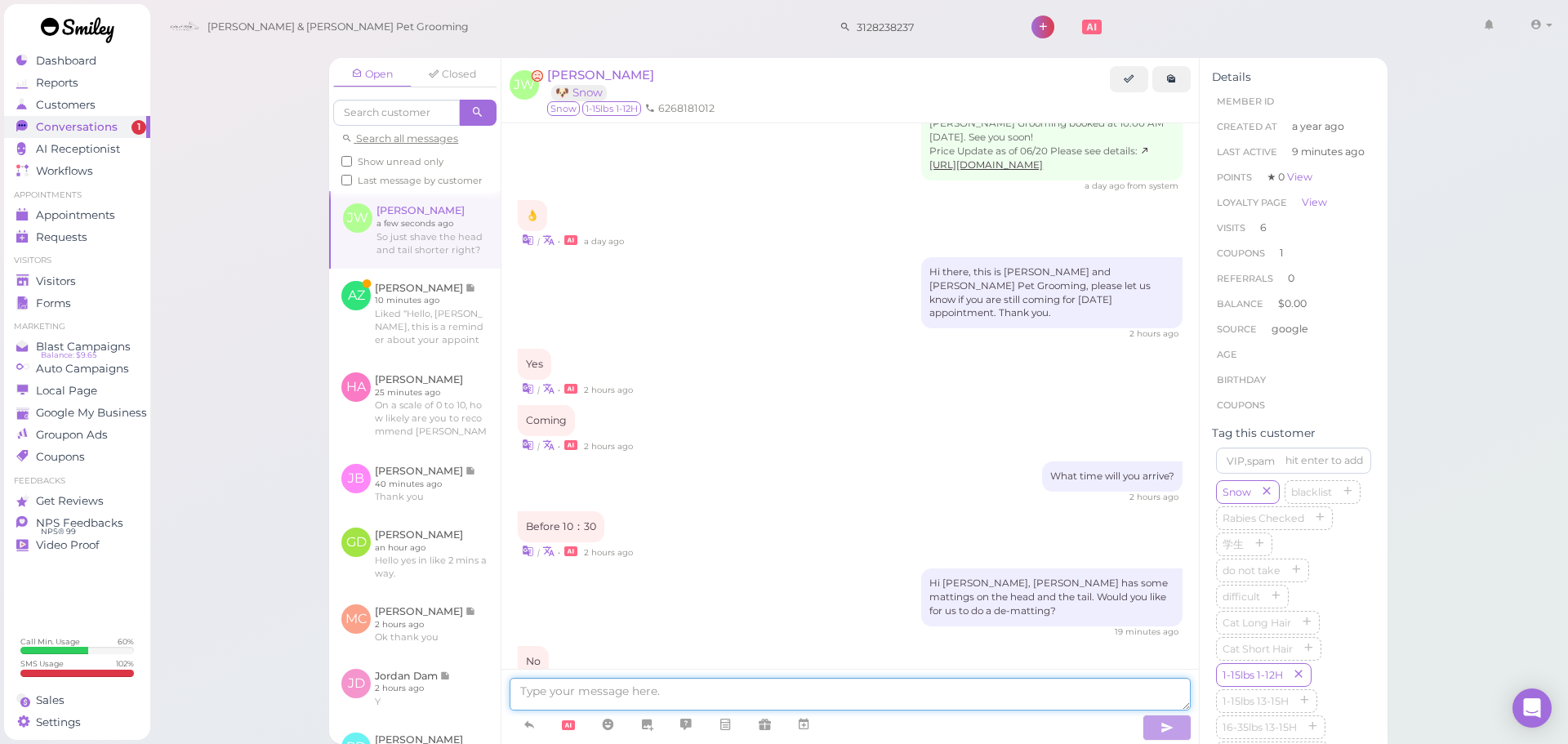
scroll to position [1844, 0]
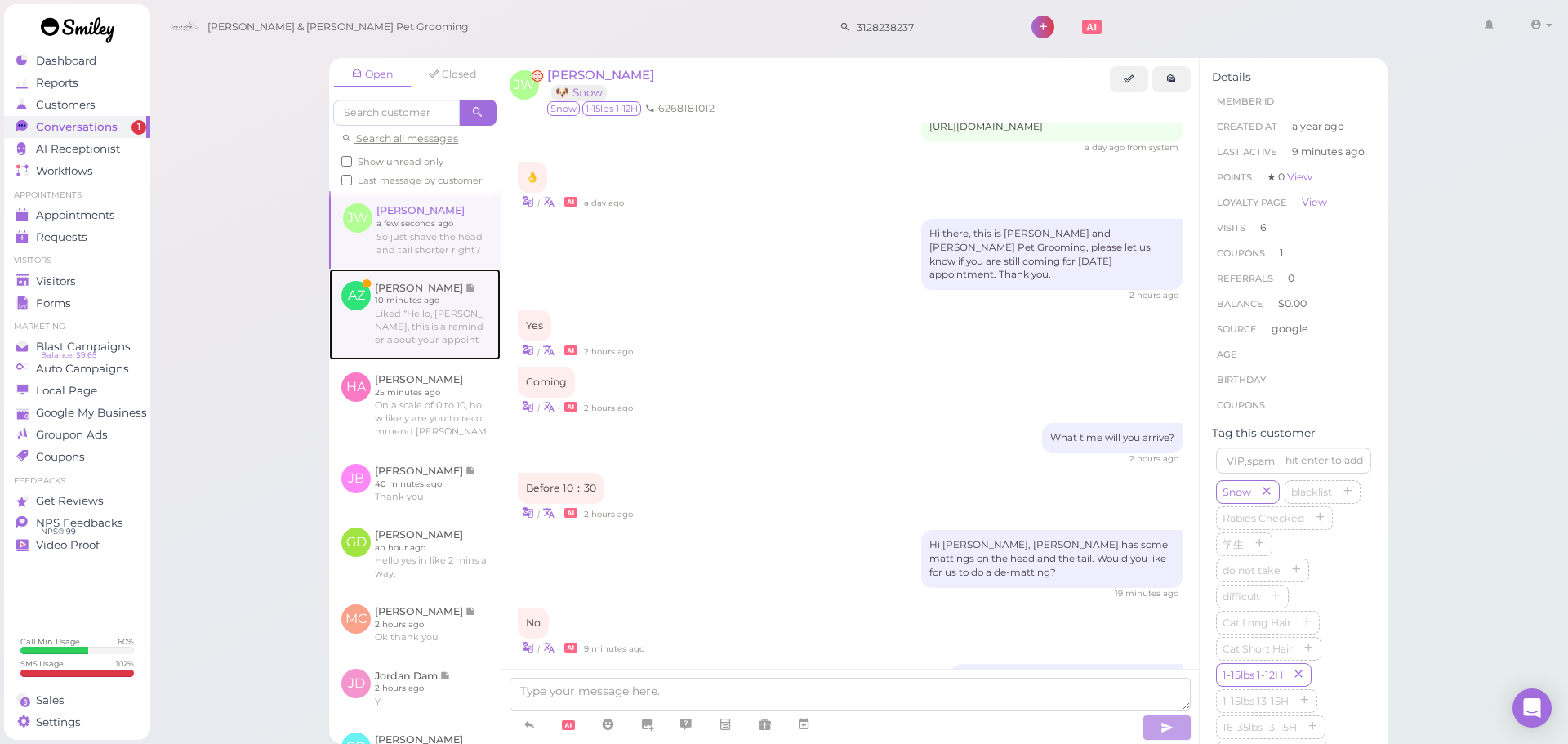
click at [411, 327] on link at bounding box center [414, 314] width 171 height 91
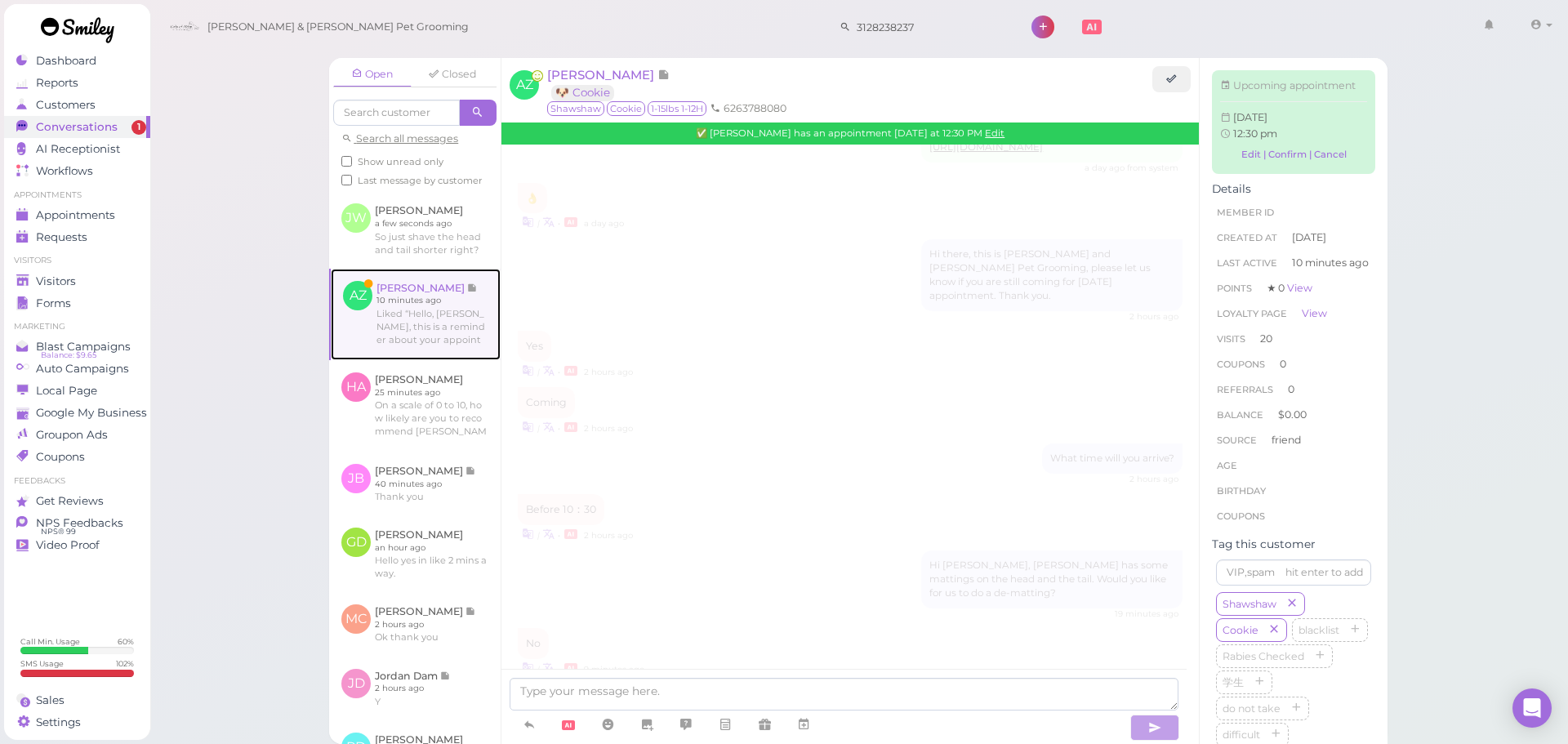
scroll to position [2204, 0]
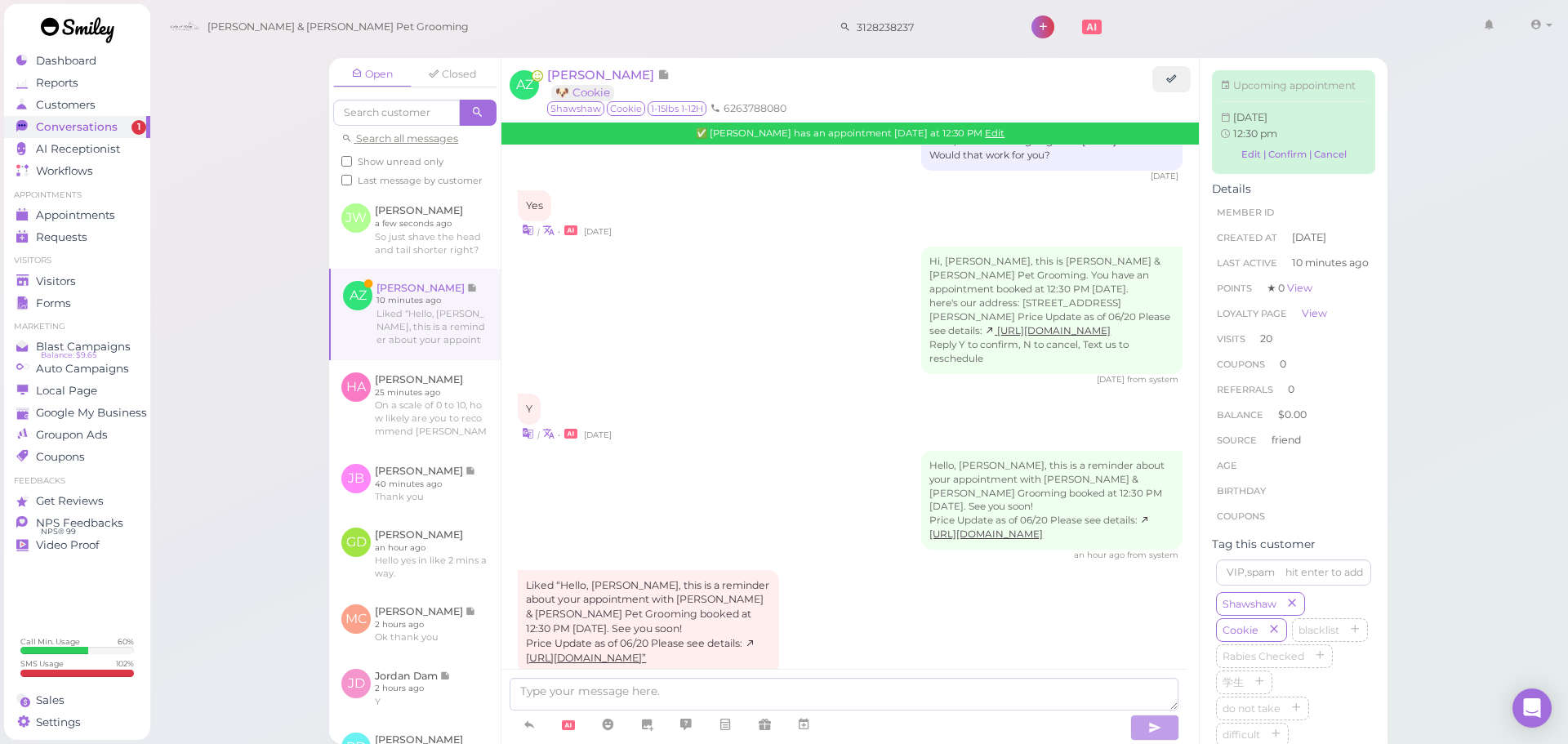
click at [277, 478] on div "Open Closed Search all messages Show unread only Last message by customer JW Ju…" at bounding box center [859, 372] width 1420 height 744
click at [364, 250] on link at bounding box center [414, 229] width 171 height 77
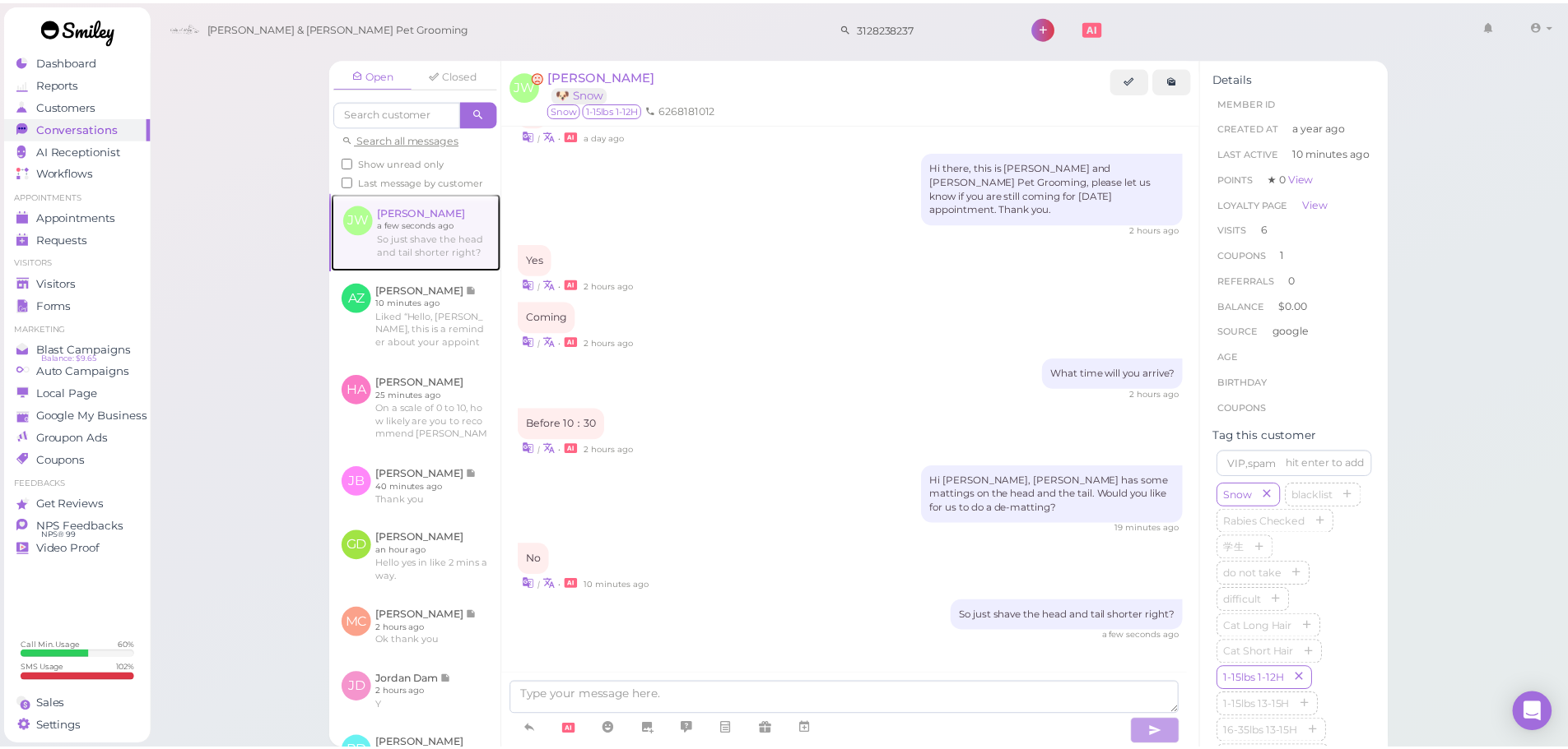
scroll to position [1817, 0]
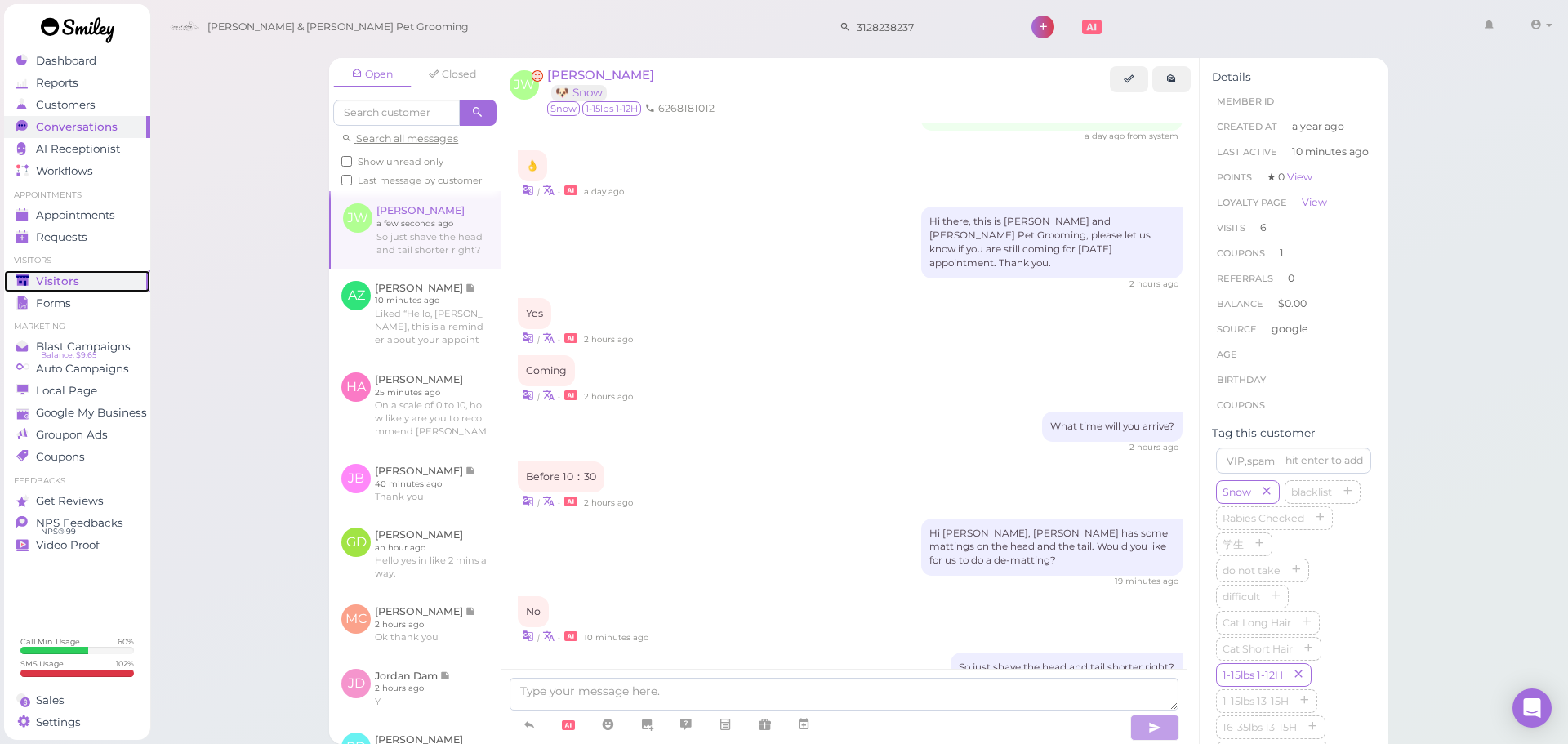
click at [65, 275] on span "Visitors" at bounding box center [57, 281] width 43 height 14
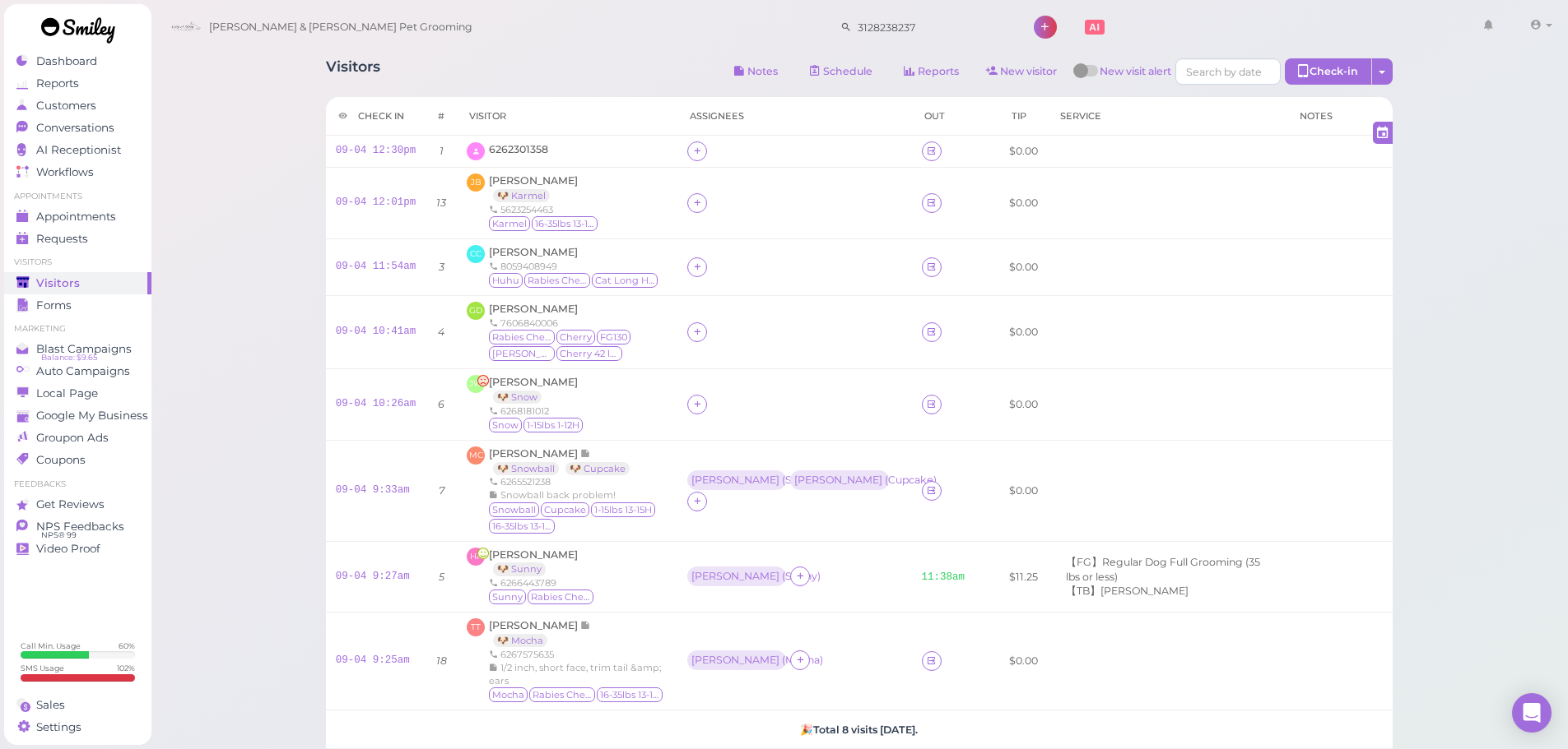
click at [628, 92] on div "Visitors Notes Schedule Reports New visitor New visit alert Check-in Customer c…" at bounding box center [859, 423] width 1107 height 755
click at [609, 89] on div "Visitors Notes Schedule Reports New visitor New visit alert Check-in Customer c…" at bounding box center [859, 423] width 1107 height 755
click at [770, 407] on td at bounding box center [794, 405] width 234 height 72
click at [522, 146] on span "6262301358" at bounding box center [518, 149] width 59 height 13
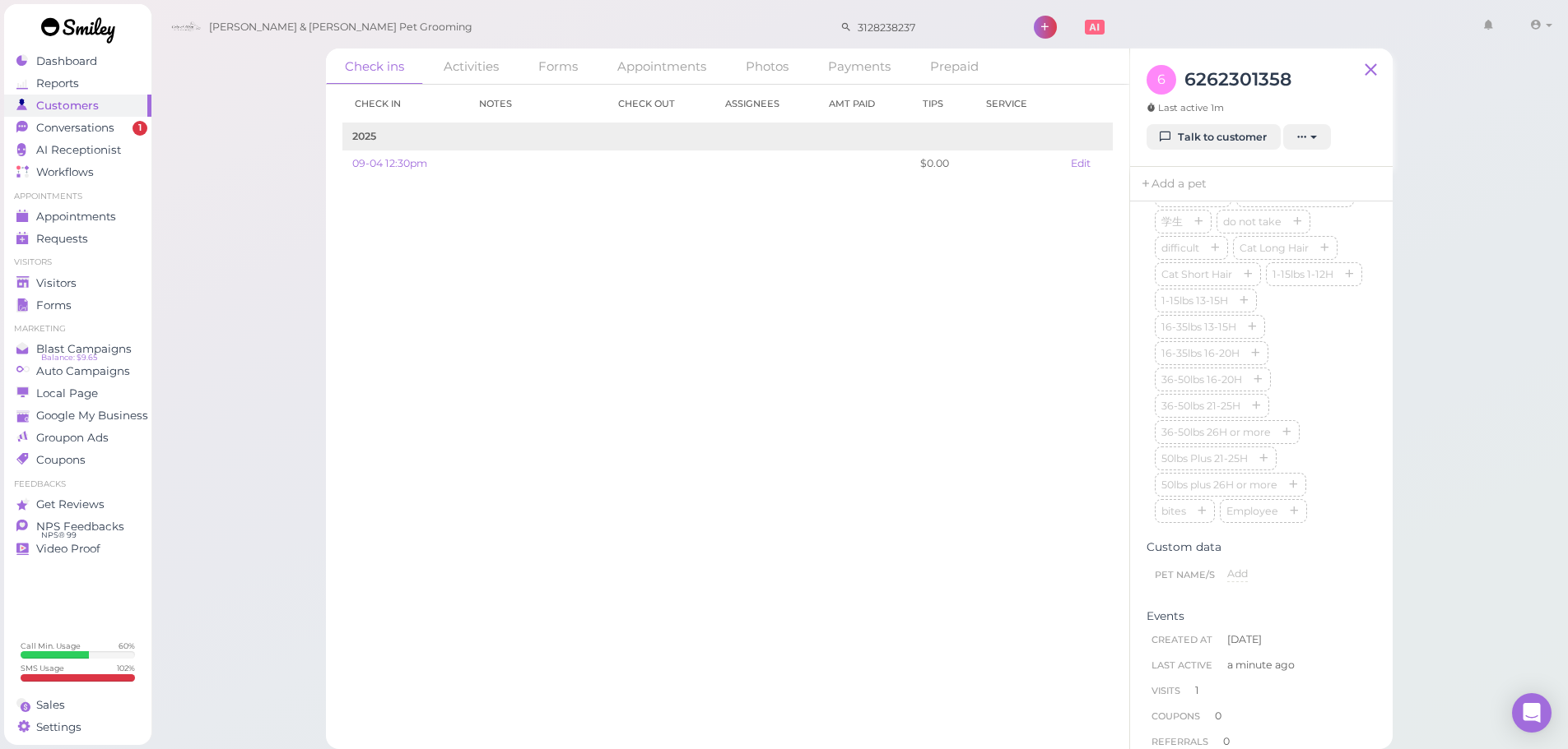
scroll to position [494, 0]
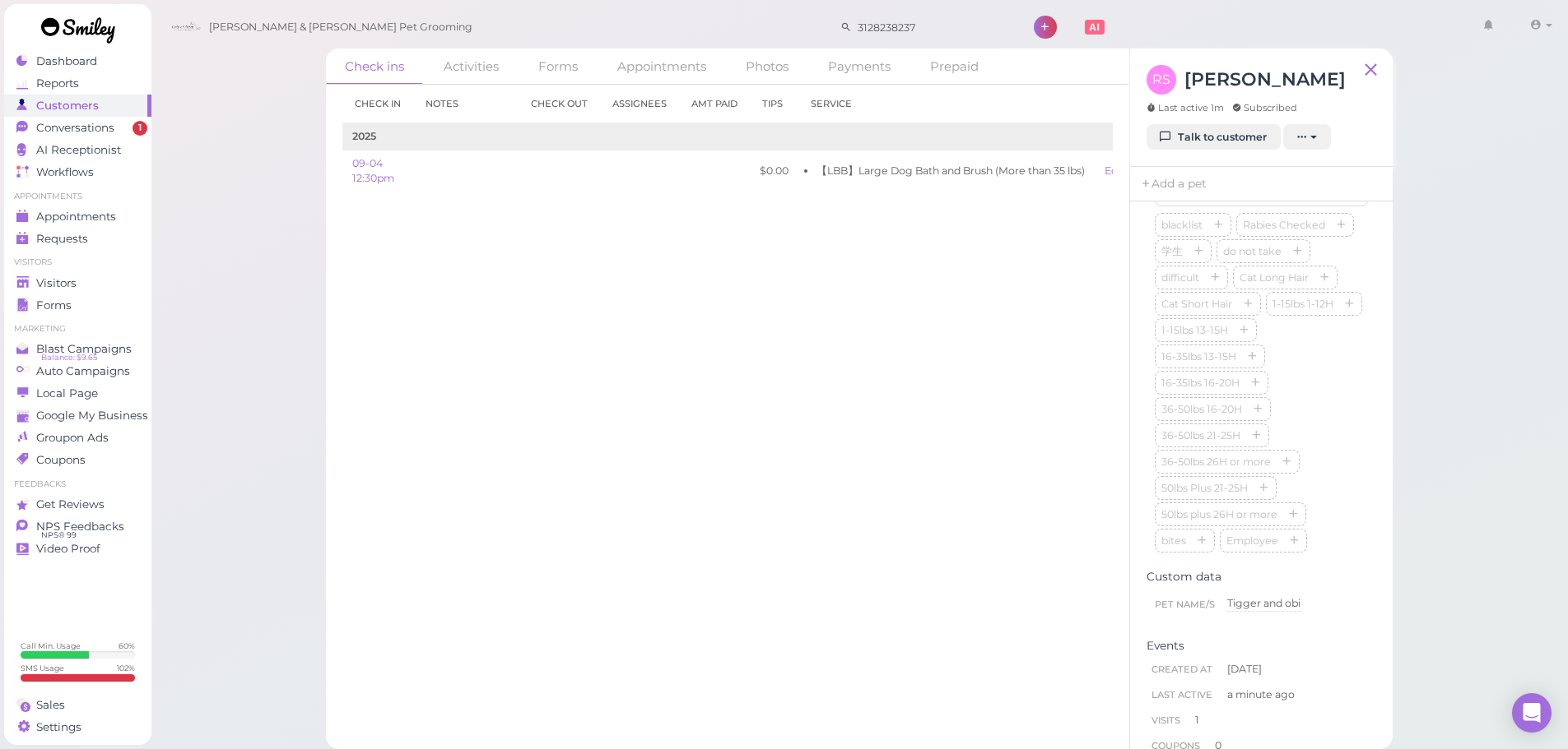
click at [1443, 433] on div "Check ins Activities Forms Appointments Photos Payments Prepaid Check in Notes …" at bounding box center [859, 369] width 1418 height 759
click at [1207, 207] on input at bounding box center [1261, 194] width 213 height 27
type input "Tigger"
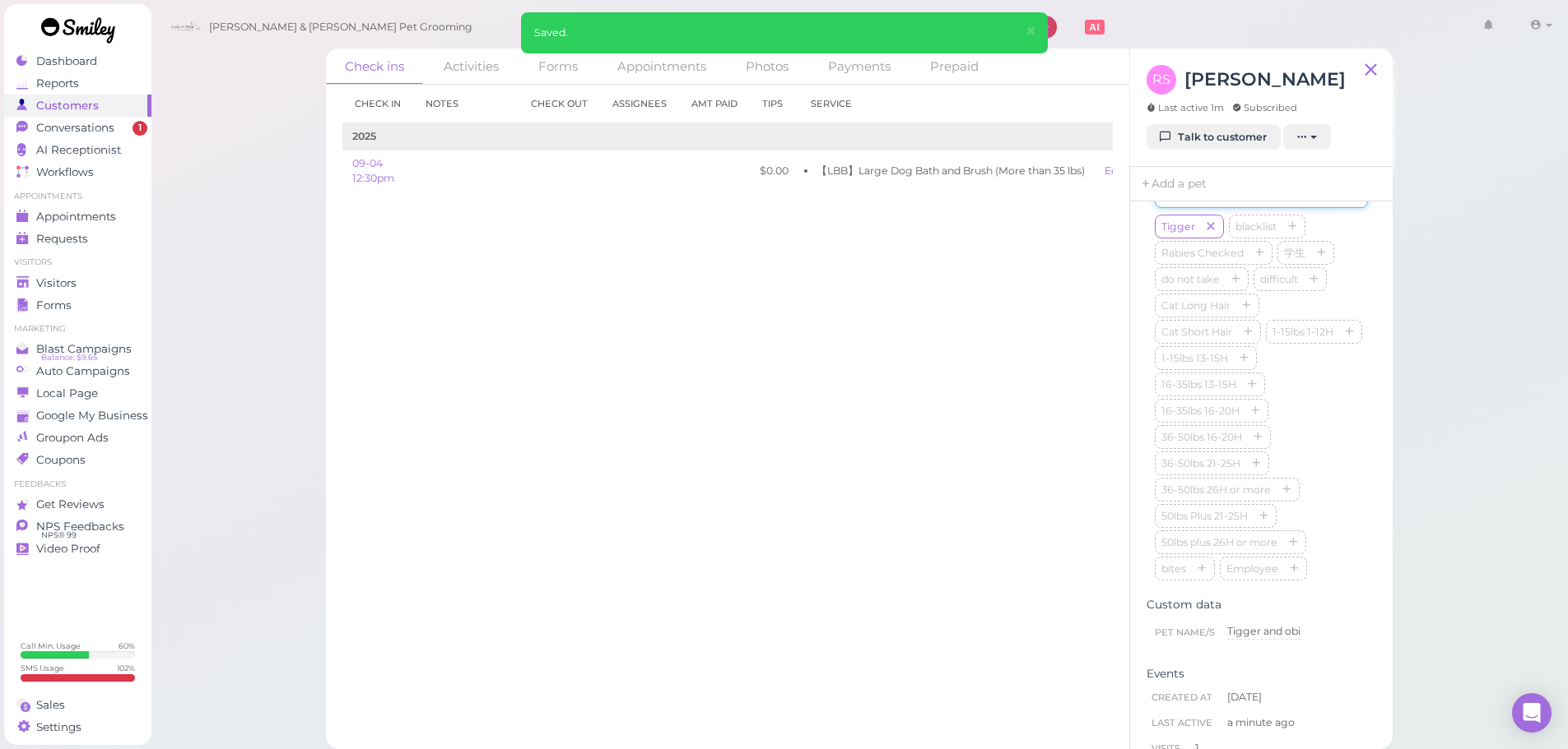
type input "Obi"
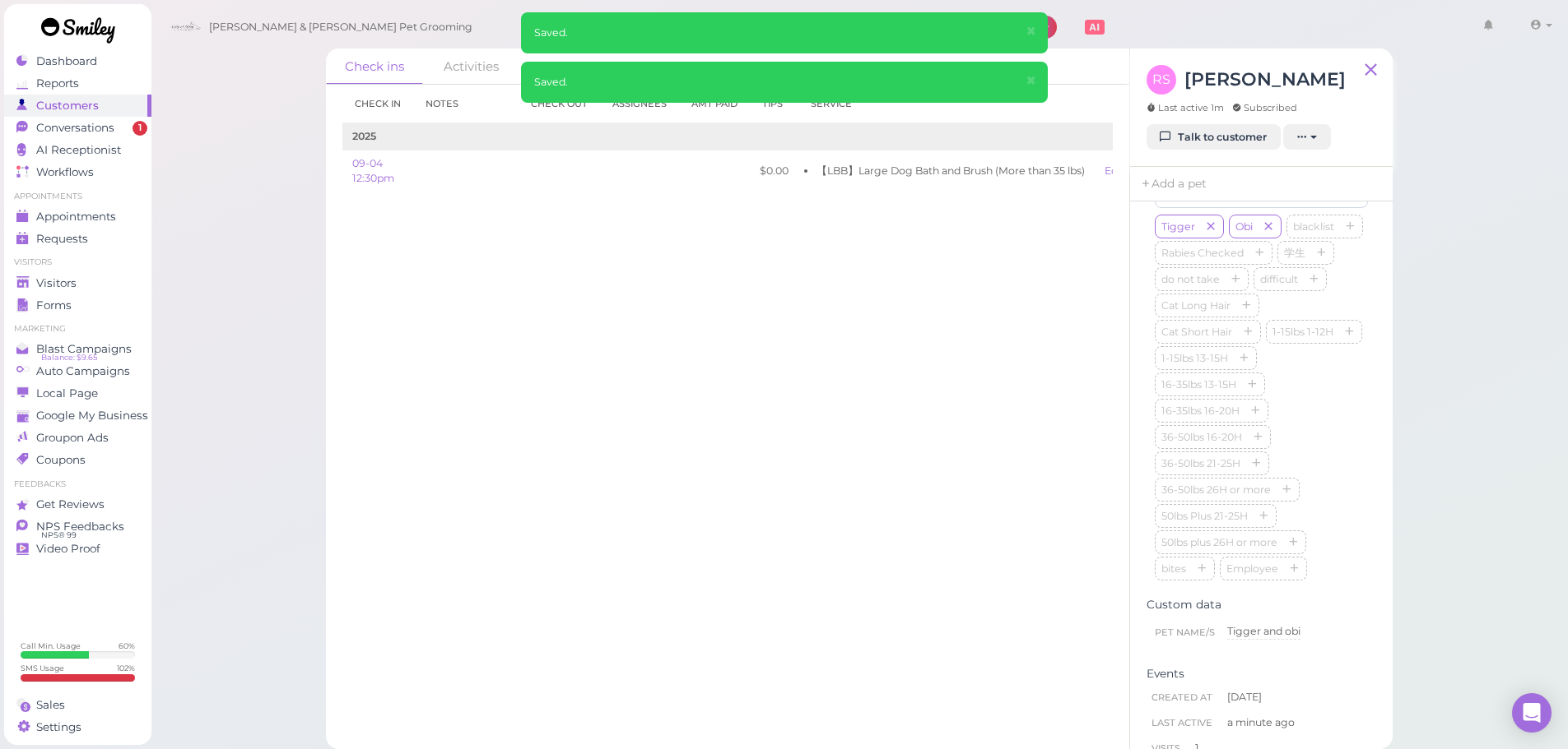
click at [625, 352] on div "Check in Notes Check out Assignees Amt Paid Tips Service 2025 09-04 12:30pm $0.…" at bounding box center [728, 412] width 803 height 655
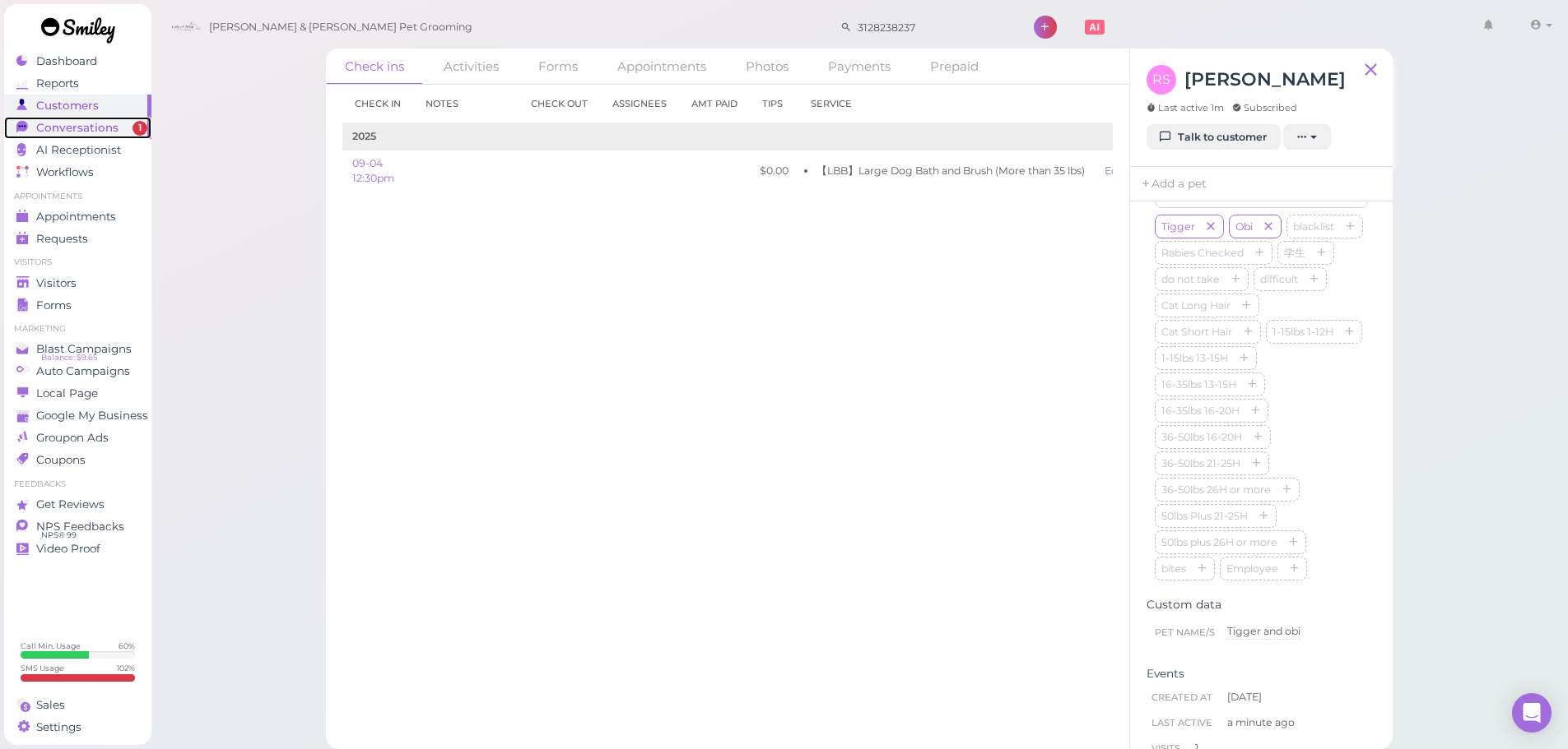
click at [136, 123] on span "1" at bounding box center [140, 128] width 15 height 15
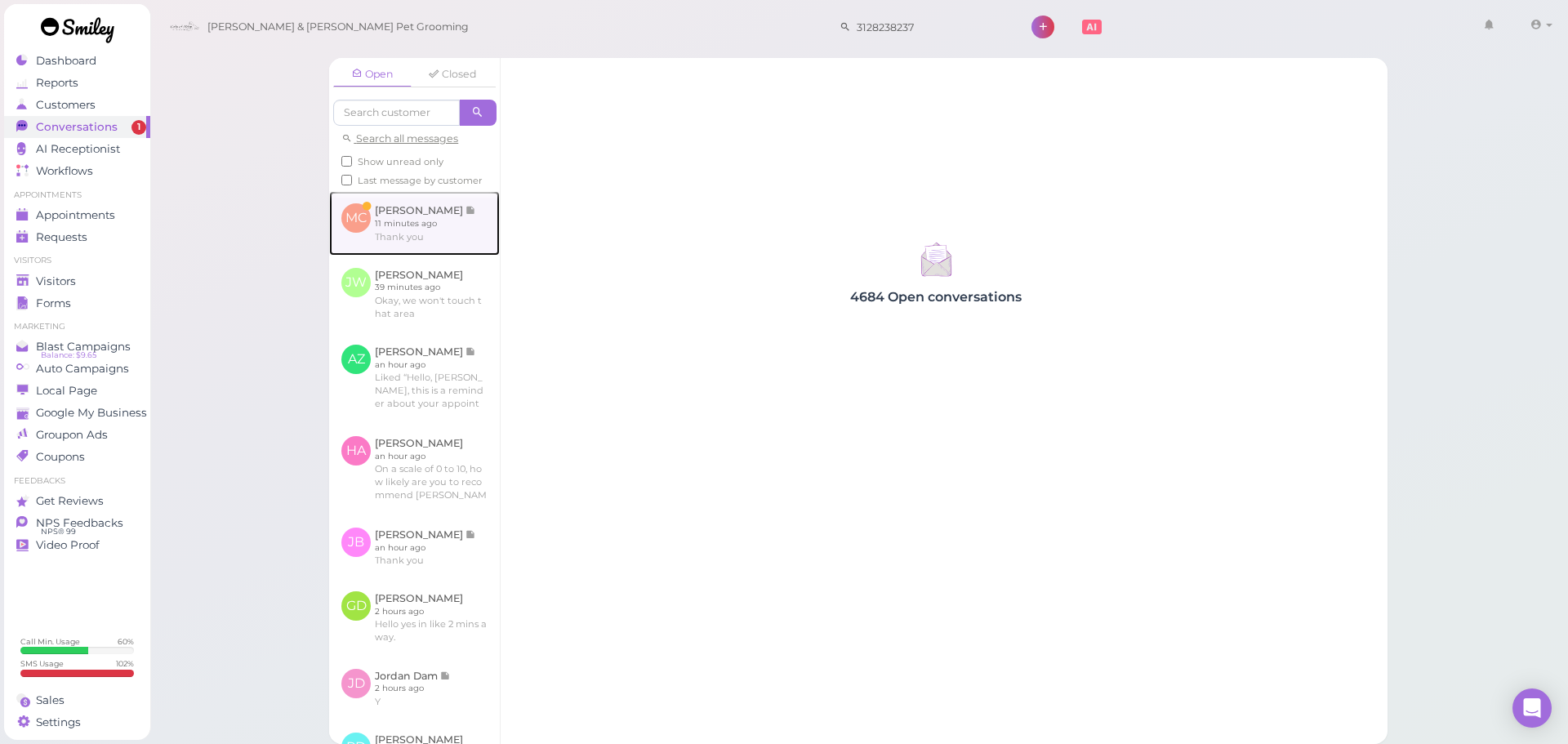
click at [403, 229] on link at bounding box center [414, 223] width 171 height 64
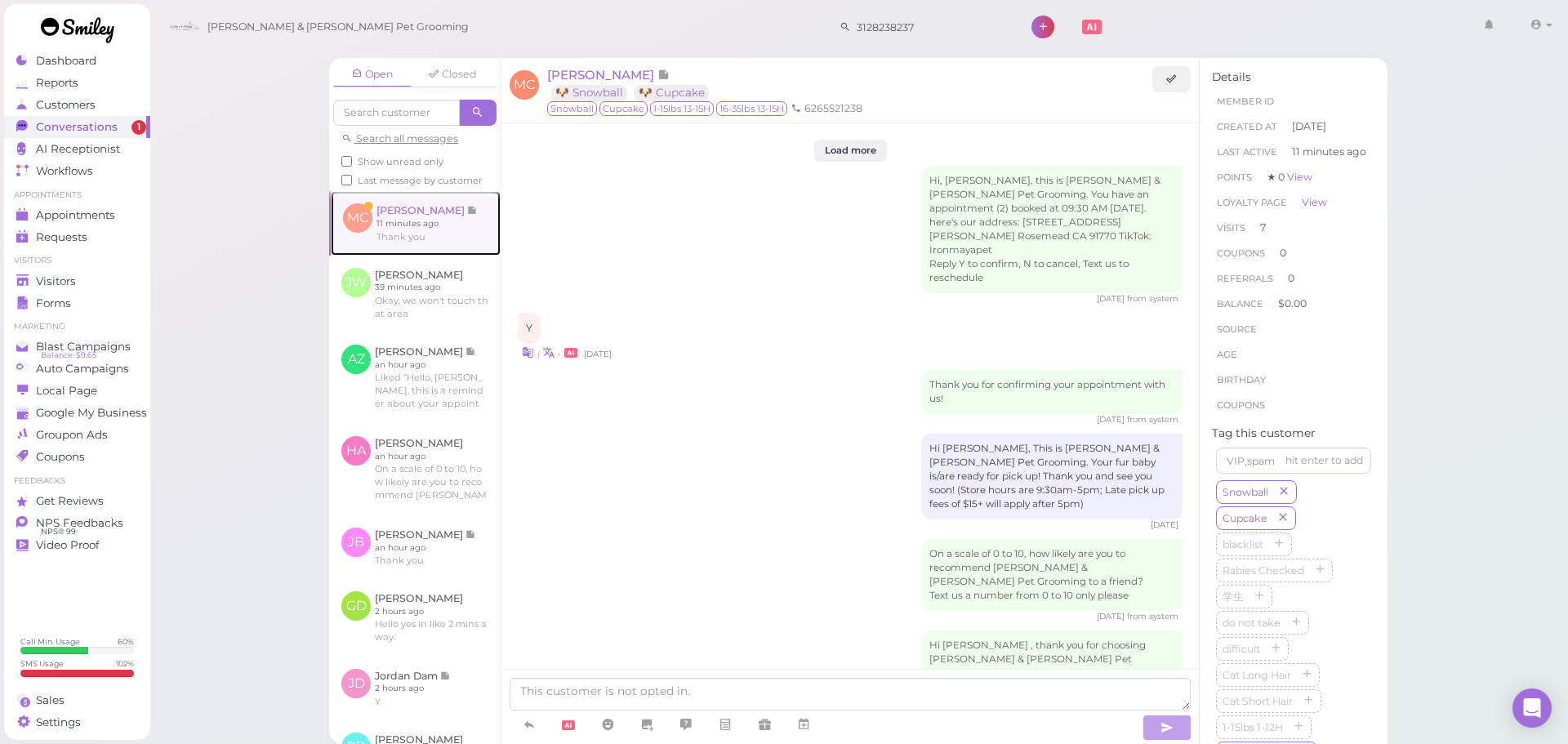
scroll to position [2466, 0]
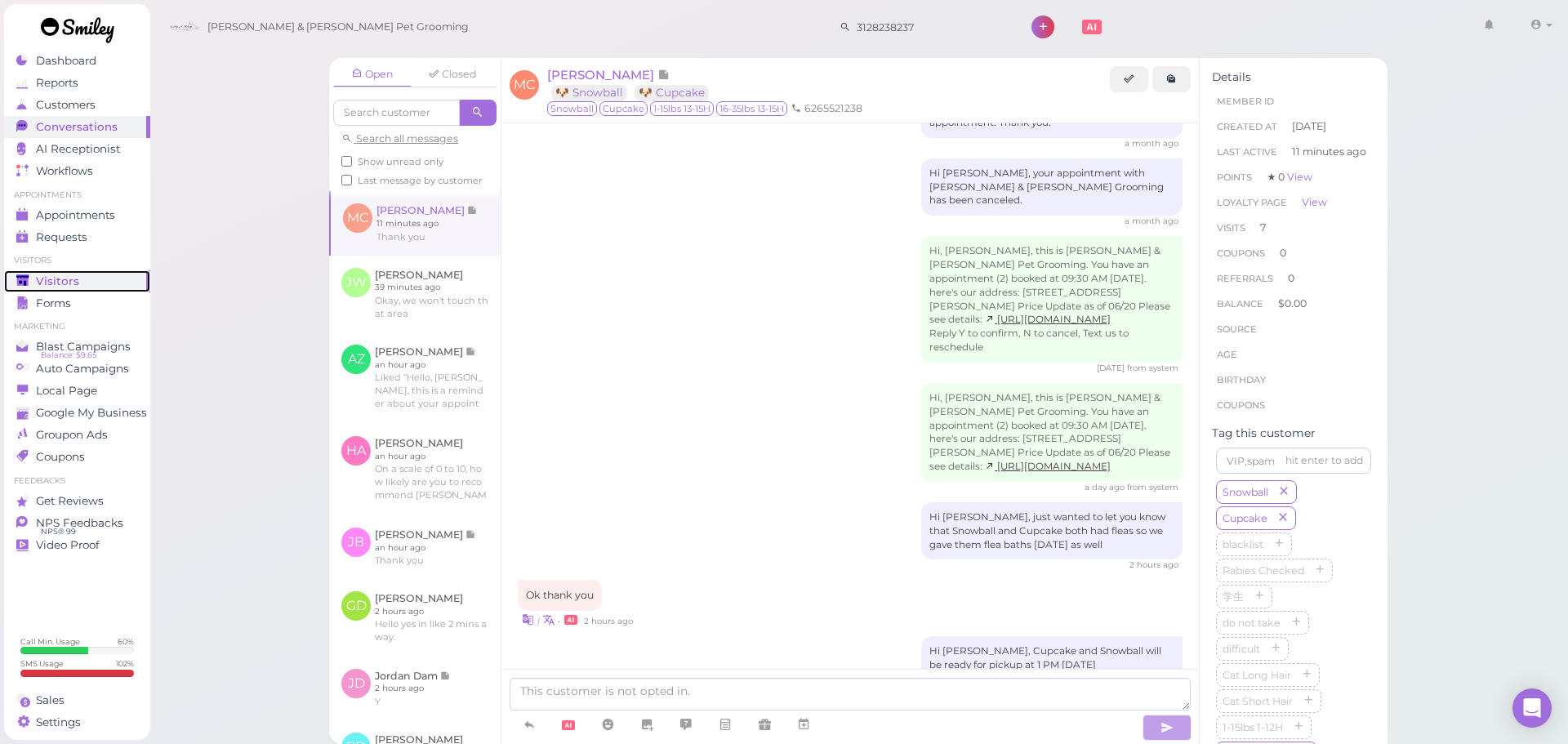
click at [81, 285] on div "Visitors" at bounding box center [75, 281] width 118 height 14
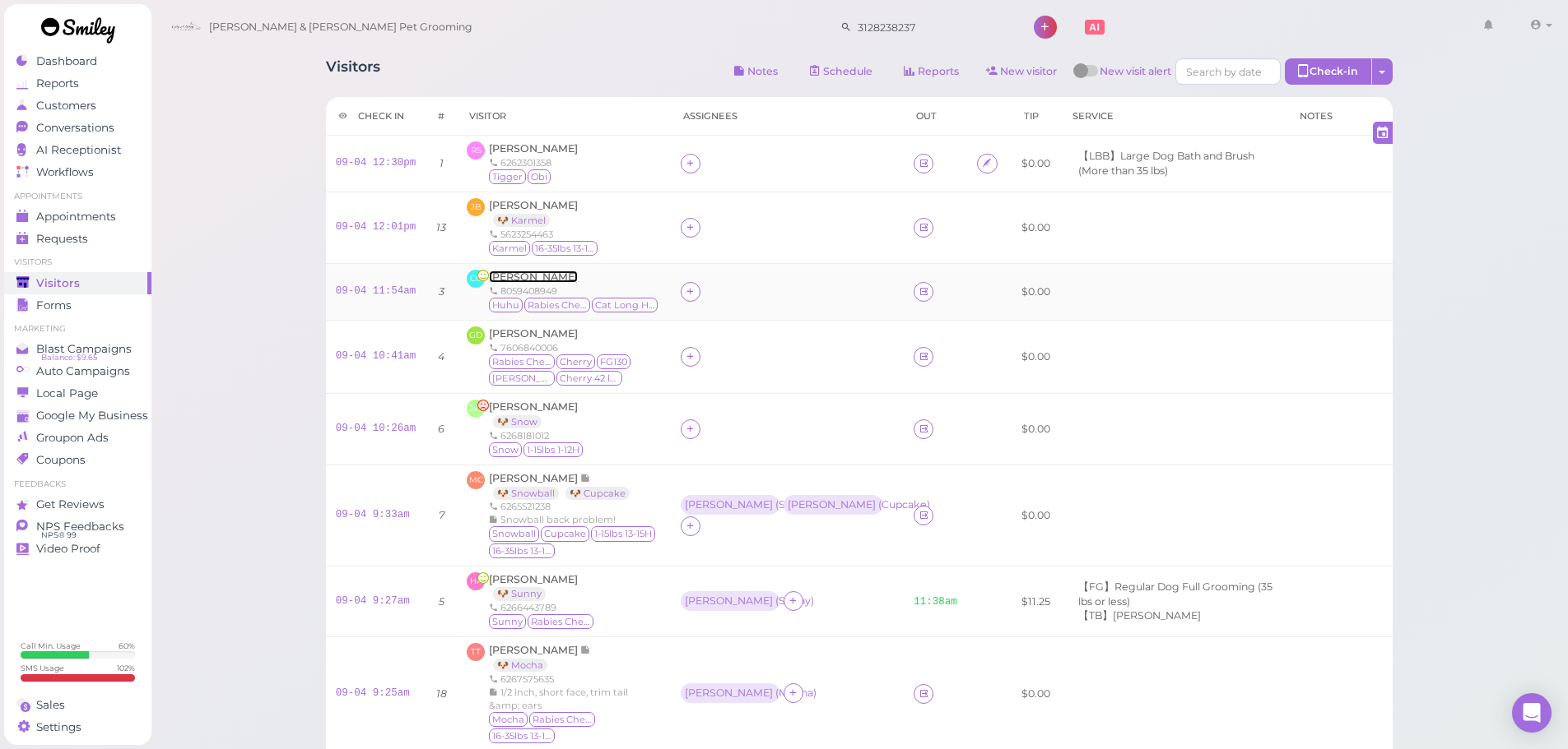
click at [519, 281] on span "[PERSON_NAME]" at bounding box center [533, 276] width 89 height 13
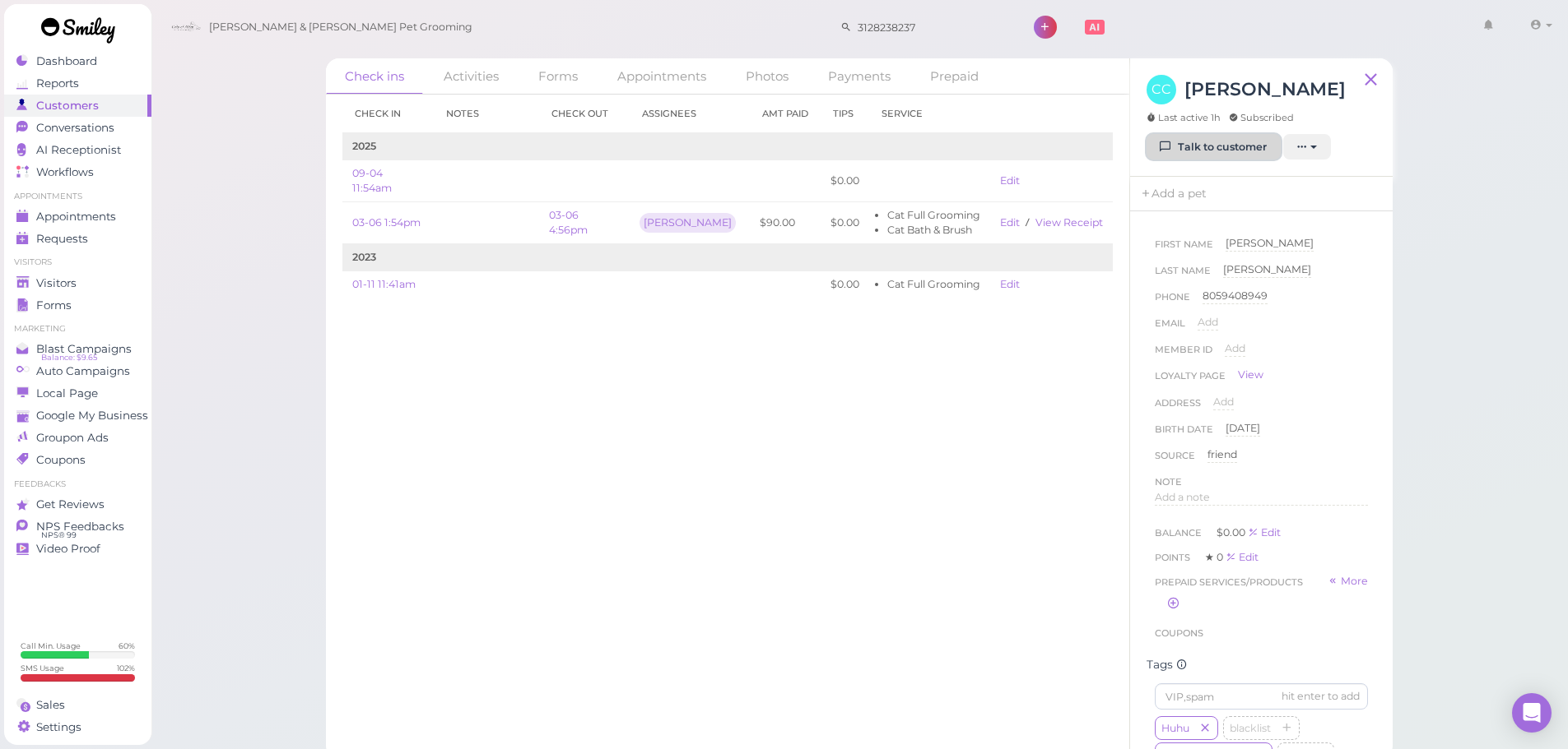
click at [1210, 143] on link "Talk to customer" at bounding box center [1213, 148] width 134 height 27
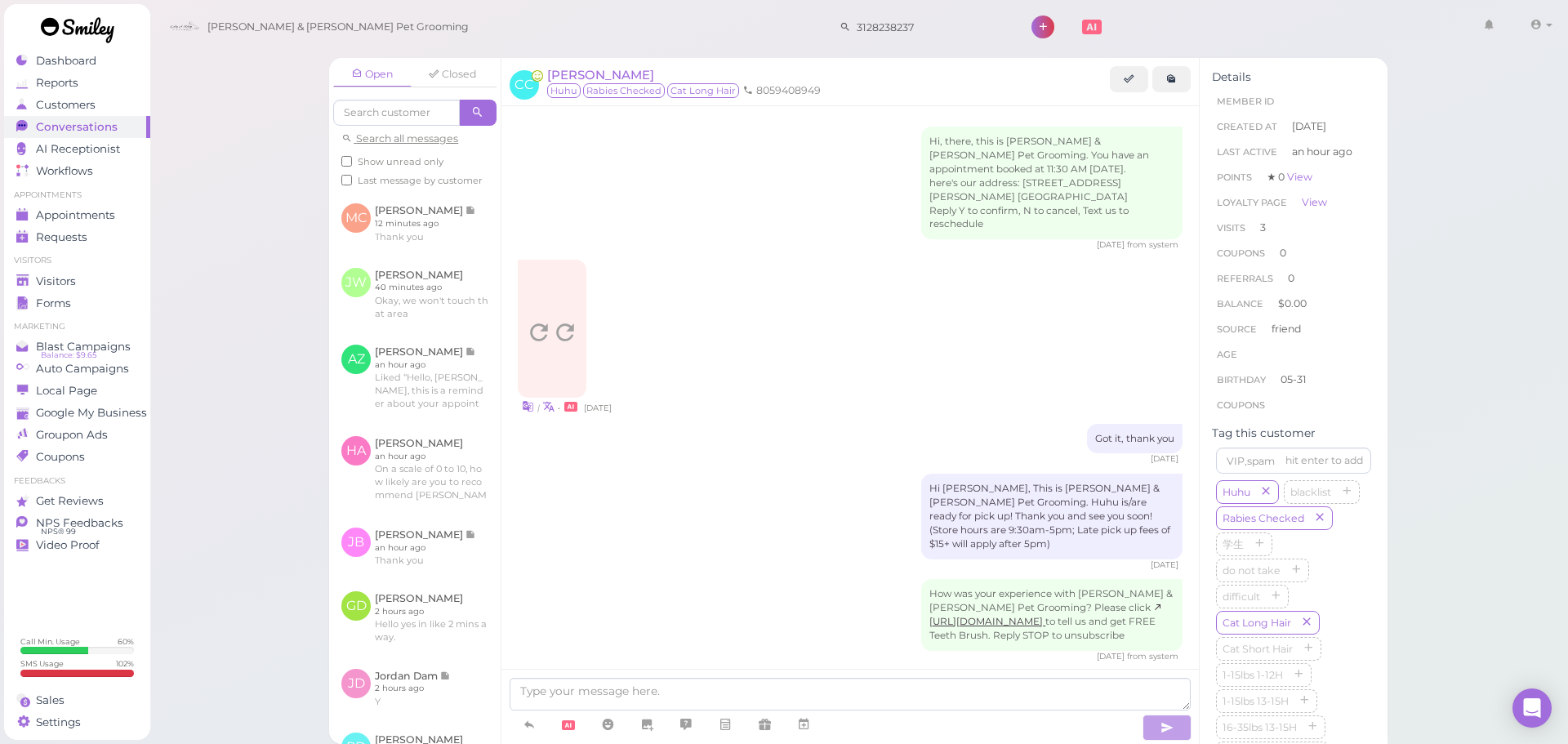
scroll to position [2051, 0]
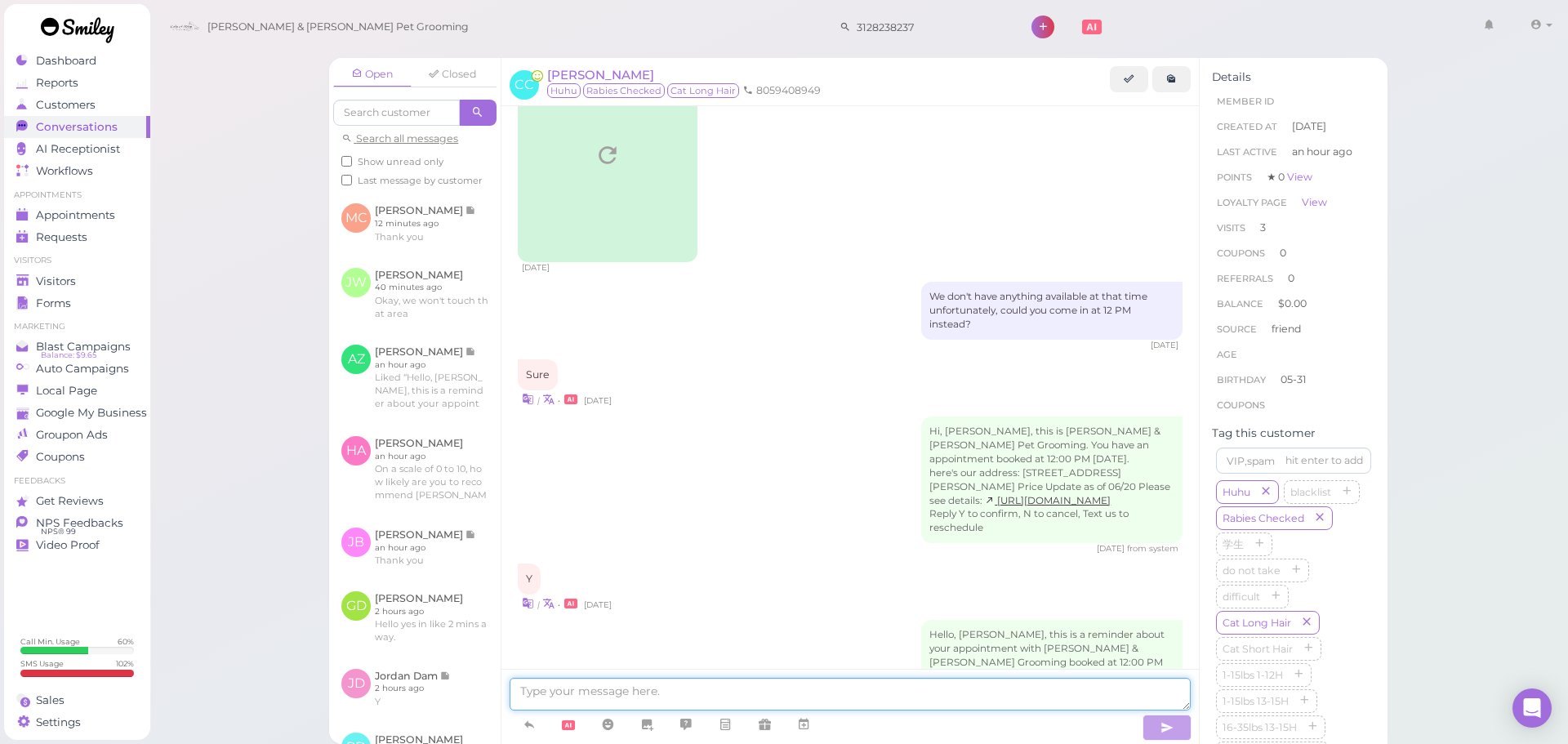
click at [848, 694] on textarea at bounding box center [850, 694] width 681 height 32
click at [622, 699] on textarea "Hi [PERSON_NAME], we foudn fleas on Huhu so we're going to give a flea bath [DA…" at bounding box center [850, 694] width 681 height 32
type textarea "Hi [PERSON_NAME], we found fleas on Huhu so we're going to give a flea bath [DA…"
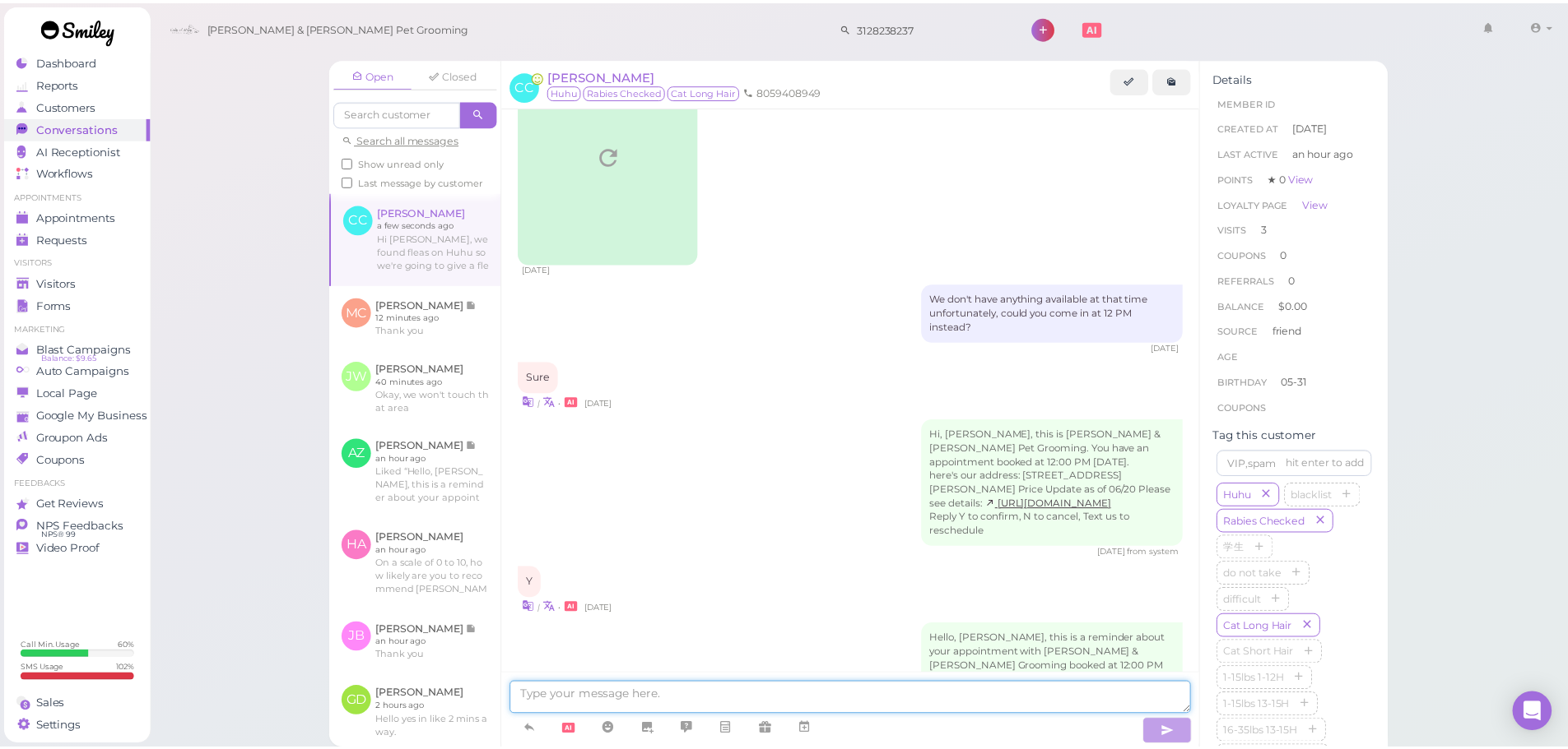
scroll to position [2117, 0]
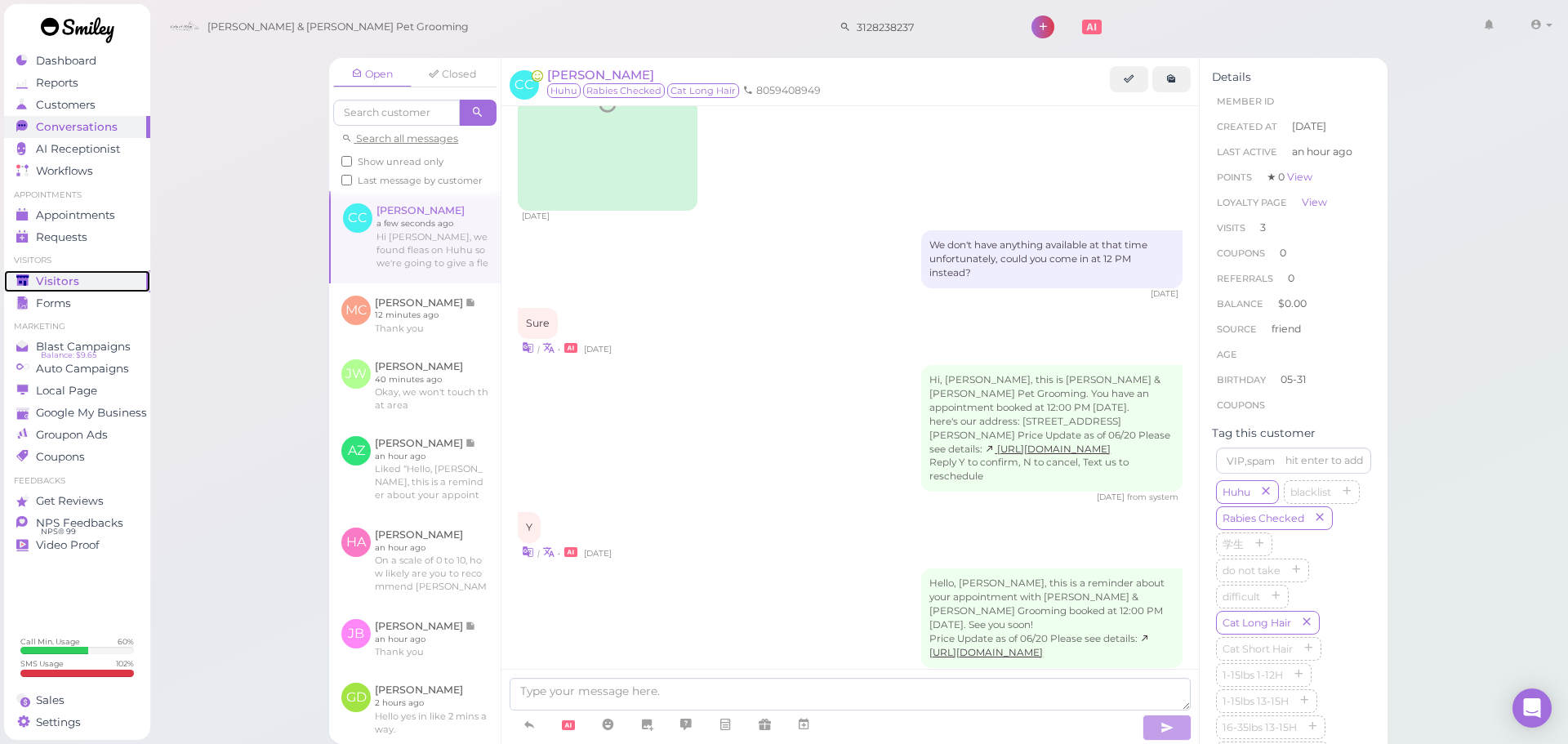
click at [94, 286] on div "Visitors" at bounding box center [75, 281] width 118 height 14
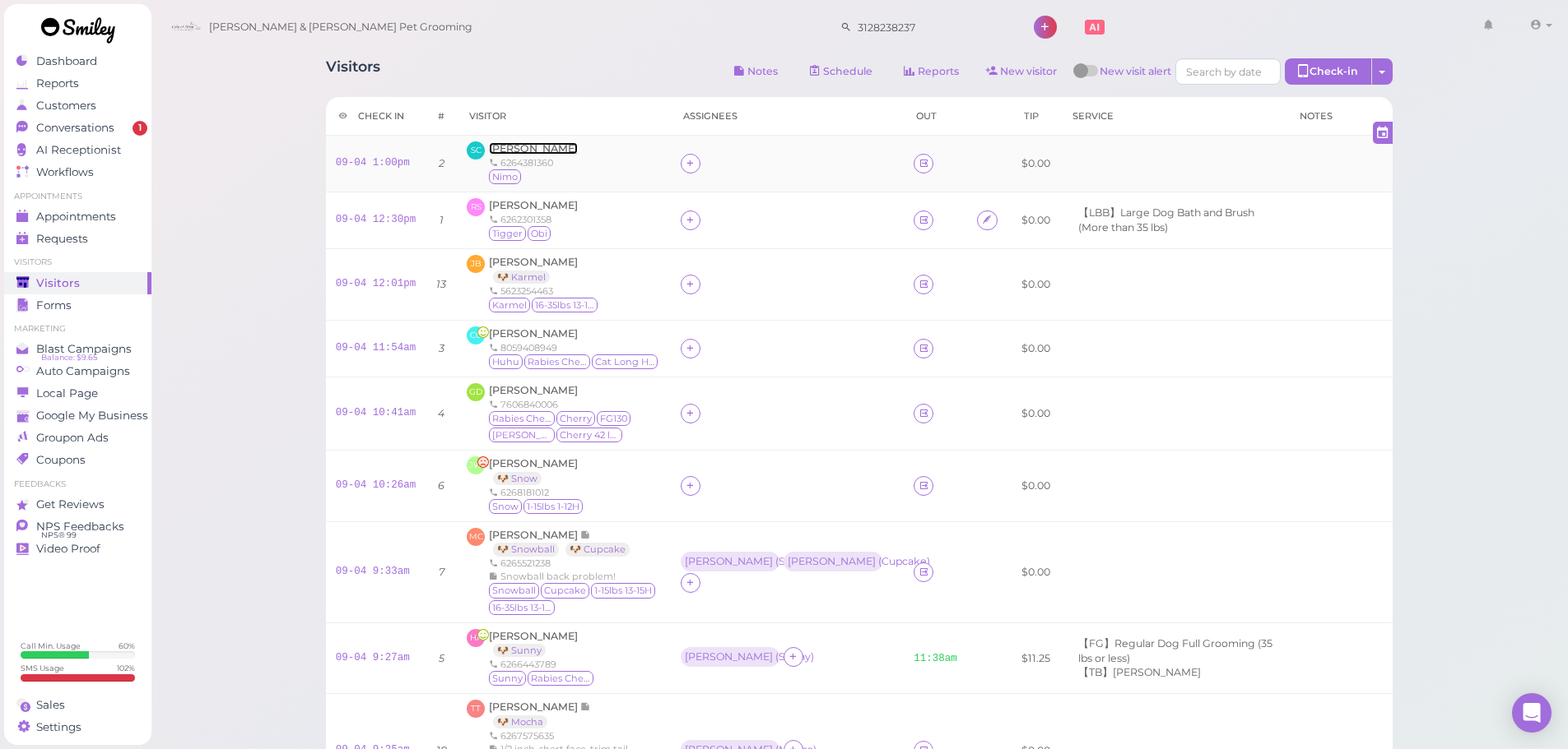
click at [533, 148] on span "[PERSON_NAME]" at bounding box center [533, 148] width 89 height 13
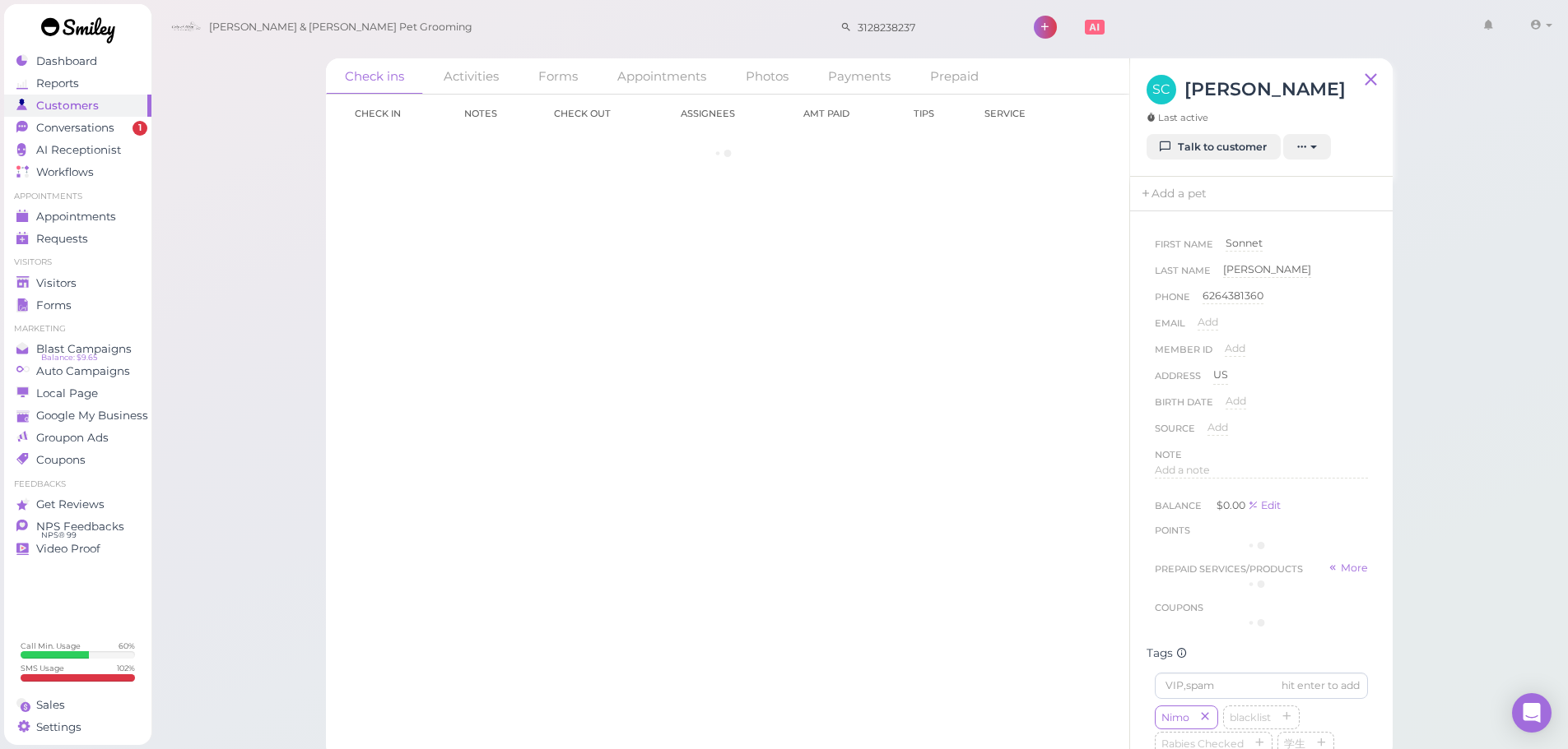
click at [515, 164] on div "Check in Notes Check out Assignees Amt Paid Tips Service" at bounding box center [728, 421] width 803 height 655
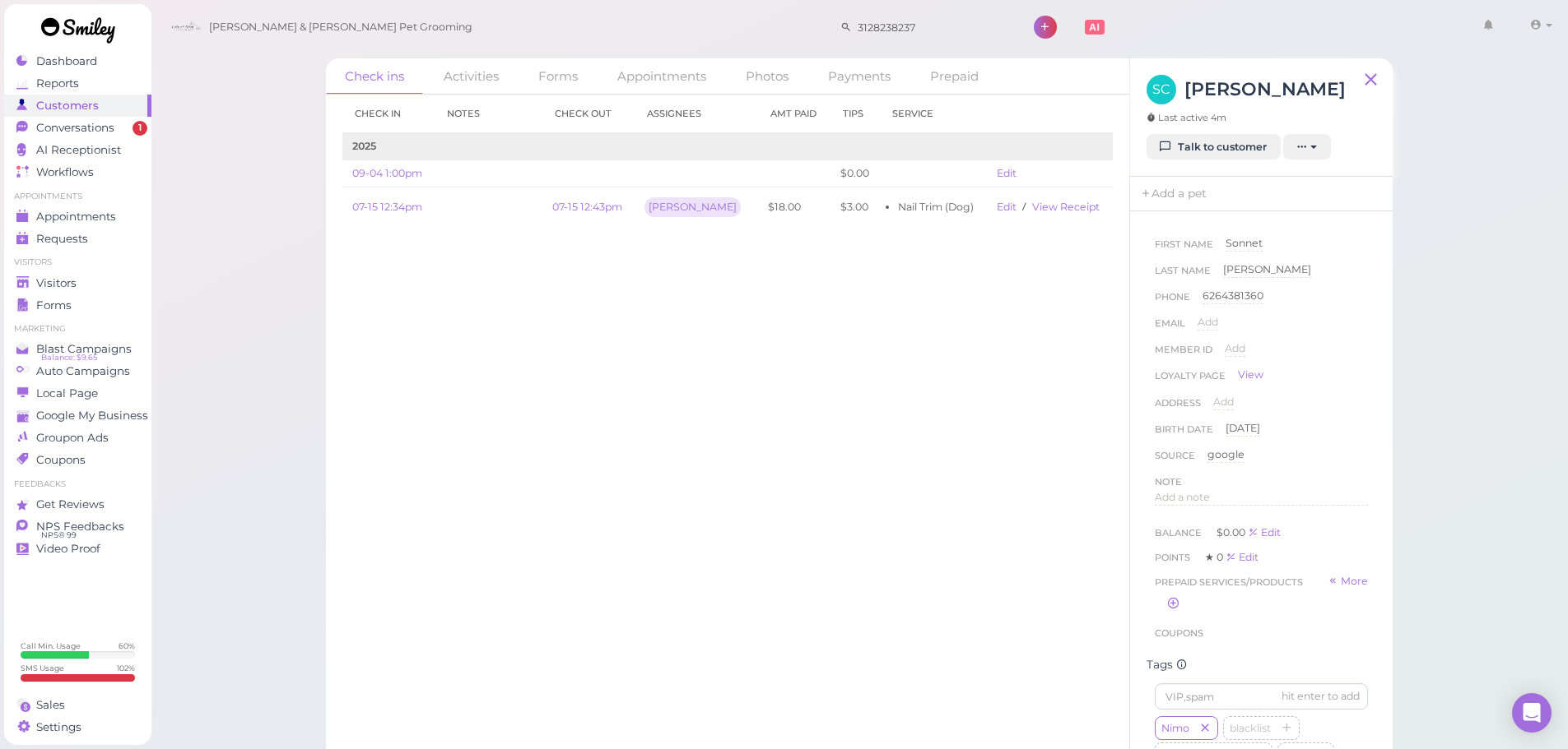
click at [99, 268] on li "Visitors" at bounding box center [78, 263] width 148 height 12
click at [92, 279] on div "Visitors" at bounding box center [76, 283] width 118 height 14
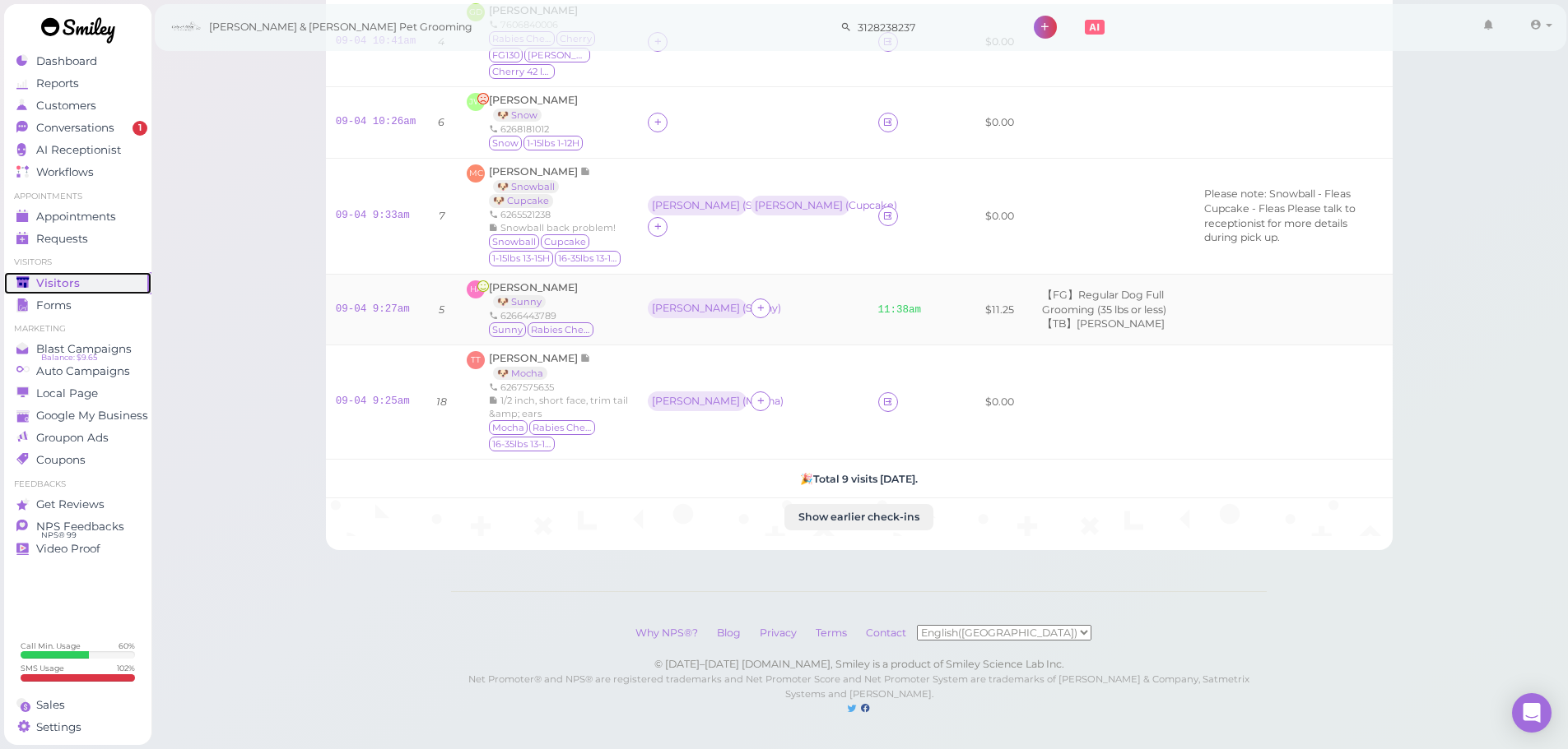
scroll to position [439, 0]
click at [794, 299] on div "[PERSON_NAME] ( [PERSON_NAME] )" at bounding box center [752, 309] width 209 height 22
click at [747, 407] on td "Asa ( Mocha )" at bounding box center [752, 402] width 229 height 114
click at [519, 165] on span "[PERSON_NAME]" at bounding box center [534, 171] width 91 height 13
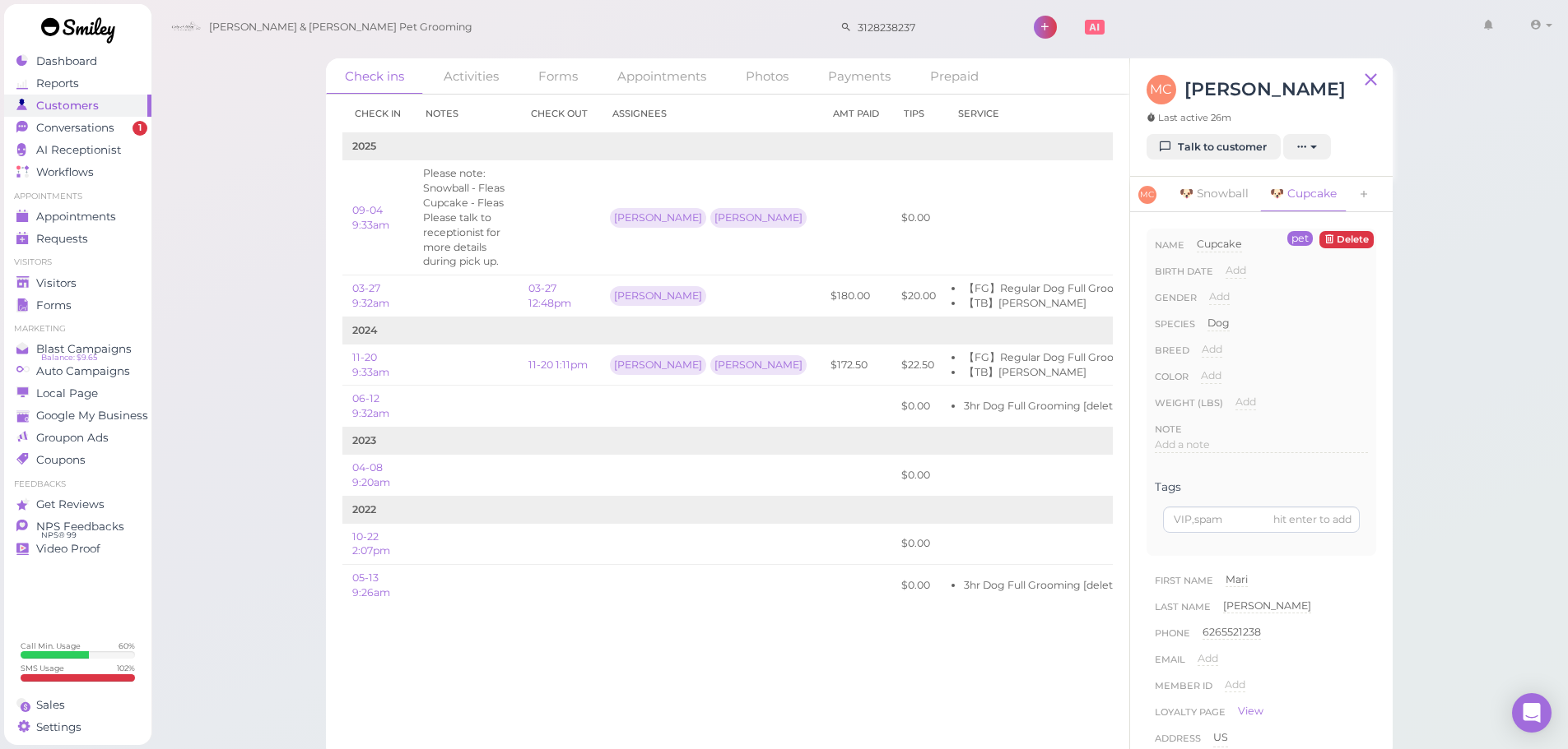
click at [270, 403] on div "Check ins Activities Forms Appointments Photos Payments Prepaid Check in Notes …" at bounding box center [859, 380] width 1418 height 760
click at [275, 410] on div "Check ins Activities Forms Appointments Photos Payments Prepaid Check in Notes …" at bounding box center [859, 380] width 1418 height 760
click at [271, 375] on div "Check ins Activities Forms Appointments Photos Payments Prepaid Check in Notes …" at bounding box center [859, 380] width 1418 height 760
click at [275, 373] on div "Check ins Activities Forms Appointments Photos Payments Prepaid Check in Notes …" at bounding box center [859, 380] width 1418 height 760
click at [279, 374] on div "Check ins Activities Forms Appointments Photos Payments Prepaid Check in Notes …" at bounding box center [859, 380] width 1418 height 760
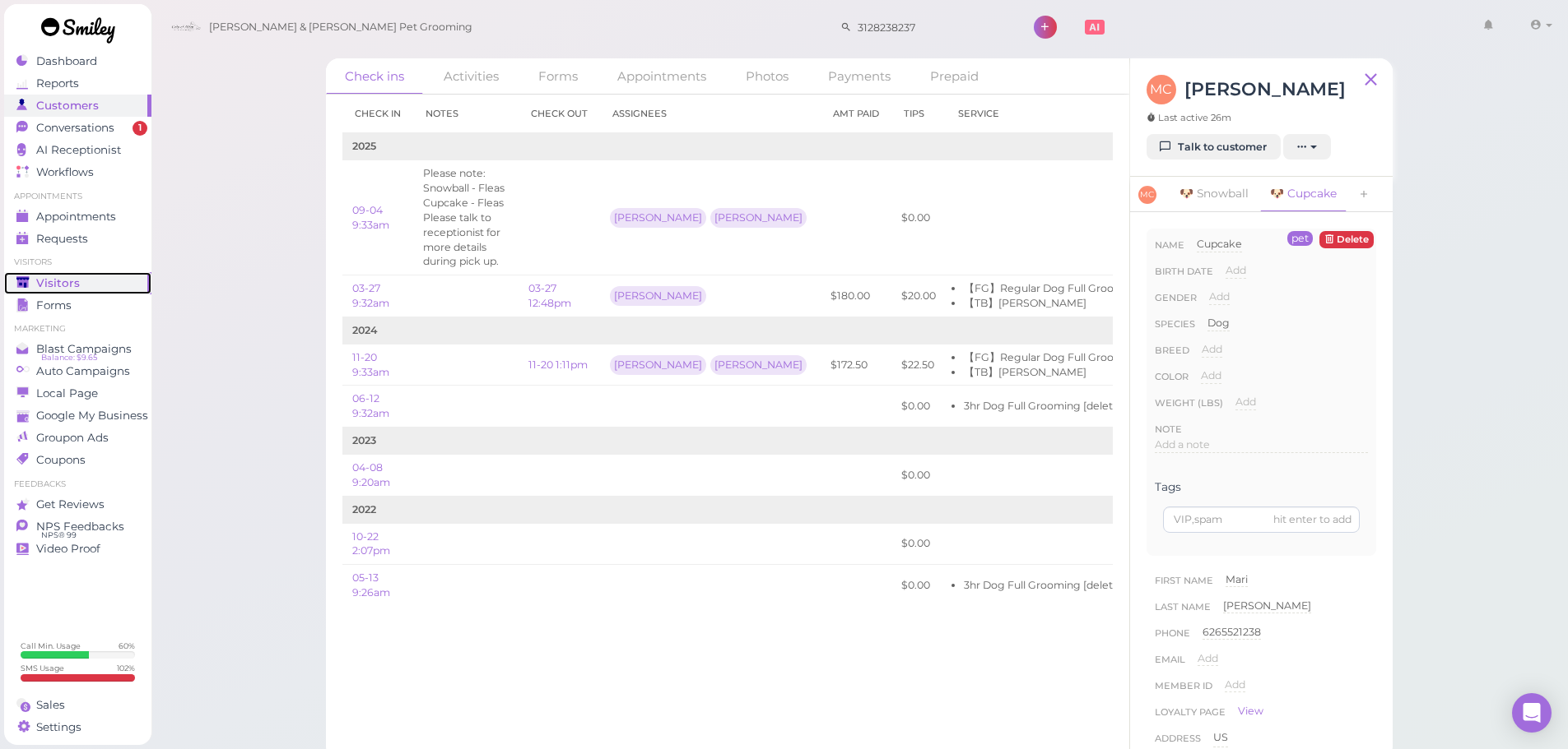
drag, startPoint x: 68, startPoint y: 289, endPoint x: 498, endPoint y: 239, distance: 432.9
click at [68, 289] on span "Visitors" at bounding box center [58, 283] width 43 height 14
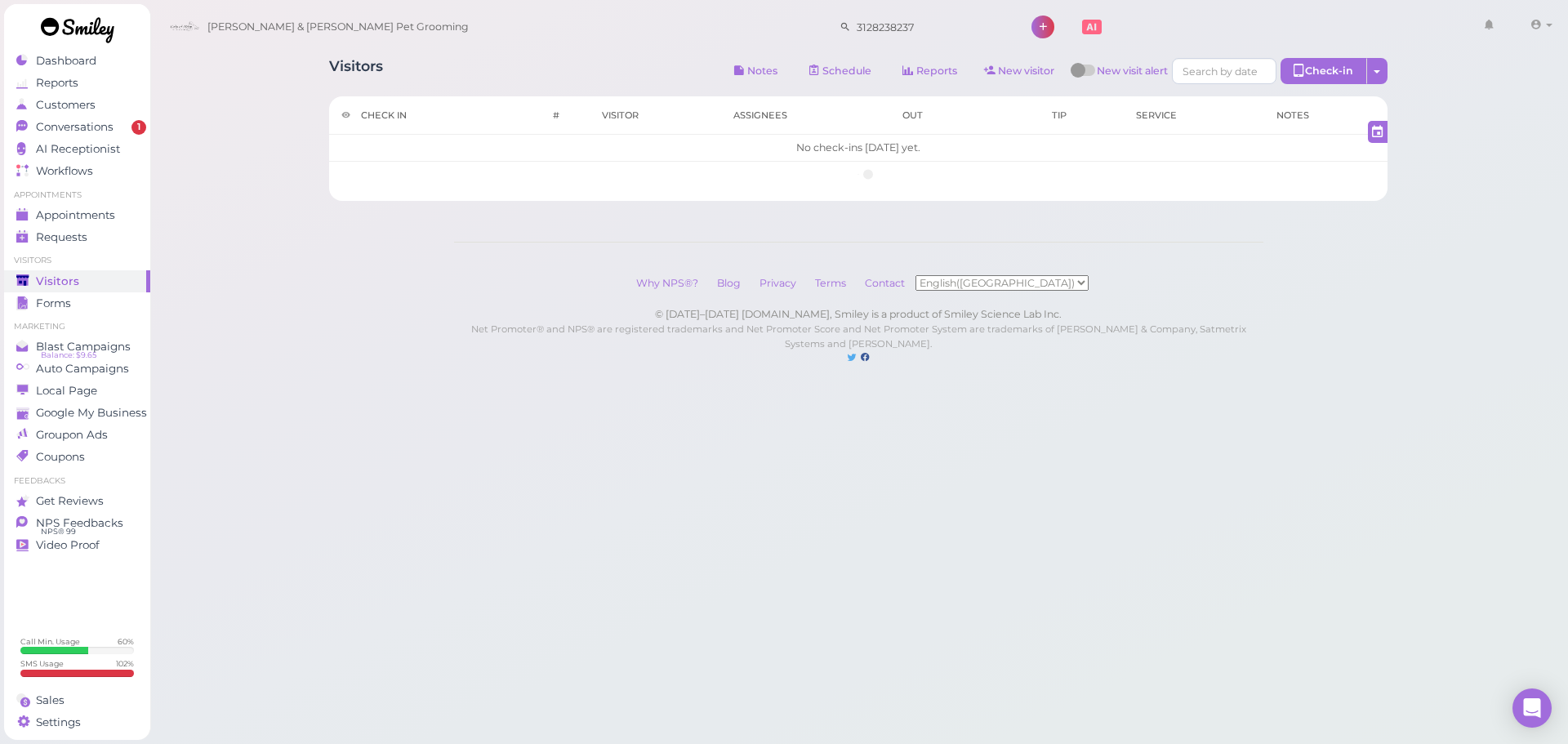
click at [486, 70] on div "Visitors Notes Schedule Reports New visitor New visit alert Check-in Customer c…" at bounding box center [858, 73] width 1059 height 30
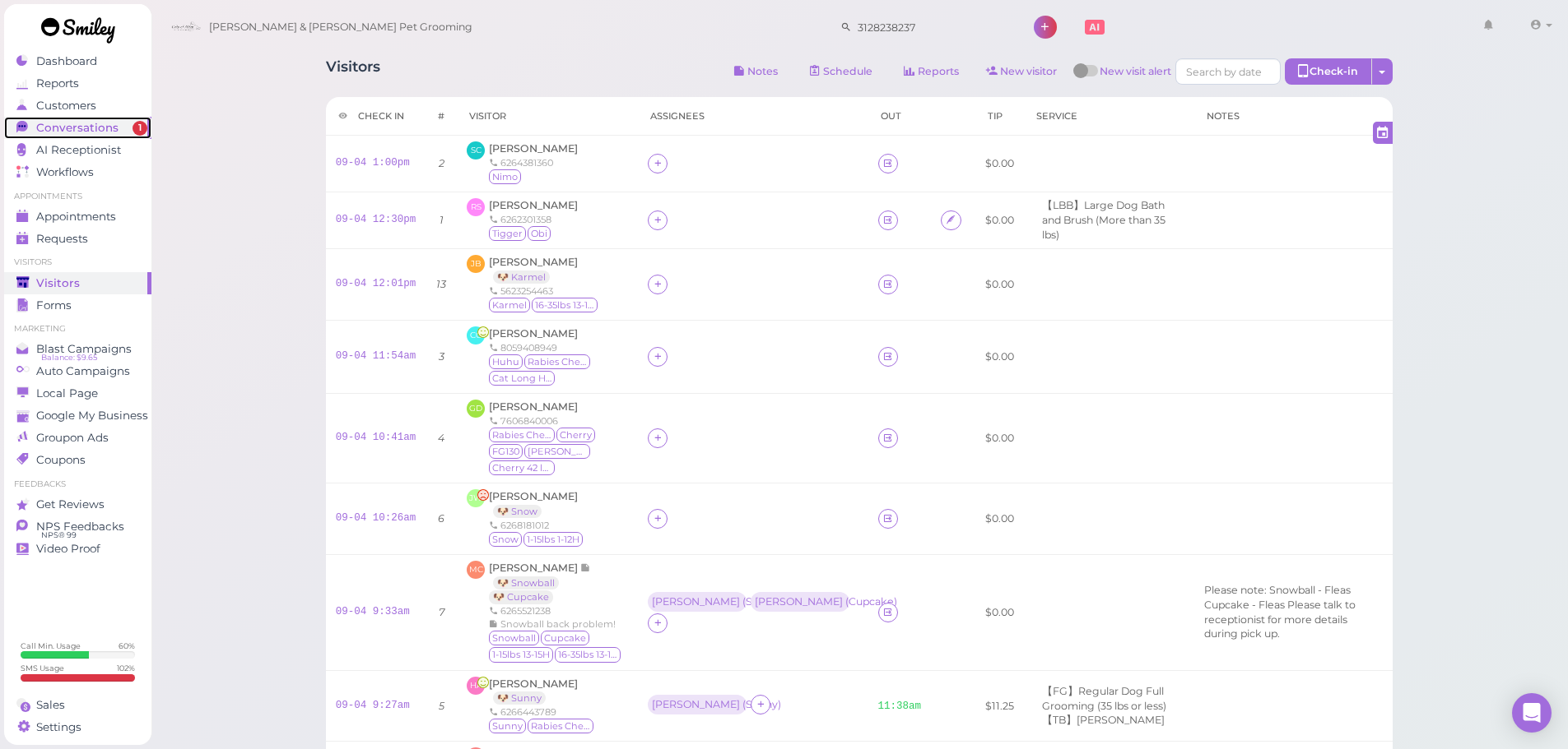
click at [101, 135] on link "Conversations 1" at bounding box center [78, 128] width 148 height 23
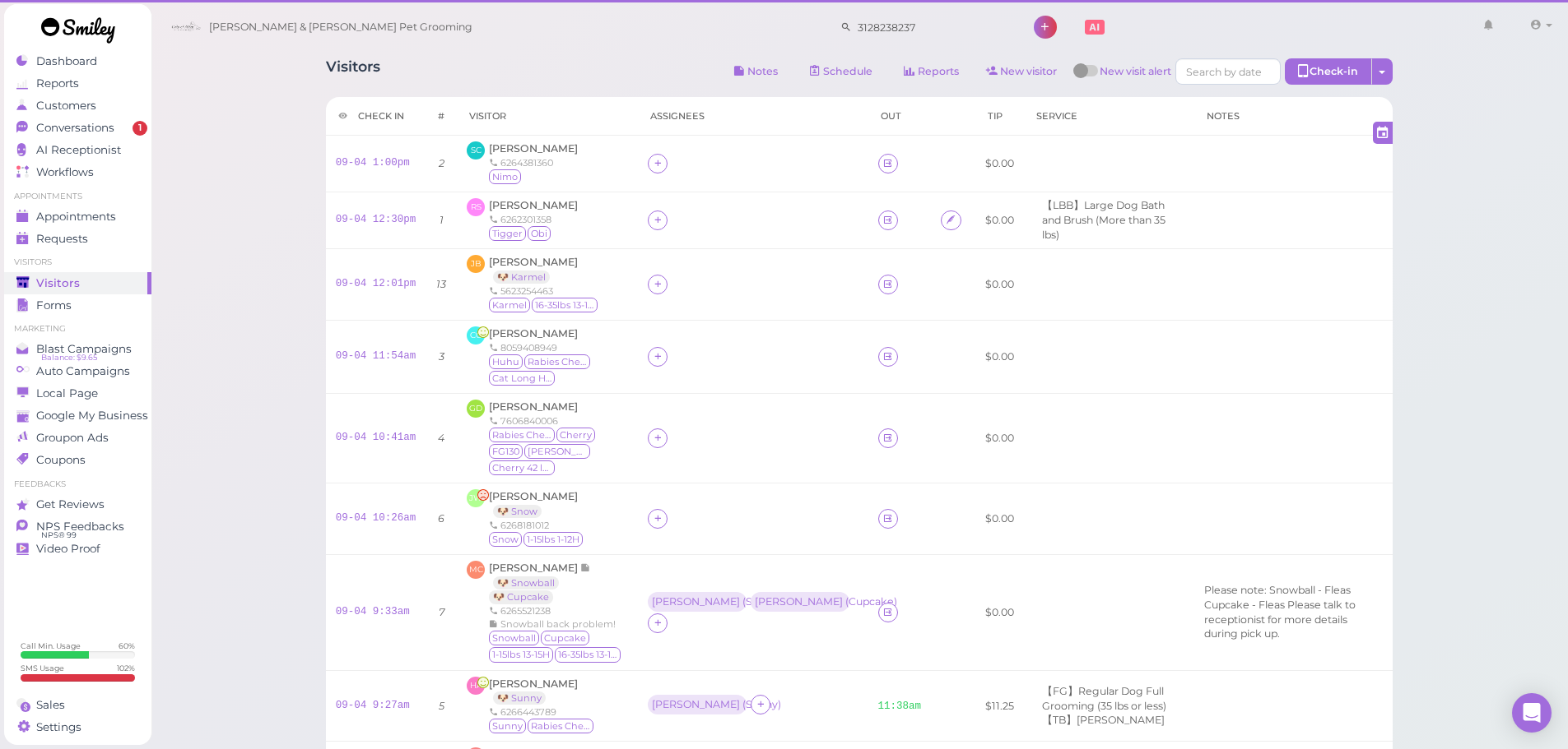
click at [191, 178] on div "Visitors Notes Schedule Reports New visitor New visit alert Check-in Customer c…" at bounding box center [859, 573] width 1418 height 1146
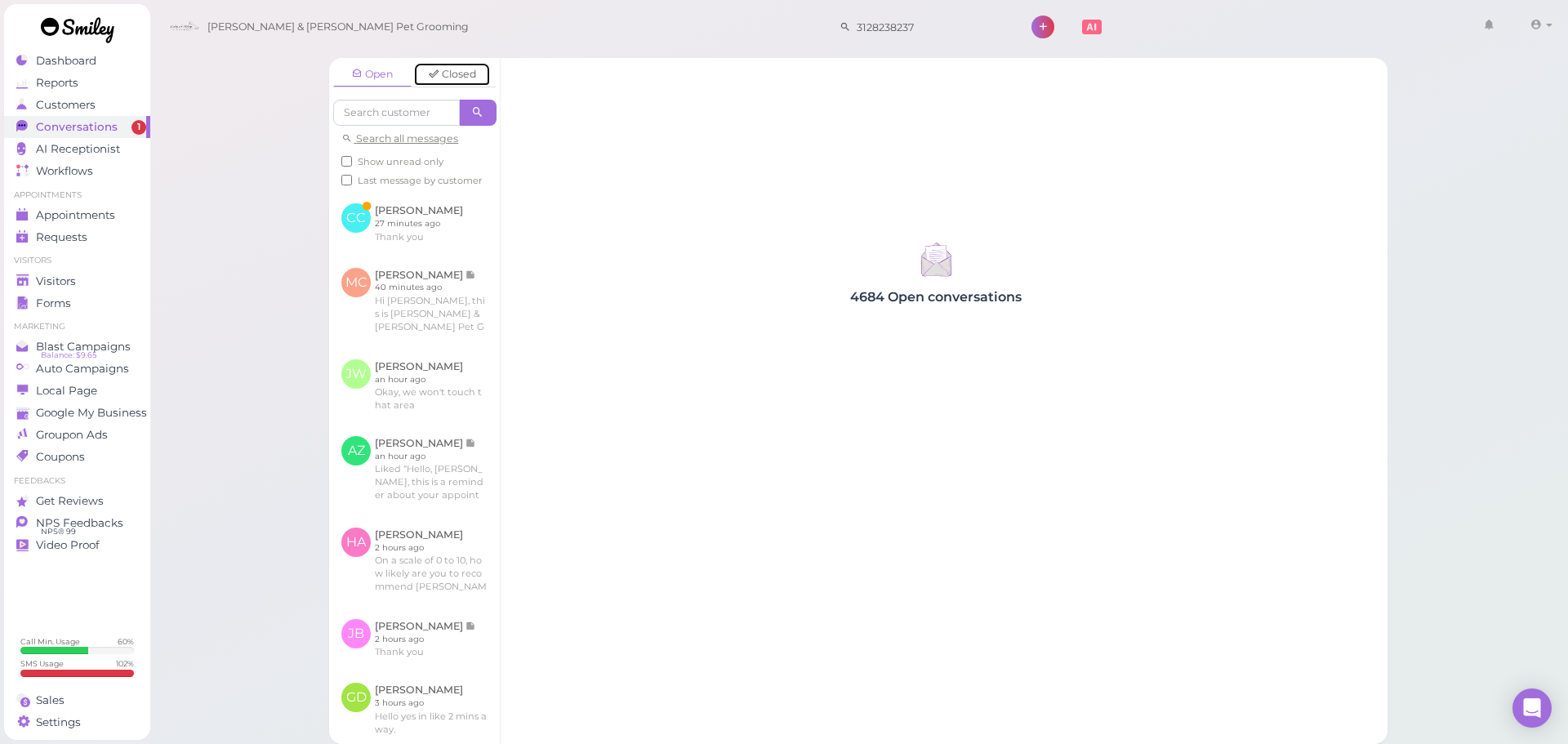
click at [443, 62] on link "Closed" at bounding box center [452, 75] width 79 height 25
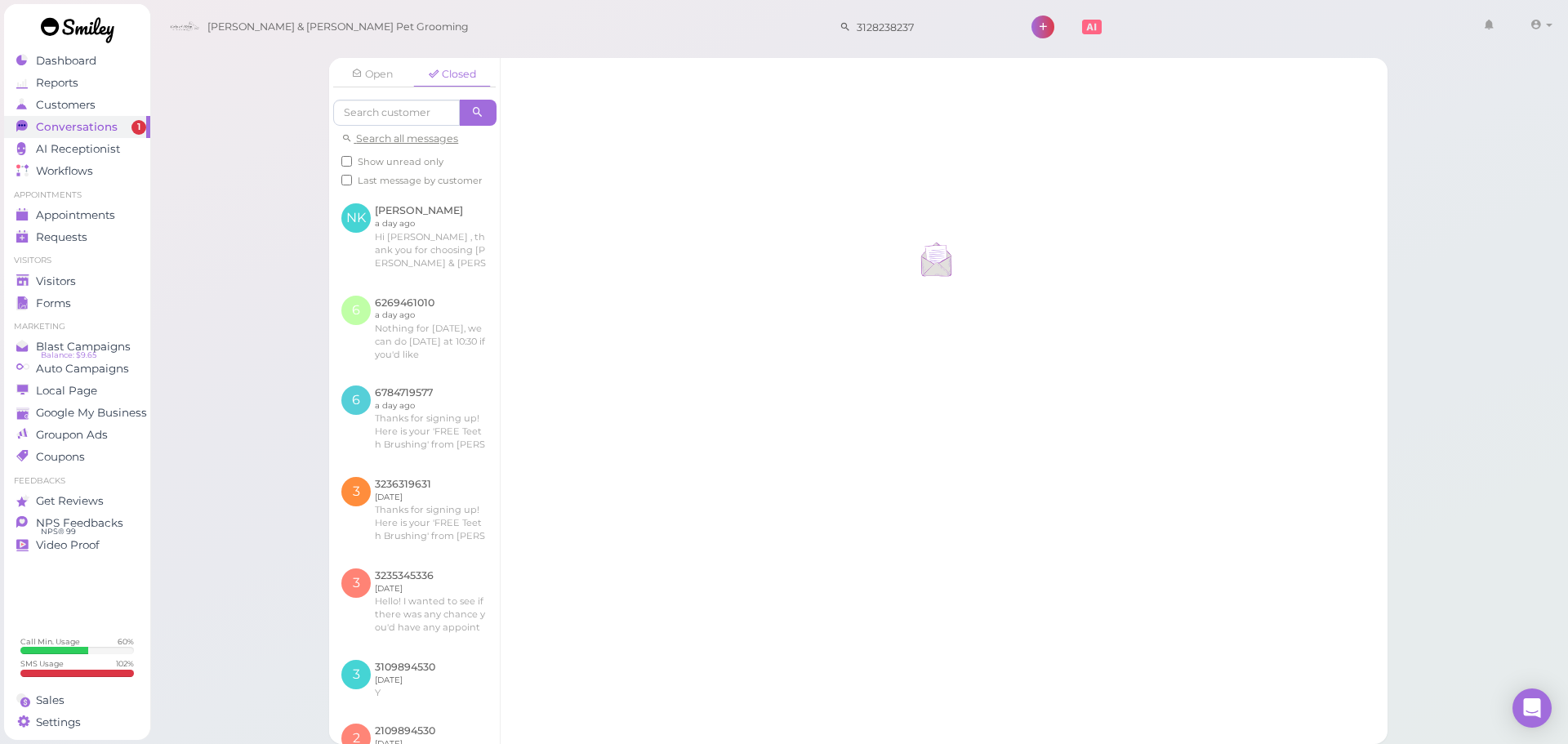
click at [268, 293] on div "Open Closed Search all messages Show unread only Last message by customer NK [P…" at bounding box center [859, 372] width 1420 height 744
click at [398, 75] on link "Open" at bounding box center [372, 75] width 79 height 25
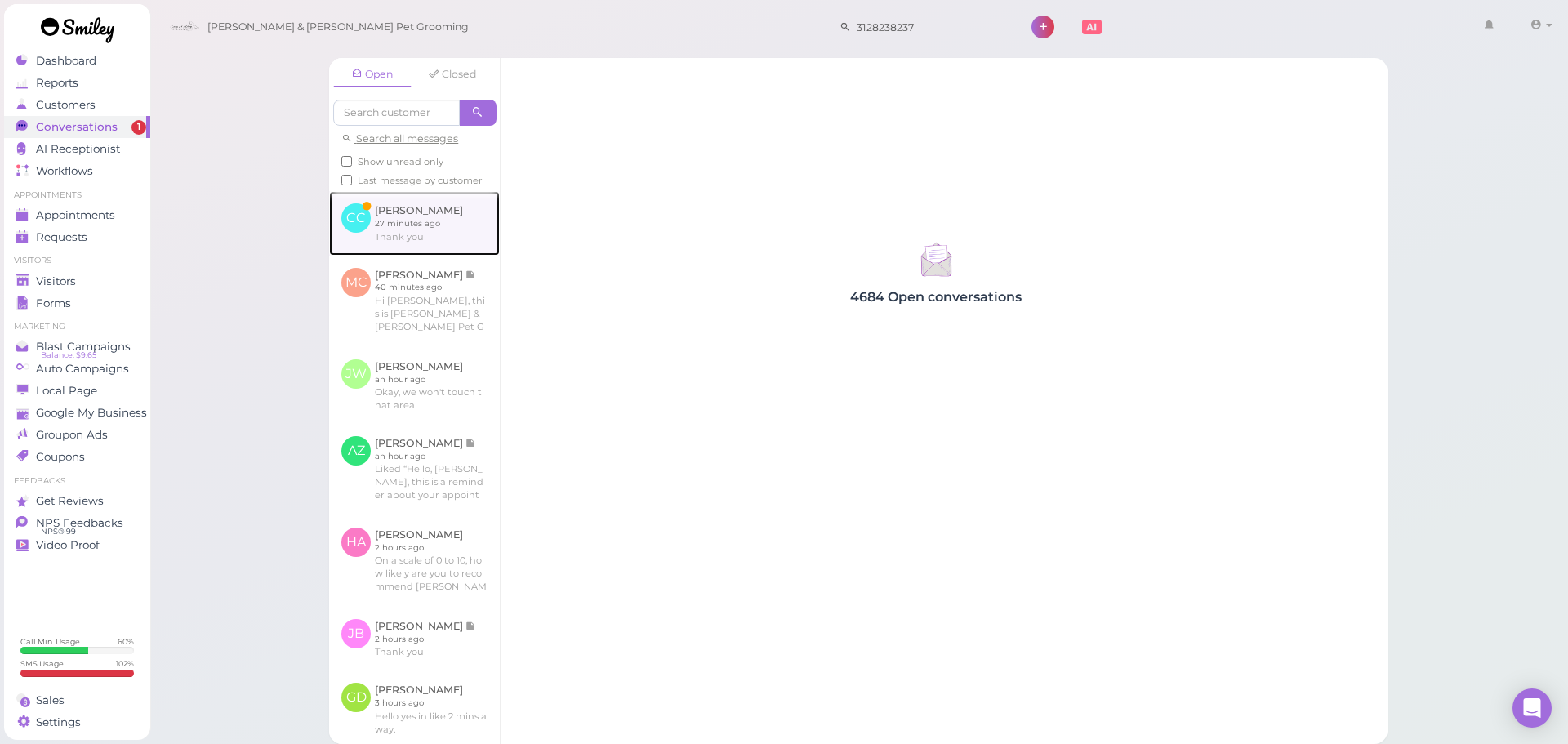
click at [379, 242] on link at bounding box center [414, 223] width 171 height 64
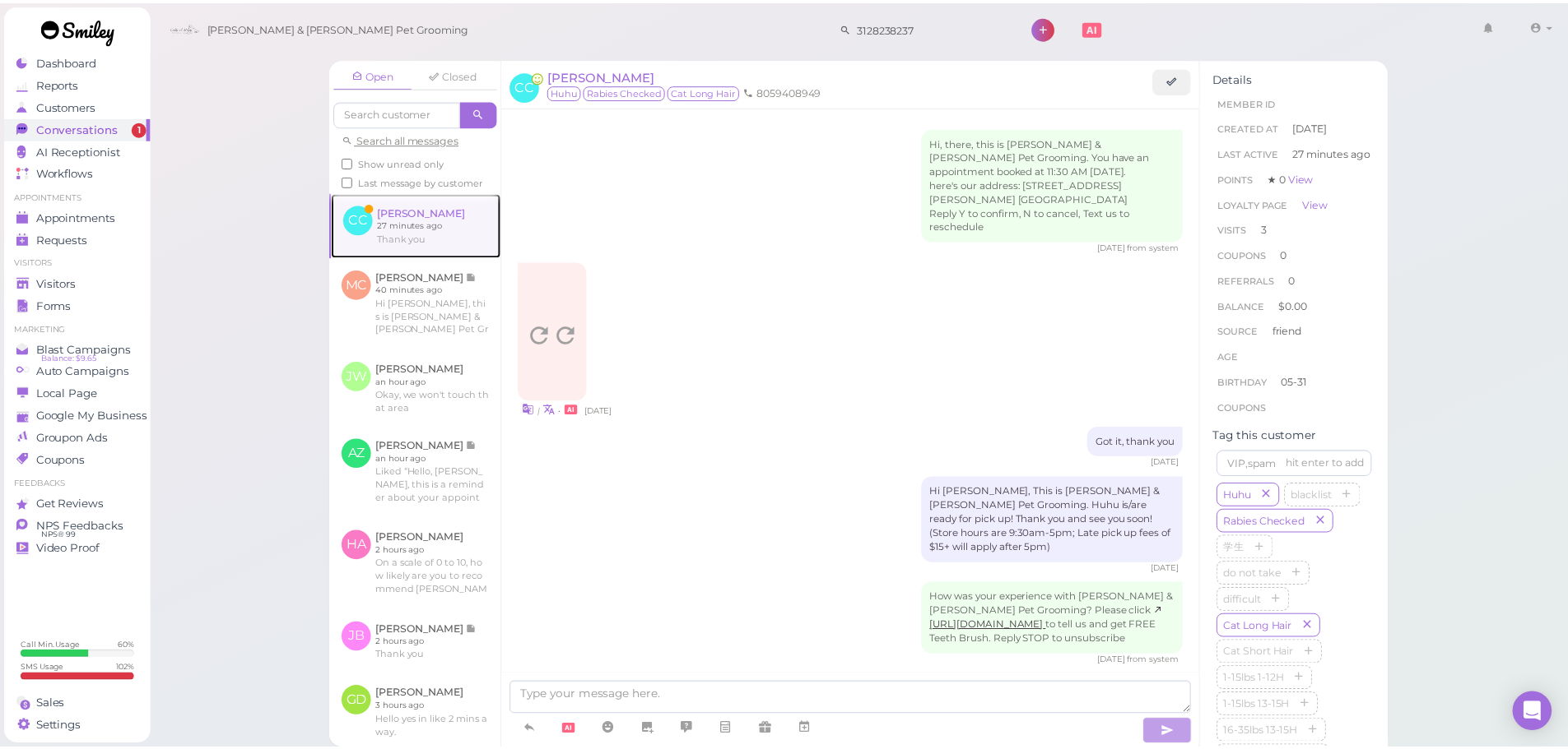
scroll to position [2186, 0]
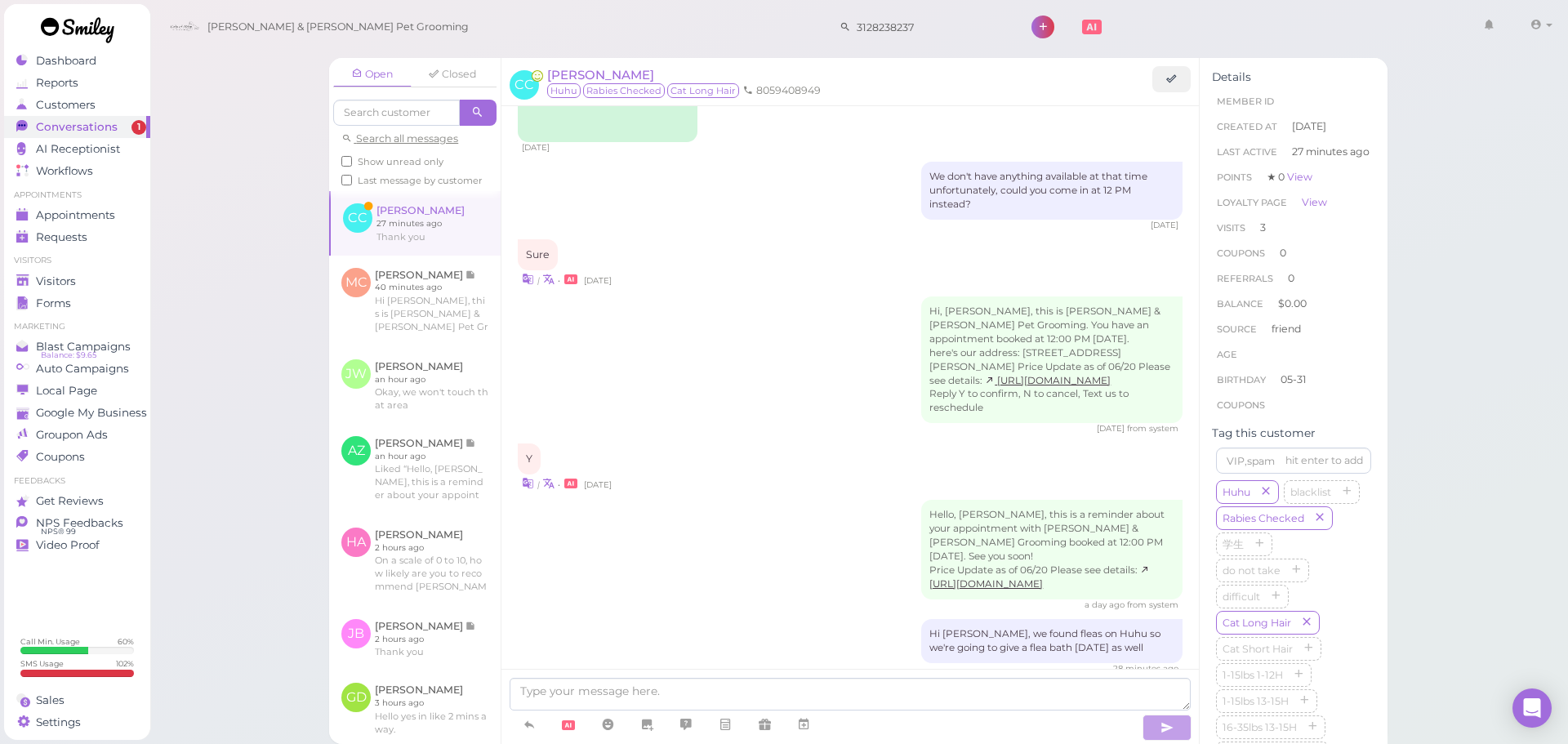
drag, startPoint x: 232, startPoint y: 297, endPoint x: 317, endPoint y: 304, distance: 85.3
click at [233, 297] on div "Open Closed Search all messages Show unread only Last message by customer CC [P…" at bounding box center [859, 372] width 1420 height 744
click at [665, 695] on textarea at bounding box center [850, 694] width 681 height 32
click at [736, 619] on div "Hi [PERSON_NAME], we found fleas on Huhu so we're going to give a flea bath [DA…" at bounding box center [850, 646] width 665 height 56
click at [70, 285] on span "Visitors" at bounding box center [57, 281] width 43 height 14
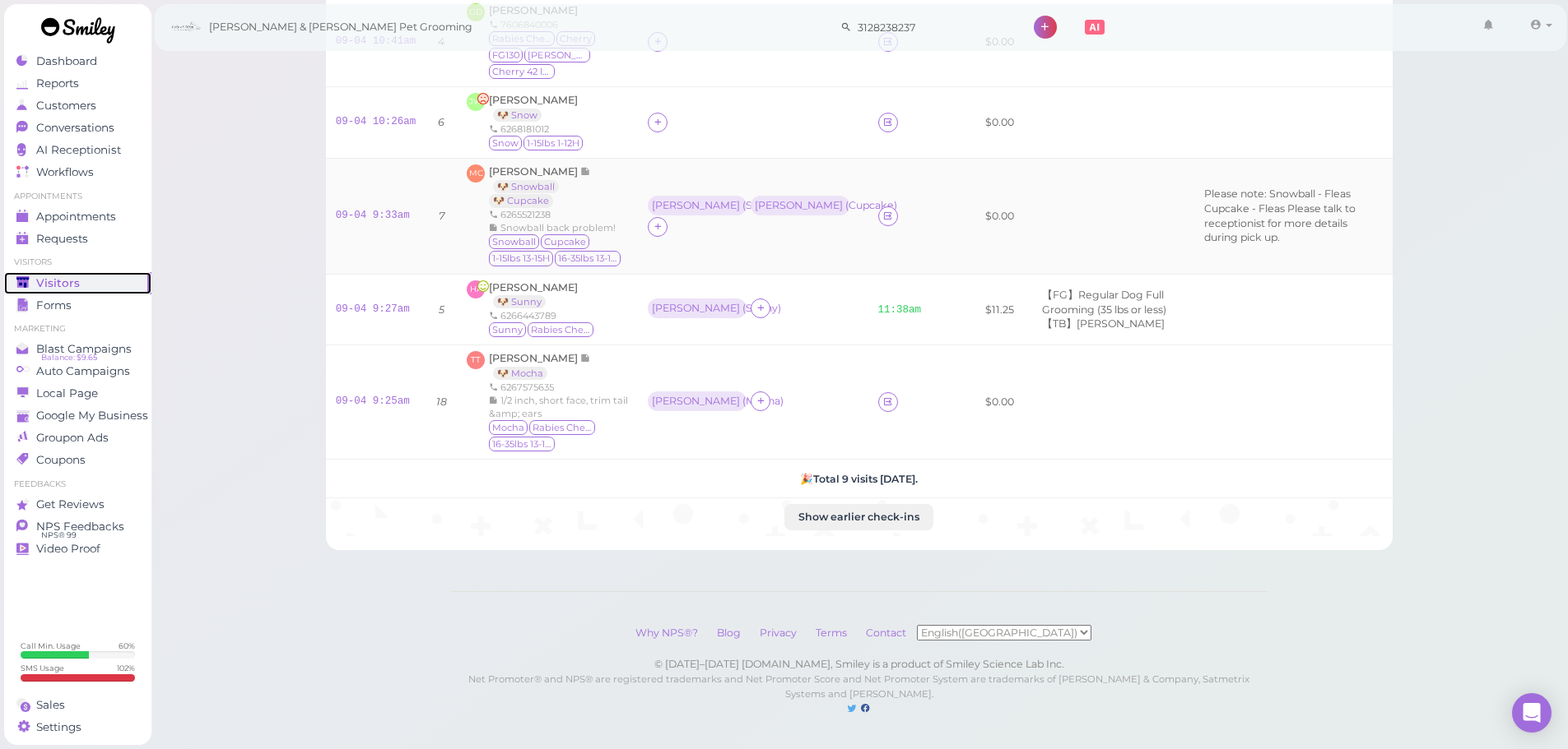
scroll to position [411, 0]
click at [532, 180] on link "🐶 Snowball" at bounding box center [526, 187] width 66 height 13
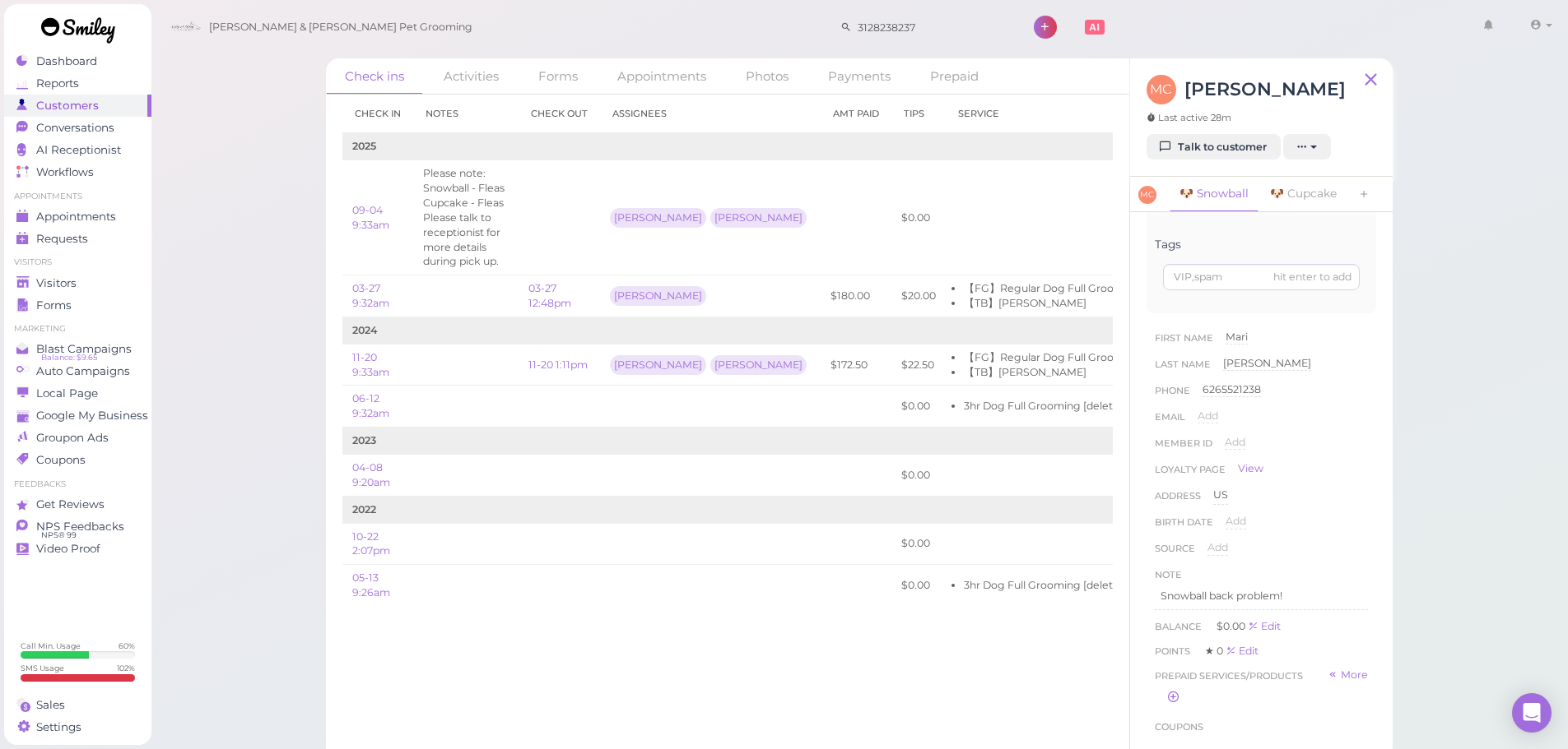
scroll to position [411, 0]
click at [1311, 434] on p "Snowball back problem!" at bounding box center [1261, 428] width 202 height 15
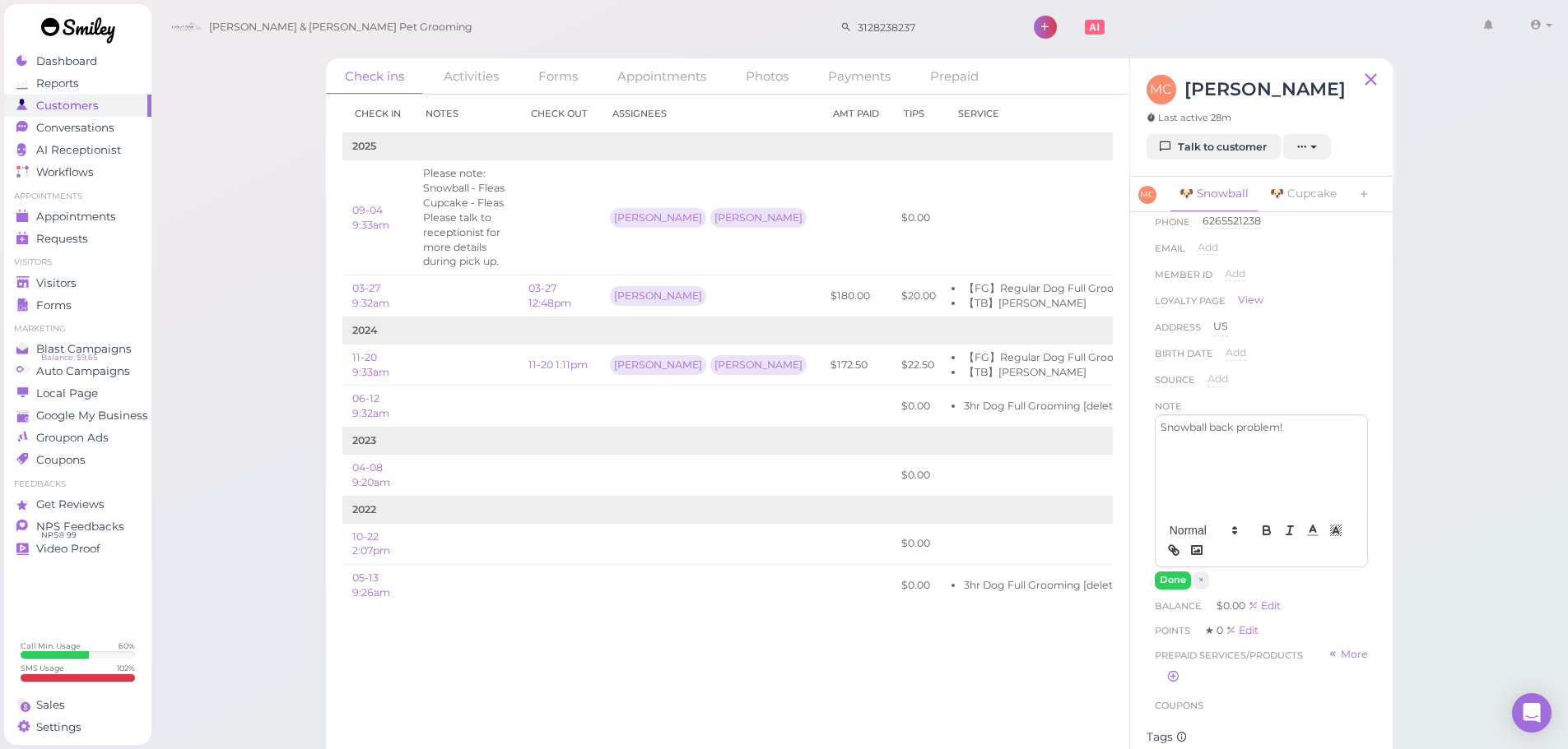
click at [1313, 480] on div "Snowball back problem!" at bounding box center [1261, 465] width 211 height 98
click at [1177, 573] on button "Done" at bounding box center [1172, 580] width 36 height 18
click at [558, 303] on link "03-27 12:48pm" at bounding box center [549, 295] width 43 height 28
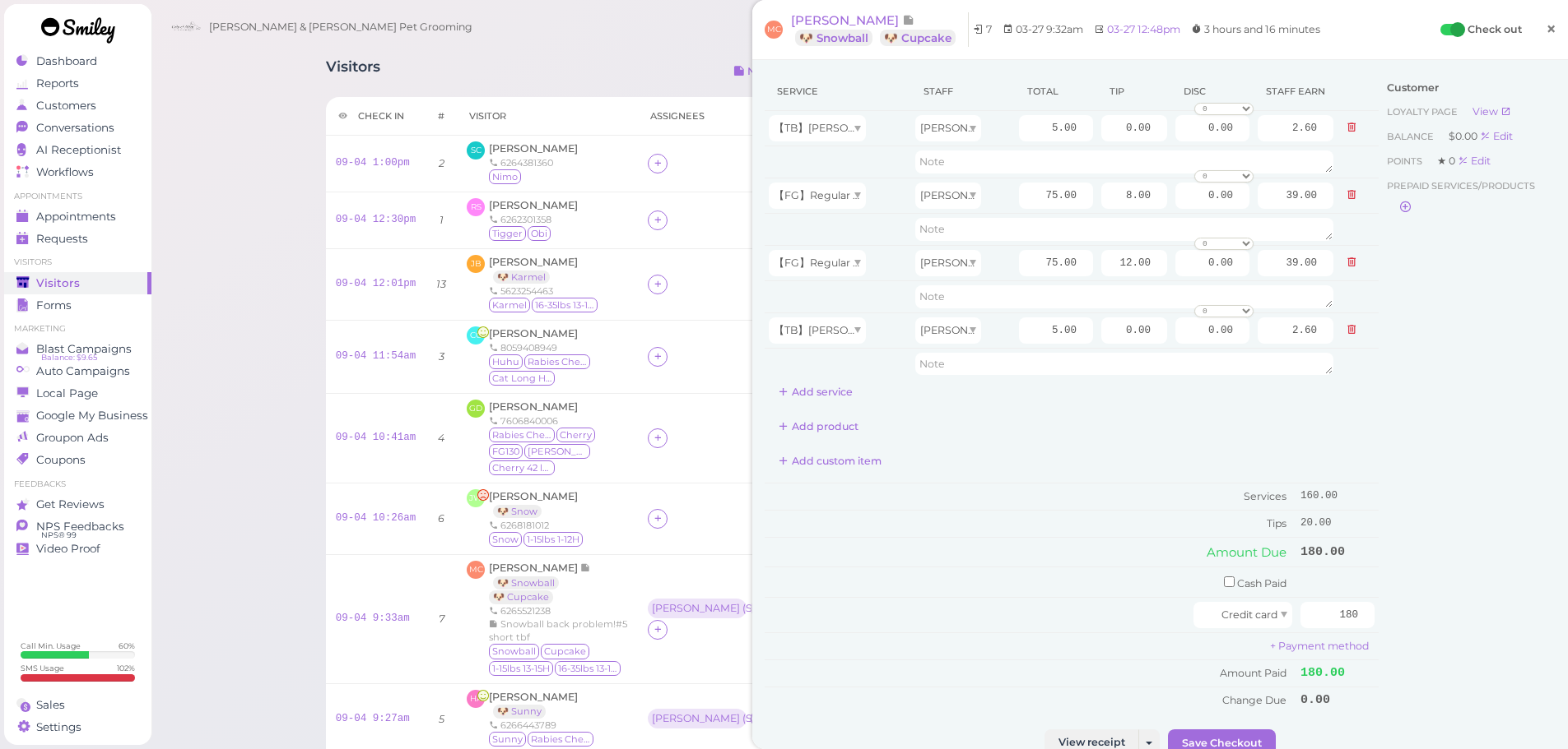
click at [1535, 28] on link "×" at bounding box center [1550, 30] width 30 height 38
